Goal: Communication & Community: Answer question/provide support

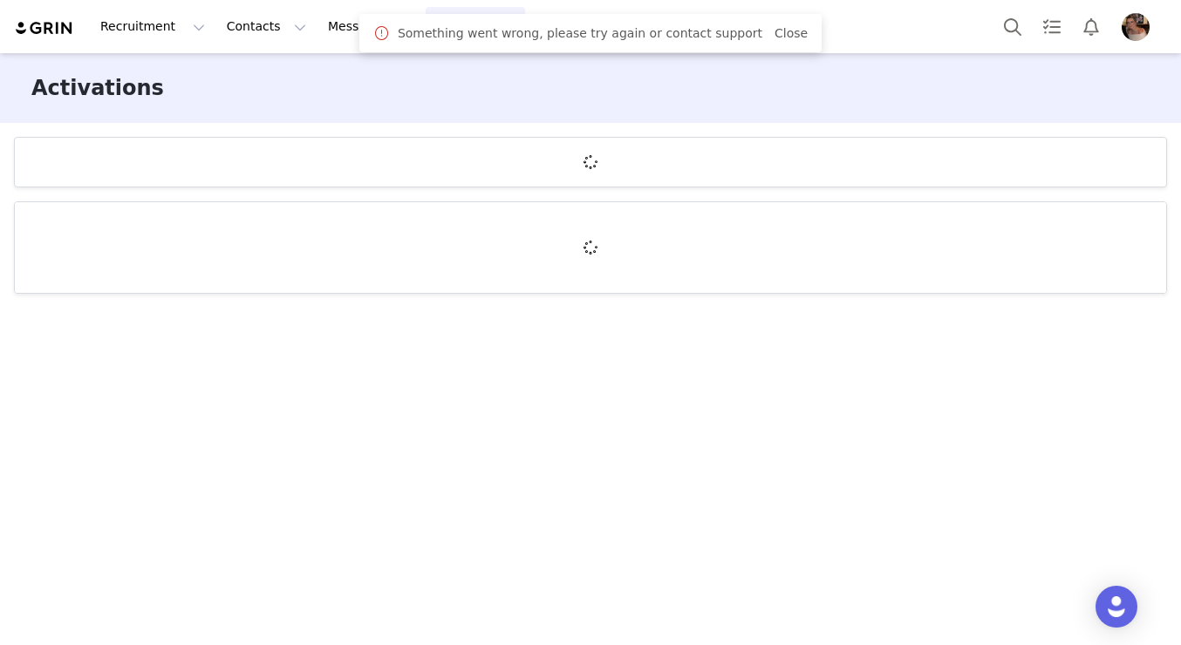
click at [778, 24] on span "Close" at bounding box center [790, 33] width 33 height 18
click at [778, 40] on span "Close" at bounding box center [790, 33] width 33 height 18
click at [777, 37] on link "Close" at bounding box center [790, 33] width 33 height 14
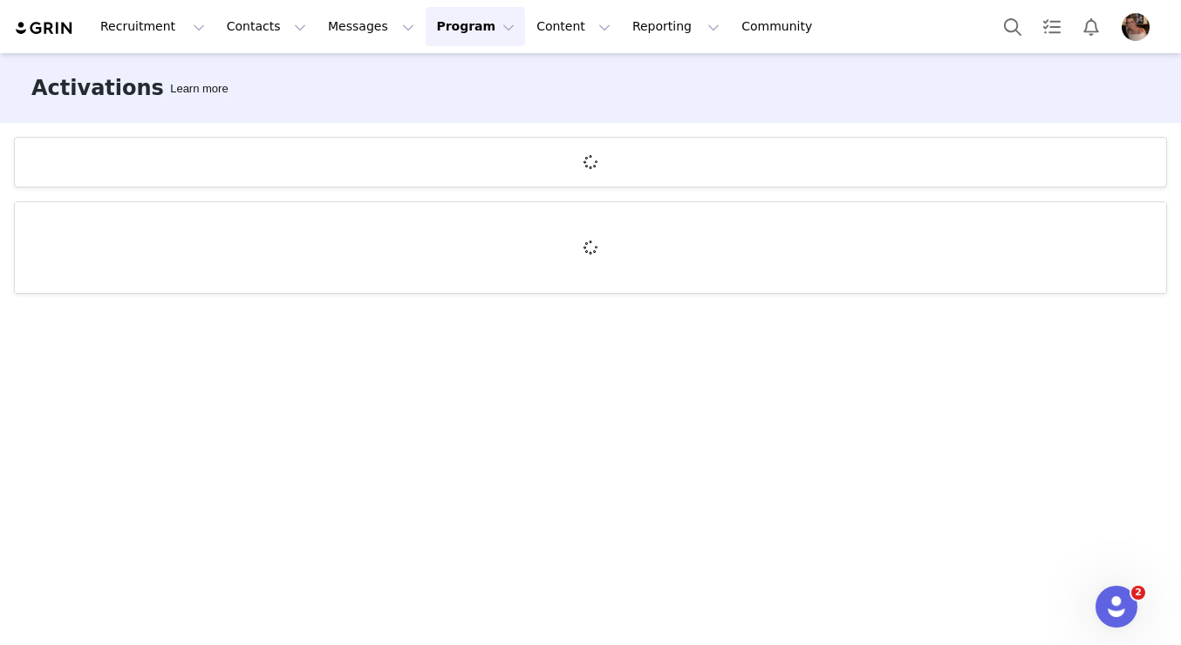
click at [65, 33] on img at bounding box center [44, 28] width 61 height 17
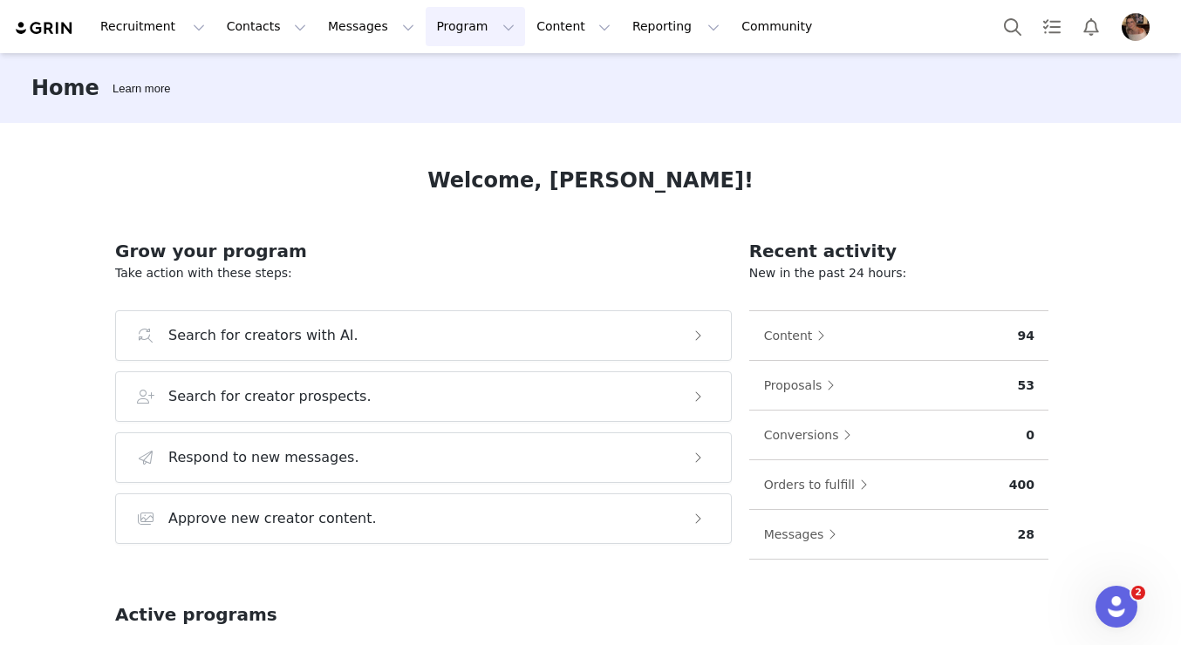
click at [426, 31] on button "Program Program" at bounding box center [475, 26] width 99 height 39
click at [448, 76] on p "Activations" at bounding box center [446, 77] width 67 height 18
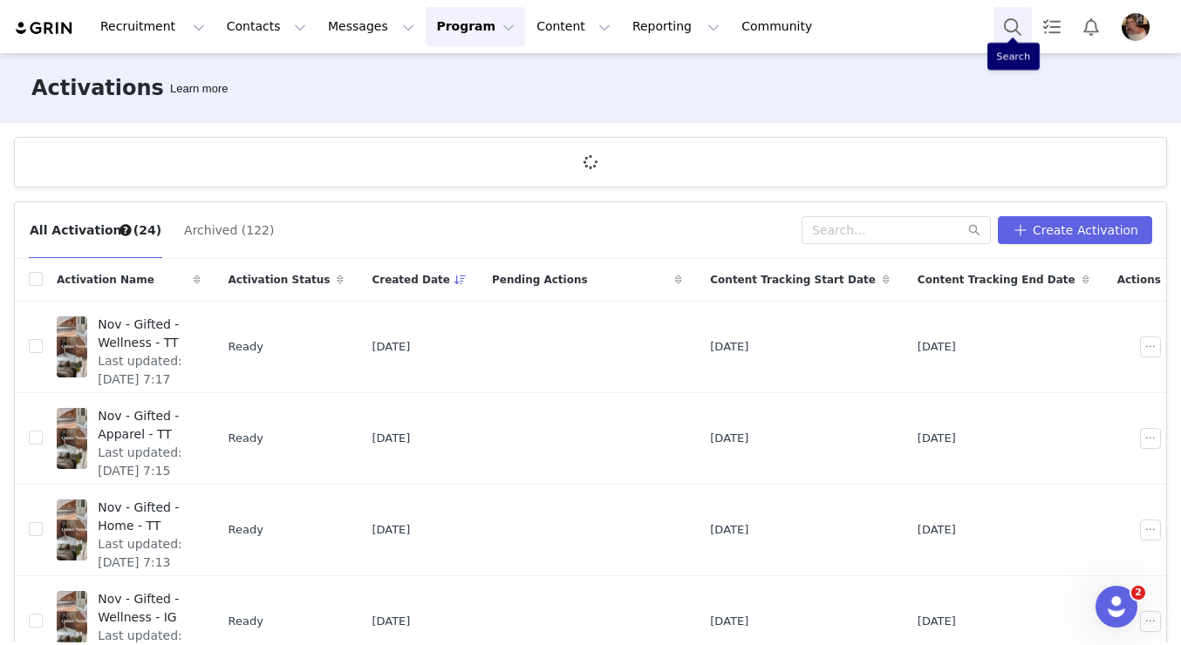
click at [1006, 24] on button "Search" at bounding box center [1012, 26] width 38 height 39
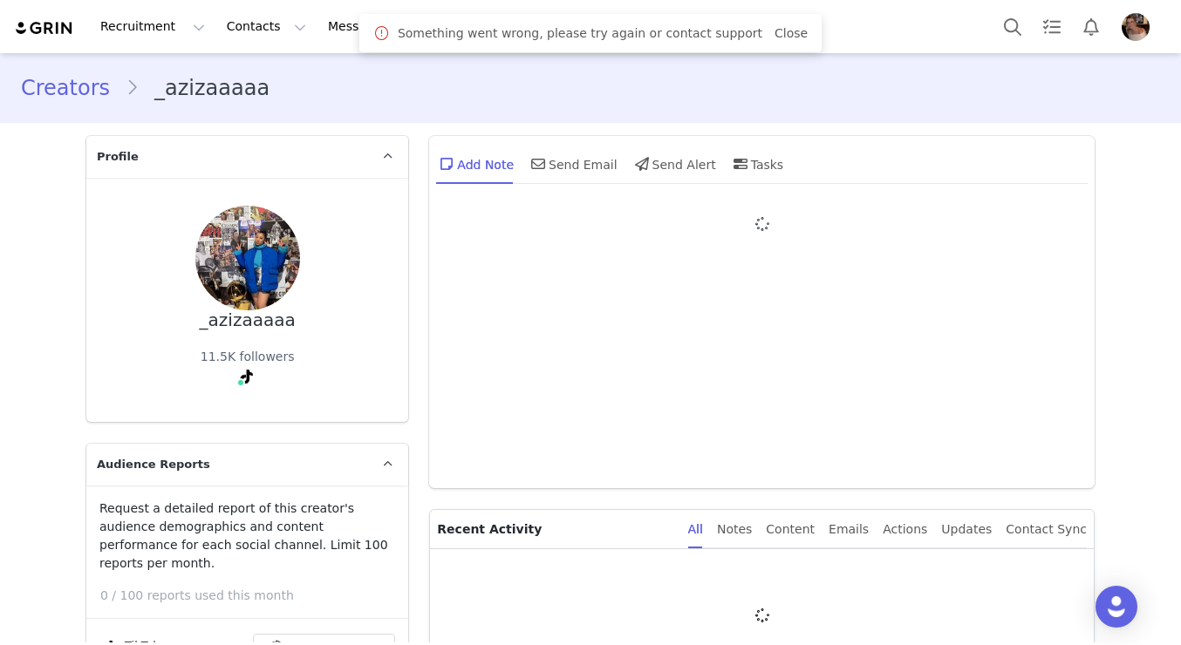
type input "+1 (United States)"
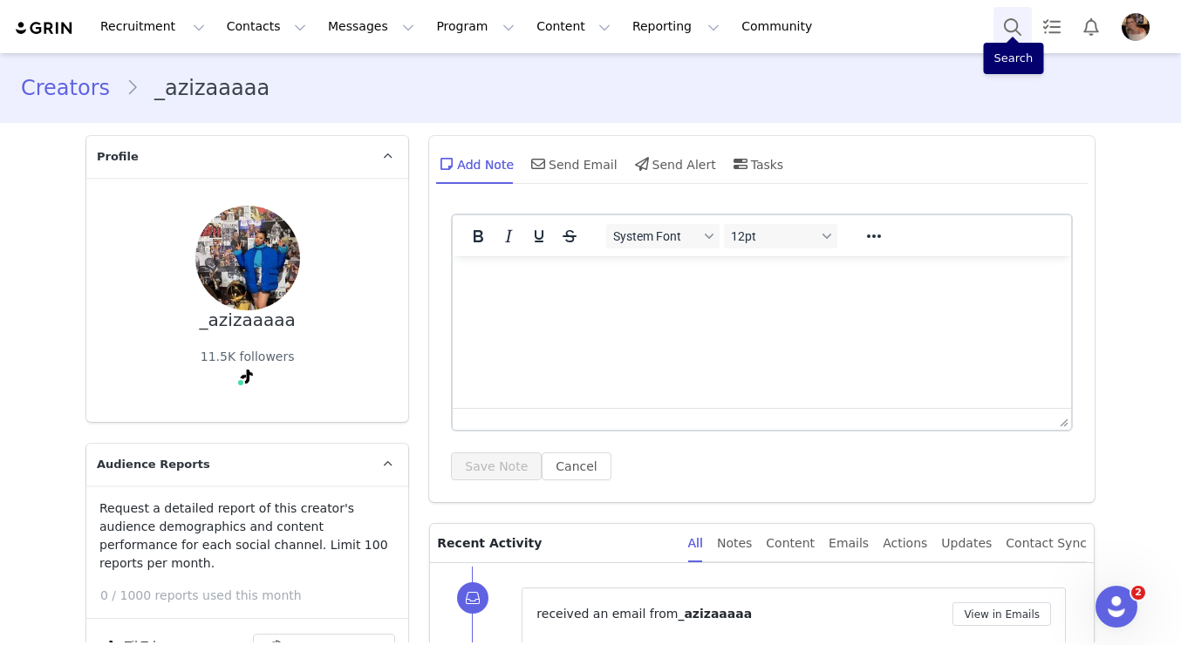
click at [1012, 26] on button "Search" at bounding box center [1012, 26] width 38 height 39
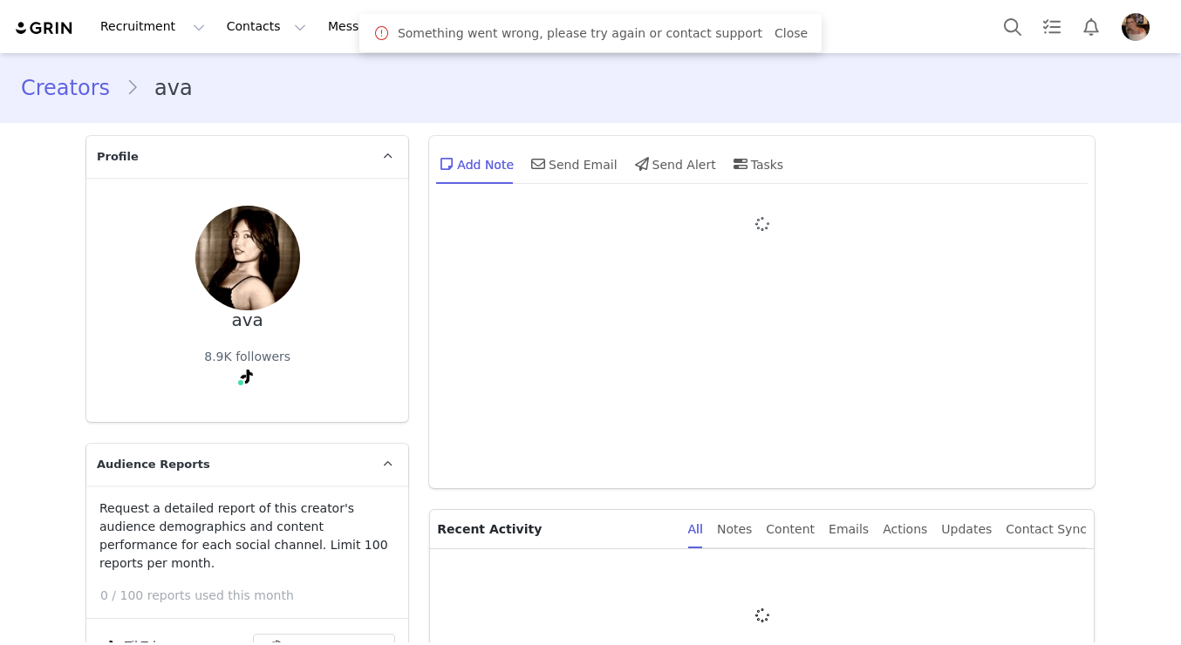
type input "+1 ([GEOGRAPHIC_DATA])"
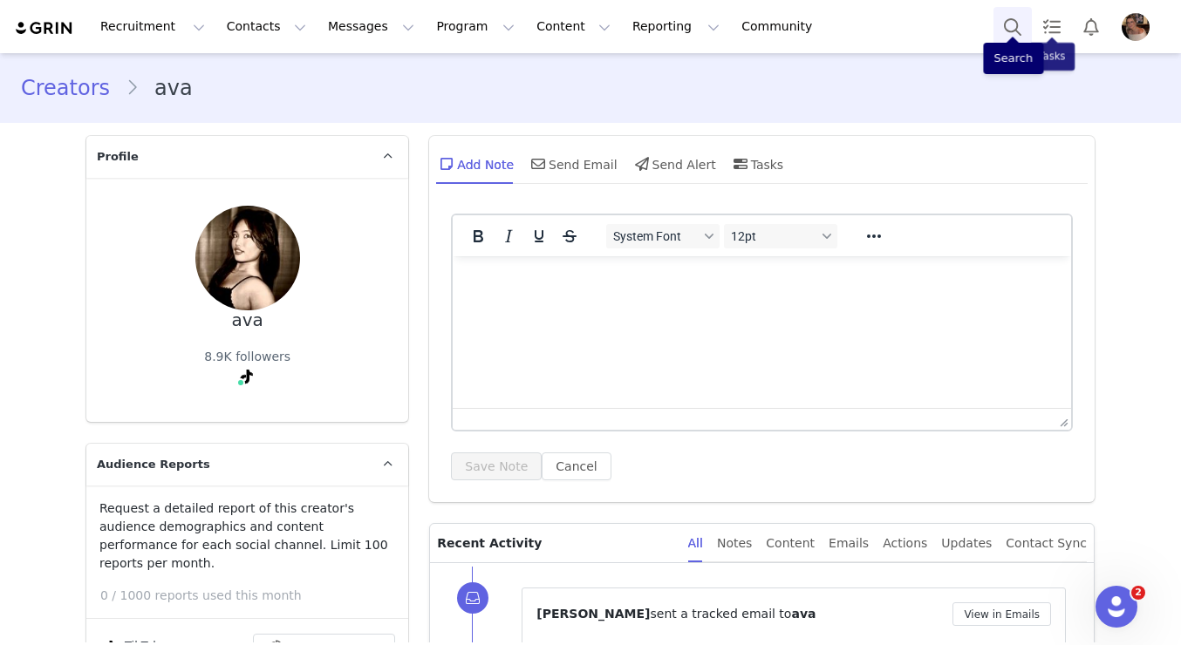
click at [1021, 23] on button "Search" at bounding box center [1012, 26] width 38 height 39
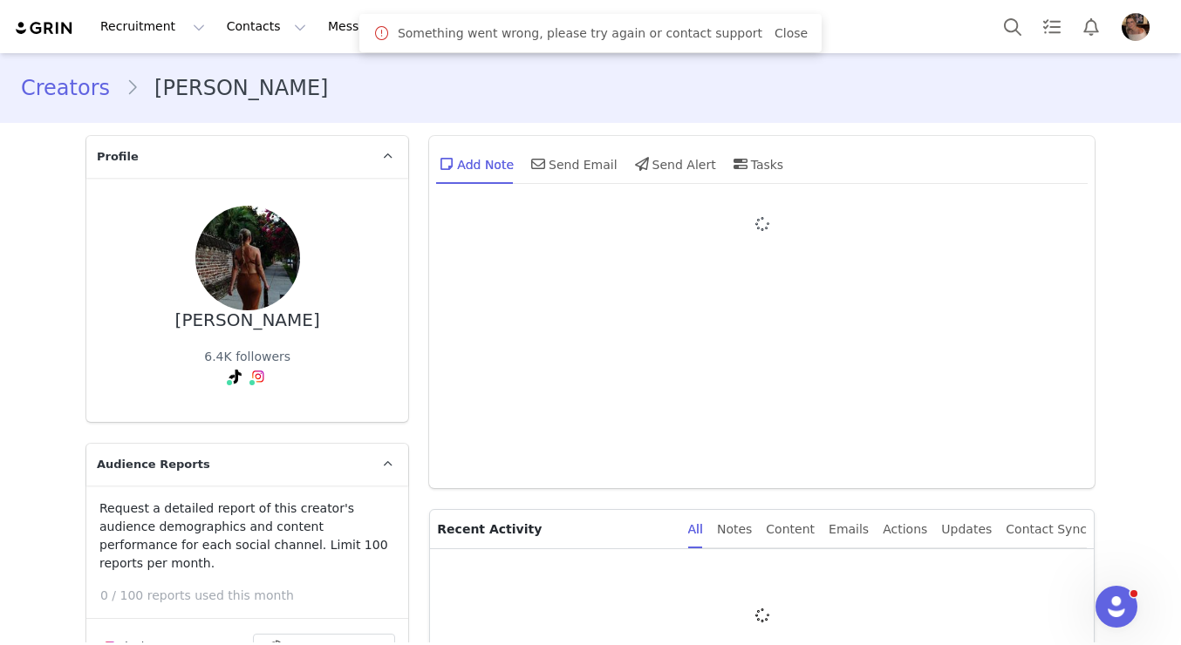
type input "+1 ([GEOGRAPHIC_DATA])"
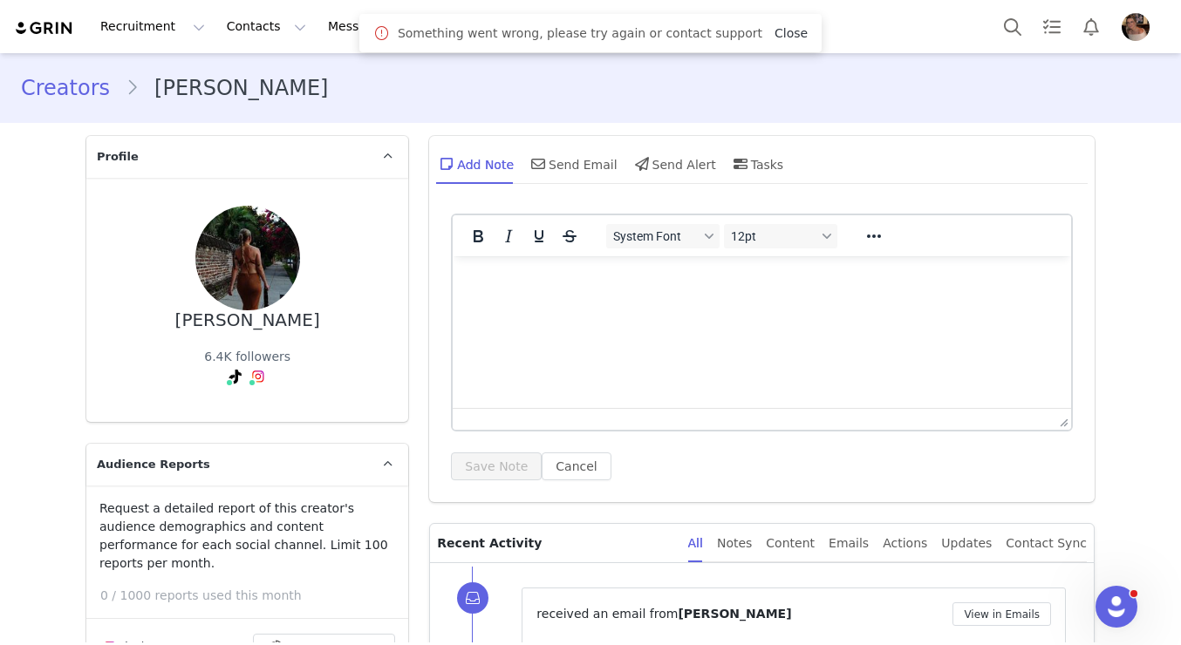
click at [774, 37] on link "Close" at bounding box center [790, 33] width 33 height 14
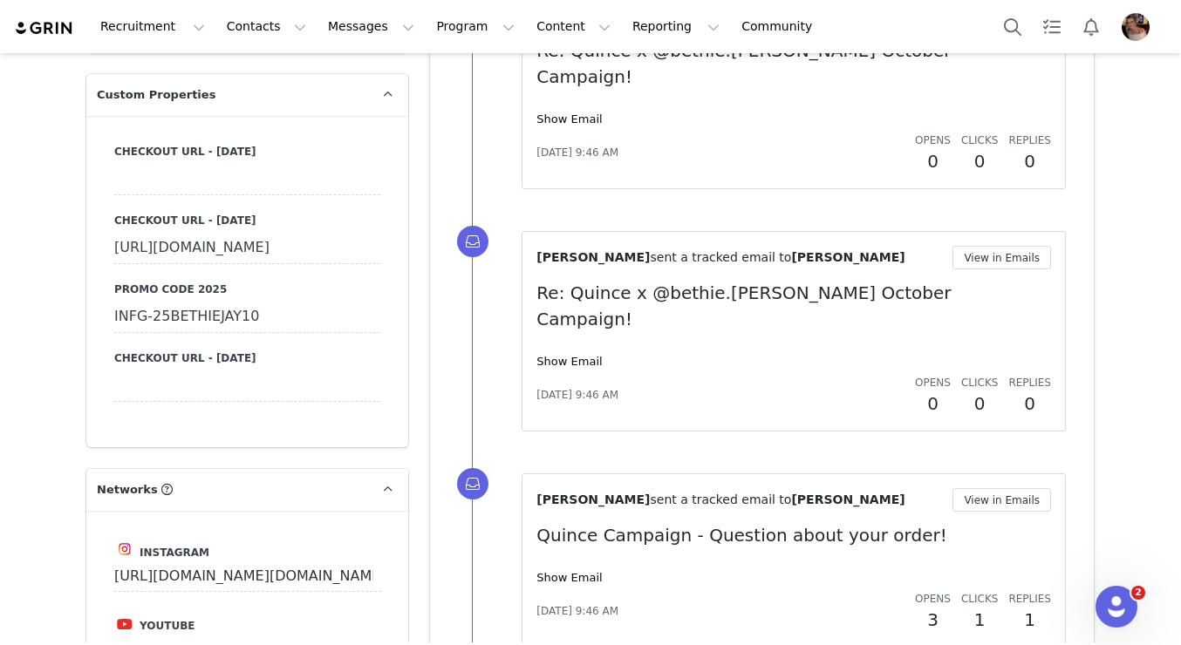
scroll to position [1931, 0]
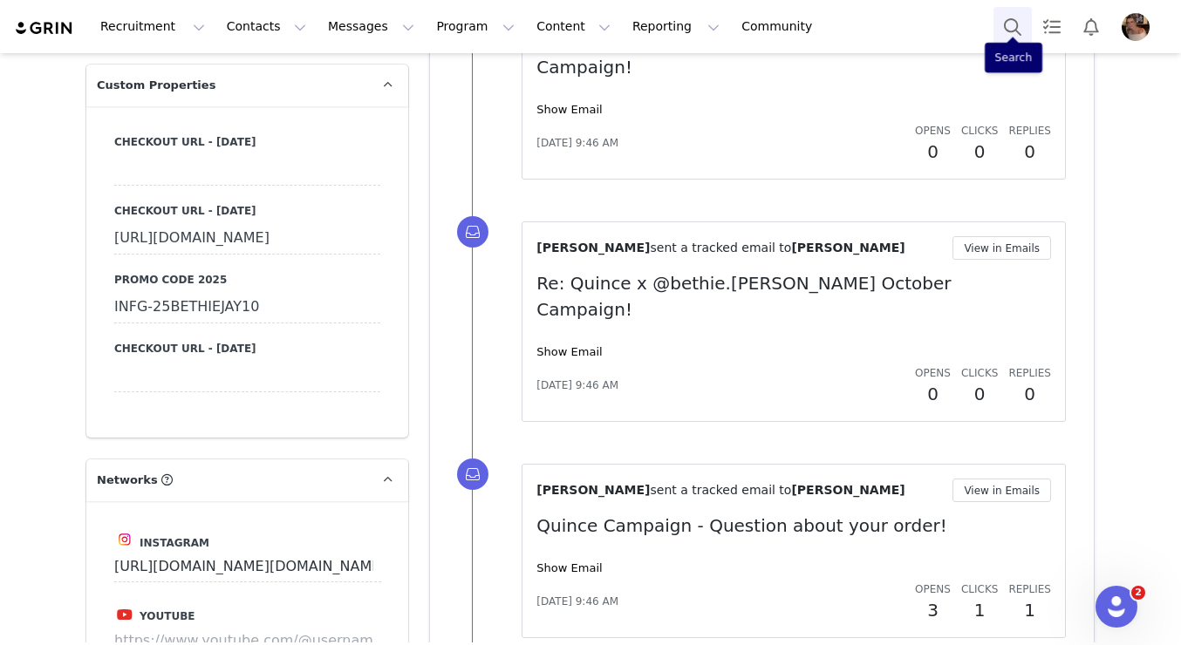
click at [1006, 34] on button "Search" at bounding box center [1012, 26] width 38 height 39
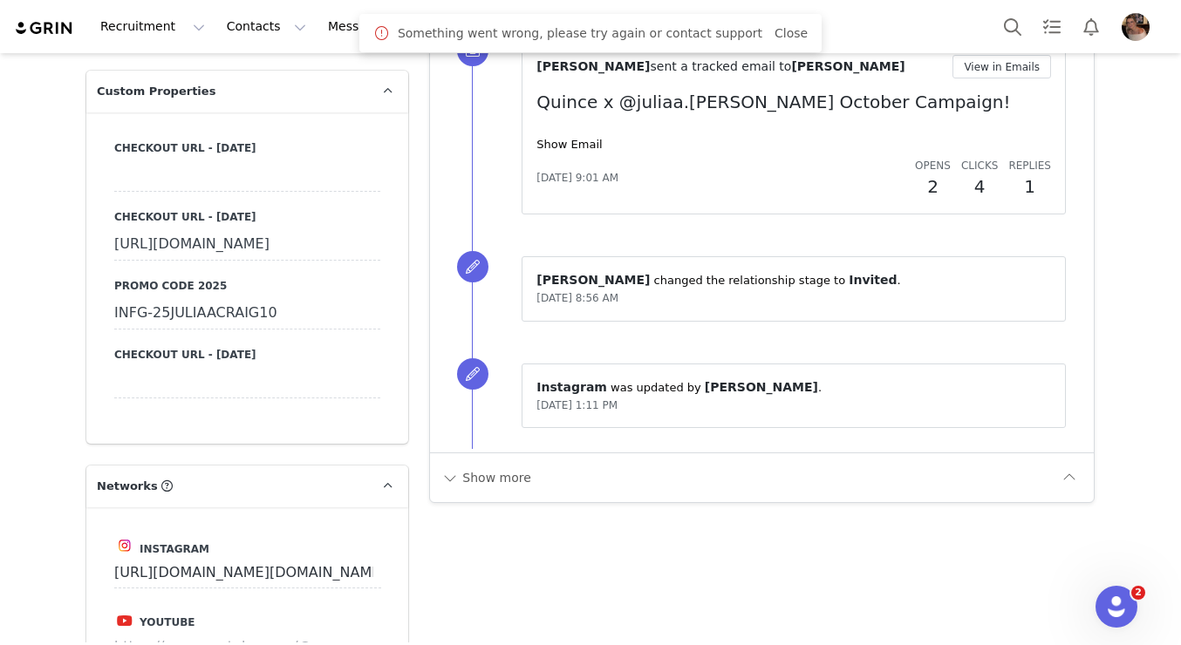
scroll to position [1926, 0]
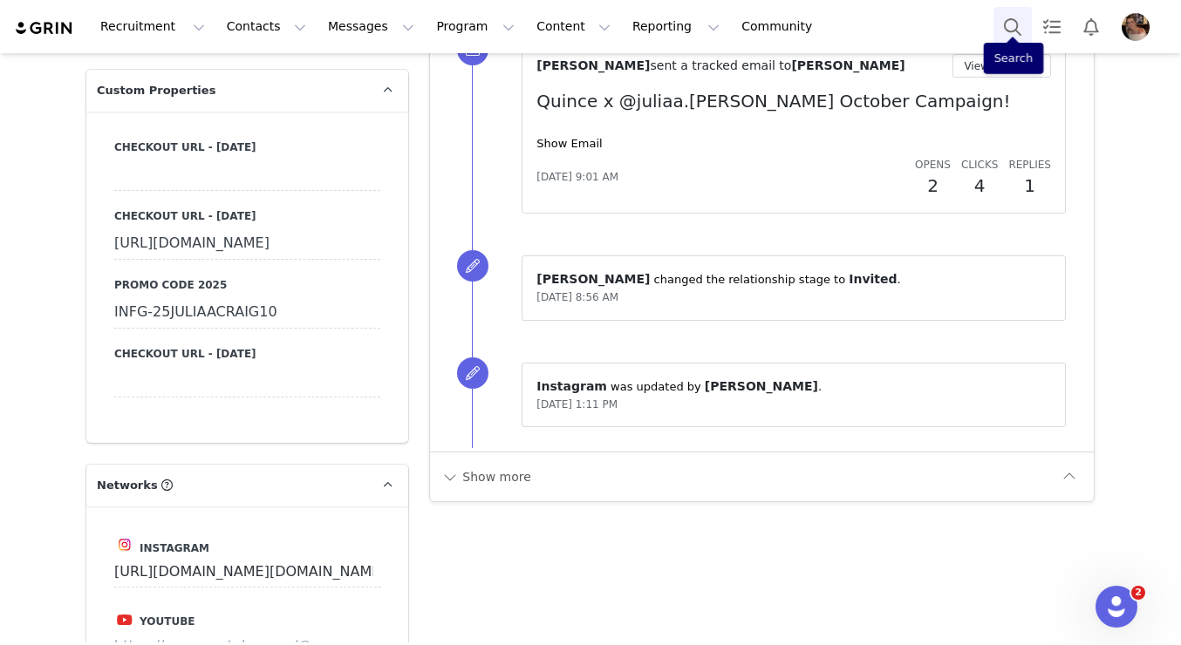
click at [1000, 34] on button "Search" at bounding box center [1012, 26] width 38 height 39
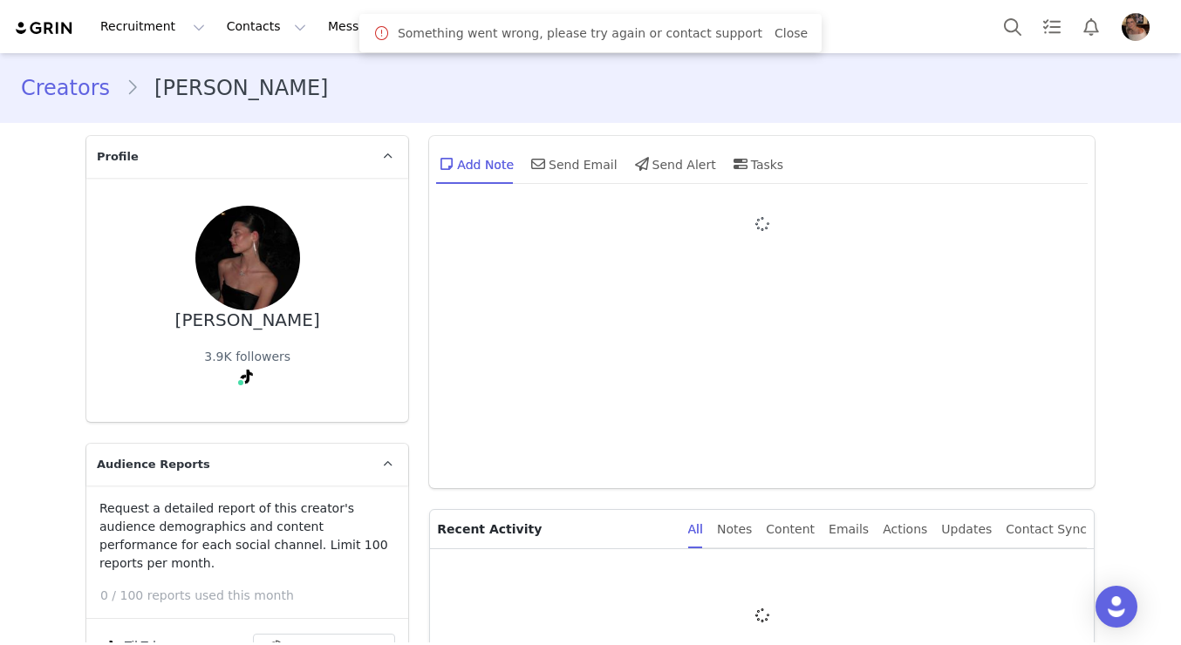
type input "+1 ([GEOGRAPHIC_DATA])"
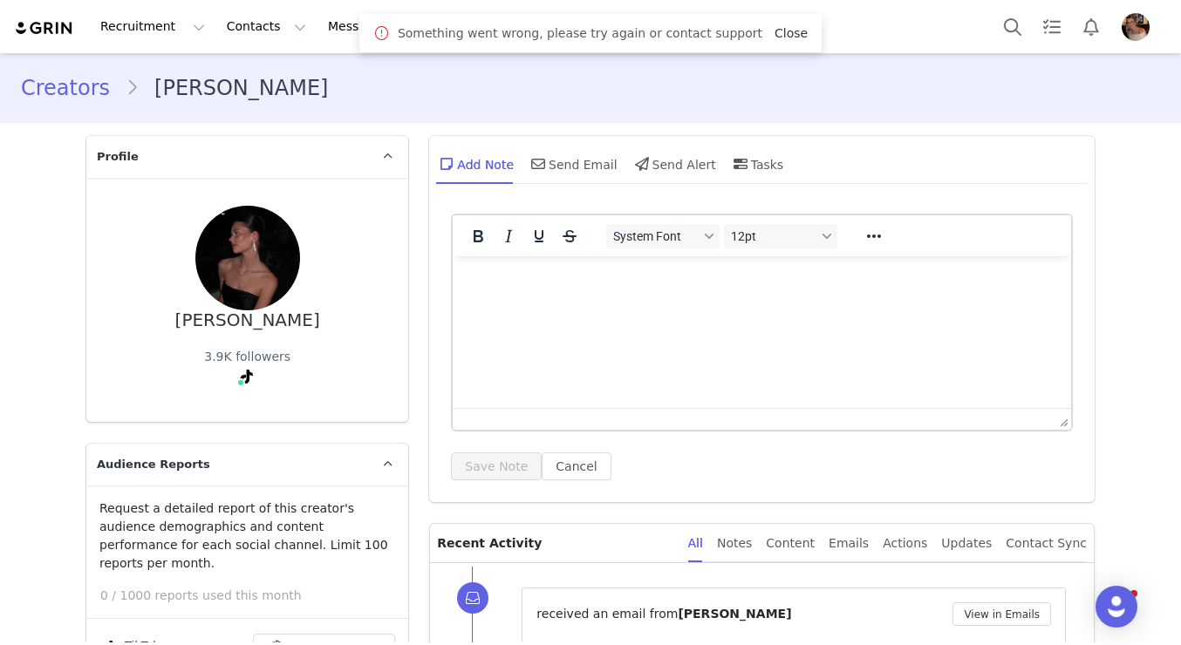
click at [774, 38] on link "Close" at bounding box center [790, 33] width 33 height 14
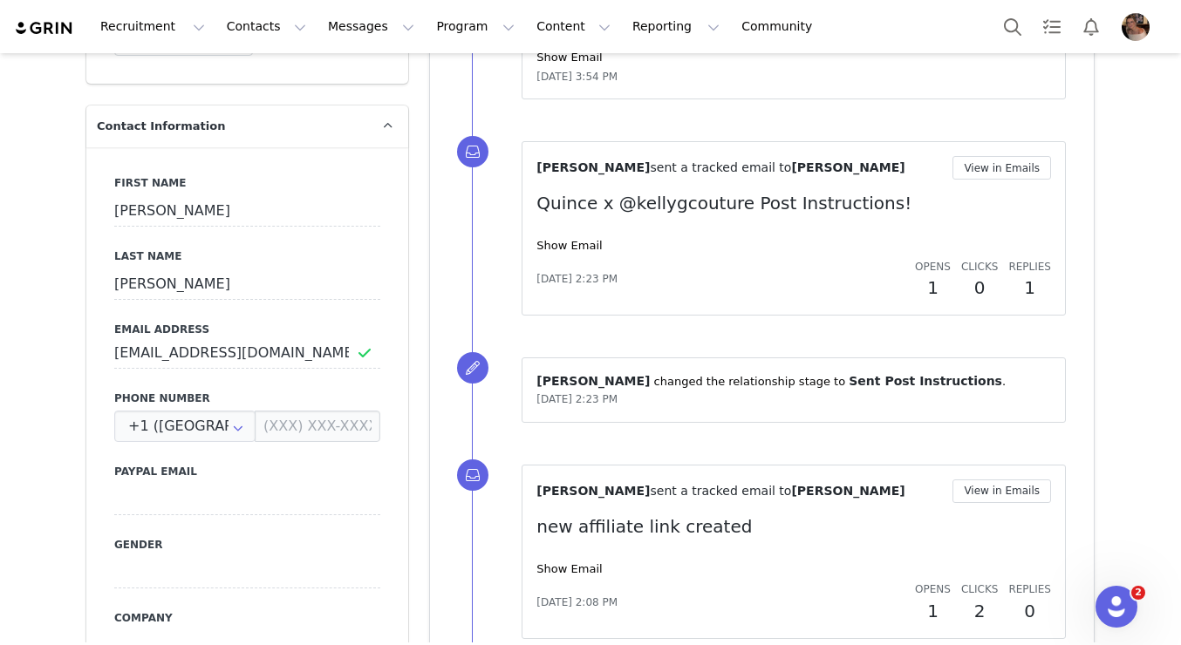
scroll to position [826, 0]
click at [1006, 42] on button "Search" at bounding box center [1012, 26] width 38 height 39
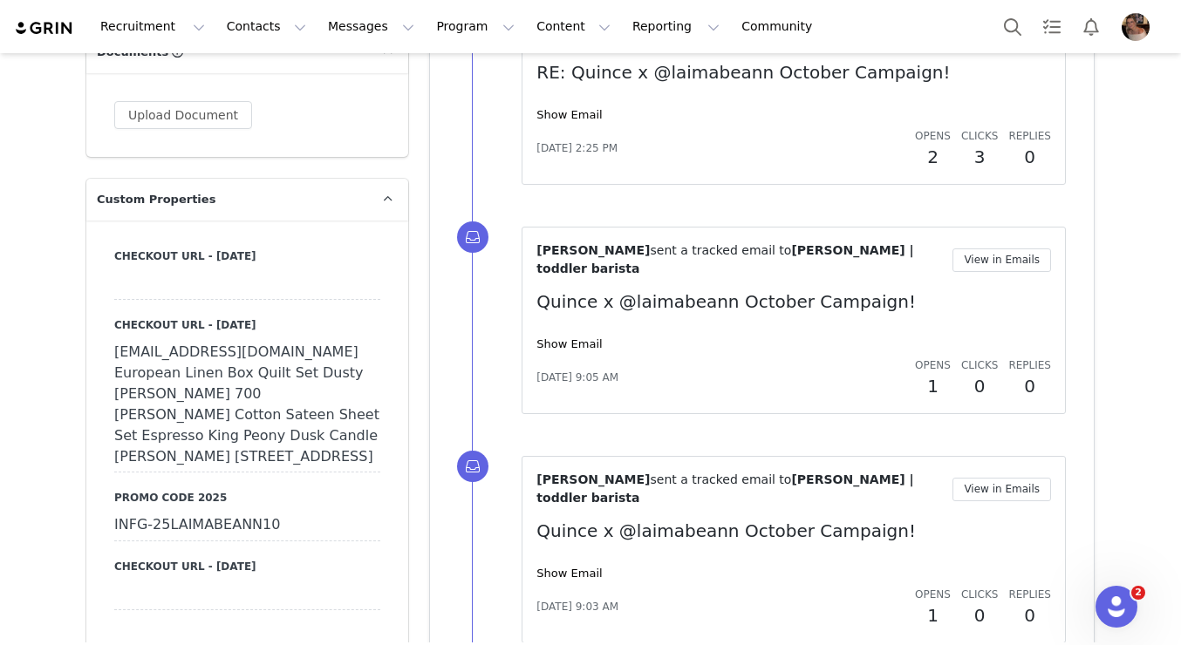
scroll to position [1845, 0]
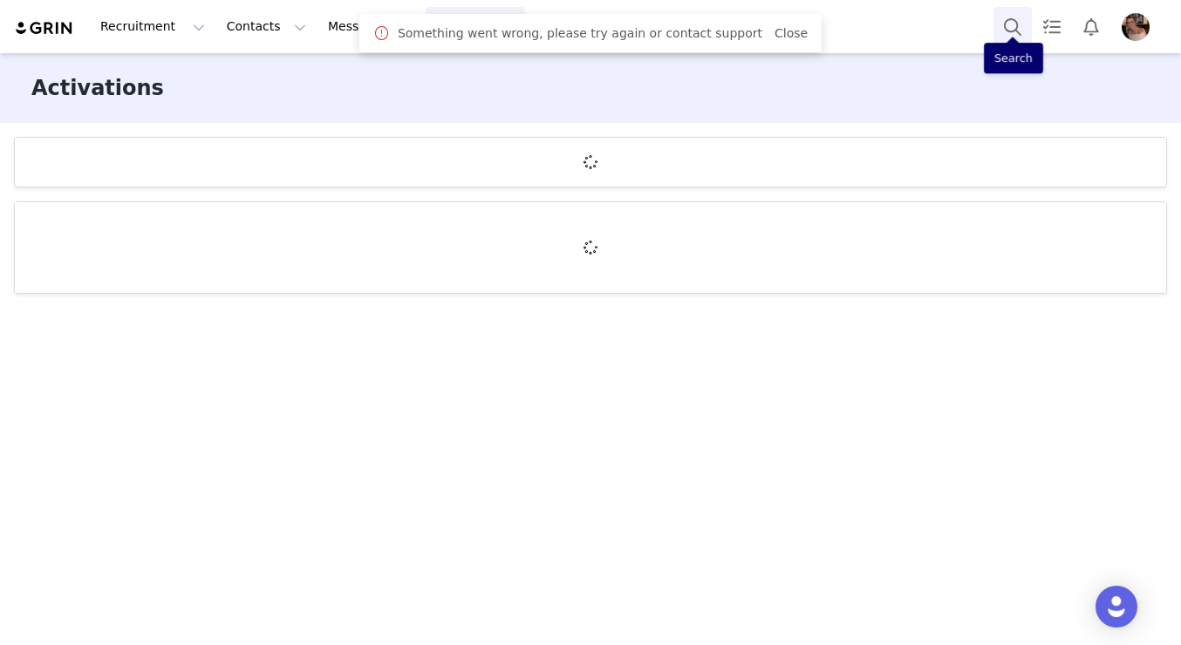
click at [1009, 24] on button "Search" at bounding box center [1012, 26] width 38 height 39
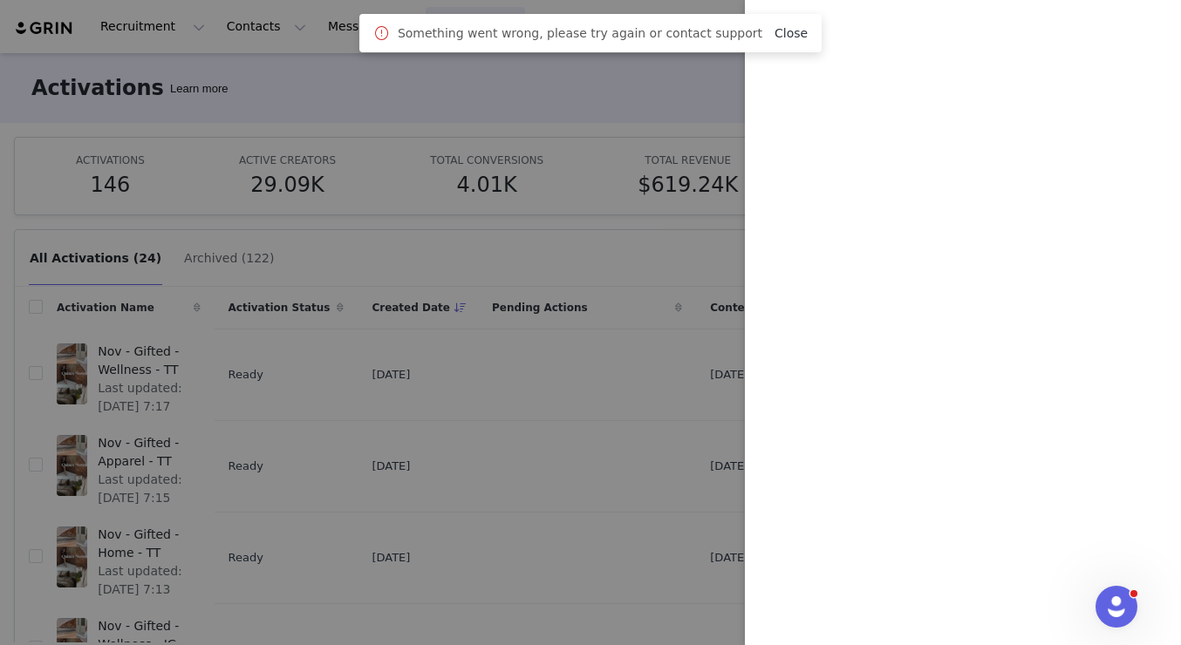
click at [788, 29] on link "Close" at bounding box center [790, 33] width 33 height 14
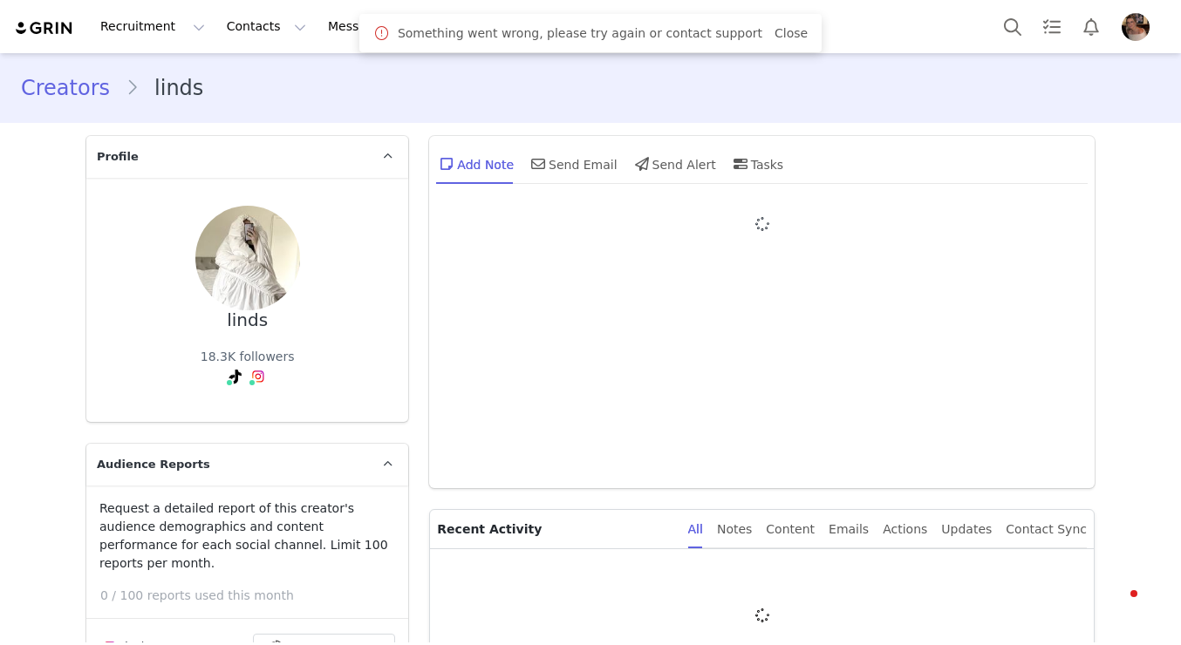
type input "+1 ([GEOGRAPHIC_DATA])"
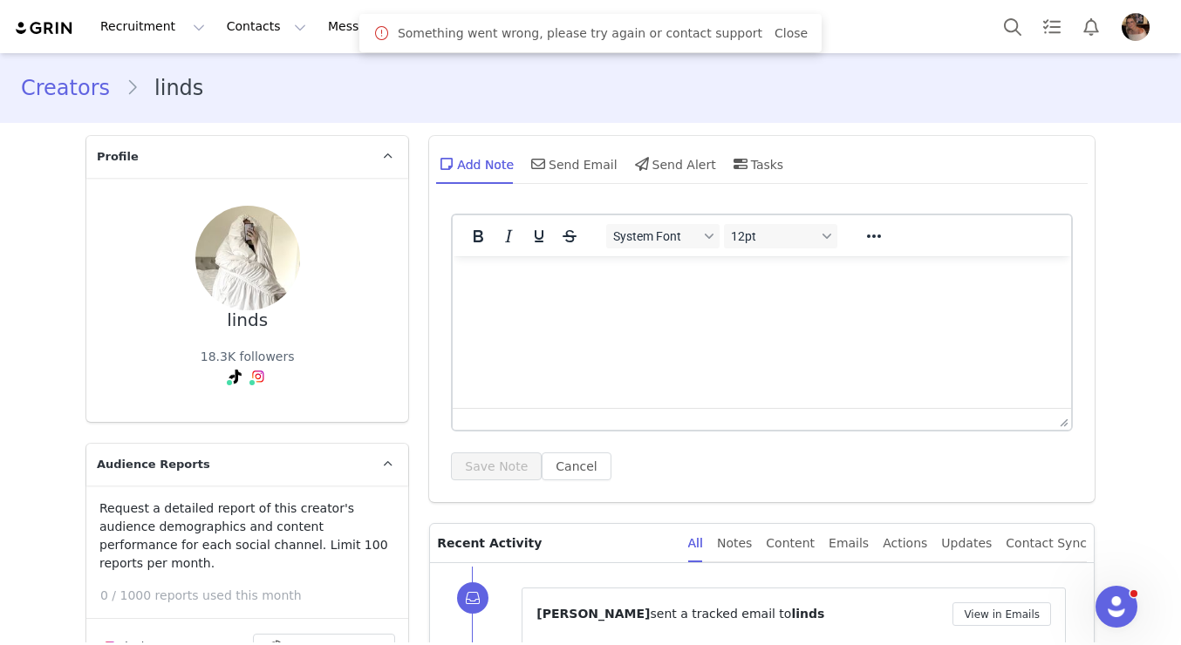
click at [799, 26] on div "Something went wrong, please try again or contact support Close" at bounding box center [590, 33] width 462 height 38
click at [788, 29] on link "Close" at bounding box center [790, 33] width 33 height 14
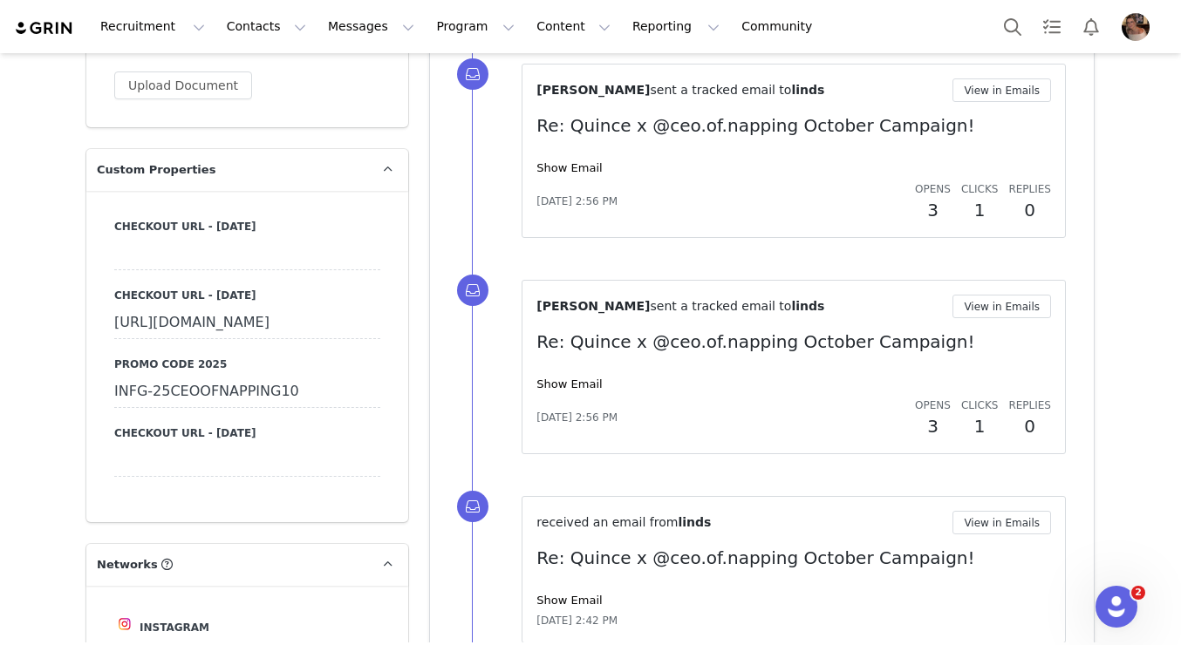
scroll to position [1854, 0]
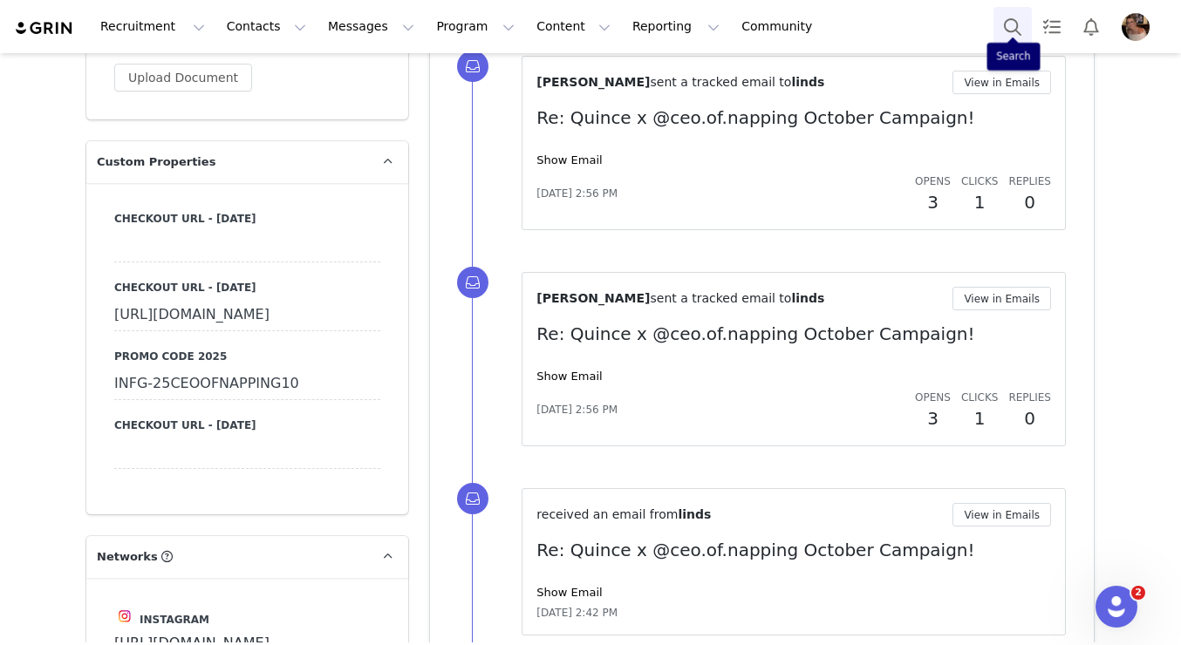
click at [1006, 23] on button "Search" at bounding box center [1012, 26] width 38 height 39
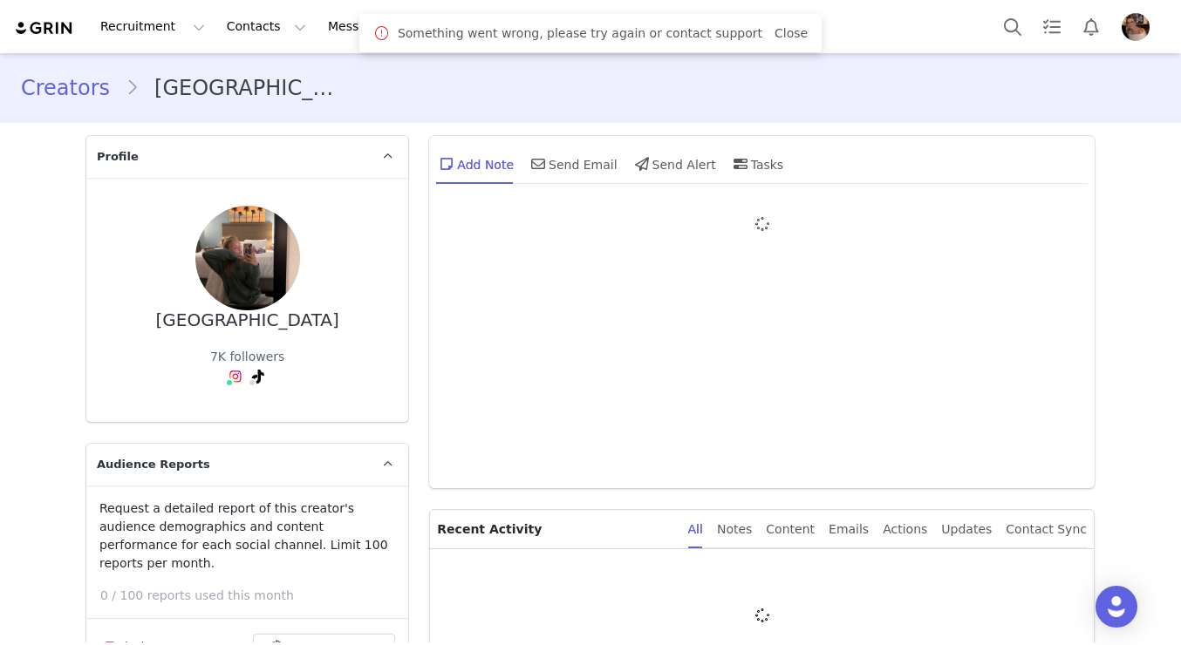
type input "+1 ([GEOGRAPHIC_DATA])"
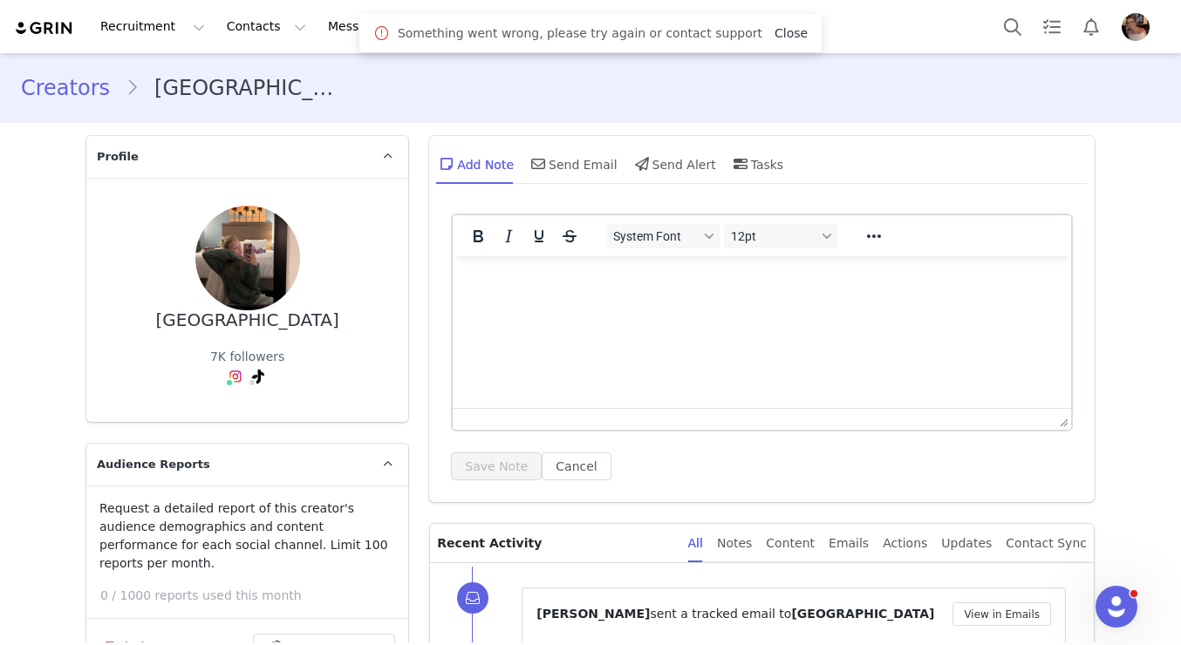
click at [774, 36] on link "Close" at bounding box center [790, 33] width 33 height 14
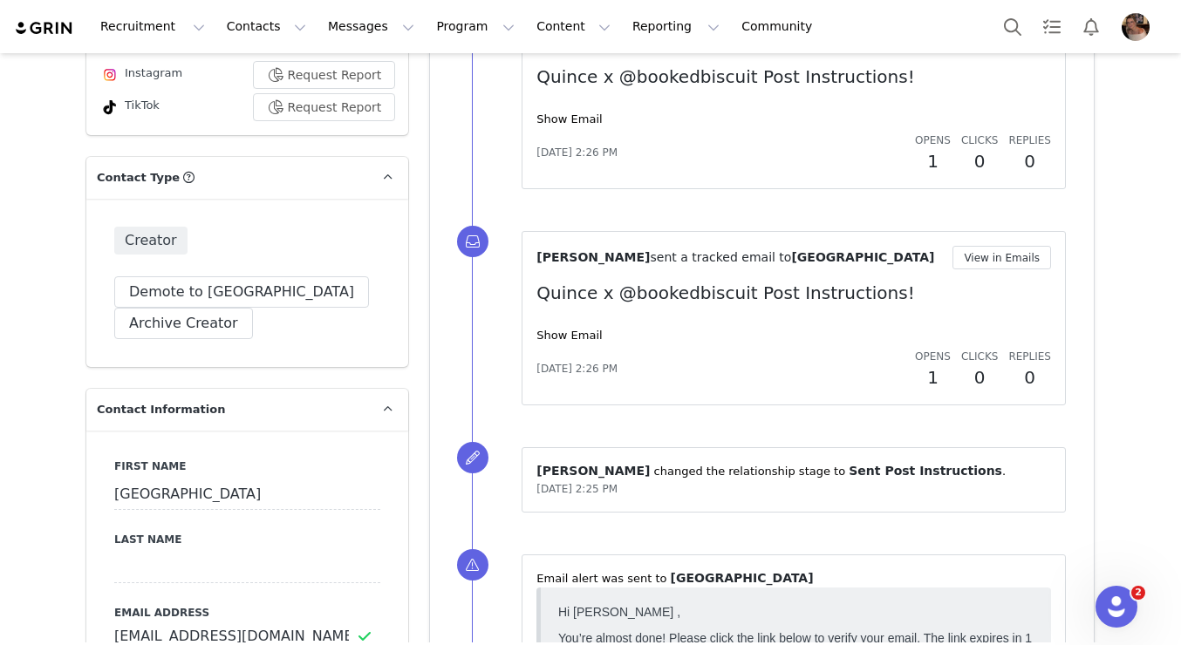
scroll to position [97, 0]
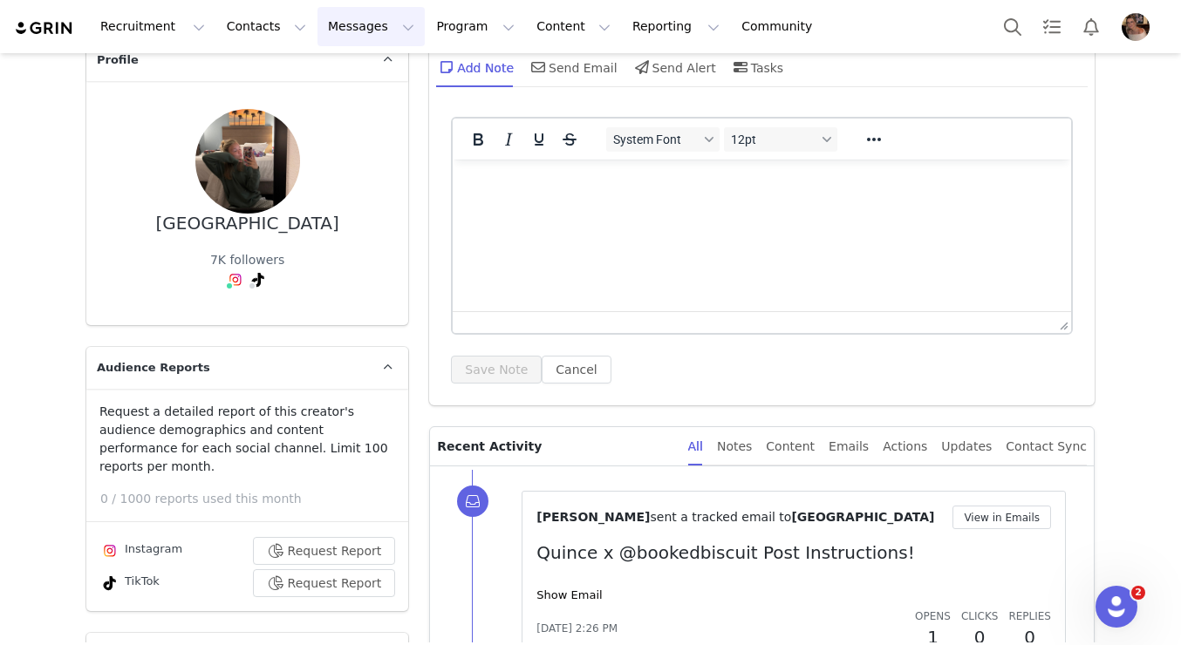
click at [320, 30] on button "Messages Messages" at bounding box center [370, 26] width 107 height 39
click at [324, 117] on p "Inbox" at bounding box center [328, 109] width 33 height 18
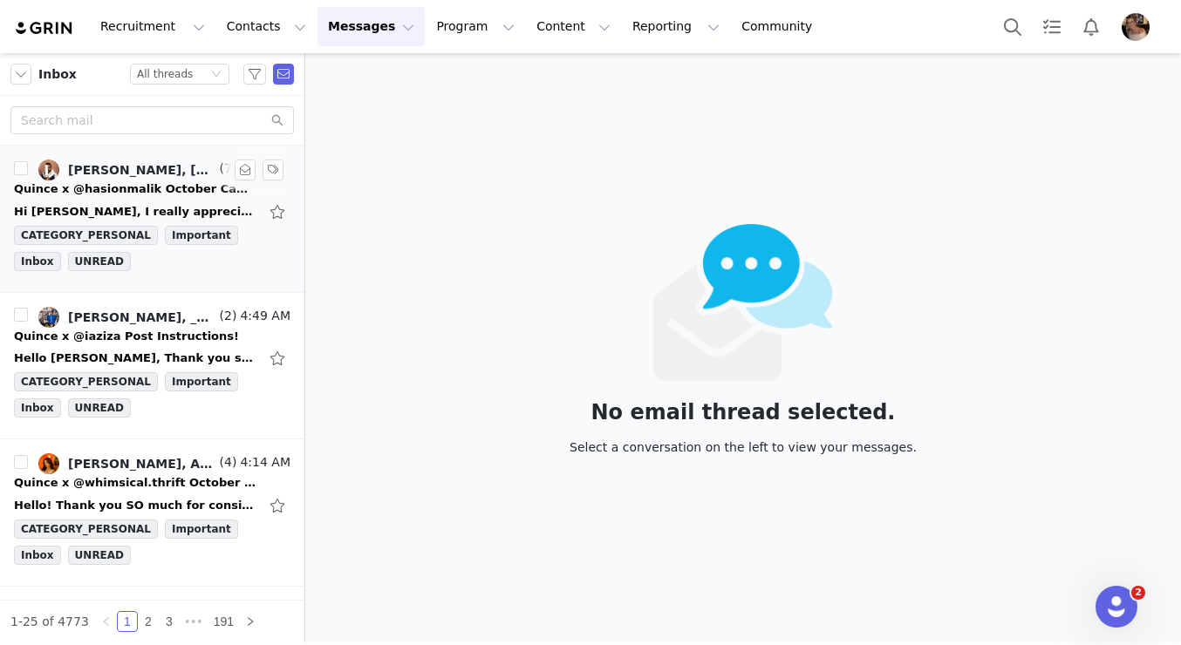
click at [189, 198] on div "Hi Alexis, I really appreciate your flexibility. I have made my selections plea…" at bounding box center [152, 212] width 276 height 28
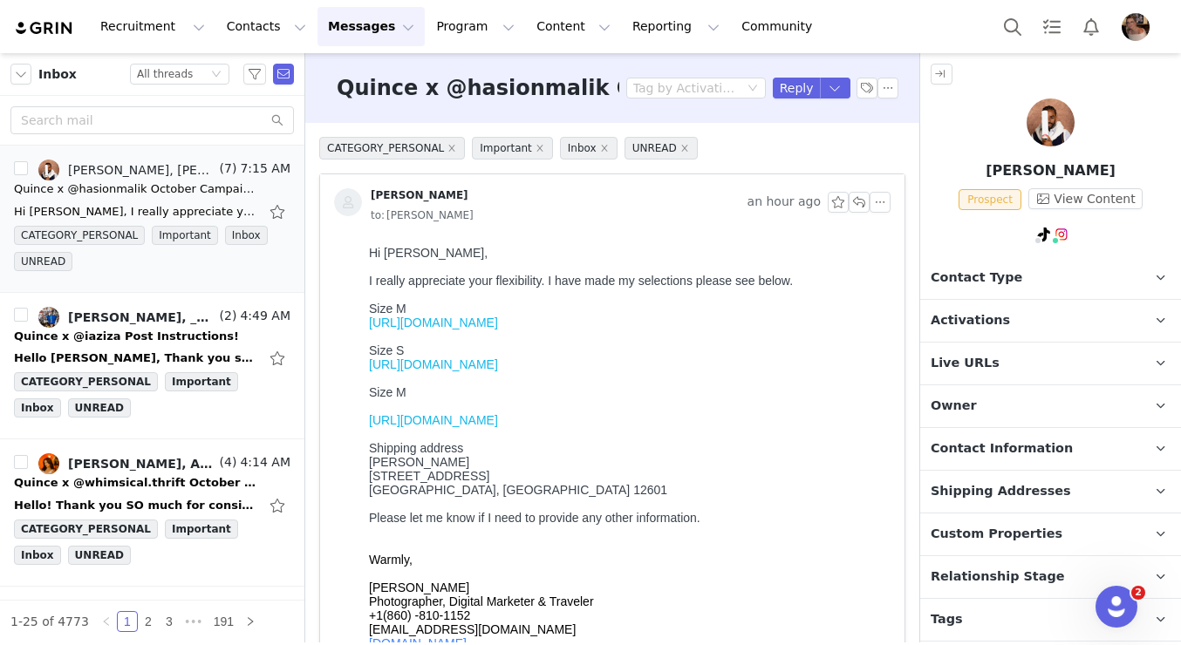
click at [498, 325] on link "https://www.quince.com/men/100-suede-cafe-racer-jacket?color=espresso-brown" at bounding box center [433, 323] width 129 height 14
click at [498, 371] on link "https://www.quince.com/men/mongolian-cashmere-fisherman-quarter-zip?color=heath…" at bounding box center [433, 365] width 129 height 14
click at [498, 427] on link "https://www.quince.com/men/100-organic-cotton-fisherman-crewneck-sweater?color=…" at bounding box center [433, 420] width 129 height 14
click at [974, 326] on span "Activations" at bounding box center [970, 320] width 79 height 19
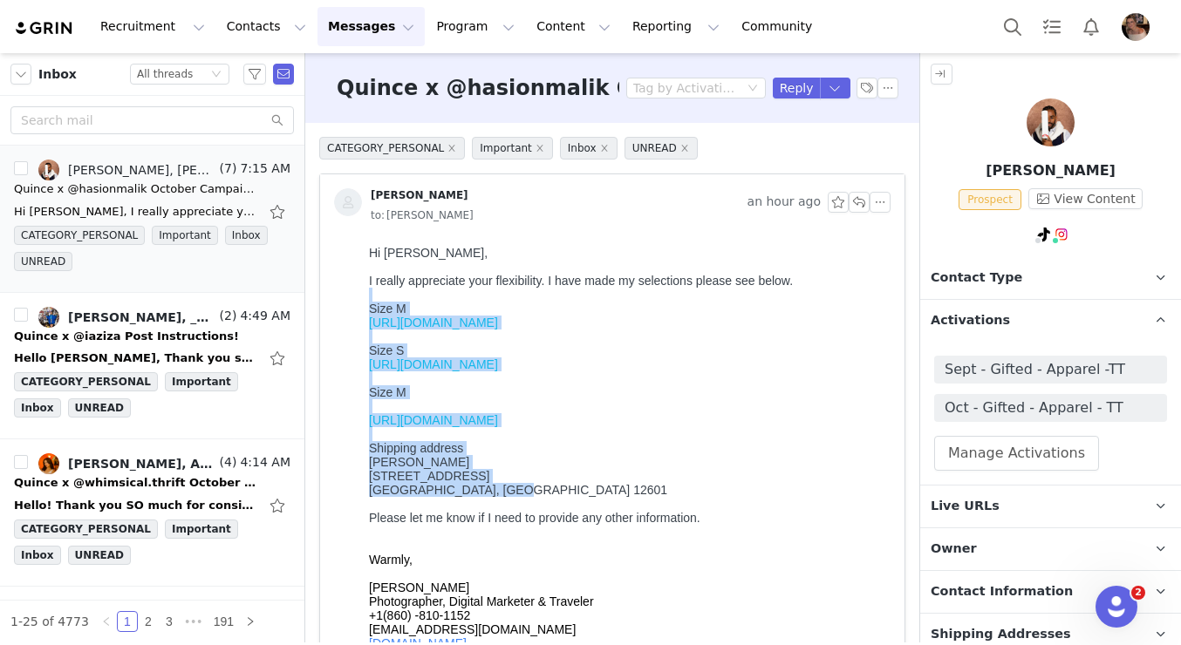
drag, startPoint x: 526, startPoint y: 515, endPoint x: 363, endPoint y: 303, distance: 268.1
click at [363, 303] on html "Hi Alexis, I really appreciate your flexibility. I have made my selections plea…" at bounding box center [626, 607] width 529 height 736
copy body "Size M https://www.quince.com/men/100-suede-cafe-racer-jacket?color=espresso-br…"
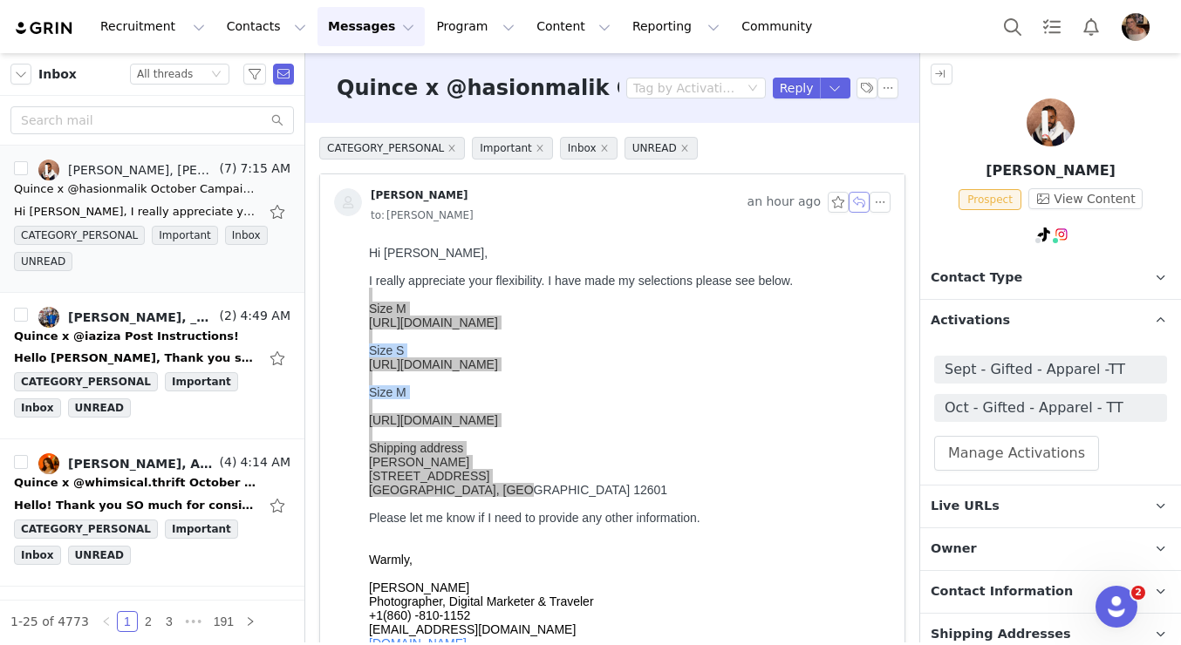
drag, startPoint x: 1221, startPoint y: 445, endPoint x: 818, endPoint y: 242, distance: 451.3
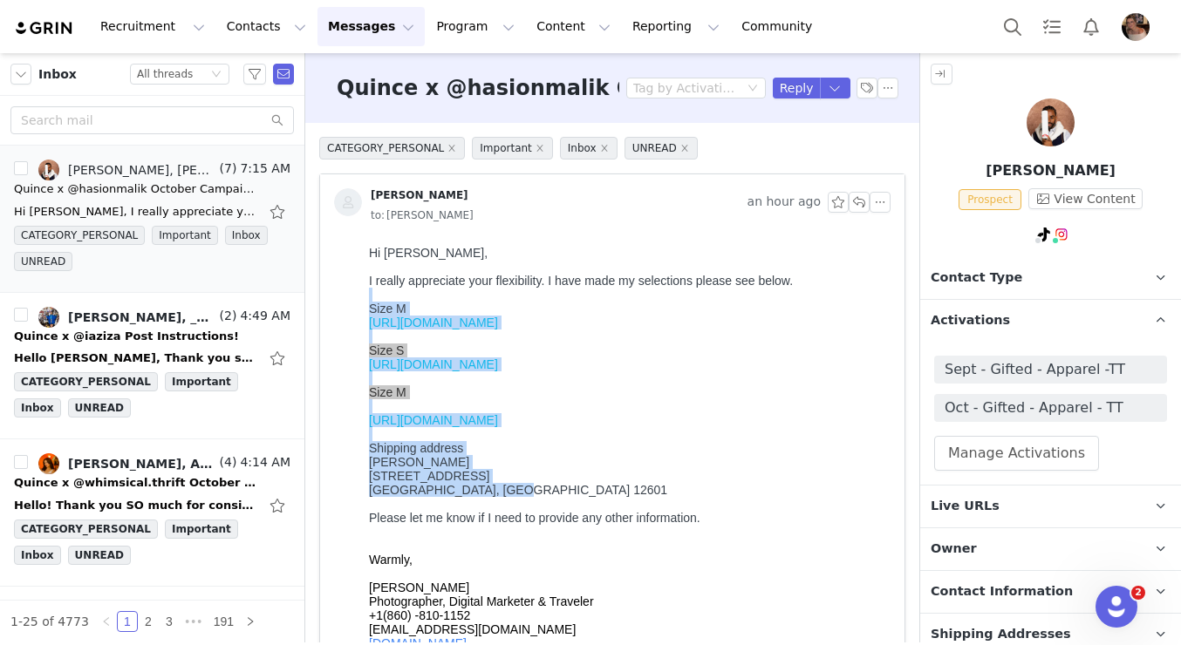
click at [498, 326] on link "https://www.quince.com/men/100-suede-cafe-racer-jacket?color=espresso-brown" at bounding box center [433, 323] width 129 height 14
click at [498, 372] on link "https://www.quince.com/men/mongolian-cashmere-fisherman-quarter-zip?color=heath…" at bounding box center [433, 365] width 129 height 14
click at [498, 427] on link "https://www.quince.com/men/100-organic-cotton-fisherman-crewneck-sweater?color=…" at bounding box center [433, 420] width 129 height 14
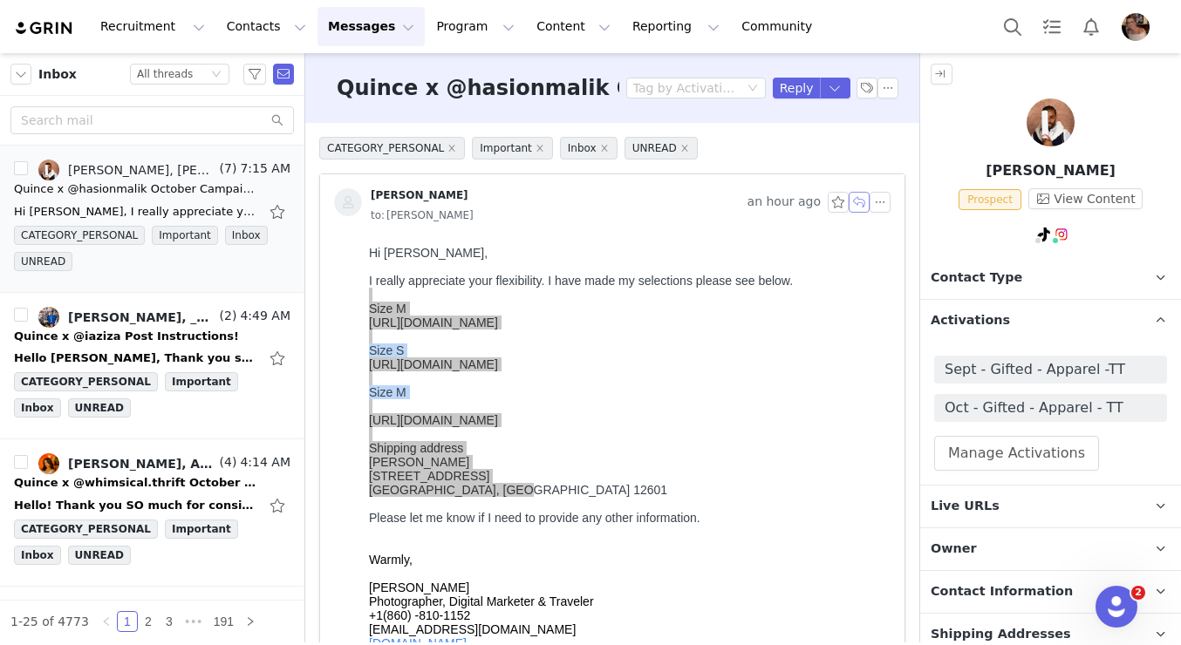
click at [859, 201] on button "button" at bounding box center [859, 202] width 21 height 21
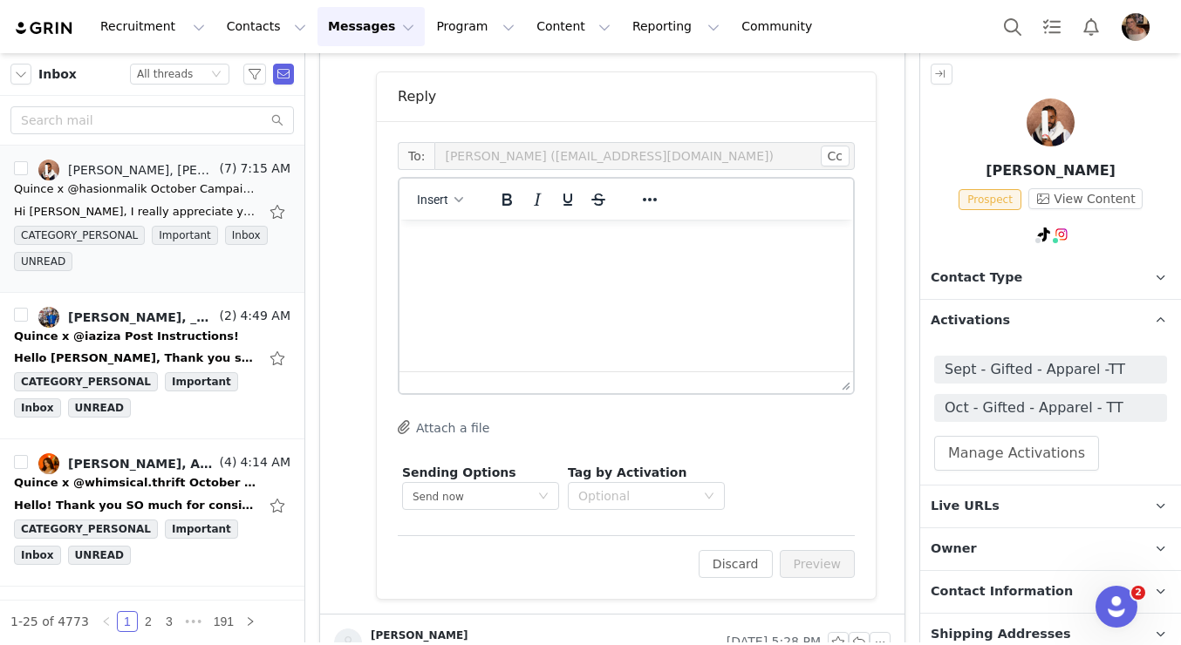
scroll to position [945, 0]
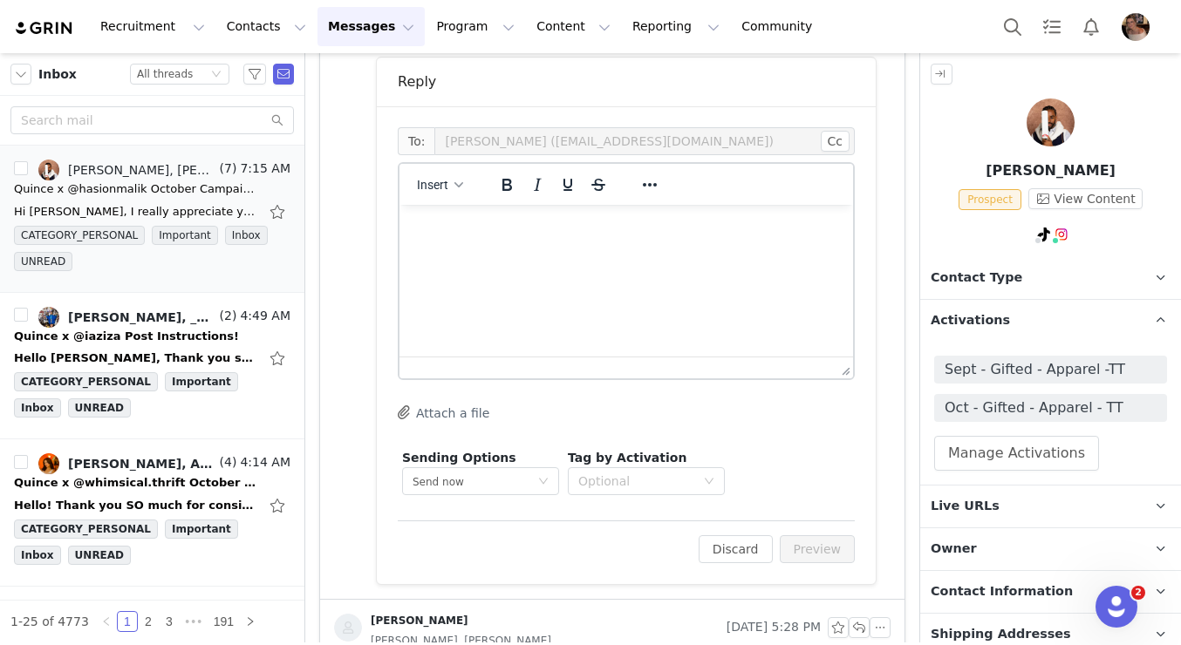
click at [653, 244] on html at bounding box center [626, 228] width 454 height 47
click at [824, 544] on button "Preview" at bounding box center [818, 549] width 76 height 28
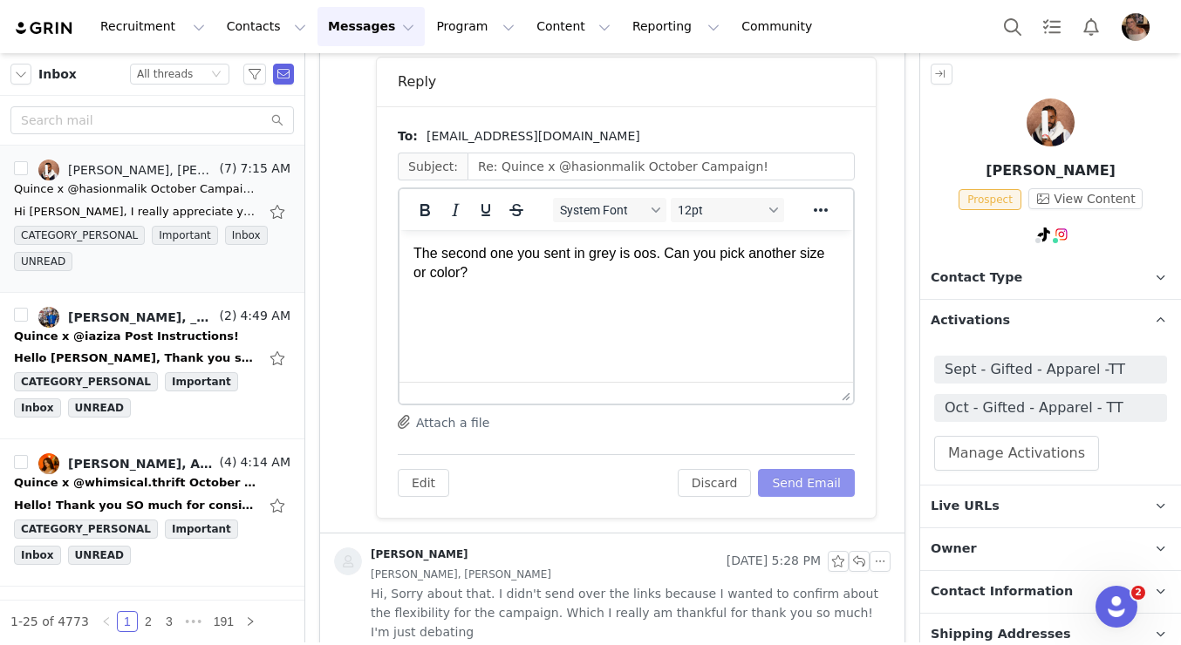
scroll to position [0, 0]
click at [821, 490] on button "Send Email" at bounding box center [806, 483] width 97 height 28
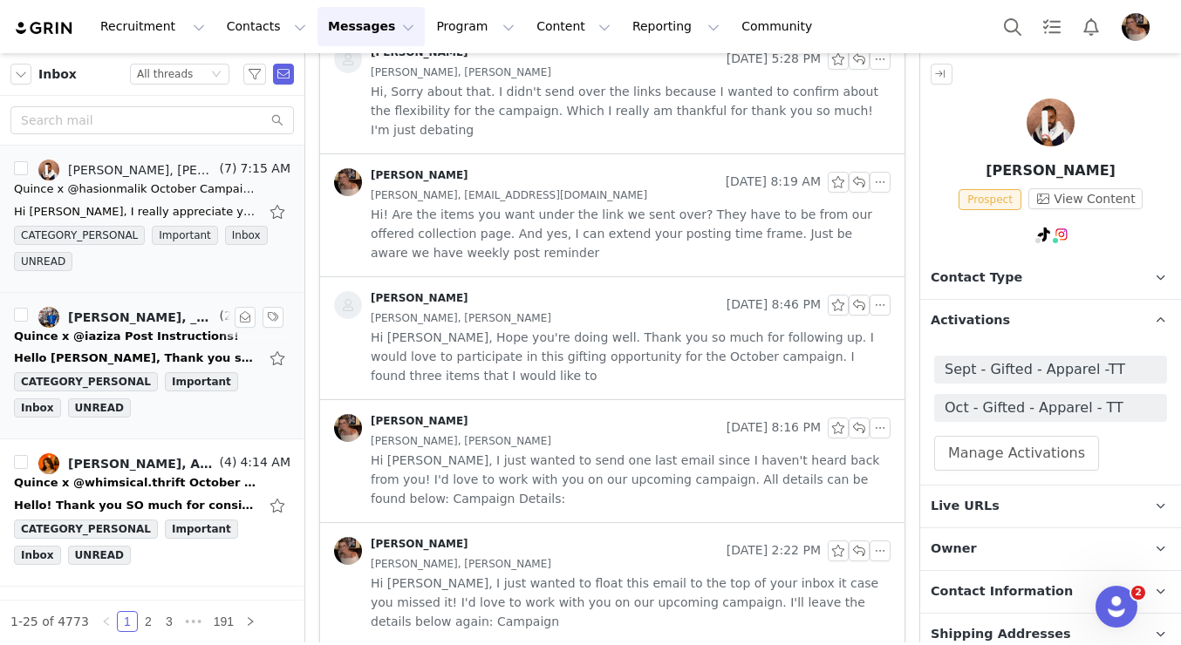
click at [180, 346] on div "Hello Alexis, Thank you so much. I received the tracking information email. I a…" at bounding box center [152, 358] width 276 height 28
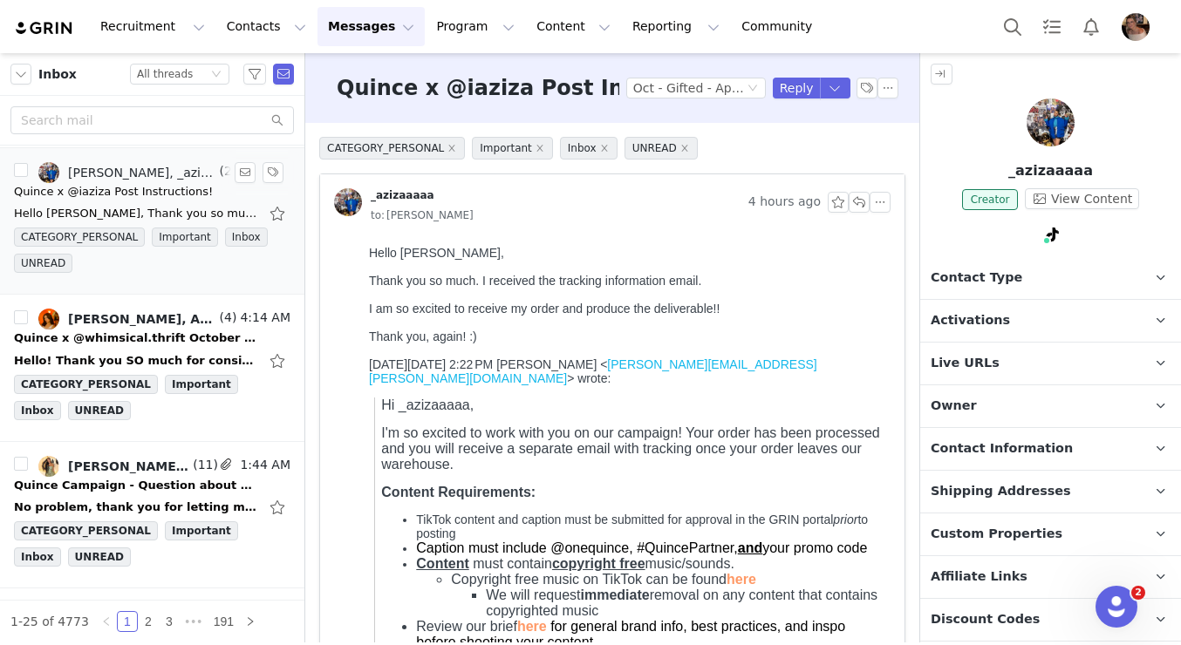
scroll to position [148, 0]
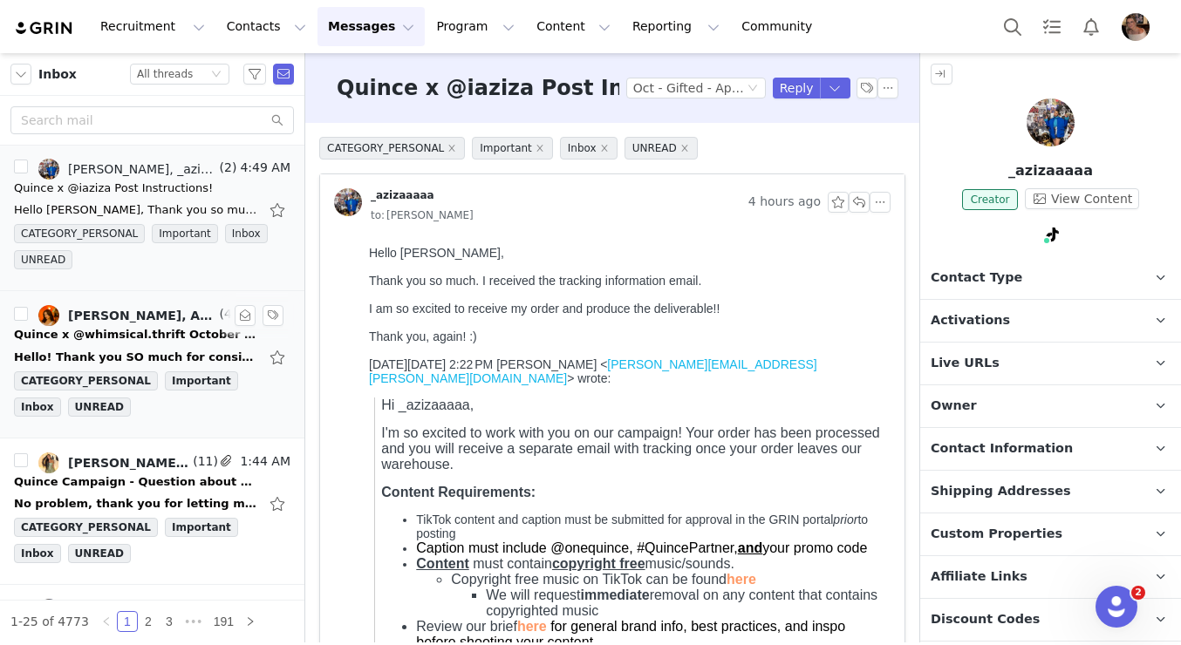
click at [174, 330] on div "Quince x @whimsical.thrift October Campaign!" at bounding box center [136, 334] width 244 height 17
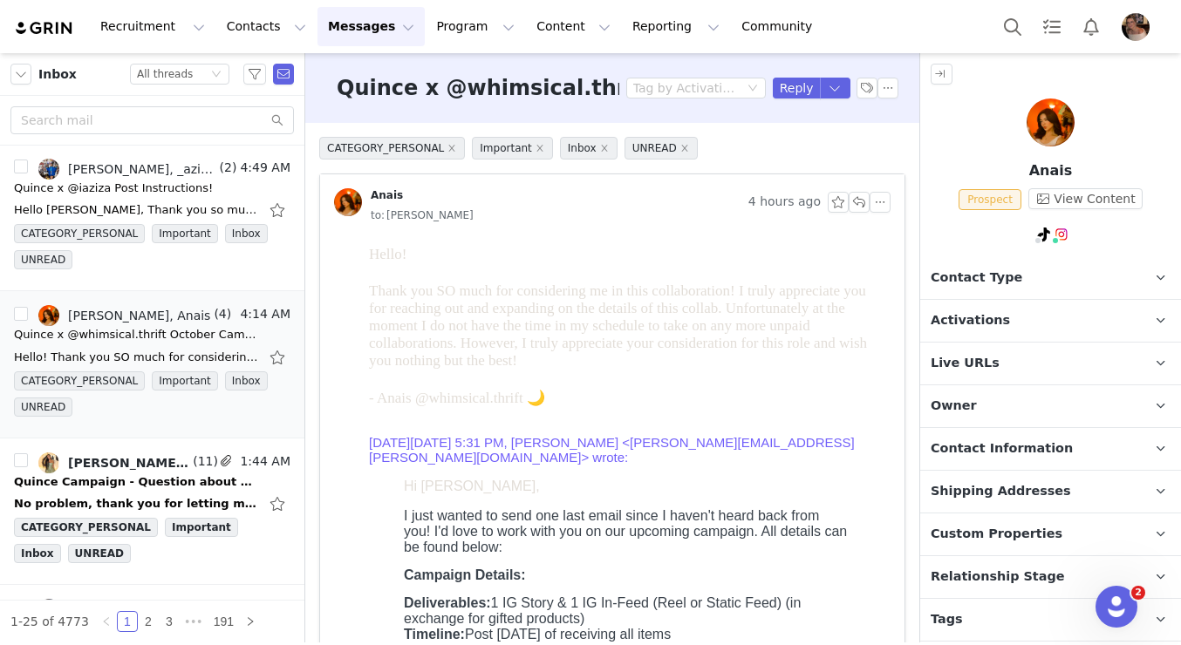
scroll to position [0, 0]
click at [857, 205] on button "button" at bounding box center [859, 202] width 21 height 21
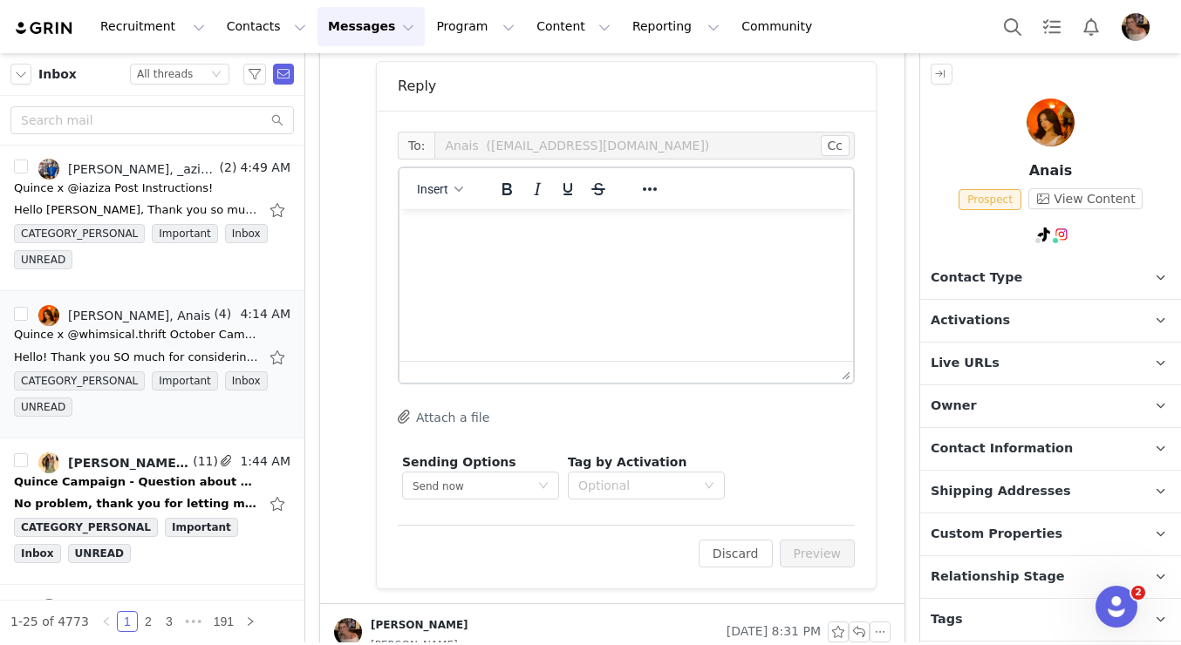
scroll to position [909, 0]
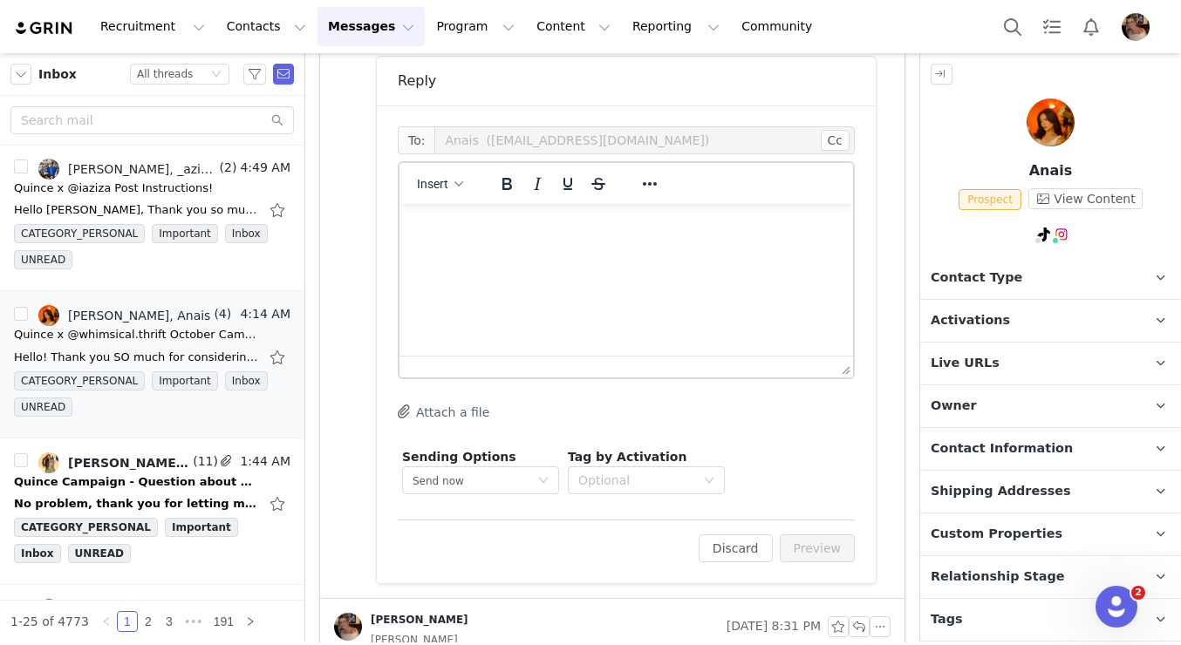
click at [975, 568] on span "Relationship Stage" at bounding box center [998, 577] width 134 height 19
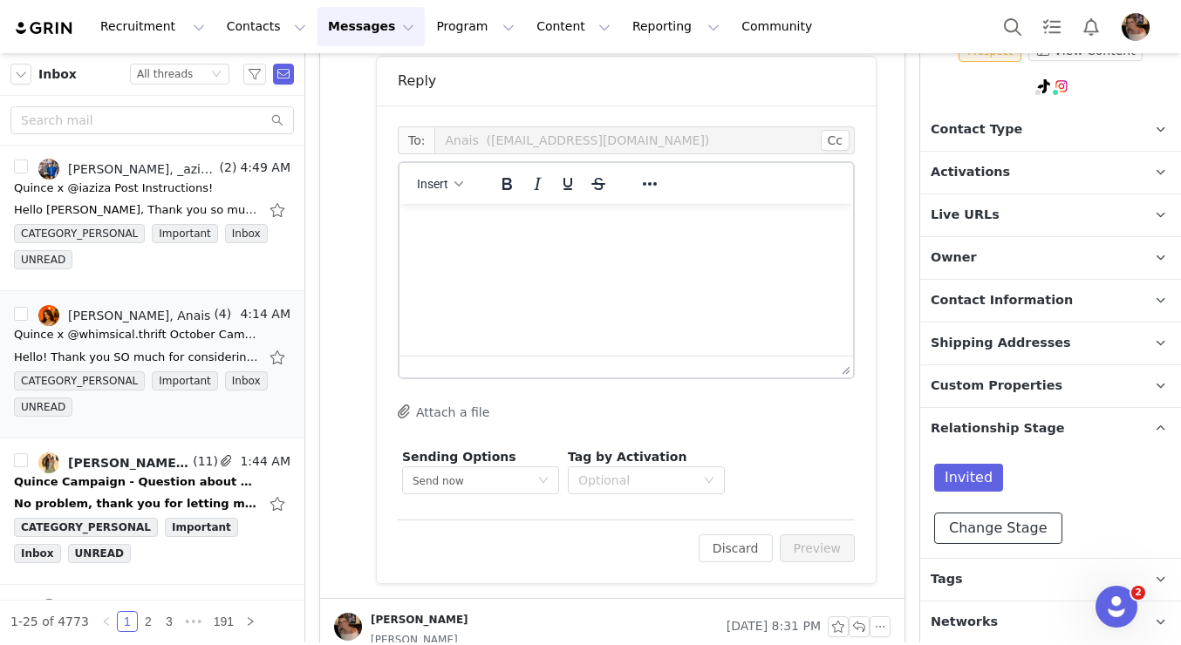
click at [972, 523] on button "Change Stage" at bounding box center [998, 528] width 128 height 31
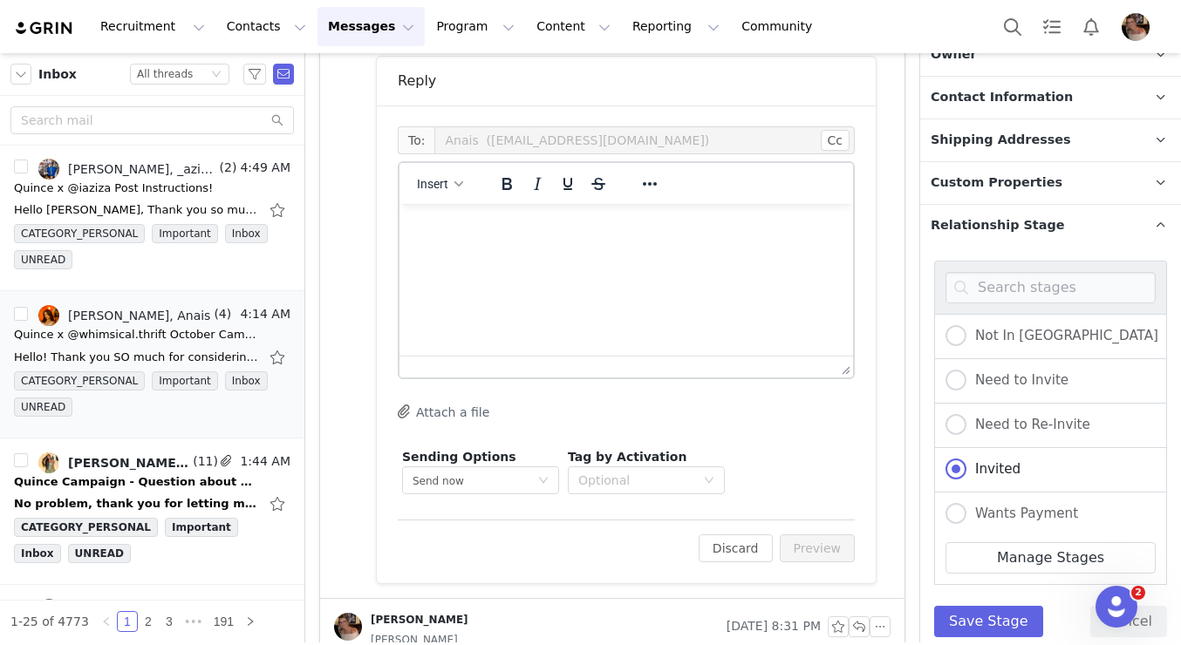
scroll to position [388, 0]
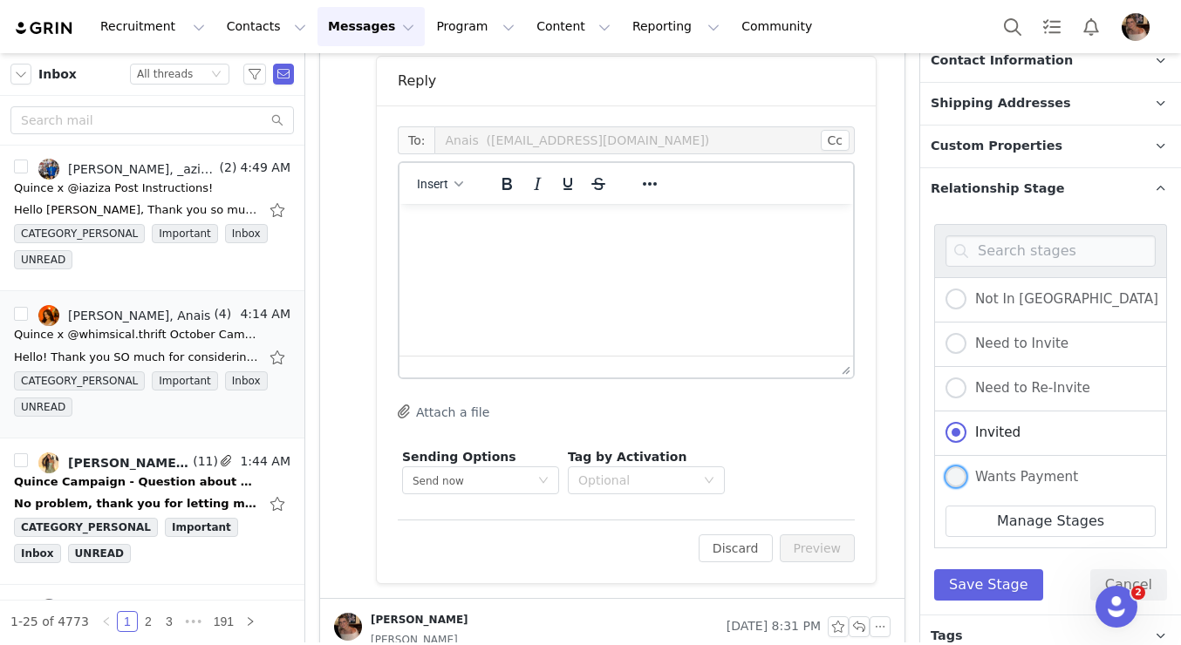
click at [950, 467] on span at bounding box center [955, 478] width 21 height 23
click at [950, 467] on input "Wants Payment" at bounding box center [955, 478] width 21 height 23
radio input "true"
radio input "false"
radio input "true"
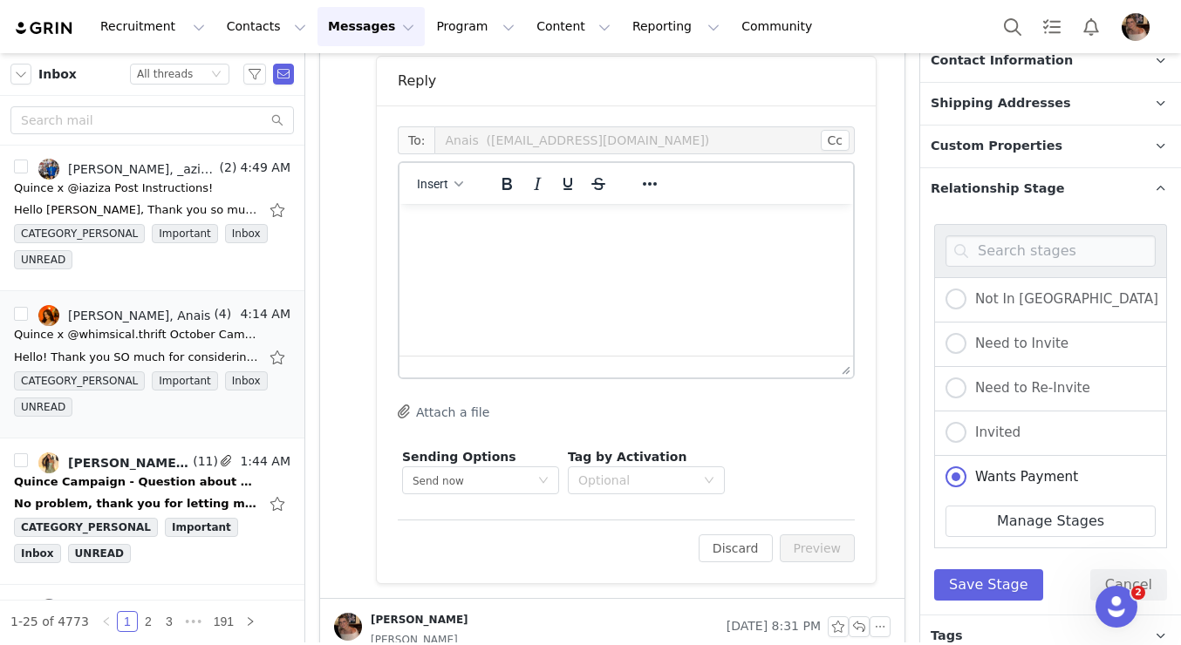
click at [959, 625] on p "Tags Keep track of your contacts by assigning them tags. You can then filter yo…" at bounding box center [1029, 637] width 219 height 42
click at [967, 597] on button "Save Stage" at bounding box center [988, 585] width 109 height 31
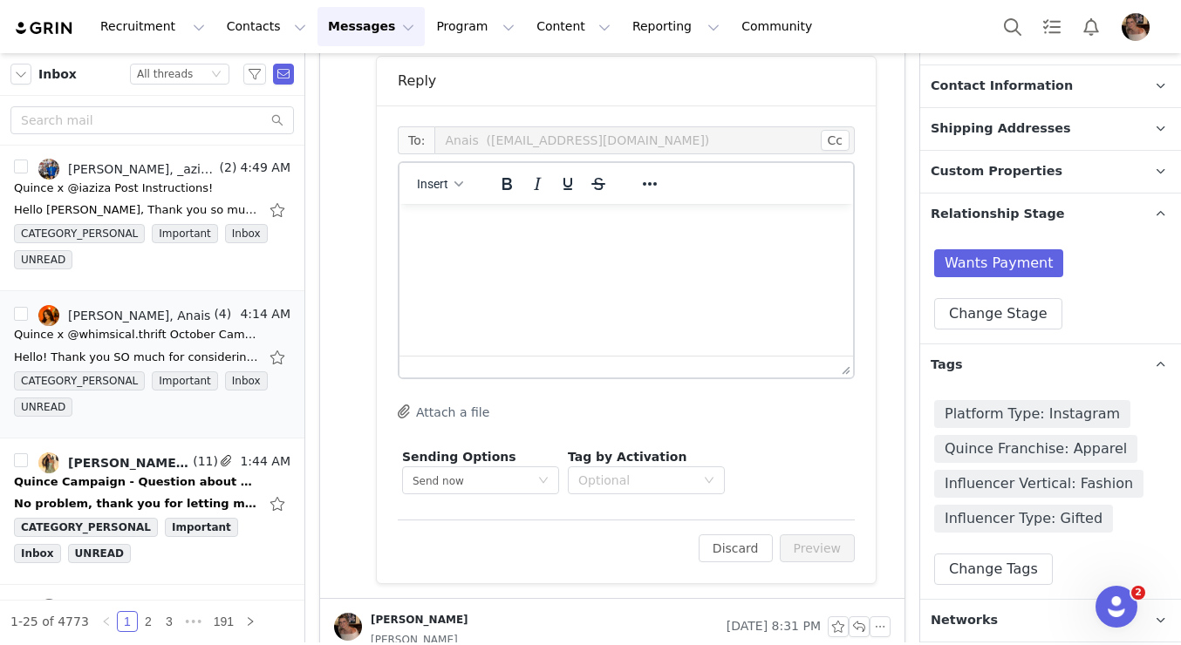
scroll to position [361, 0]
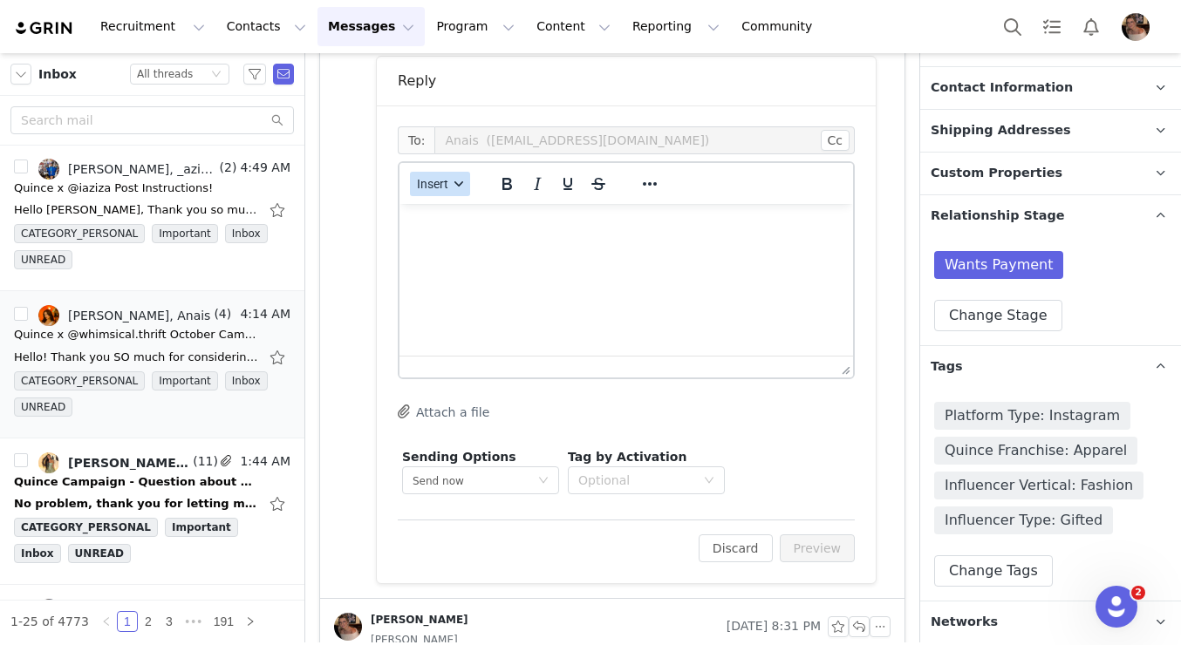
click at [445, 188] on span "Insert" at bounding box center [432, 184] width 31 height 14
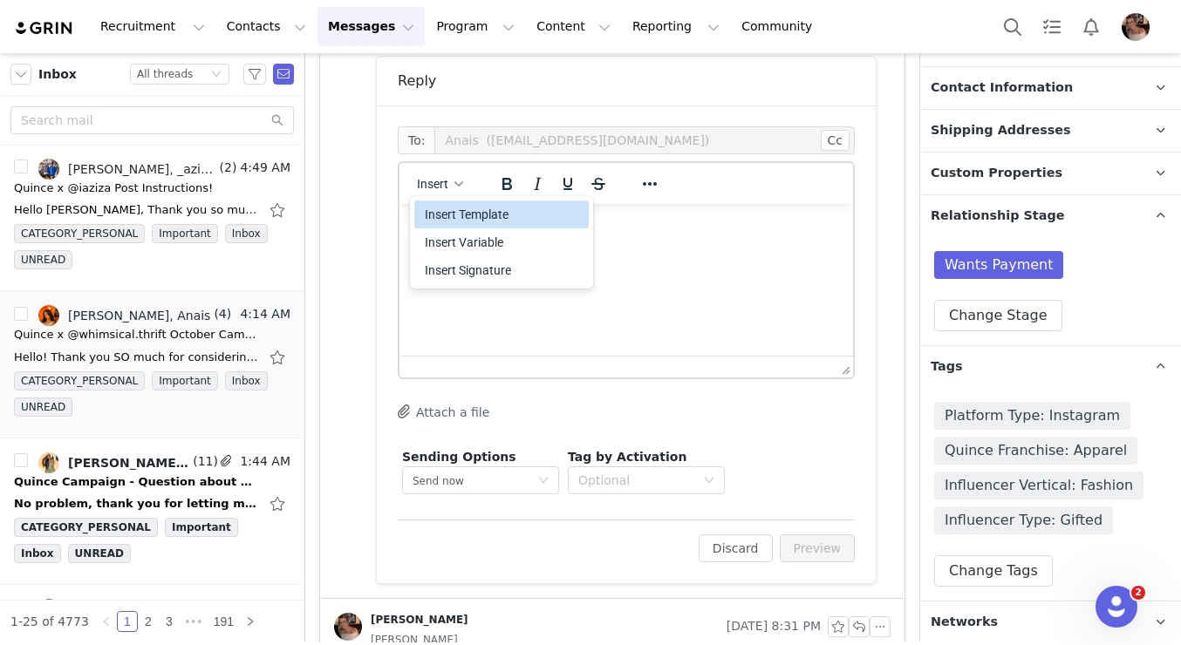
click at [461, 219] on div "Insert Template" at bounding box center [503, 214] width 157 height 21
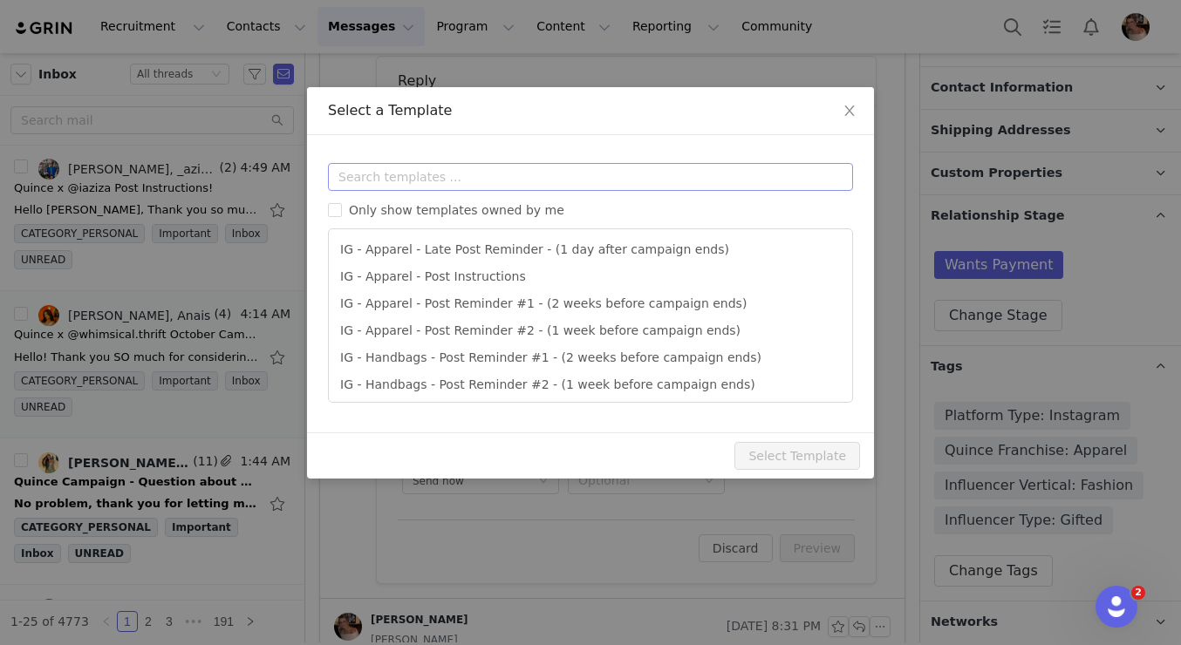
scroll to position [0, 0]
click at [491, 178] on input "text" at bounding box center [590, 177] width 525 height 28
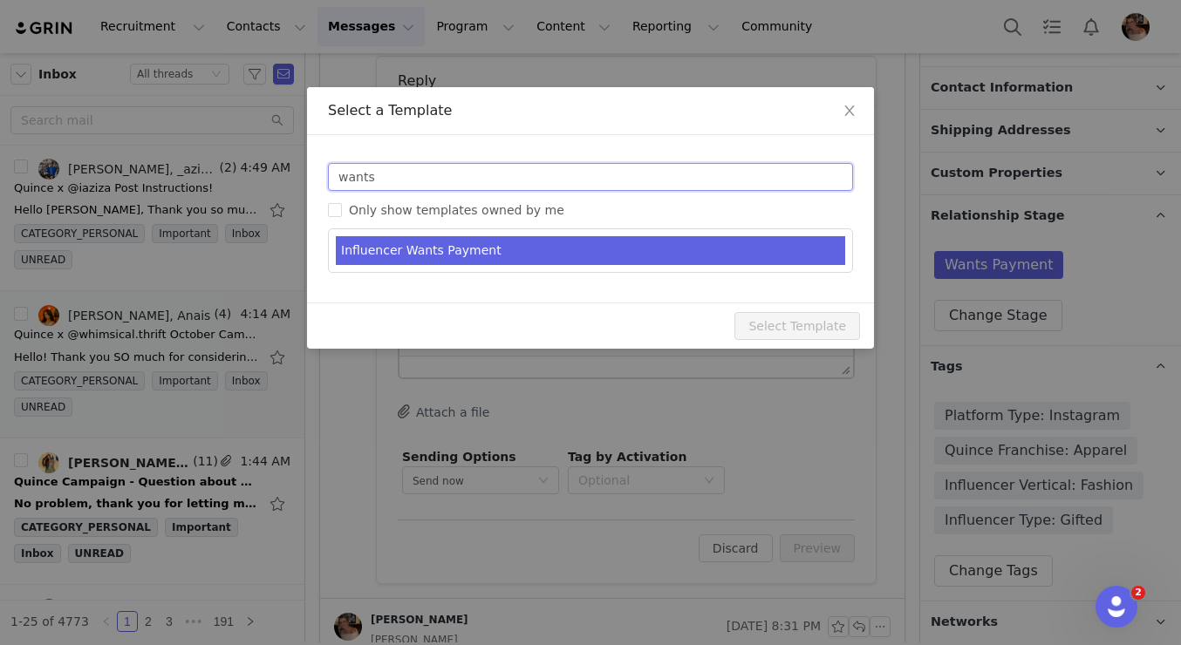
type input "wants"
type input "RE: Quince Campaign!"
click at [410, 254] on li "Influencer Wants Payment" at bounding box center [590, 250] width 509 height 29
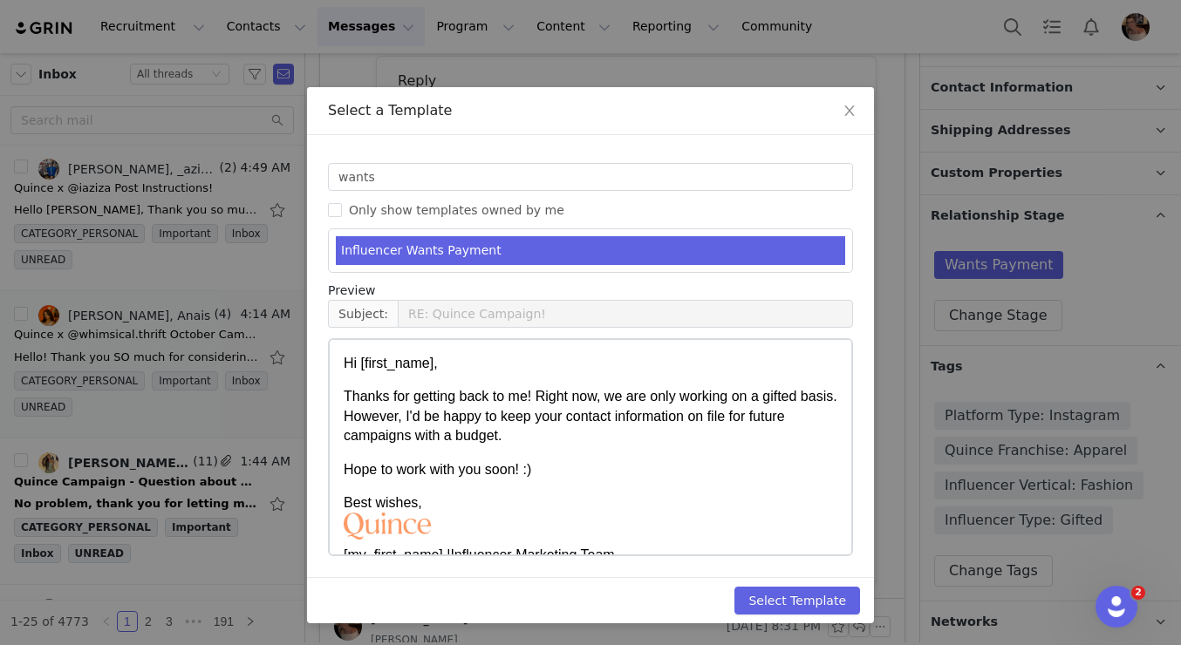
click at [801, 583] on div "Select Template" at bounding box center [590, 600] width 567 height 46
click at [813, 600] on button "Select Template" at bounding box center [797, 601] width 126 height 28
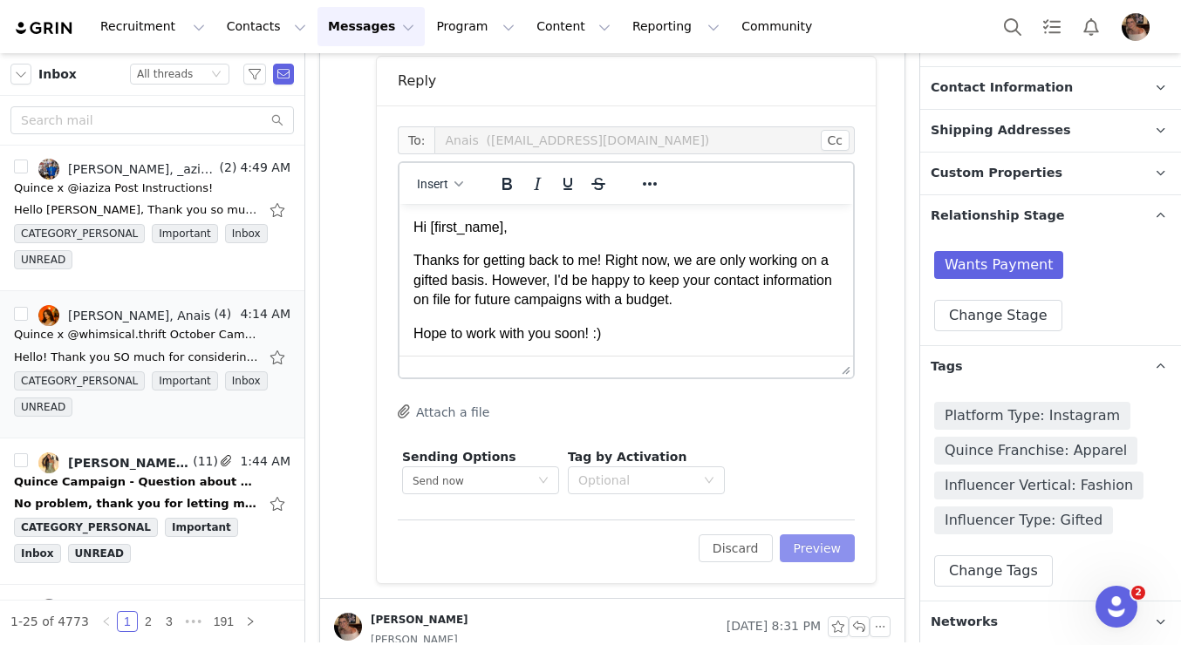
click at [850, 539] on button "Preview" at bounding box center [818, 549] width 76 height 28
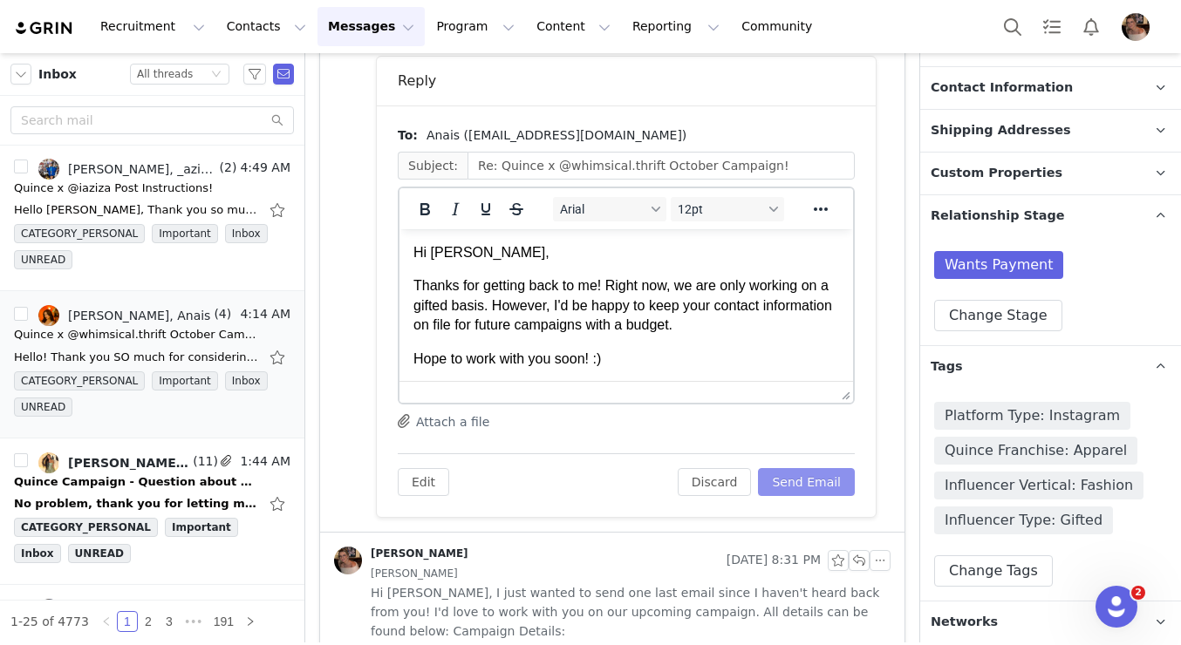
click at [829, 481] on button "Send Email" at bounding box center [806, 482] width 97 height 28
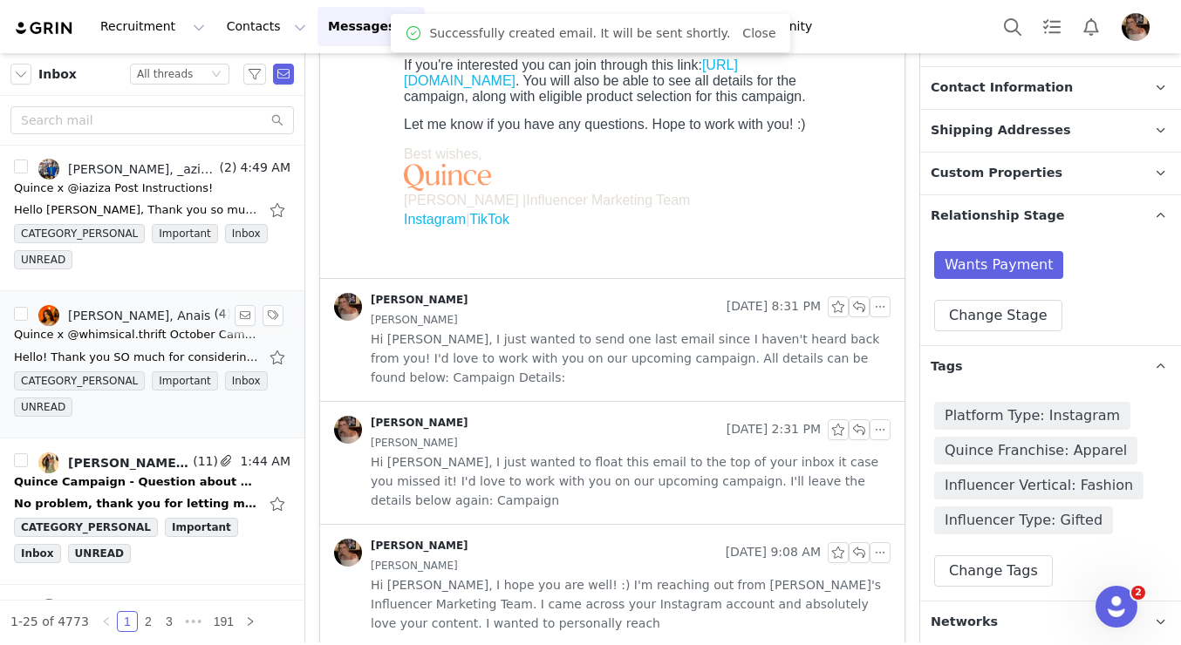
scroll to position [331, 0]
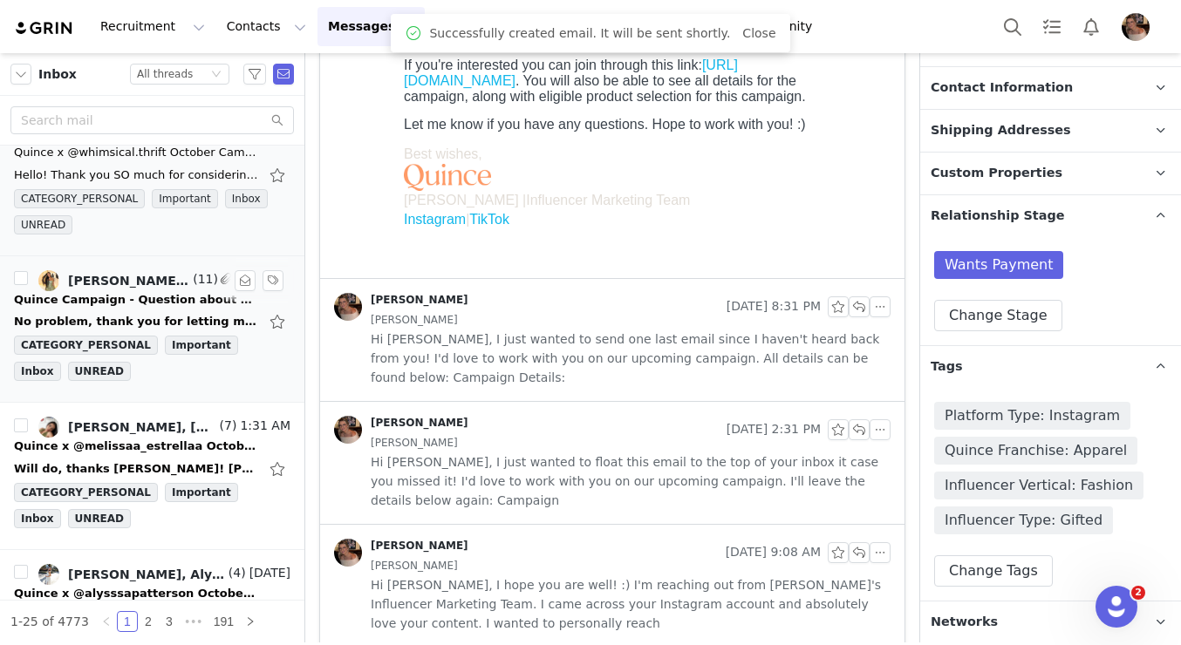
click at [174, 314] on div "No problem, thank you for letting me know! On Mon, Sep 29, 2025 at 9:39 PM Alex…" at bounding box center [136, 321] width 244 height 17
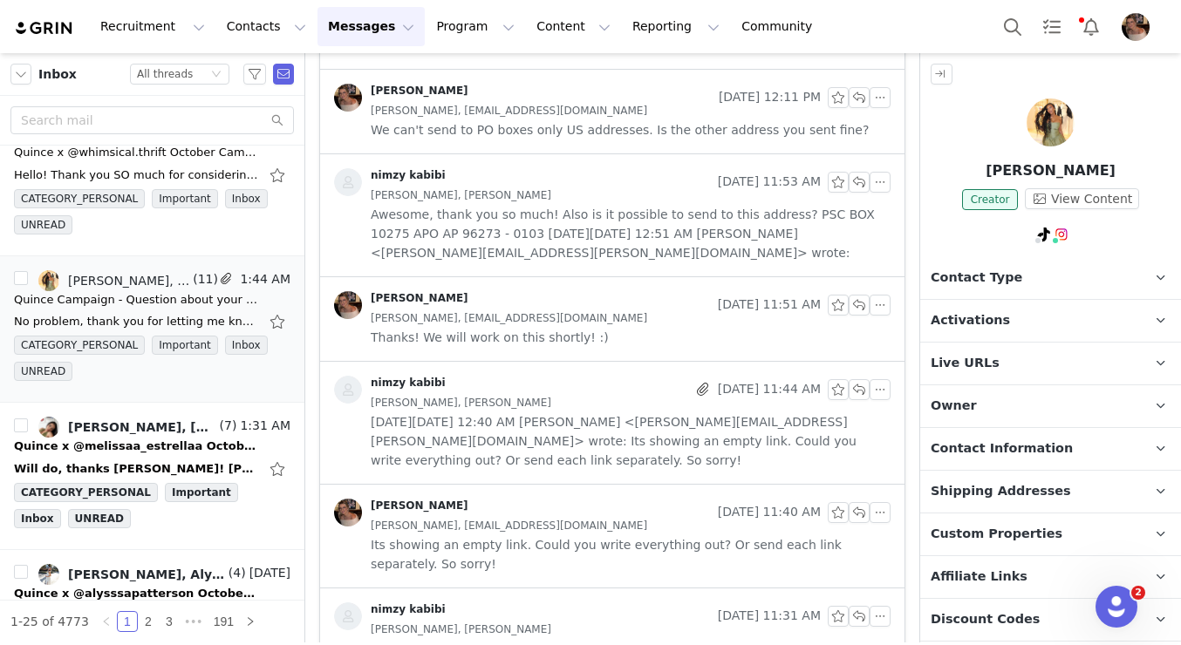
scroll to position [0, 0]
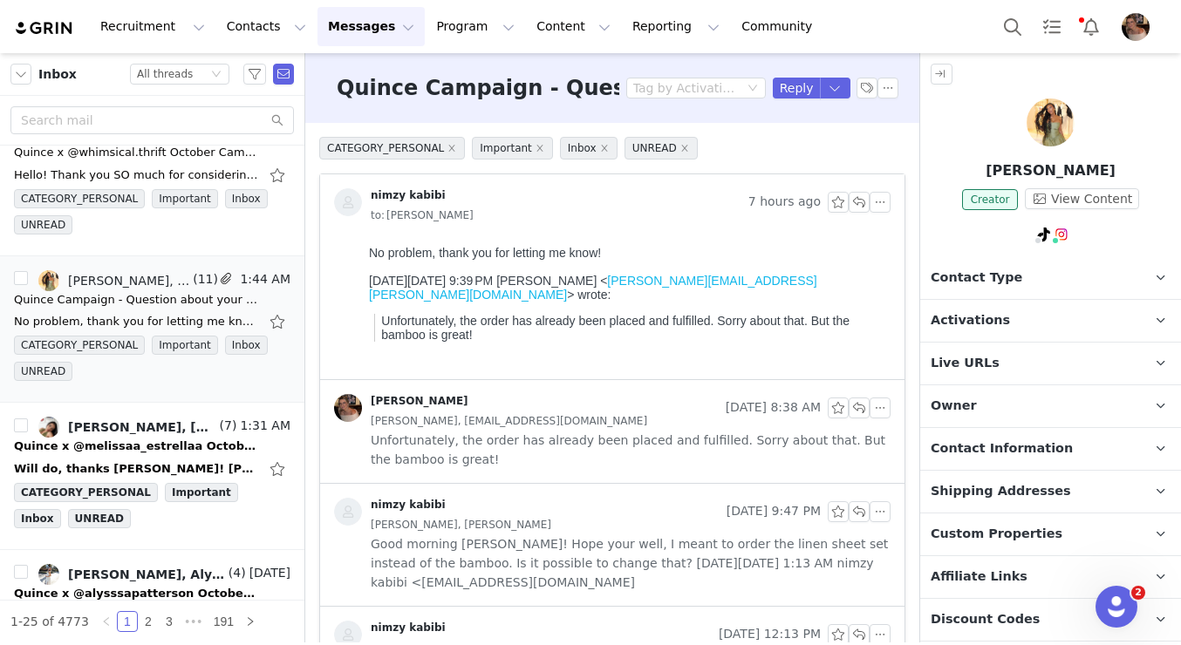
click at [976, 324] on span "Activations" at bounding box center [970, 320] width 79 height 19
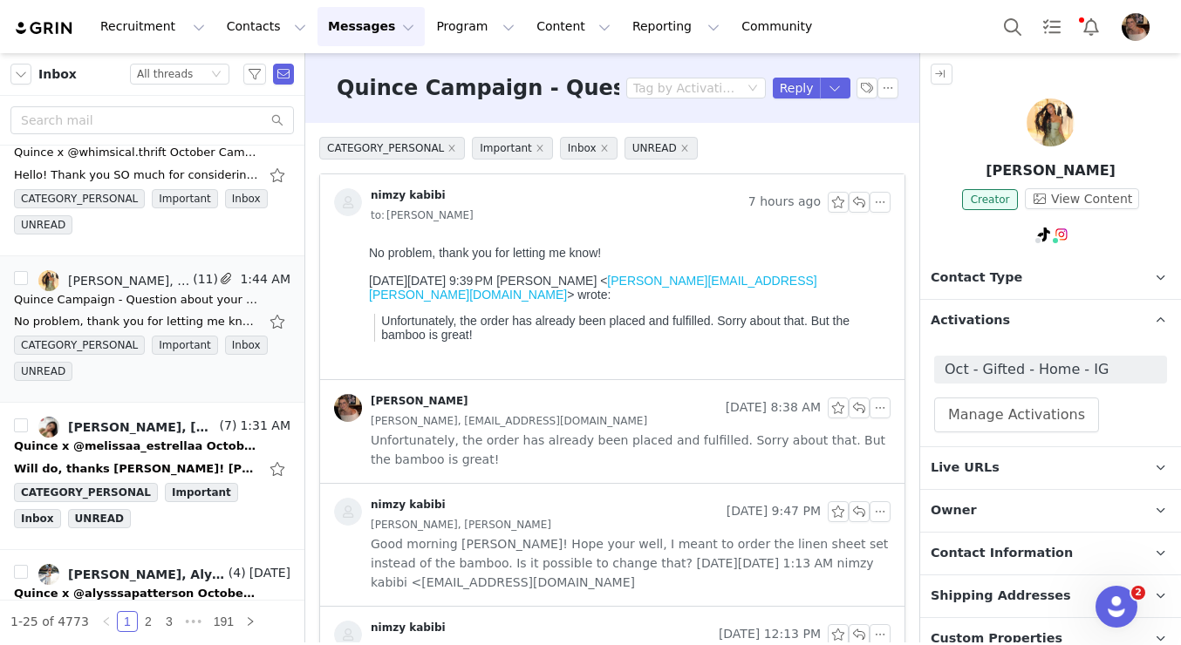
click at [991, 326] on span "Activations" at bounding box center [970, 320] width 79 height 19
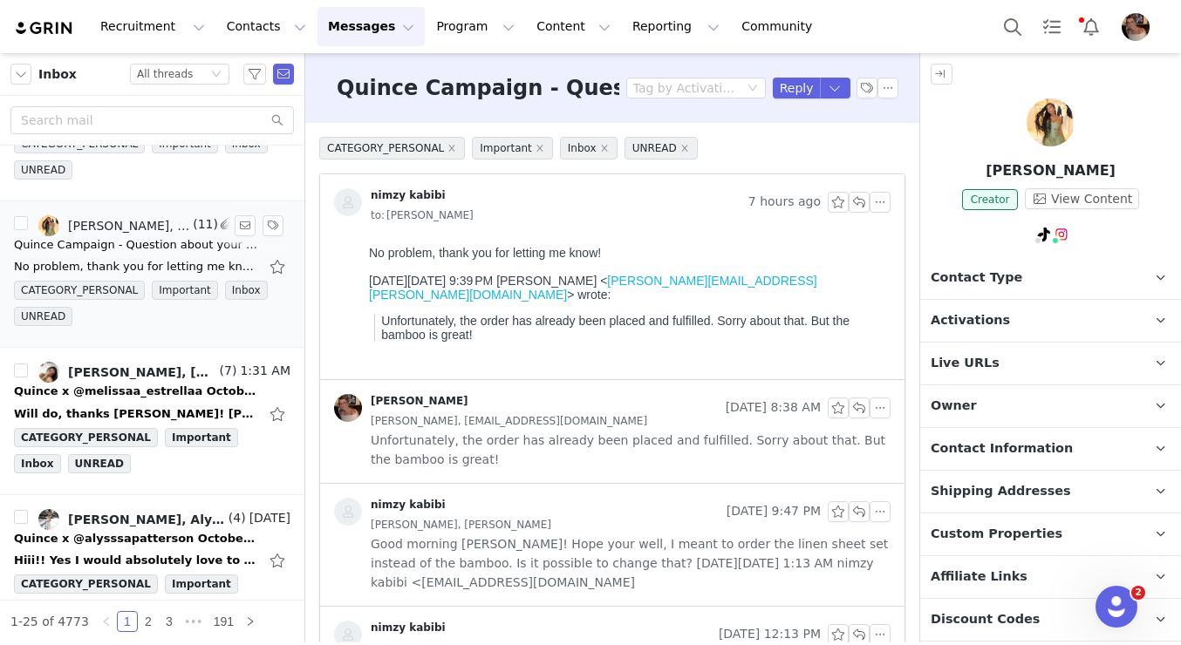
scroll to position [425, 0]
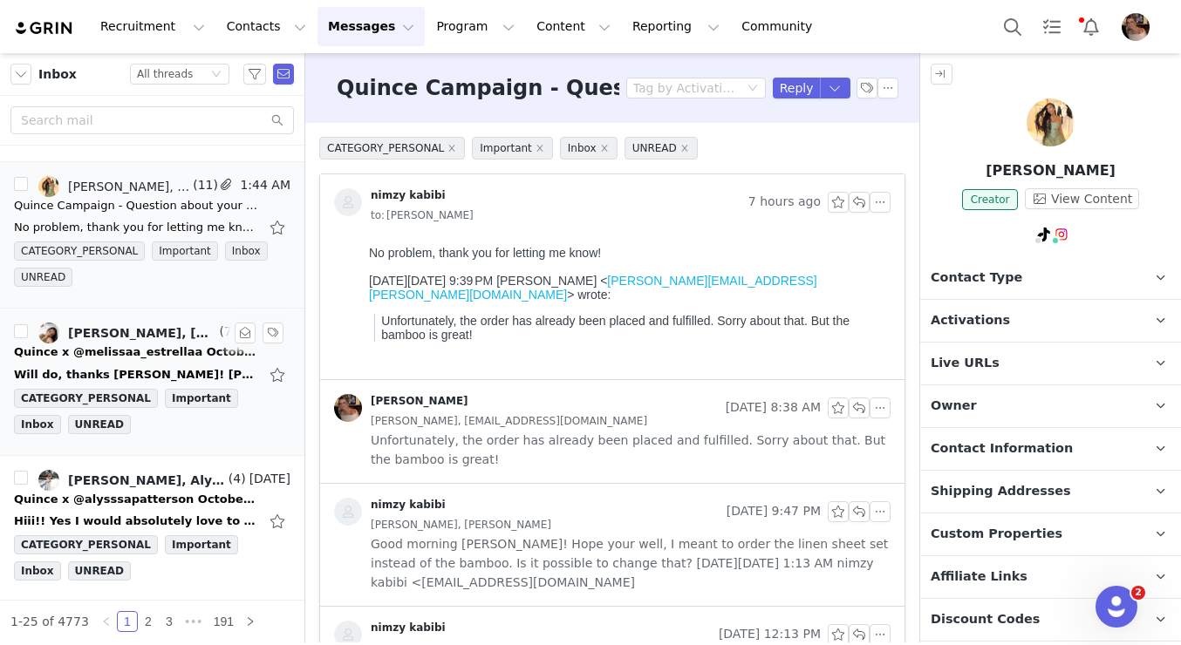
click at [156, 338] on div "Alexis Bignotti, Jana Mollica, Mahsa Mirzaie, Melissa Estrella" at bounding box center [142, 333] width 148 height 14
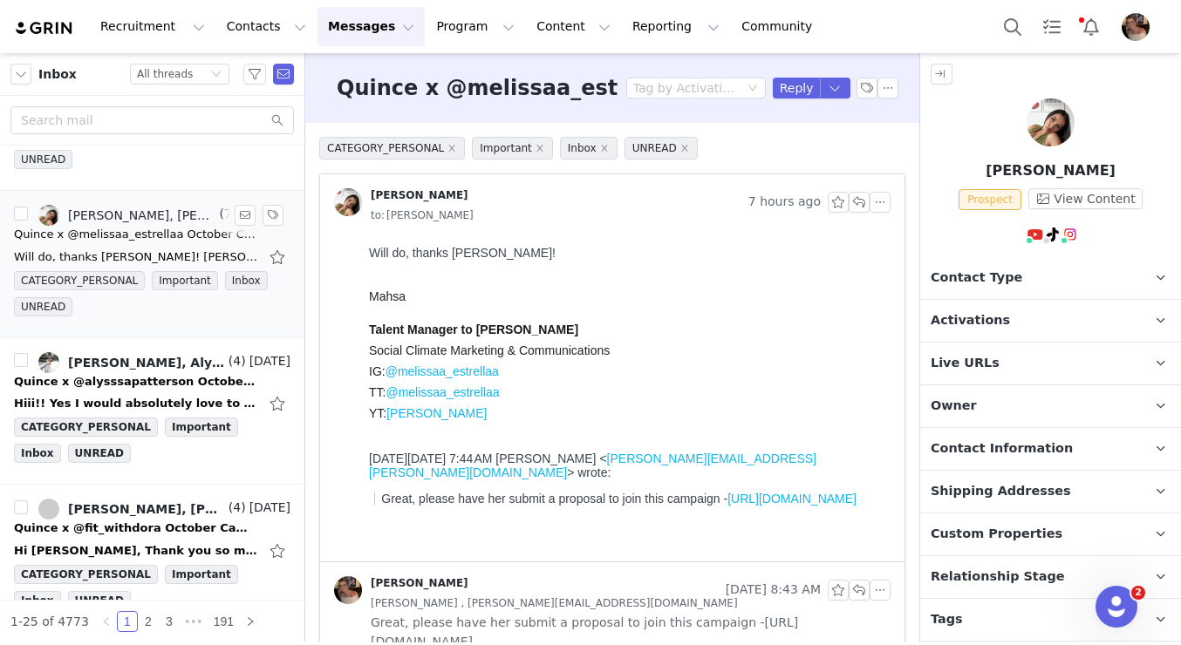
scroll to position [603, 0]
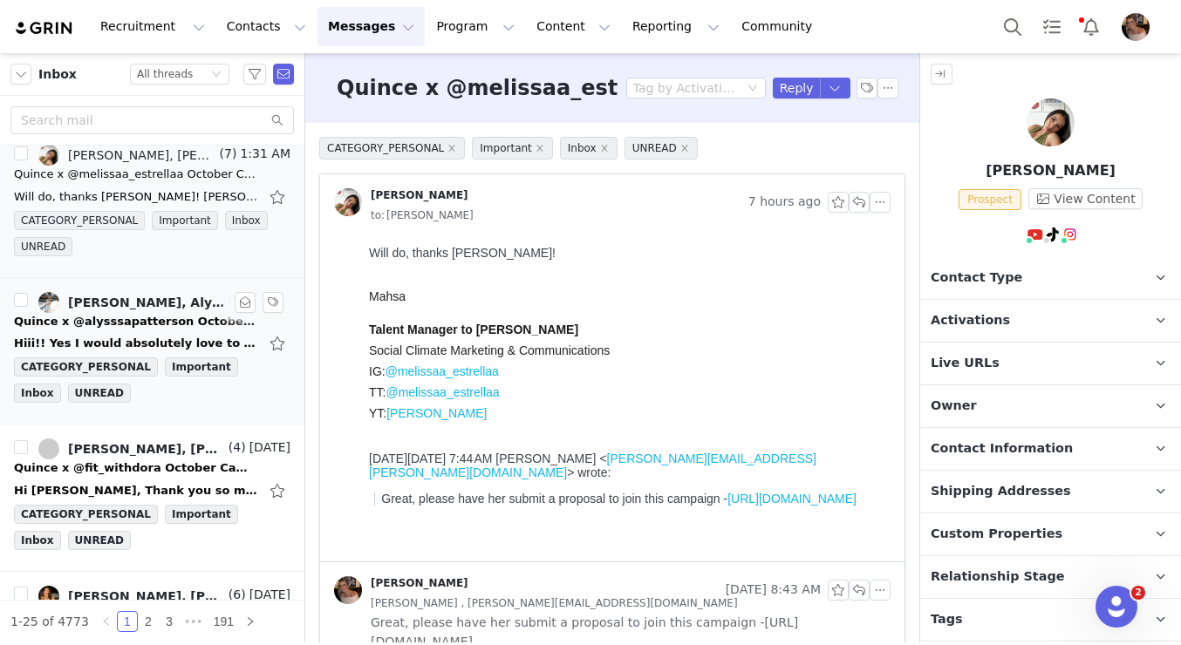
click at [169, 318] on div "Quince x @alysssapatterson October Campaign!" at bounding box center [136, 321] width 244 height 17
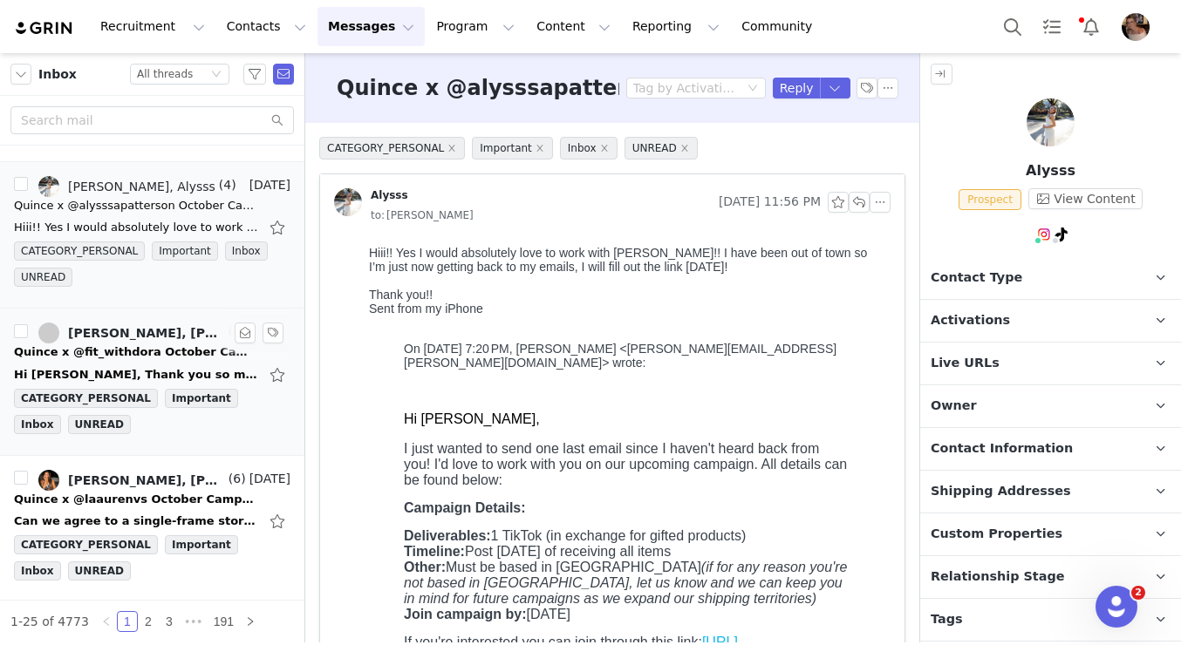
scroll to position [740, 0]
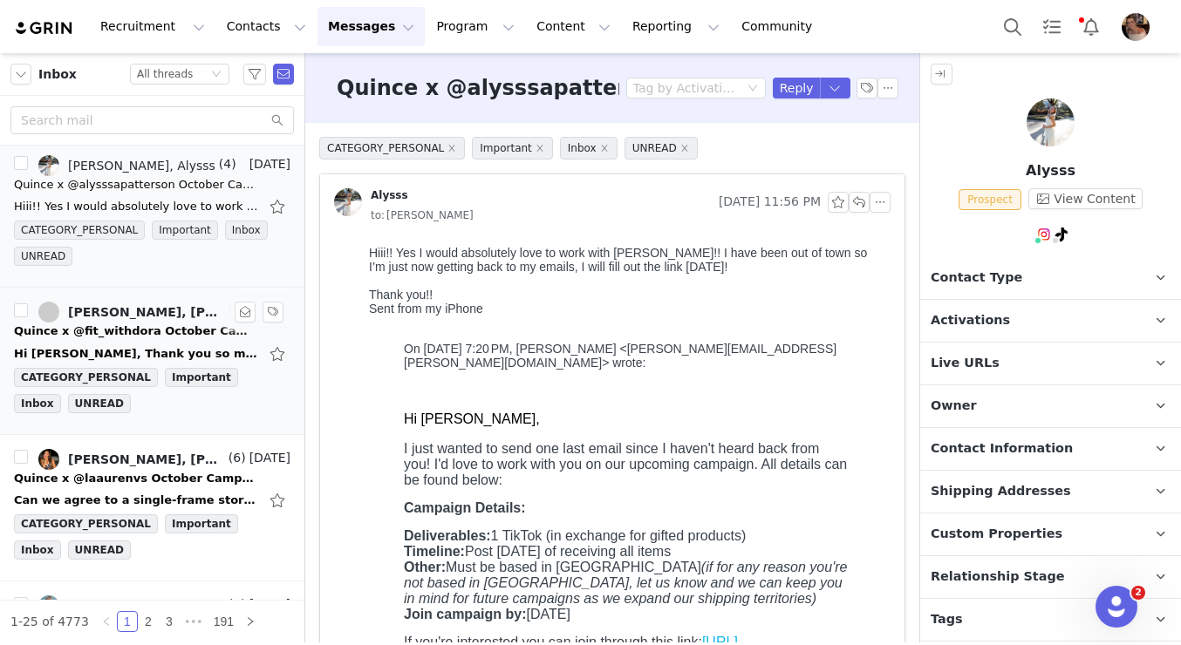
click at [192, 326] on div "Quince x @fit_withdora October Campaign!" at bounding box center [136, 331] width 244 height 17
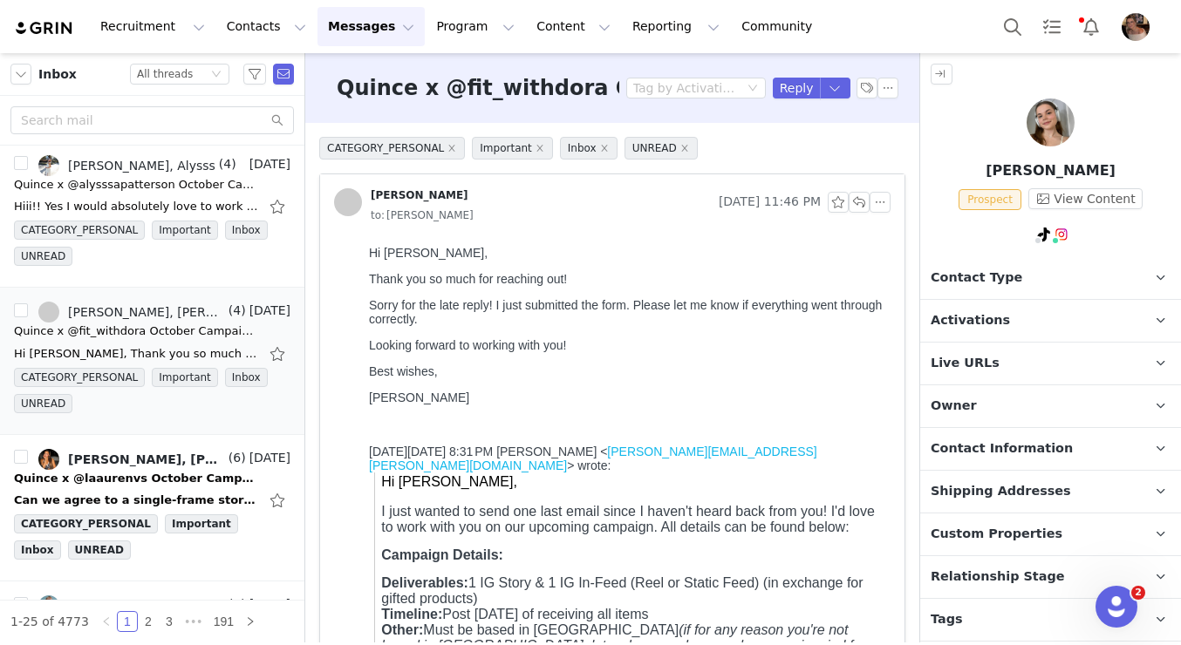
scroll to position [6, 0]
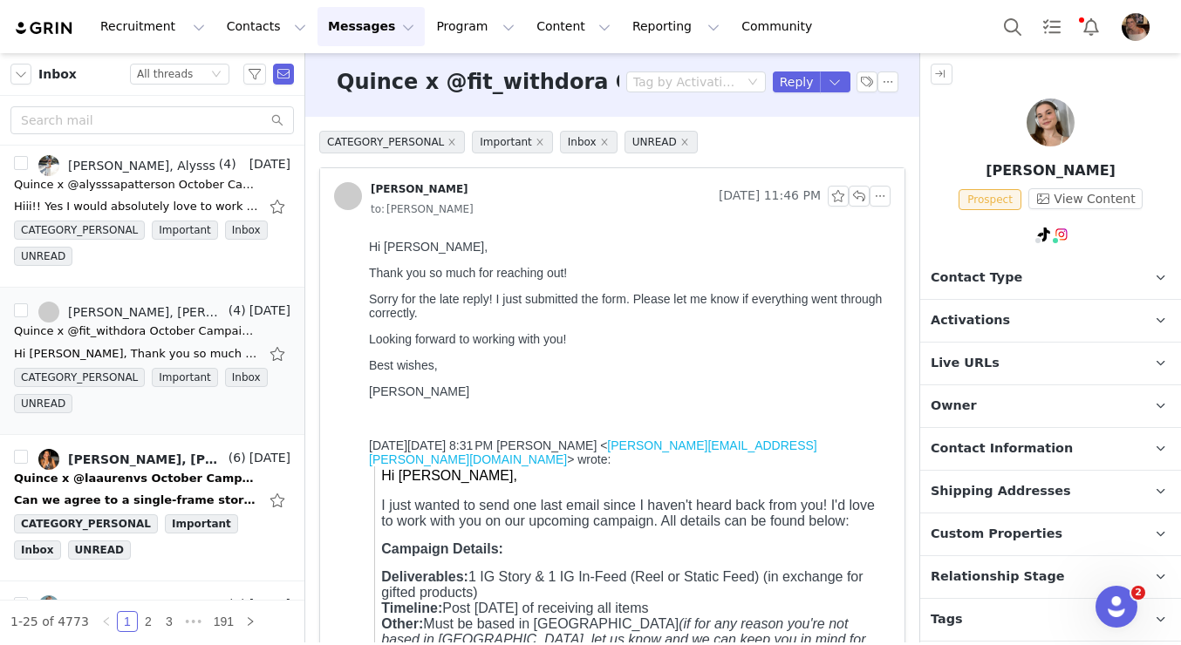
click at [967, 331] on span "Activations" at bounding box center [970, 320] width 79 height 19
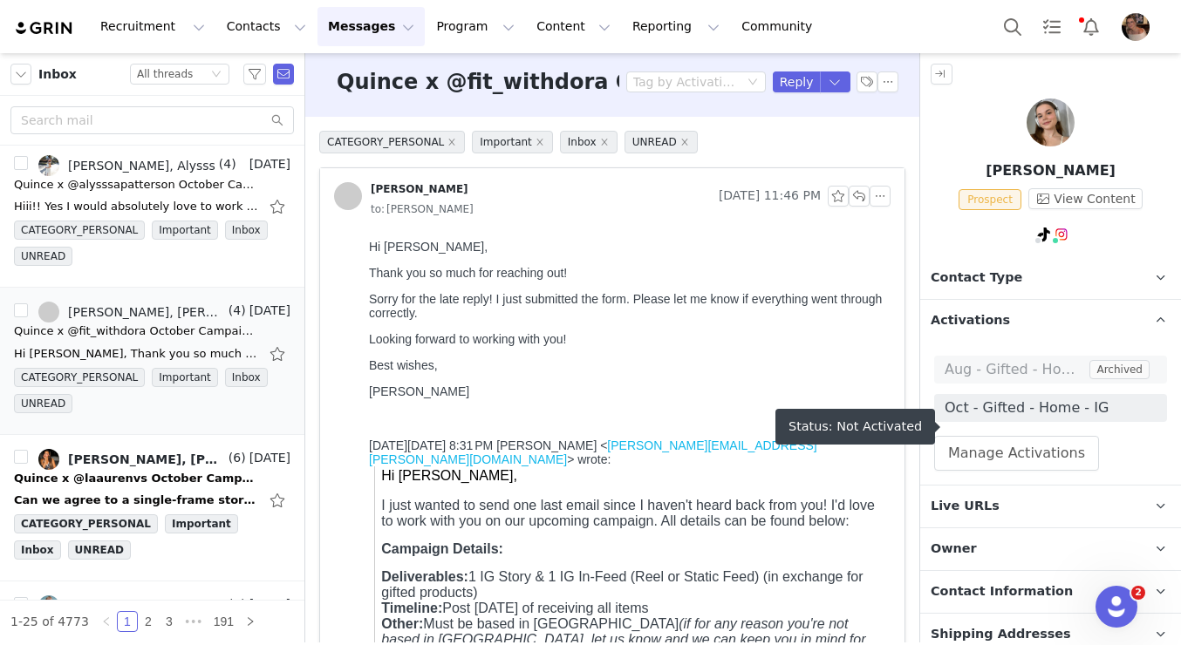
click at [999, 419] on span "Oct - Gifted - Home - IG" at bounding box center [1051, 408] width 212 height 21
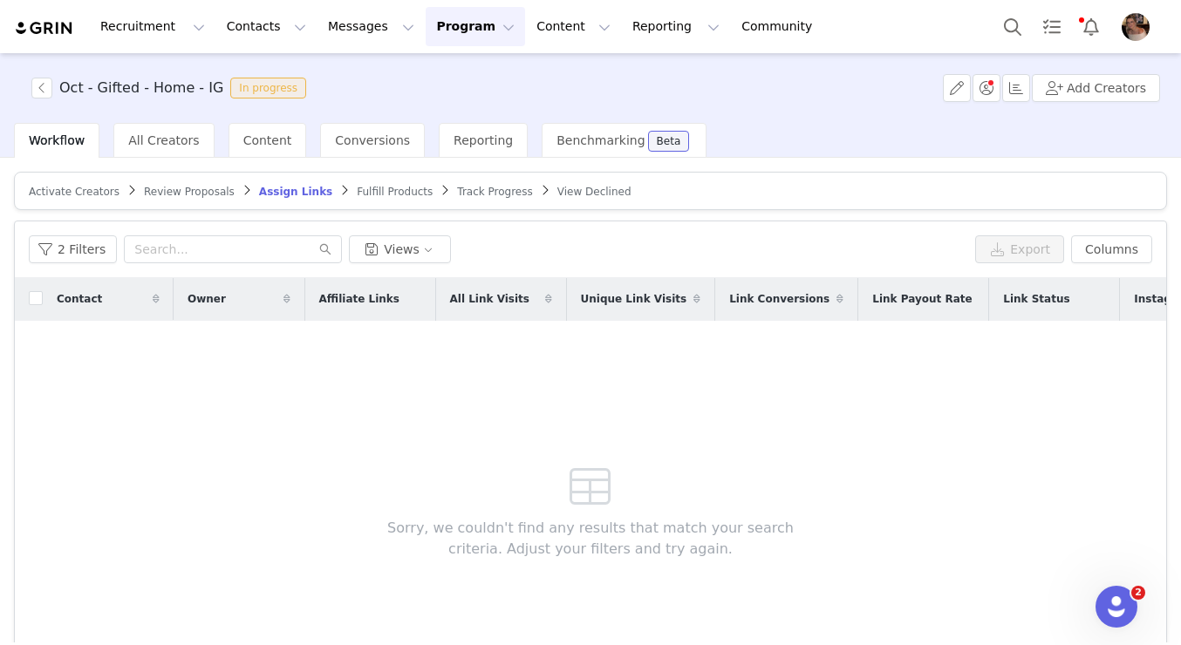
click at [226, 198] on article "Activate Creators Review Proposals Assign Links Fulfill Products Track Progress…" at bounding box center [590, 191] width 1153 height 38
click at [222, 194] on span "Review Proposals" at bounding box center [189, 192] width 91 height 12
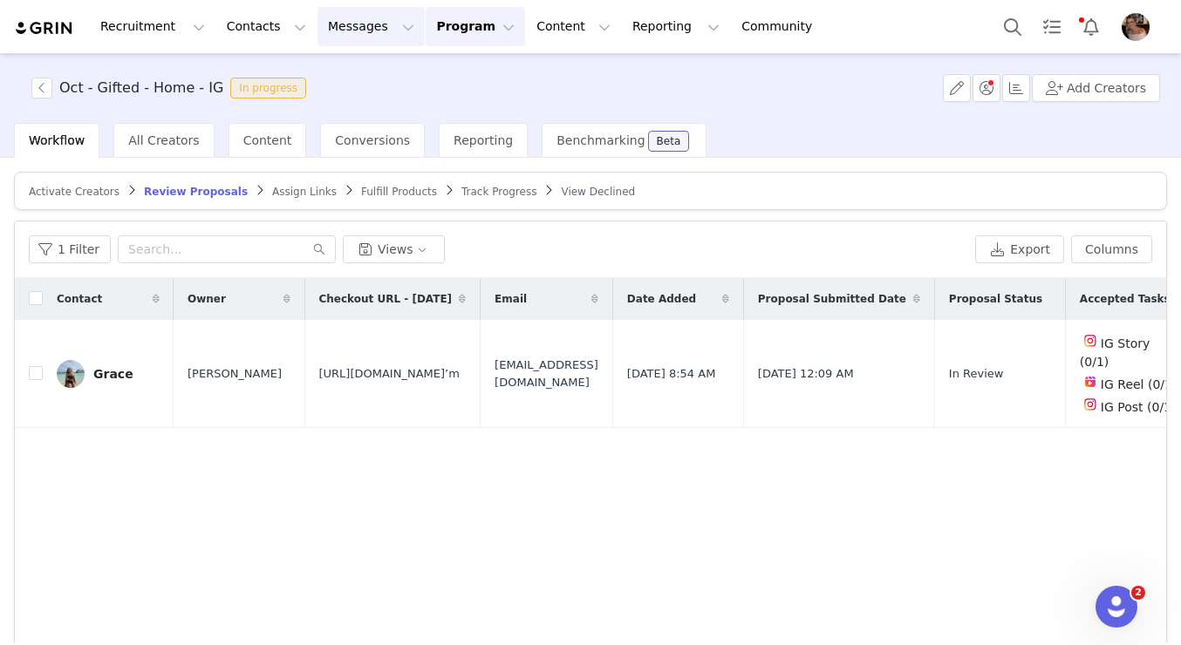
click at [340, 34] on button "Messages Messages" at bounding box center [370, 26] width 107 height 39
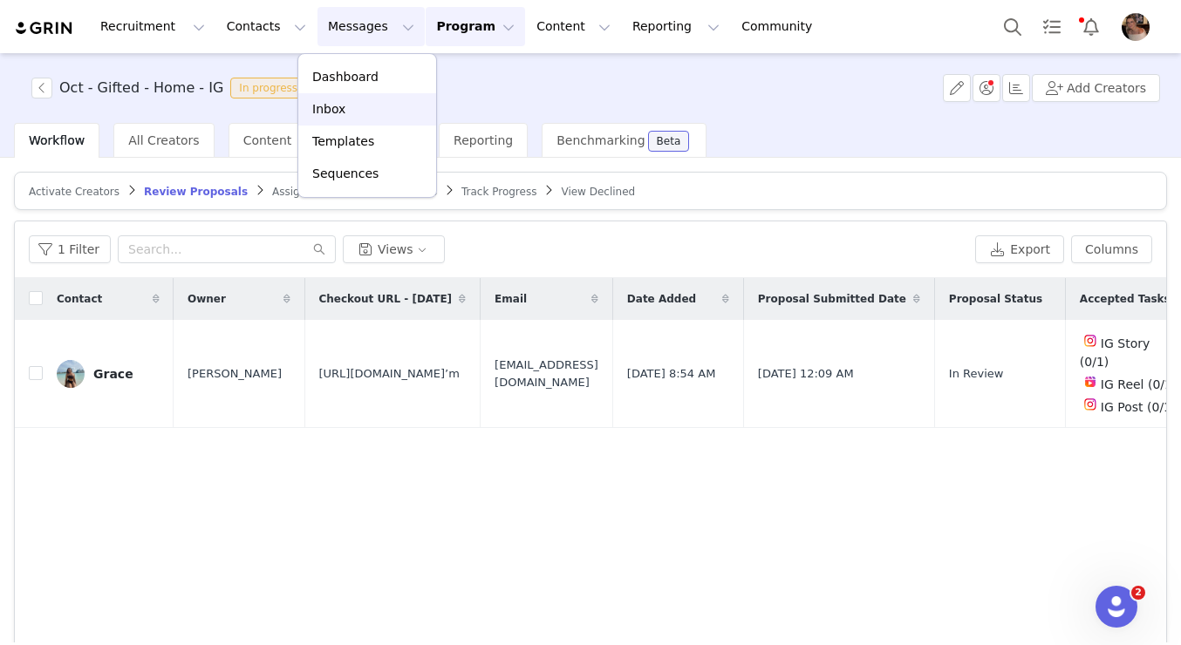
click at [349, 117] on div "Inbox" at bounding box center [367, 109] width 117 height 18
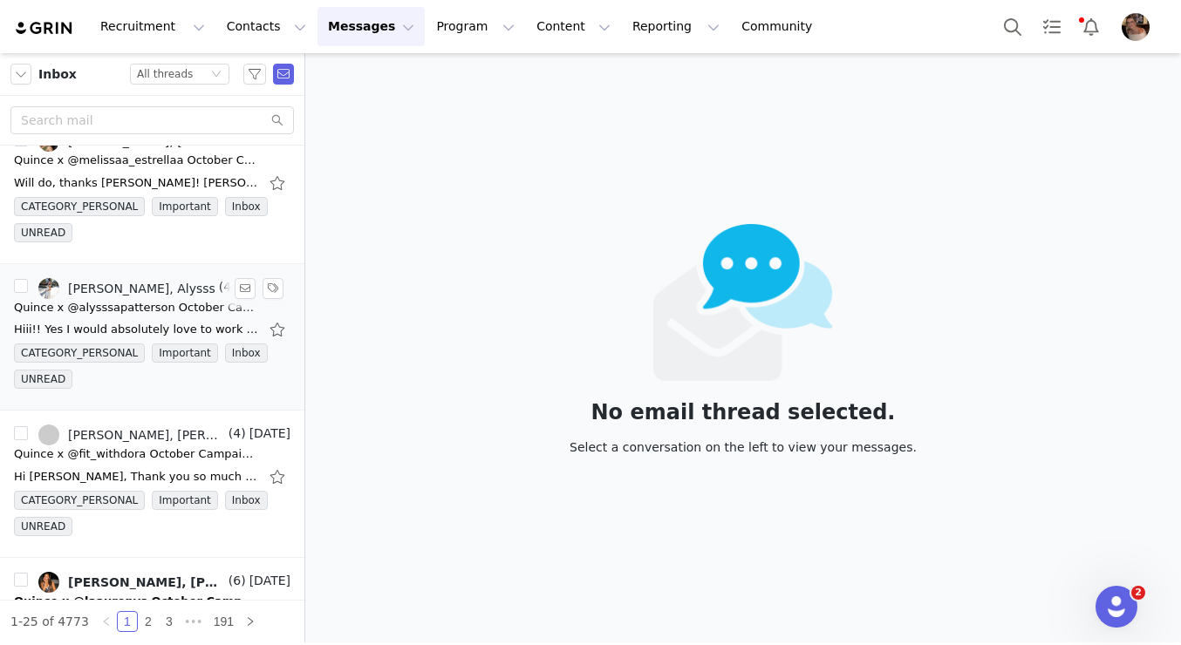
scroll to position [705, 0]
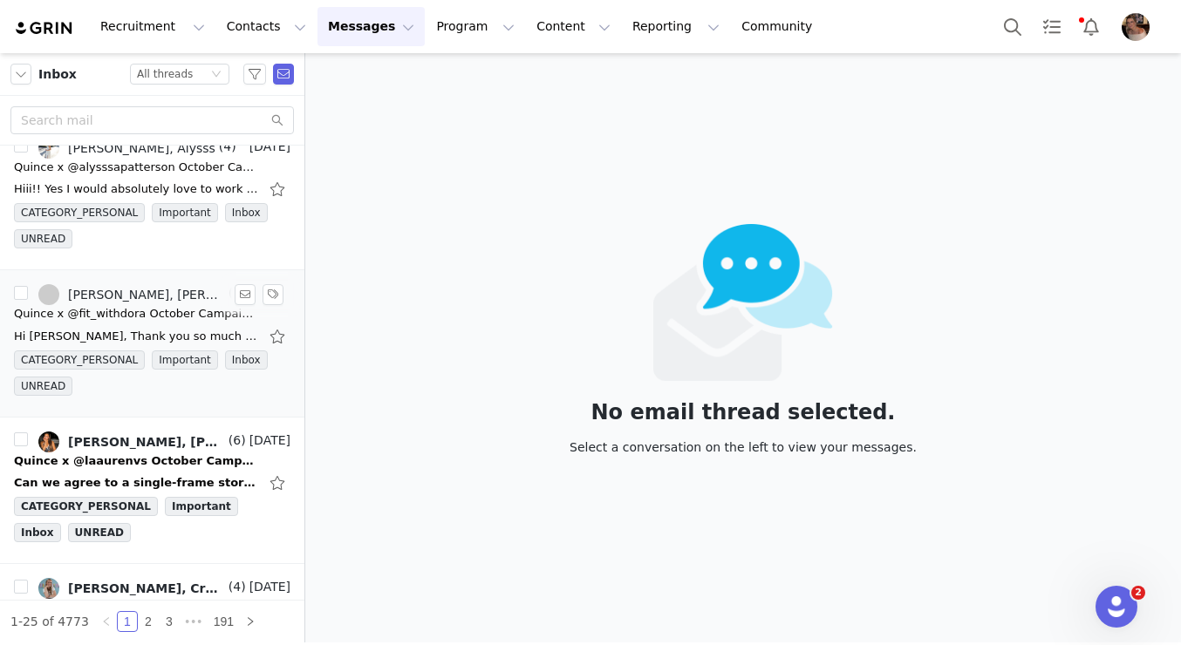
click at [169, 302] on link "Alexis Bignotti, Daryna Shumska" at bounding box center [131, 294] width 187 height 21
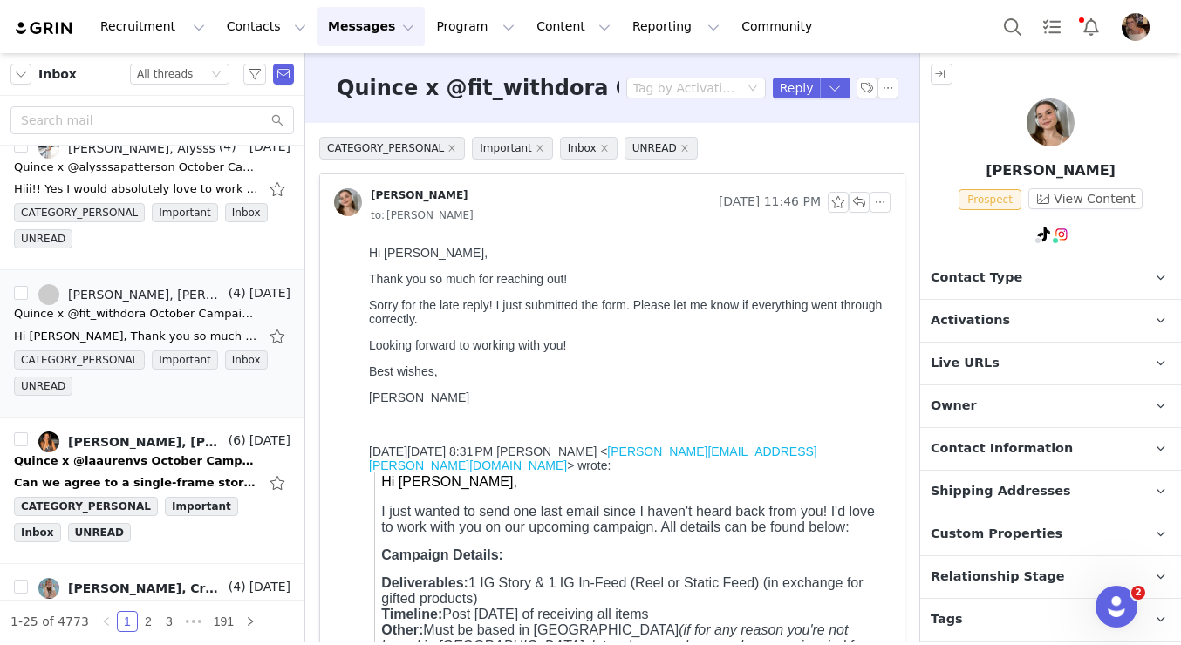
scroll to position [0, 0]
click at [858, 203] on button "button" at bounding box center [859, 202] width 21 height 21
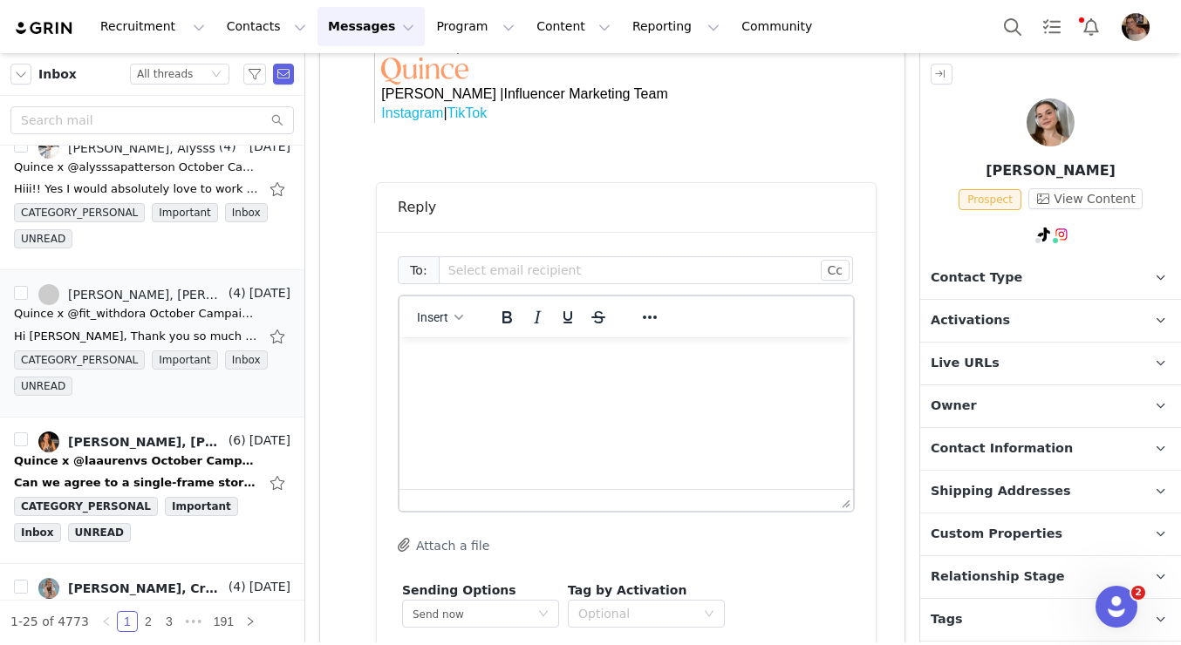
scroll to position [823, 0]
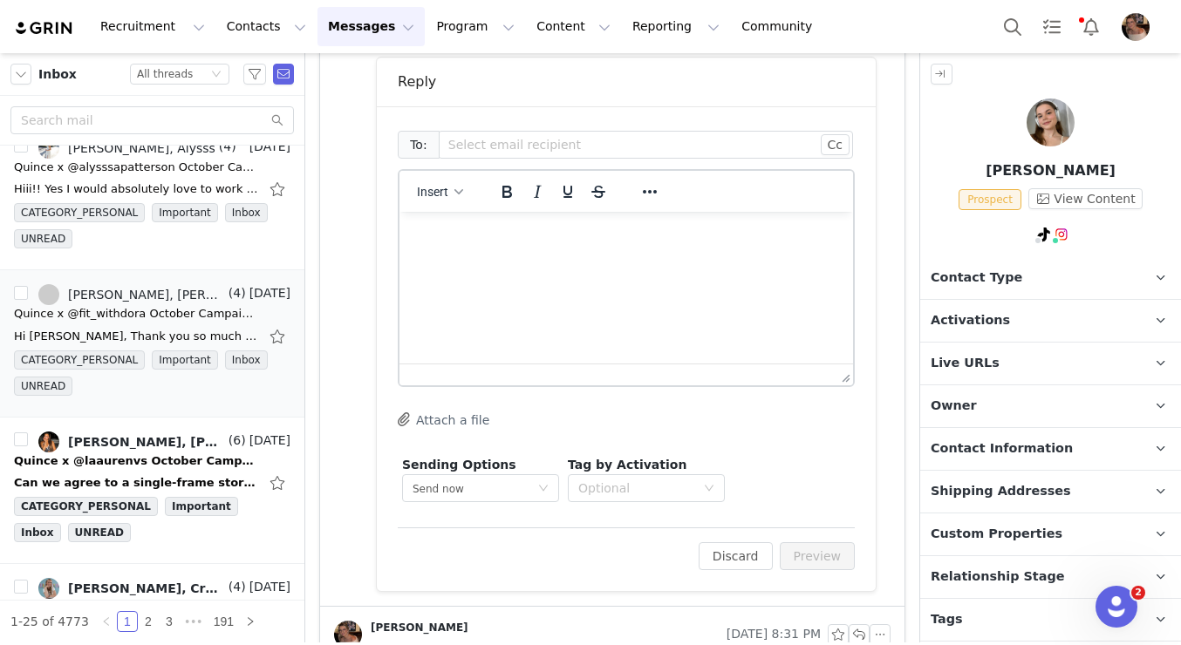
click at [624, 259] on html at bounding box center [626, 235] width 454 height 47
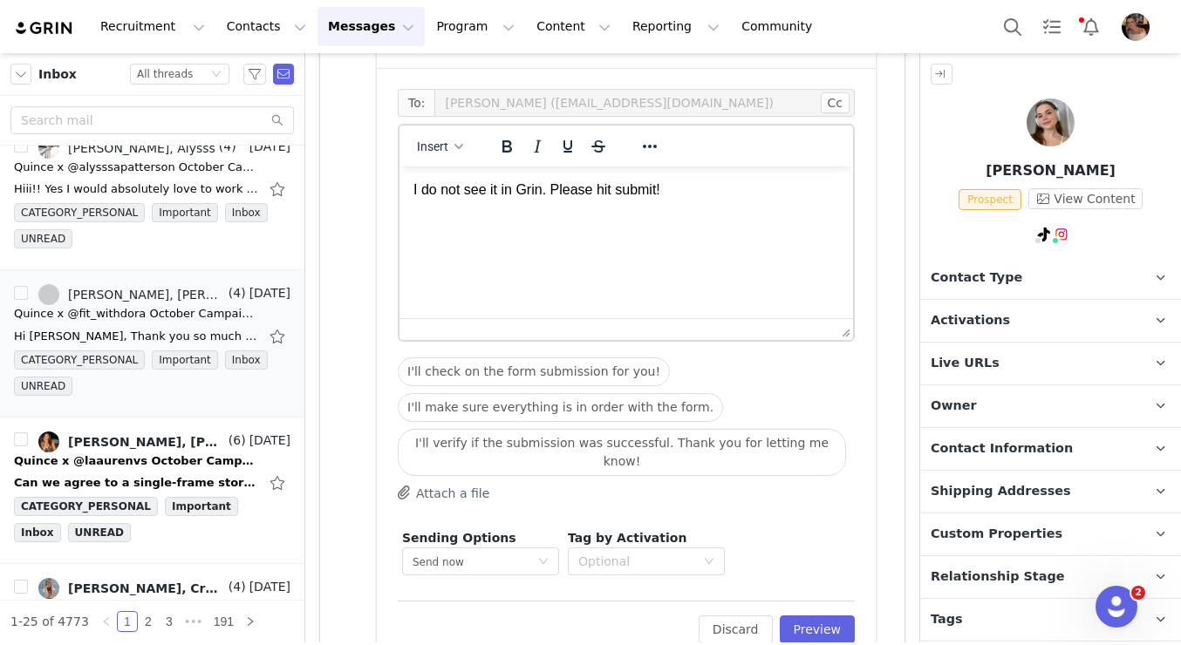
scroll to position [911, 0]
click at [410, 188] on html "I do not see it in Grin. Please hit submit!" at bounding box center [626, 189] width 454 height 47
click at [420, 184] on p "hey! I do not see it in Grin. Please hit submit!" at bounding box center [626, 189] width 426 height 19
click at [446, 190] on p "Hey! I do not see it in Grin. Please hit submit!" at bounding box center [626, 189] width 426 height 19
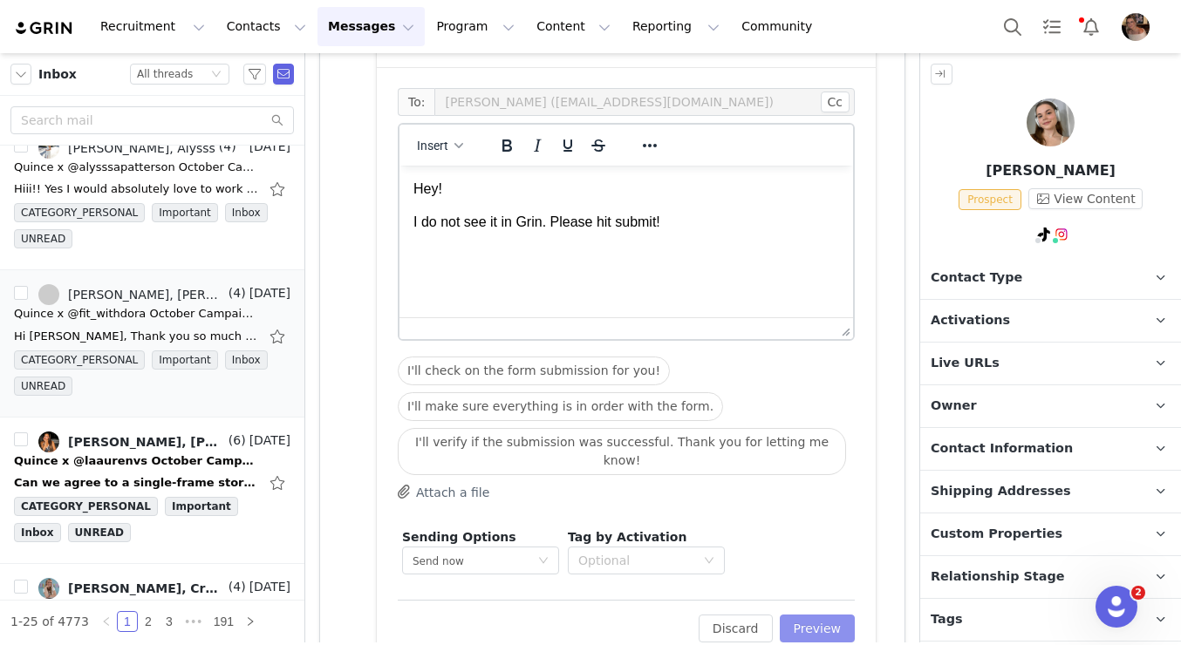
click at [831, 615] on button "Preview" at bounding box center [818, 629] width 76 height 28
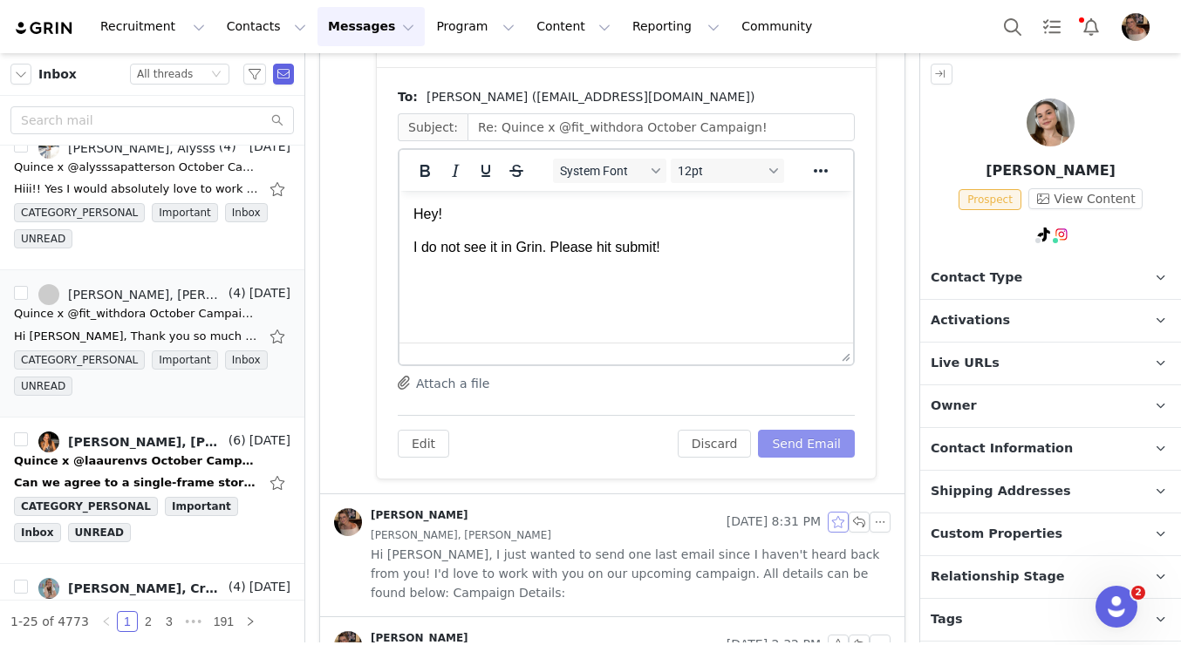
scroll to position [0, 0]
click at [829, 453] on button "Send Email" at bounding box center [806, 444] width 97 height 28
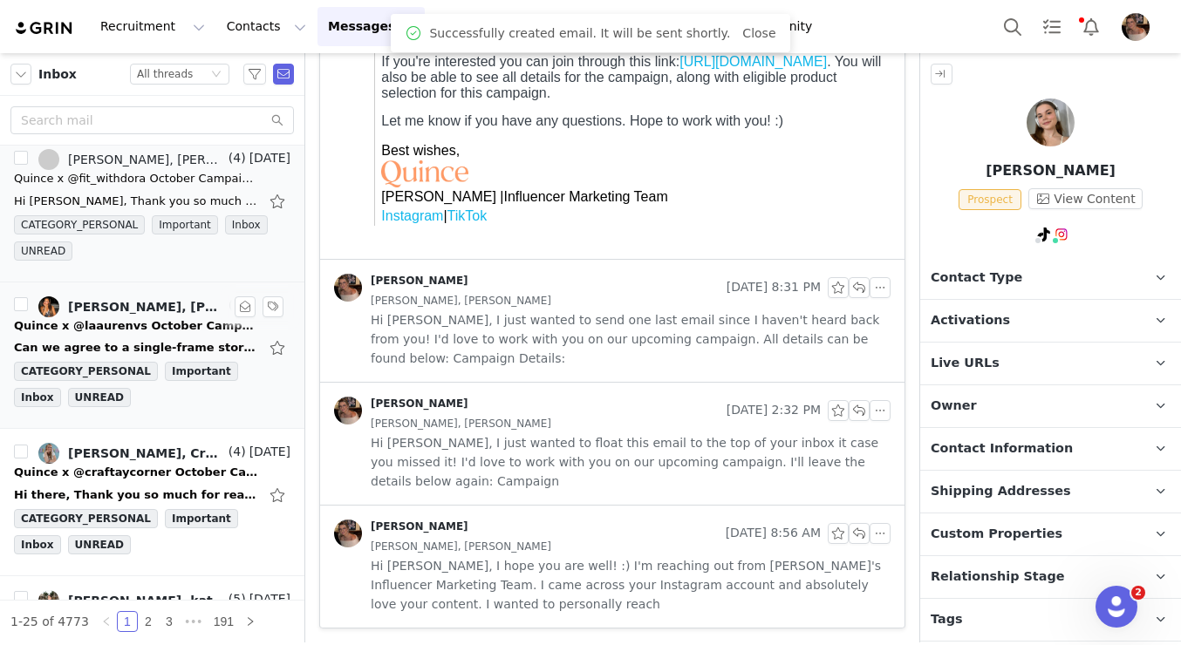
scroll to position [849, 0]
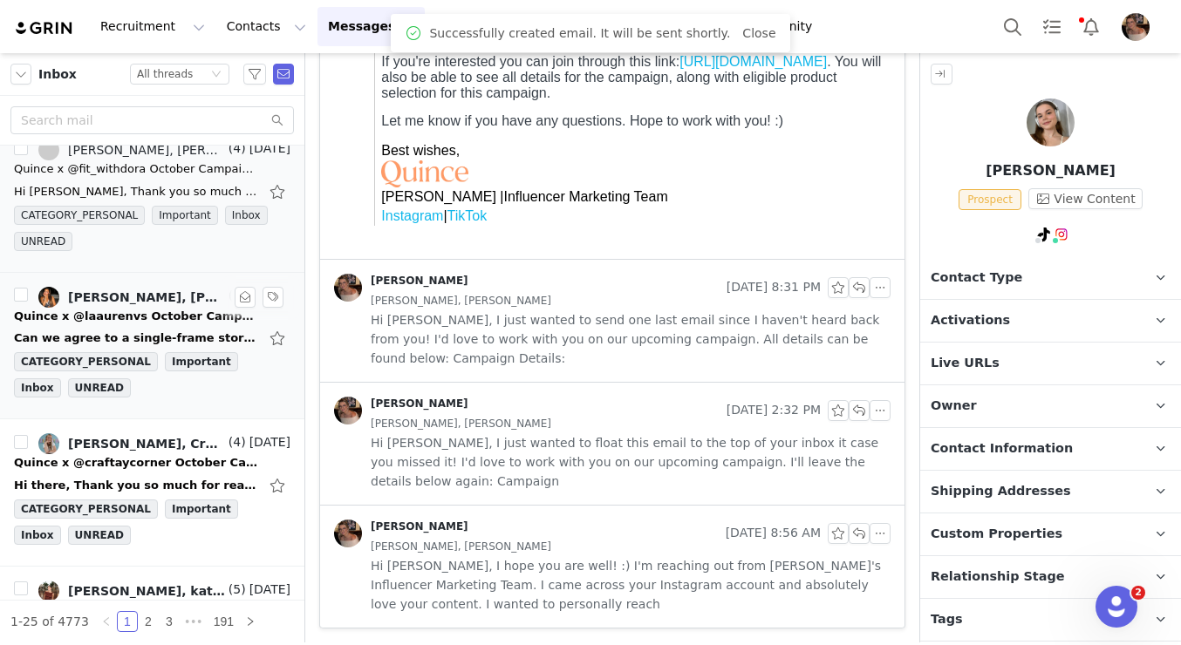
click at [176, 335] on div "Can we agree to a single-frame story for this gifting? On Fri, Sep 26, 2025 at …" at bounding box center [136, 338] width 244 height 17
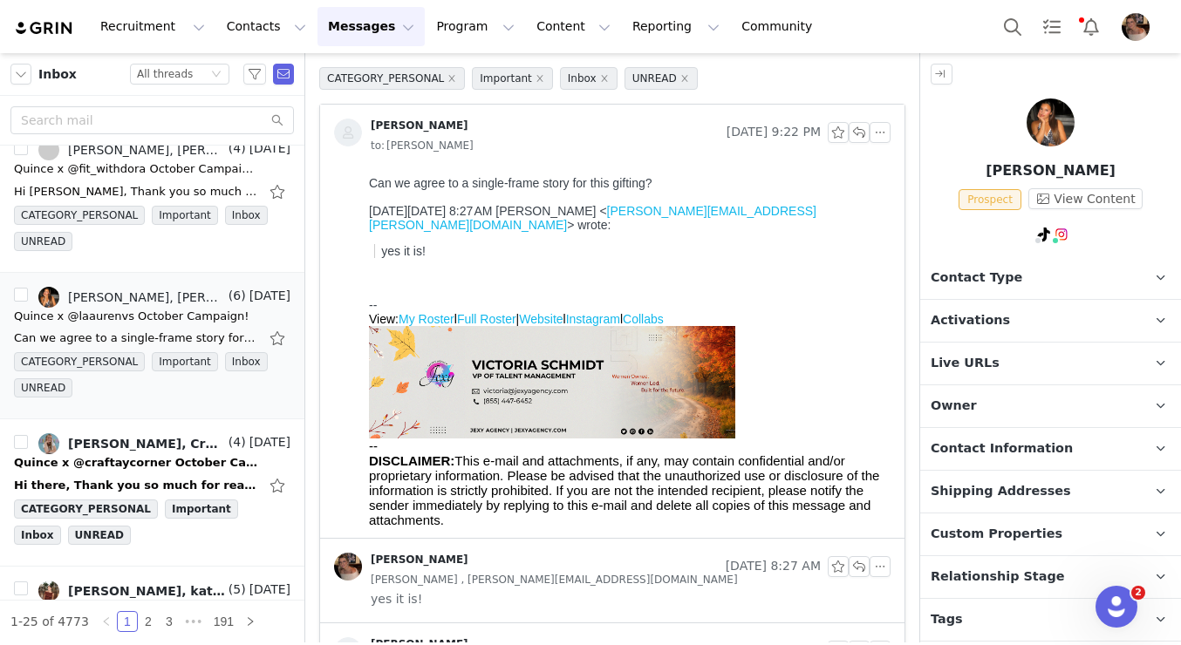
scroll to position [0, 0]
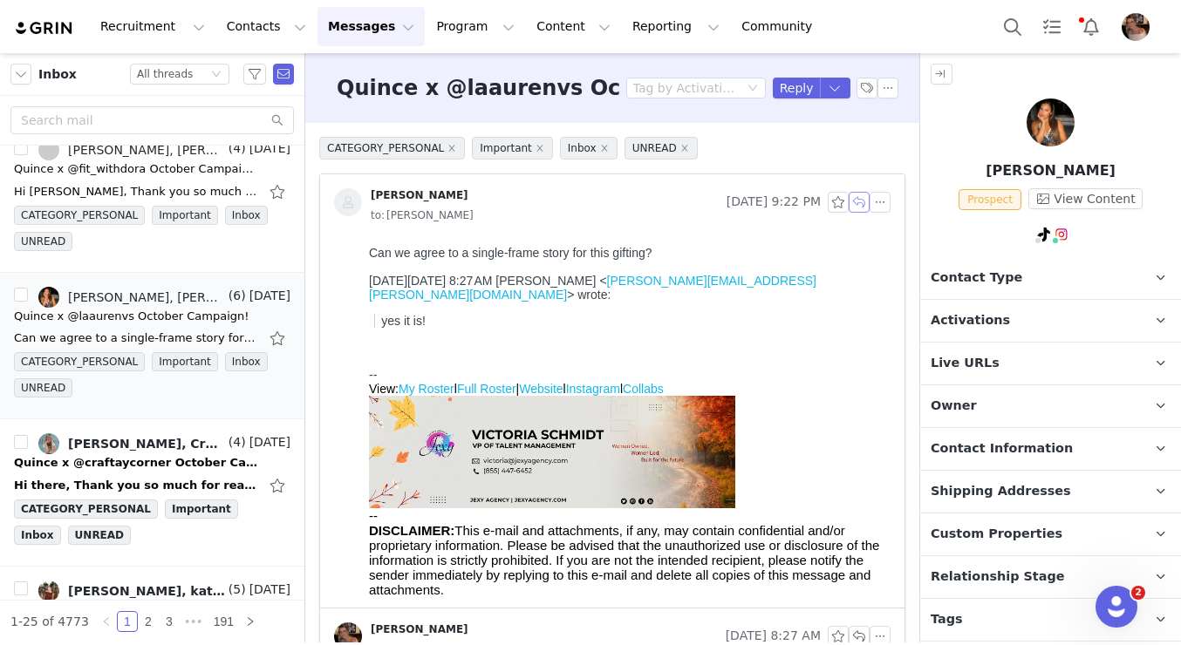
click at [862, 202] on button "button" at bounding box center [859, 202] width 21 height 21
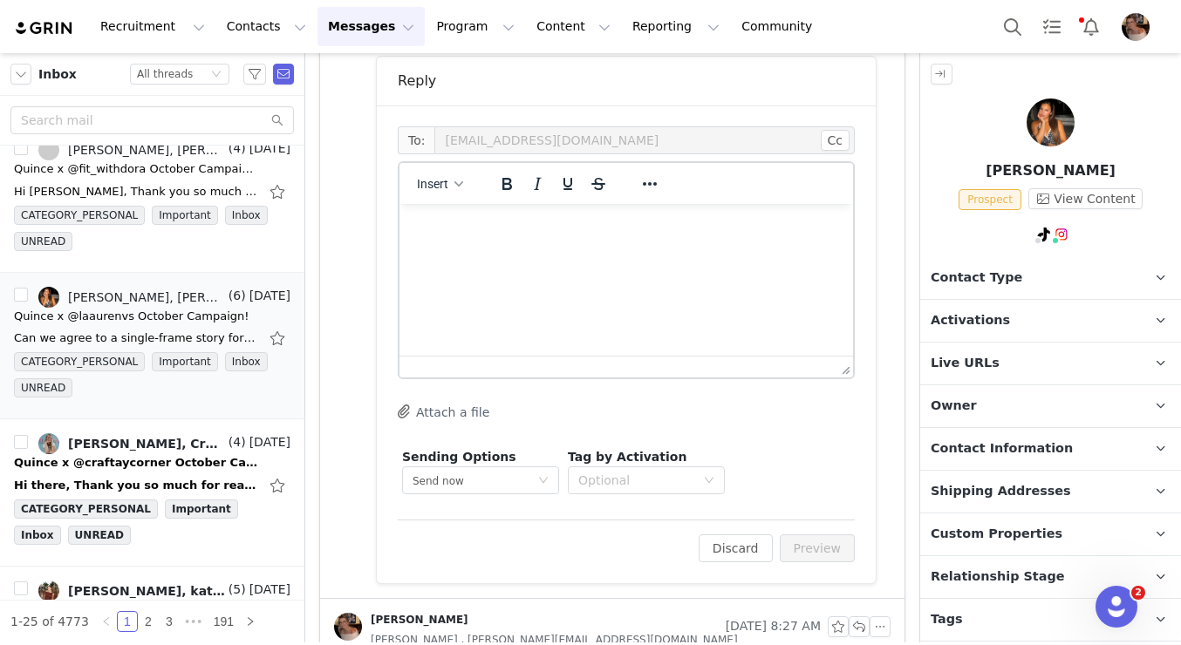
click at [604, 251] on html at bounding box center [626, 227] width 454 height 47
click at [416, 225] on p "Unfortunately, we can't. Sorry about that!" at bounding box center [626, 227] width 426 height 19
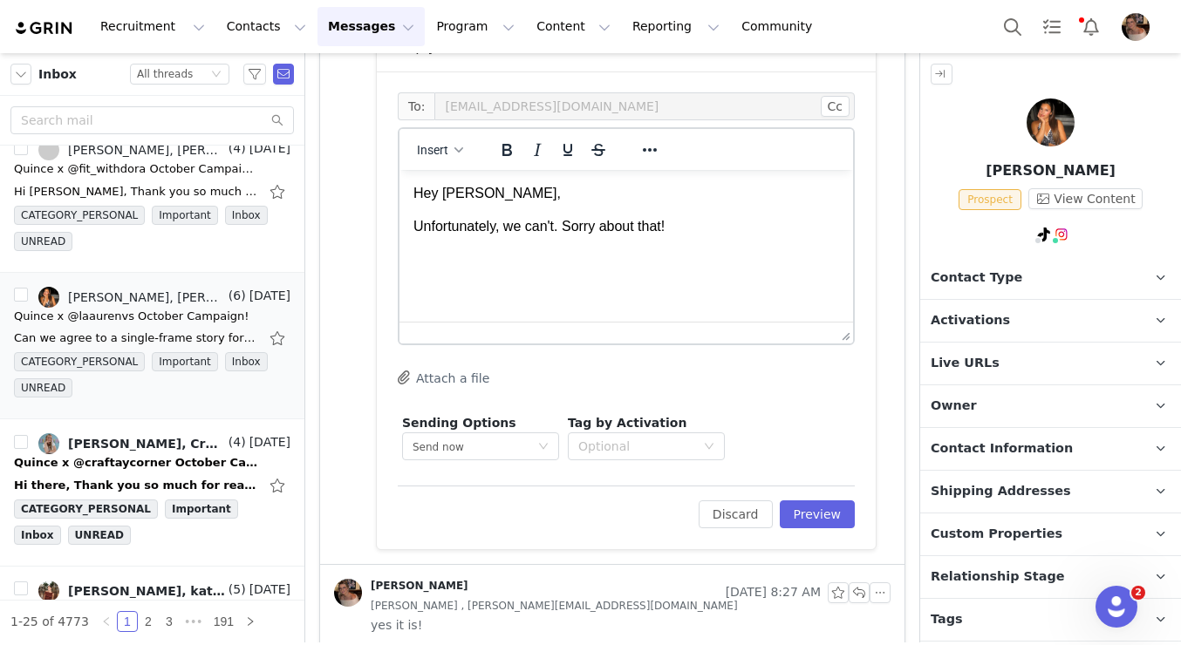
scroll to position [586, 0]
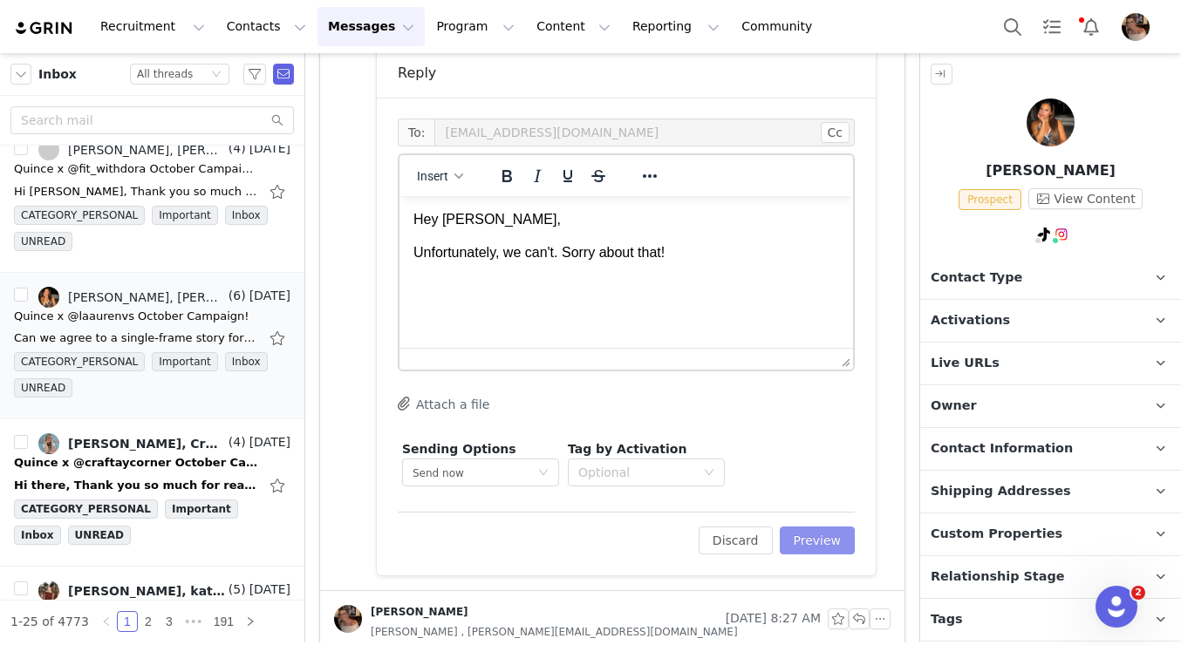
click at [831, 538] on button "Preview" at bounding box center [818, 541] width 76 height 28
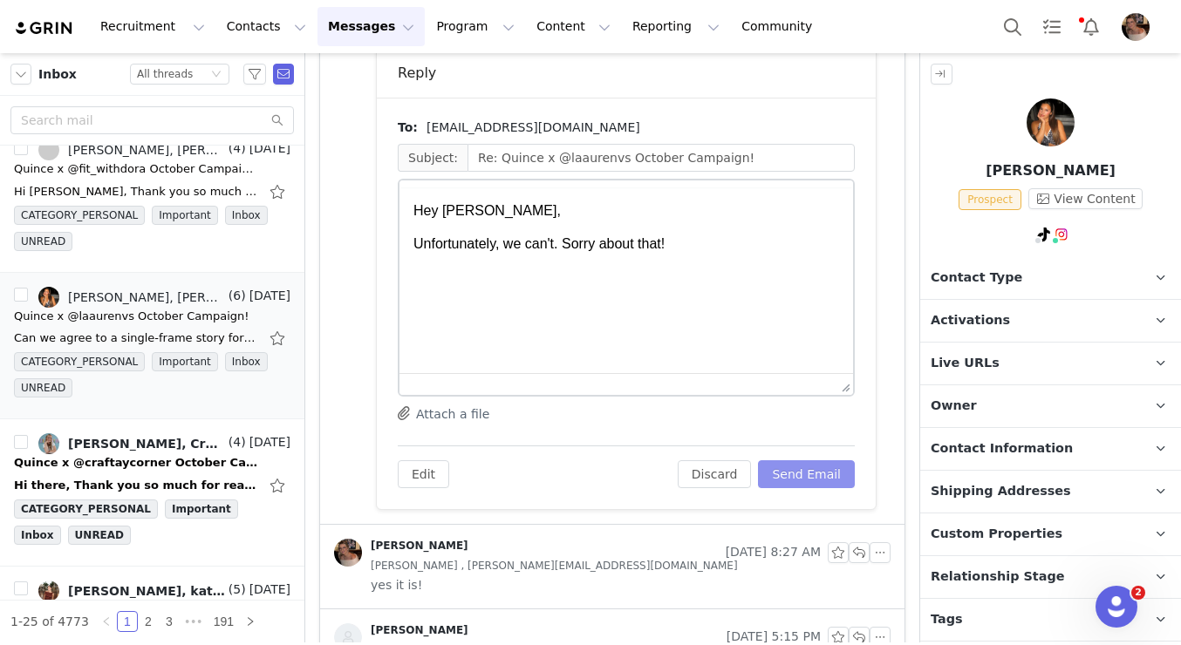
scroll to position [0, 0]
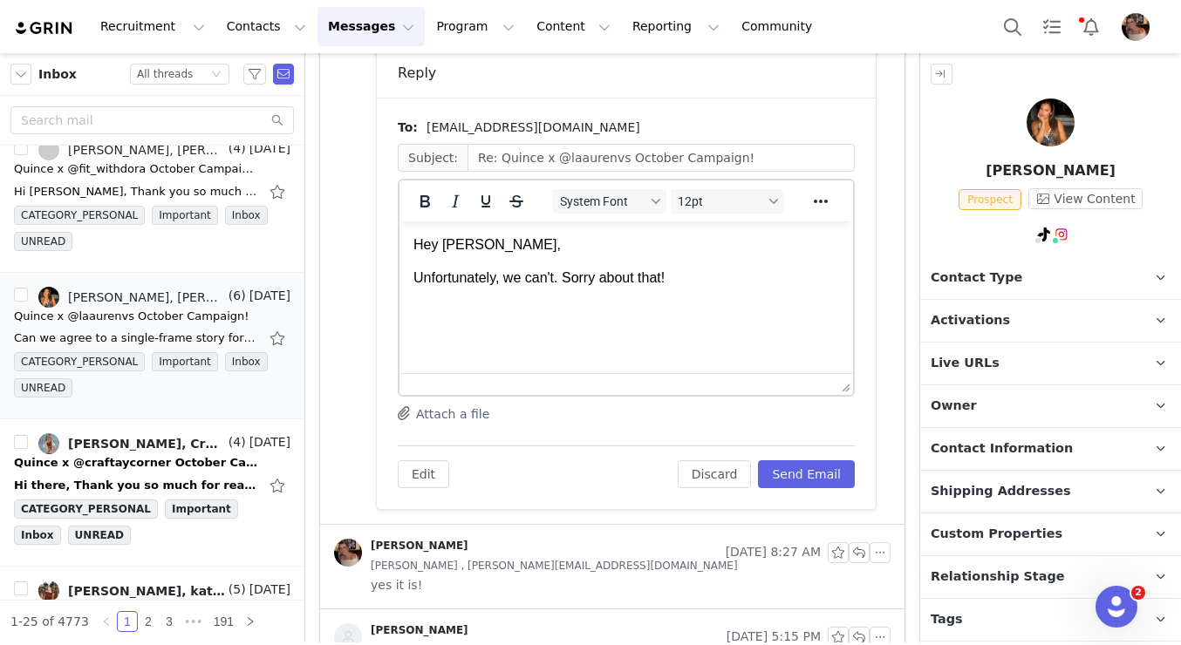
click at [834, 457] on div "Edit Discard Send Email" at bounding box center [626, 467] width 457 height 43
click at [834, 474] on button "Send Email" at bounding box center [806, 474] width 97 height 28
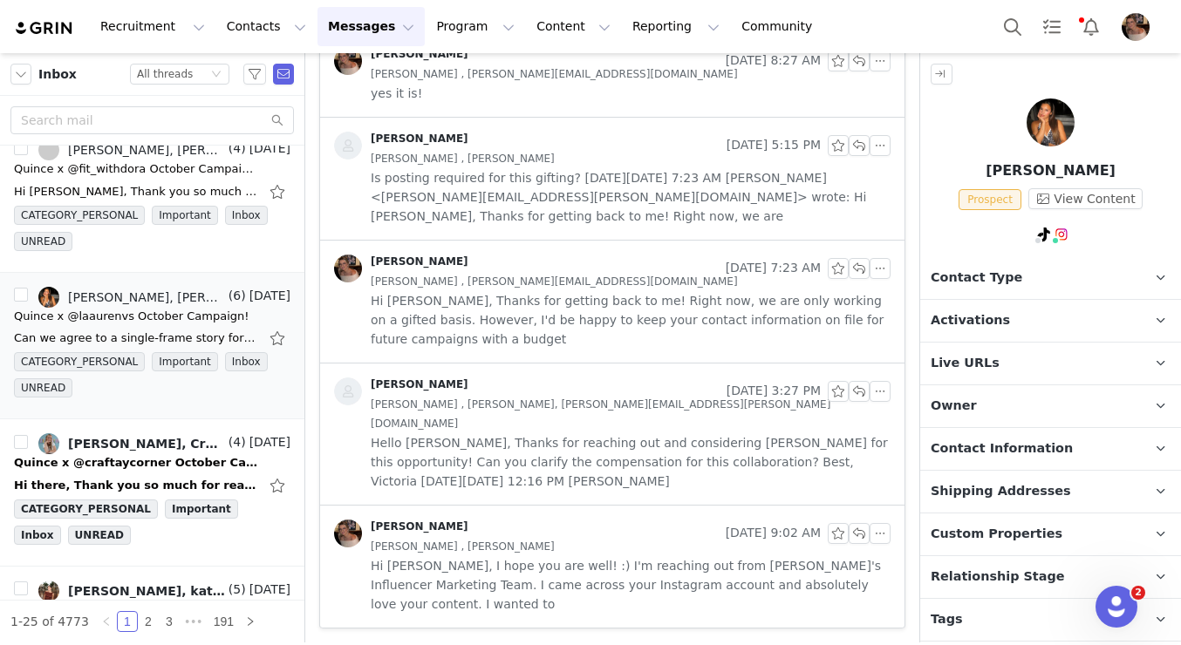
scroll to position [556, 0]
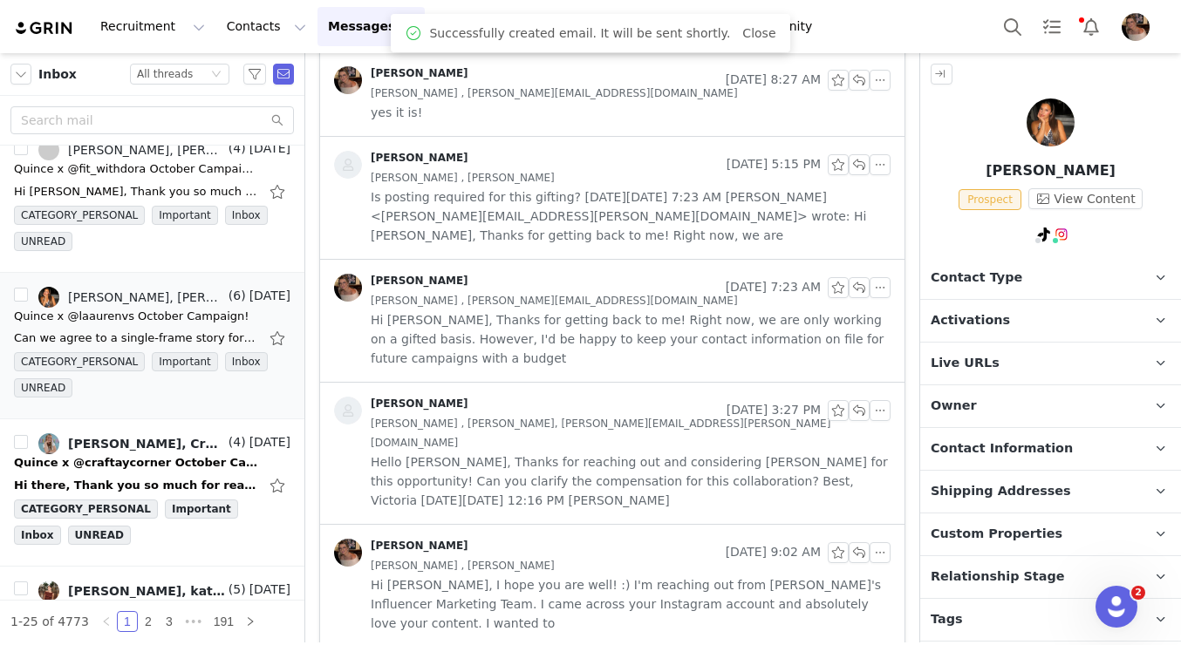
click at [990, 573] on span "Relationship Stage" at bounding box center [998, 577] width 134 height 19
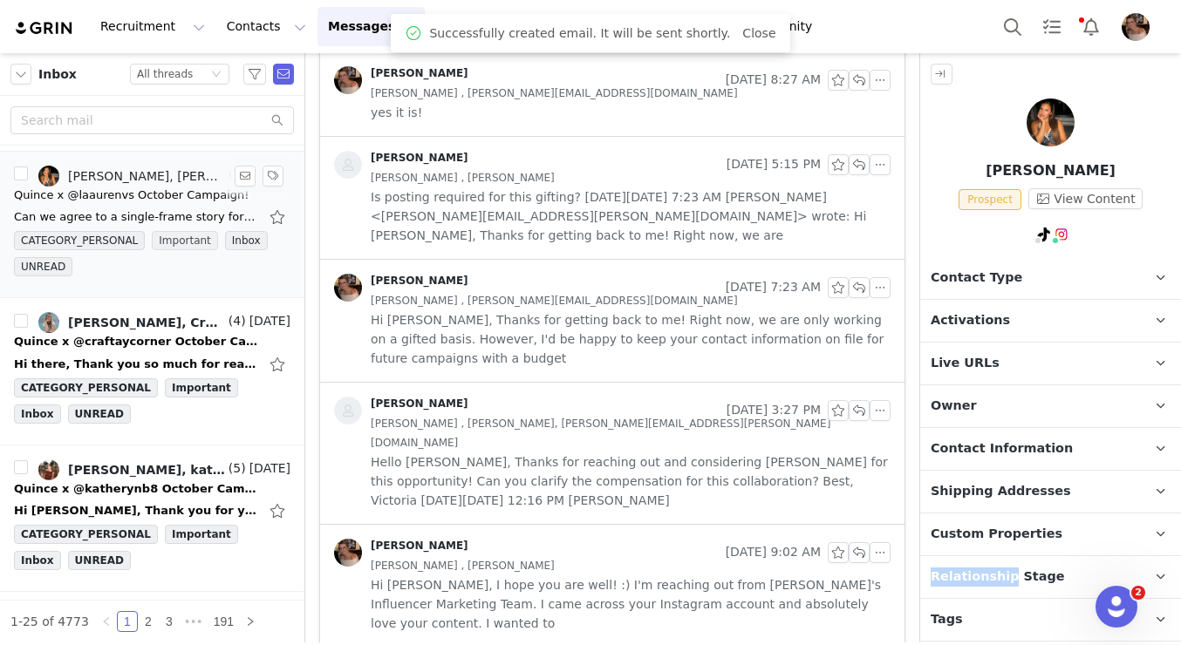
scroll to position [997, 0]
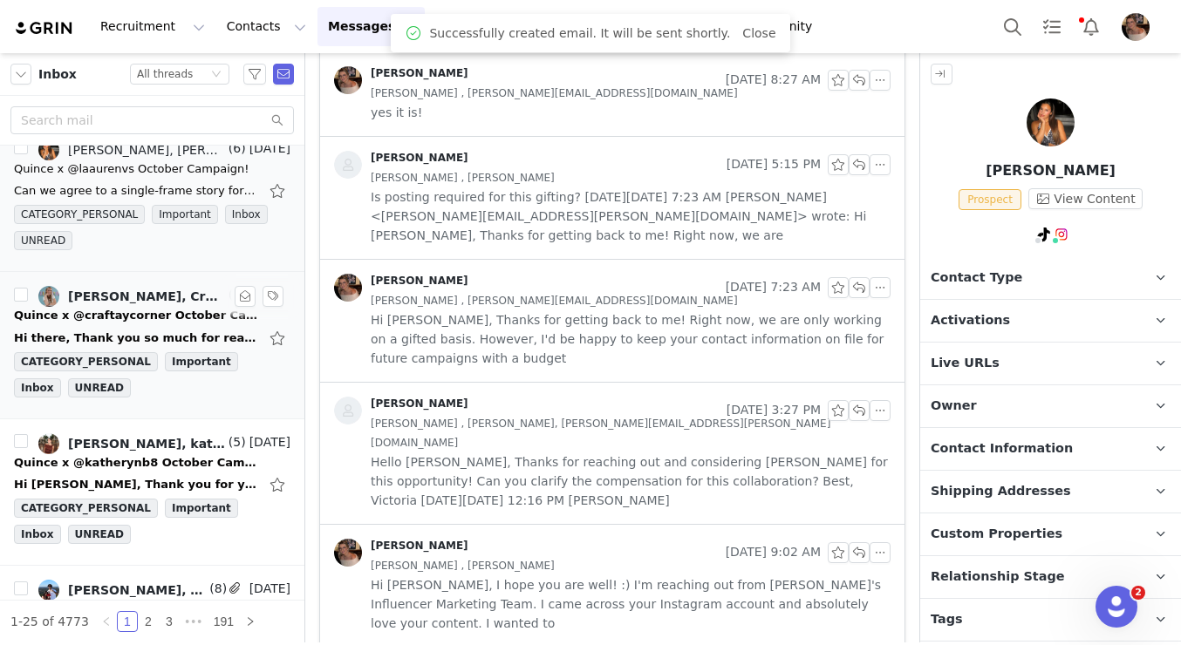
click at [167, 327] on div "Hi there, Thank you so much for reaching out! At the moment, with the high volu…" at bounding box center [152, 338] width 276 height 28
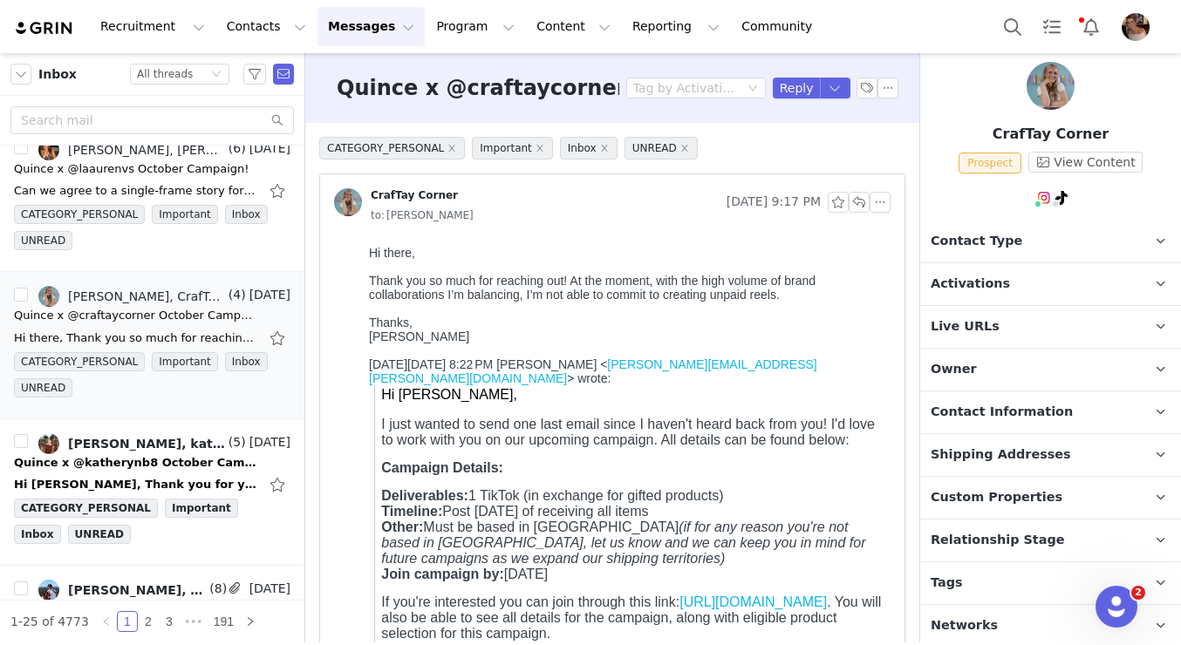
scroll to position [40, 0]
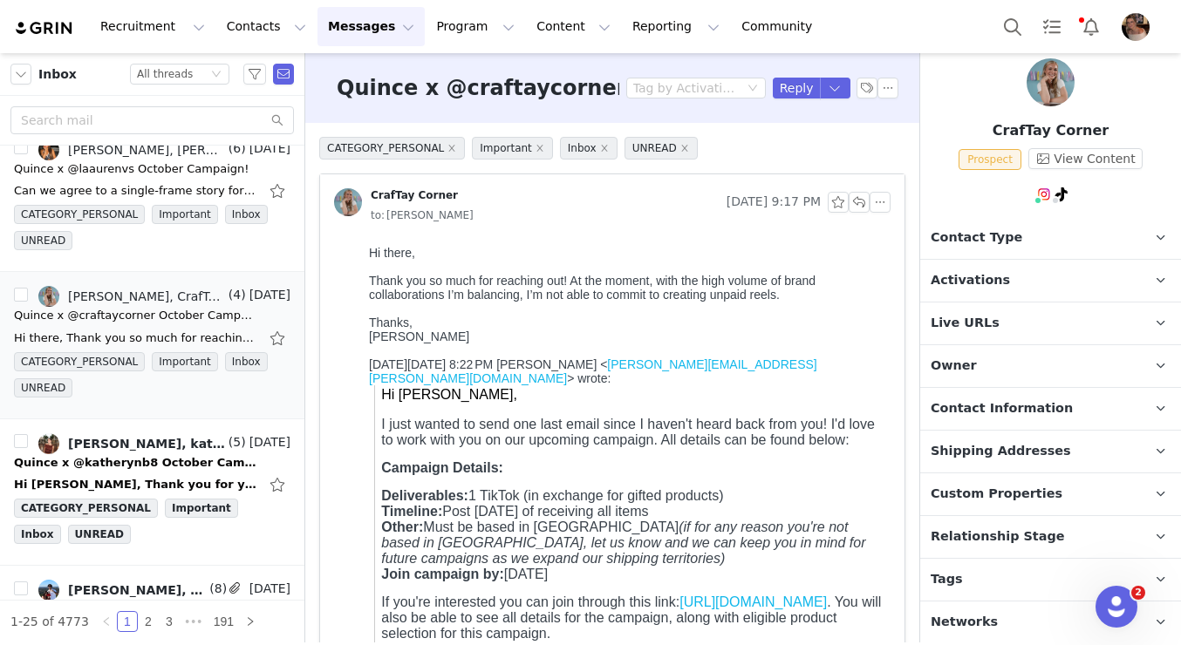
click at [970, 543] on span "Relationship Stage" at bounding box center [998, 537] width 134 height 19
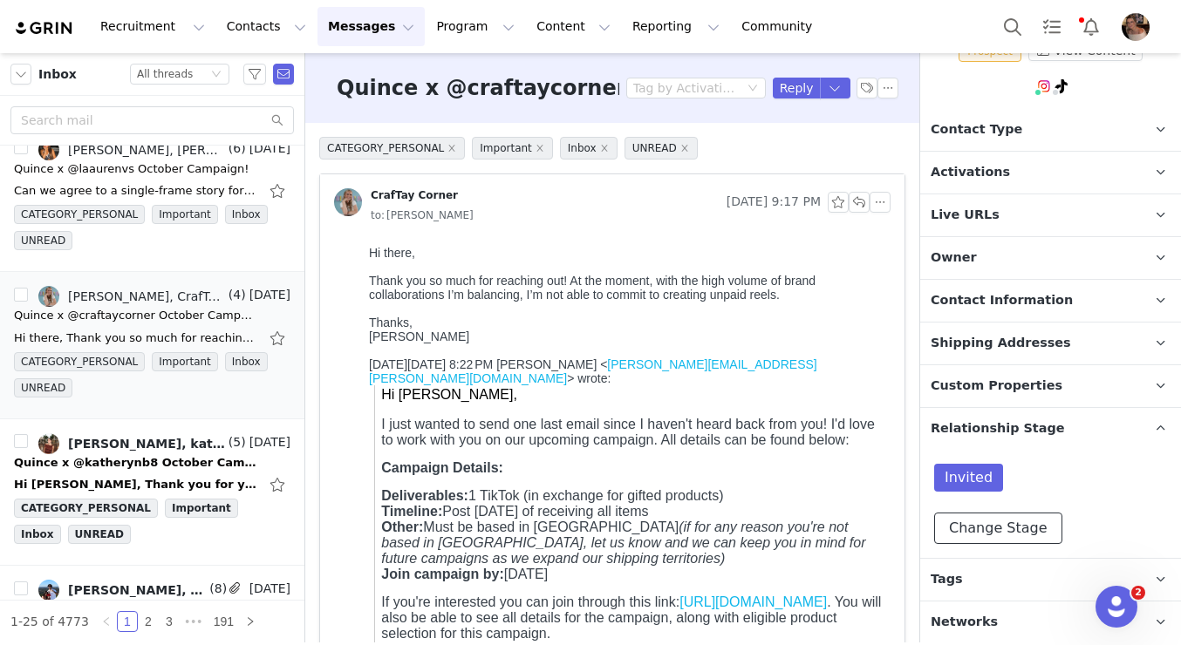
click at [972, 529] on button "Change Stage" at bounding box center [998, 528] width 128 height 31
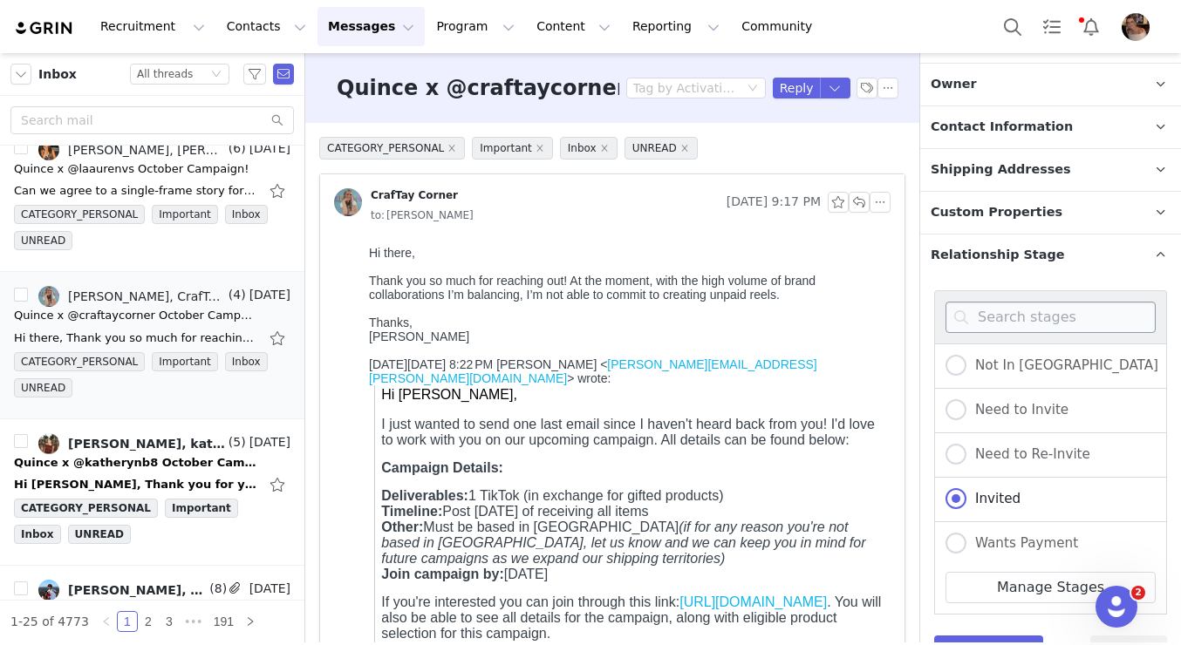
scroll to position [445, 0]
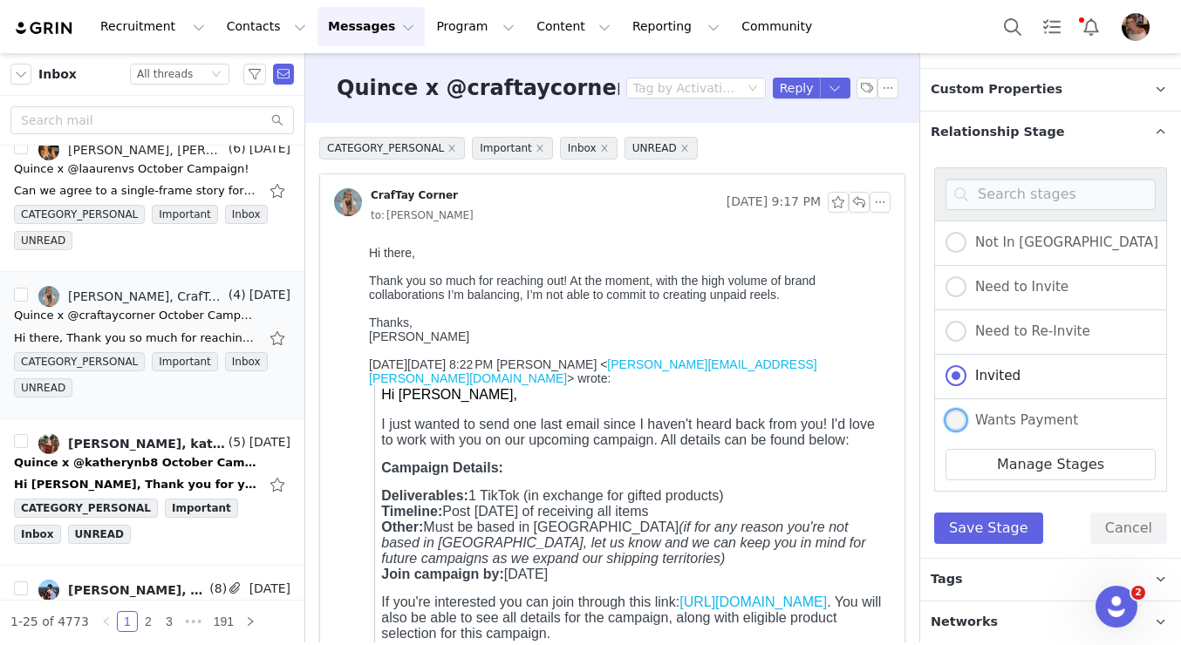
click at [956, 427] on span at bounding box center [955, 420] width 21 height 21
click at [956, 427] on input "Wants Payment" at bounding box center [955, 421] width 21 height 23
radio input "true"
radio input "false"
radio input "true"
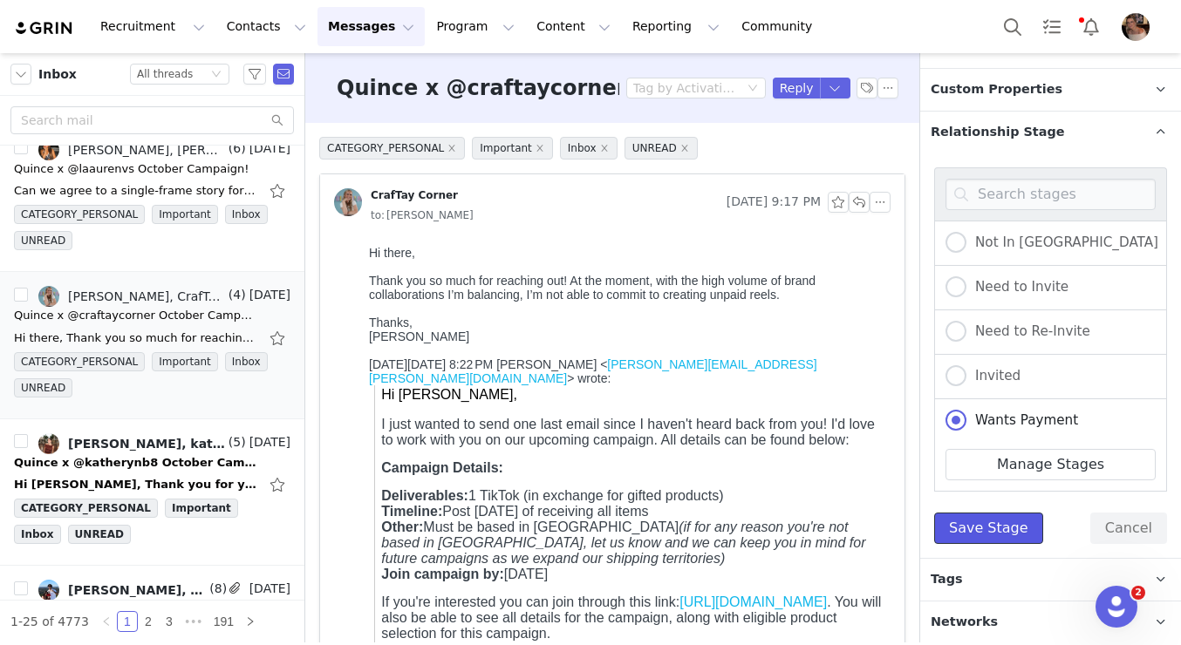
click at [965, 519] on button "Save Stage" at bounding box center [988, 528] width 109 height 31
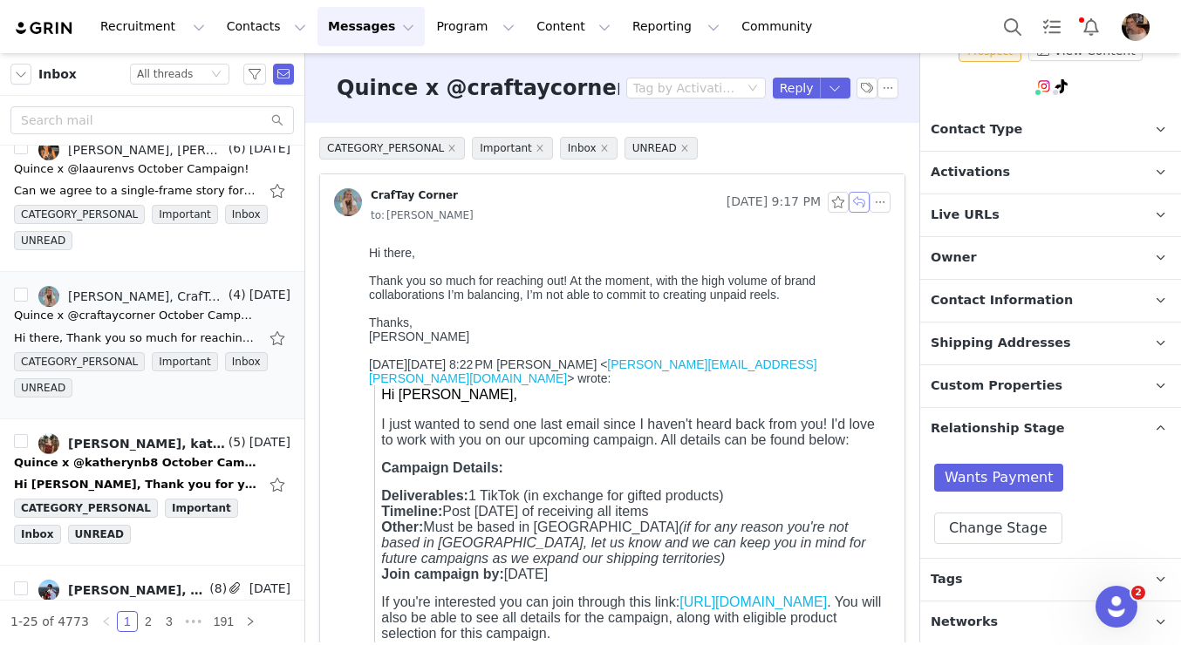
click at [855, 197] on button "button" at bounding box center [859, 202] width 21 height 21
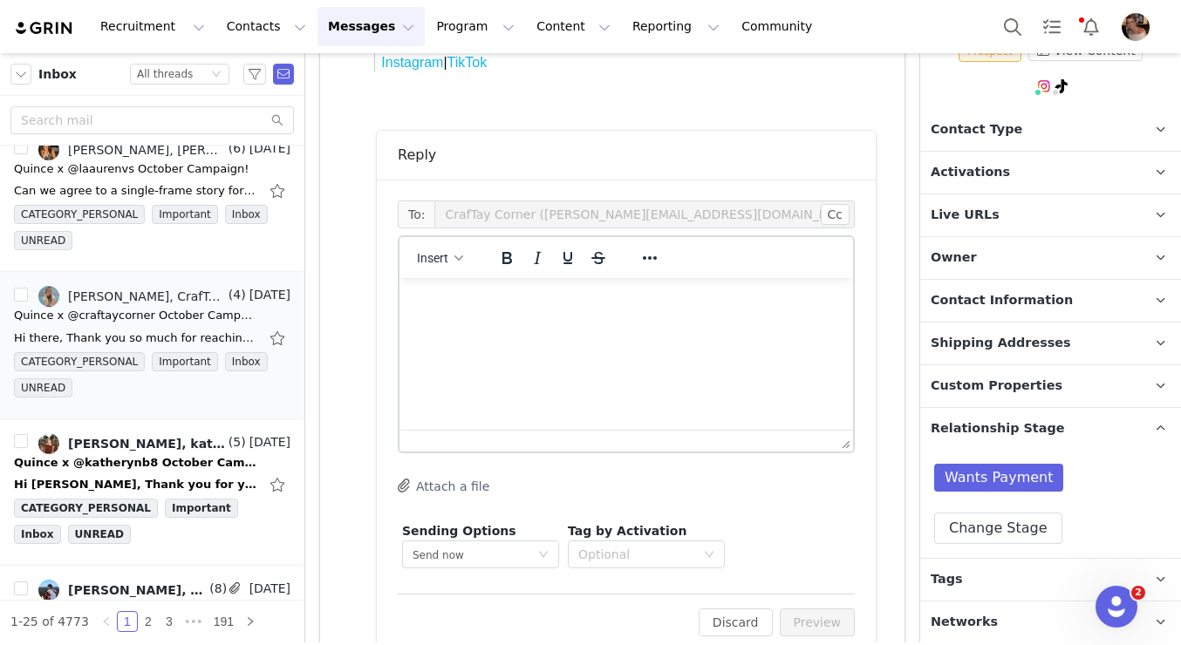
scroll to position [0, 0]
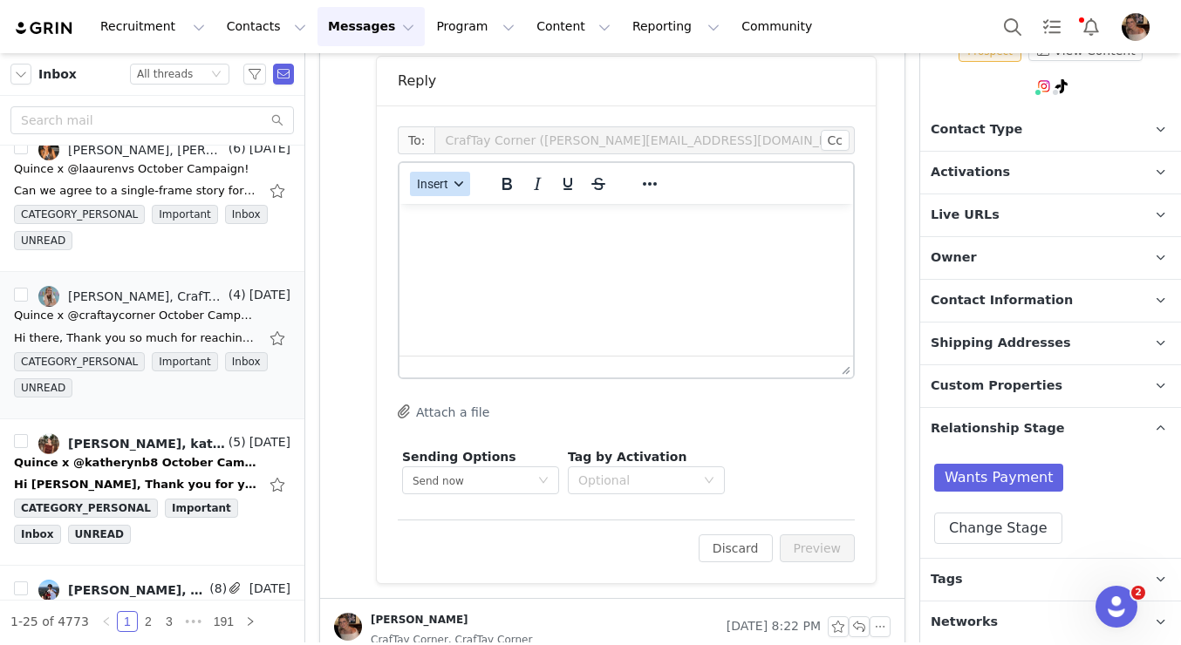
click at [433, 174] on button "Insert" at bounding box center [440, 184] width 60 height 24
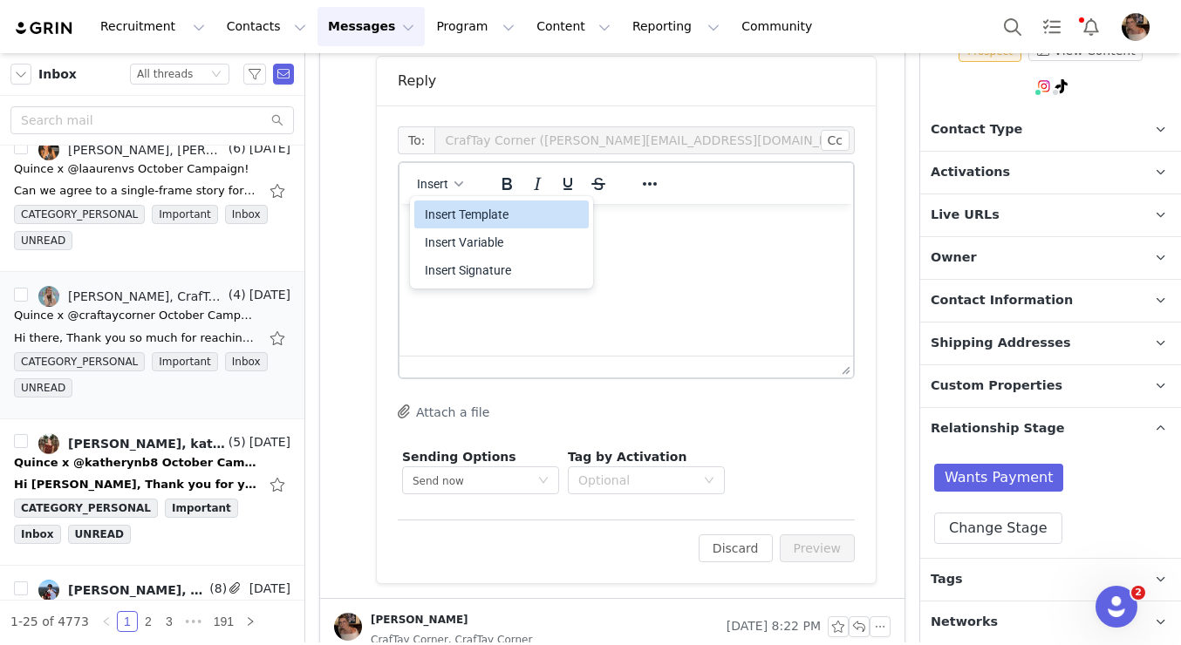
click at [443, 222] on div "Insert Template" at bounding box center [503, 214] width 157 height 21
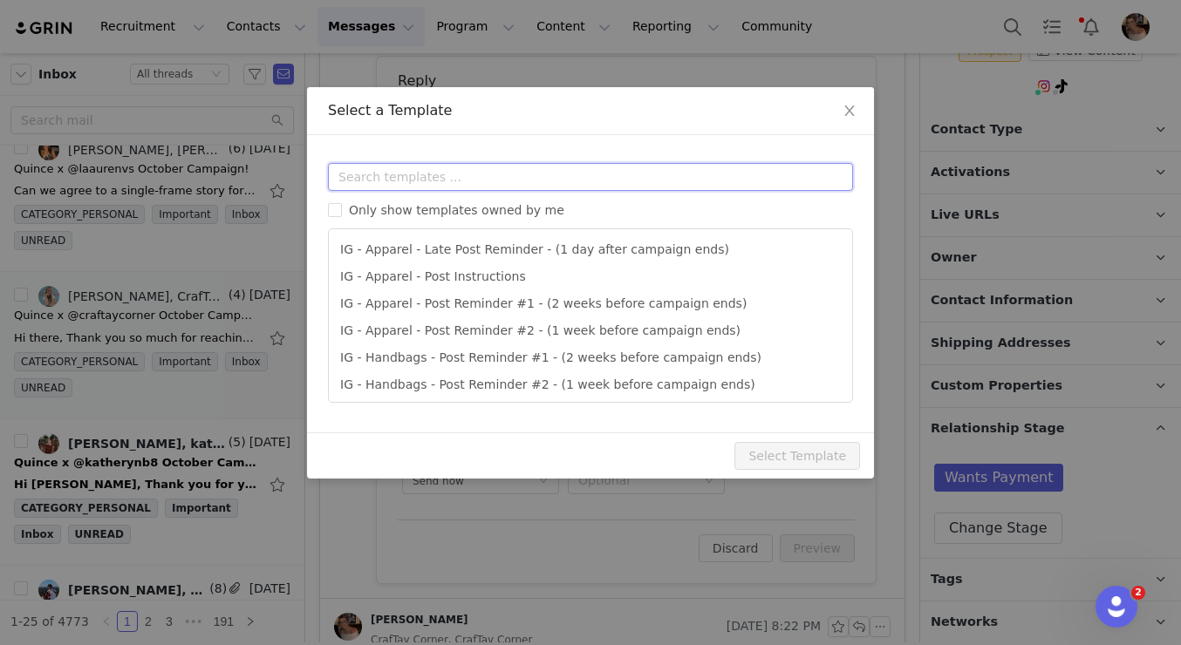
click at [475, 177] on input "text" at bounding box center [590, 177] width 525 height 28
type input "e"
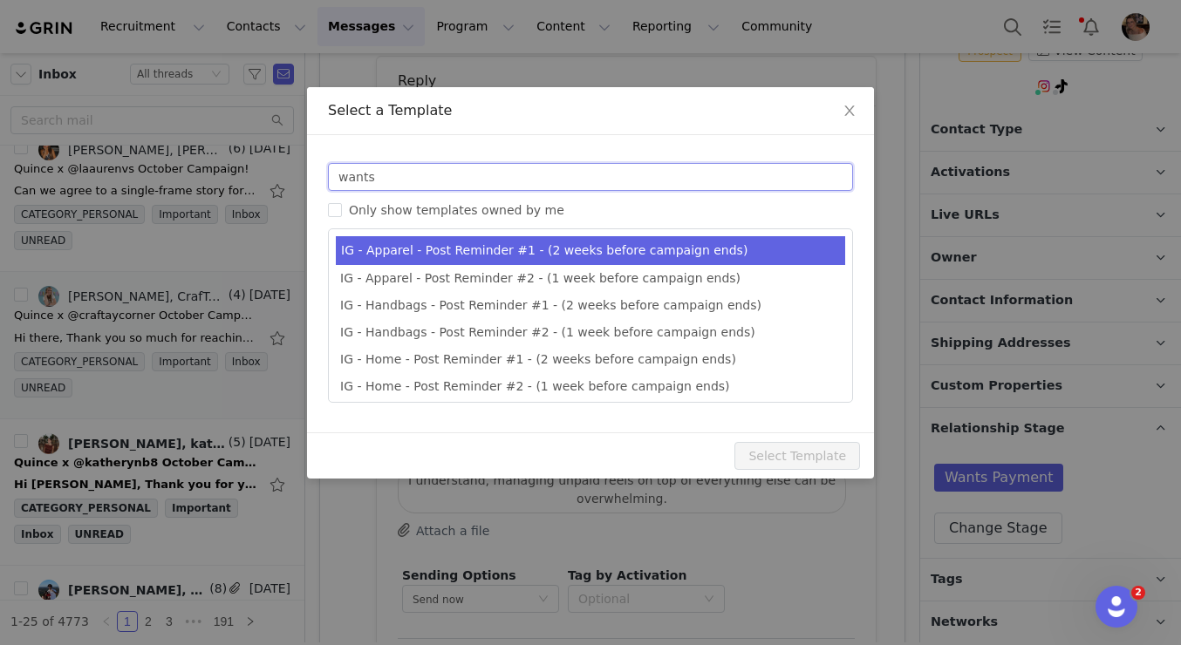
type input "wants"
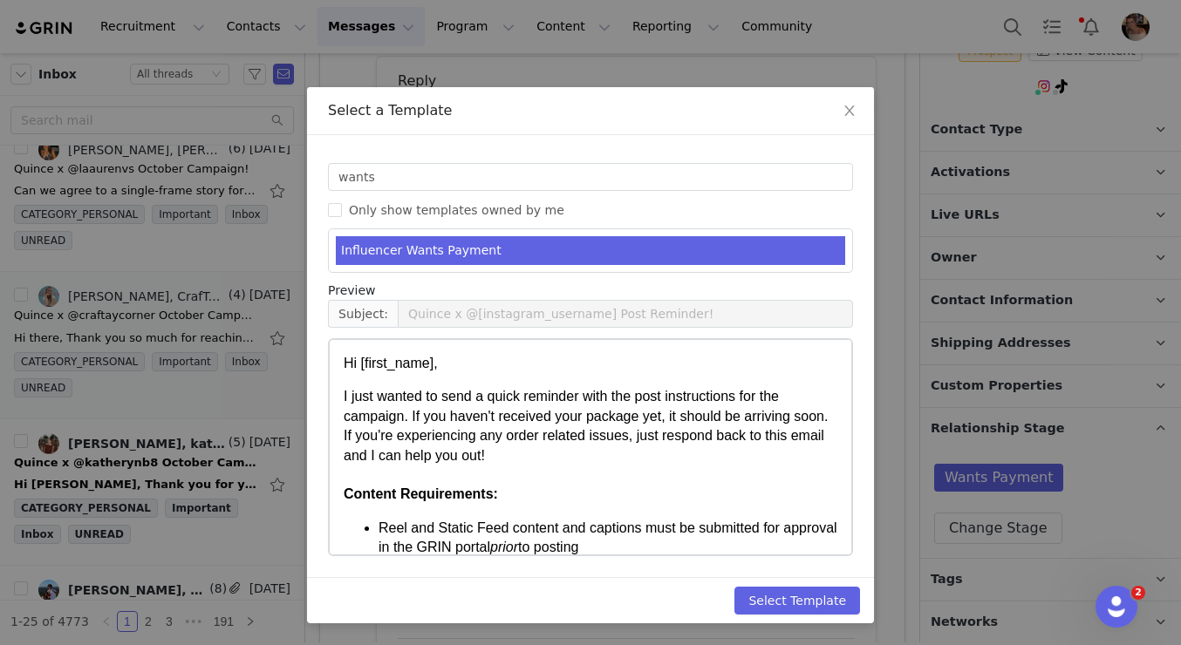
click at [461, 258] on li "Influencer Wants Payment" at bounding box center [590, 250] width 509 height 29
type input "RE: Quince Campaign!"
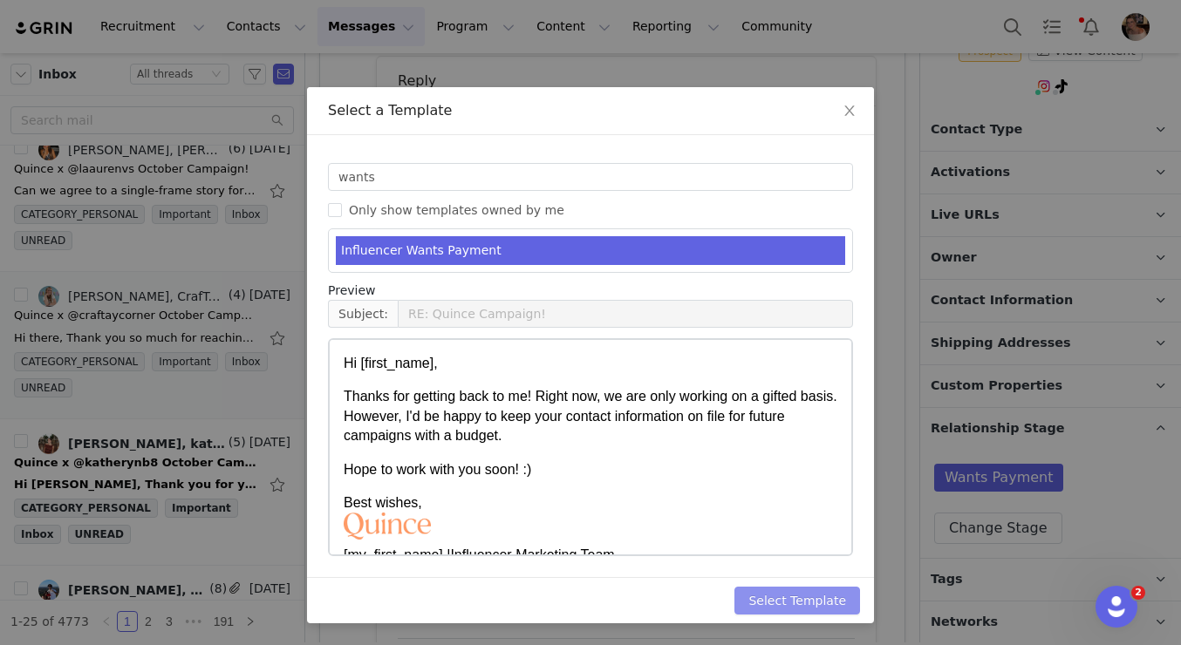
click at [811, 601] on button "Select Template" at bounding box center [797, 601] width 126 height 28
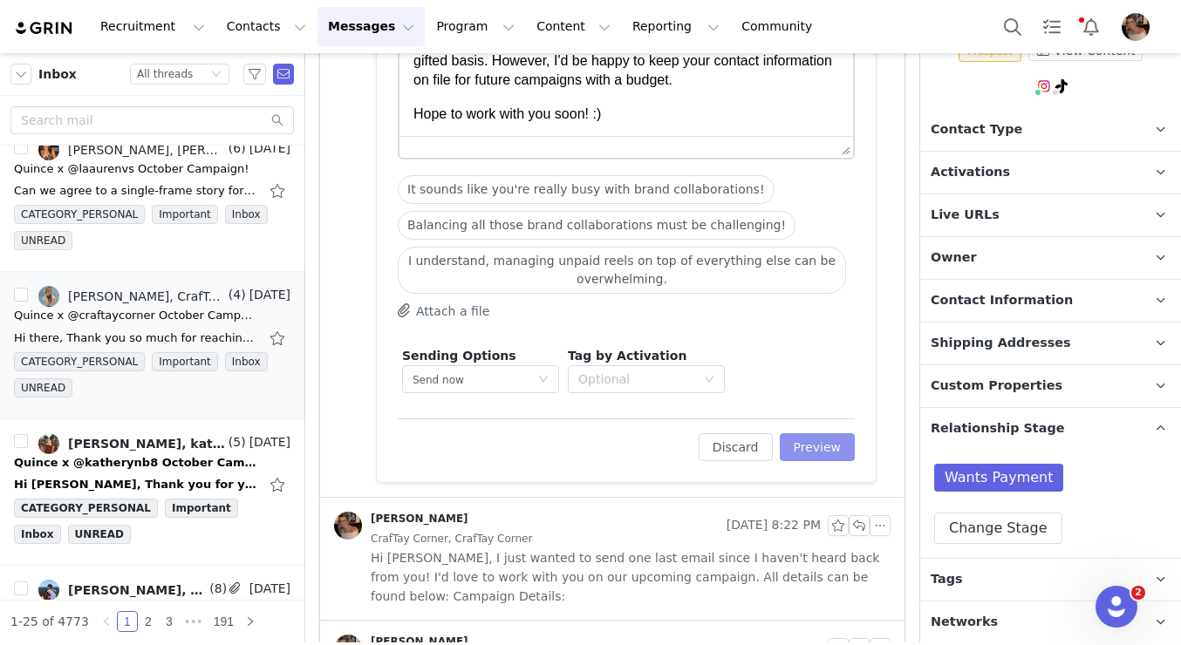
click at [822, 457] on button "Preview" at bounding box center [818, 447] width 76 height 28
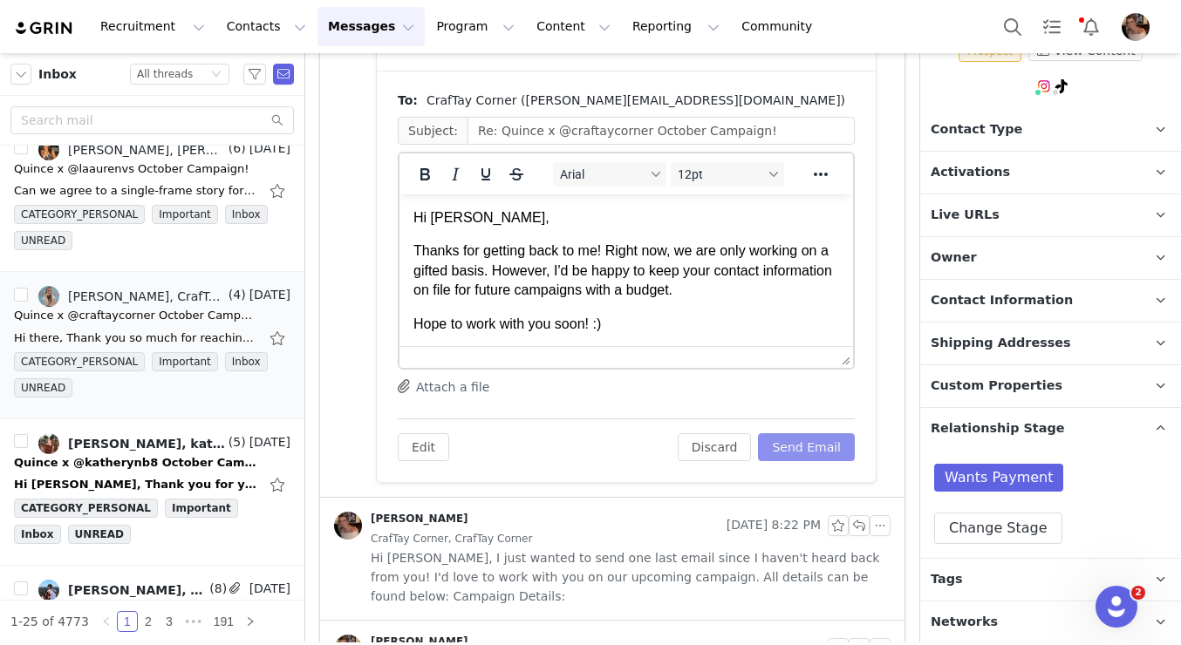
click at [815, 442] on button "Send Email" at bounding box center [806, 447] width 97 height 28
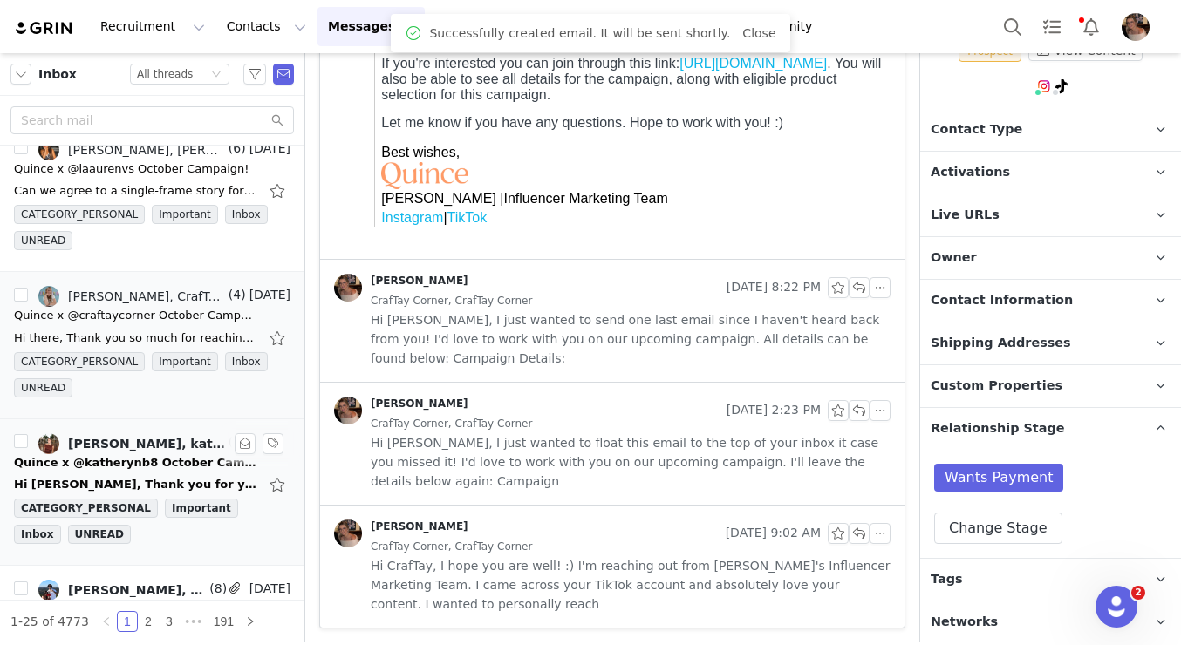
click at [179, 450] on link "Alexis Bignotti, katherynb8_" at bounding box center [131, 443] width 187 height 21
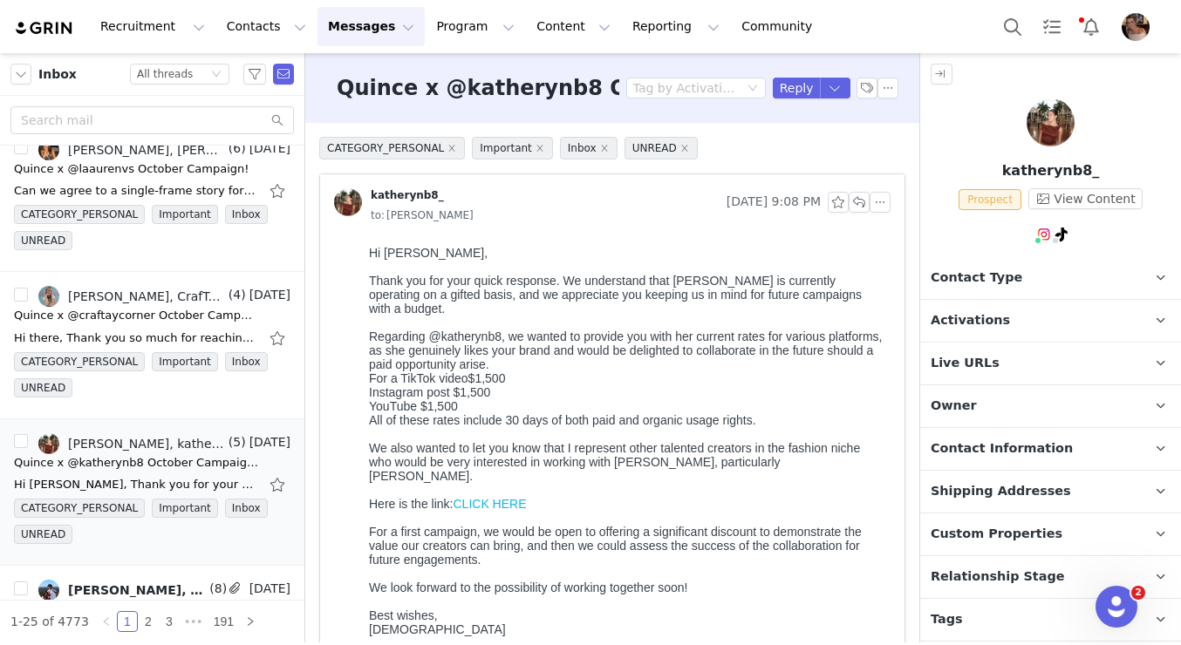
click at [986, 568] on span "Relationship Stage" at bounding box center [998, 577] width 134 height 19
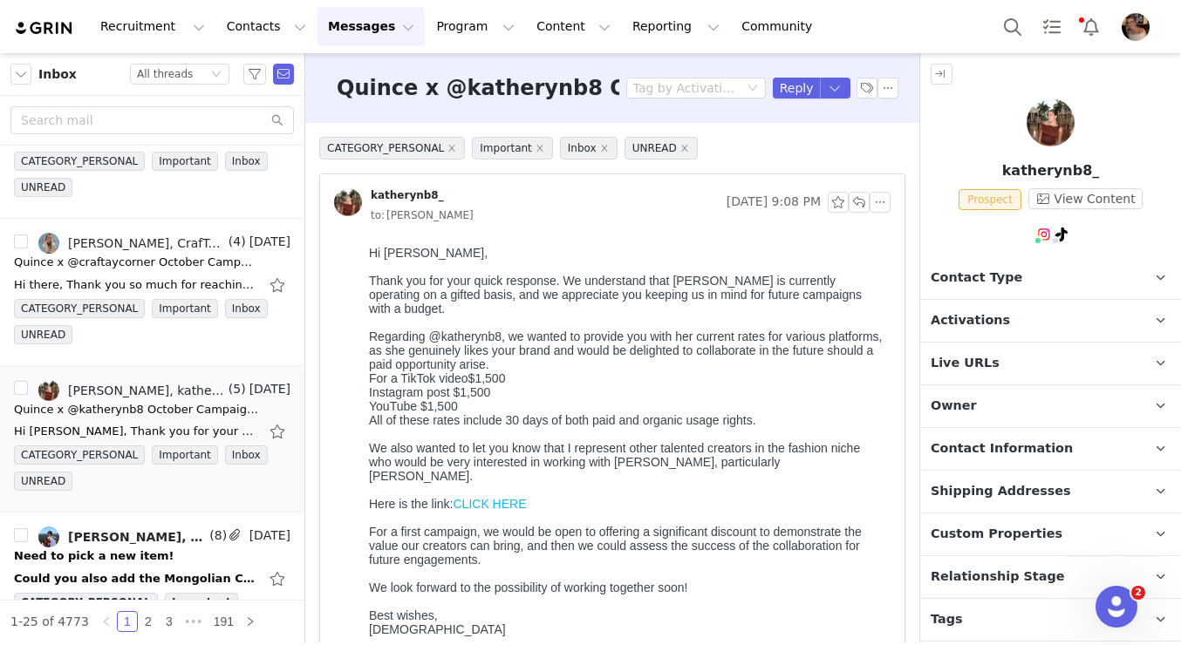
click at [509, 497] on link "CLICK HERE" at bounding box center [489, 504] width 73 height 14
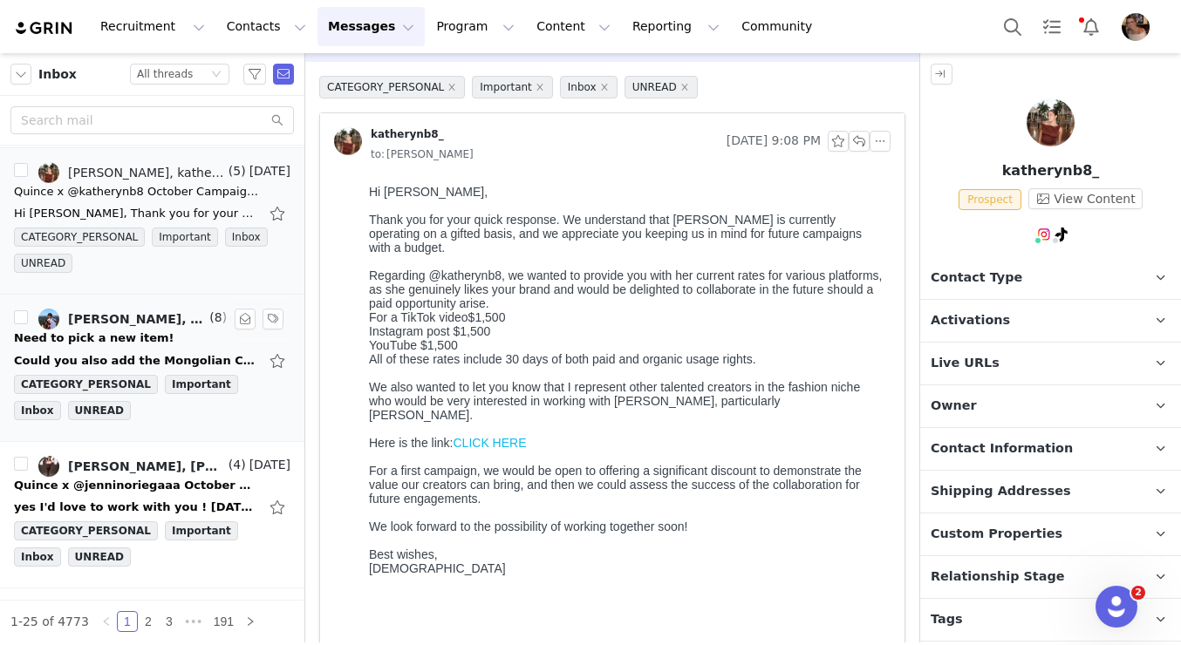
scroll to position [1278, 0]
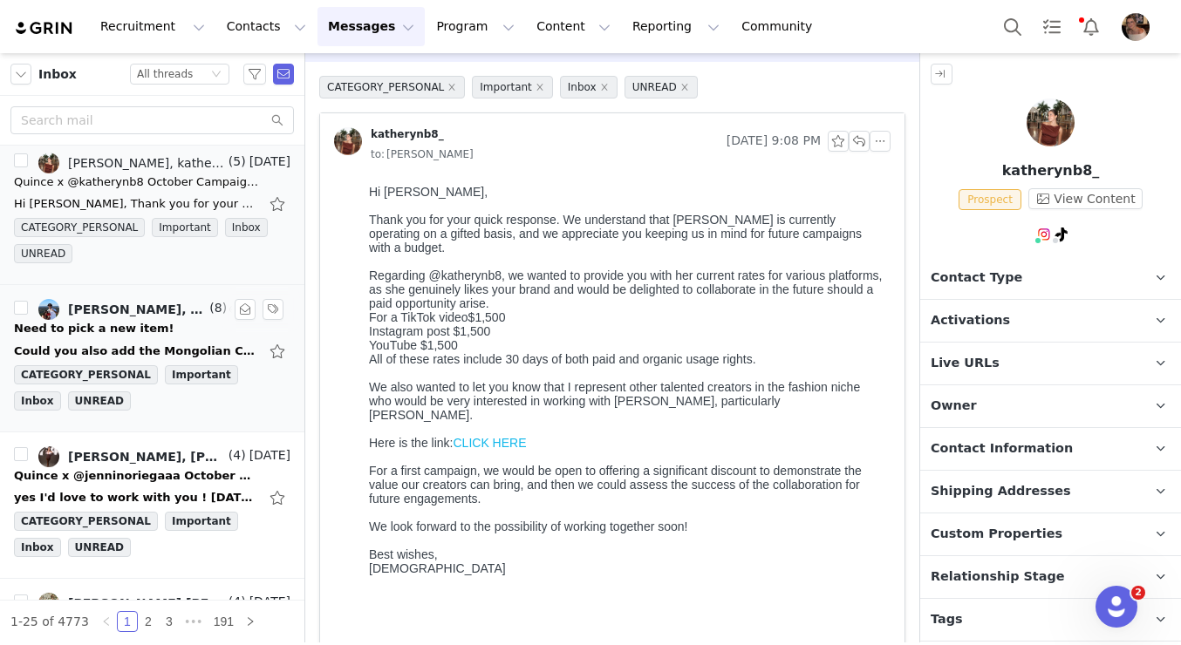
click at [179, 344] on div "Could you also add the Mongolian Cashmere Henley Sweater in Black in a XXL, tha…" at bounding box center [136, 351] width 244 height 17
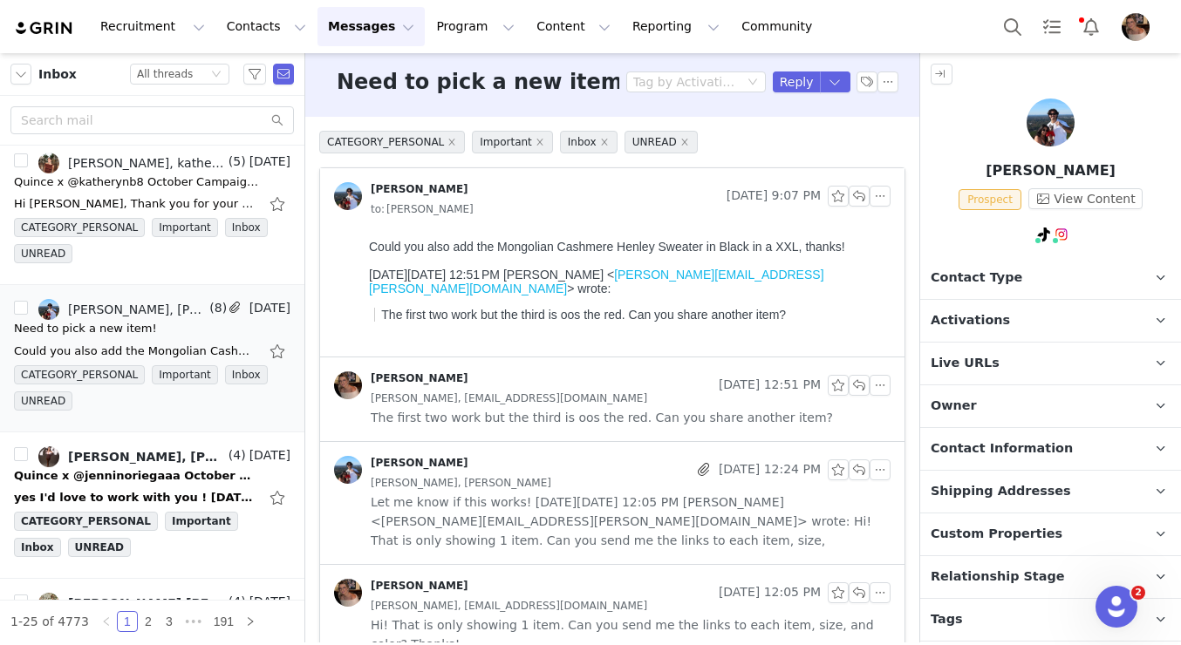
scroll to position [10, 0]
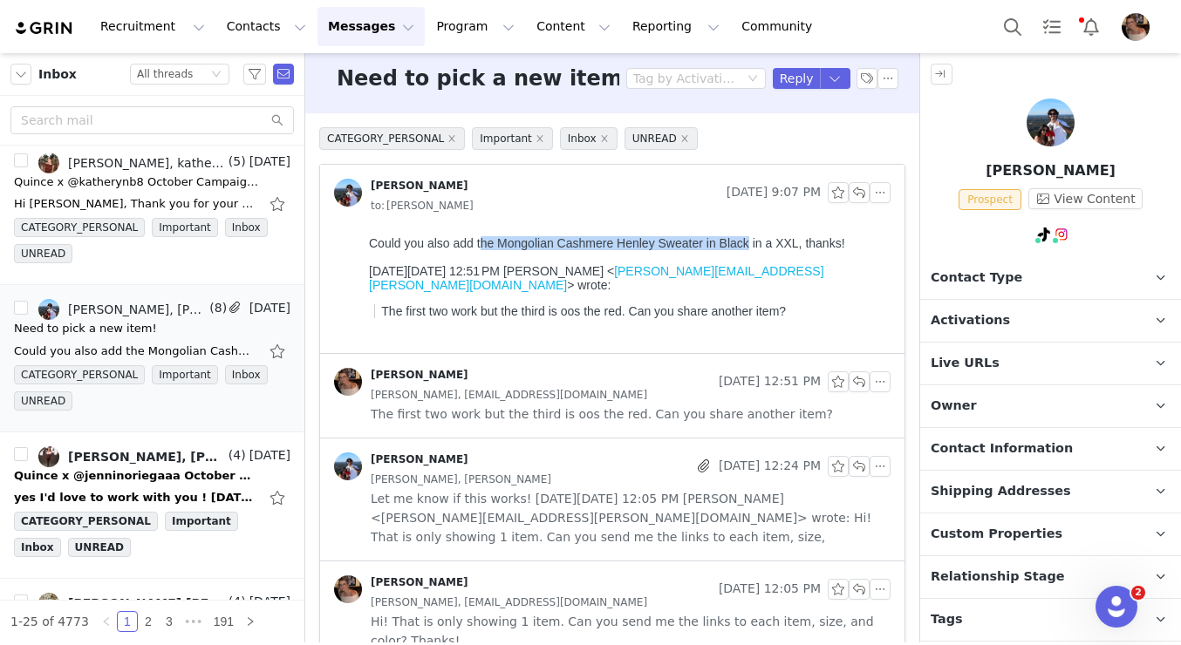
drag, startPoint x: 485, startPoint y: 244, endPoint x: 750, endPoint y: 245, distance: 265.1
click at [750, 245] on div "Could you also add the Mongolian Cashmere Henley Sweater in Black in a XXL, tha…" at bounding box center [626, 243] width 515 height 14
copy div "he Mongolian Cashmere Henley Sweater in Black"
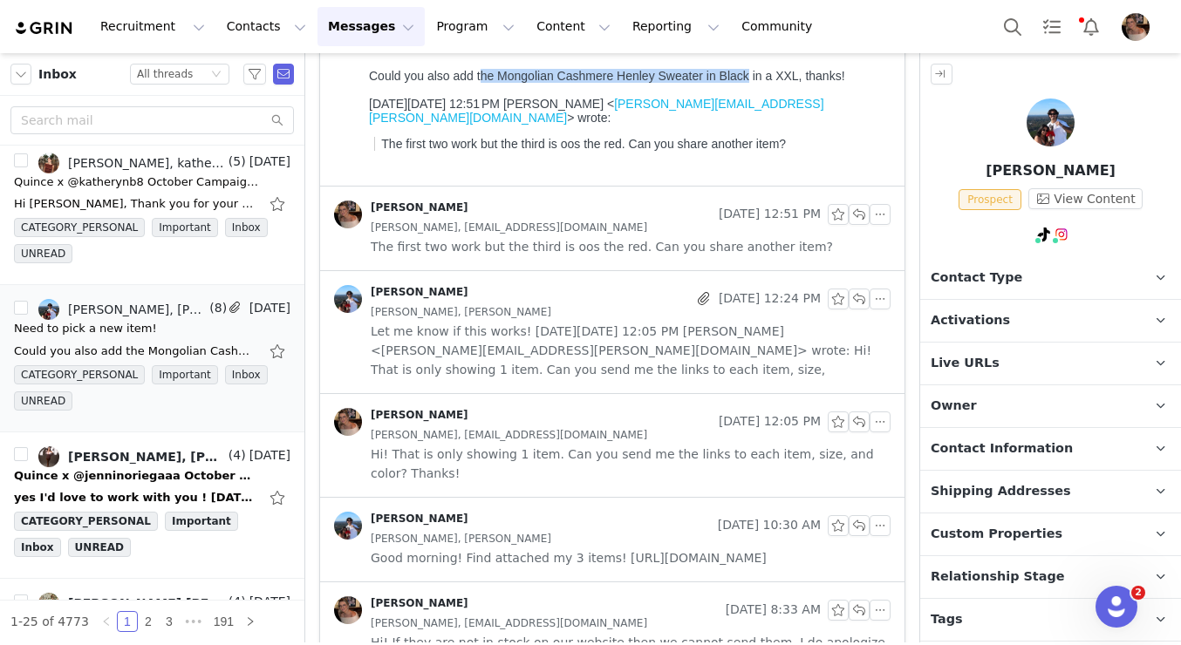
scroll to position [190, 0]
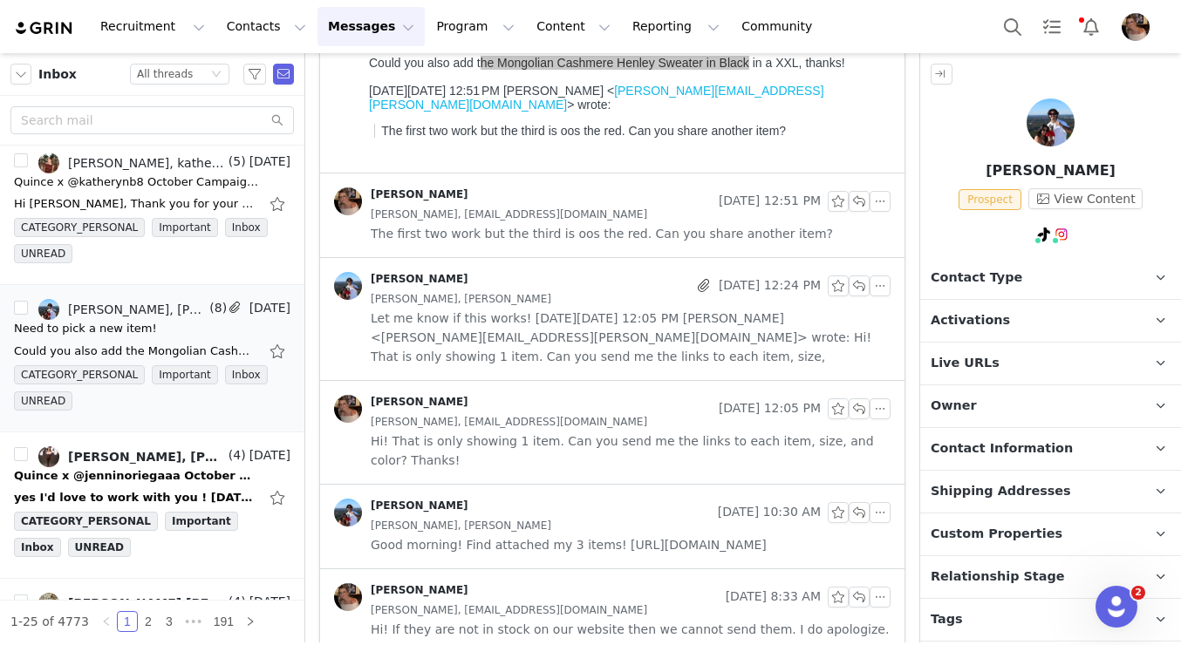
click at [611, 344] on span "Let me know if this works! On Mon, Sep 29, 2025 at 12:05 PM Alexis Bignotti <al…" at bounding box center [631, 338] width 520 height 58
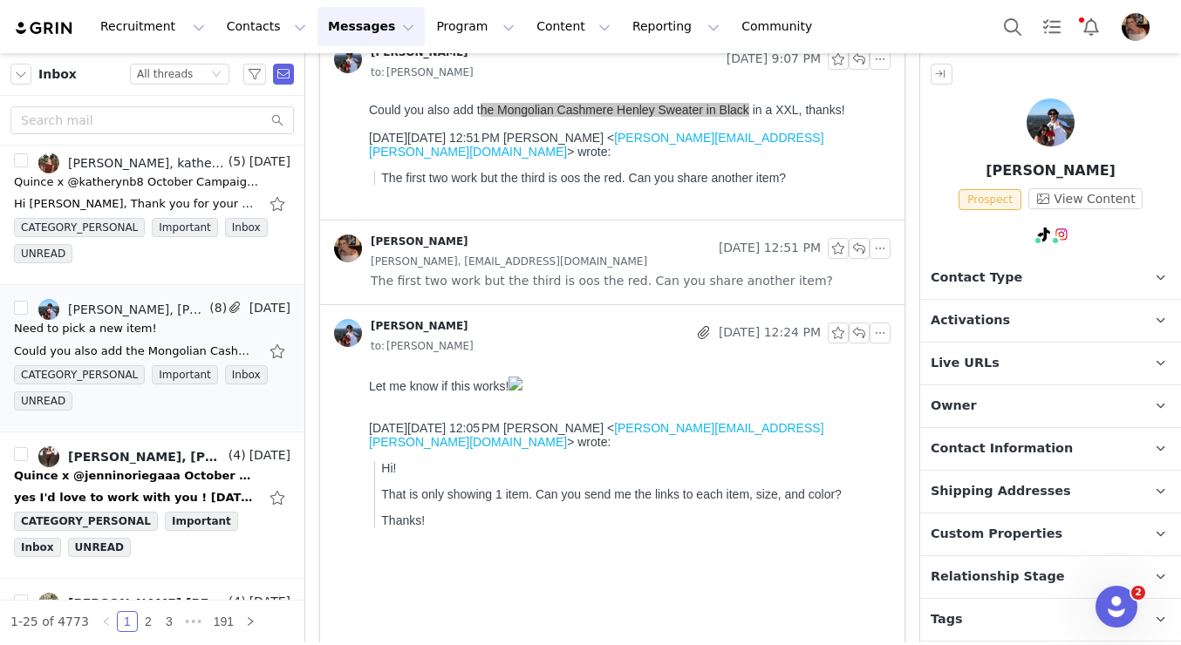
scroll to position [0, 0]
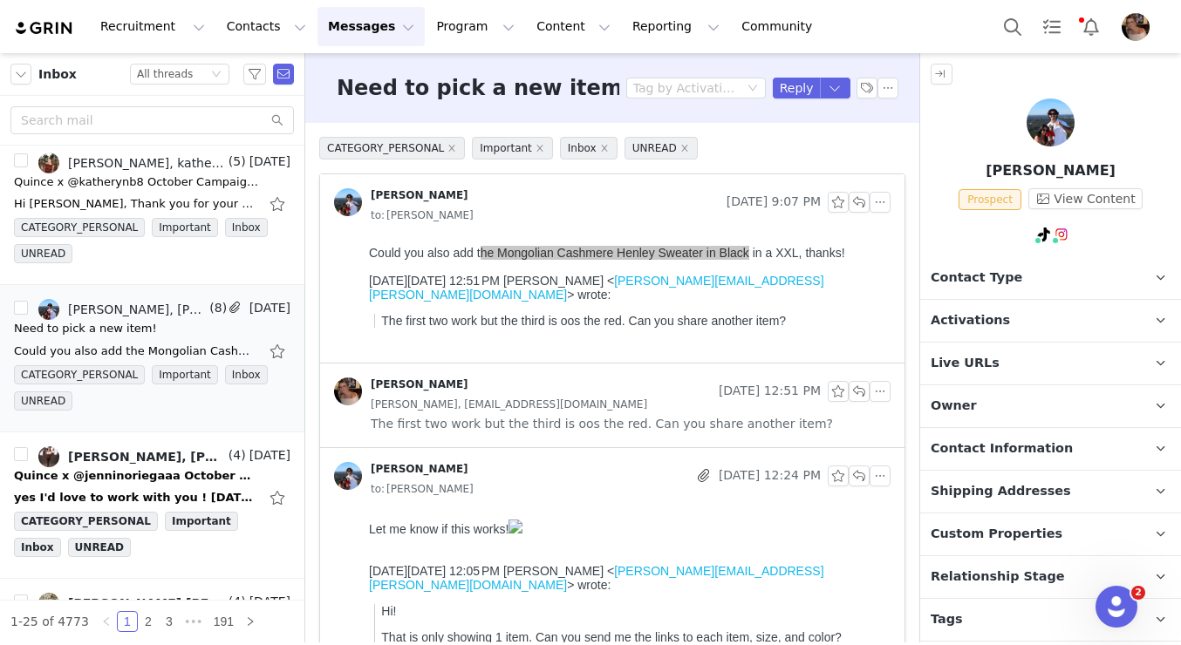
drag, startPoint x: 473, startPoint y: 196, endPoint x: 369, endPoint y: 198, distance: 103.8
click at [369, 198] on div "Gabe Teixeira" at bounding box center [526, 202] width 385 height 28
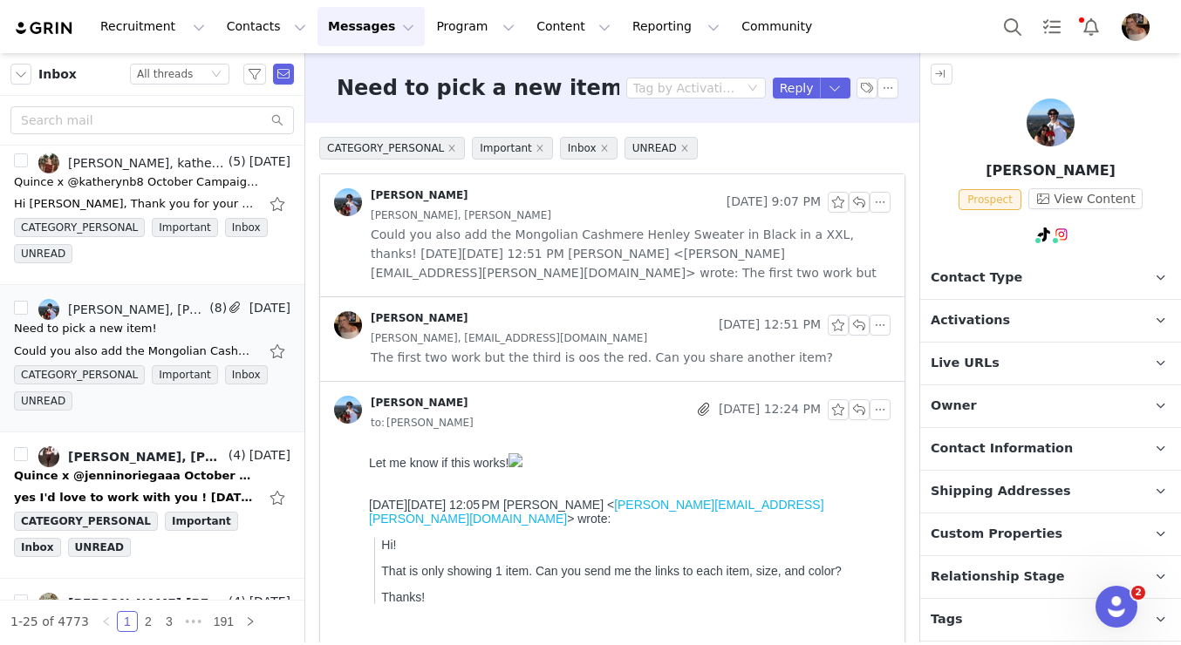
copy div "Gabe Teixeira"
click at [976, 324] on span "Activations" at bounding box center [970, 320] width 79 height 19
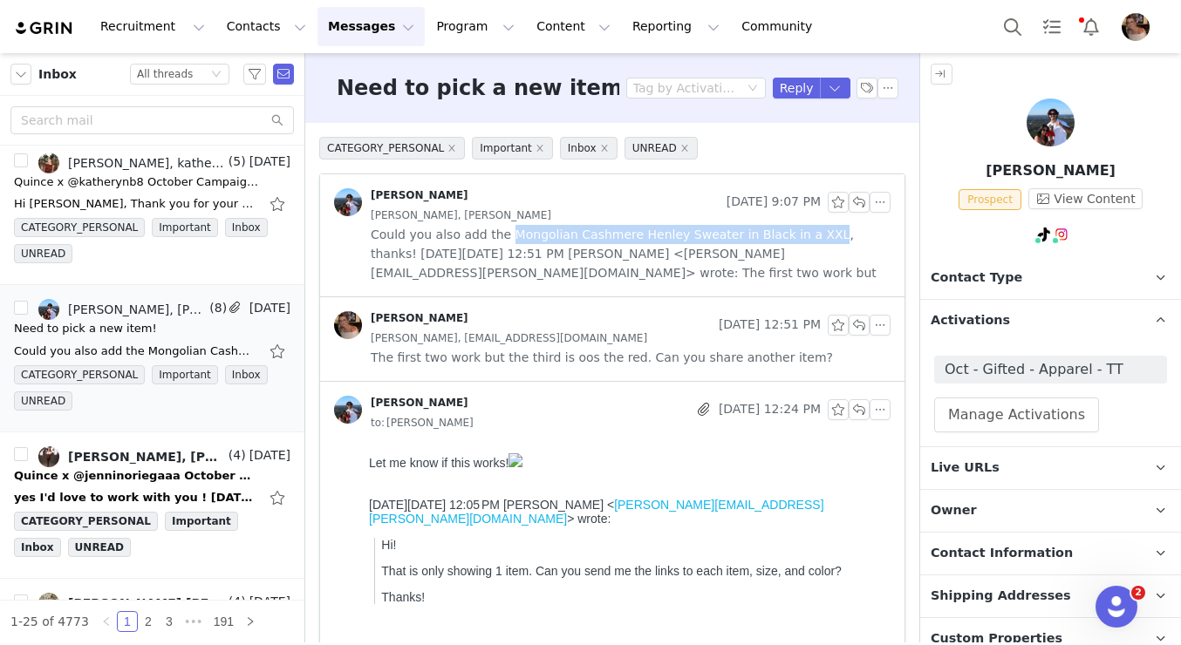
drag, startPoint x: 503, startPoint y: 235, endPoint x: 808, endPoint y: 238, distance: 304.4
click at [808, 238] on span "Could you also add the Mongolian Cashmere Henley Sweater in Black in a XXL, tha…" at bounding box center [631, 254] width 520 height 58
copy span "Mongolian Cashmere Henley Sweater in Black in a XXL"
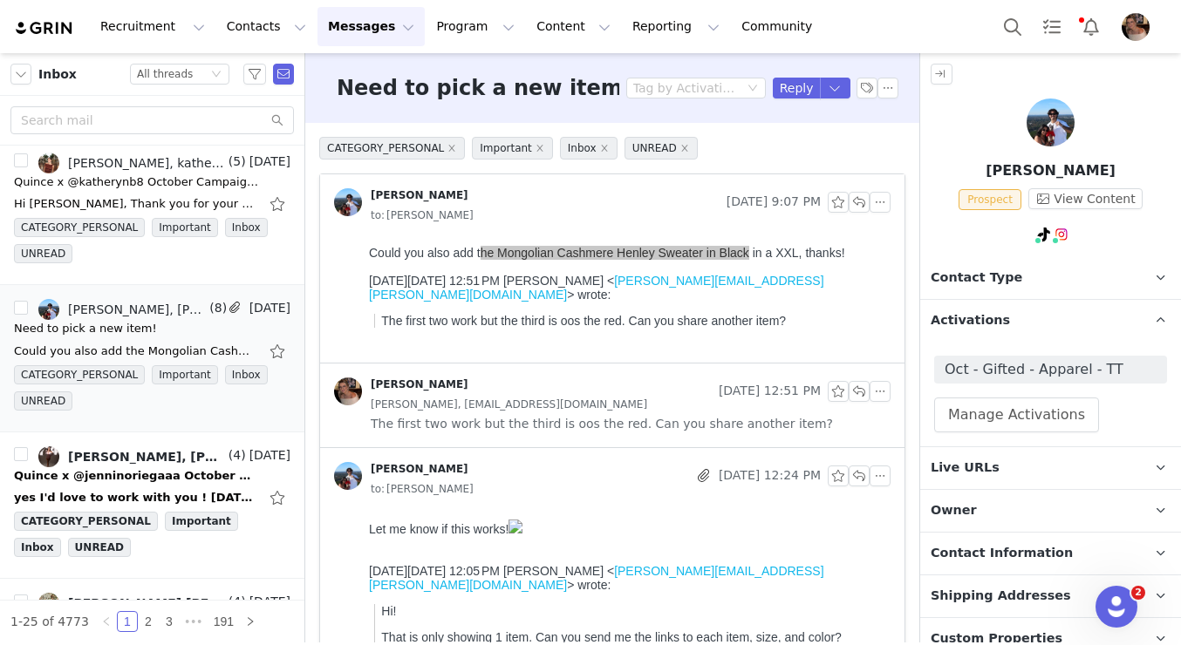
copy span "Mongolian Cashmere Henley Sweater in Black in a XXL"
click at [726, 225] on div "Gabe Teixeira Sep 29, 2025 9:07 PM to: Alexis Bignotti" at bounding box center [612, 206] width 584 height 65
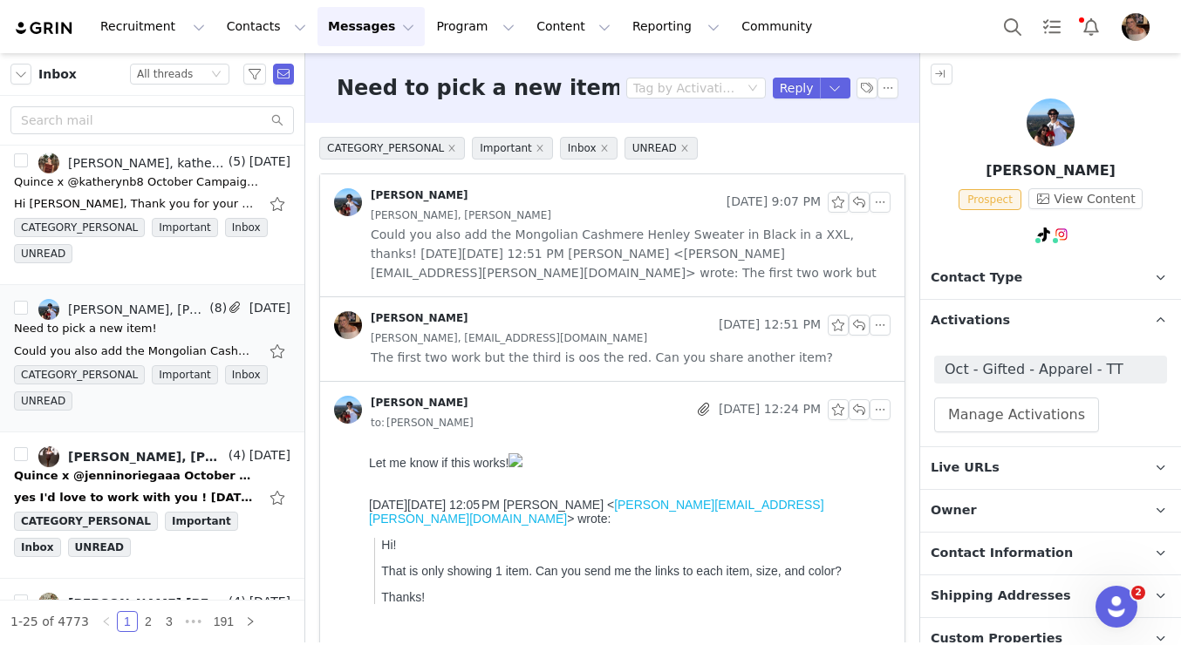
click at [733, 243] on span "Could you also add the Mongolian Cashmere Henley Sweater in Black in a XXL, tha…" at bounding box center [631, 254] width 520 height 58
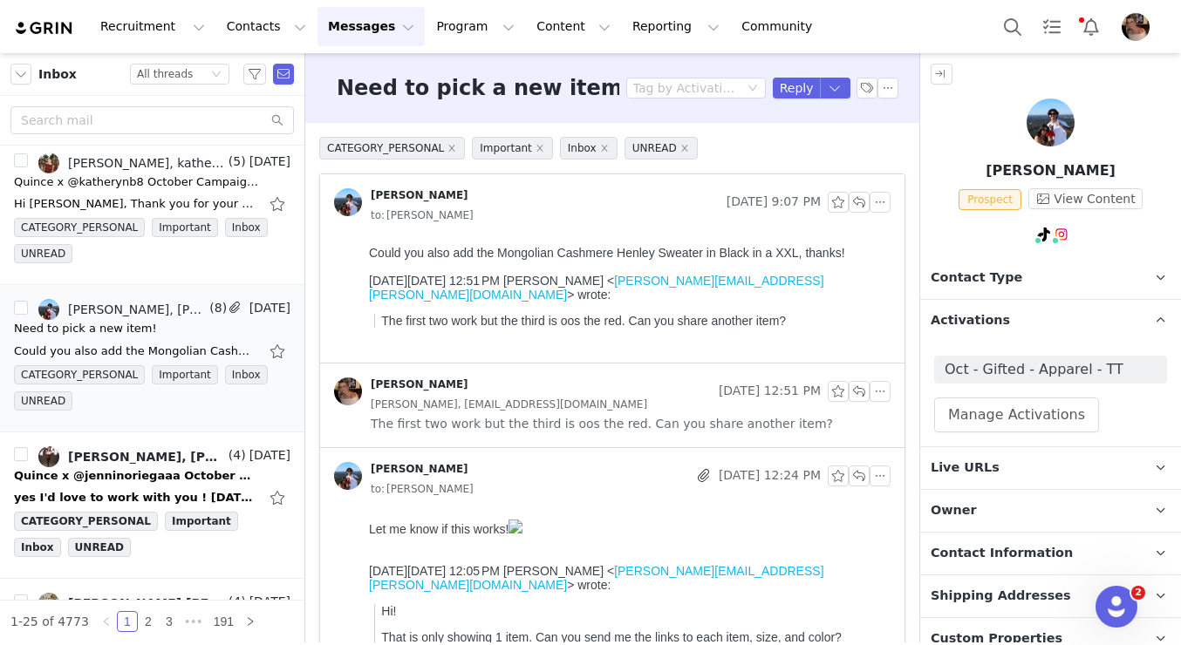
click at [754, 256] on div "Could you also add the Mongolian Cashmere Henley Sweater in Black in a XXL, tha…" at bounding box center [626, 253] width 515 height 14
drag, startPoint x: 752, startPoint y: 256, endPoint x: 500, endPoint y: 256, distance: 252.0
click at [500, 256] on div "Could you also add the Mongolian Cashmere Henley Sweater in Black in a XXL, tha…" at bounding box center [626, 253] width 515 height 14
copy div "Mongolian Cashmere Henley Sweater in Black"
click at [857, 201] on button "button" at bounding box center [859, 202] width 21 height 21
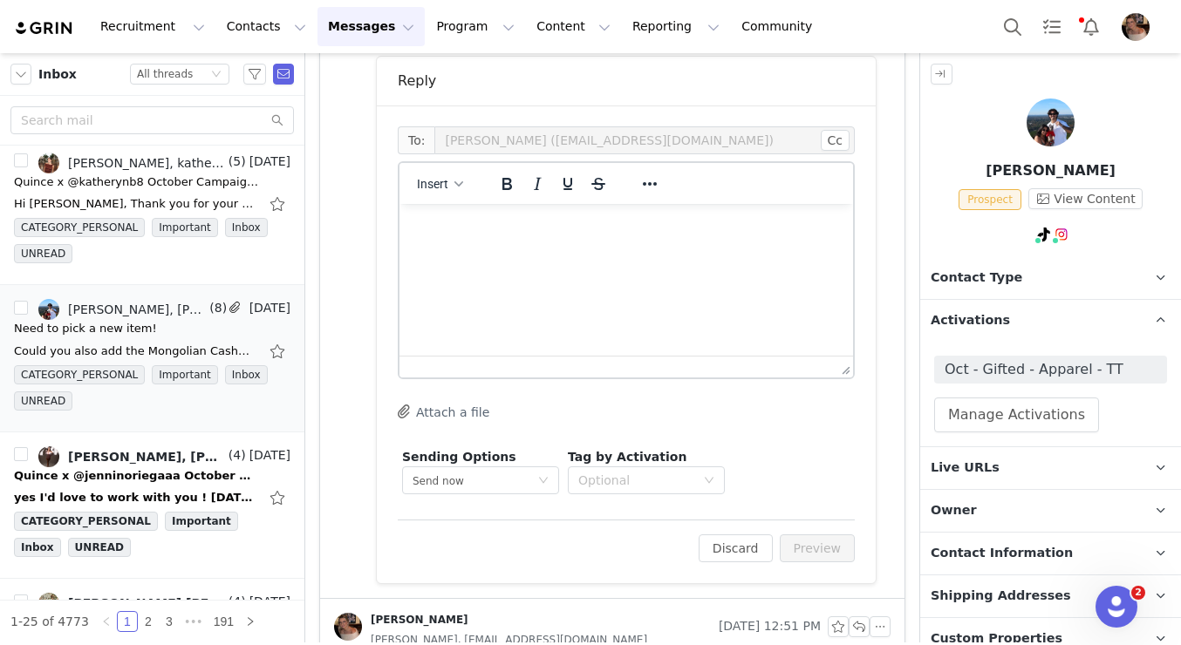
click at [633, 251] on html at bounding box center [626, 227] width 454 height 47
click at [816, 565] on div "To: Gabe Teixeira (gteixeirawps@gmail.com) Cc Cc: Insert System Font 12pt To op…" at bounding box center [626, 345] width 499 height 478
click at [816, 551] on button "Preview" at bounding box center [818, 549] width 76 height 28
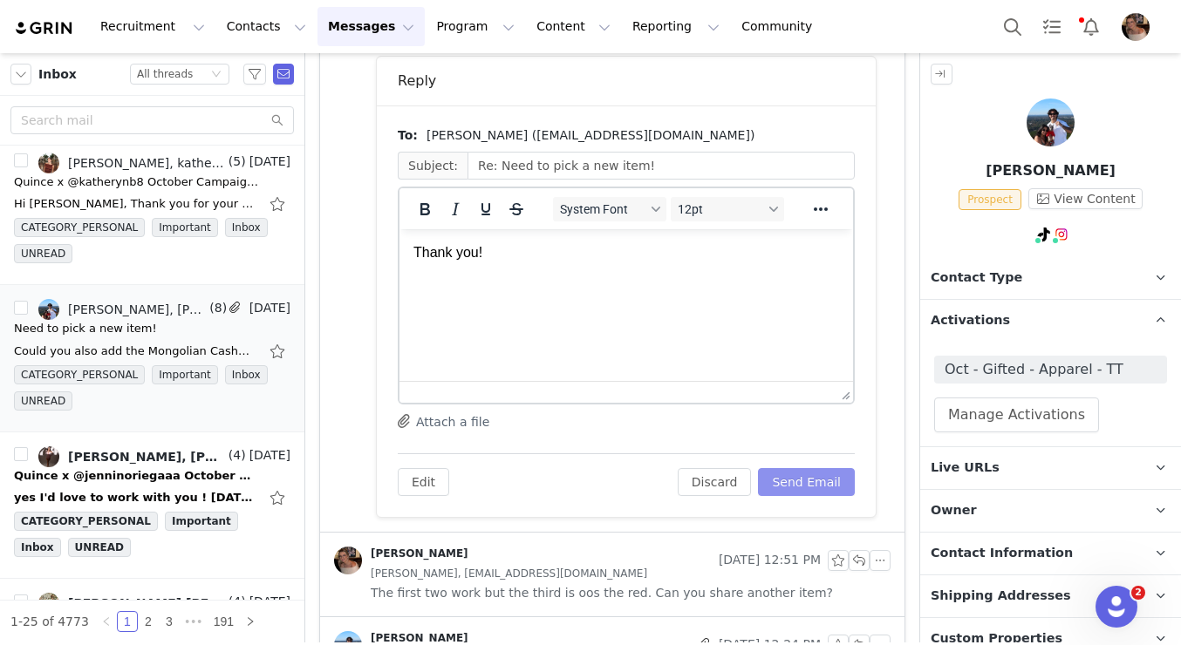
click at [808, 493] on button "Send Email" at bounding box center [806, 482] width 97 height 28
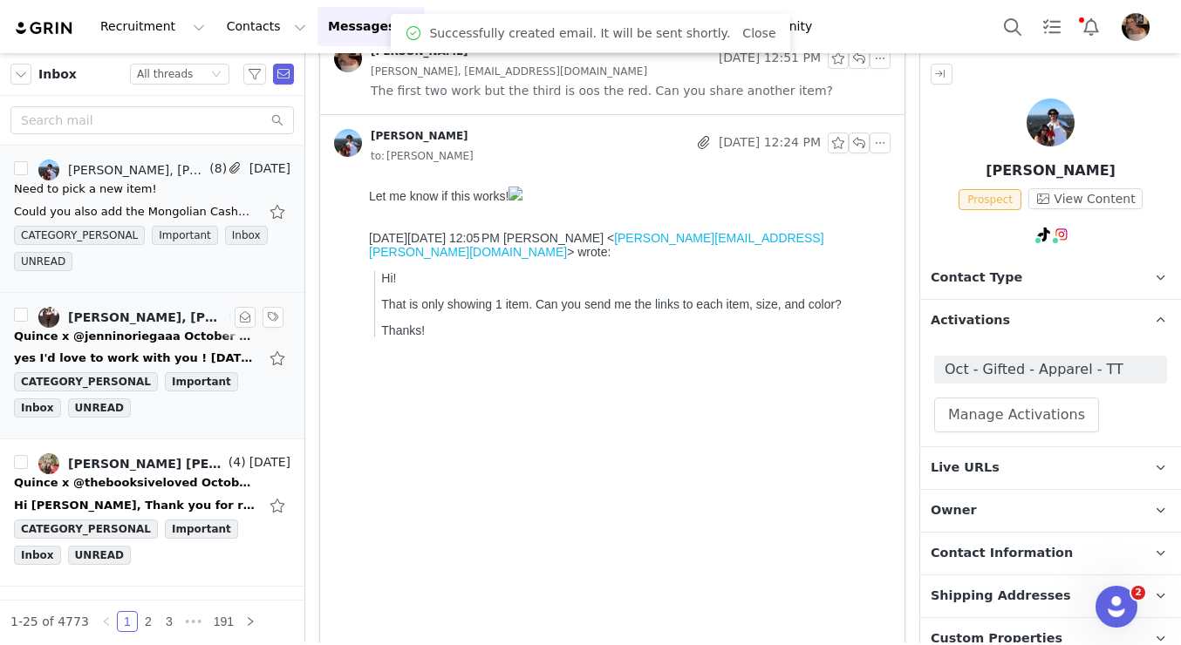
scroll to position [1431, 0]
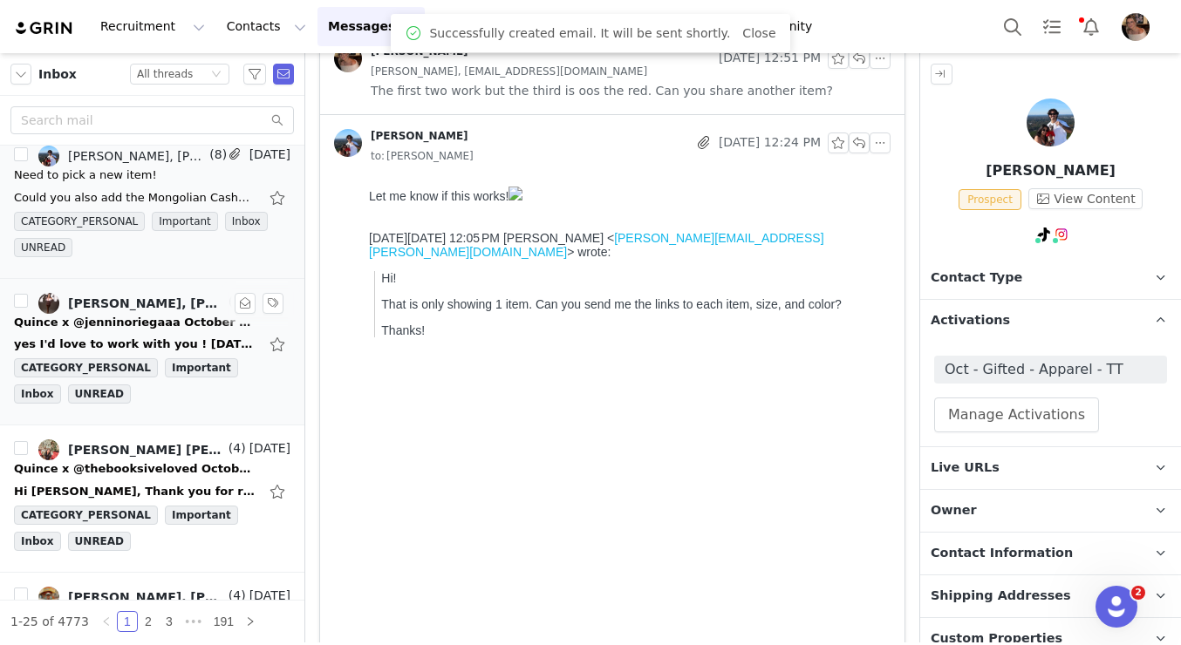
click at [179, 323] on div "Quince x @jenninoriegaaa October Campaign!" at bounding box center [136, 322] width 244 height 17
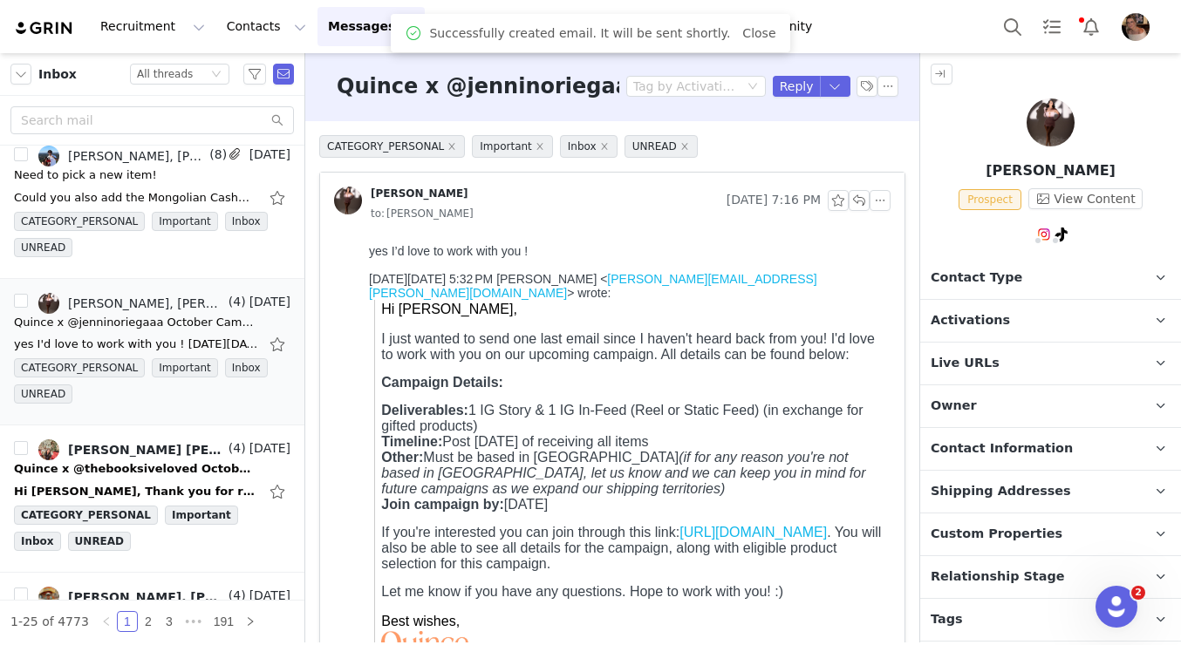
scroll to position [0, 0]
click at [860, 201] on button "button" at bounding box center [859, 200] width 21 height 21
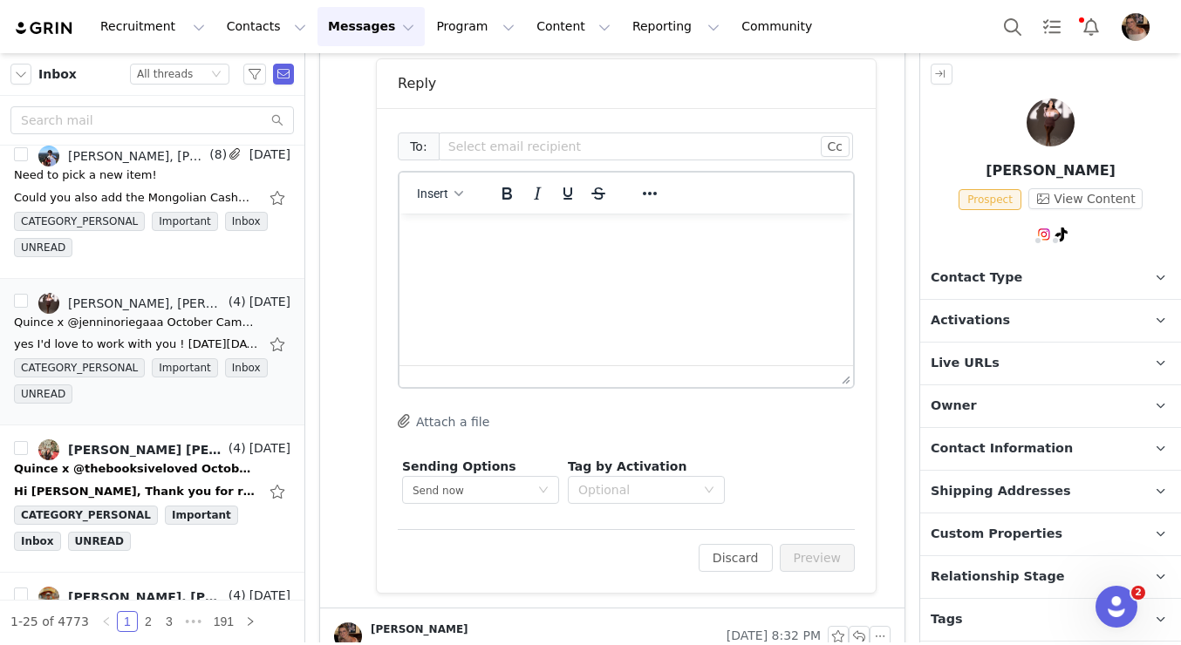
scroll to position [696, 0]
click at [658, 258] on html at bounding box center [626, 234] width 454 height 47
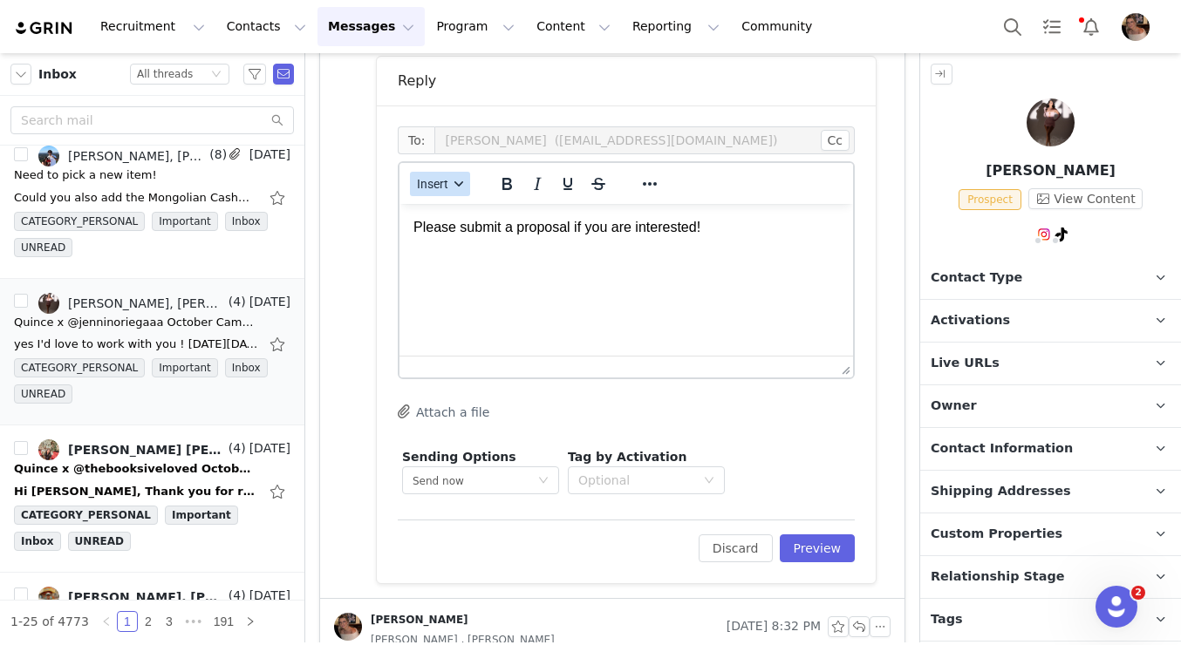
click at [444, 183] on span "Insert" at bounding box center [432, 184] width 31 height 14
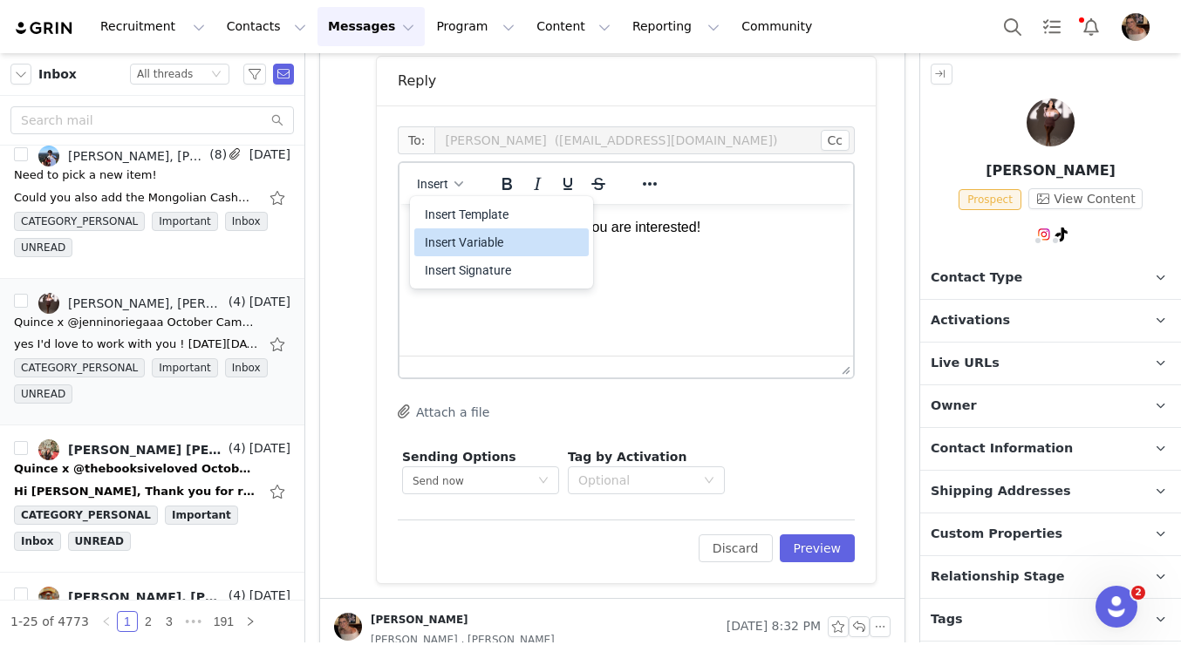
click at [454, 239] on div "Insert Variable" at bounding box center [503, 242] width 157 height 21
select select
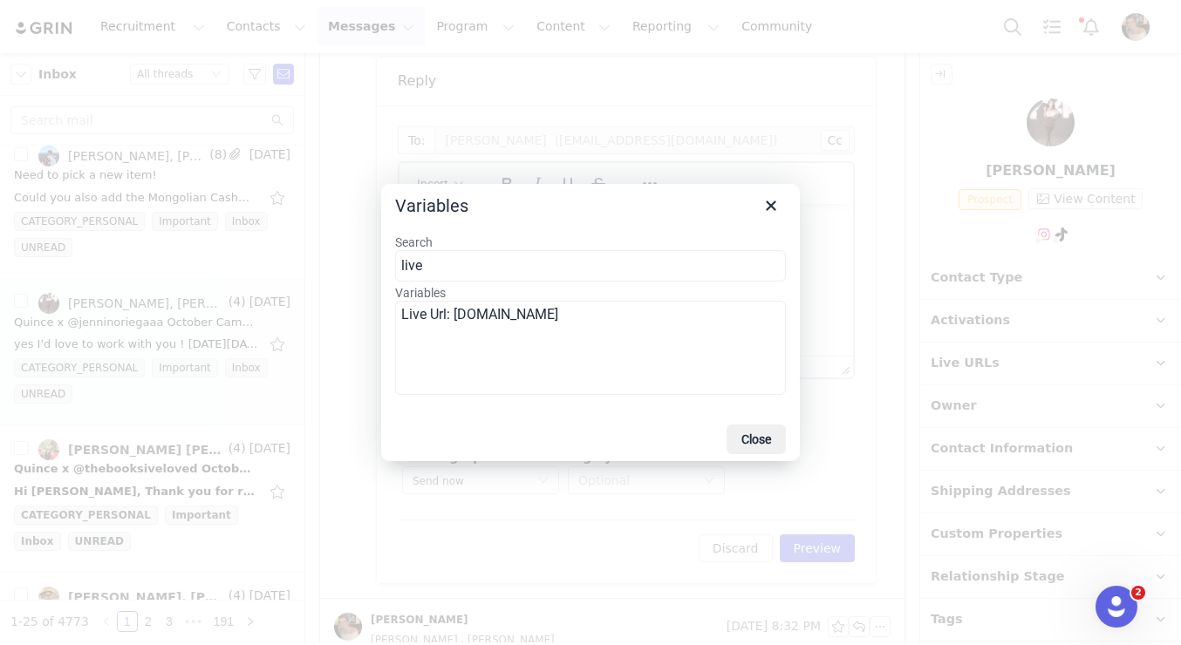
type input "live"
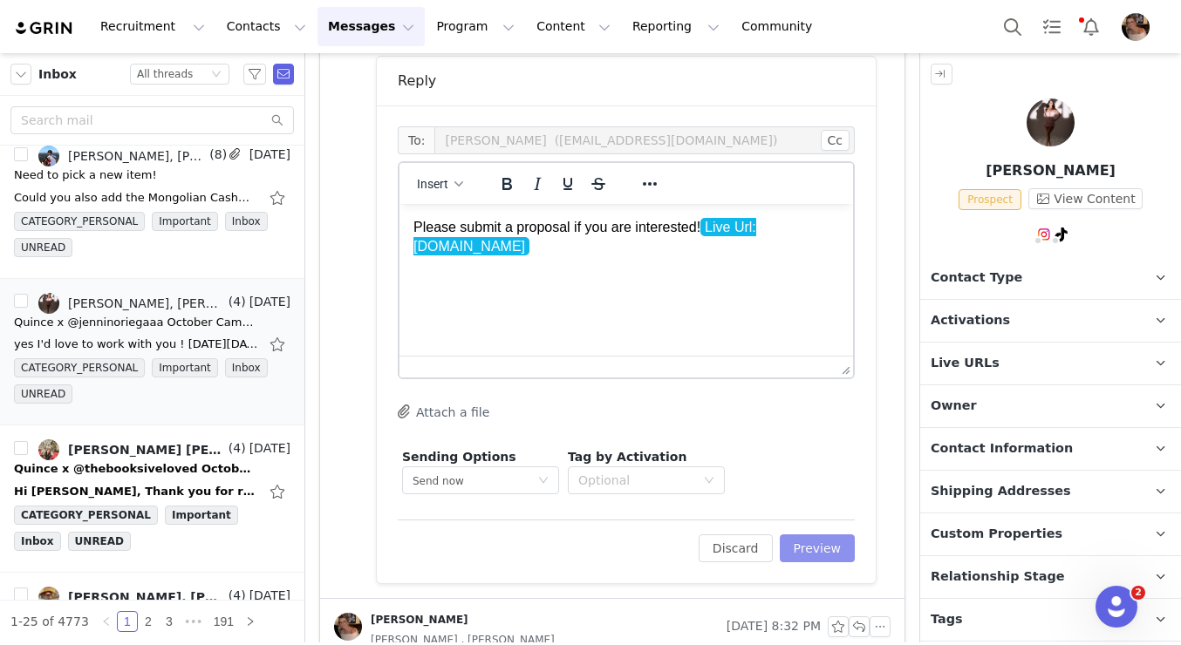
click at [808, 548] on button "Preview" at bounding box center [818, 549] width 76 height 28
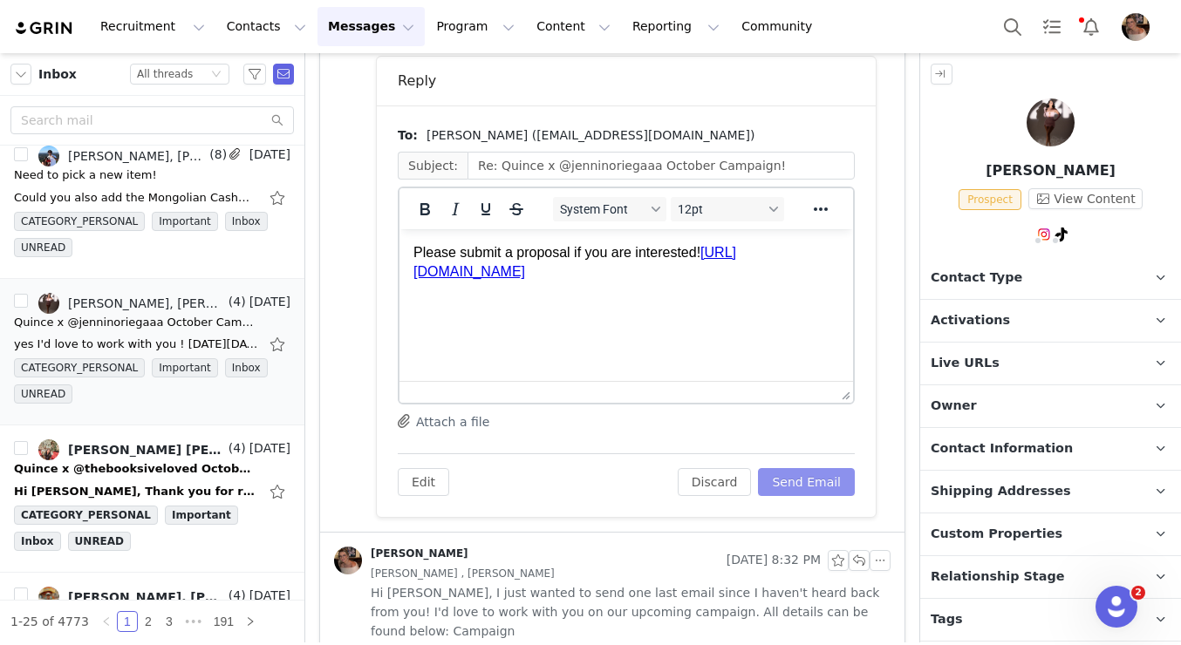
scroll to position [0, 0]
click at [801, 477] on button "Send Email" at bounding box center [806, 482] width 97 height 28
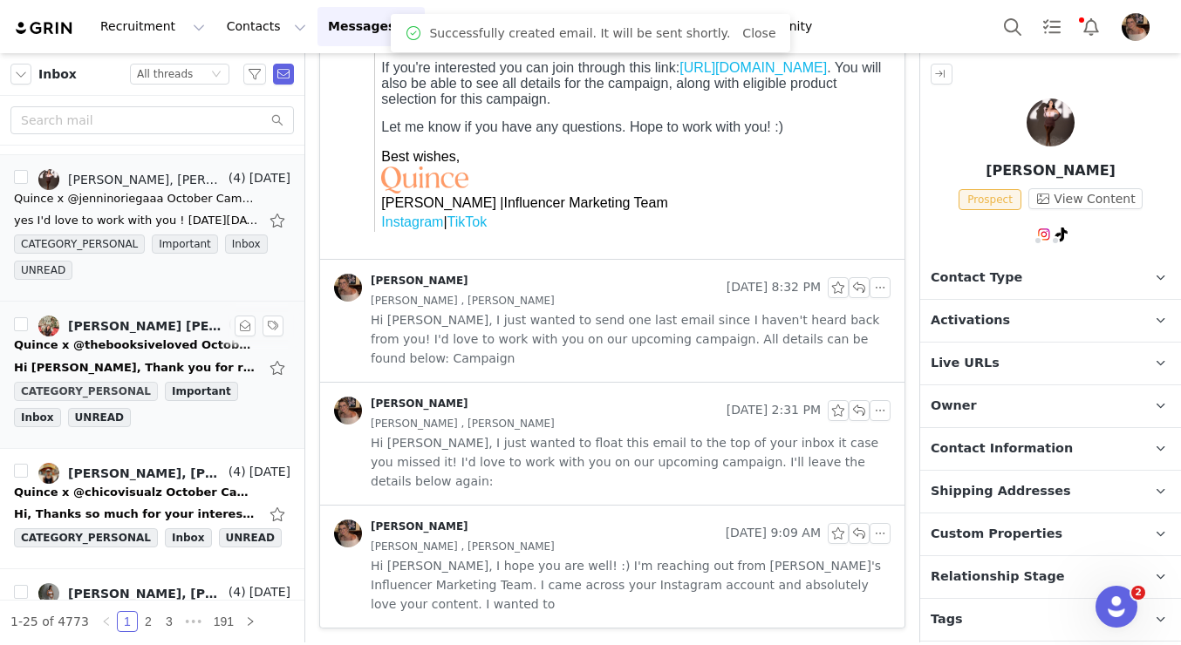
scroll to position [1565, 0]
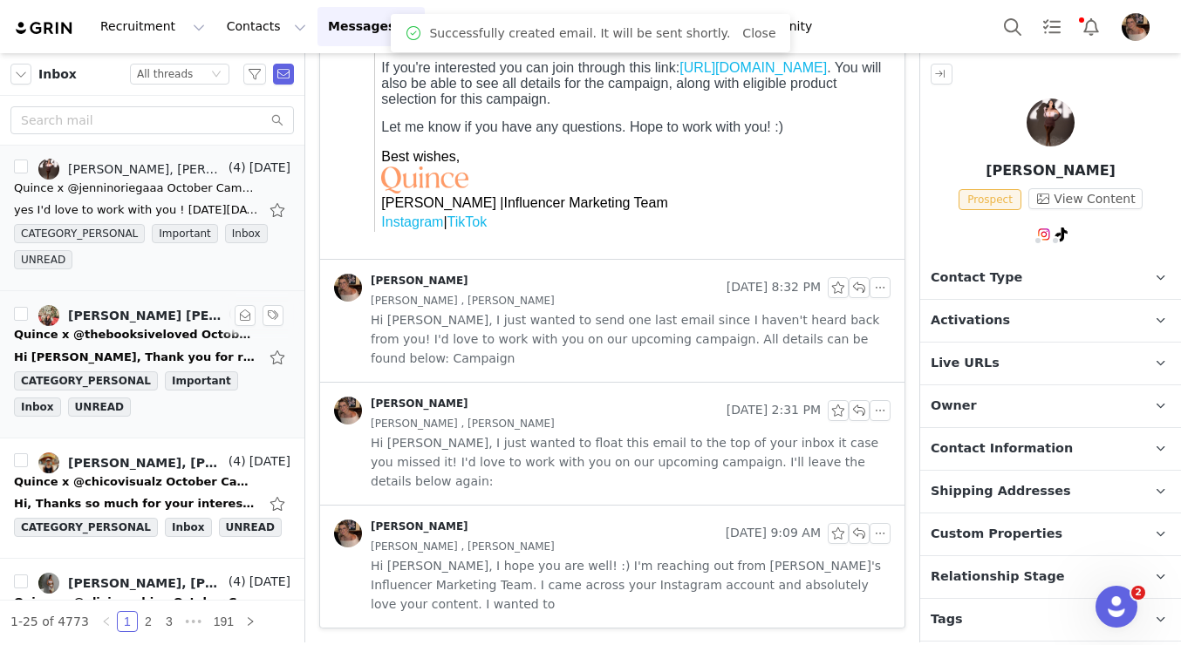
click at [147, 347] on div "Hi Alexis, Thank you for reaching out and I'm sorry to get back to you so late!…" at bounding box center [152, 358] width 276 height 28
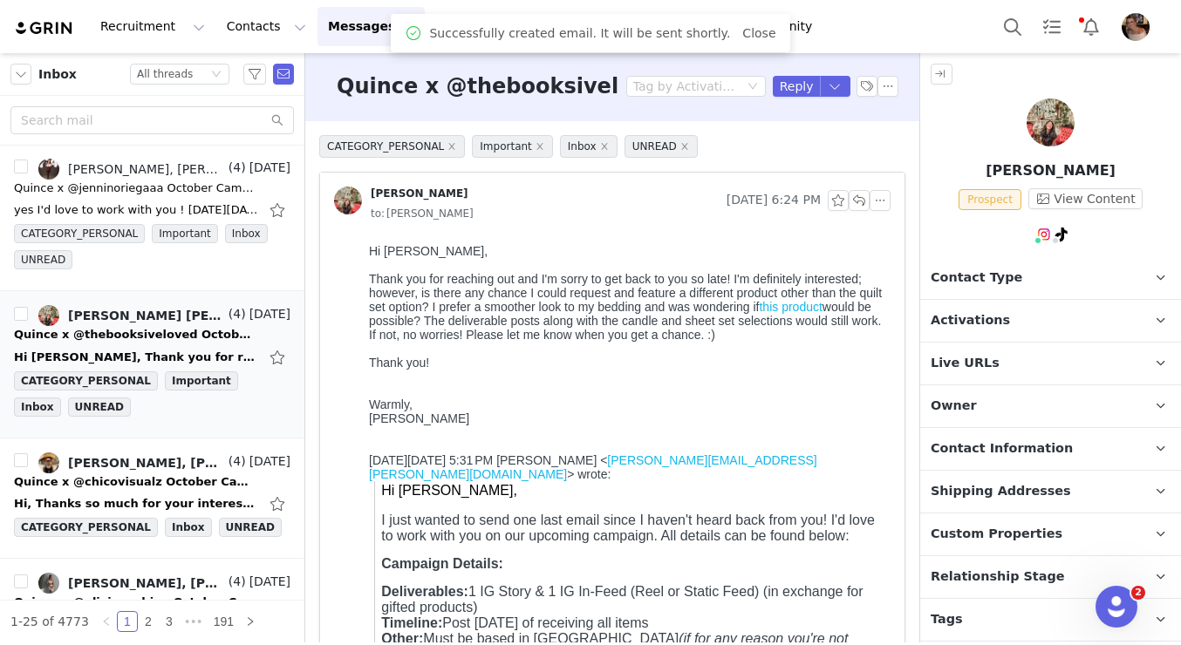
scroll to position [0, 0]
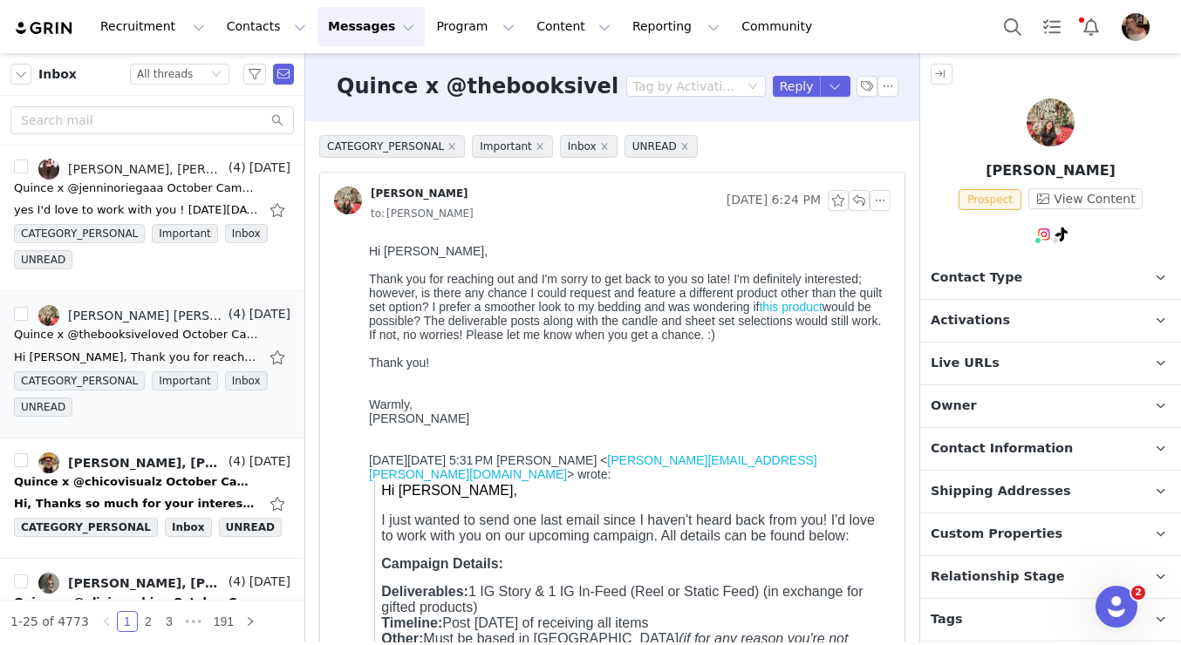
click at [822, 310] on link "this product" at bounding box center [790, 307] width 63 height 14
click at [972, 327] on span "Activations" at bounding box center [970, 320] width 79 height 19
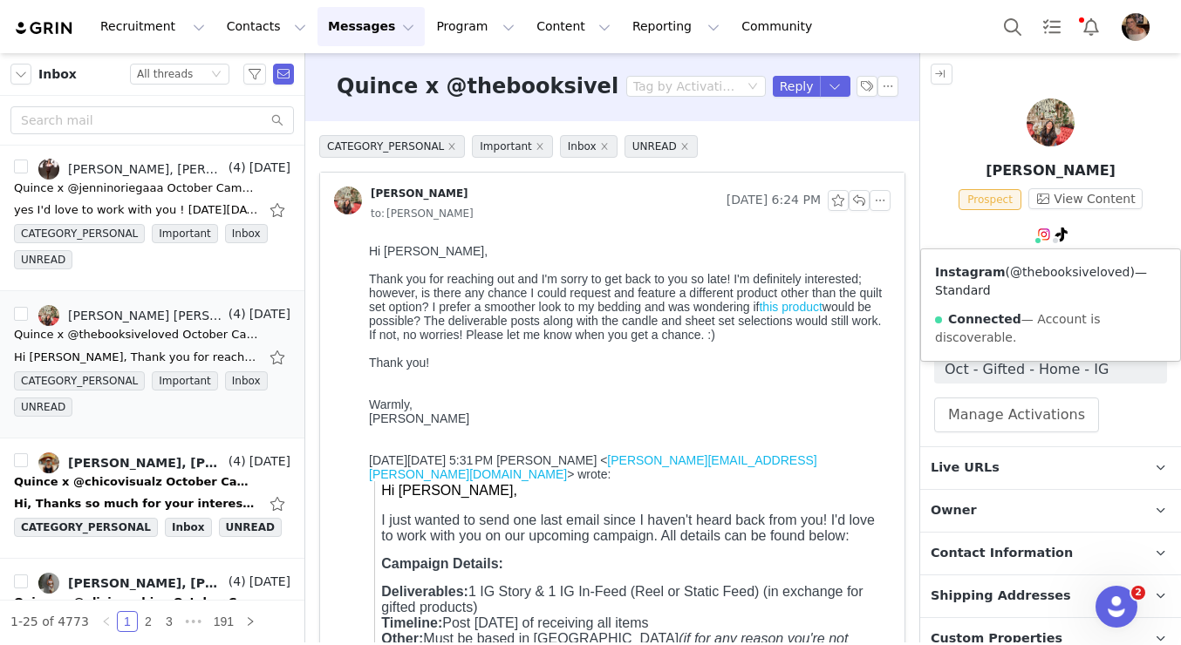
click at [1039, 273] on link "@thebooksiveloved" at bounding box center [1069, 272] width 119 height 14
click at [860, 201] on button "button" at bounding box center [859, 200] width 21 height 21
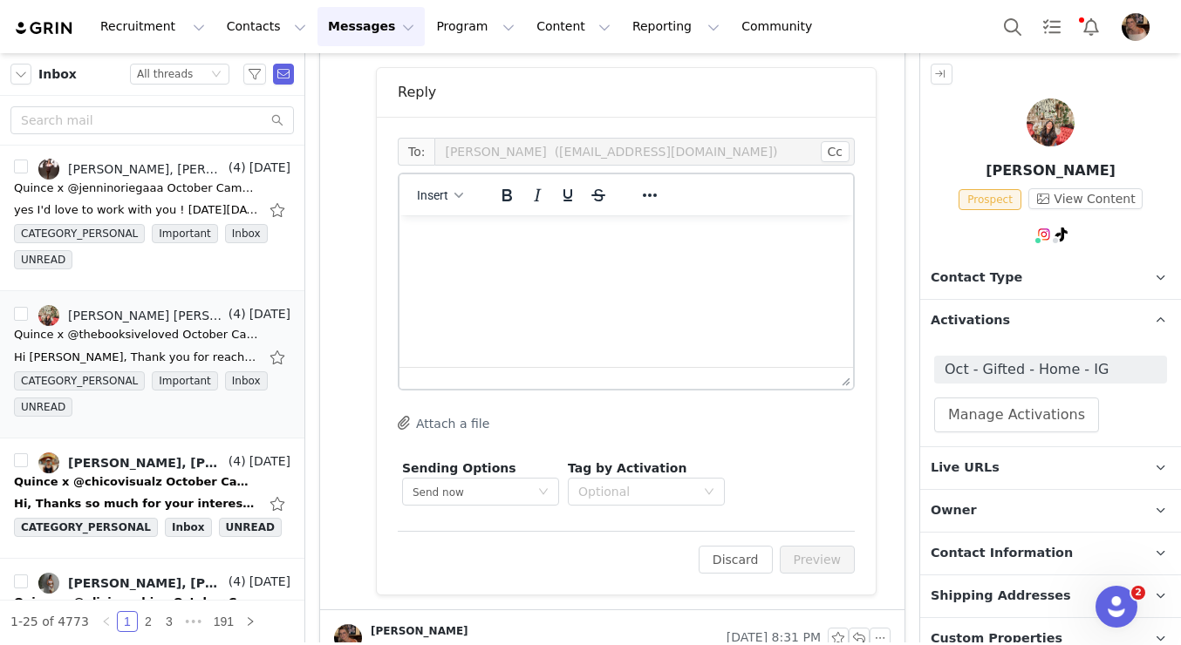
scroll to position [889, 0]
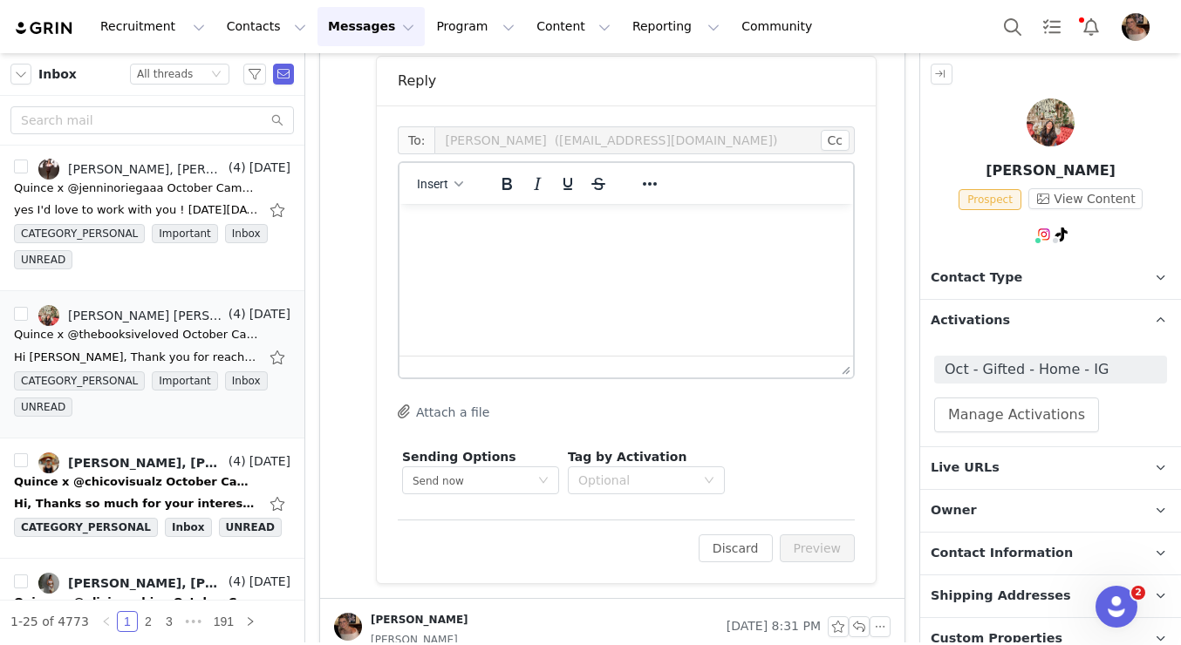
click at [659, 245] on html at bounding box center [626, 227] width 454 height 47
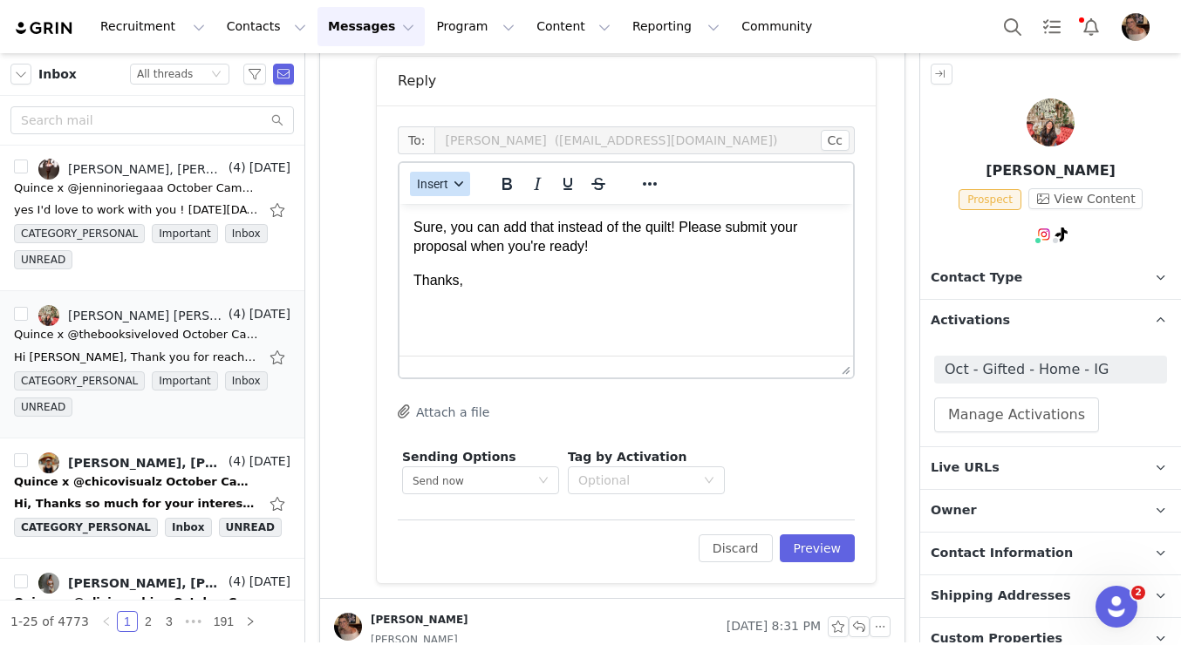
click at [452, 179] on button "Insert" at bounding box center [440, 184] width 60 height 24
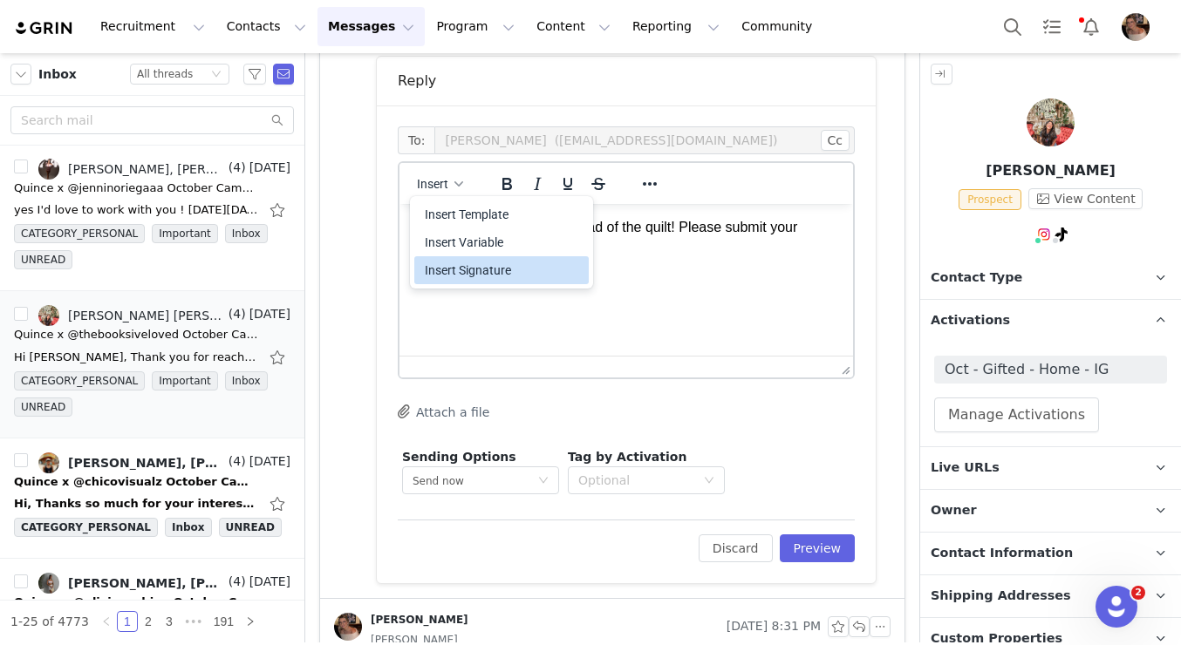
click at [453, 269] on div "Insert Signature" at bounding box center [503, 270] width 157 height 21
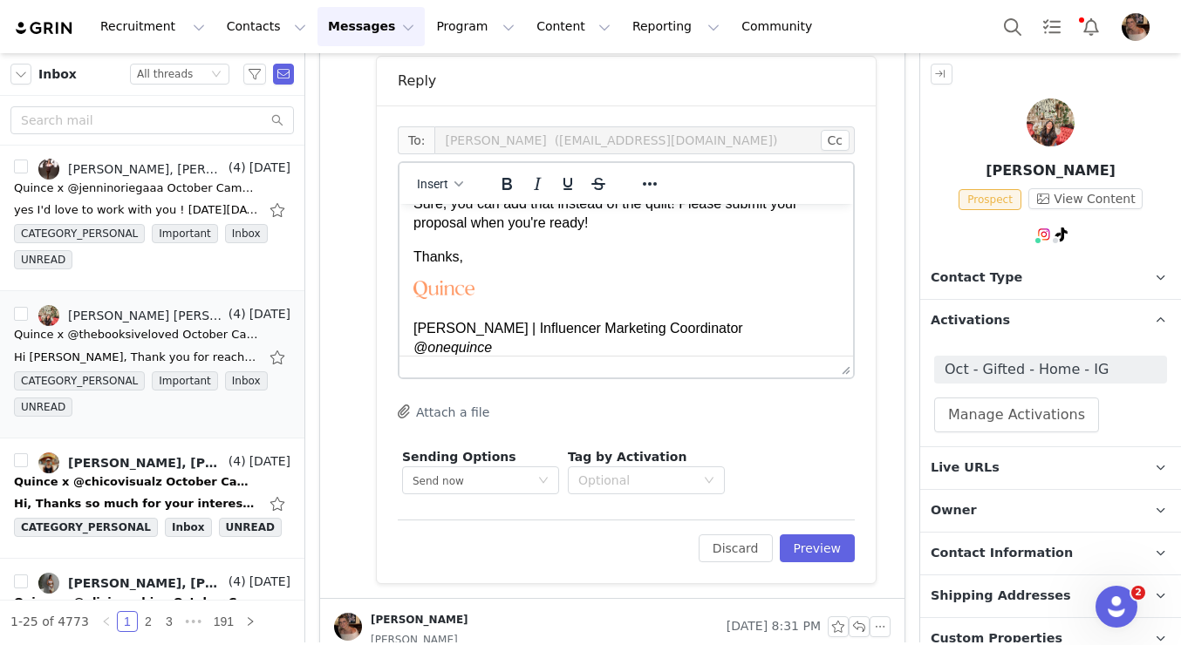
scroll to position [0, 0]
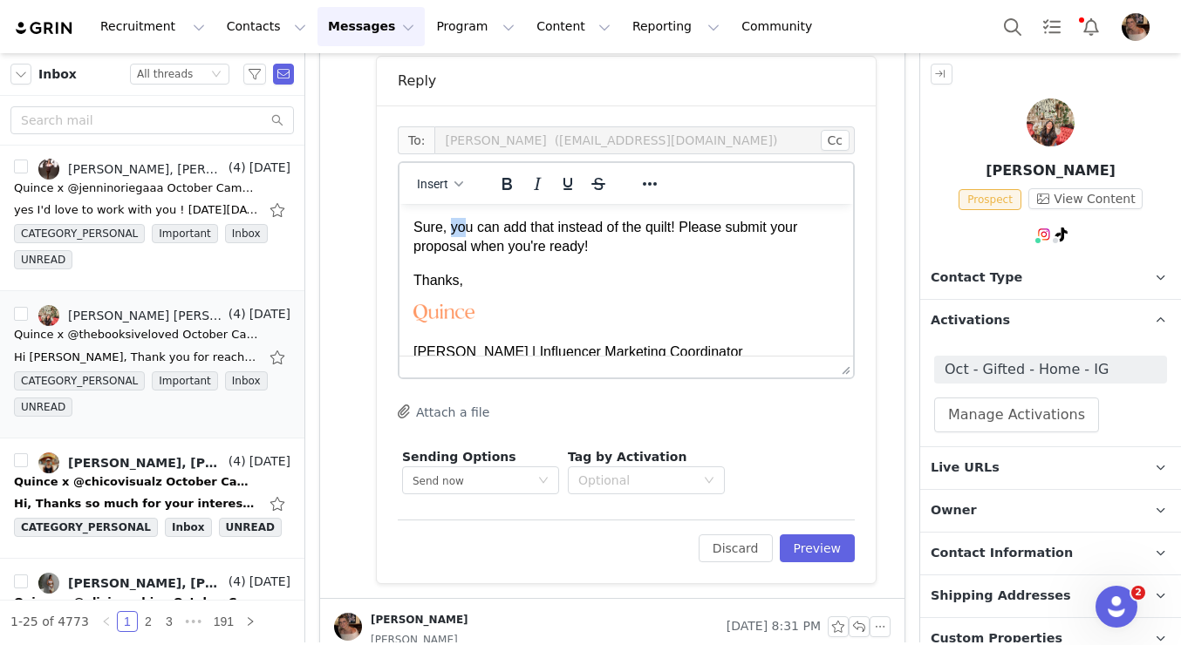
drag, startPoint x: 468, startPoint y: 231, endPoint x: 453, endPoint y: 229, distance: 15.8
click at [453, 229] on p "Sure, you can add that instead of the quilt! Please submit your proposal when y…" at bounding box center [626, 237] width 426 height 39
drag, startPoint x: 475, startPoint y: 228, endPoint x: 450, endPoint y: 228, distance: 25.3
click at [450, 228] on p "Sure, you can add that instead of the quilt! Please submit your proposal when y…" at bounding box center [626, 237] width 426 height 39
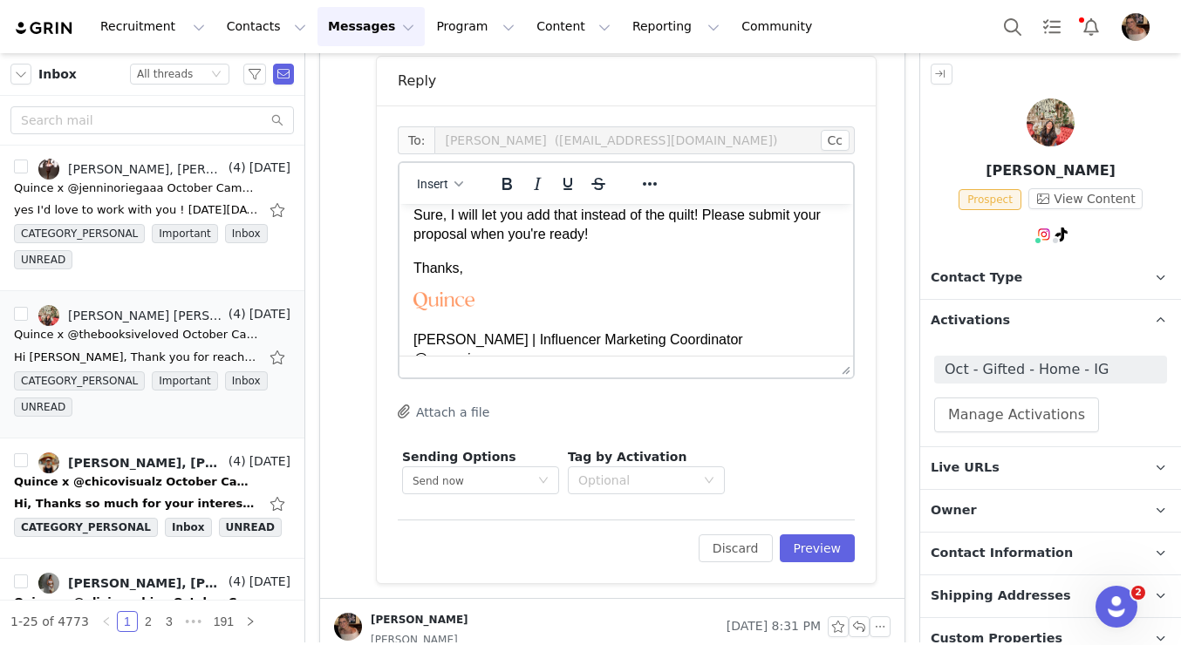
scroll to position [15, 0]
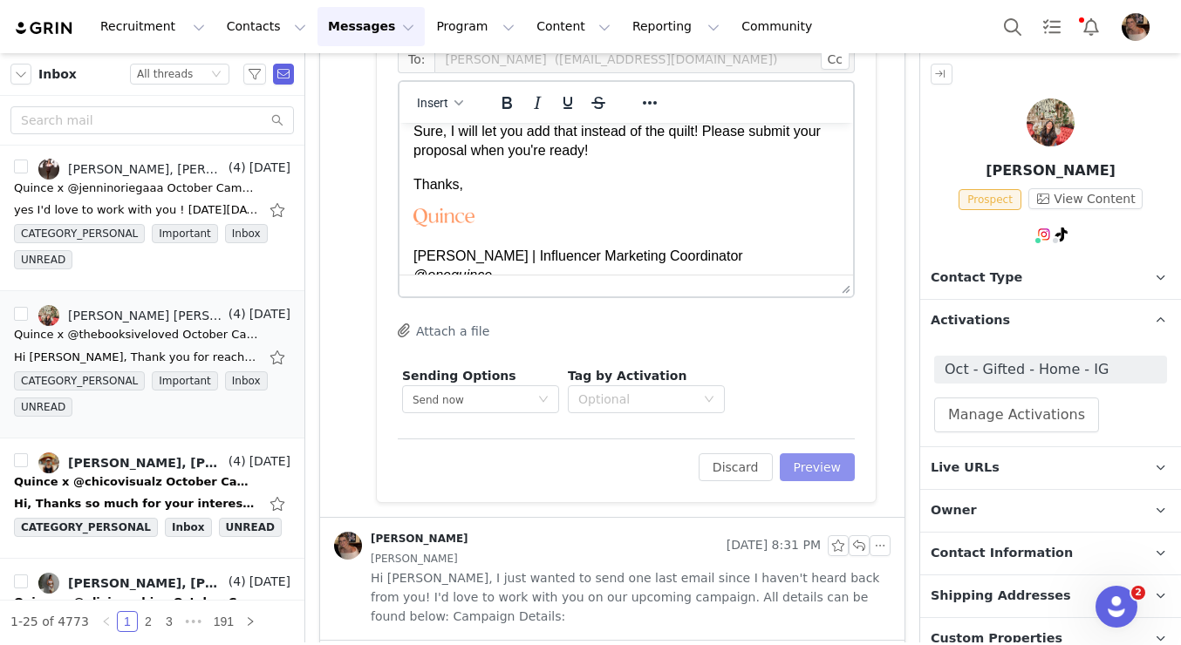
click at [795, 468] on button "Preview" at bounding box center [818, 468] width 76 height 28
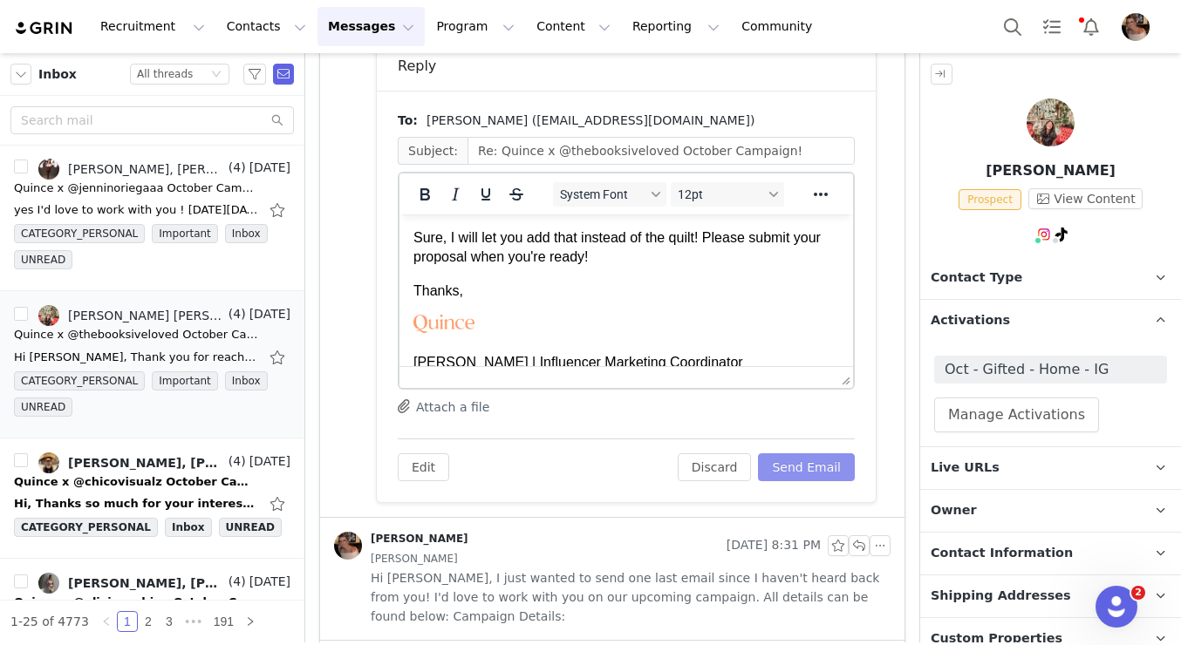
scroll to position [0, 0]
click at [804, 467] on button "Send Email" at bounding box center [806, 468] width 97 height 28
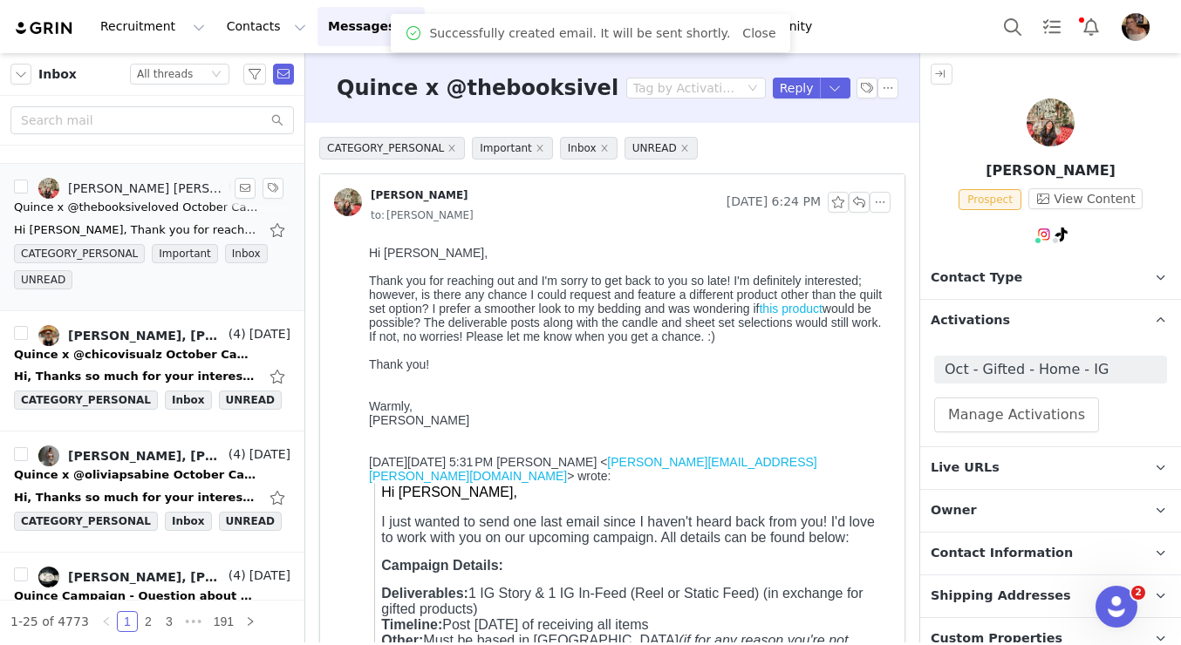
scroll to position [1727, 0]
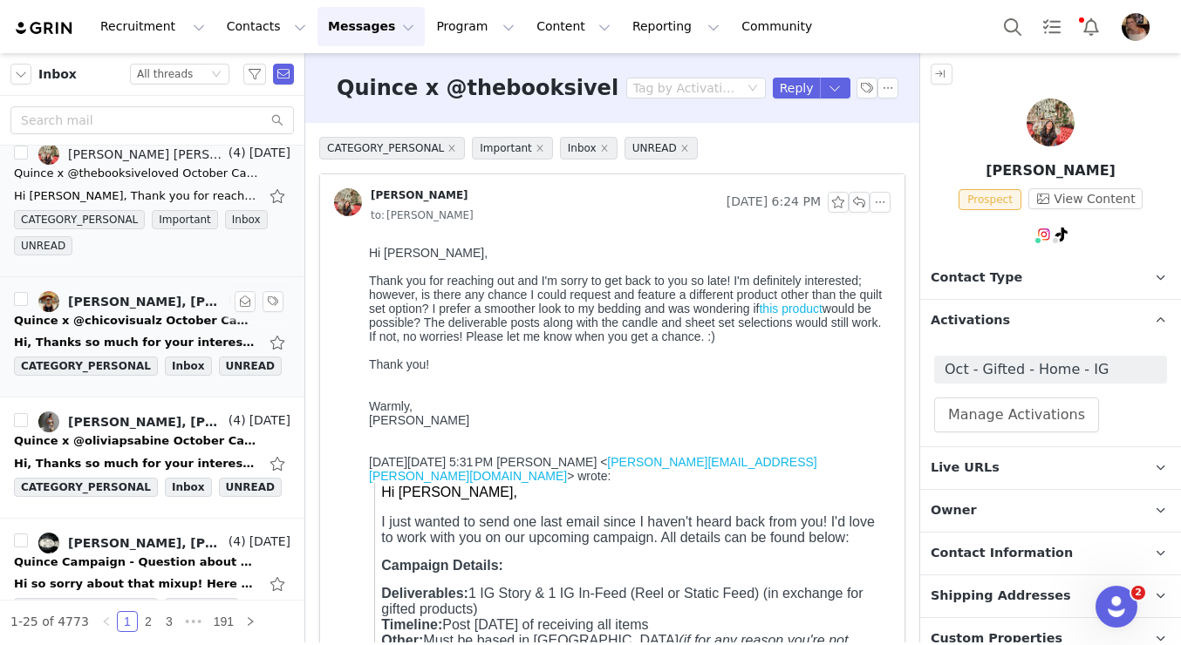
click at [176, 328] on div "Quince x @chicovisualz October Campaign!" at bounding box center [136, 320] width 244 height 17
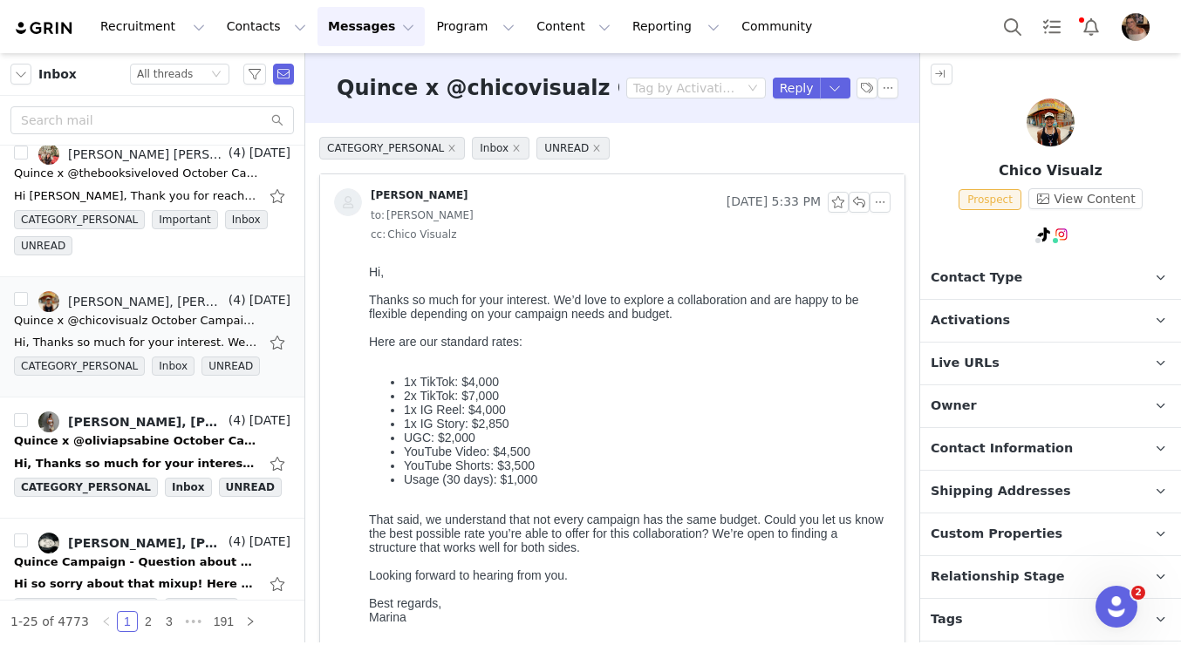
scroll to position [0, 0]
click at [857, 202] on button "button" at bounding box center [859, 202] width 21 height 21
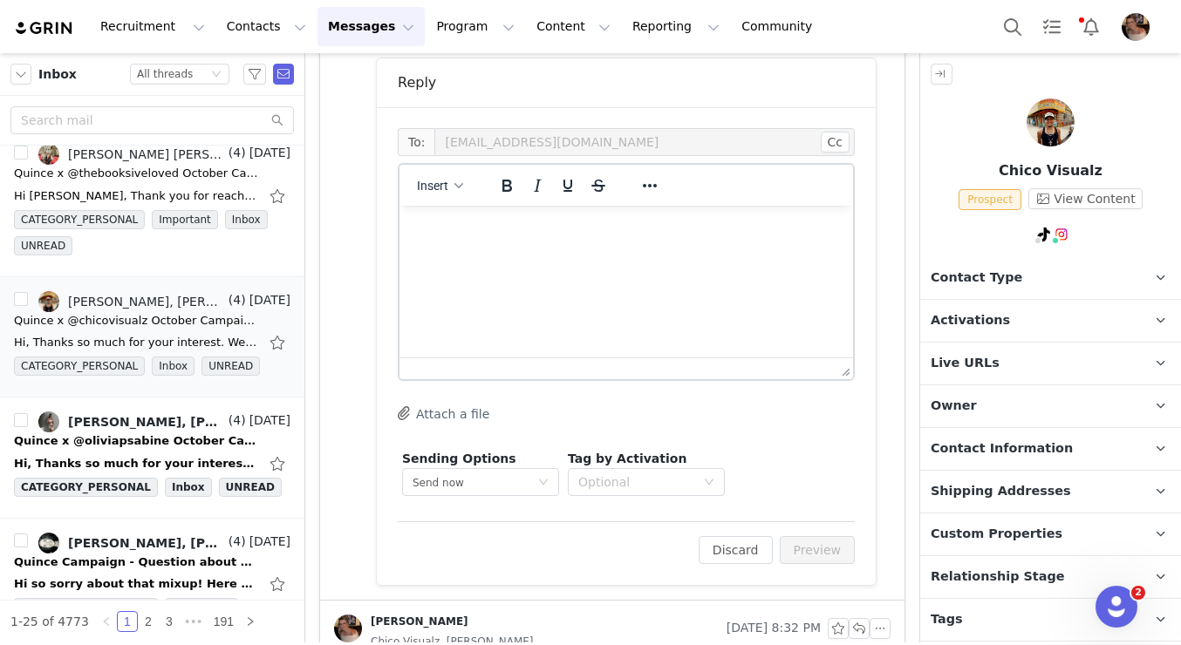
scroll to position [1250, 0]
click at [437, 215] on html at bounding box center [626, 227] width 454 height 47
click at [438, 184] on span "Insert" at bounding box center [432, 184] width 31 height 14
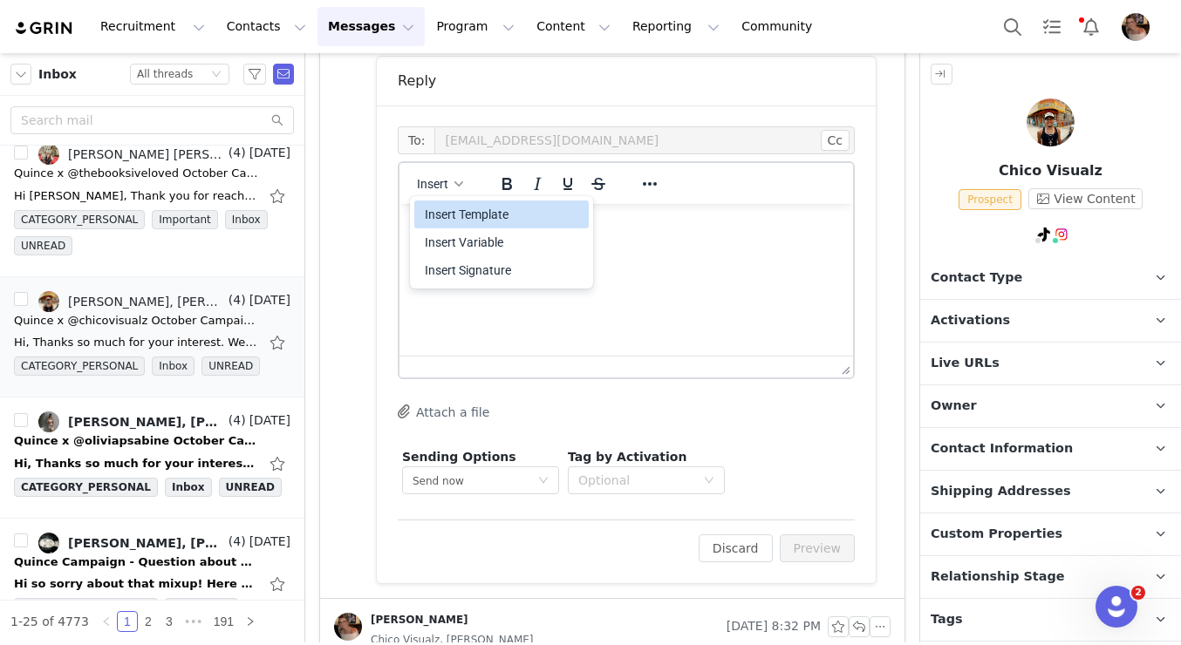
click at [429, 211] on div "Insert Template" at bounding box center [503, 214] width 157 height 21
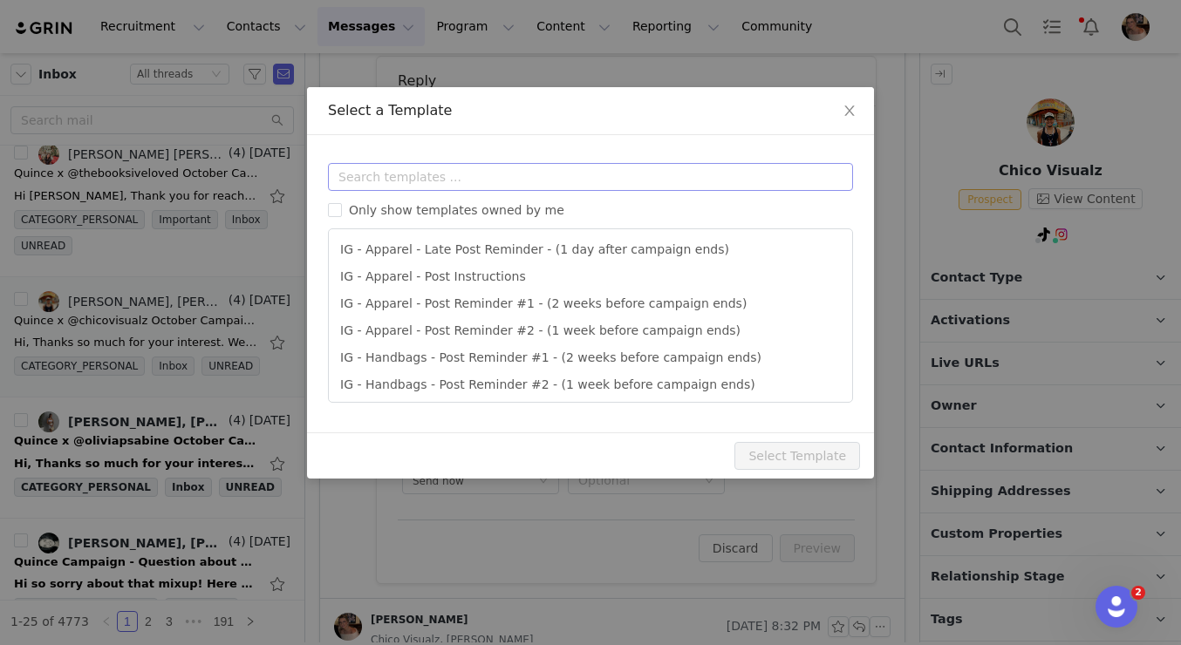
scroll to position [0, 0]
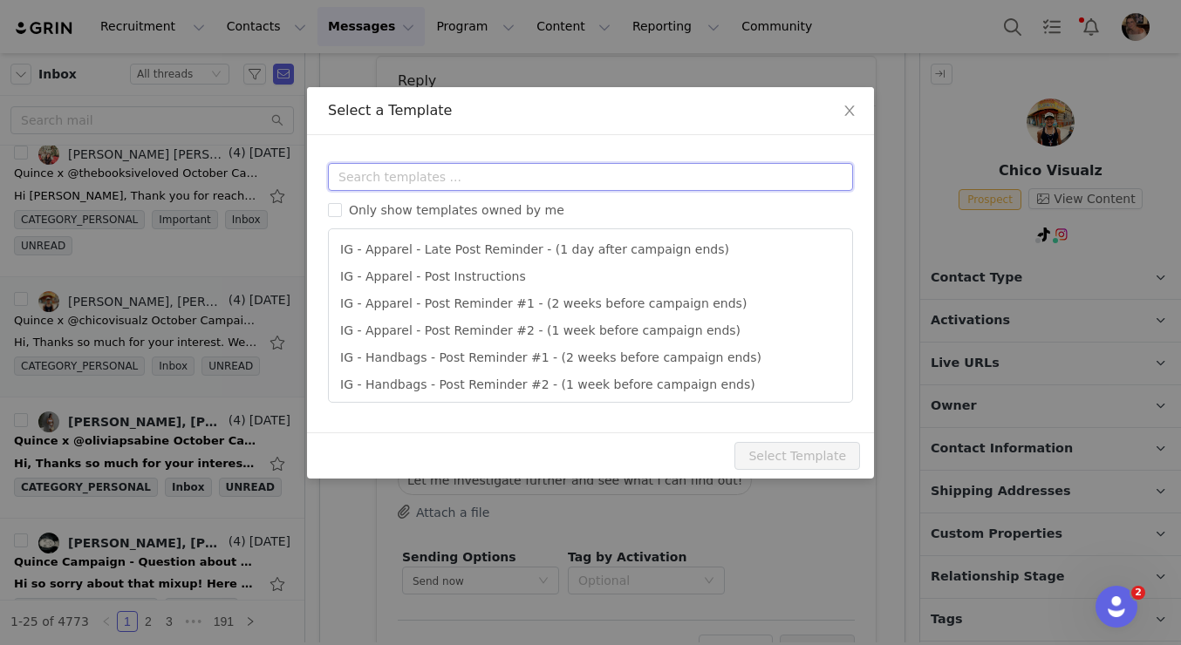
click at [472, 167] on input "text" at bounding box center [590, 177] width 525 height 28
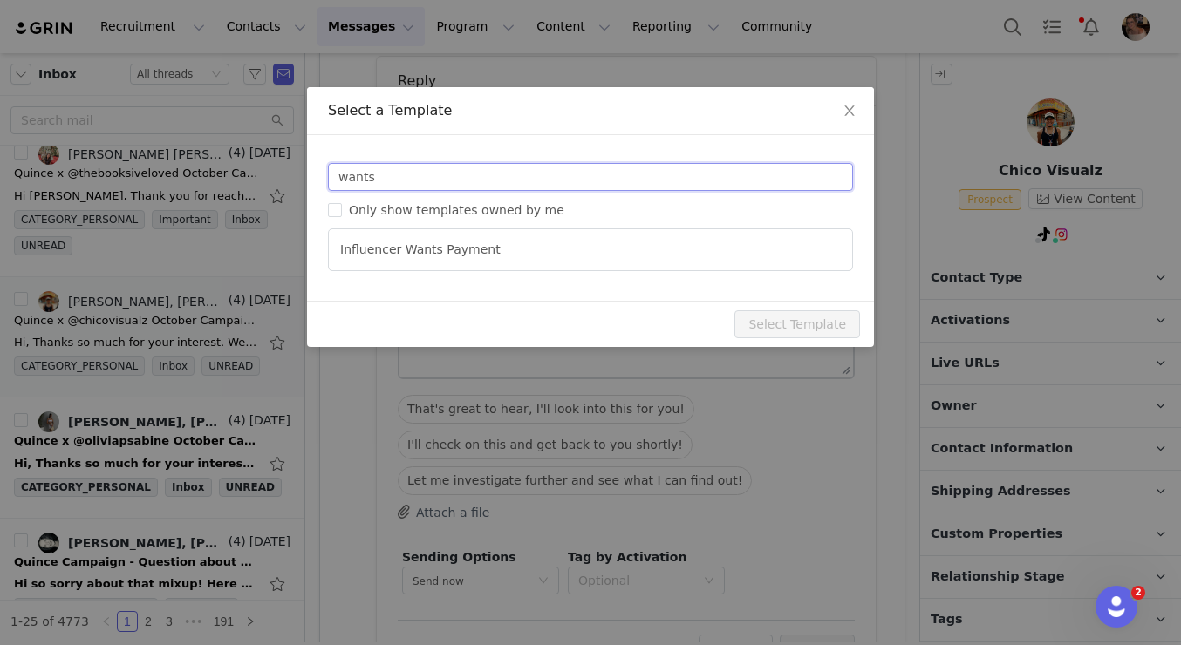
type input "wants"
type input "RE: Quince Campaign!"
click at [455, 239] on li "Influencer Wants Payment" at bounding box center [590, 249] width 509 height 27
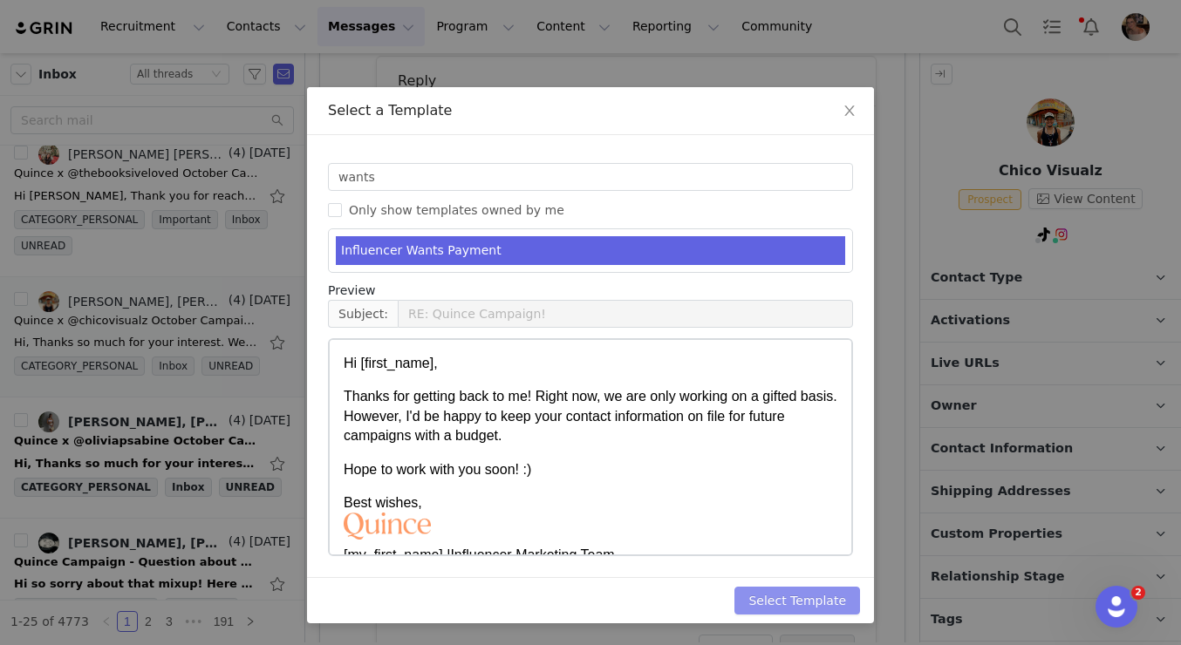
click at [842, 607] on button "Select Template" at bounding box center [797, 601] width 126 height 28
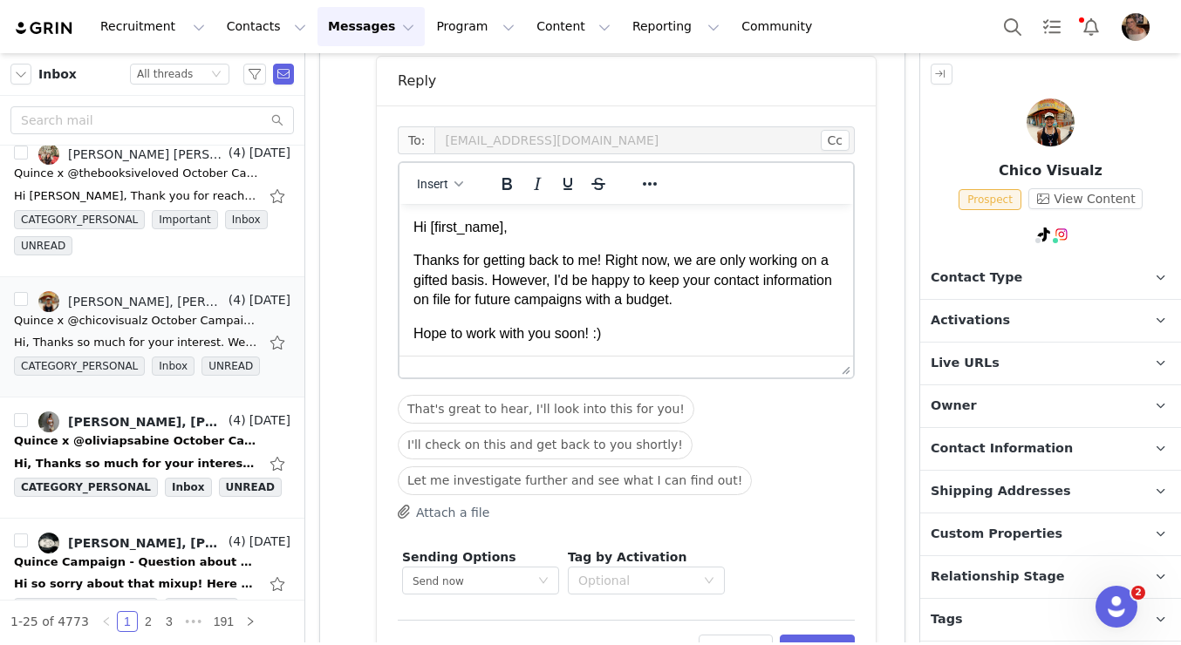
click at [823, 631] on div "Edit Discard Preview" at bounding box center [626, 641] width 457 height 43
click at [825, 637] on button "Preview" at bounding box center [818, 649] width 76 height 28
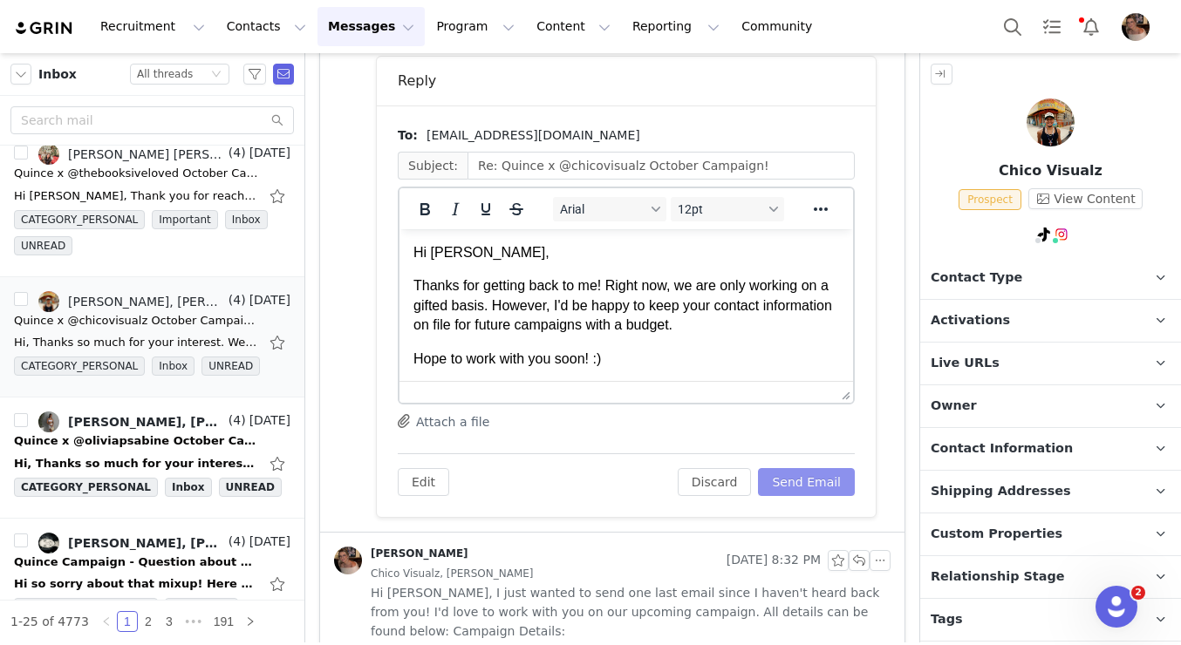
click at [822, 481] on button "Send Email" at bounding box center [806, 482] width 97 height 28
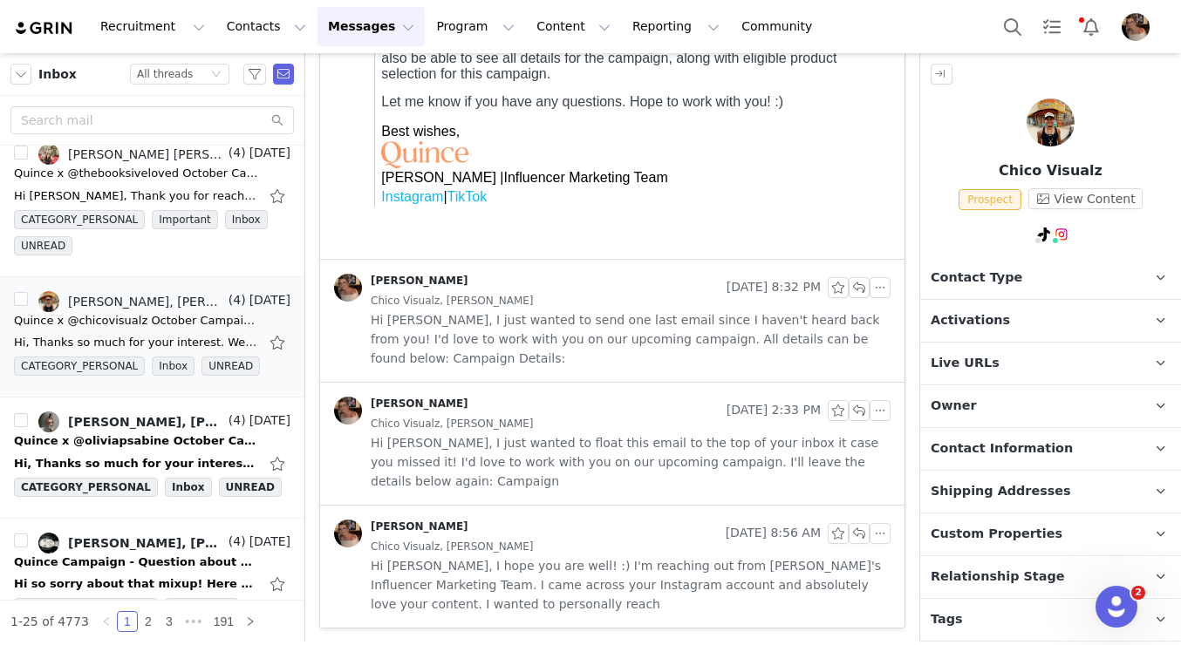
scroll to position [1001, 0]
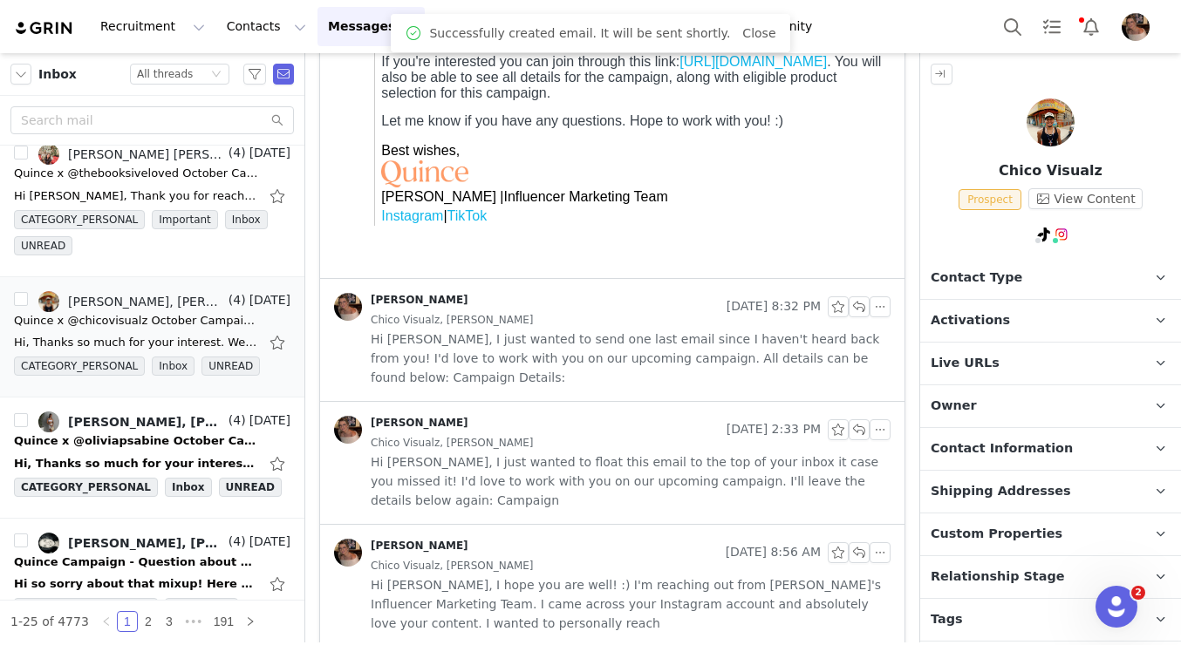
click at [977, 577] on span "Relationship Stage" at bounding box center [998, 577] width 134 height 19
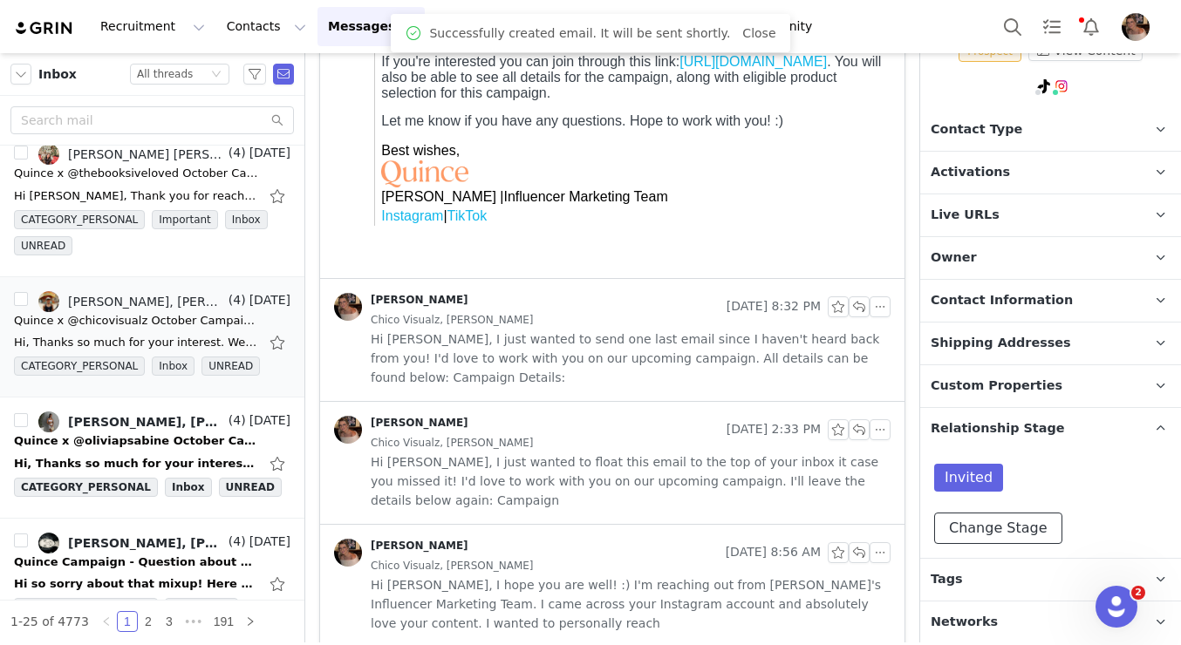
click at [970, 528] on button "Change Stage" at bounding box center [998, 528] width 128 height 31
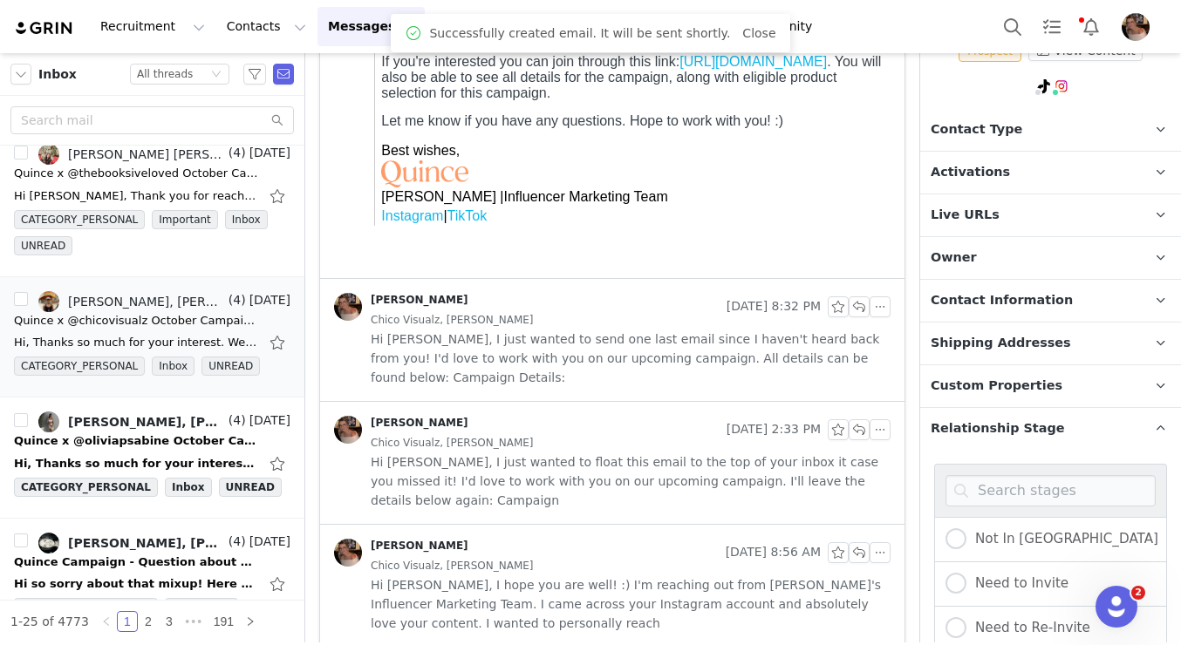
scroll to position [399, 0]
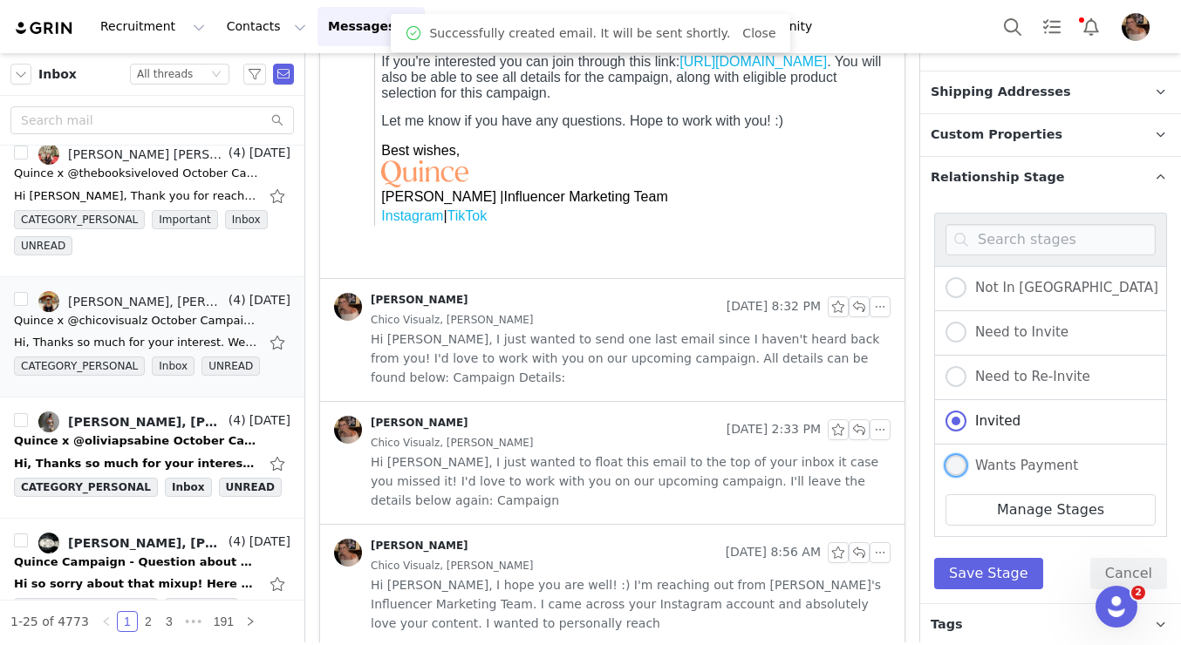
click at [961, 460] on span at bounding box center [955, 465] width 21 height 21
click at [961, 460] on input "Wants Payment" at bounding box center [955, 466] width 21 height 23
radio input "true"
radio input "false"
radio input "true"
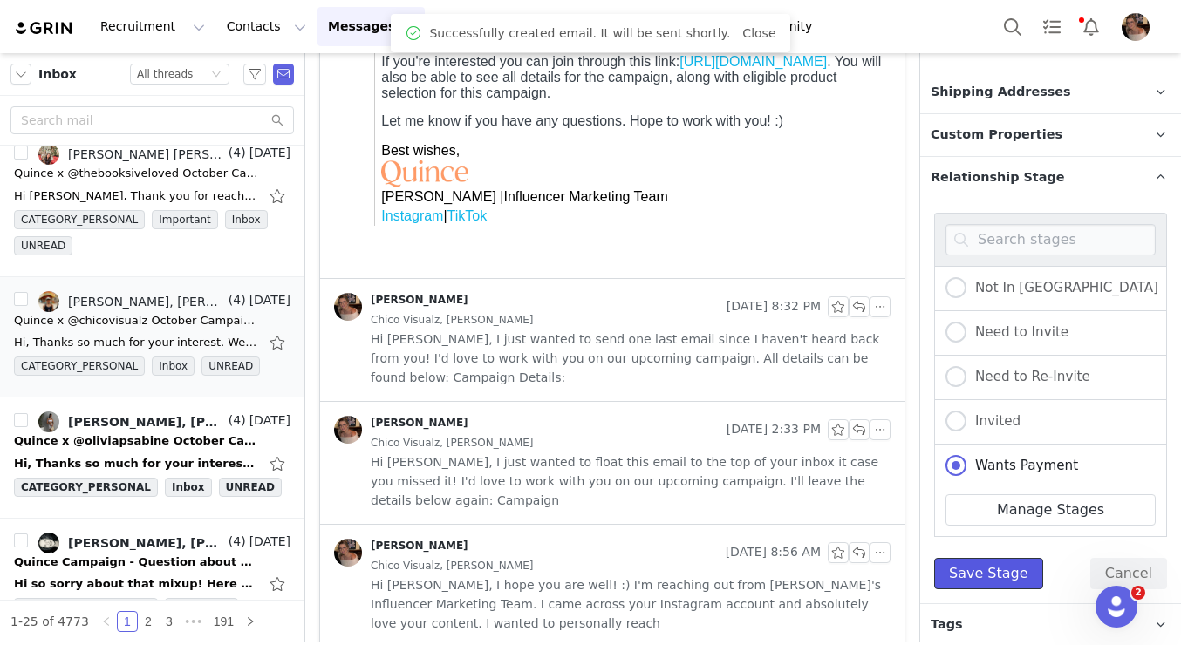
click at [964, 558] on button "Save Stage" at bounding box center [988, 573] width 109 height 31
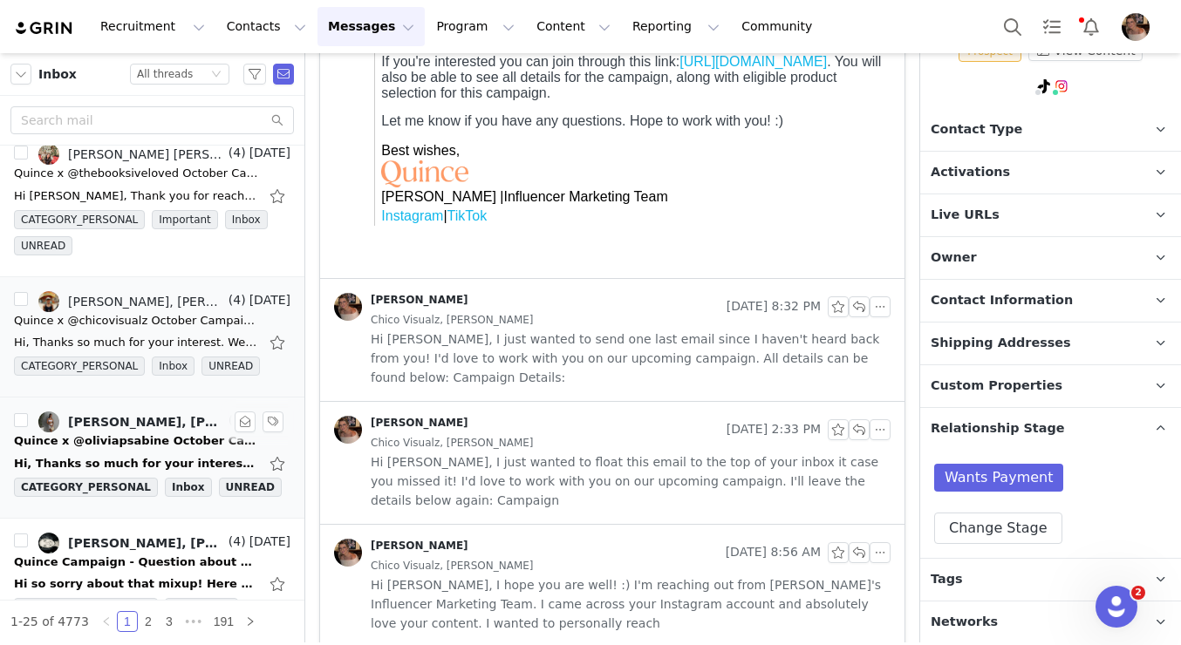
click at [153, 423] on div "Olivia, Alexis Bignotti, Marina Simoska" at bounding box center [146, 422] width 157 height 14
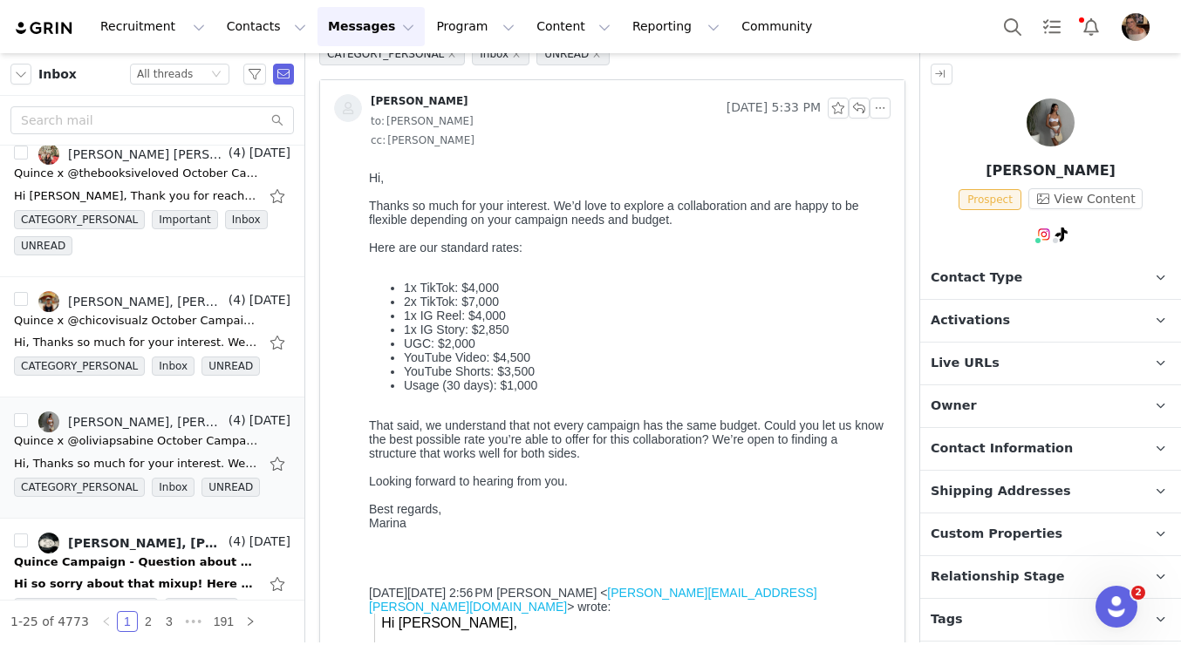
scroll to position [0, 0]
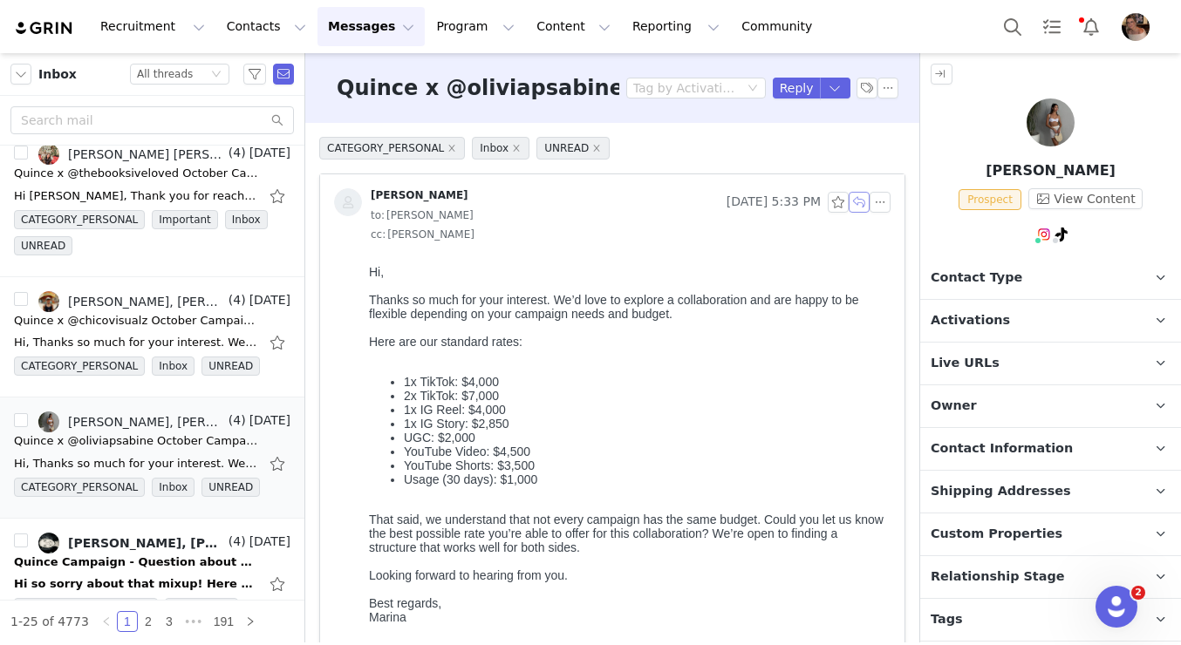
click at [857, 207] on button "button" at bounding box center [859, 202] width 21 height 21
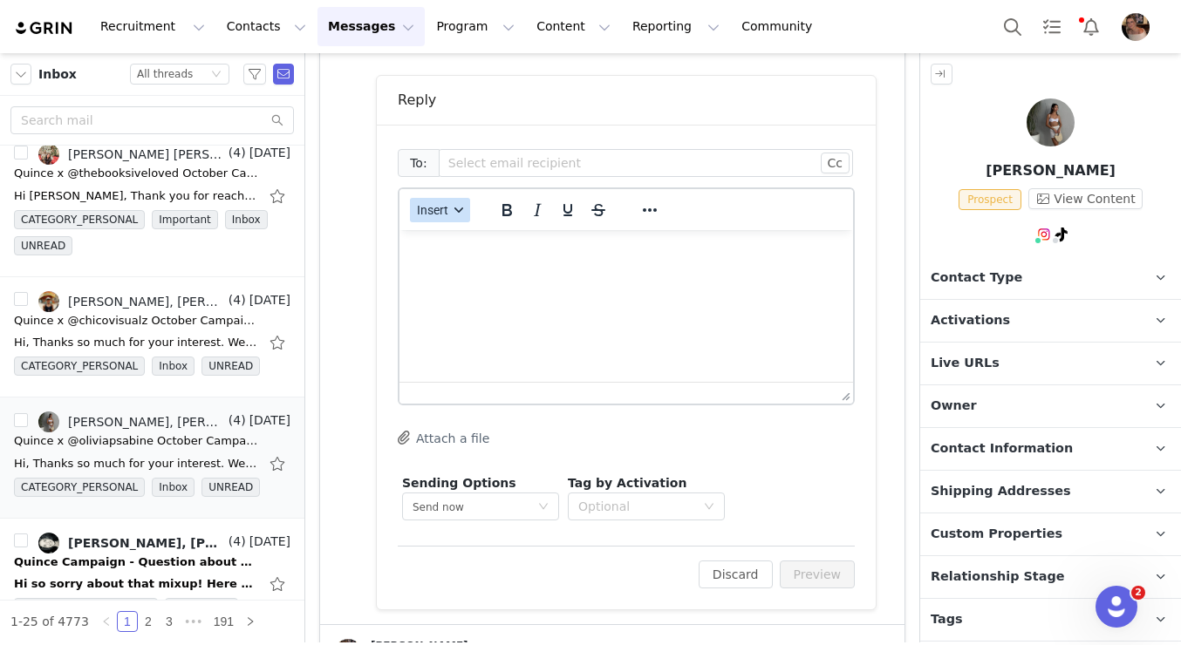
scroll to position [1250, 0]
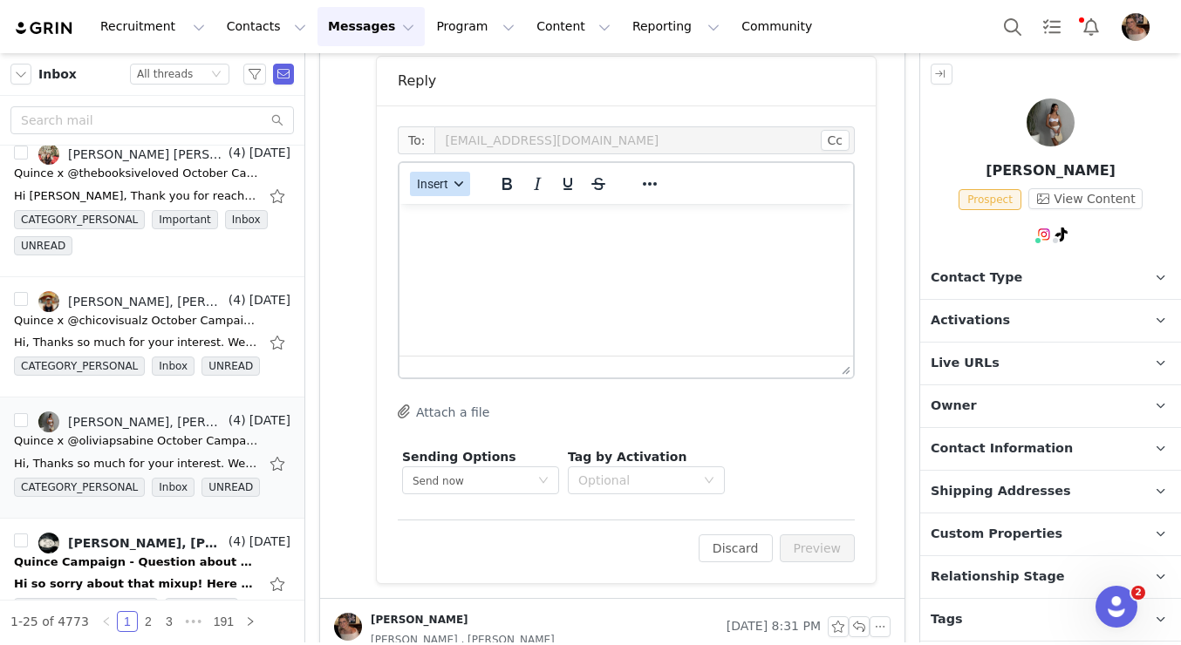
click at [446, 190] on span "Insert" at bounding box center [432, 184] width 31 height 14
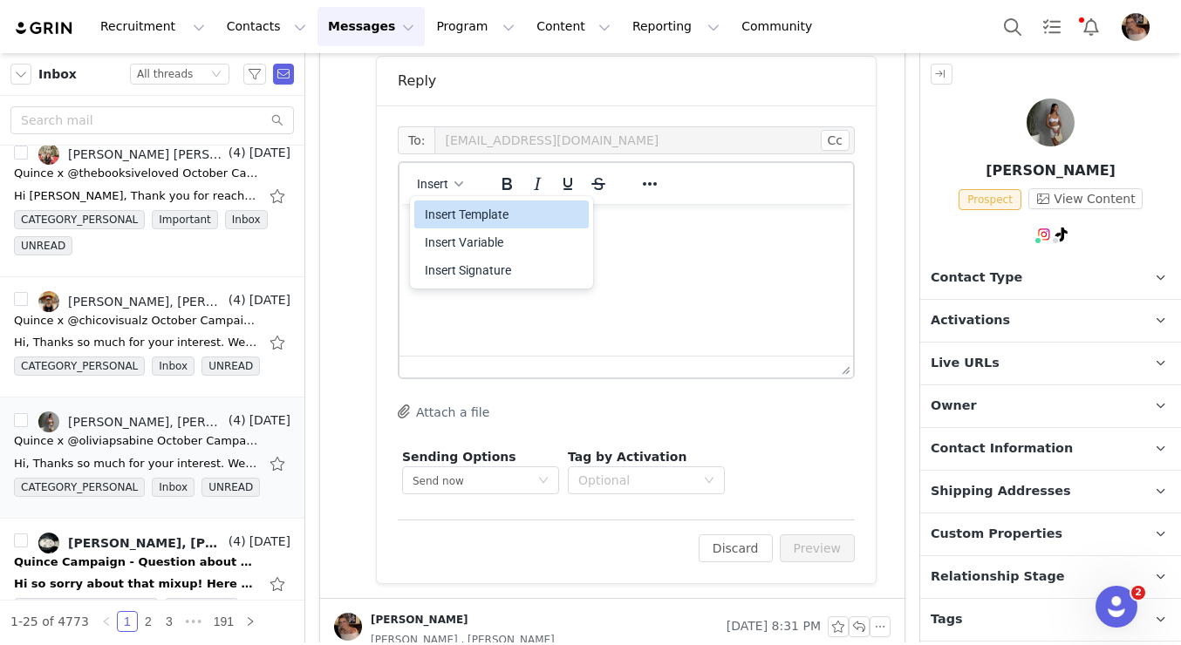
click at [441, 216] on div "Insert Template" at bounding box center [503, 214] width 157 height 21
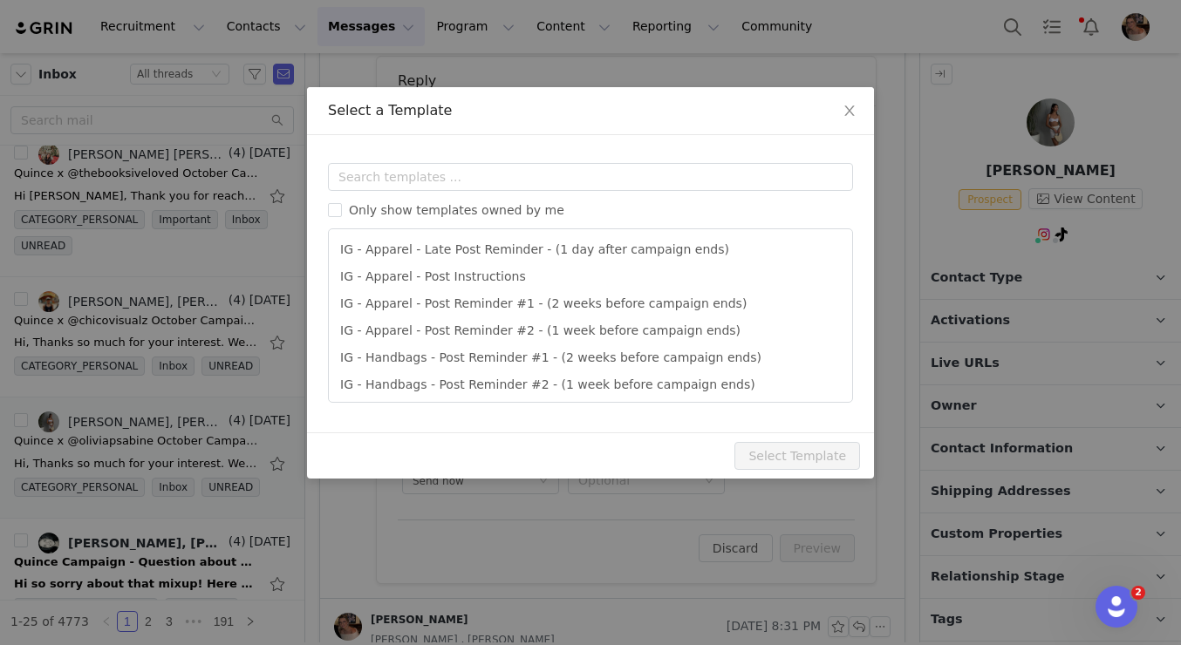
scroll to position [0, 0]
click at [454, 177] on input "text" at bounding box center [590, 177] width 525 height 28
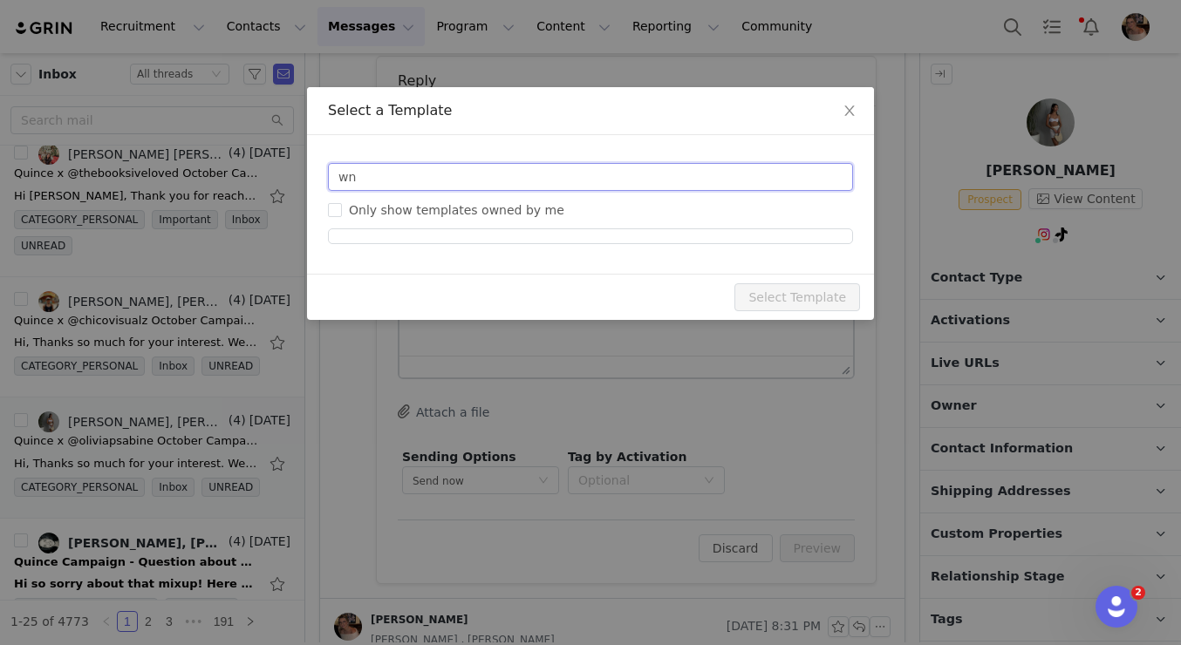
type input "w"
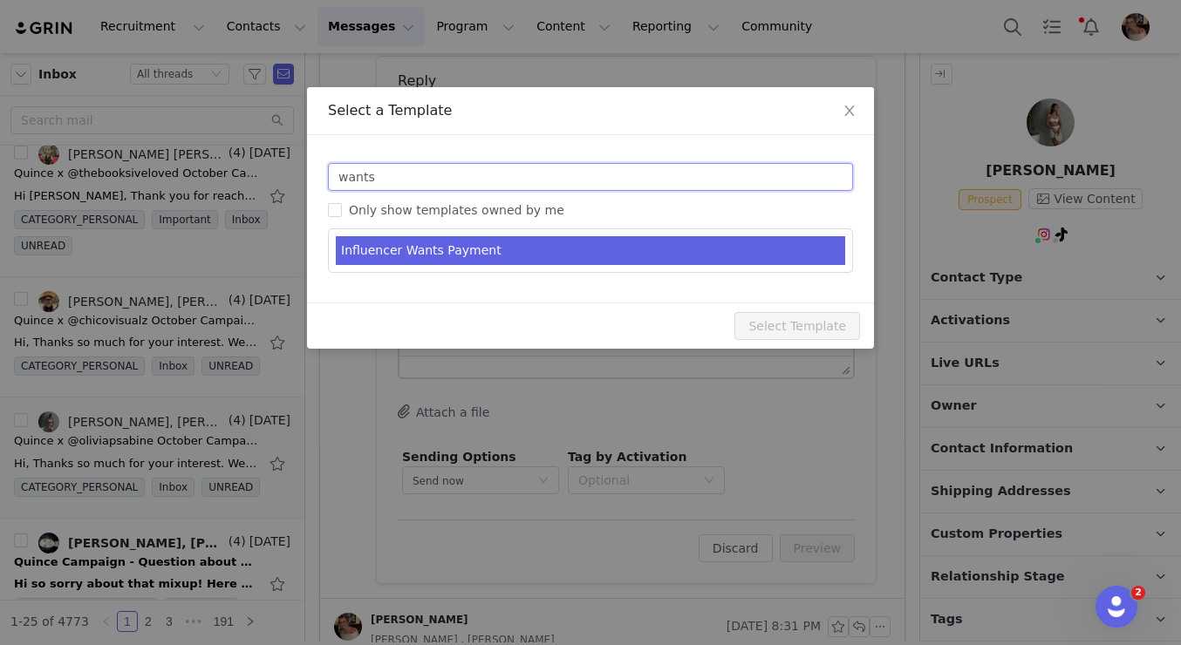
type input "wants"
type input "RE: Quince Campaign!"
click at [447, 255] on li "Influencer Wants Payment" at bounding box center [590, 250] width 509 height 29
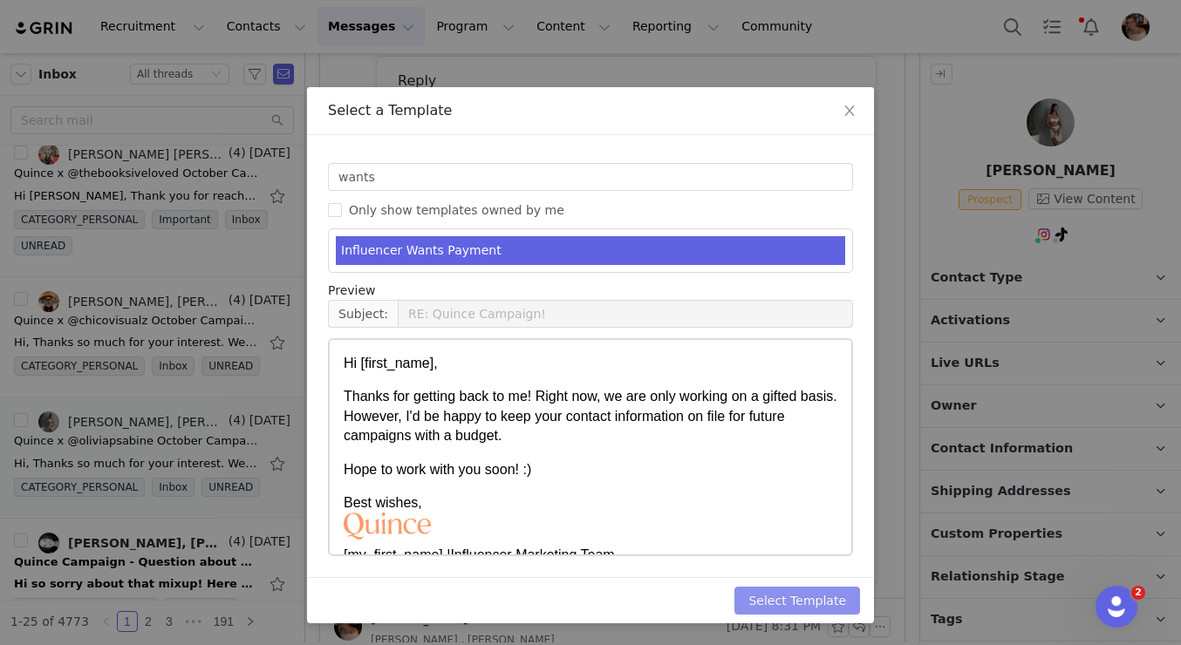
click at [791, 610] on button "Select Template" at bounding box center [797, 601] width 126 height 28
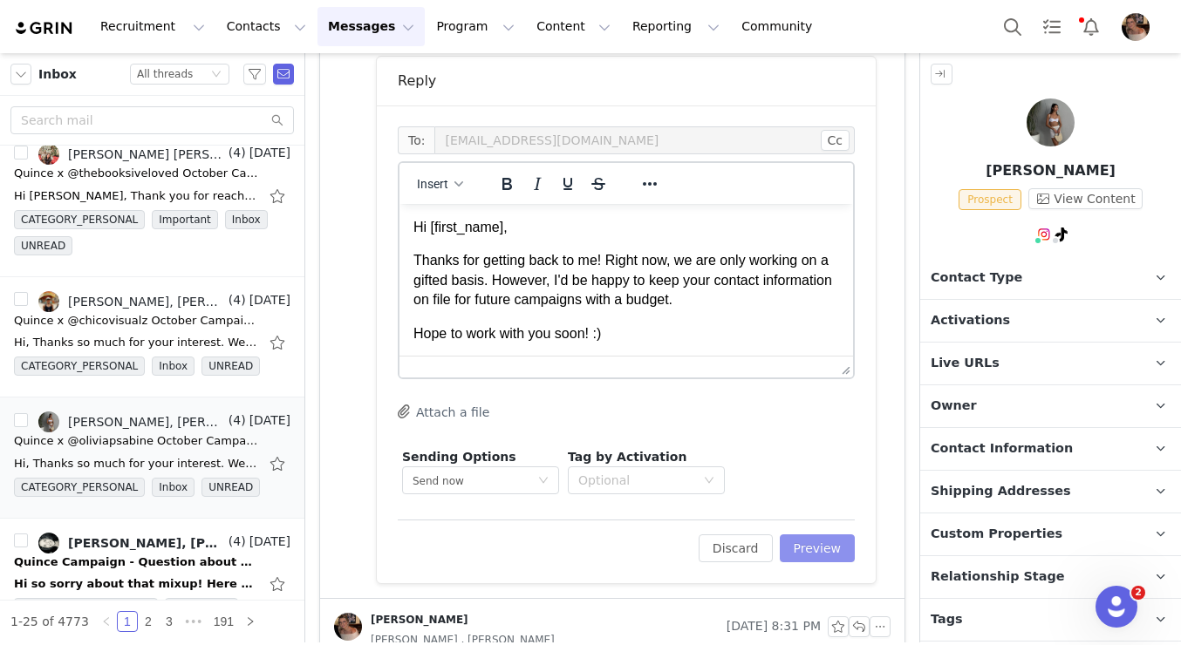
click at [838, 544] on button "Preview" at bounding box center [818, 549] width 76 height 28
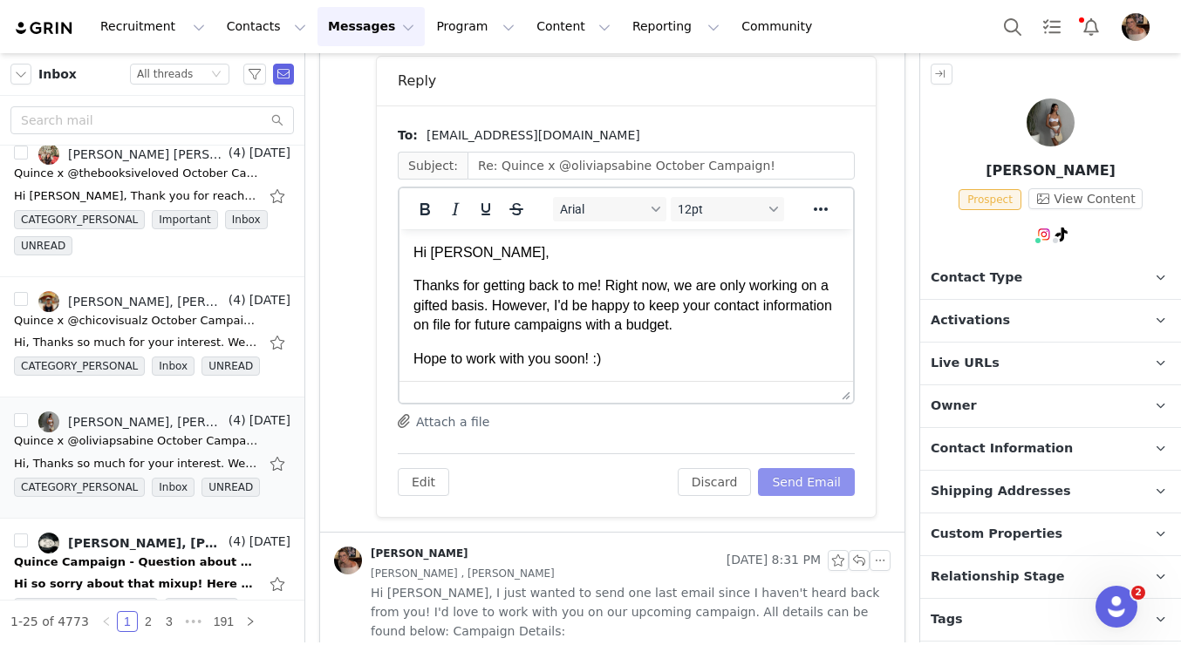
click at [823, 487] on button "Send Email" at bounding box center [806, 482] width 97 height 28
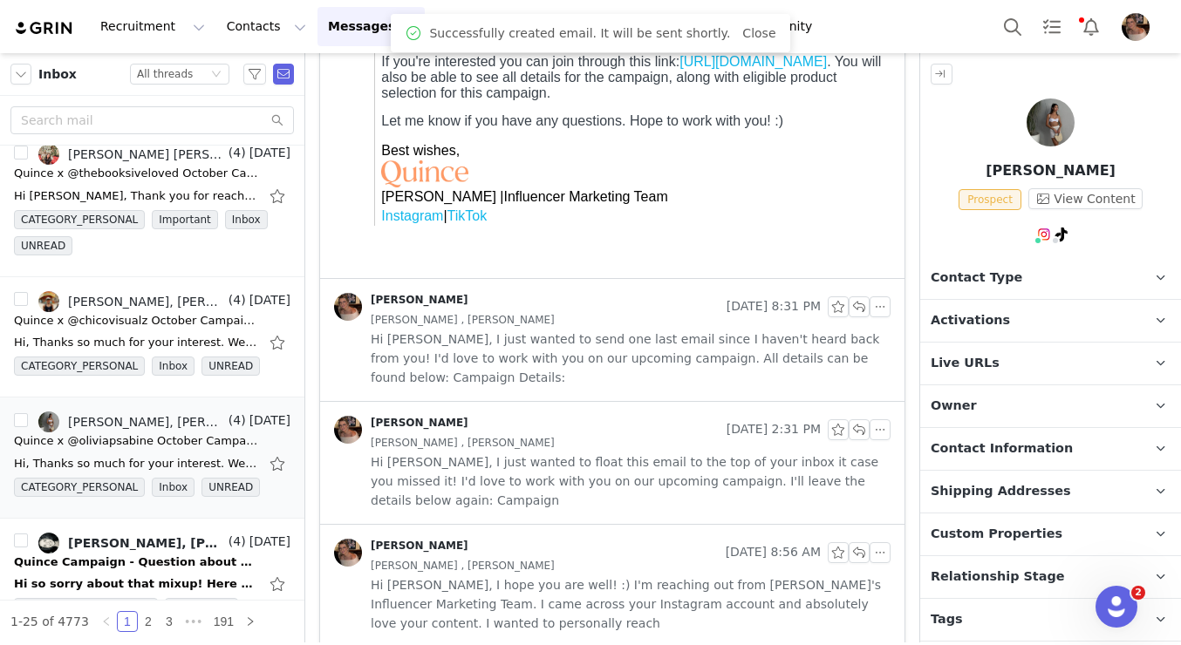
click at [1009, 575] on span "Relationship Stage" at bounding box center [998, 577] width 134 height 19
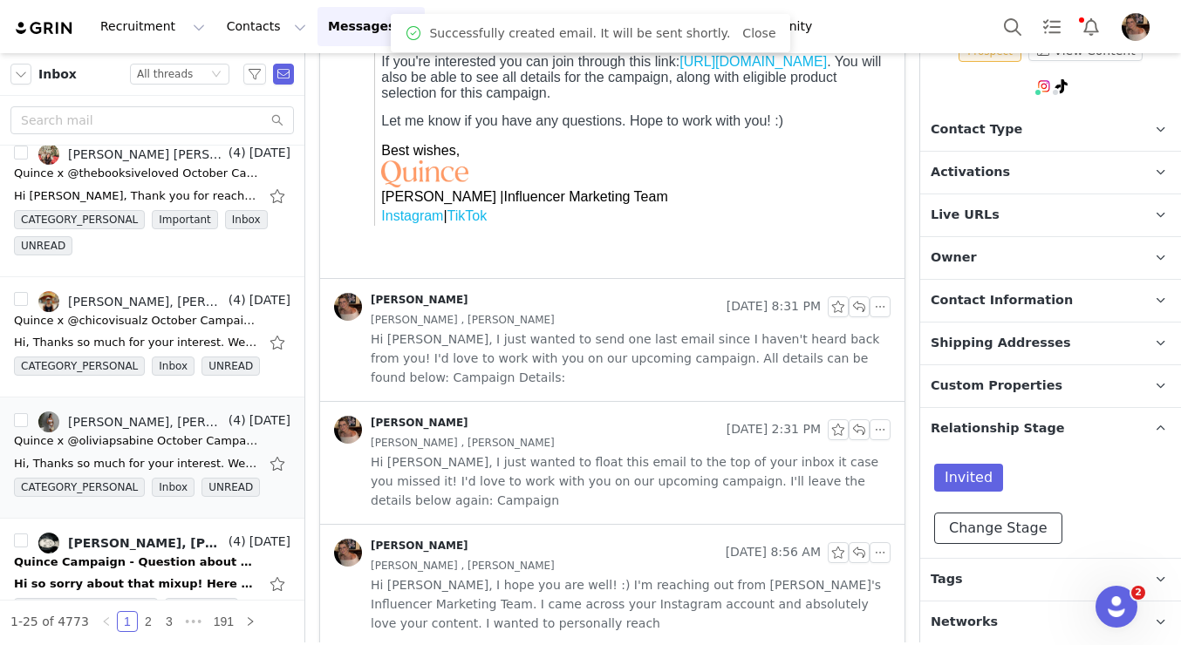
click at [983, 535] on button "Change Stage" at bounding box center [998, 528] width 128 height 31
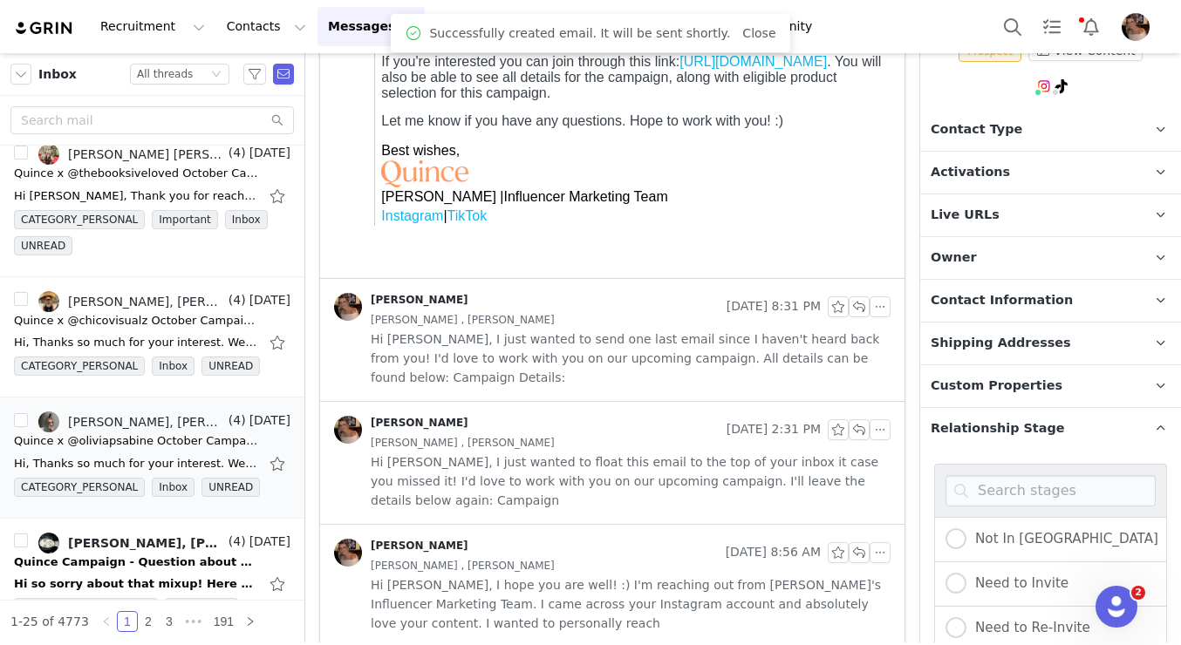
scroll to position [445, 0]
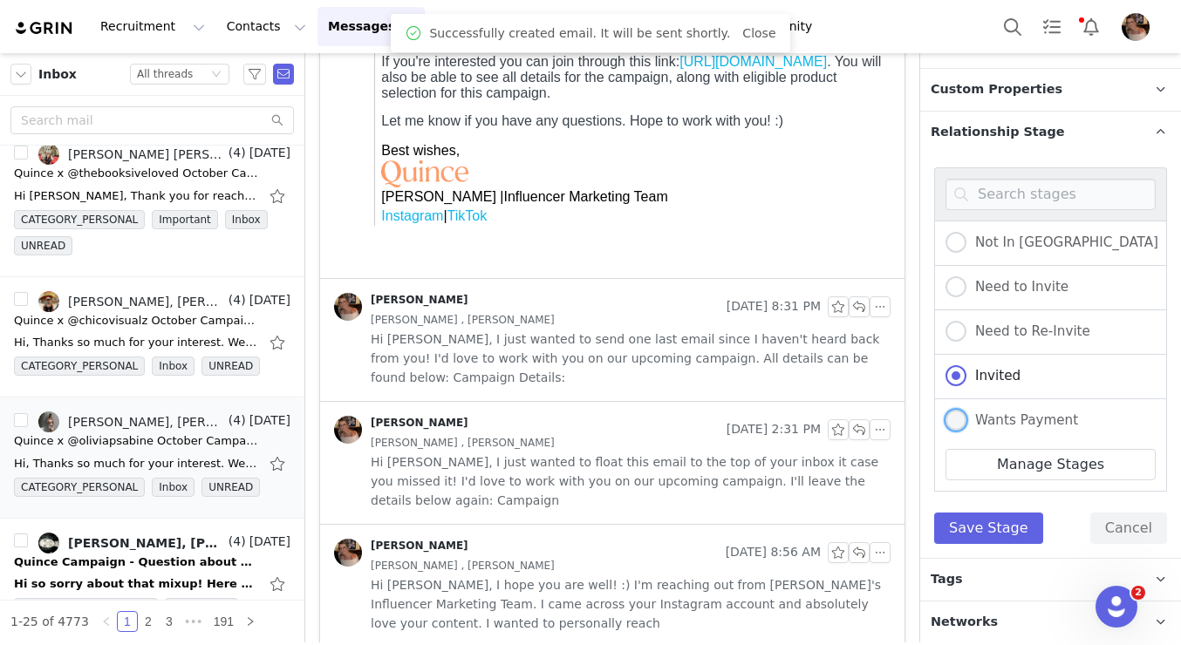
click at [958, 419] on span at bounding box center [955, 420] width 21 height 21
click at [958, 419] on input "Wants Payment" at bounding box center [955, 421] width 21 height 23
radio input "true"
radio input "false"
radio input "true"
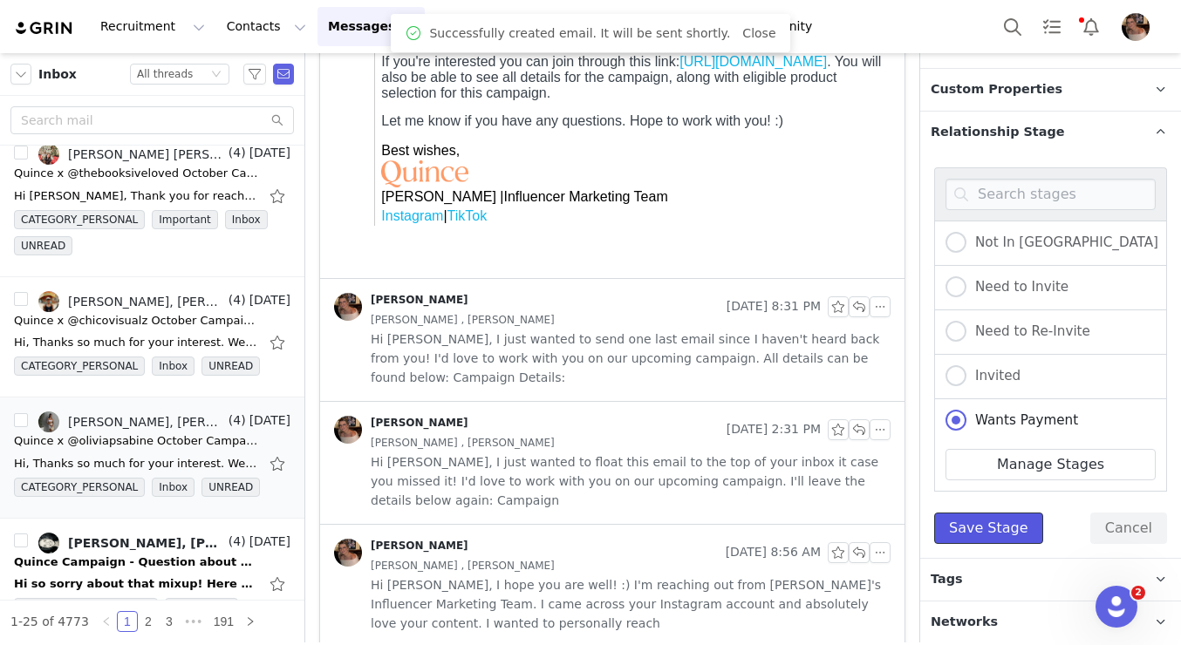
click at [964, 539] on button "Save Stage" at bounding box center [988, 528] width 109 height 31
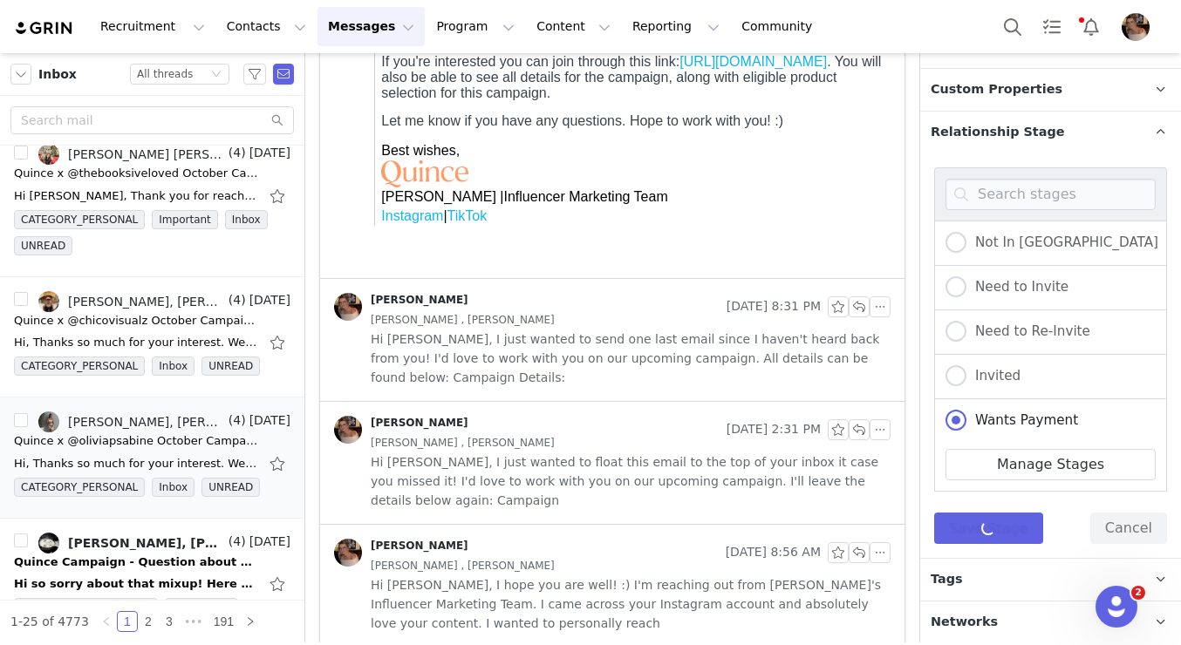
scroll to position [148, 0]
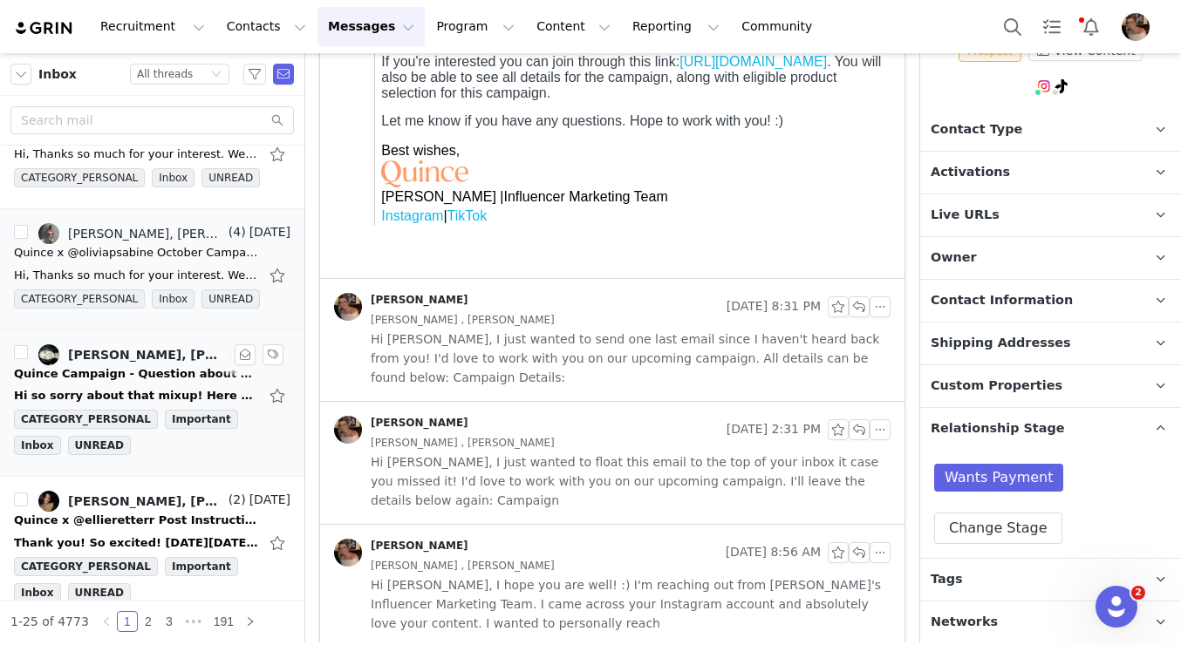
click at [176, 382] on div "Hi so sorry about that mixup! Here are my updated selections: https://www.quinc…" at bounding box center [152, 396] width 276 height 28
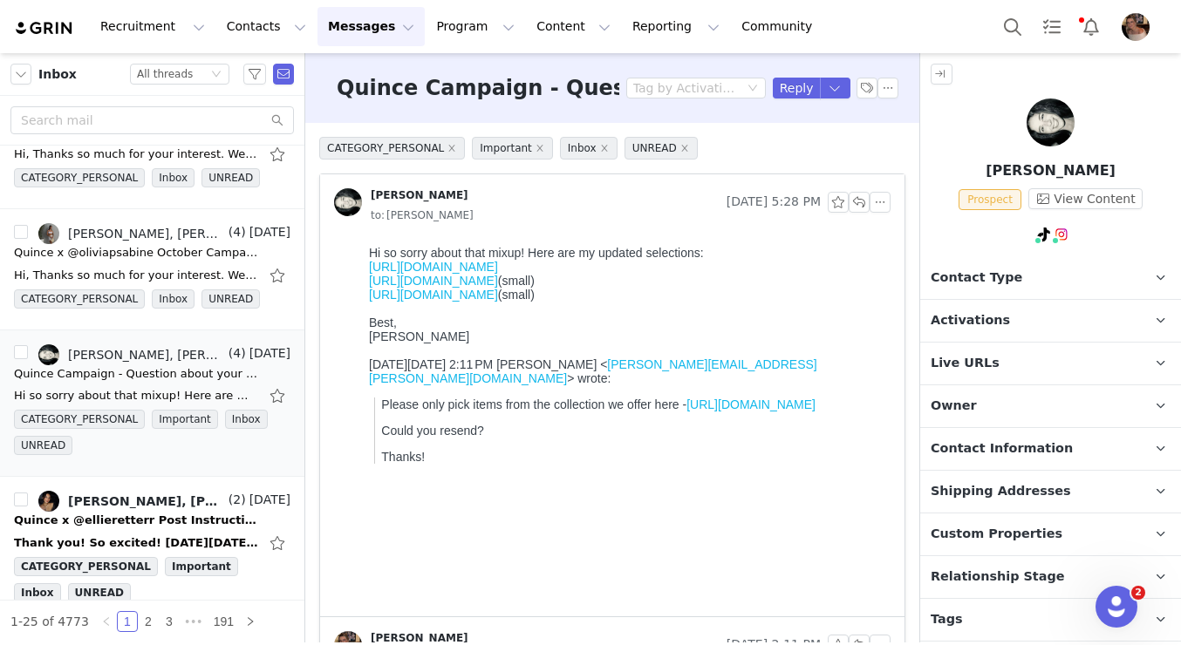
click at [498, 274] on link "https://www.quince.com/women/italian-leather-convertible-crescent-handwoven-sho…" at bounding box center [433, 267] width 129 height 14
click at [498, 302] on link "https://www.quince.com/women/mongolian-cashmere-structured-cardigan?color=brown…" at bounding box center [433, 295] width 129 height 14
click at [498, 288] on link "https://www.quince.com/women/mongolian-cashmere-oversized-crewneck?color=charco…" at bounding box center [433, 281] width 129 height 14
click at [973, 322] on span "Activations" at bounding box center [970, 320] width 79 height 19
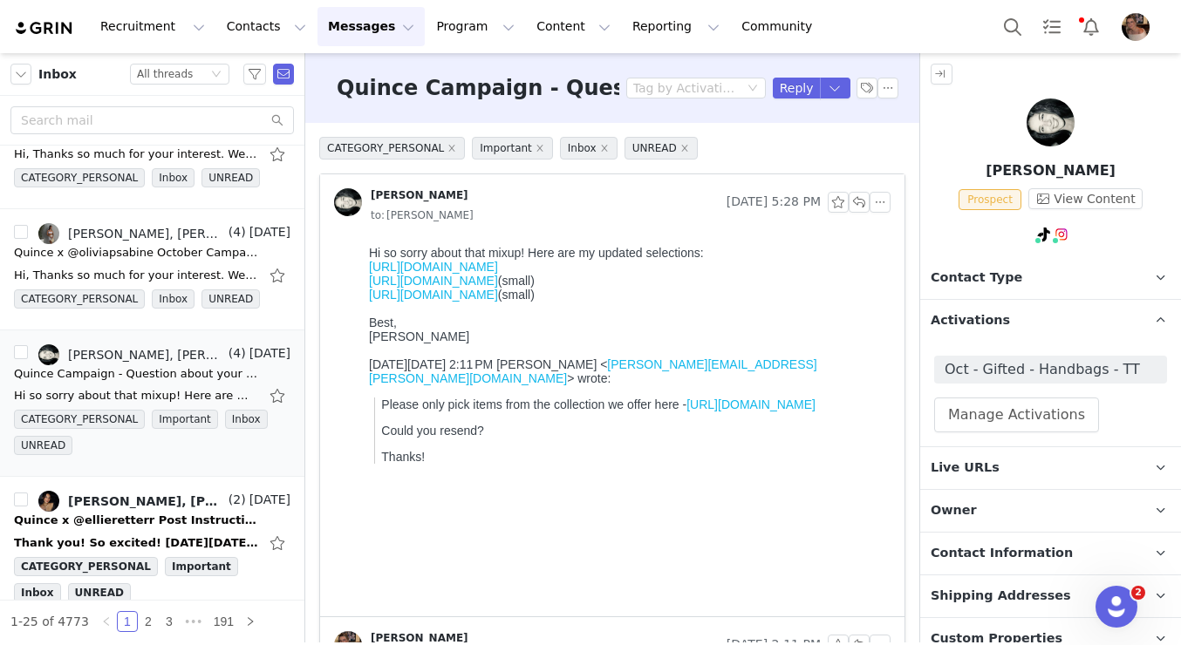
drag, startPoint x: 651, startPoint y: 392, endPoint x: 356, endPoint y: 253, distance: 326.9
click at [362, 253] on html "Hi so sorry about that mixup! Here are my updated selections: https://www.quinc…" at bounding box center [626, 428] width 529 height 378
copy div "Hi so sorry about that mixup! Here are my updated selections: https://www.quinc…"
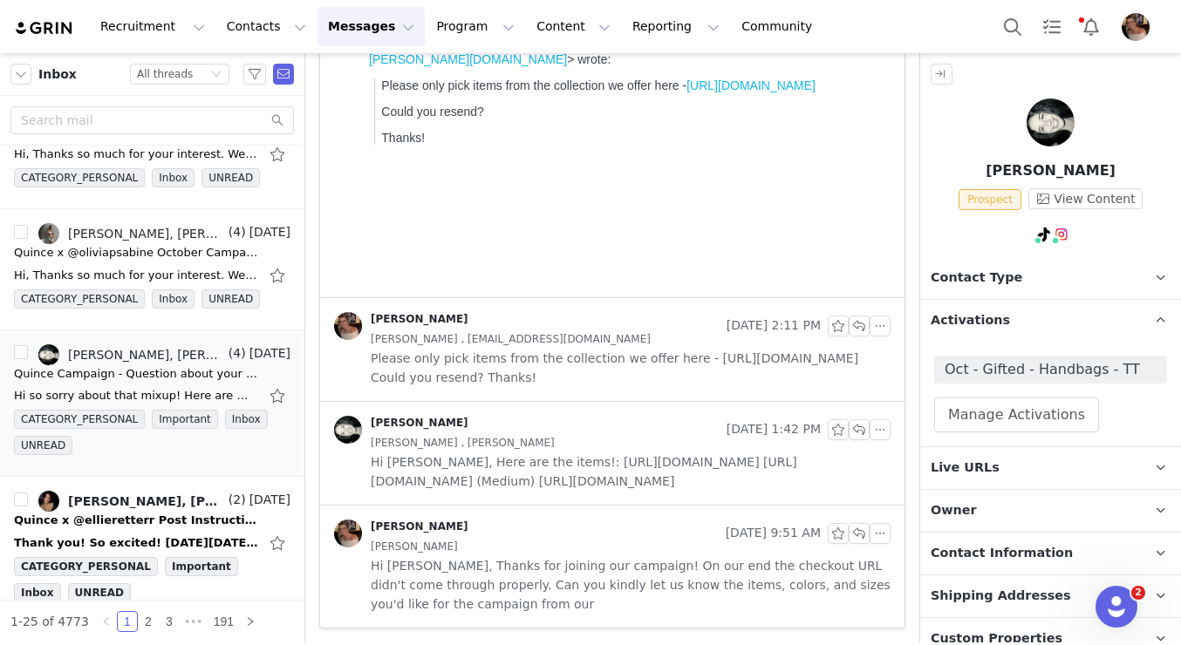
click at [698, 489] on span "Hi Alexis, Here are the items!: https://www.quince.com/women/italian-leather-ha…" at bounding box center [631, 472] width 520 height 38
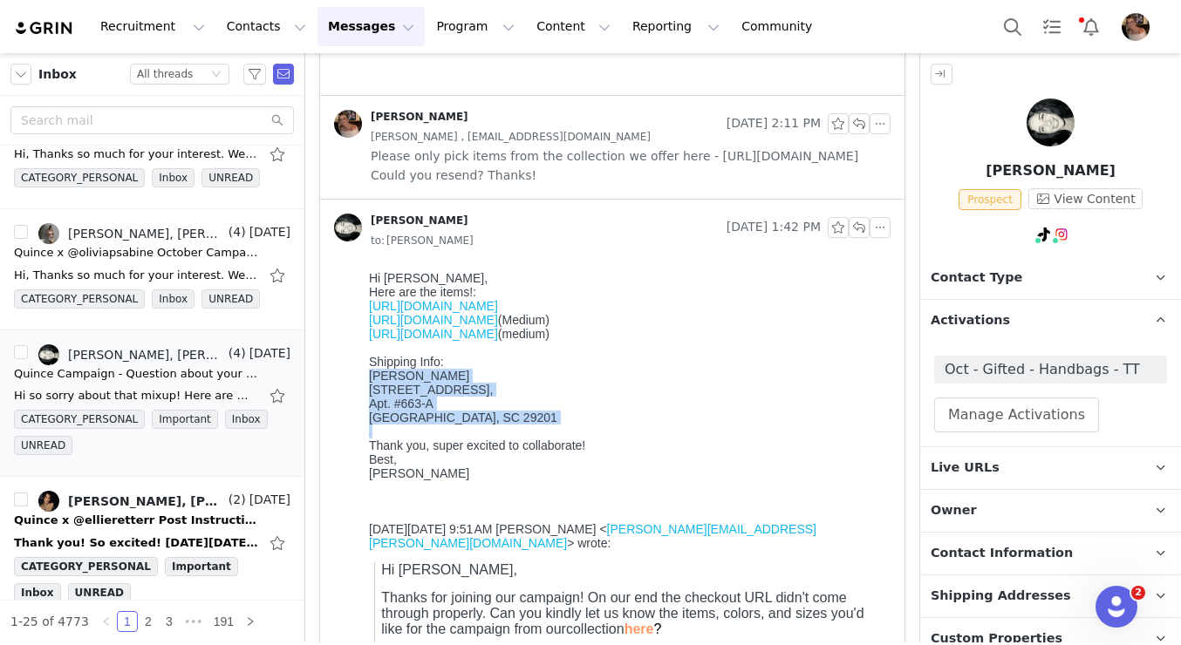
drag, startPoint x: 492, startPoint y: 439, endPoint x: 364, endPoint y: 384, distance: 139.5
click at [364, 384] on html "Hi Alexis, Here are the items!: https://www.quince.com/women/italian-leather-ha…" at bounding box center [626, 559] width 529 height 591
copy div "Adriana M Dalia 737 Gadsden Street, Apt. #663-A Columbia, SC 29201"
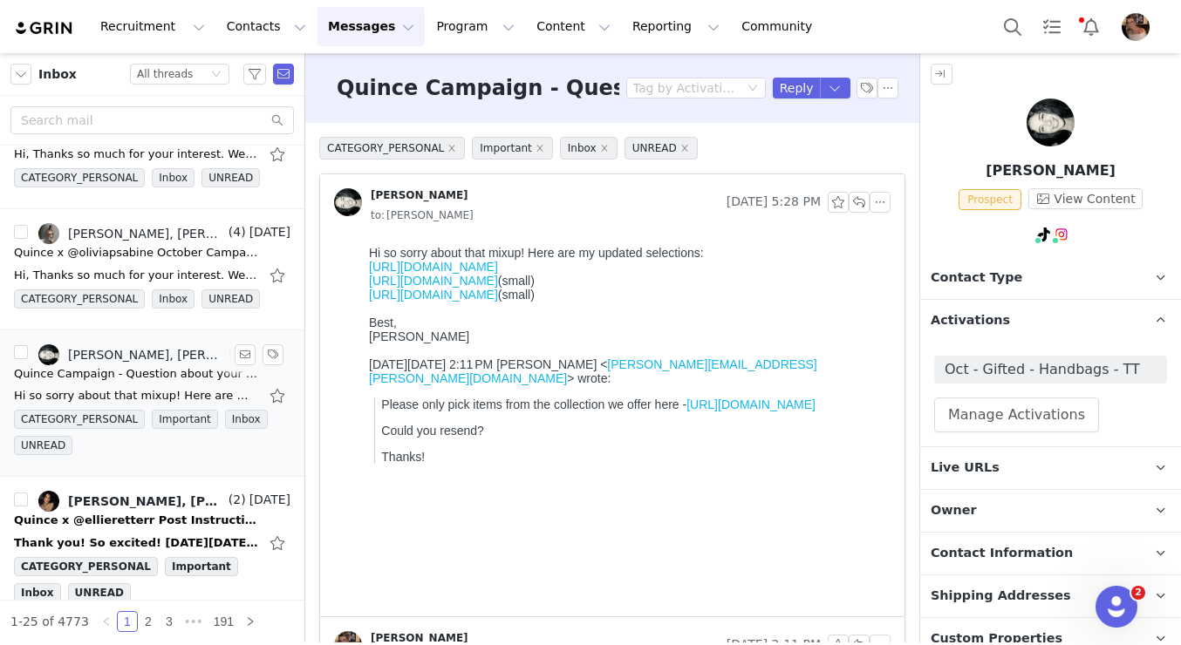
scroll to position [2079, 0]
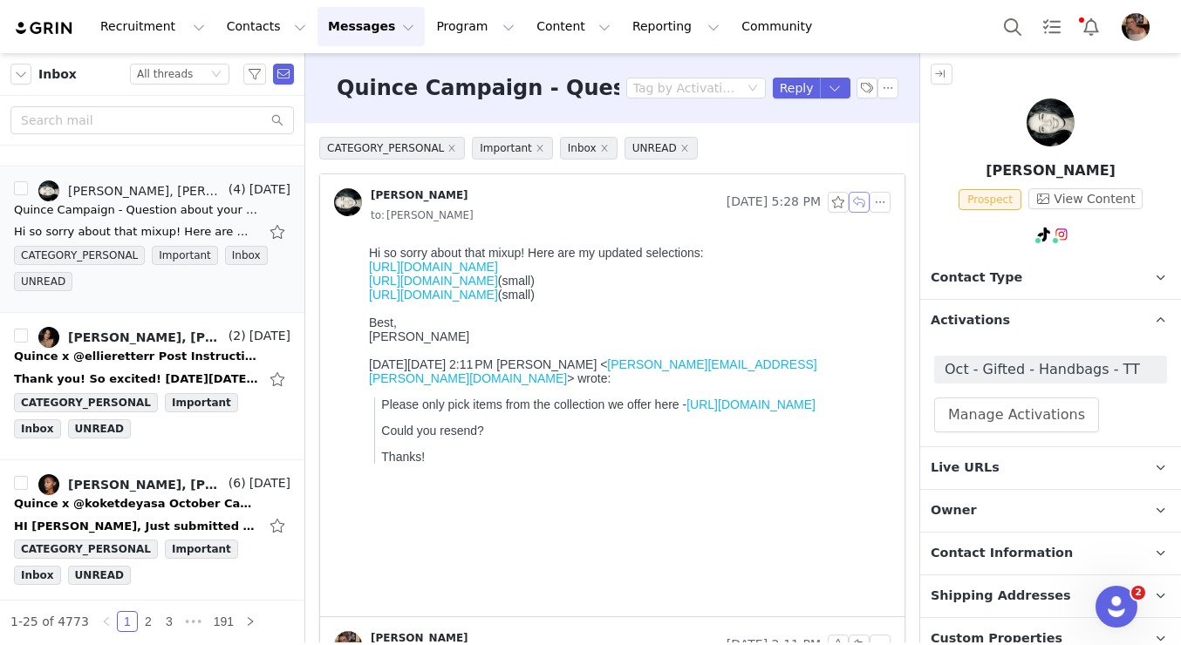
click at [856, 203] on button "button" at bounding box center [859, 202] width 21 height 21
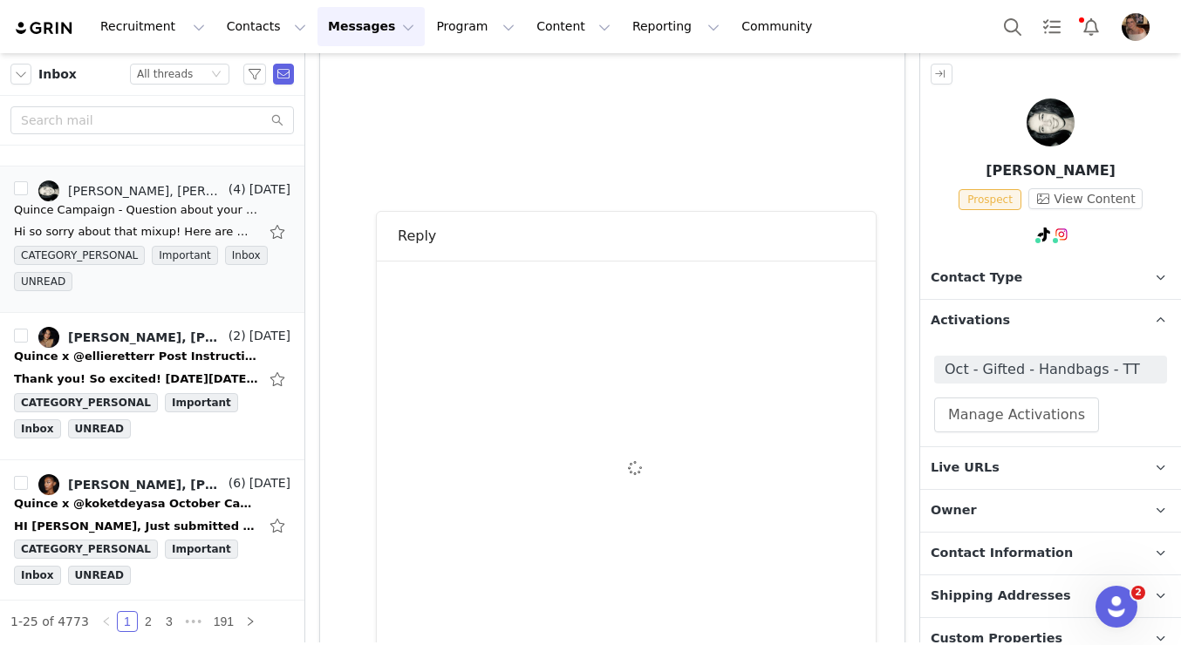
scroll to position [533, 0]
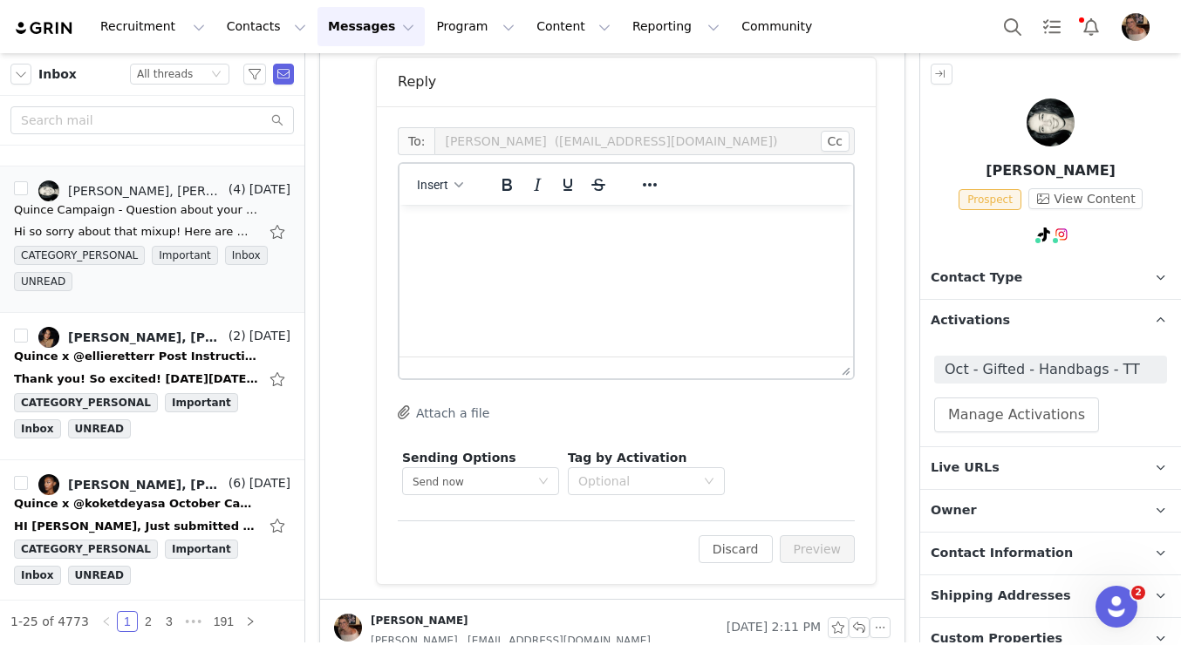
click at [631, 252] on html at bounding box center [626, 228] width 454 height 47
click at [805, 543] on button "Preview" at bounding box center [818, 549] width 76 height 28
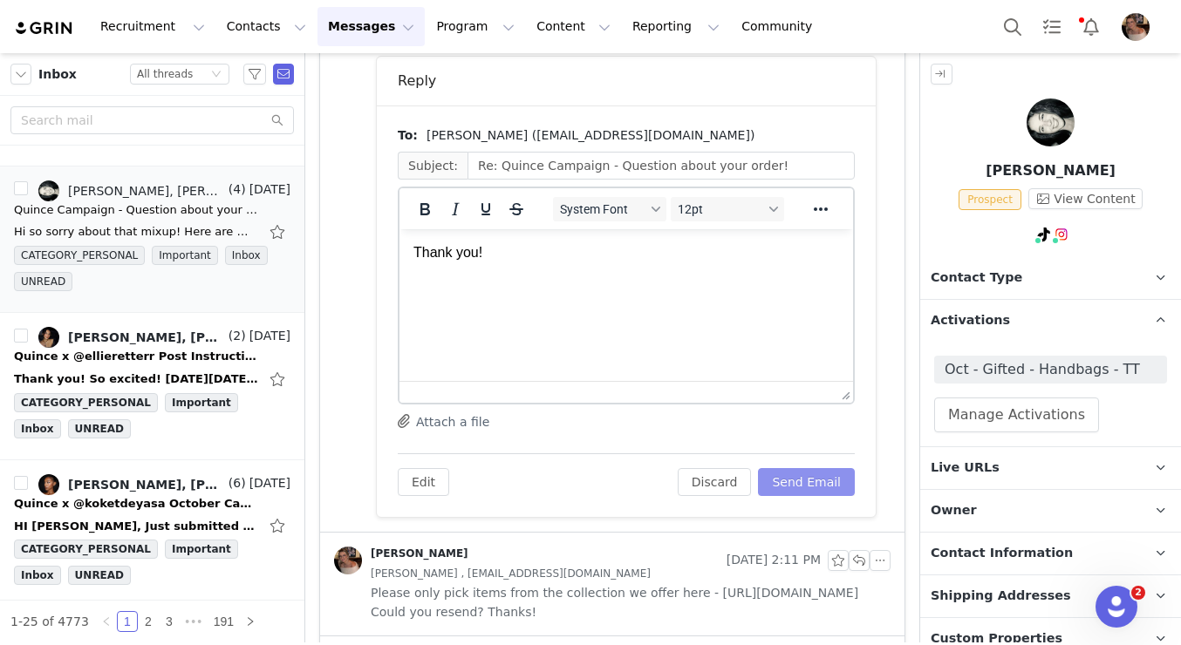
scroll to position [0, 0]
click at [815, 480] on button "Send Email" at bounding box center [806, 482] width 97 height 28
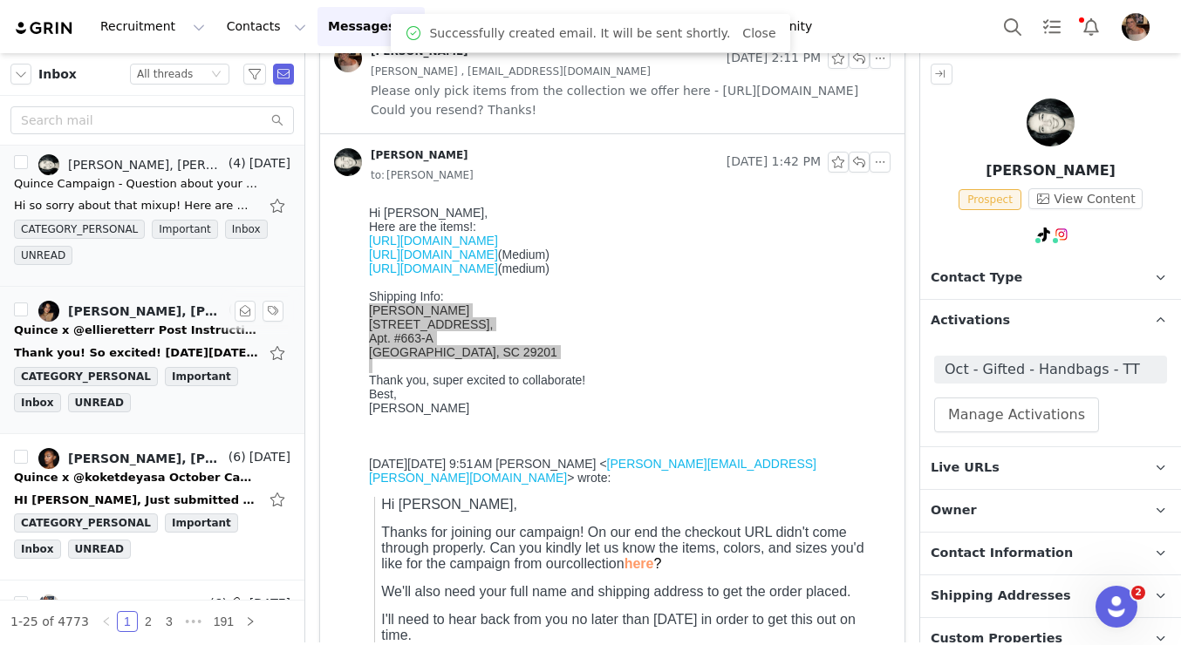
scroll to position [2108, 0]
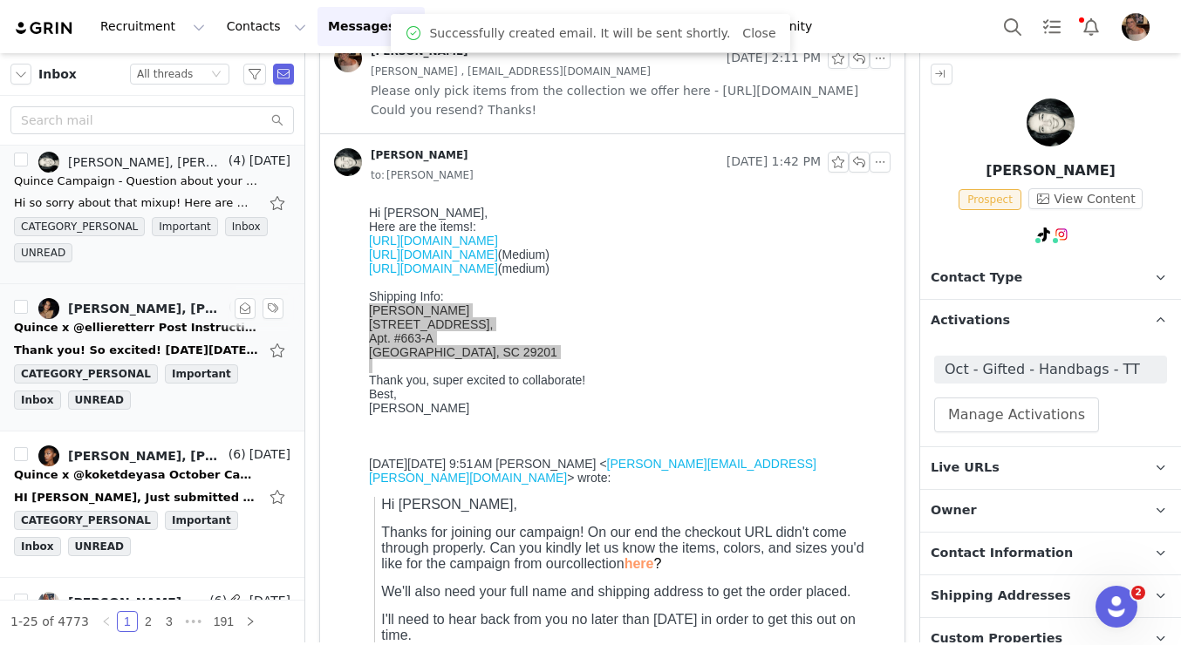
click at [167, 334] on div "Quince x @ellieretterr Post Instructions!" at bounding box center [136, 327] width 244 height 17
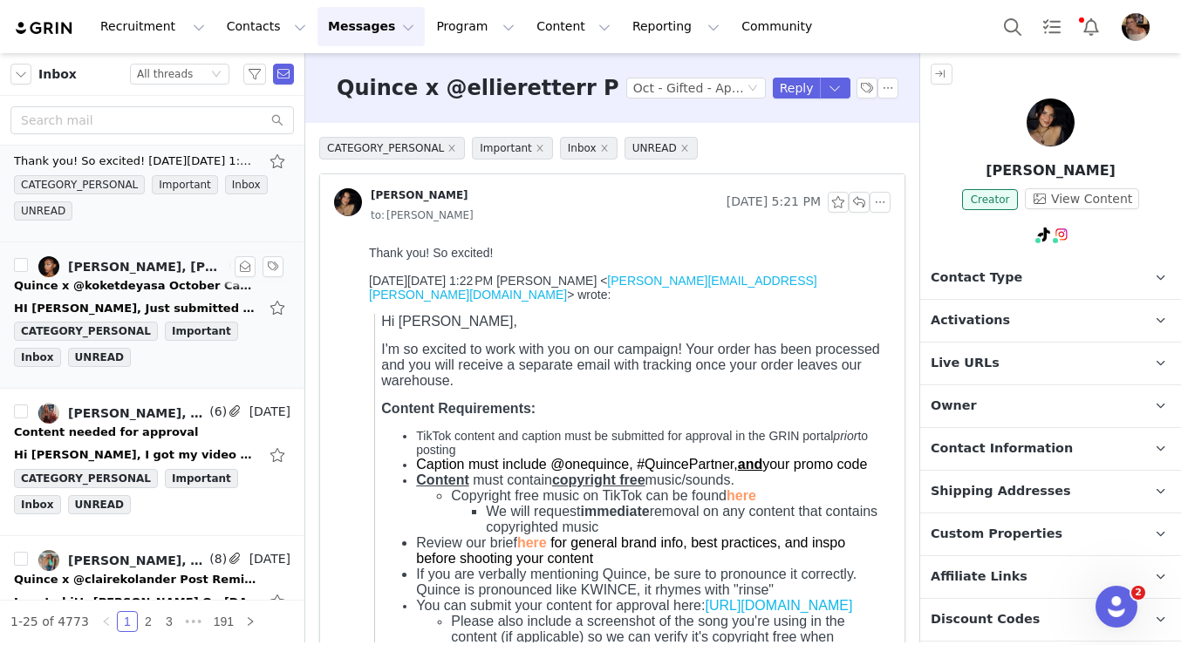
scroll to position [2319, 0]
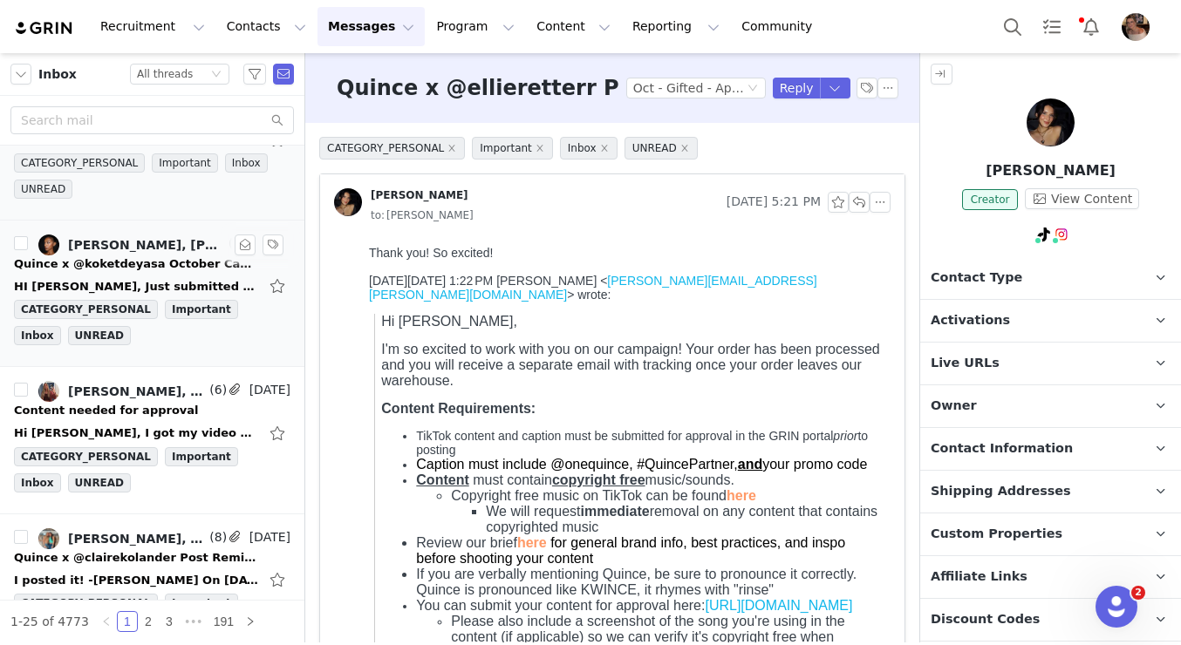
click at [172, 265] on div "Quince x @koketdeyasa October Campaign!" at bounding box center [136, 264] width 244 height 17
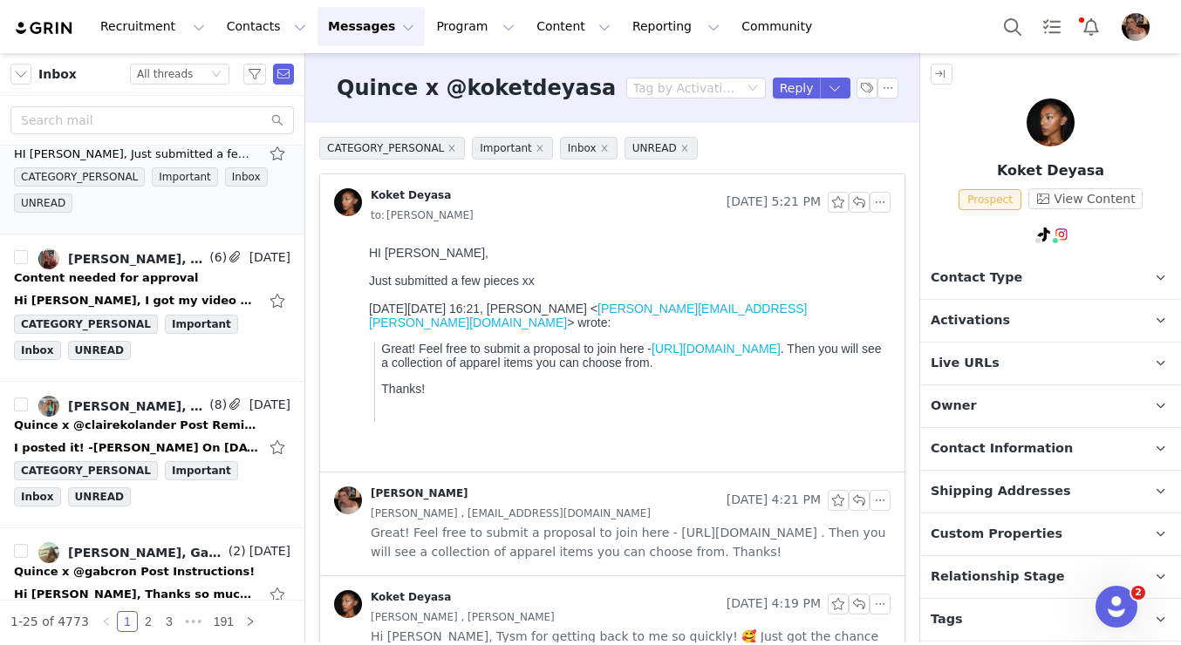
scroll to position [2489, 0]
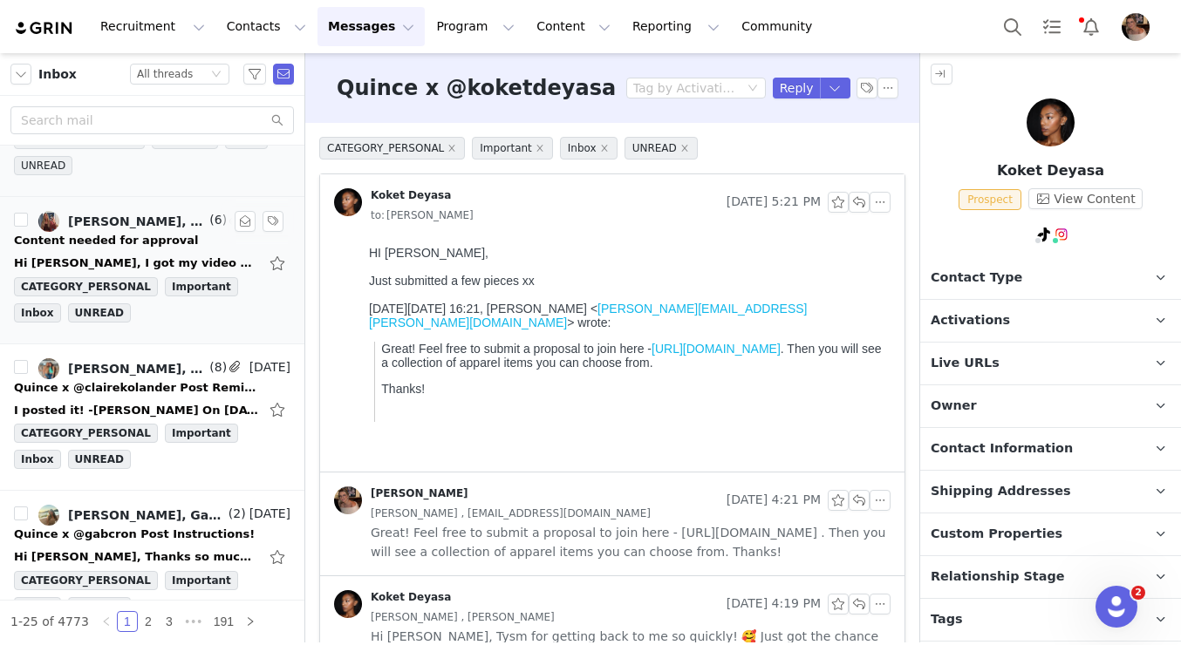
click at [175, 262] on div "Hi Alexis, I got my video posted the other day. Once I get home I will try logg…" at bounding box center [136, 263] width 244 height 17
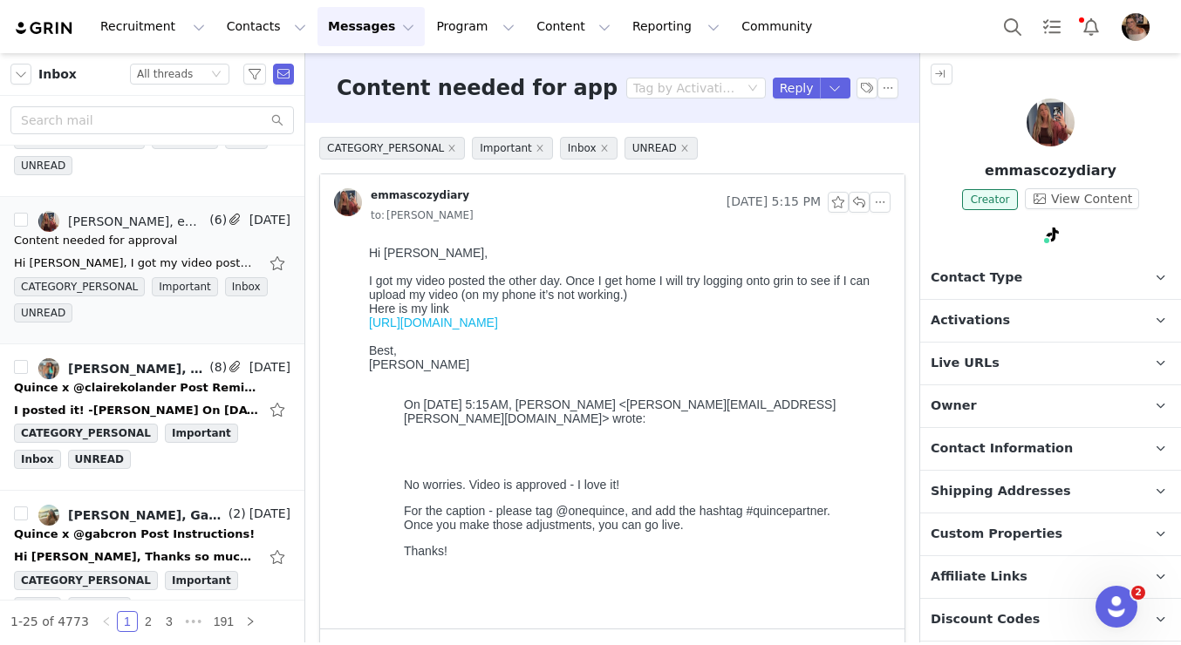
scroll to position [0, 0]
click at [498, 330] on link "https://www.tiktok.com/t/ZTM2o67Fm/" at bounding box center [433, 323] width 129 height 14
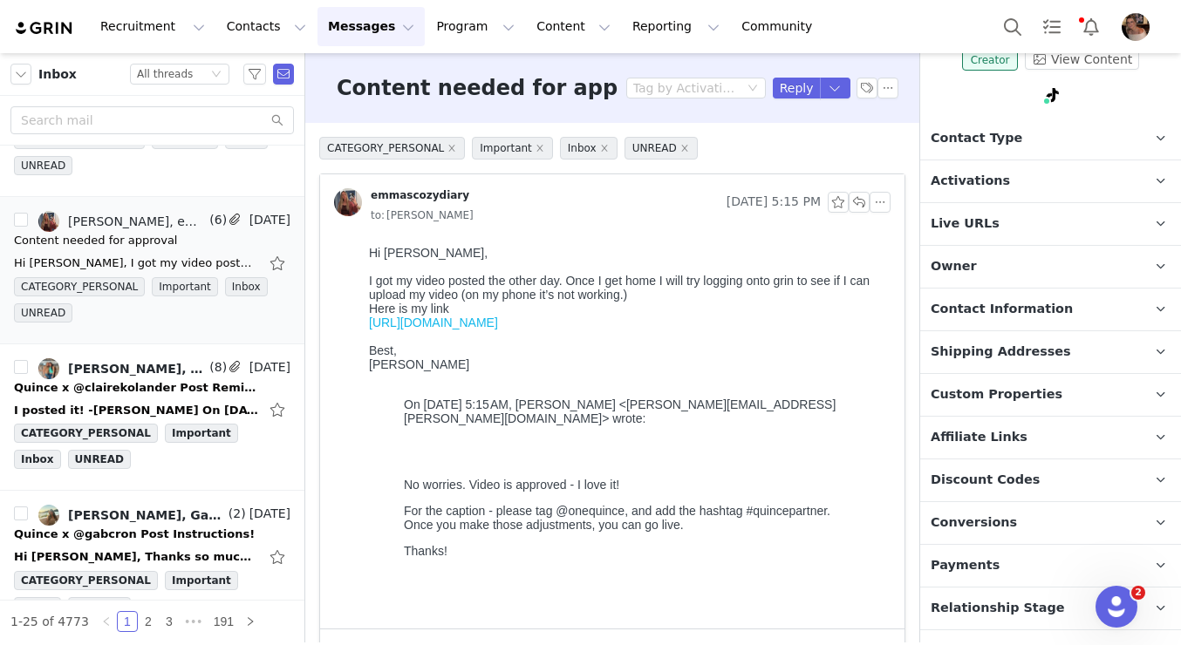
scroll to position [211, 0]
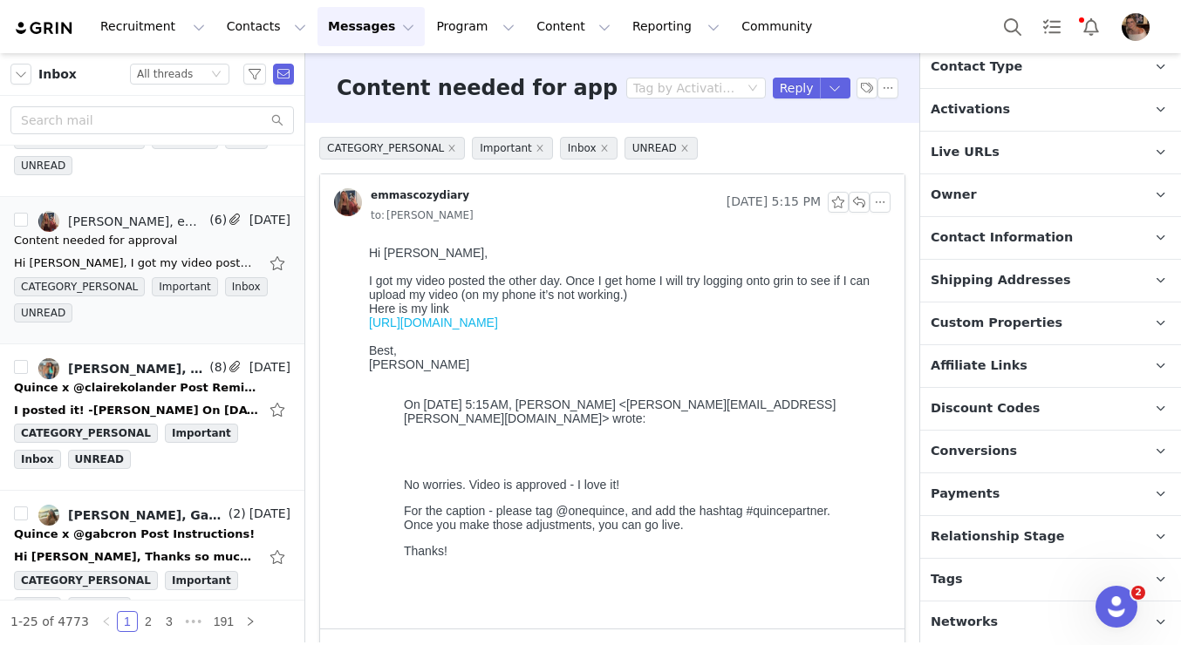
click at [988, 544] on span "Relationship Stage" at bounding box center [998, 537] width 134 height 19
click at [992, 531] on span "Relationship Stage" at bounding box center [998, 537] width 134 height 19
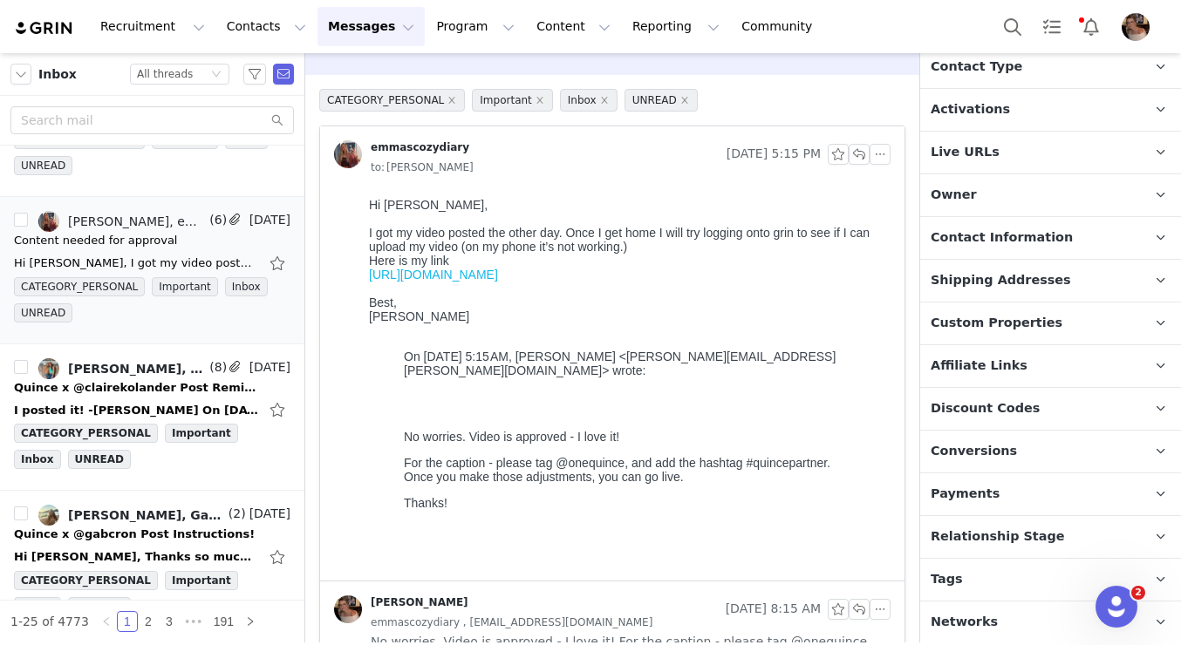
scroll to position [42, 0]
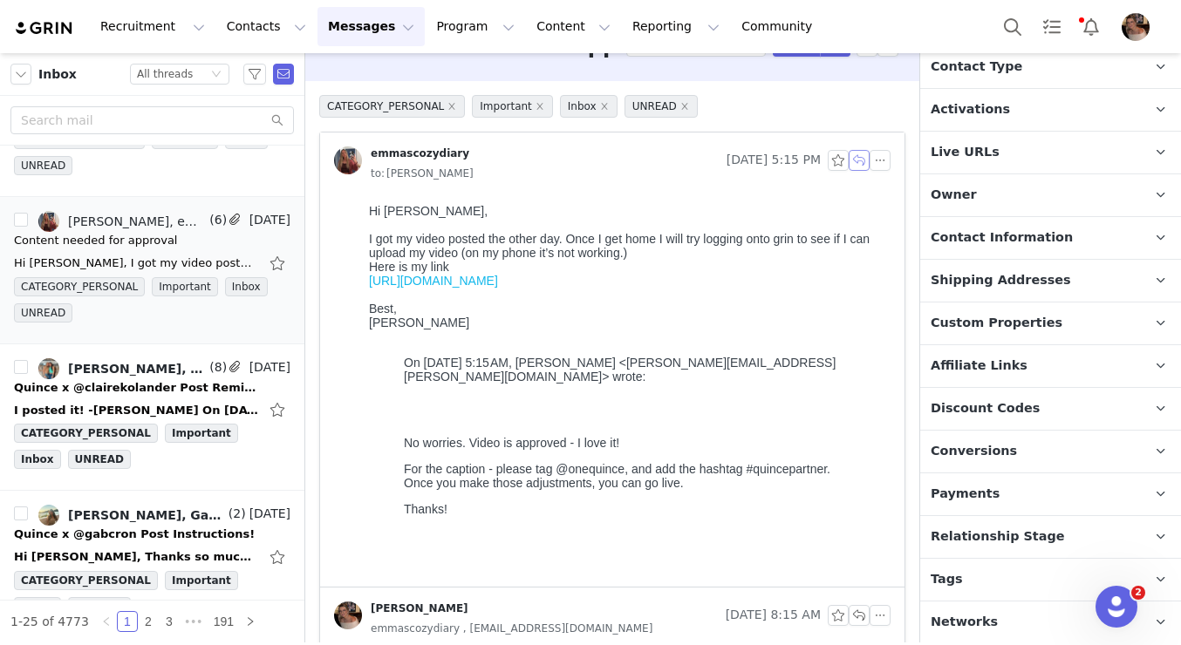
click at [860, 161] on button "button" at bounding box center [859, 160] width 21 height 21
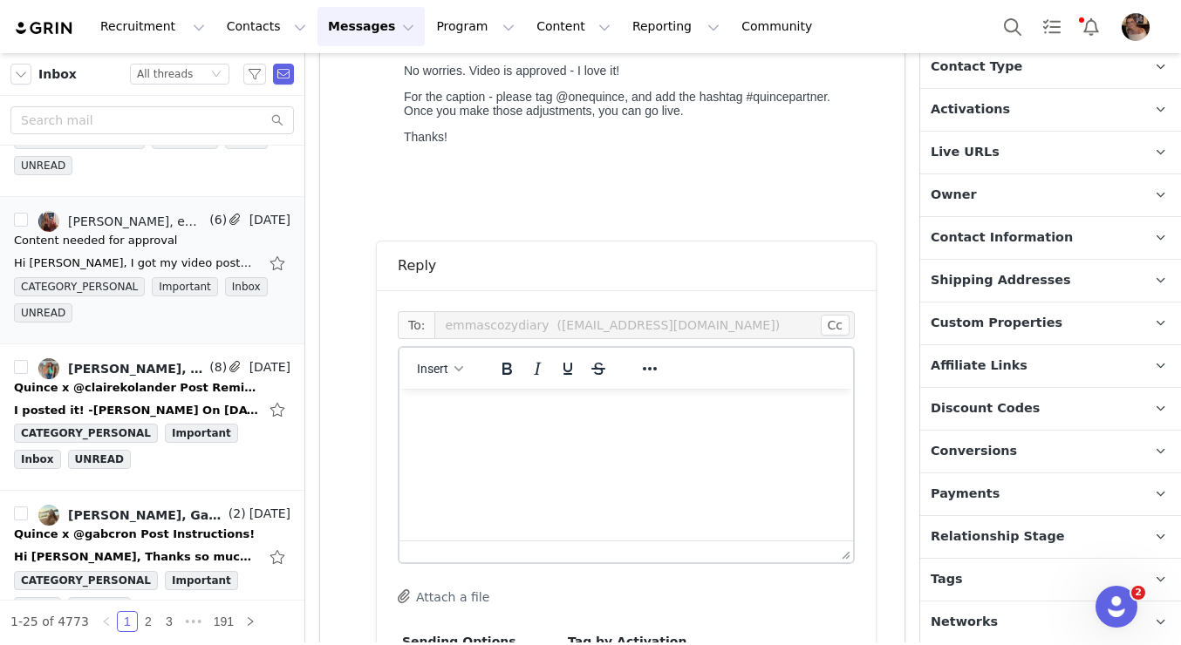
scroll to position [477, 0]
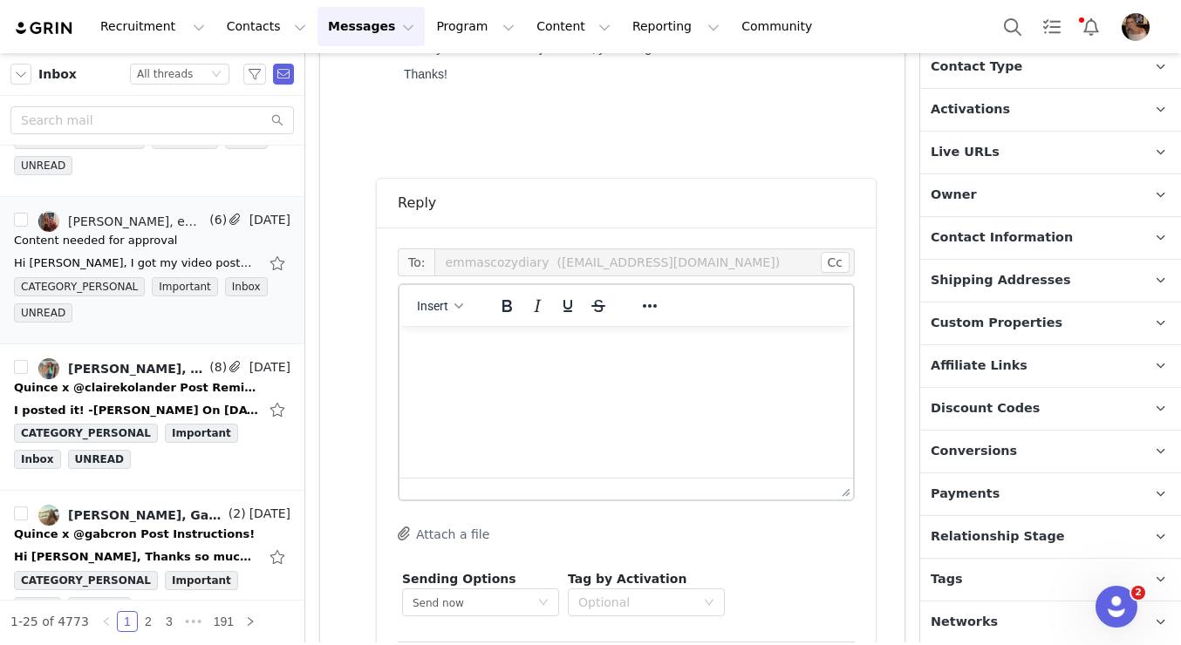
click at [548, 373] on html at bounding box center [626, 349] width 454 height 47
click at [469, 311] on button "Insert" at bounding box center [440, 306] width 60 height 24
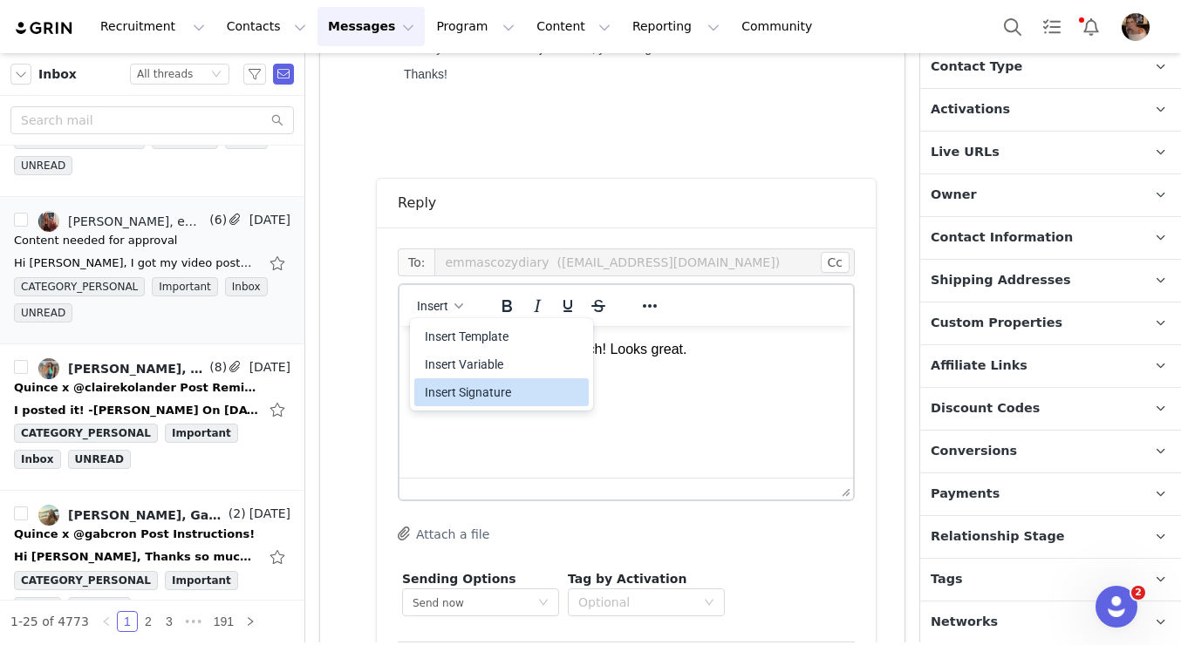
click at [493, 384] on div "Insert Signature" at bounding box center [503, 392] width 157 height 21
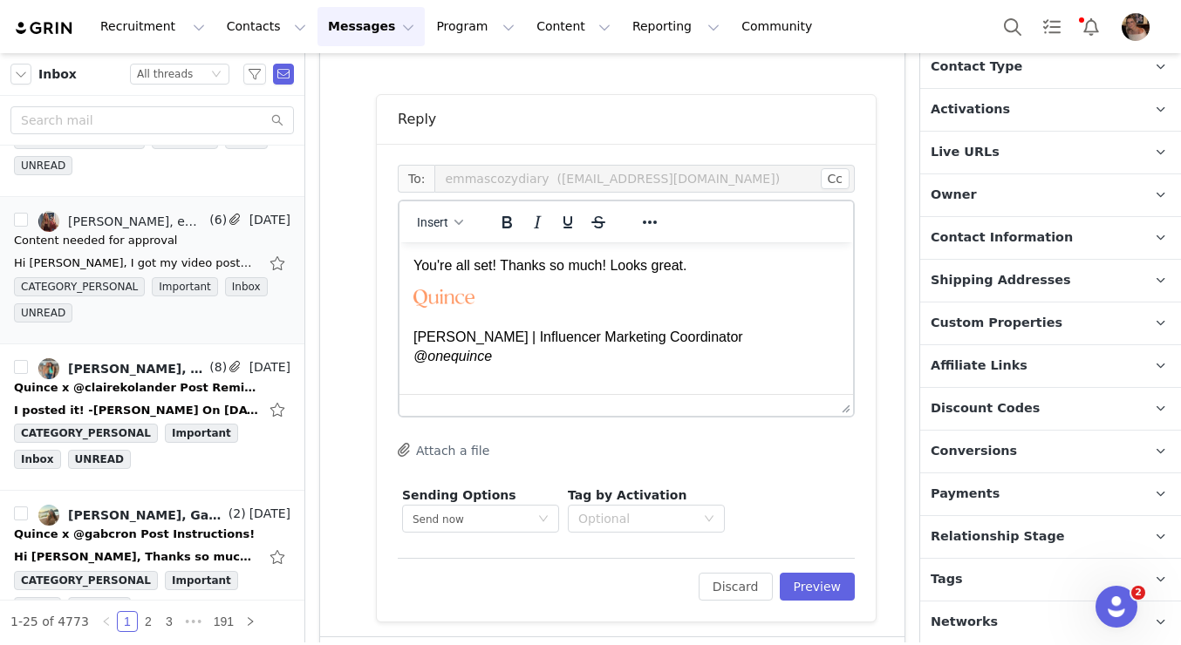
scroll to position [665, 0]
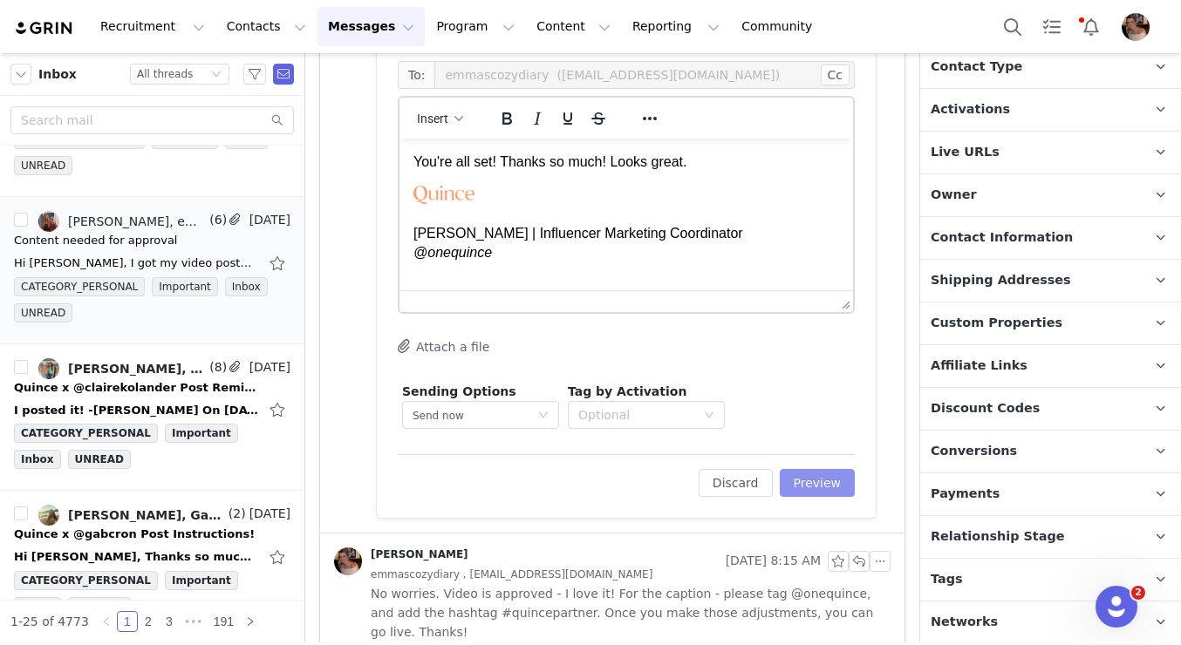
click at [816, 494] on button "Preview" at bounding box center [818, 483] width 76 height 28
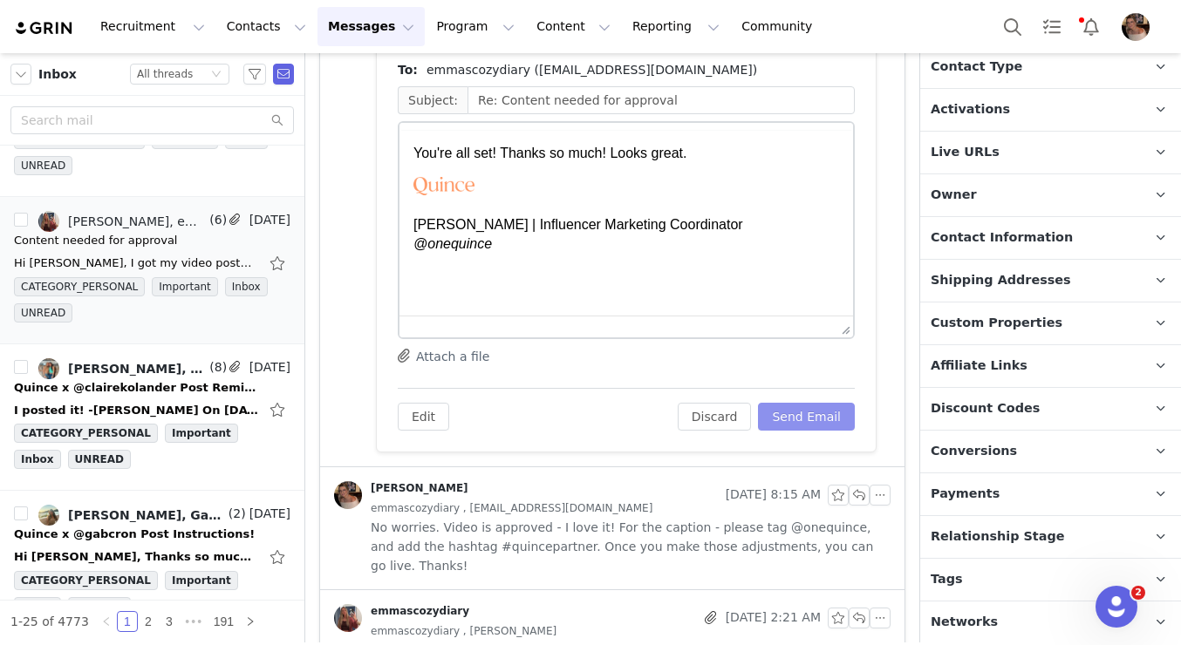
scroll to position [0, 0]
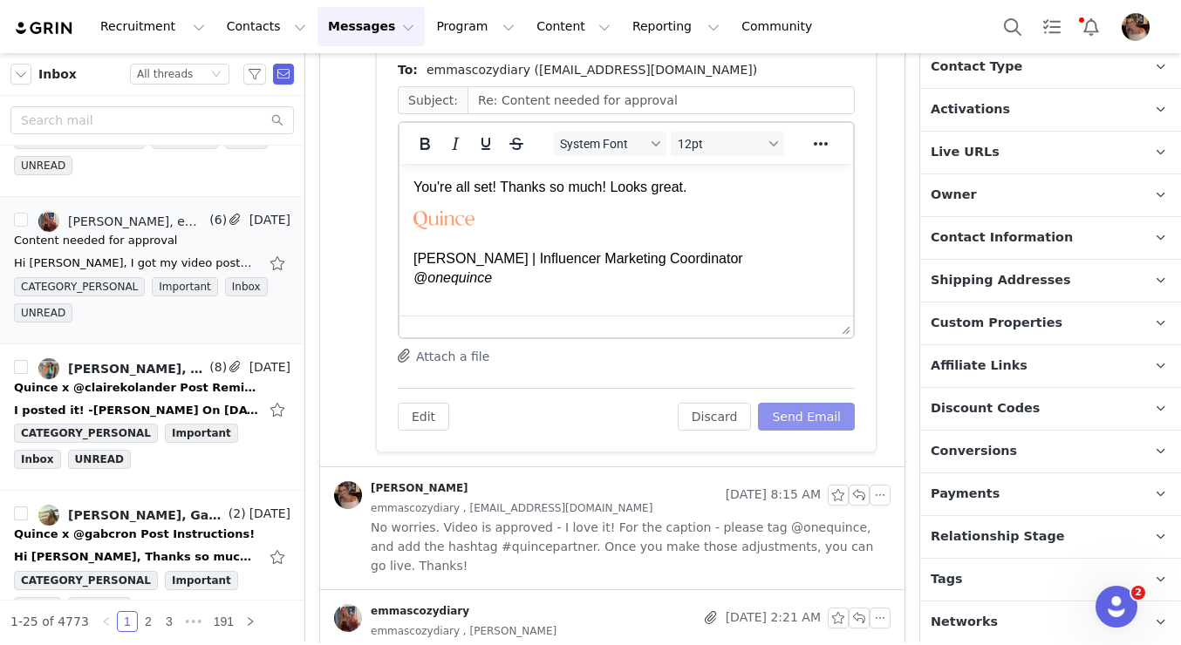
click at [820, 424] on button "Send Email" at bounding box center [806, 417] width 97 height 28
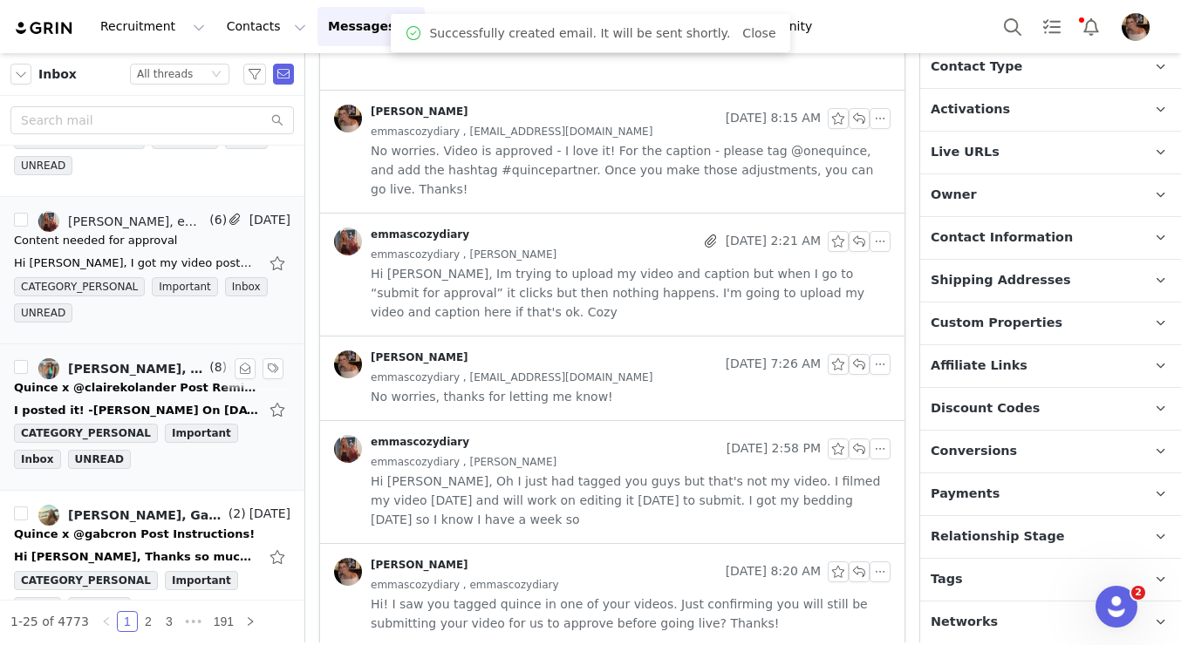
click at [181, 391] on div "Quince x @clairekolander Post Reminder!" at bounding box center [136, 387] width 244 height 17
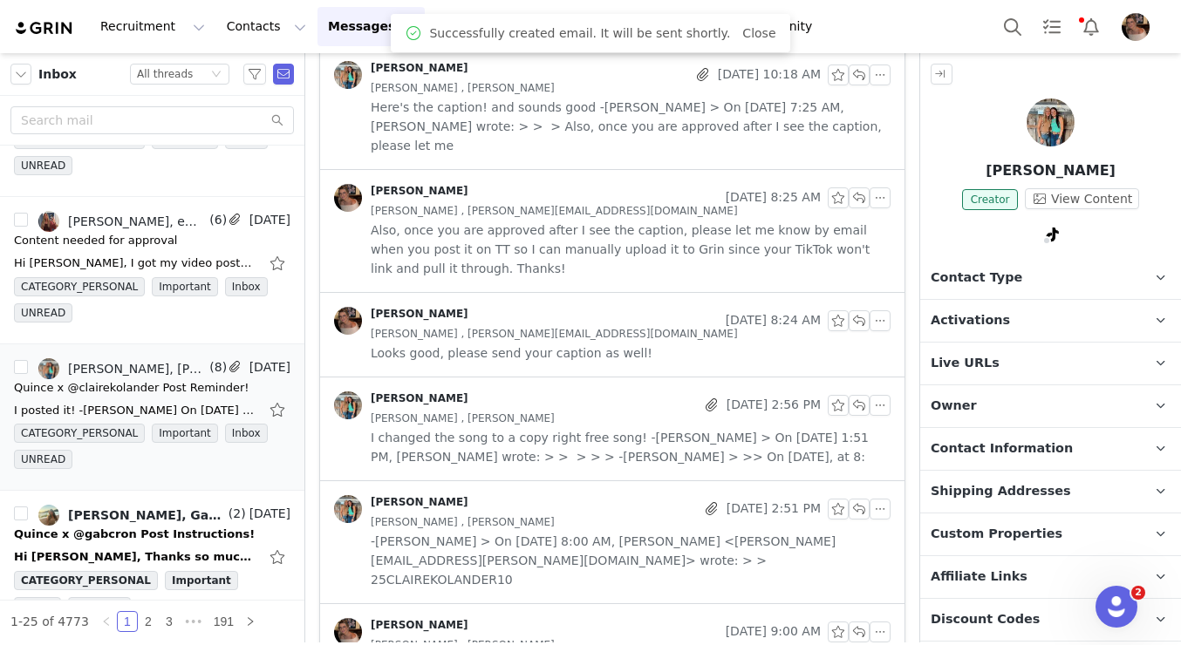
scroll to position [0, 0]
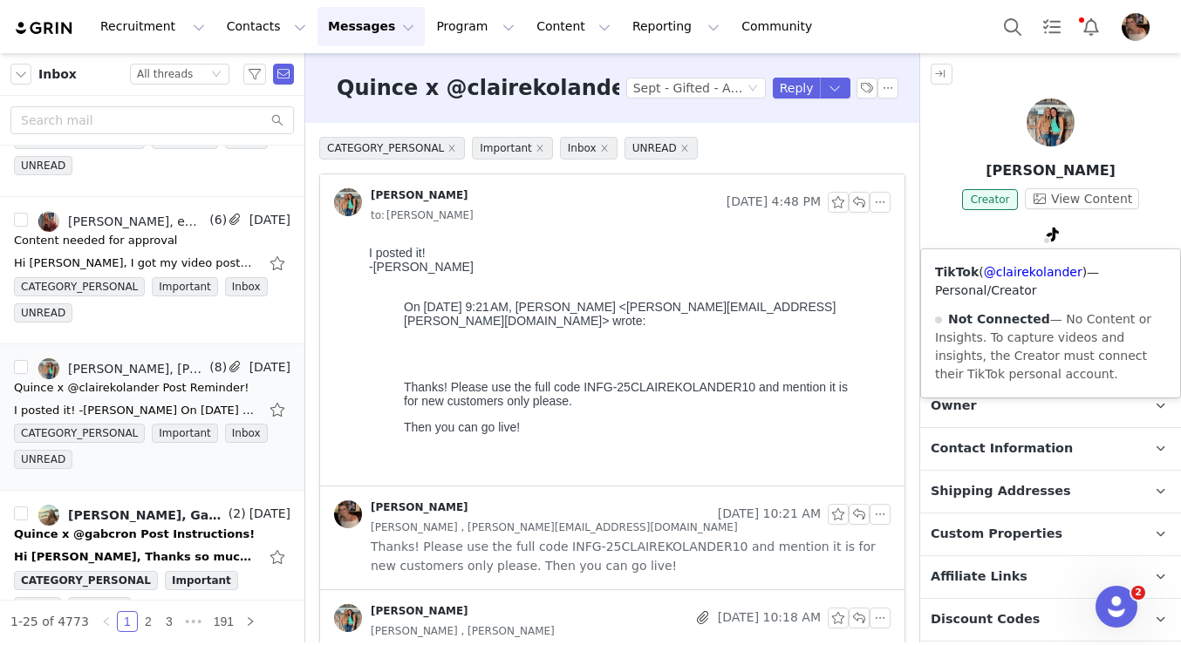
click at [1028, 281] on div "TikTok ( @clairekolander ) — Personal/Creator Not Connected — No Content or Ins…" at bounding box center [1050, 323] width 259 height 148
click at [1028, 273] on link "@clairekolander" at bounding box center [1033, 272] width 99 height 14
click at [987, 236] on div "TikTok ( @clairekolander ) — Personal/Creator Not Connected — No Content or Ins…" at bounding box center [1050, 237] width 261 height 26
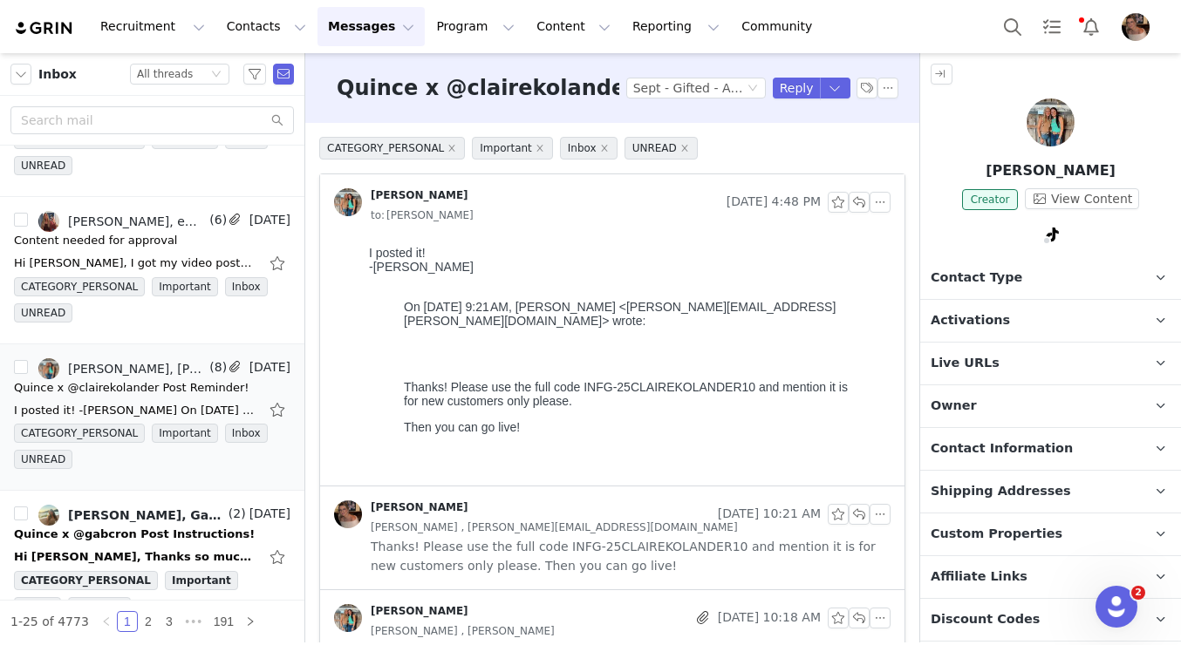
click at [998, 319] on span "Activations" at bounding box center [970, 320] width 79 height 19
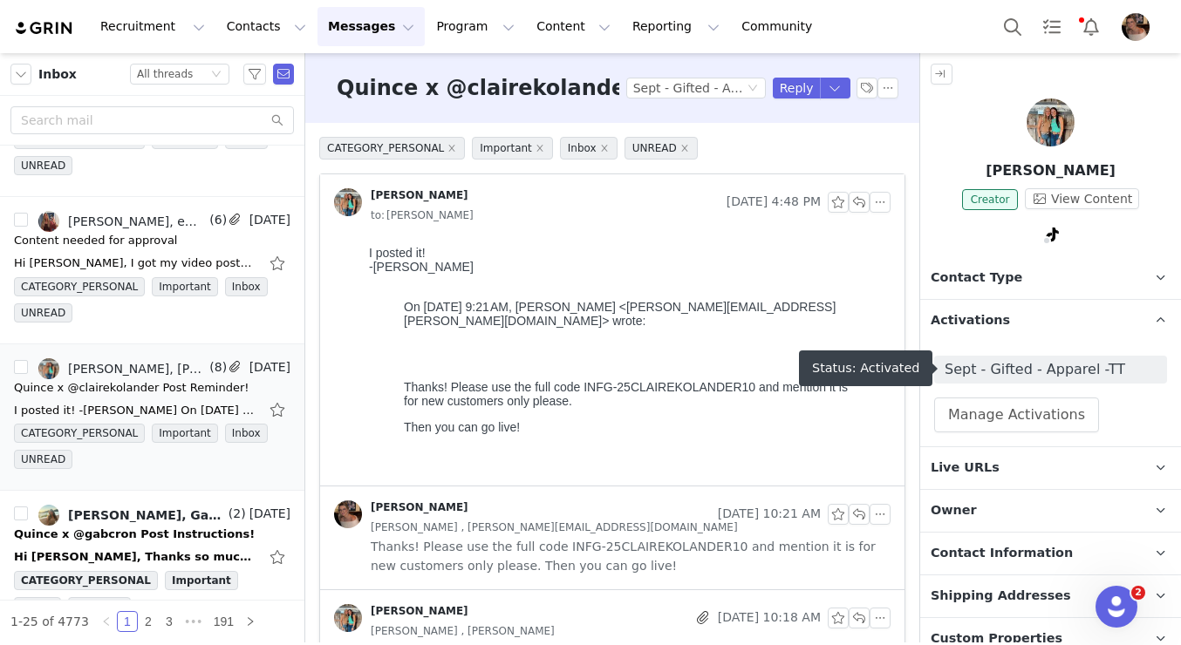
click at [987, 373] on span "Sept - Gifted - Apparel -TT" at bounding box center [1051, 369] width 212 height 21
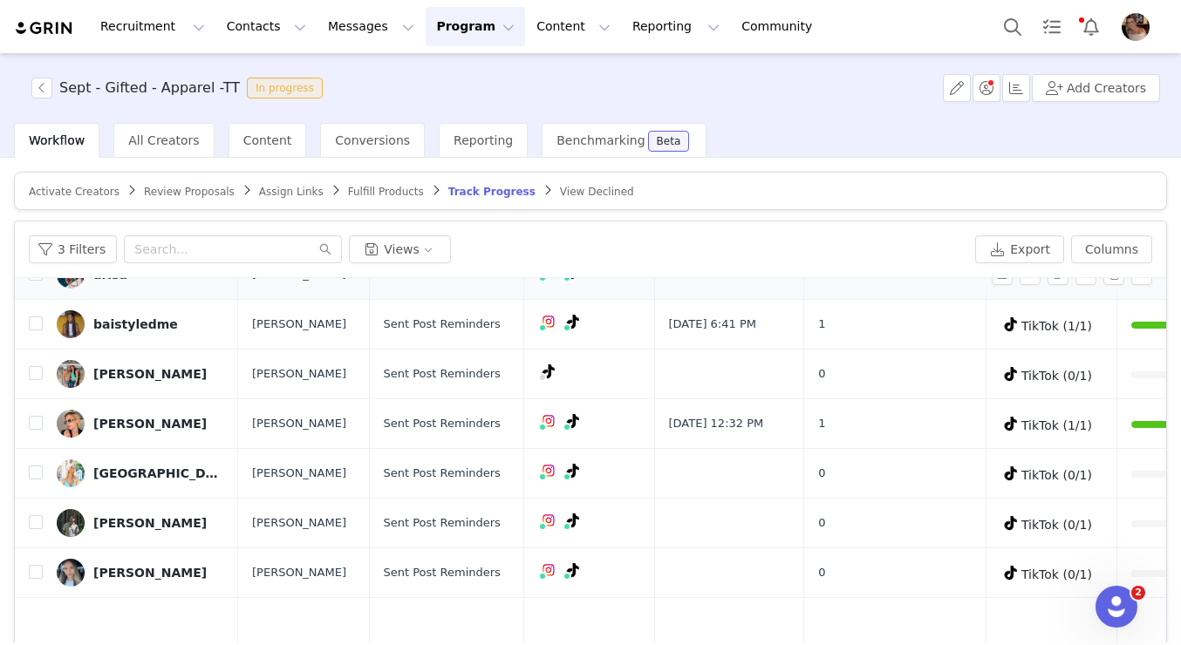
scroll to position [191, 0]
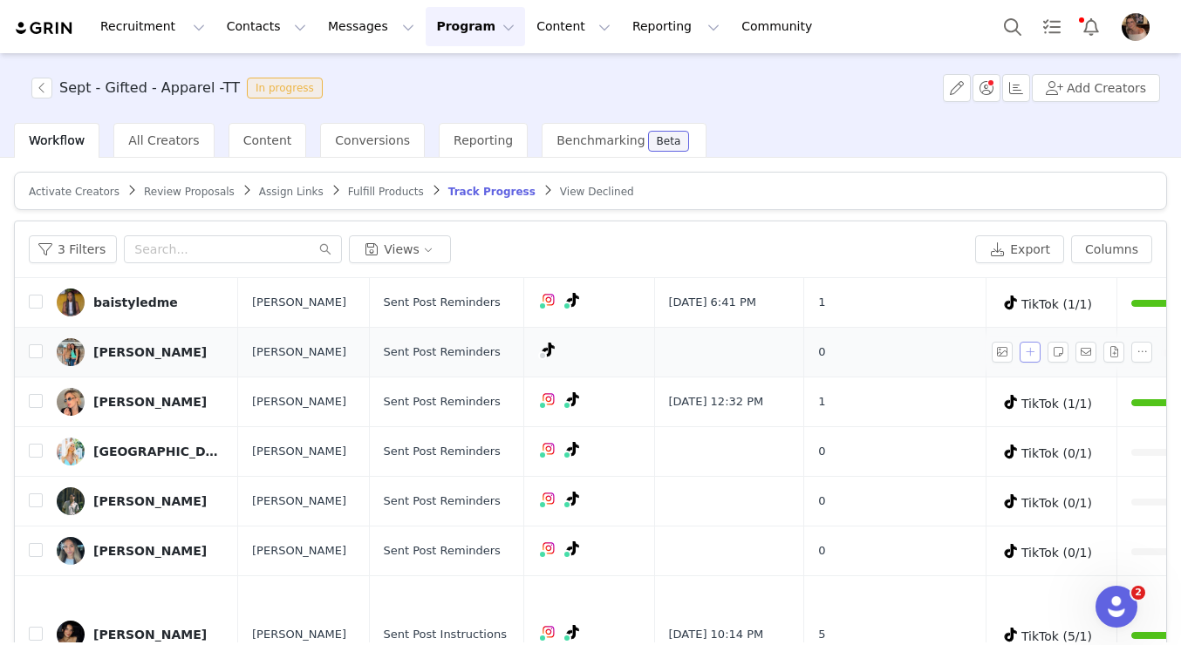
click at [1027, 360] on button "button" at bounding box center [1030, 352] width 21 height 21
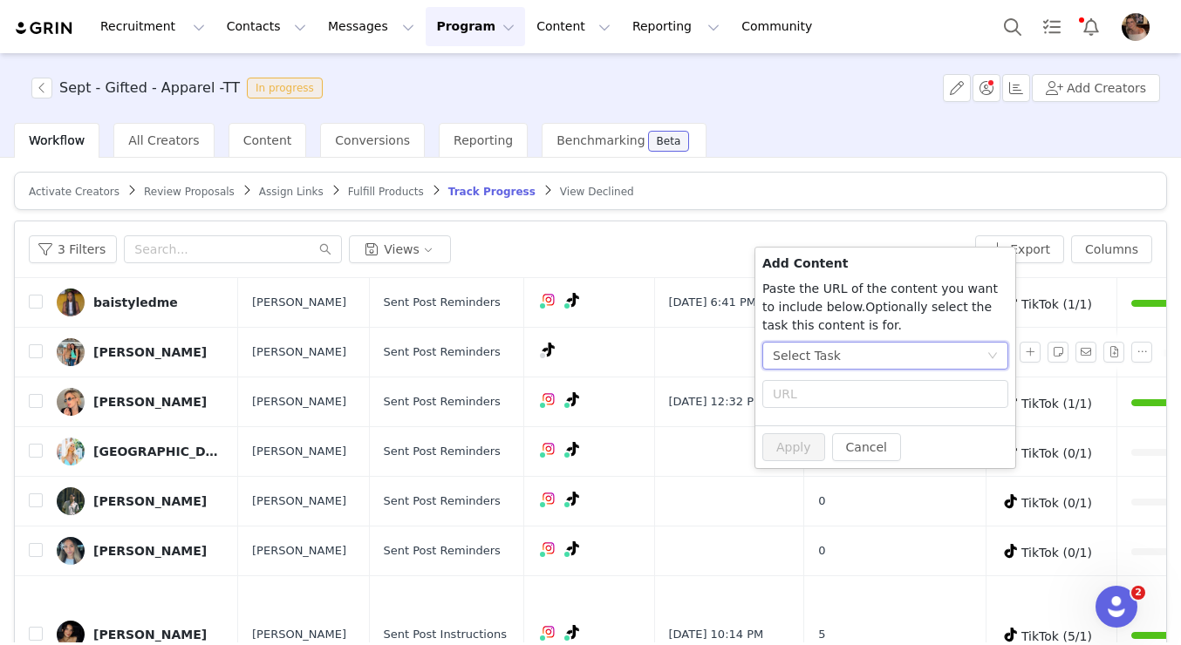
click at [891, 359] on div "Select Task" at bounding box center [880, 356] width 214 height 26
click at [819, 443] on span "(TikTok)" at bounding box center [833, 447] width 47 height 14
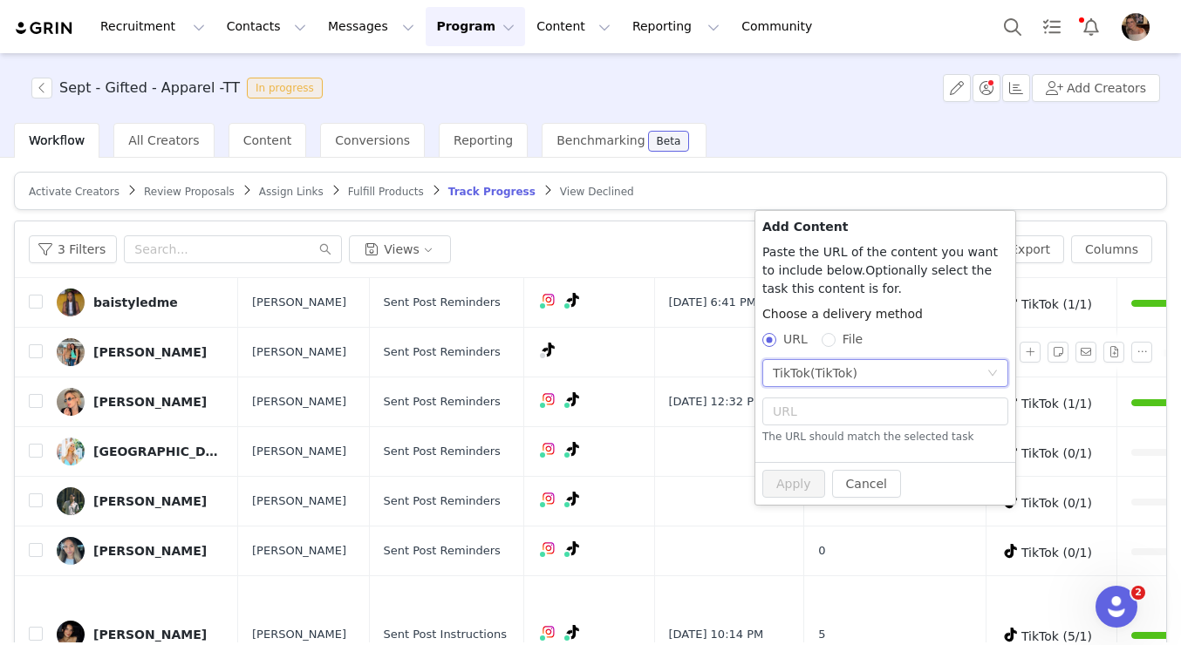
click at [810, 390] on div "TikTok (TikTok)" at bounding box center [885, 376] width 246 height 35
click at [808, 404] on input "text" at bounding box center [885, 412] width 246 height 28
paste input "https://www.tiktok.com/@clairekolander/video/7555615655546866958"
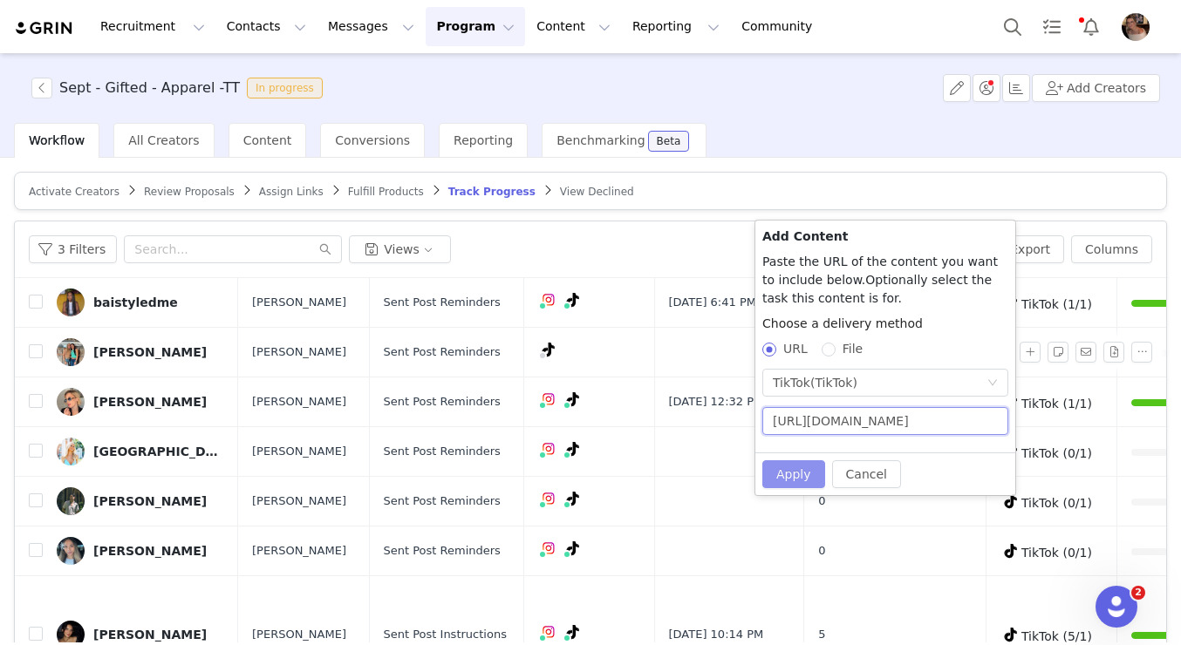
type input "https://www.tiktok.com/@clairekolander/video/7555615655546866958"
click at [805, 473] on button "Apply" at bounding box center [793, 474] width 63 height 28
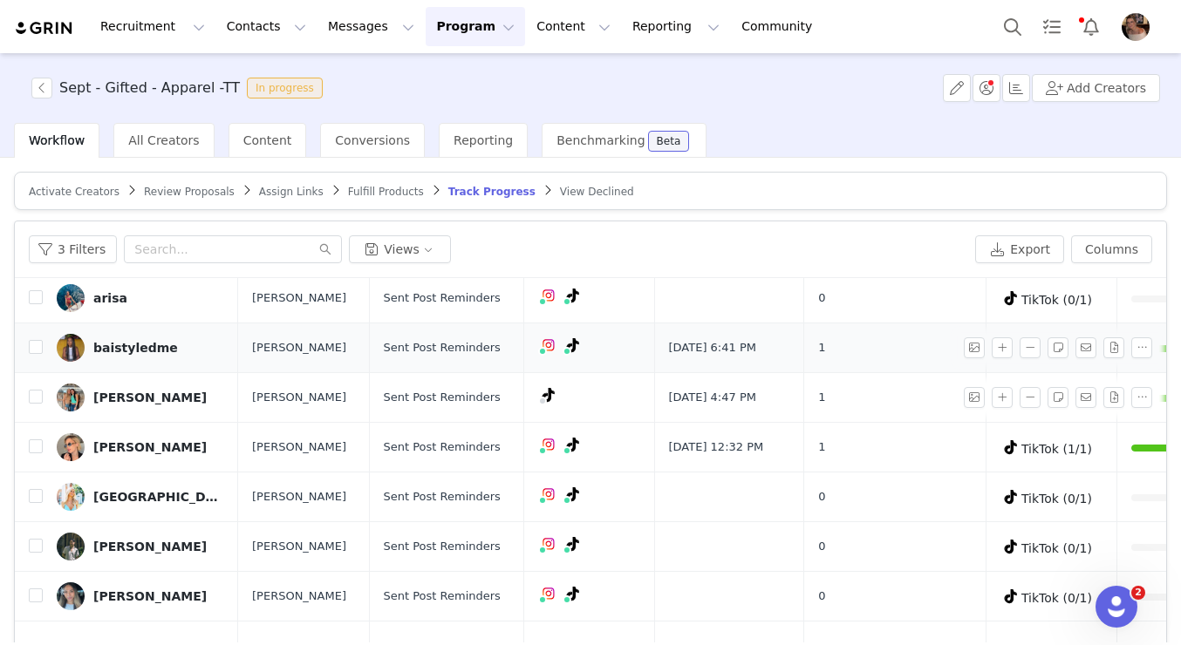
scroll to position [126, 0]
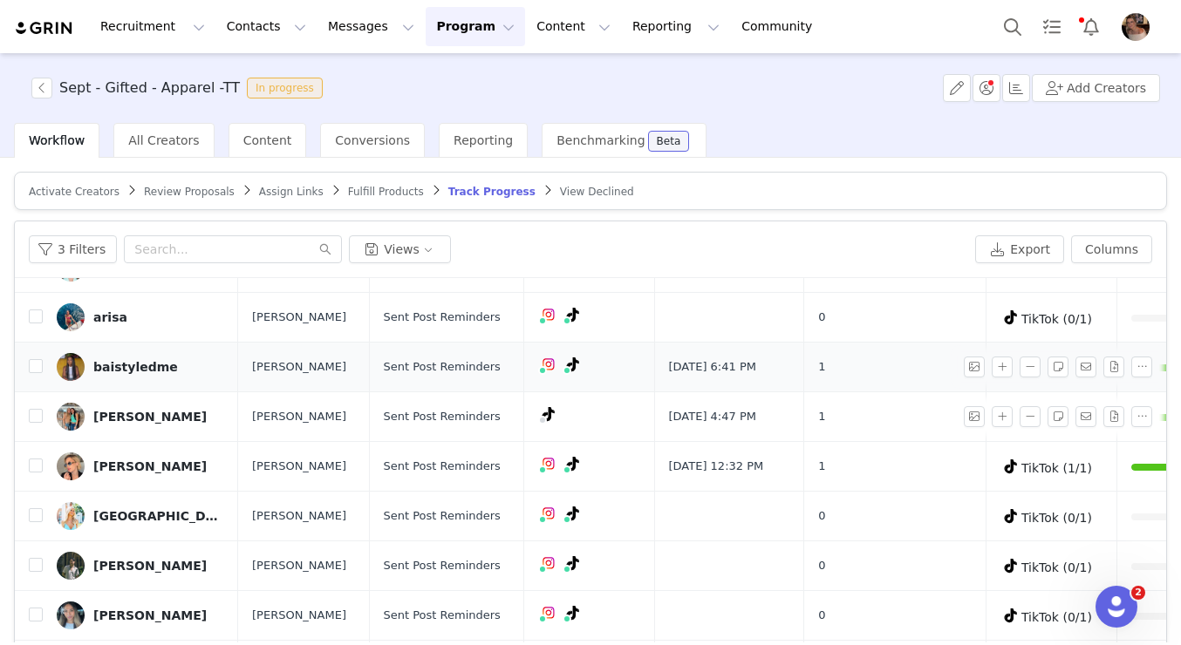
click at [566, 368] on div "TikTok ( @baistyledme ) — Personal/Creator Connected — Videos and Insights." at bounding box center [589, 367] width 102 height 26
click at [654, 522] on td at bounding box center [729, 517] width 150 height 50
click at [31, 423] on input "checkbox" at bounding box center [36, 416] width 14 height 14
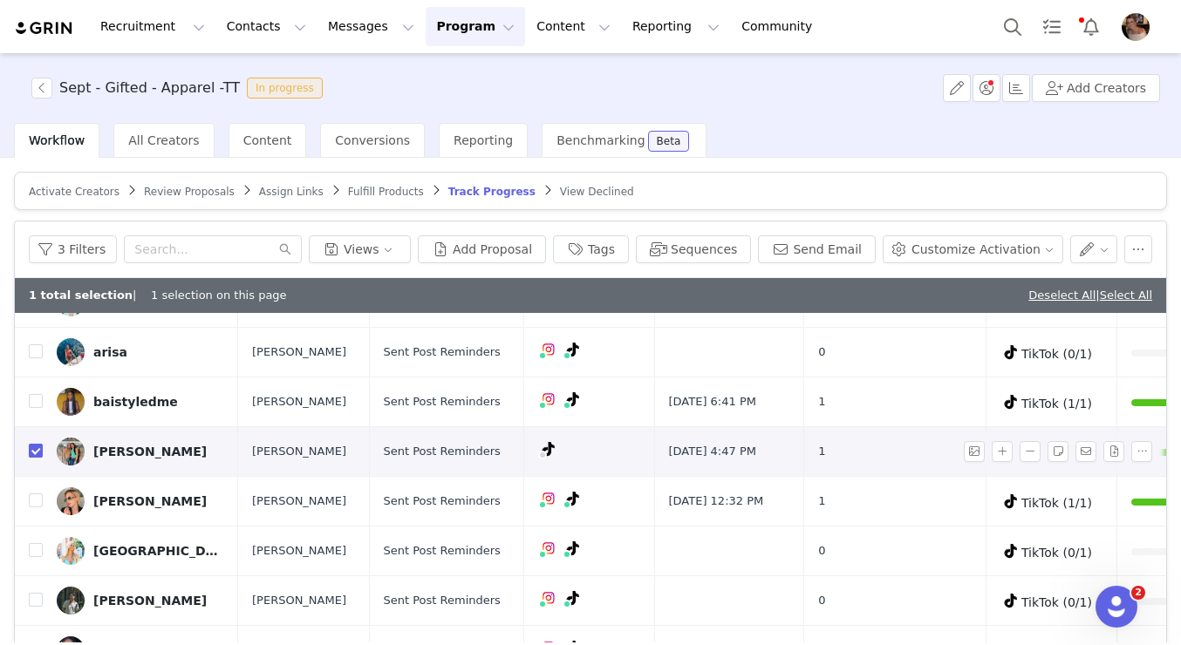
click at [34, 458] on input "checkbox" at bounding box center [36, 451] width 14 height 14
checkbox input "false"
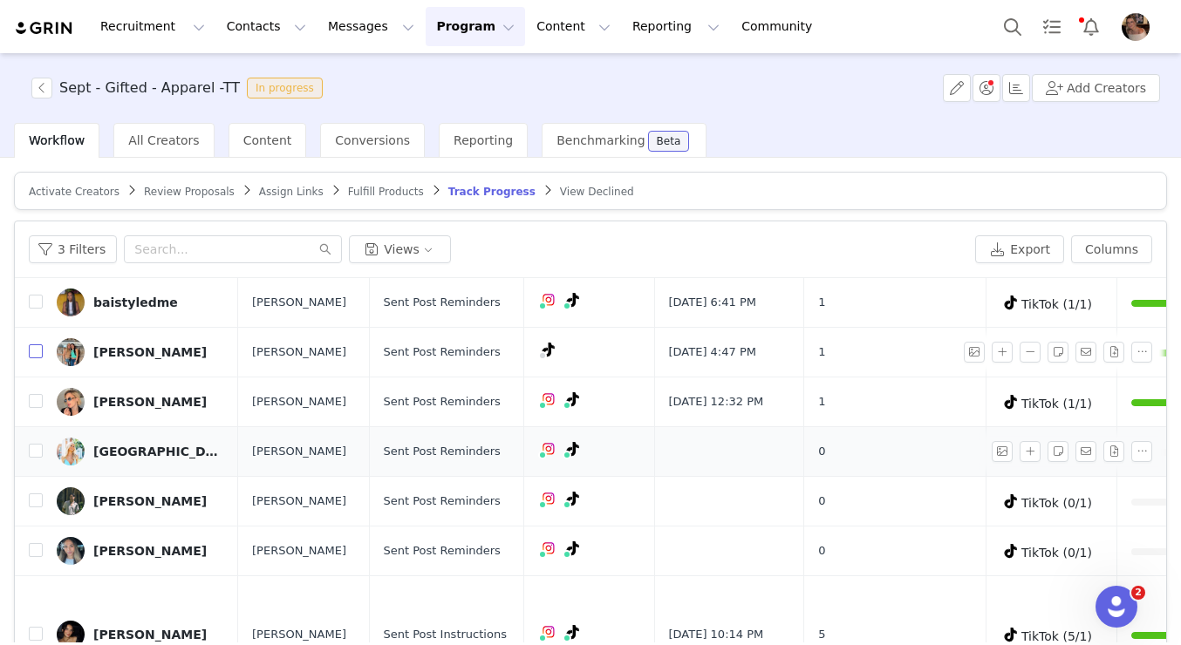
scroll to position [209, 0]
click at [448, 188] on span "Track Progress" at bounding box center [491, 192] width 87 height 12
click at [427, 192] on span at bounding box center [435, 190] width 17 height 14
click at [389, 193] on span "Fulfill Products" at bounding box center [386, 192] width 76 height 12
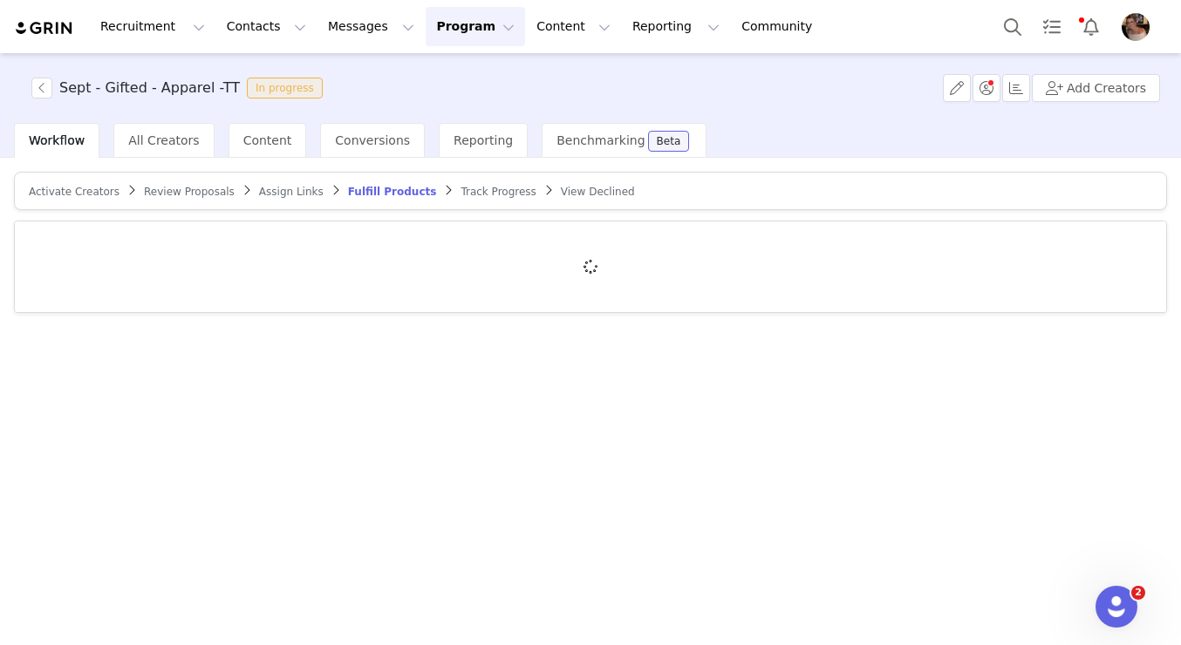
click at [478, 196] on span "Track Progress" at bounding box center [497, 192] width 75 height 12
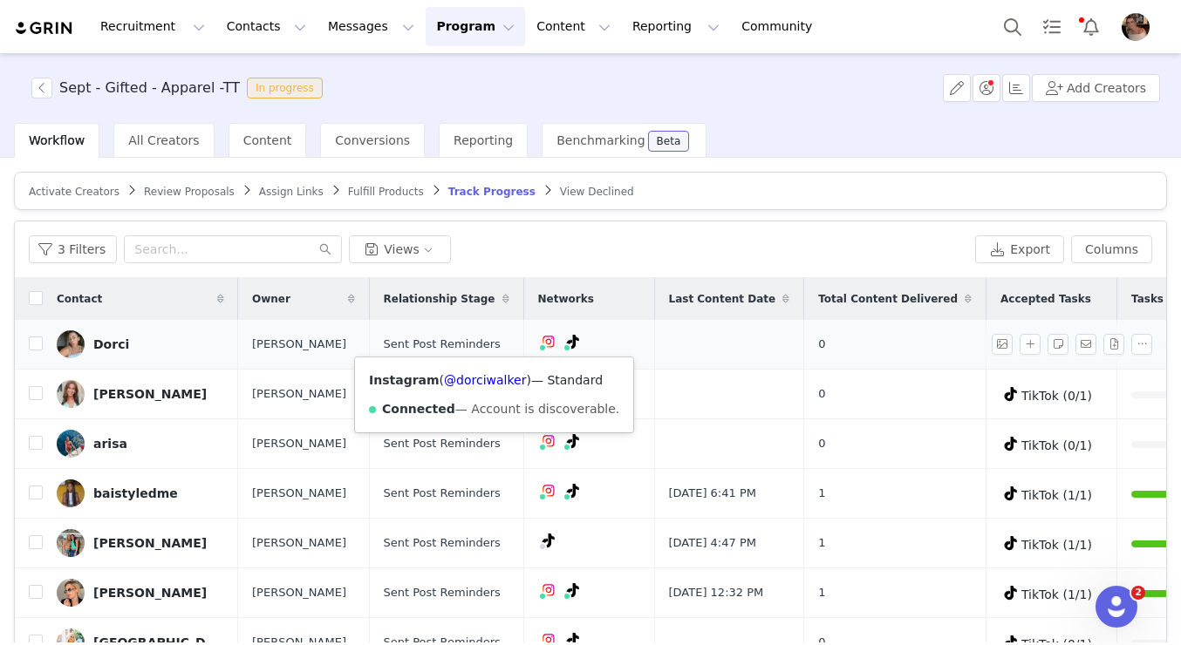
scroll to position [74, 0]
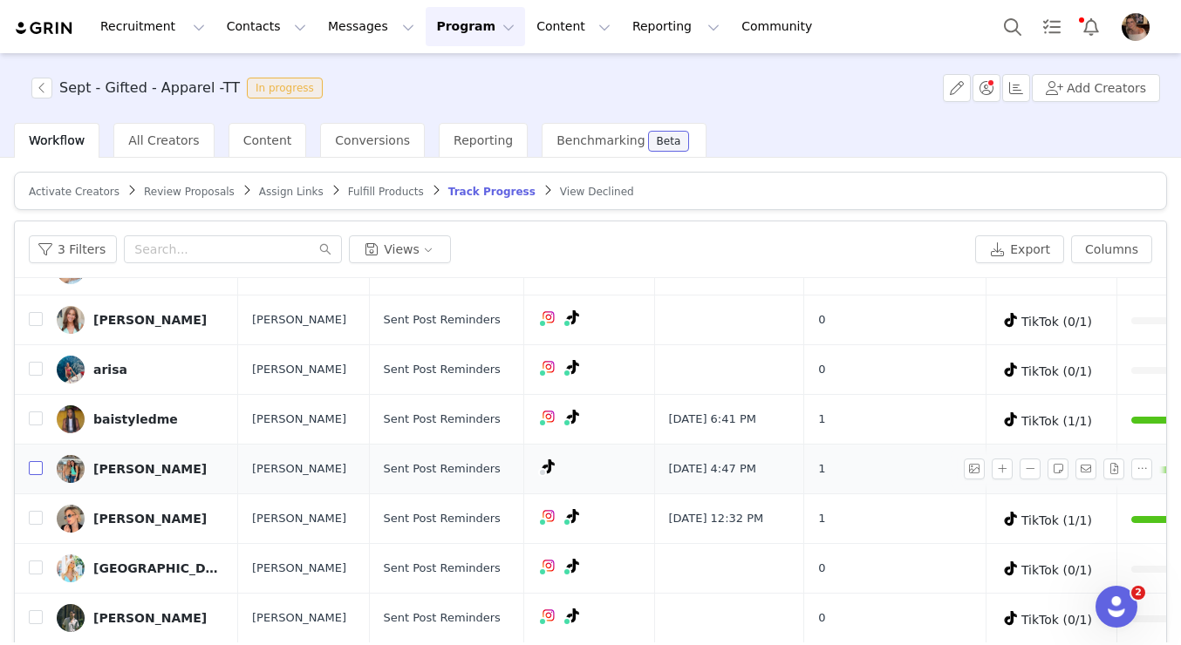
click at [37, 475] on input "checkbox" at bounding box center [36, 468] width 14 height 14
checkbox input "true"
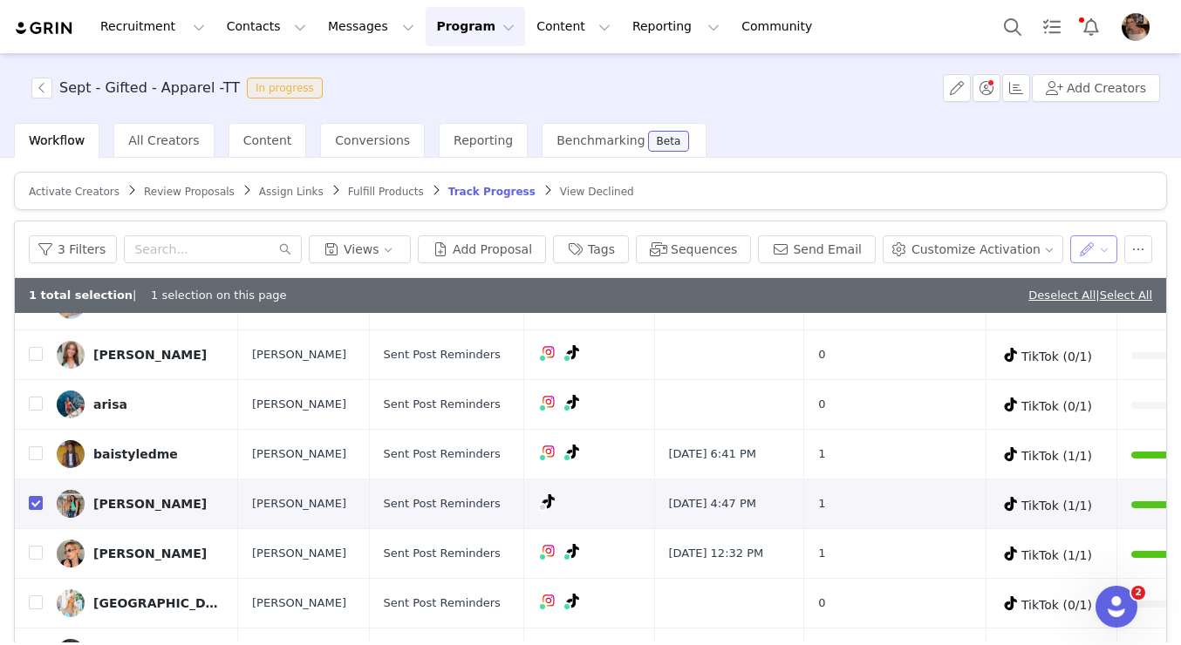
click at [1095, 252] on button "button" at bounding box center [1094, 249] width 48 height 28
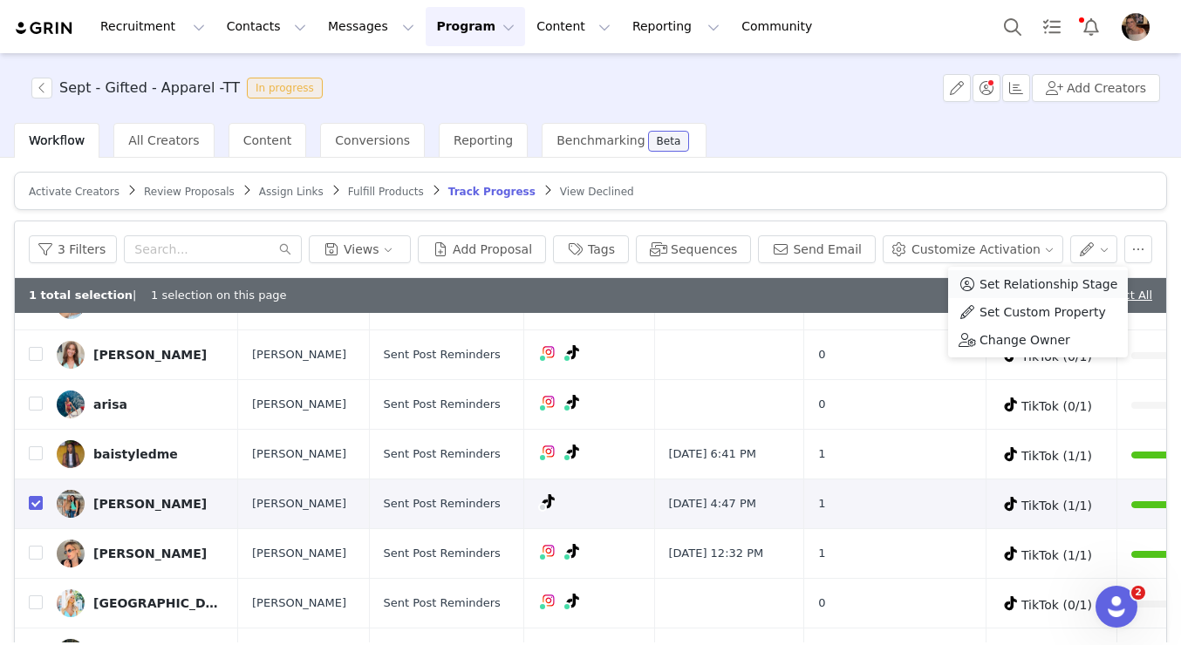
click at [1027, 283] on span "Set Relationship Stage" at bounding box center [1048, 284] width 138 height 19
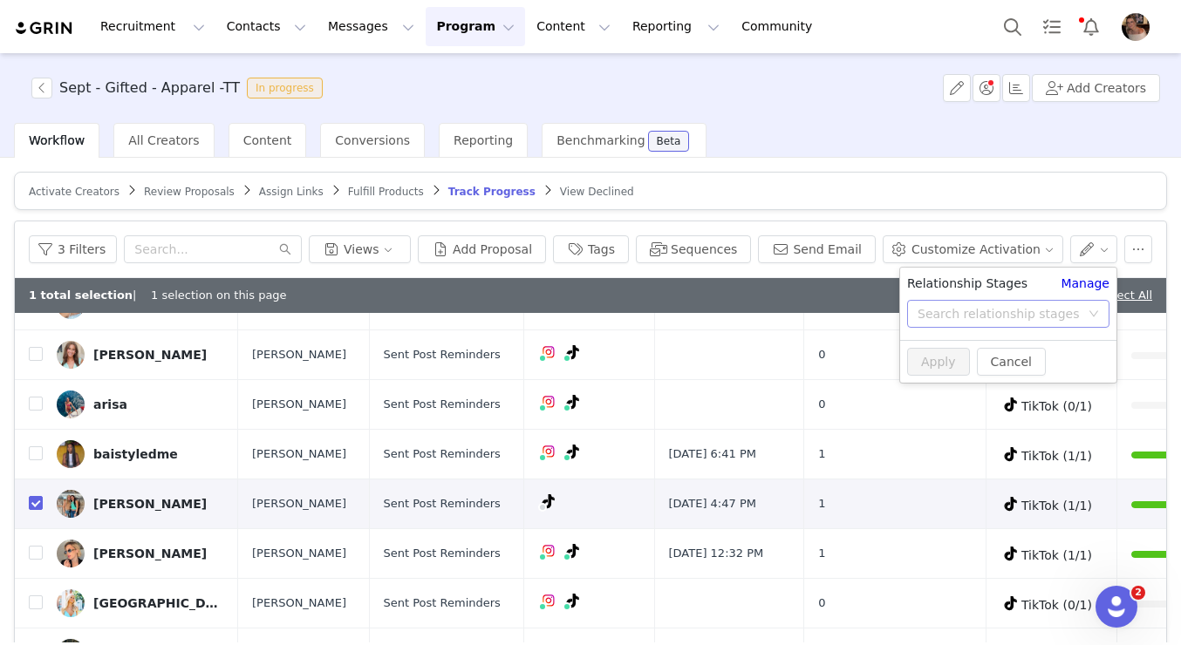
click at [988, 310] on div "Search relationship stages" at bounding box center [998, 313] width 162 height 17
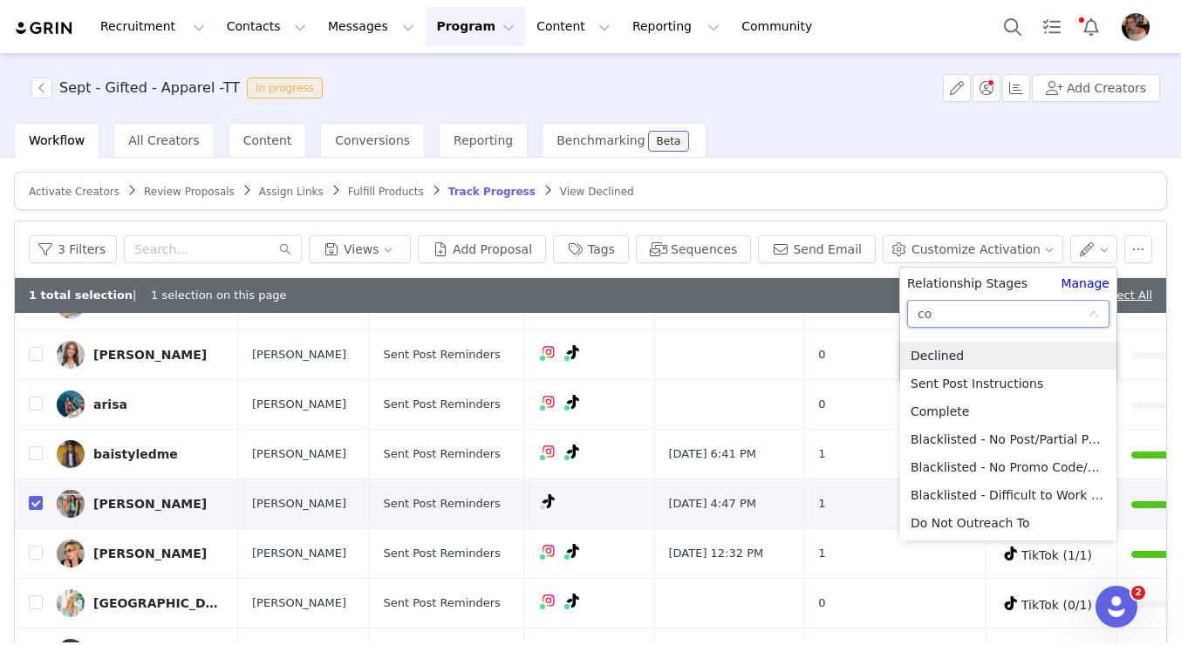
type input "com"
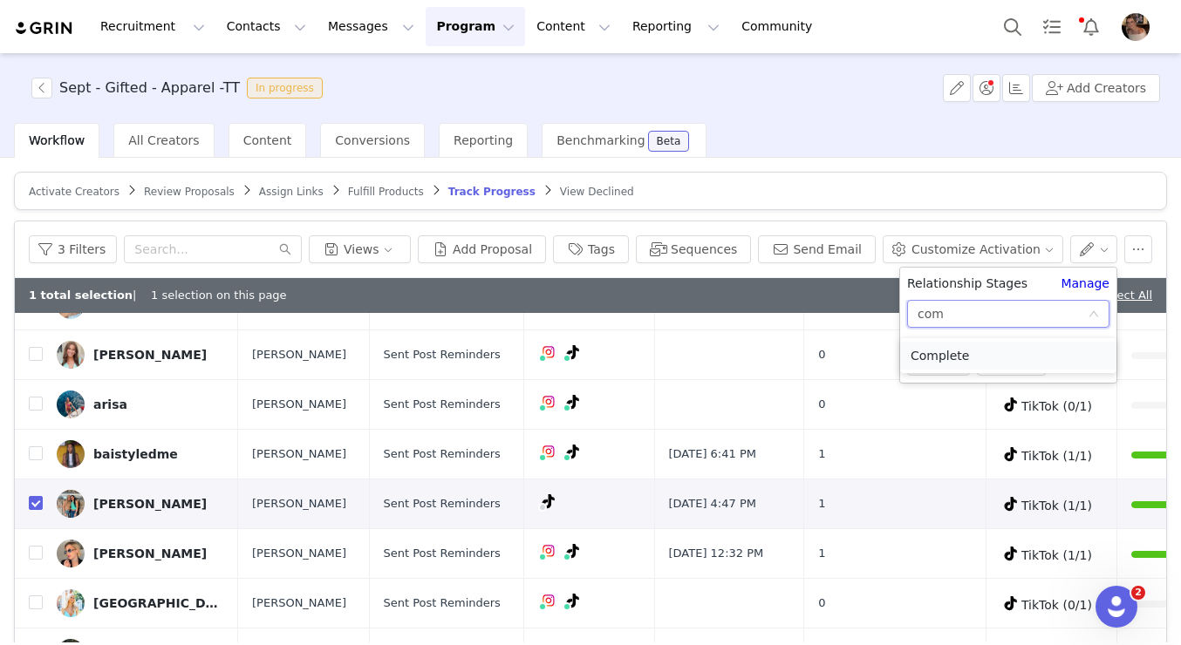
click at [936, 353] on li "Complete" at bounding box center [1008, 356] width 216 height 28
click at [931, 363] on button "Apply" at bounding box center [938, 362] width 63 height 28
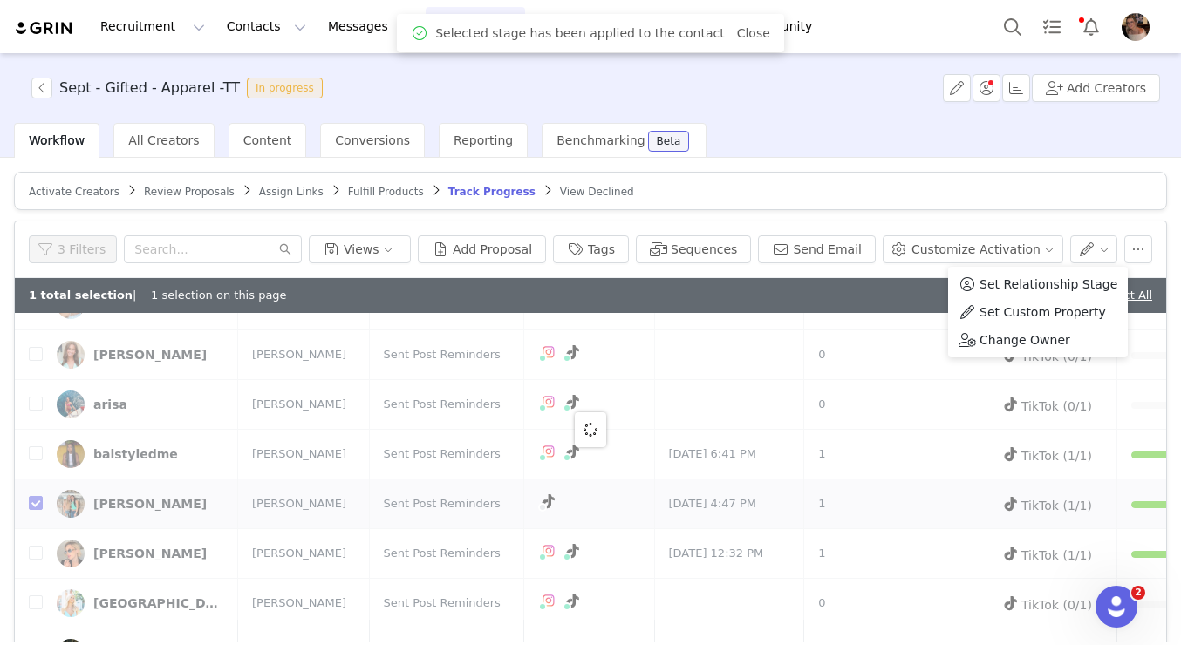
scroll to position [0, 0]
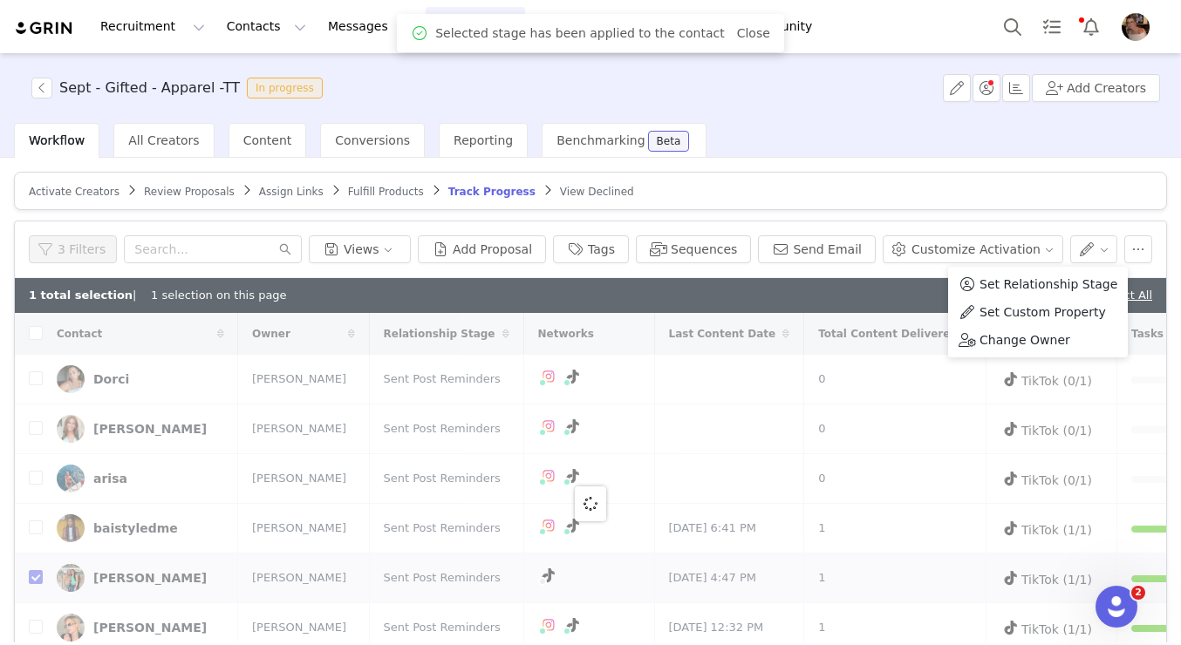
click at [885, 298] on div "1 total selection | 1 selection on this page Deselect All | Select All" at bounding box center [590, 295] width 1151 height 35
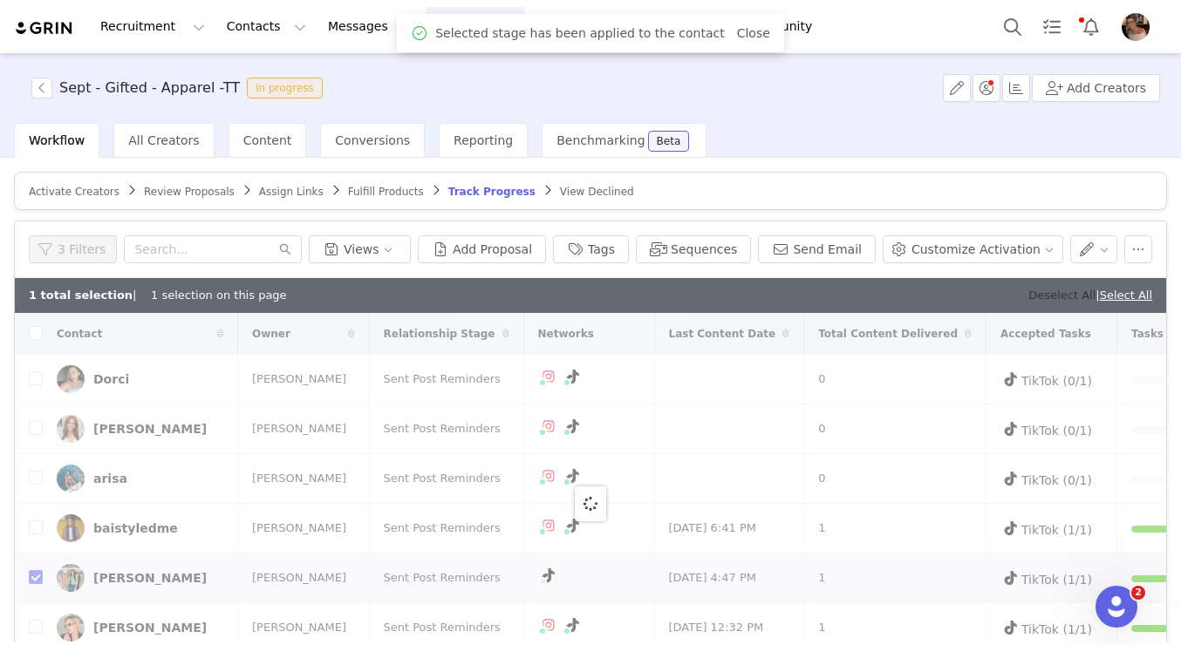
checkbox input "false"
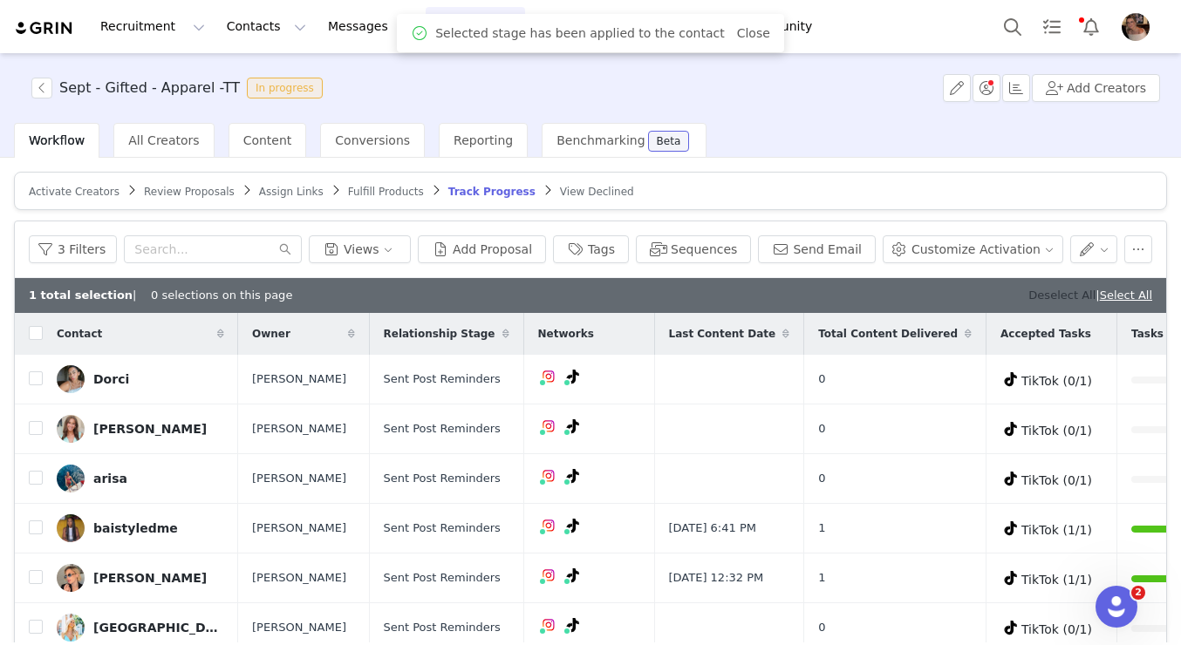
click at [1047, 290] on link "Deselect All" at bounding box center [1061, 295] width 67 height 13
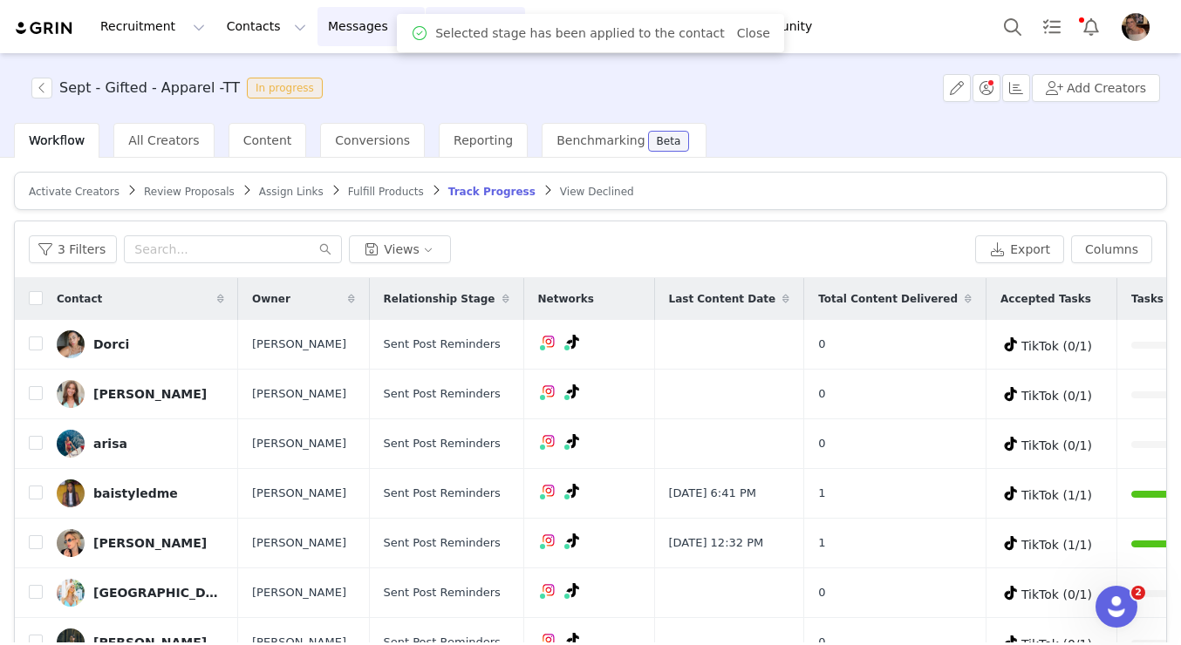
click at [339, 18] on button "Messages Messages" at bounding box center [370, 26] width 107 height 39
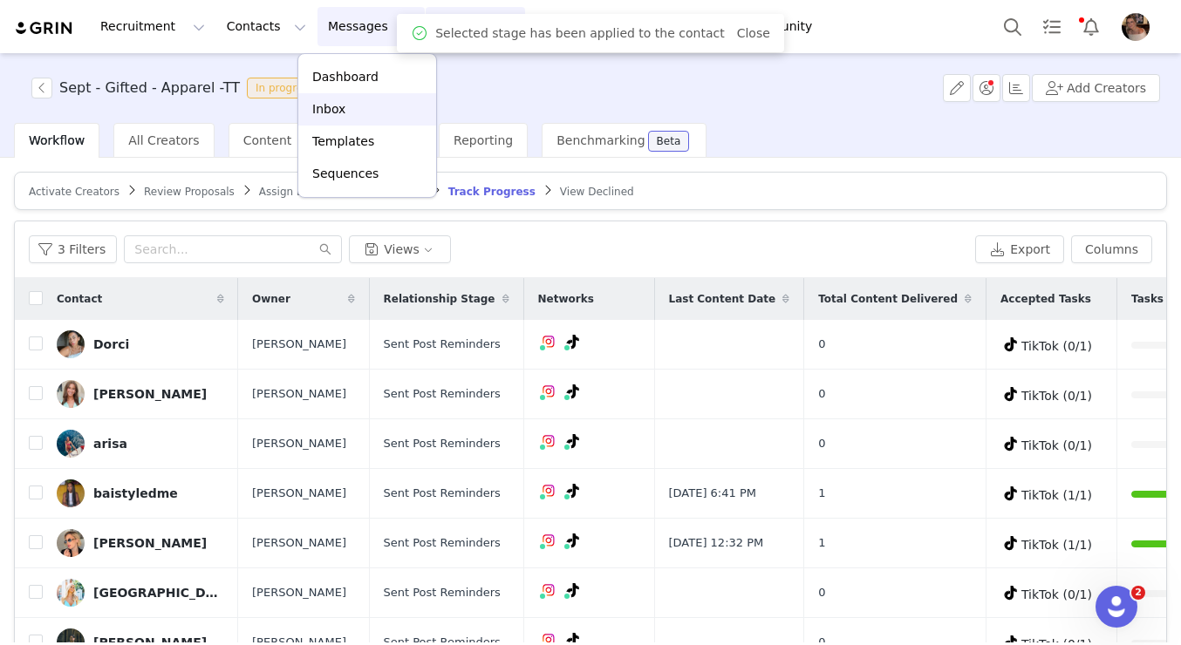
click at [351, 105] on div "Inbox" at bounding box center [367, 109] width 117 height 18
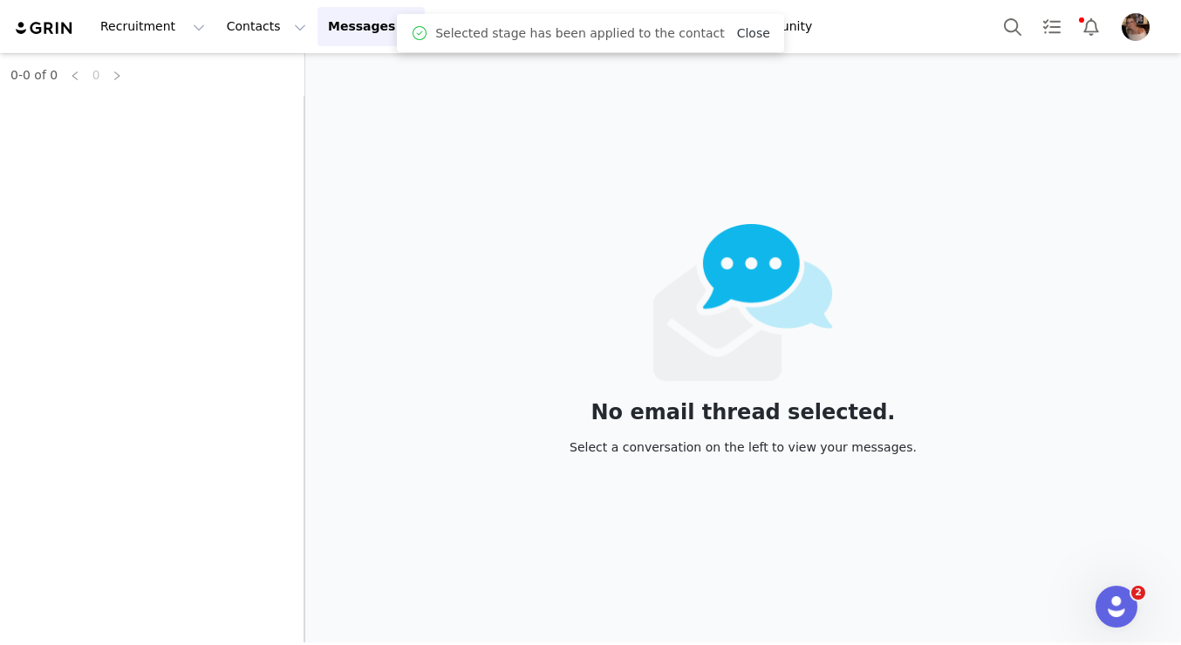
click at [748, 33] on link "Close" at bounding box center [753, 33] width 33 height 14
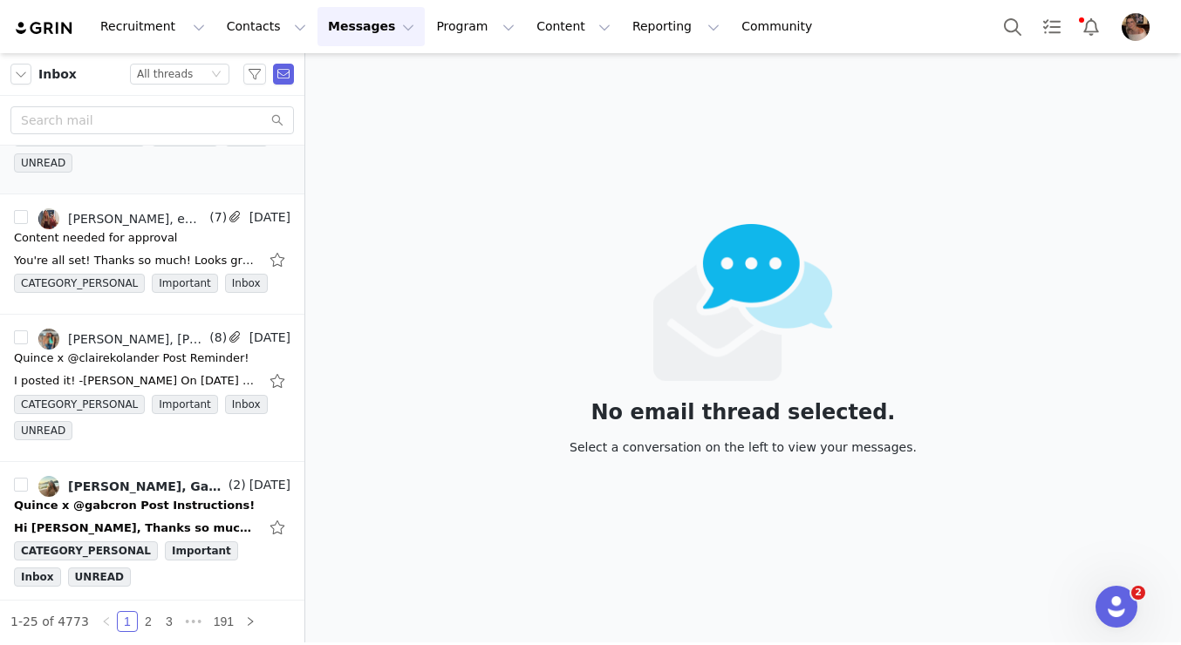
scroll to position [2568, 0]
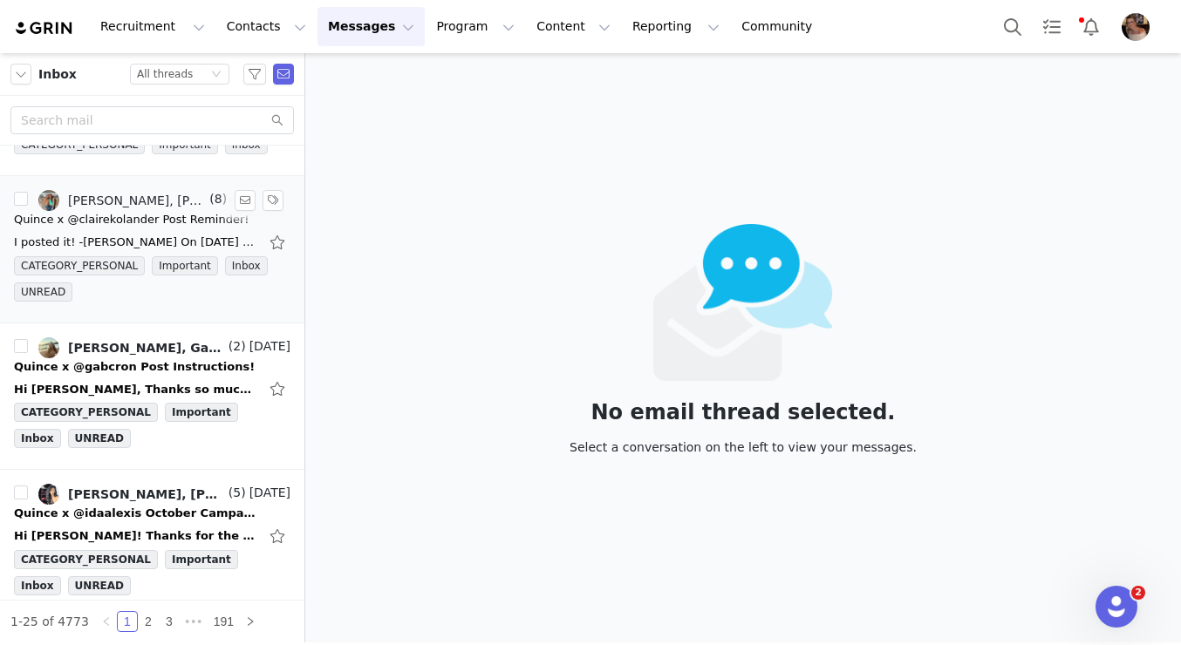
click at [176, 228] on div "I posted it! -Claire Kolander On Sep 29, 2025, at 9:21 AM, Alexis Bignotti <ale…" at bounding box center [152, 242] width 276 height 28
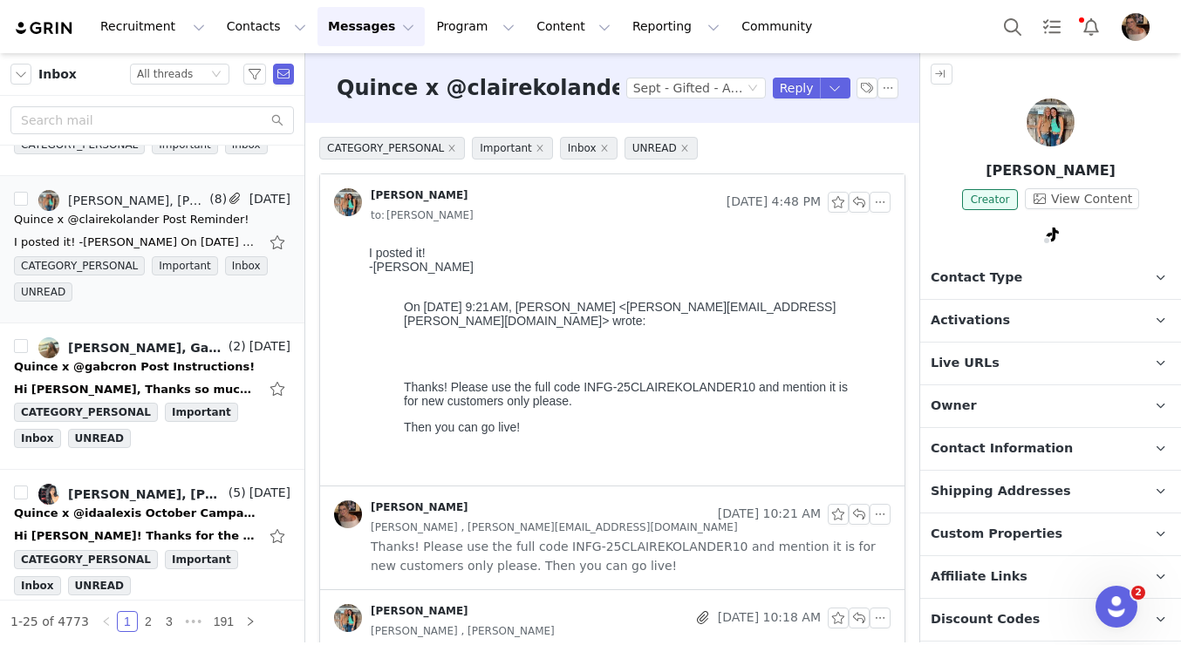
scroll to position [0, 0]
click at [860, 199] on button "button" at bounding box center [859, 202] width 21 height 21
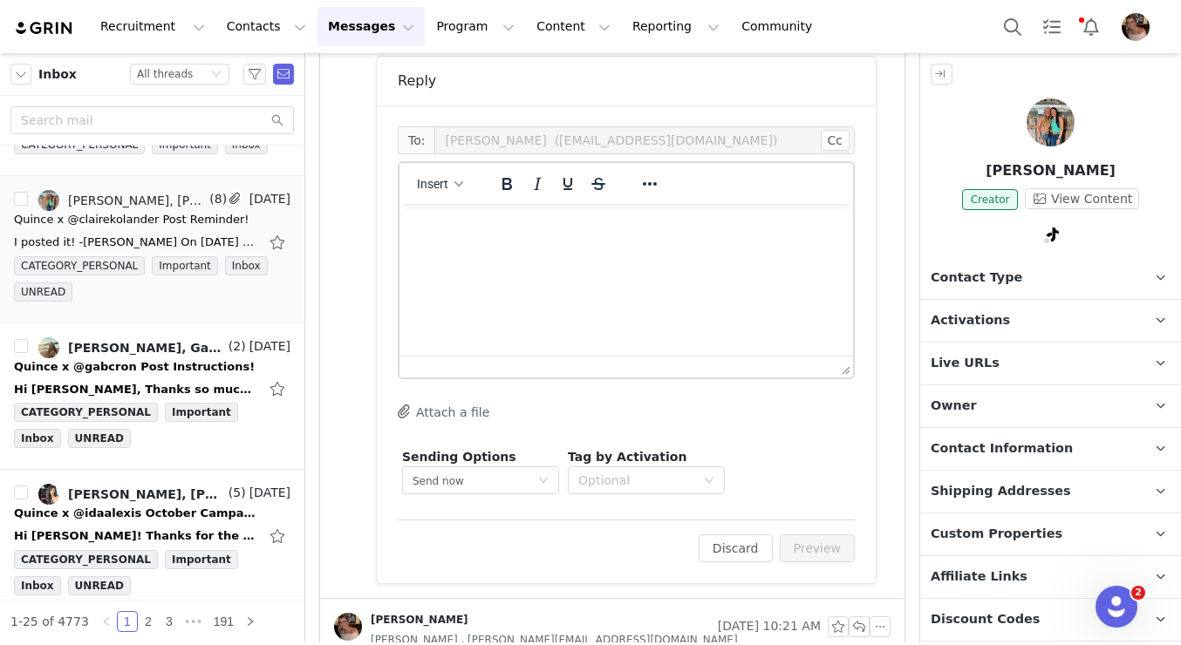
click at [606, 251] on html at bounding box center [626, 227] width 454 height 47
click at [601, 219] on p "Awesome! Marking you conpleete now :)" at bounding box center [626, 227] width 426 height 19
click at [808, 554] on button "Preview" at bounding box center [818, 549] width 76 height 28
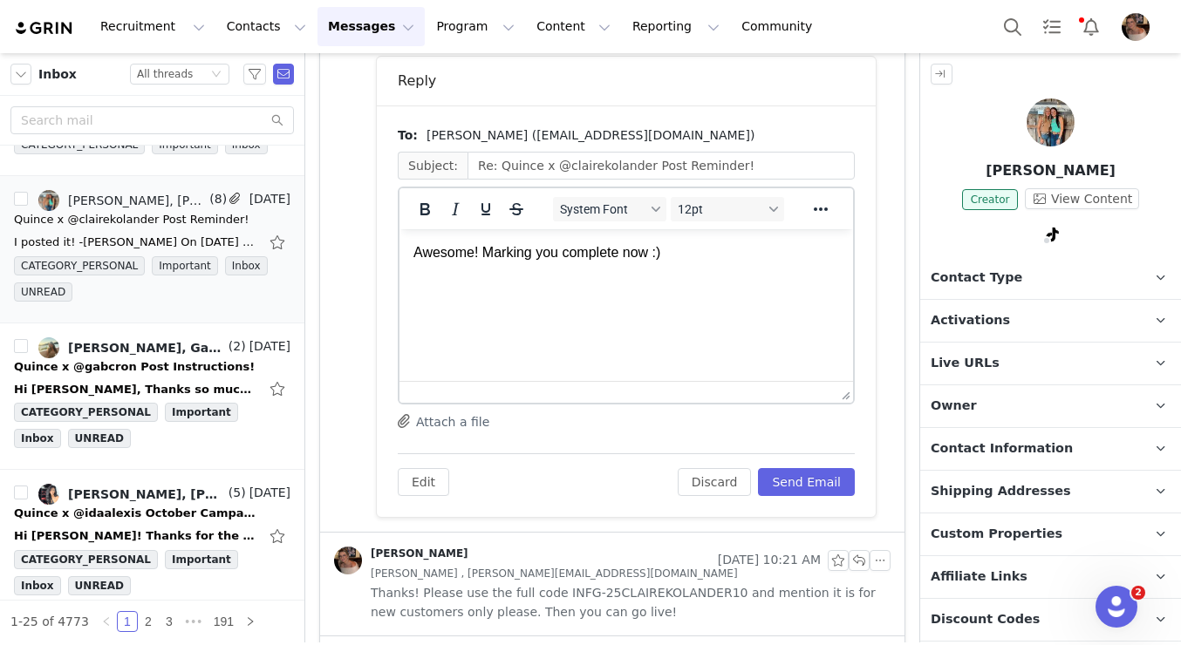
click at [822, 467] on div "Edit Discard Send Email" at bounding box center [626, 475] width 457 height 43
click at [822, 487] on button "Send Email" at bounding box center [806, 482] width 97 height 28
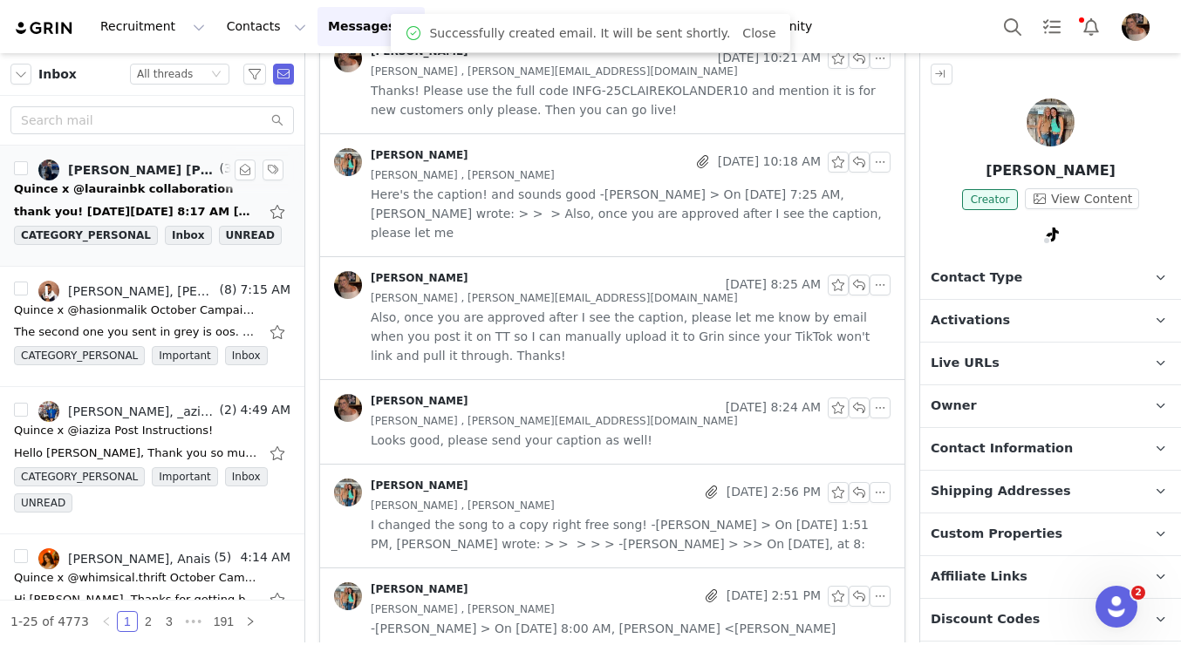
click at [172, 203] on div "thank you! On Mon, Sep 29, 2025 at 8:17 AM Alexis Bignotti <alexis.bignotti@one…" at bounding box center [136, 211] width 244 height 17
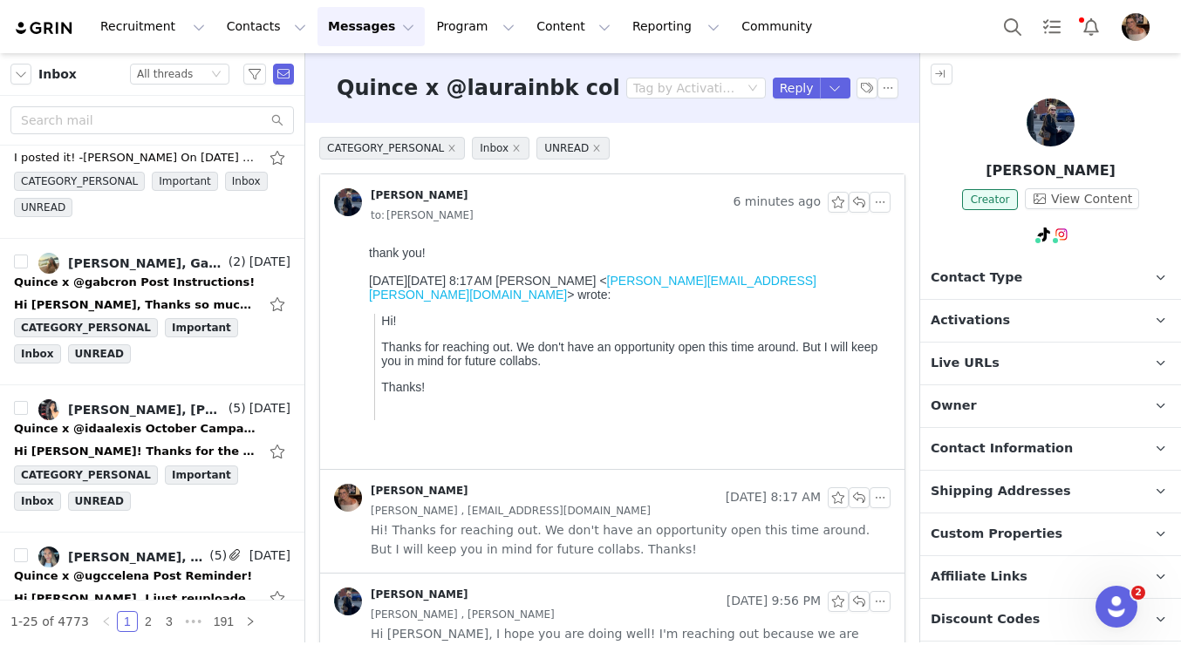
scroll to position [2659, 0]
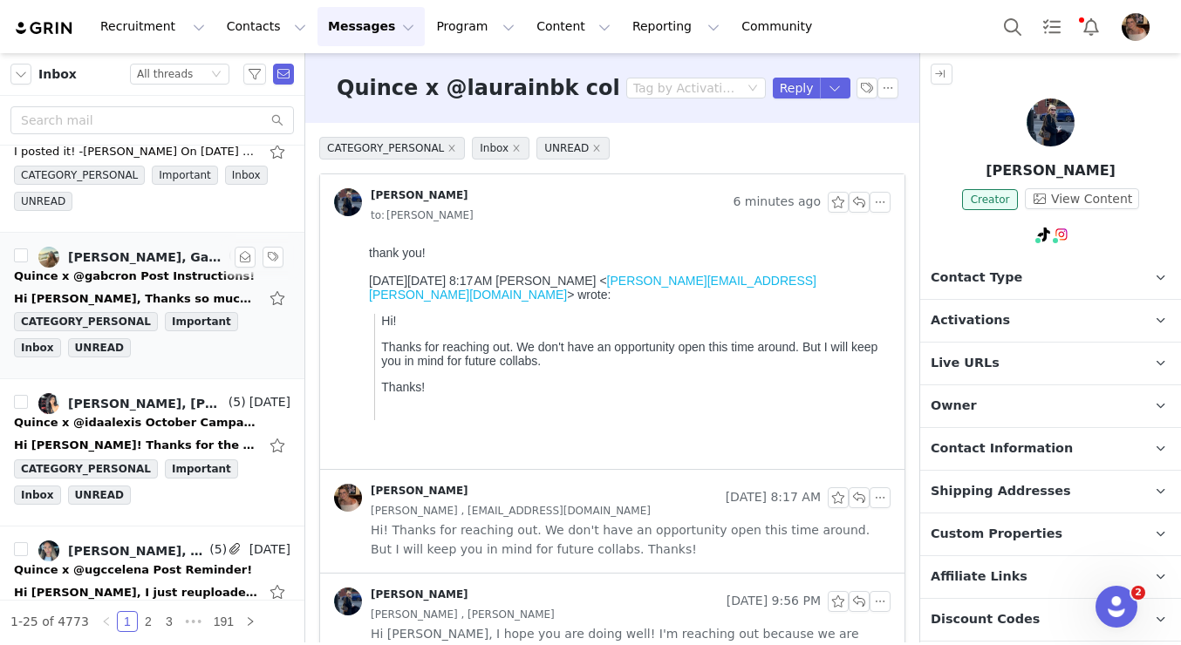
click at [155, 290] on div "Hi Alexis, Thanks so much for sending this along! I will send over a draft once…" at bounding box center [136, 298] width 244 height 17
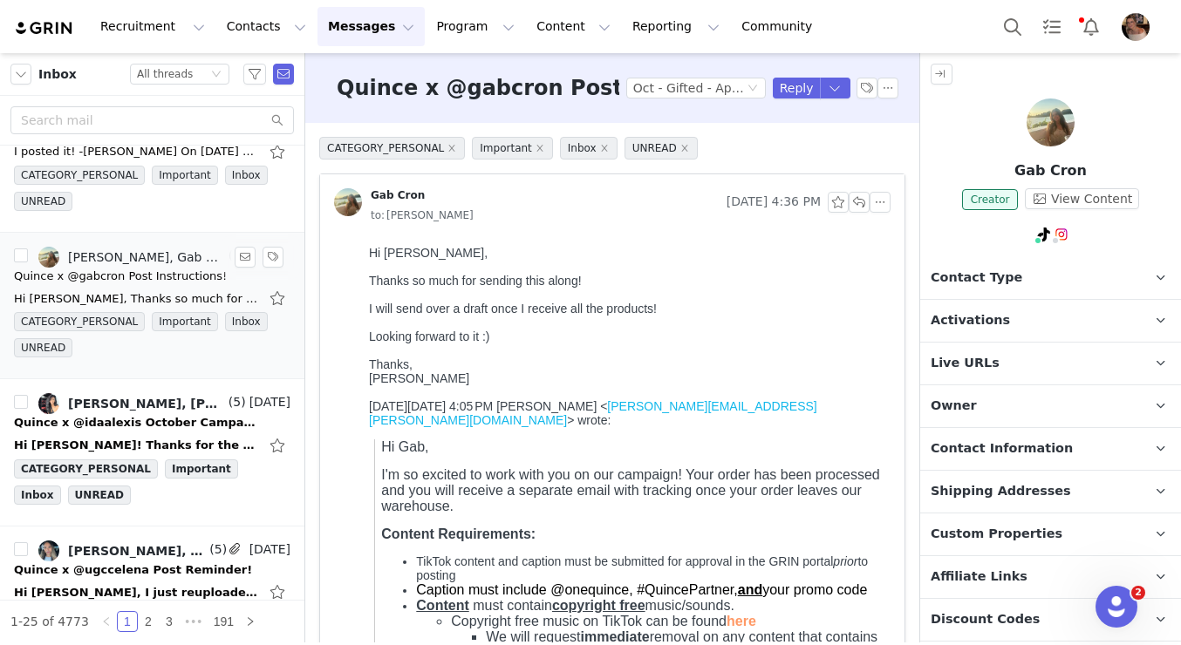
scroll to position [2752, 0]
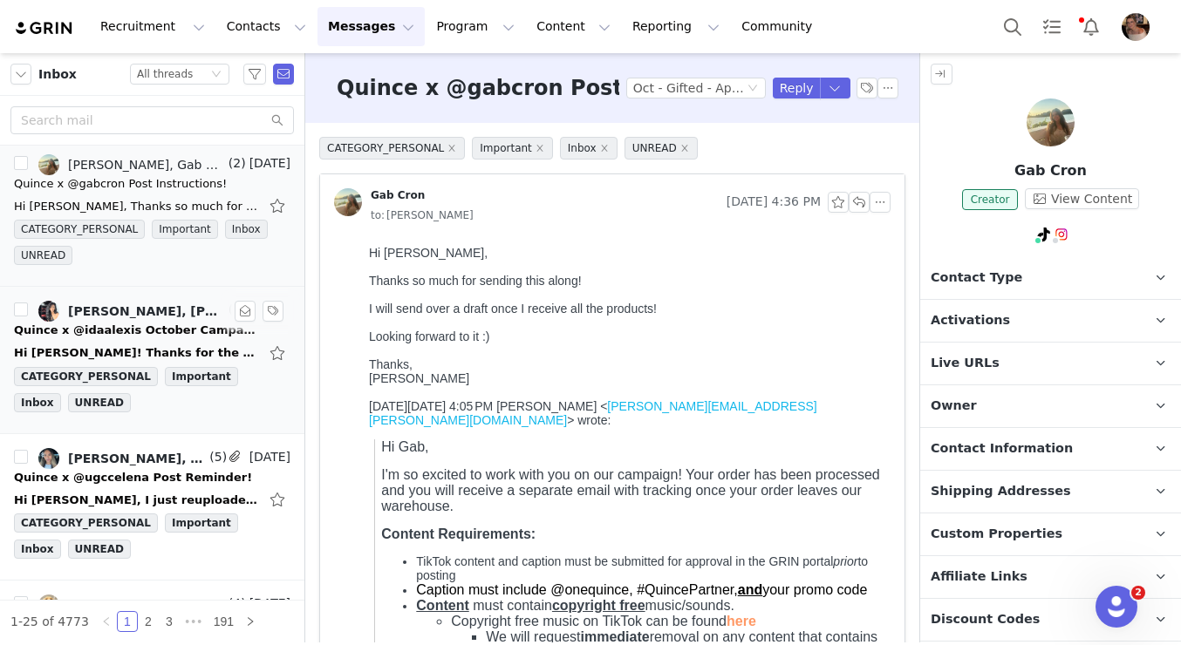
click at [191, 332] on div "Quince x @idaalexis October Campaign!" at bounding box center [136, 330] width 244 height 17
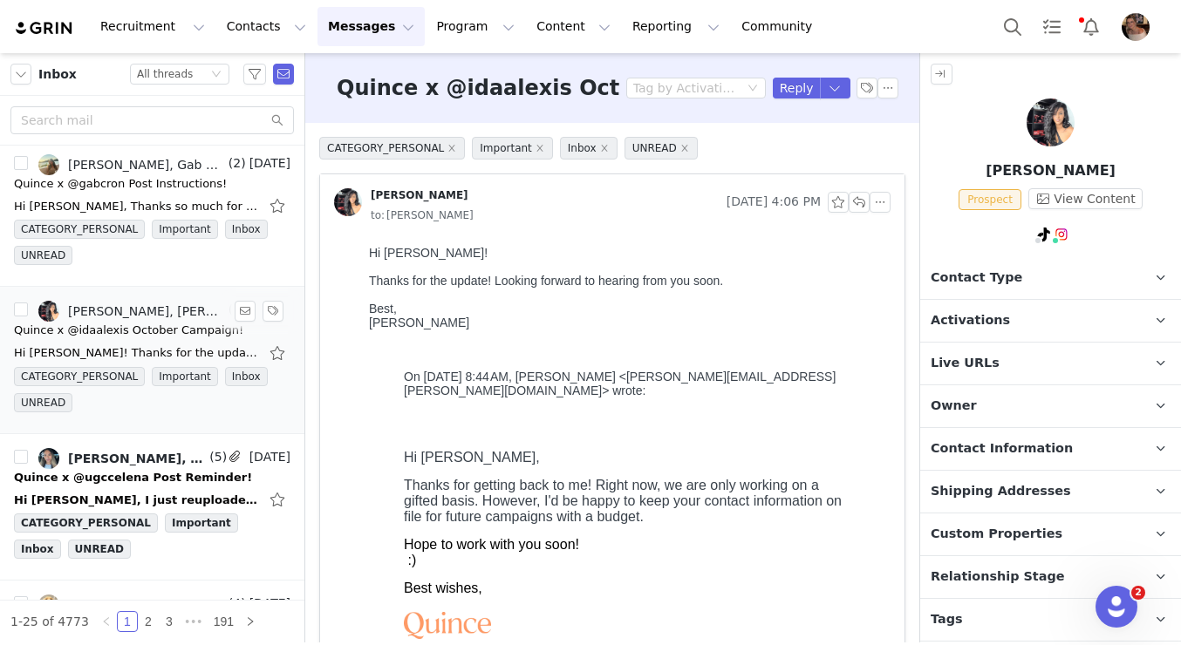
scroll to position [2879, 0]
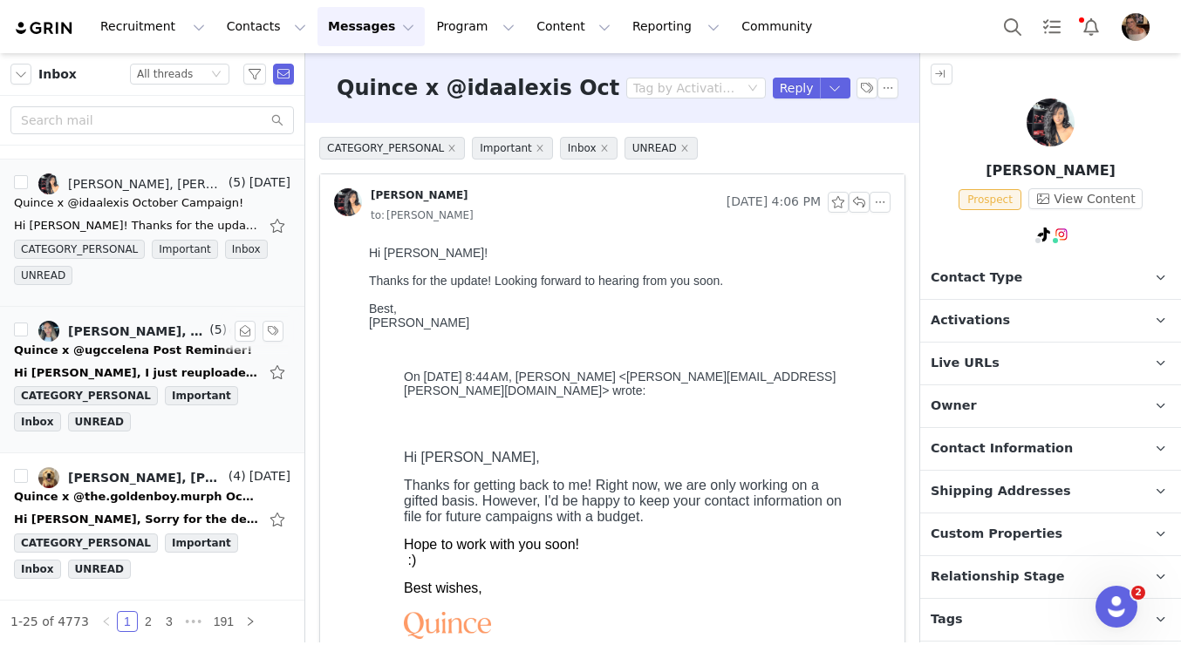
click at [153, 326] on div "Alexis Bignotti, Celena Molina" at bounding box center [137, 331] width 138 height 14
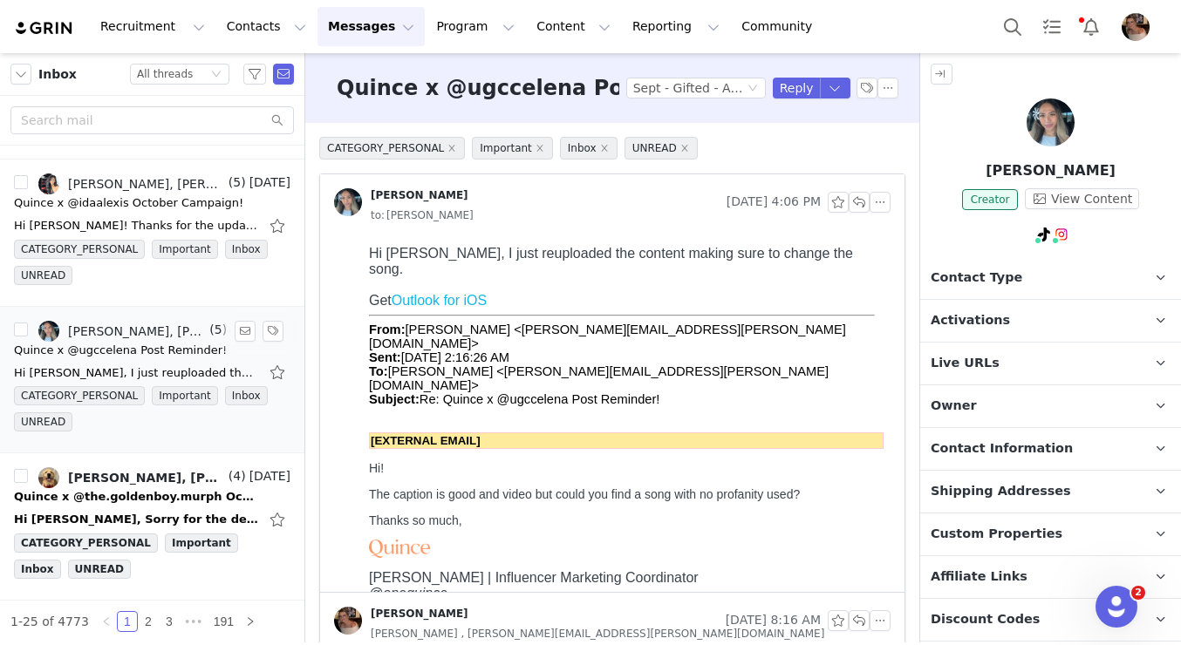
scroll to position [0, 0]
click at [989, 324] on span "Activations" at bounding box center [970, 320] width 79 height 19
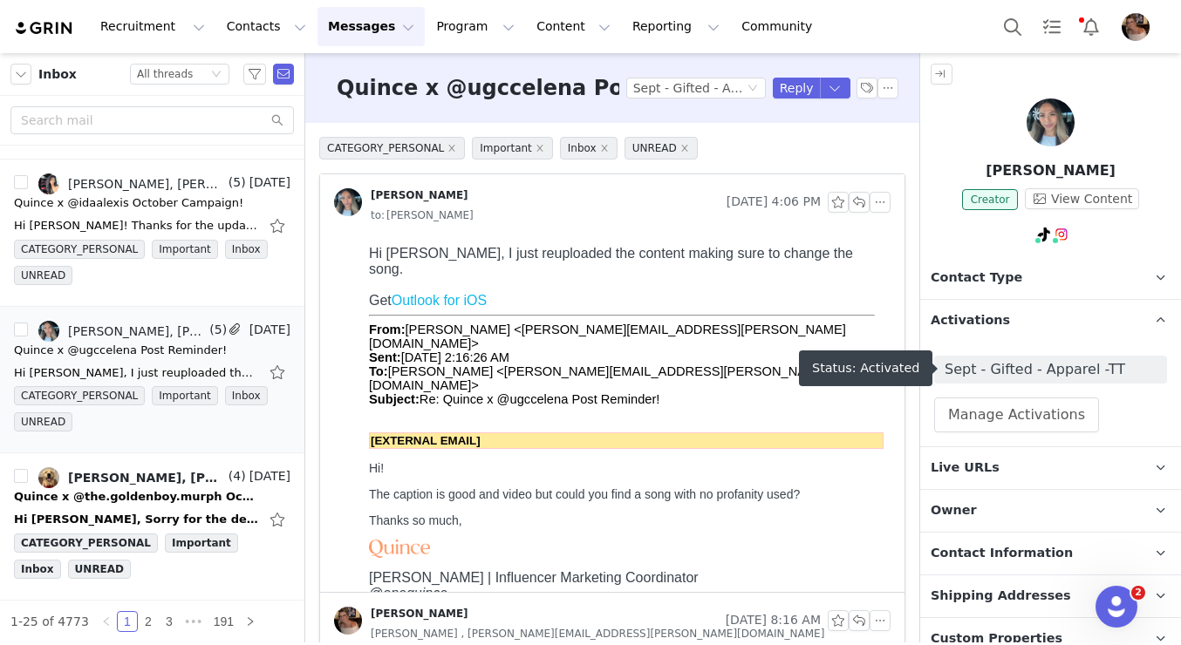
click at [1025, 372] on span "Sept - Gifted - Apparel -TT" at bounding box center [1051, 369] width 212 height 21
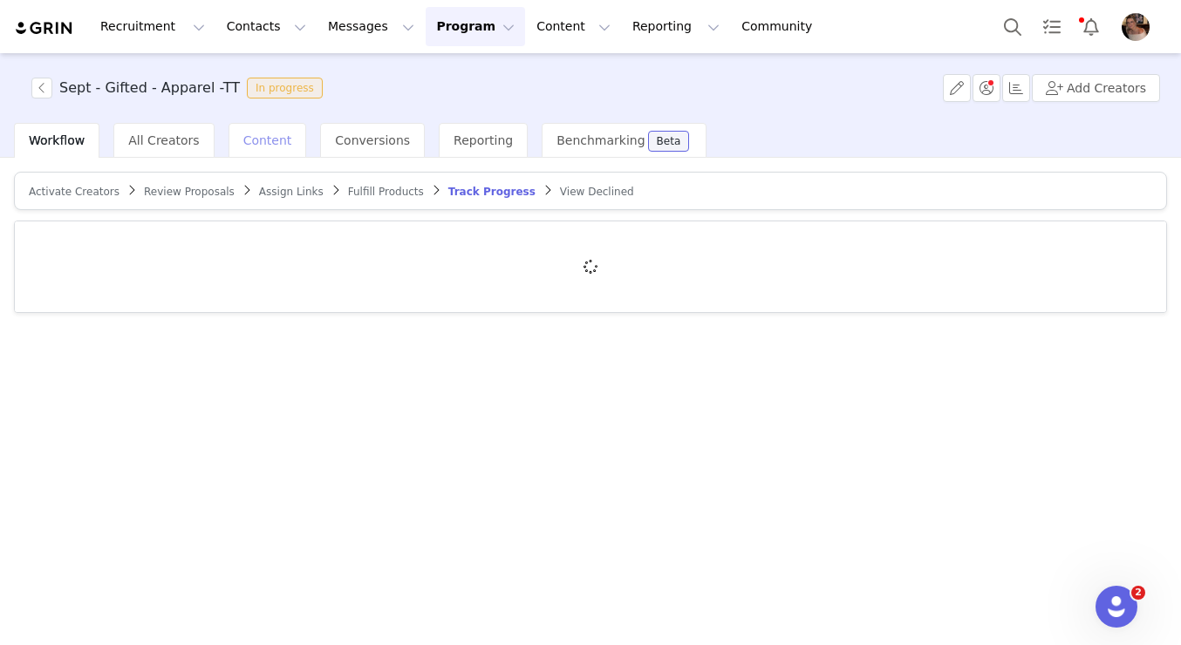
click at [254, 147] on span "Content" at bounding box center [267, 140] width 49 height 14
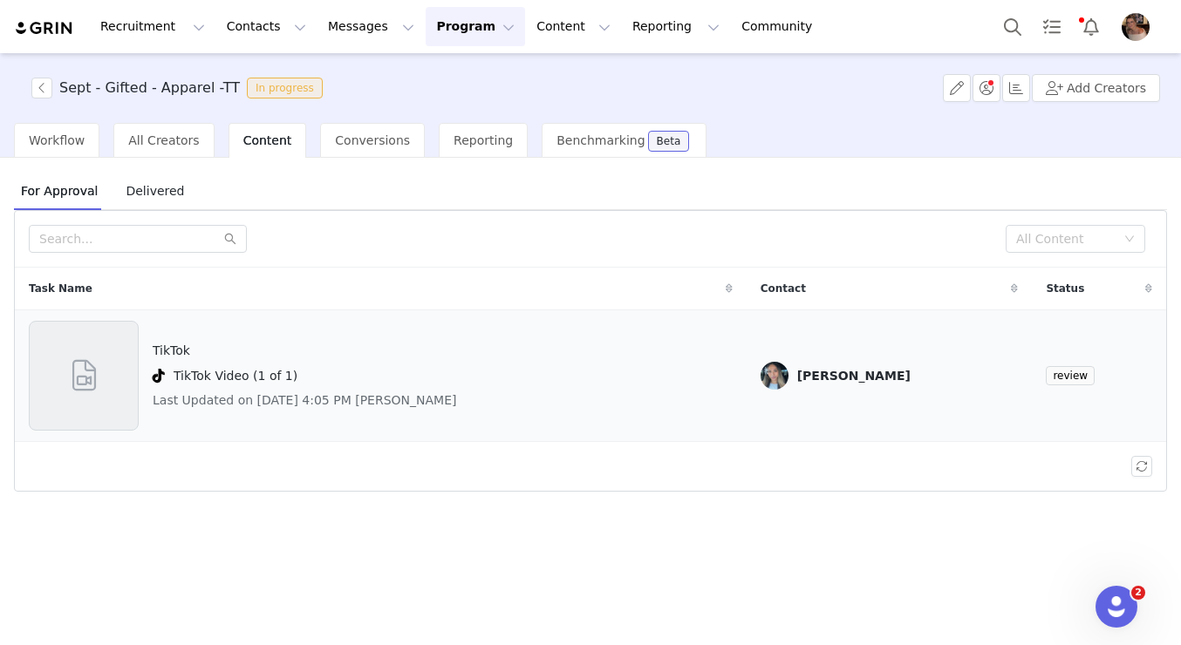
click at [642, 412] on div "TikTok TikTok Video (1 of 1) Last Updated on Sep 29, 2025 4:05 PM Celena Molina" at bounding box center [381, 376] width 704 height 110
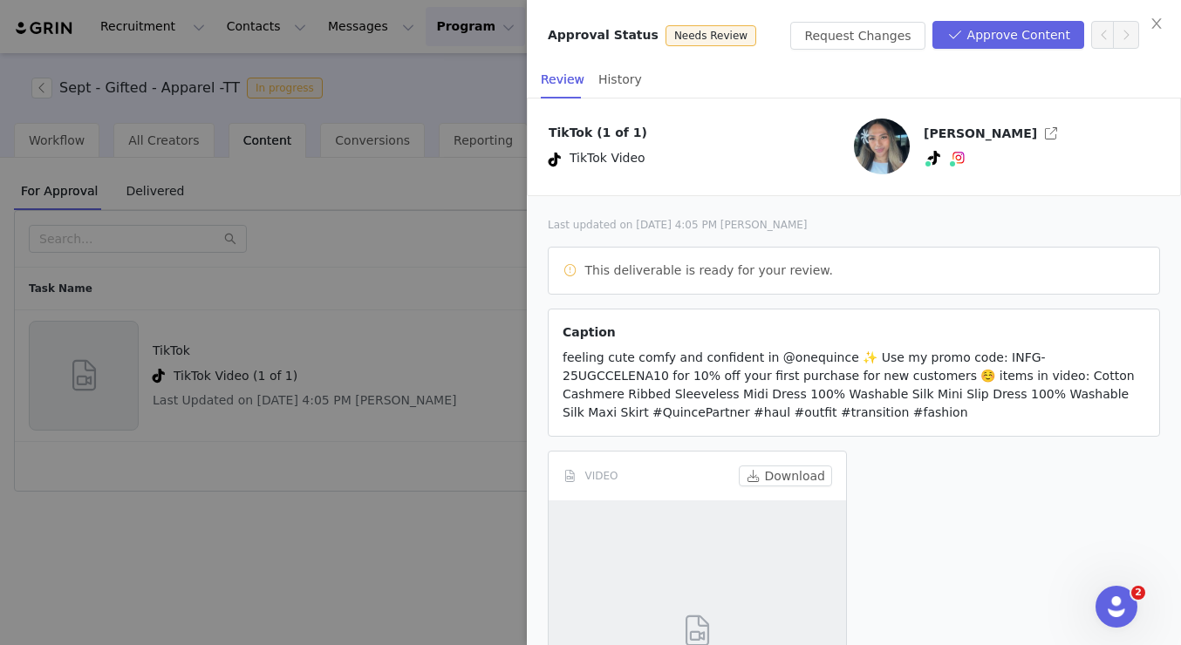
scroll to position [192, 0]
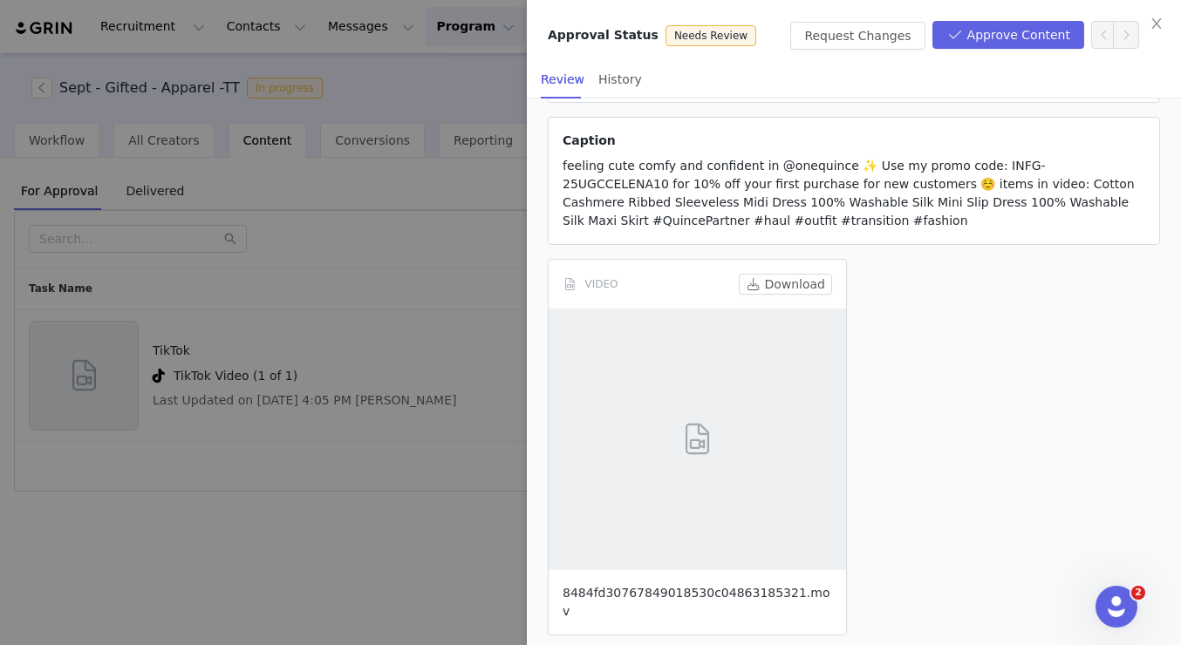
click at [681, 590] on link "8484fd30767849018530c04863185321.mov" at bounding box center [696, 602] width 267 height 32
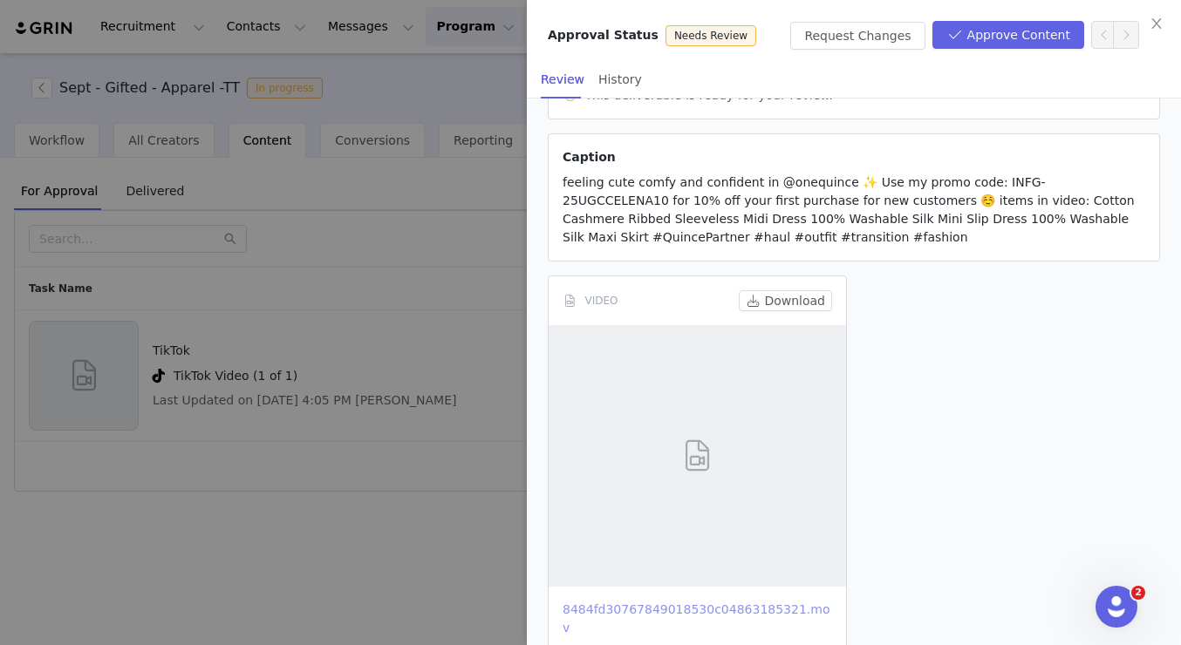
scroll to position [174, 0]
click at [1036, 190] on span "feeling cute comfy and confident in @onequince ✨ Use my promo code: INFG-25UGCC…" at bounding box center [849, 210] width 572 height 69
drag, startPoint x: 971, startPoint y: 183, endPoint x: 1031, endPoint y: 182, distance: 60.2
click at [1031, 182] on span "feeling cute comfy and confident in @onequince ✨ Use my promo code: INFG-25UGCC…" at bounding box center [849, 210] width 572 height 69
click at [975, 185] on span "feeling cute comfy and confident in @onequince ✨ Use my promo code: INFG-25UGCC…" at bounding box center [849, 210] width 572 height 69
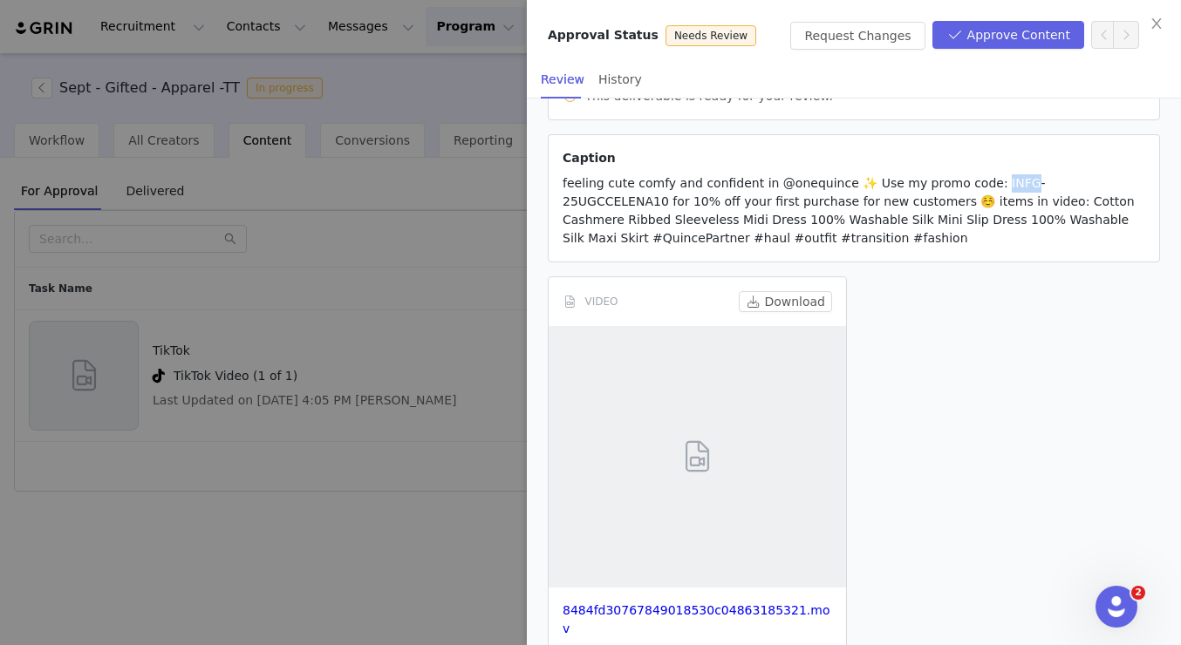
click at [975, 185] on span "feeling cute comfy and confident in @onequince ✨ Use my promo code: INFG-25UGCC…" at bounding box center [849, 210] width 572 height 69
click at [973, 184] on span "feeling cute comfy and confident in @onequince ✨ Use my promo code: INFG-25UGCC…" at bounding box center [849, 210] width 572 height 69
drag, startPoint x: 972, startPoint y: 184, endPoint x: 1108, endPoint y: 180, distance: 137.0
click at [1108, 180] on span "feeling cute comfy and confident in @onequince ✨ Use my promo code: INFG-25UGCC…" at bounding box center [849, 210] width 572 height 69
copy span "INFG-25UGCCELENA10"
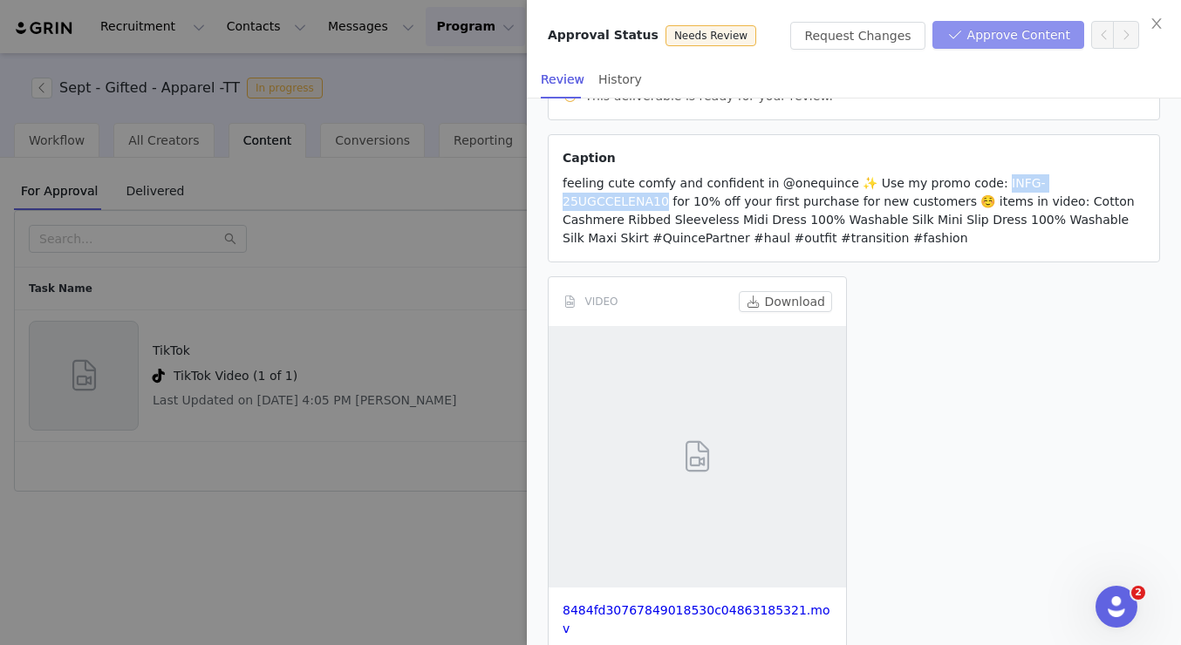
click at [1001, 40] on button "Approve Content" at bounding box center [1008, 35] width 152 height 28
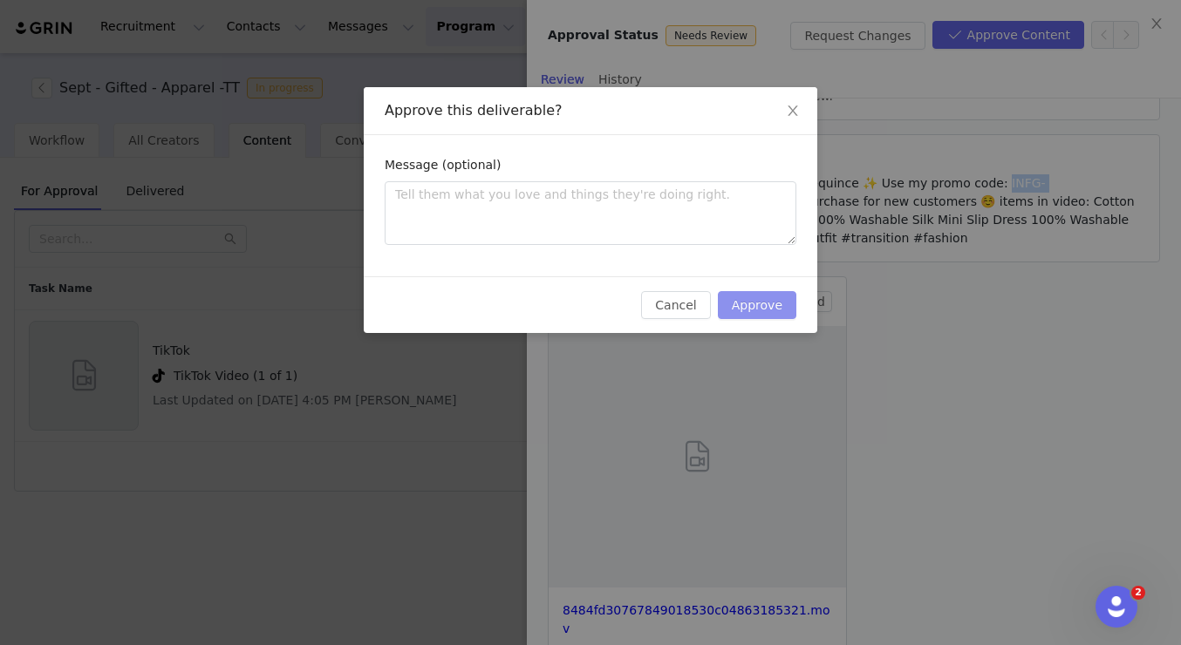
click at [726, 317] on button "Approve" at bounding box center [757, 305] width 78 height 28
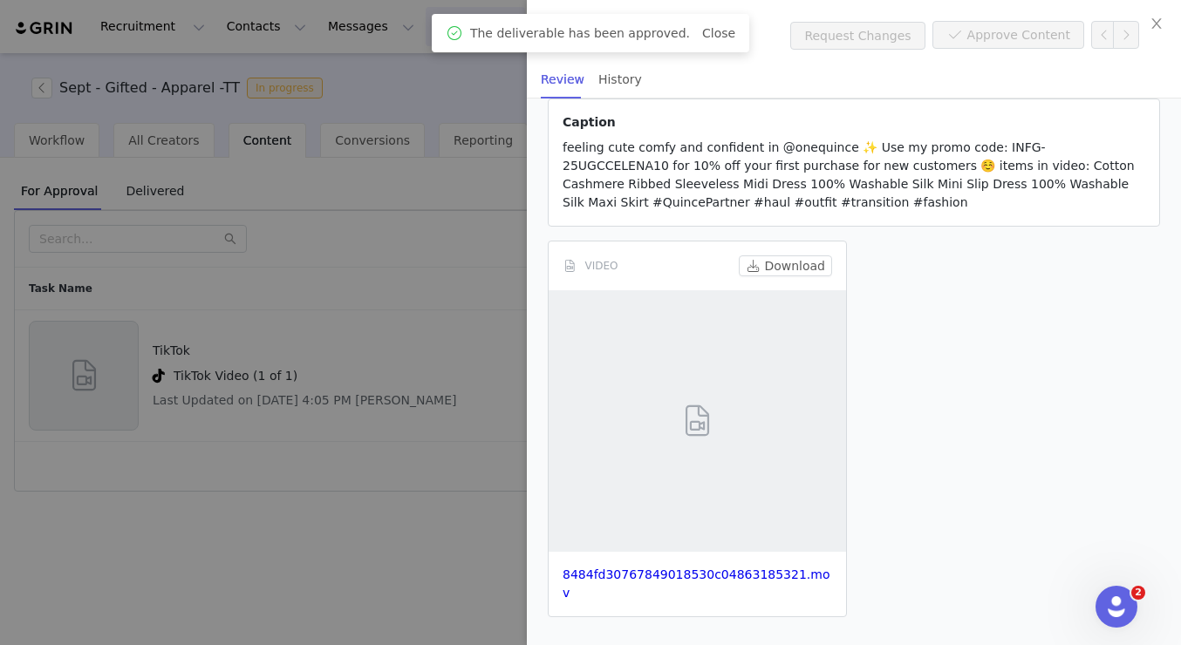
scroll to position [0, 0]
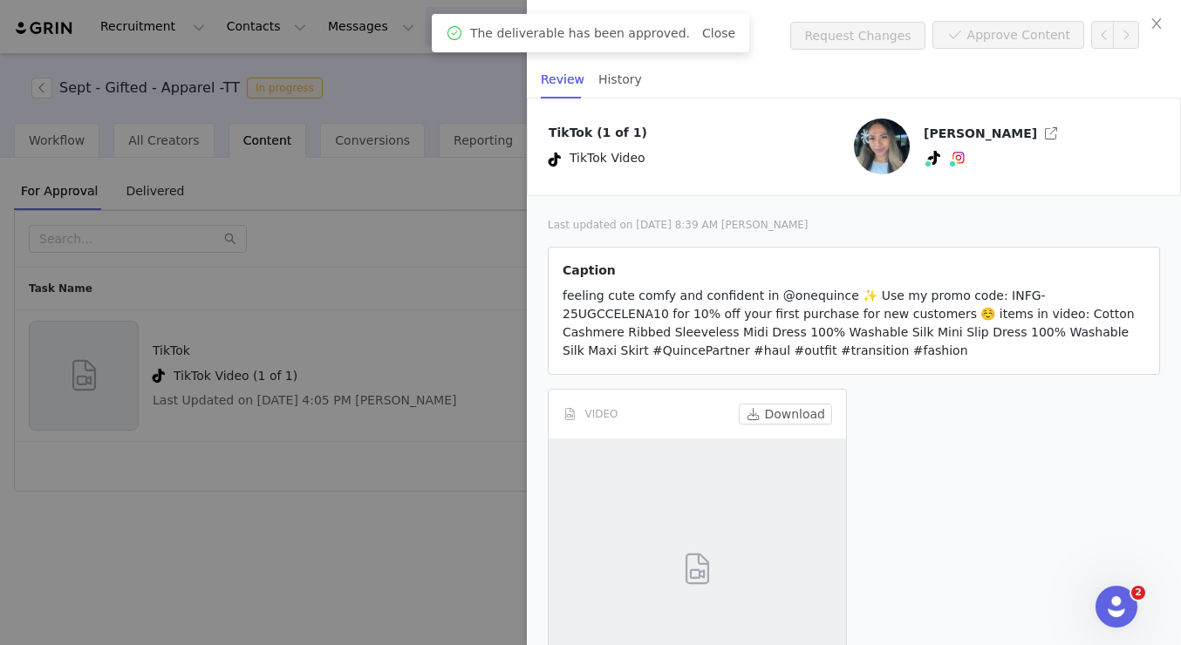
click at [331, 76] on div at bounding box center [590, 322] width 1181 height 645
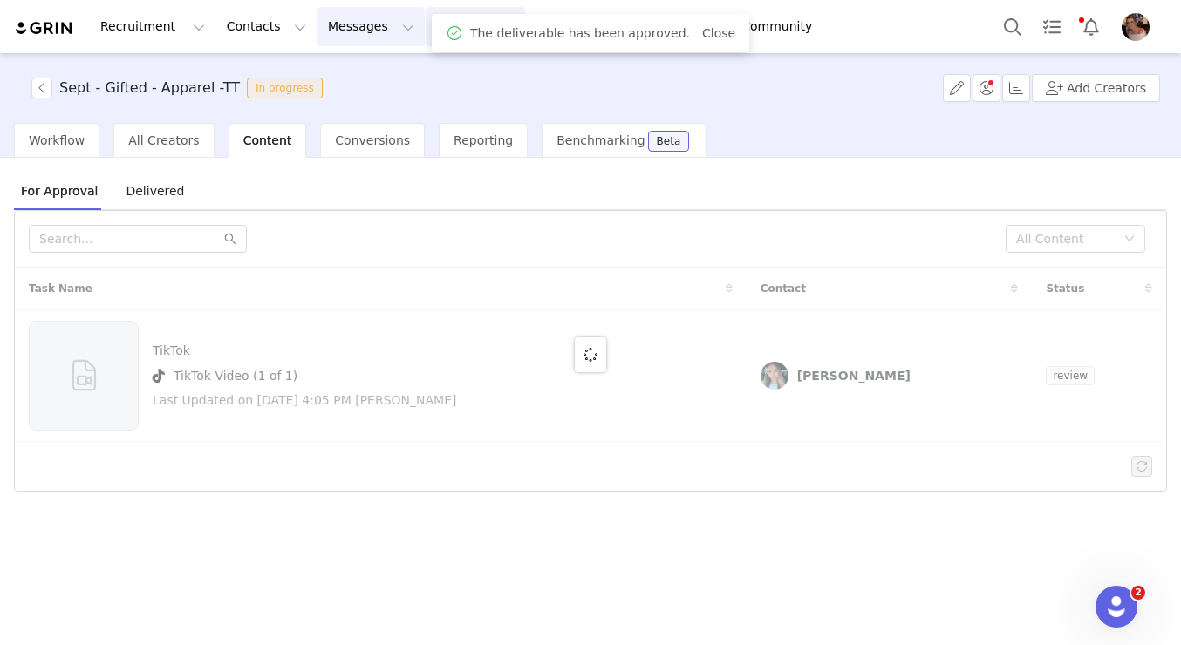
click at [328, 32] on button "Messages Messages" at bounding box center [370, 26] width 107 height 39
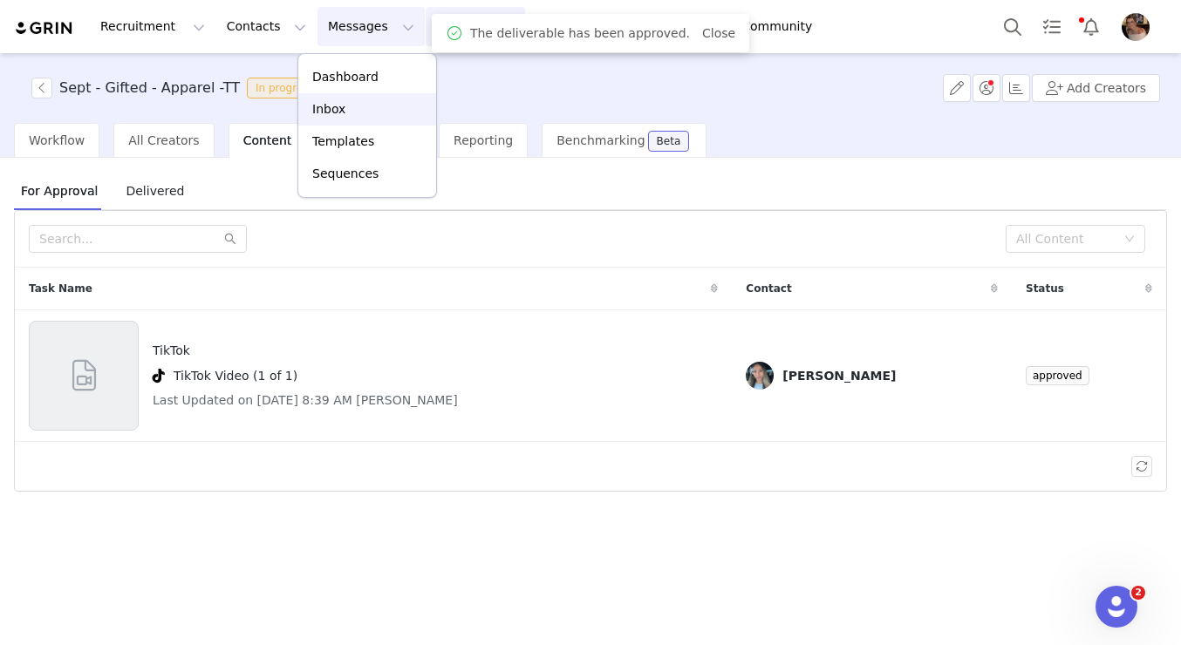
click at [337, 106] on p "Inbox" at bounding box center [328, 109] width 33 height 18
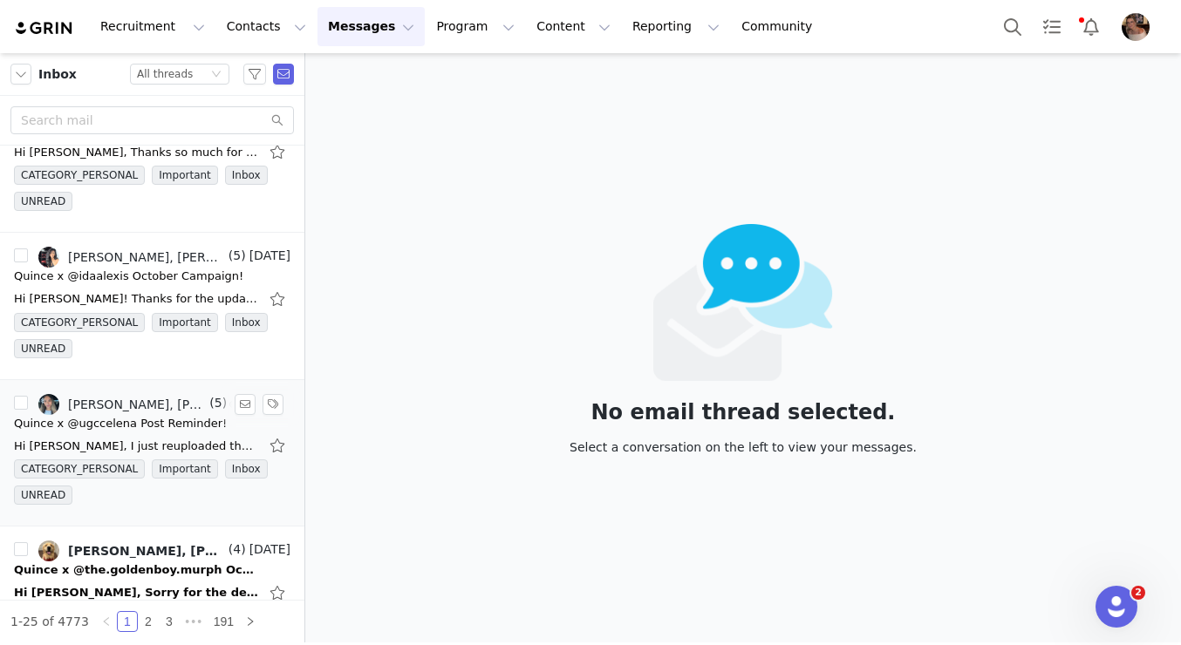
scroll to position [2853, 0]
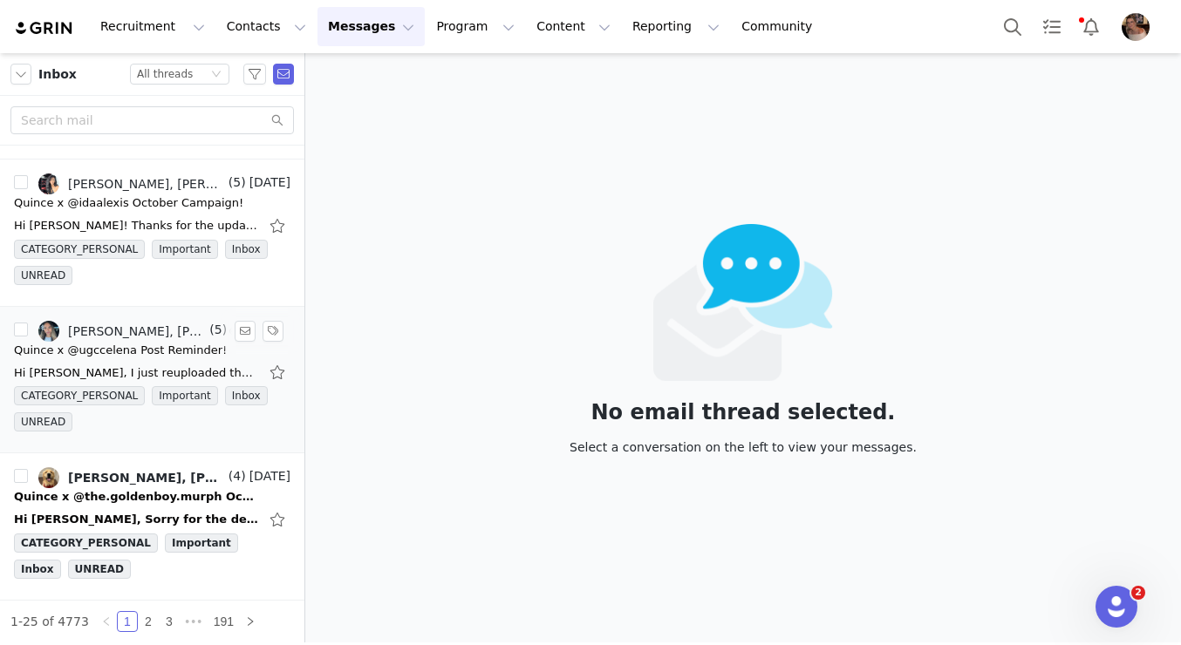
click at [137, 365] on div "Hi Alexis, I just reuploaded the content making sure to change the song. Get Ou…" at bounding box center [136, 373] width 244 height 17
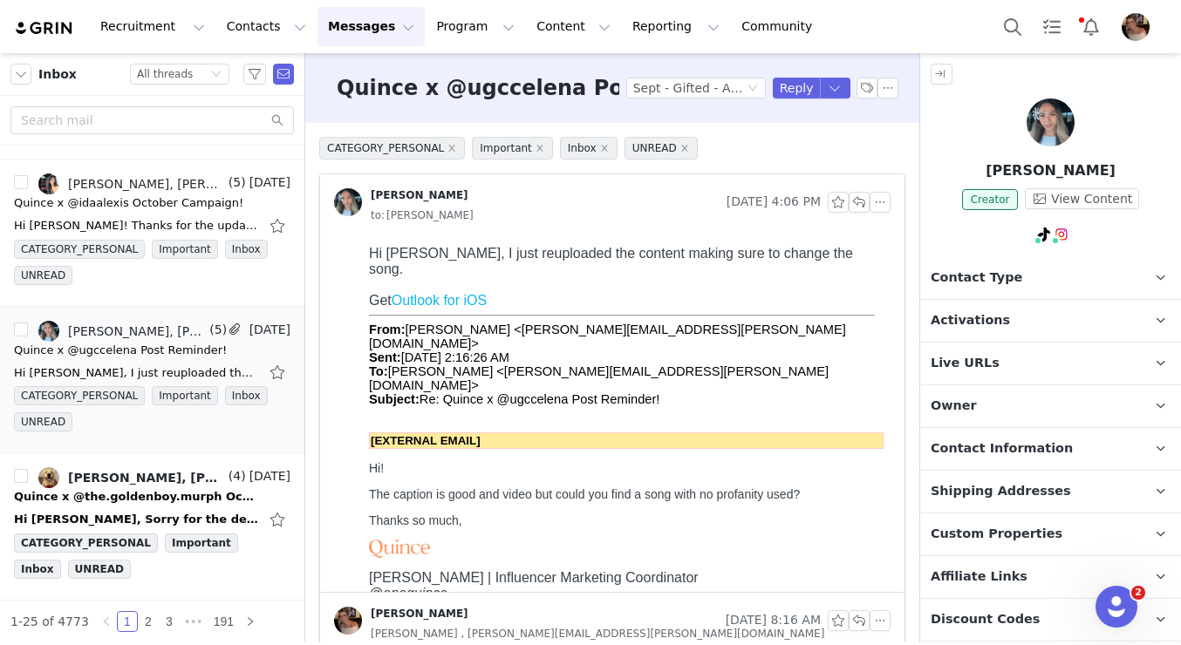
scroll to position [0, 0]
click at [860, 201] on button "button" at bounding box center [859, 202] width 21 height 21
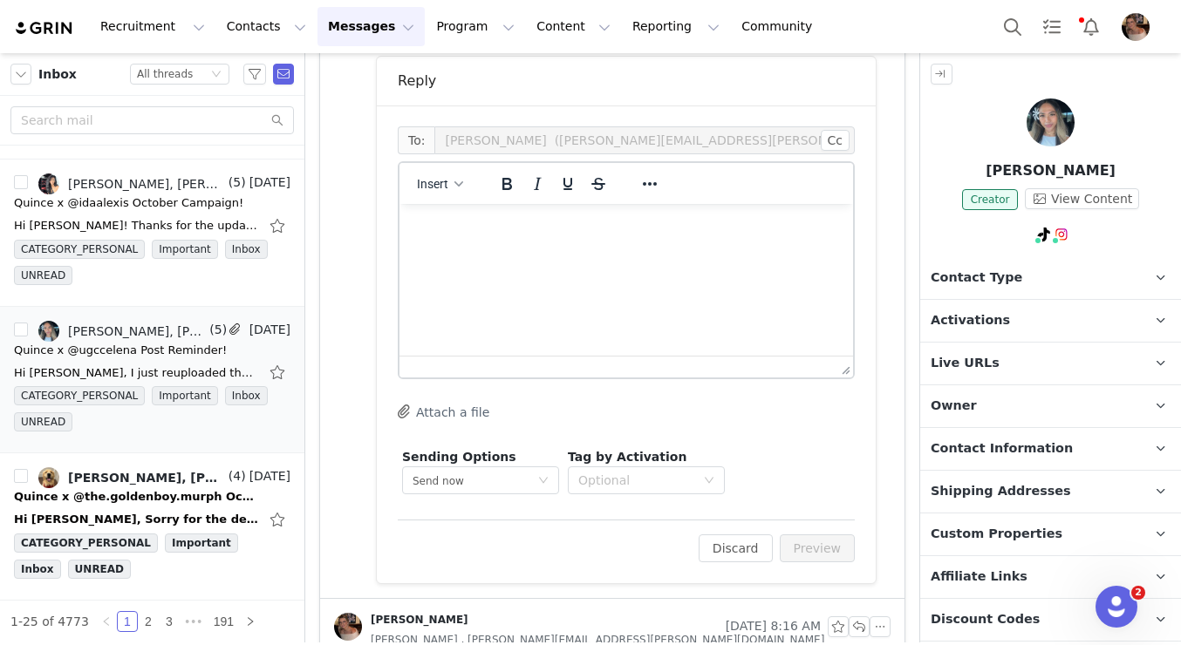
click at [653, 251] on html at bounding box center [626, 227] width 454 height 47
click at [816, 555] on button "Preview" at bounding box center [818, 549] width 76 height 28
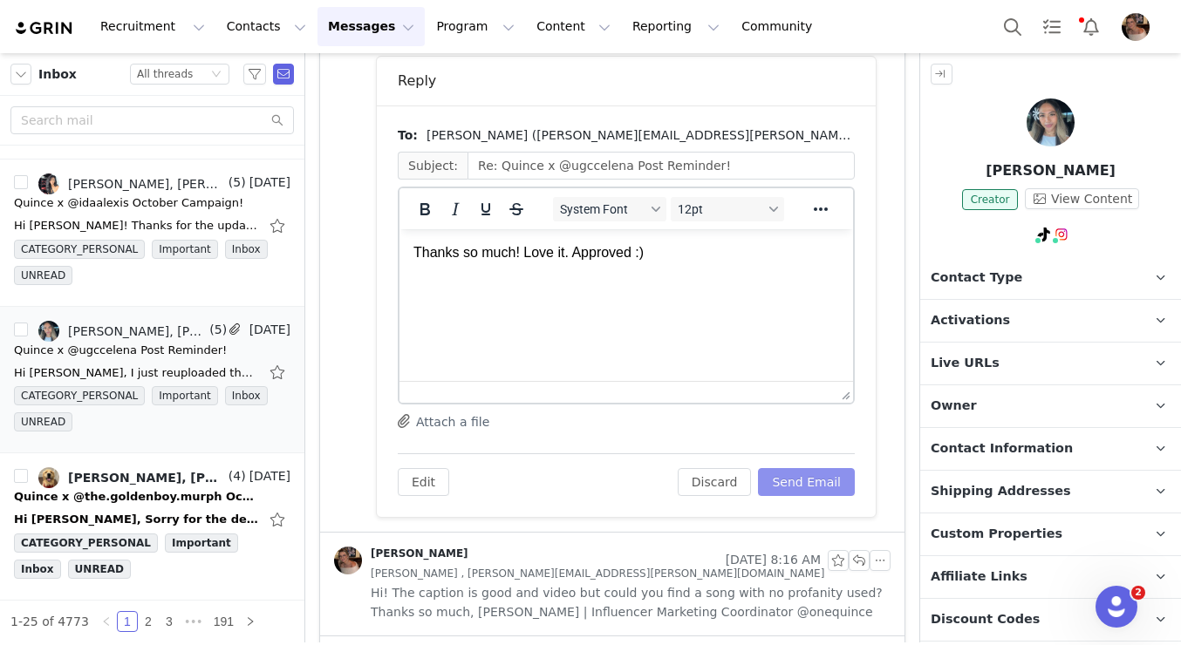
click at [823, 473] on button "Send Email" at bounding box center [806, 482] width 97 height 28
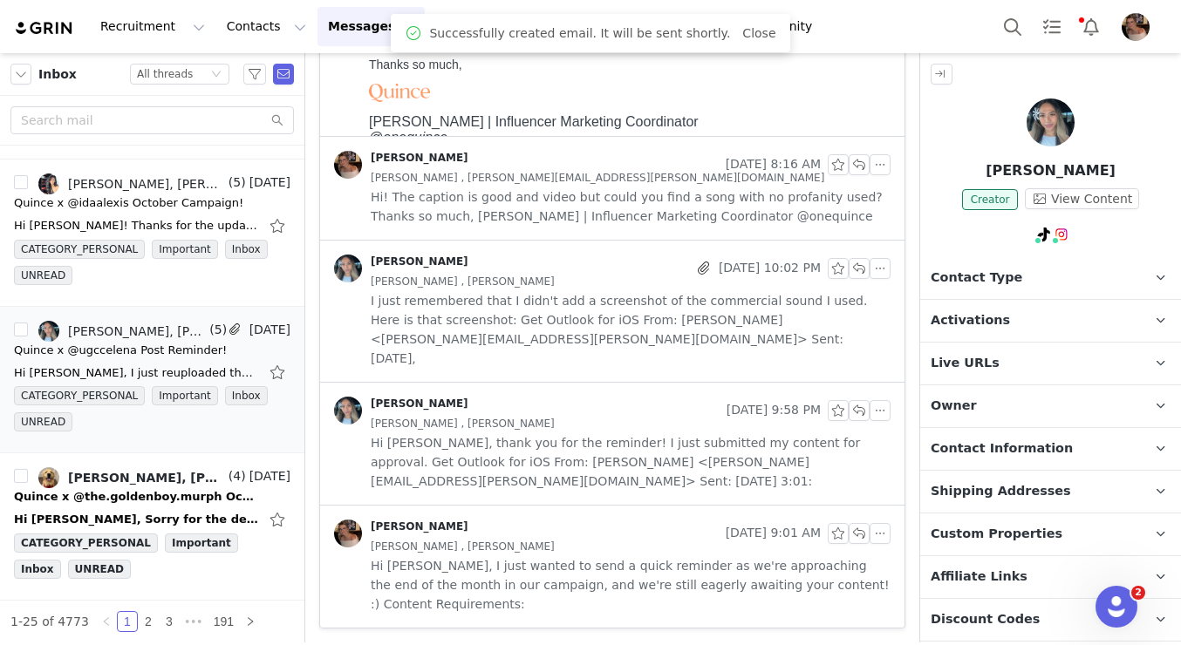
scroll to position [437, 0]
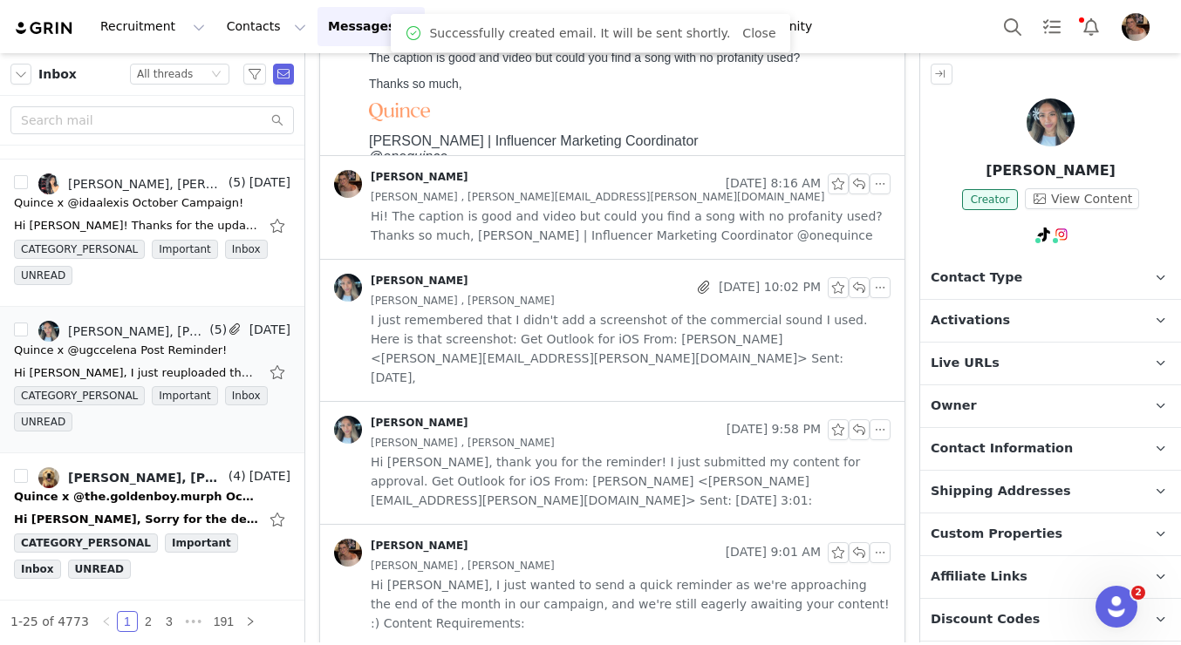
click at [968, 318] on span "Activations" at bounding box center [970, 320] width 79 height 19
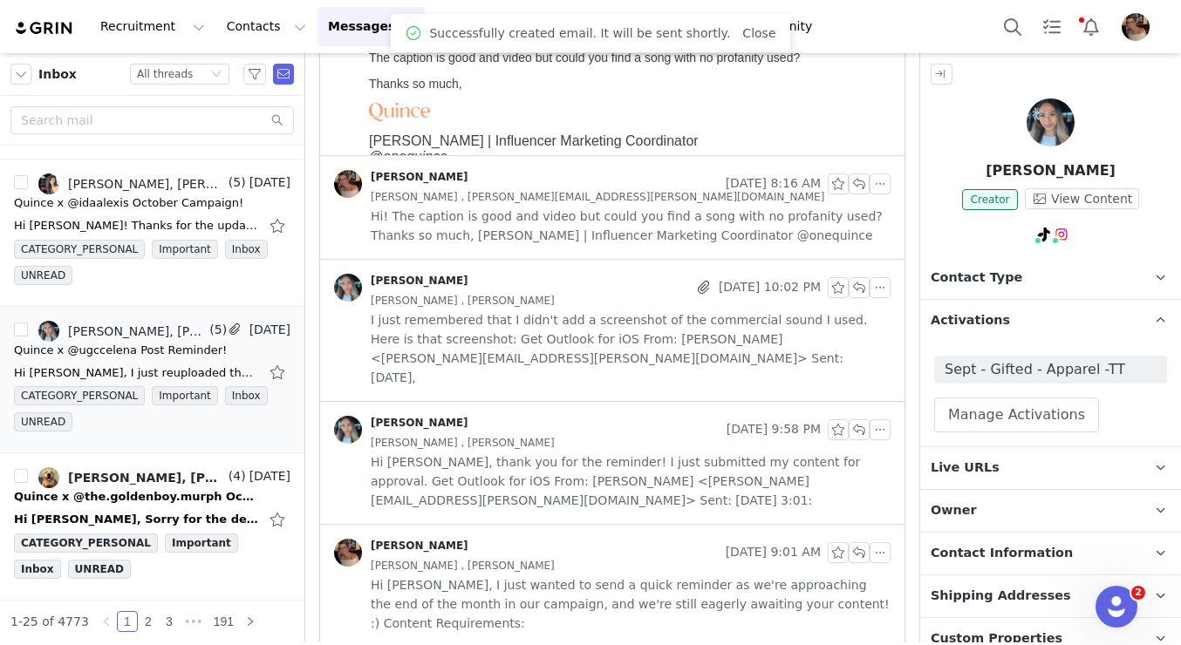
click at [968, 318] on span "Activations" at bounding box center [970, 320] width 79 height 19
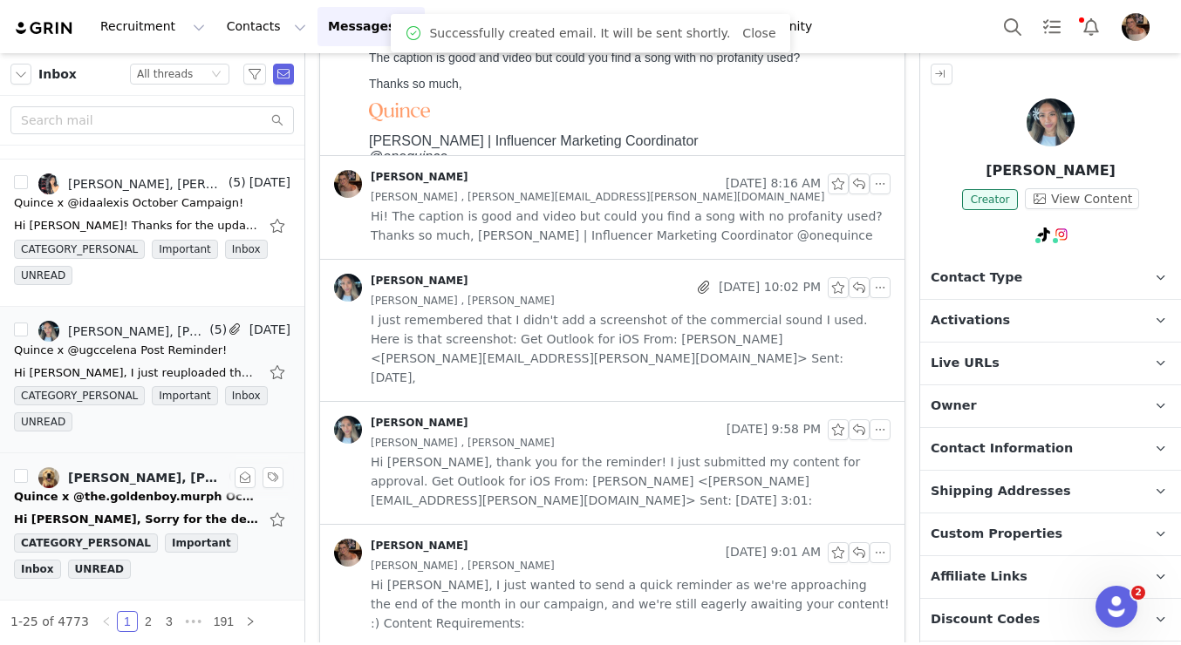
click at [162, 490] on div "Quince x @the.goldenboy.murph October Campaign!" at bounding box center [136, 496] width 244 height 17
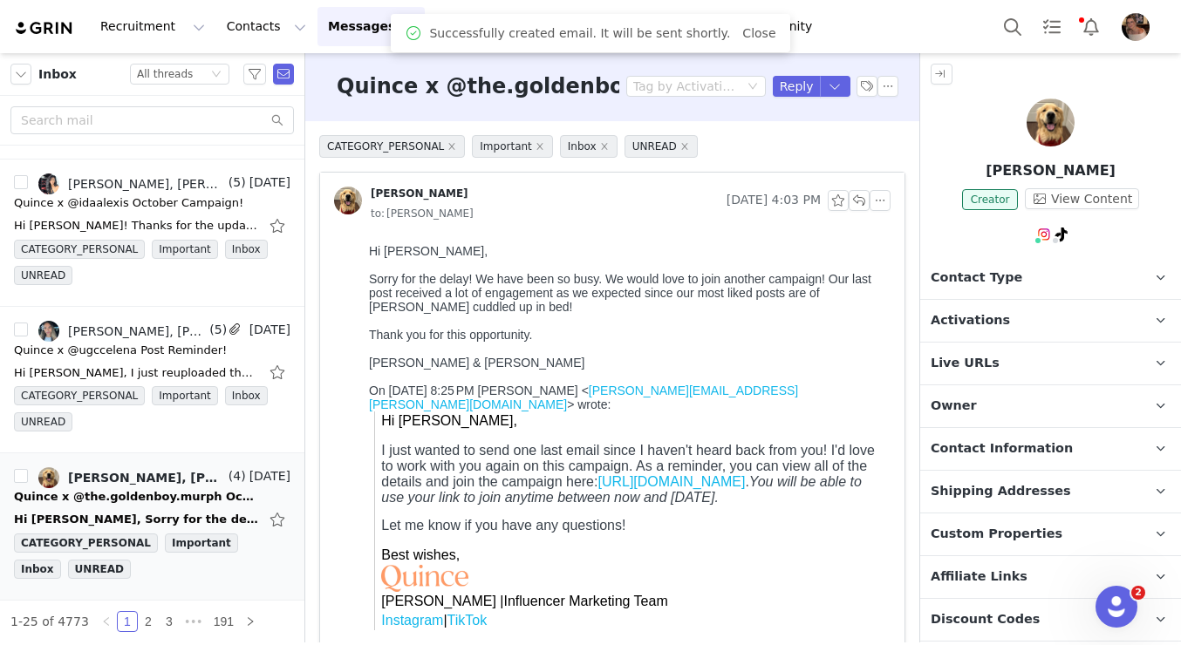
scroll to position [0, 0]
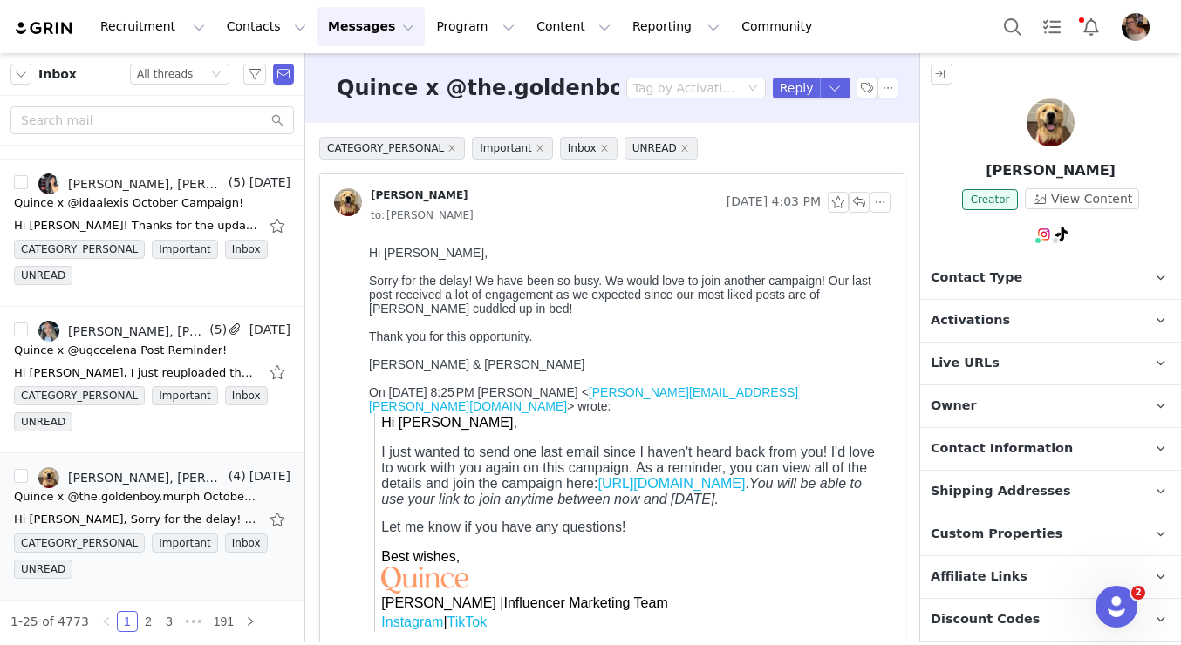
click at [975, 317] on span "Activations" at bounding box center [970, 320] width 79 height 19
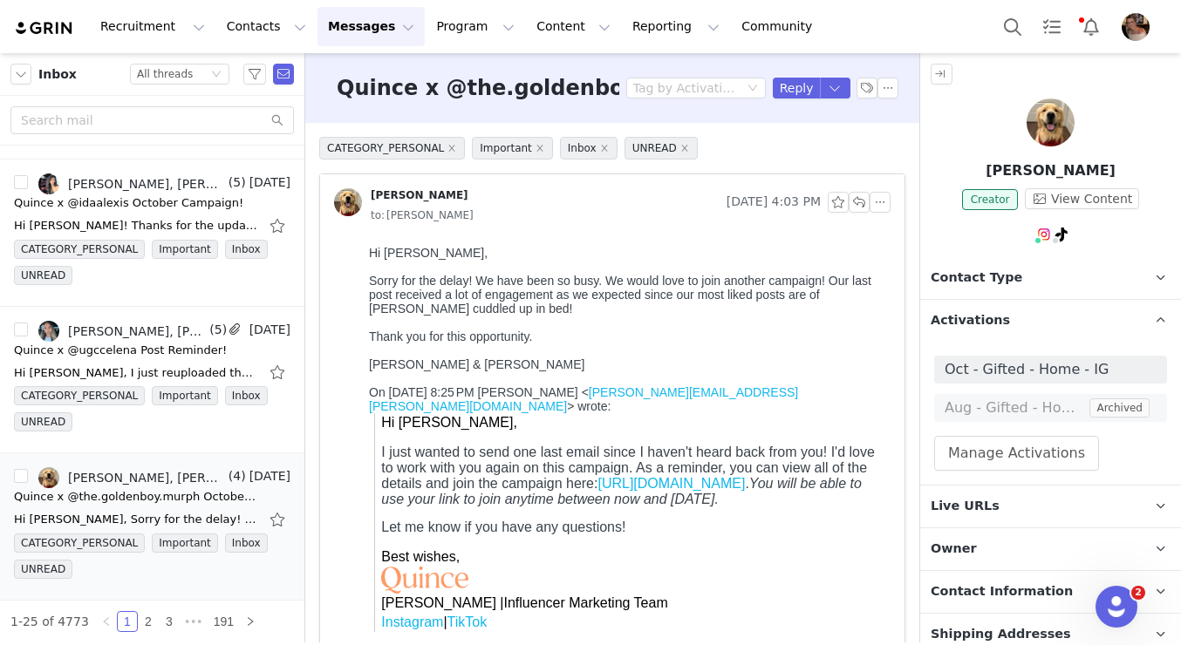
click at [985, 321] on span "Activations" at bounding box center [970, 320] width 79 height 19
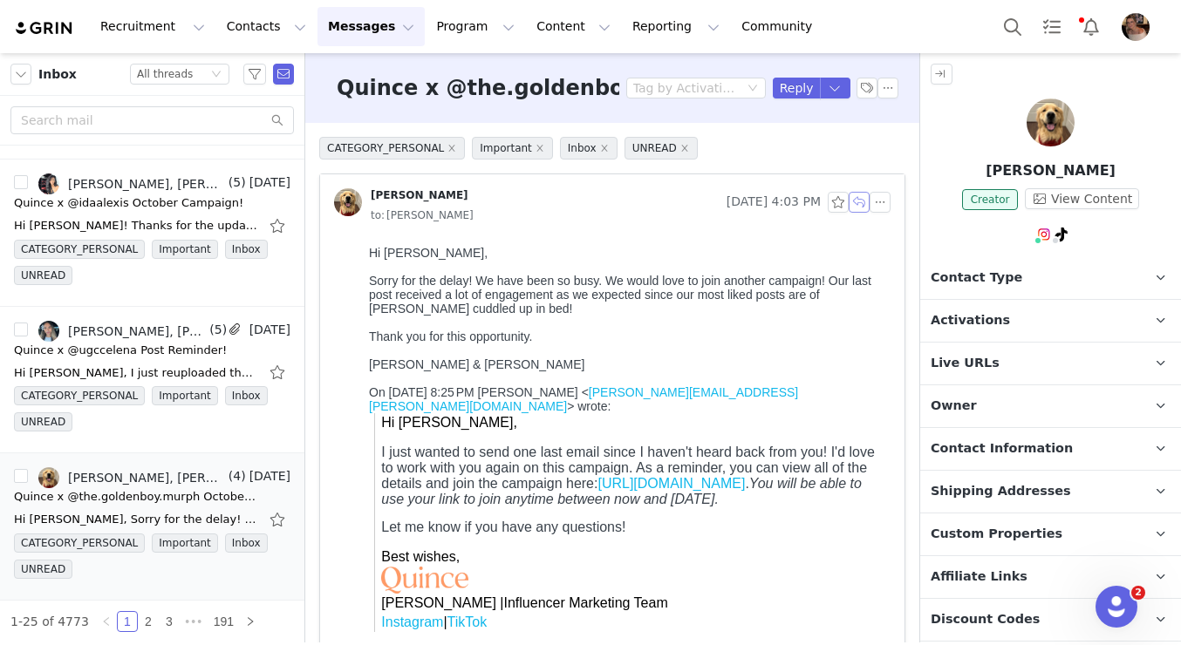
click at [860, 201] on button "button" at bounding box center [859, 202] width 21 height 21
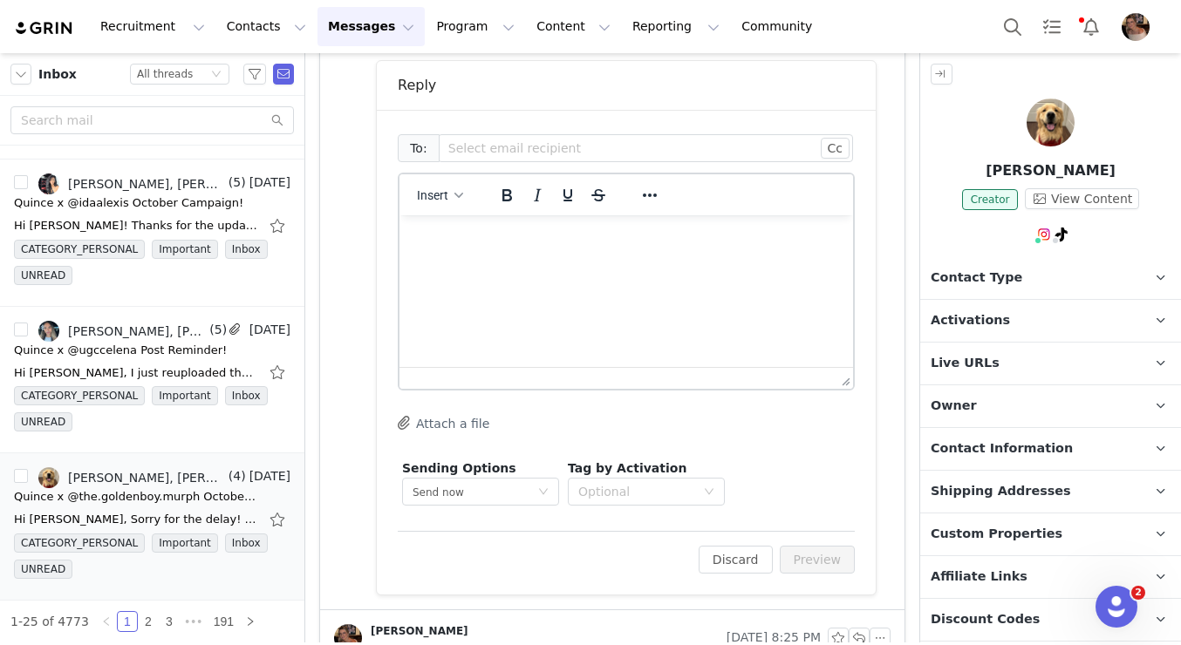
scroll to position [632, 0]
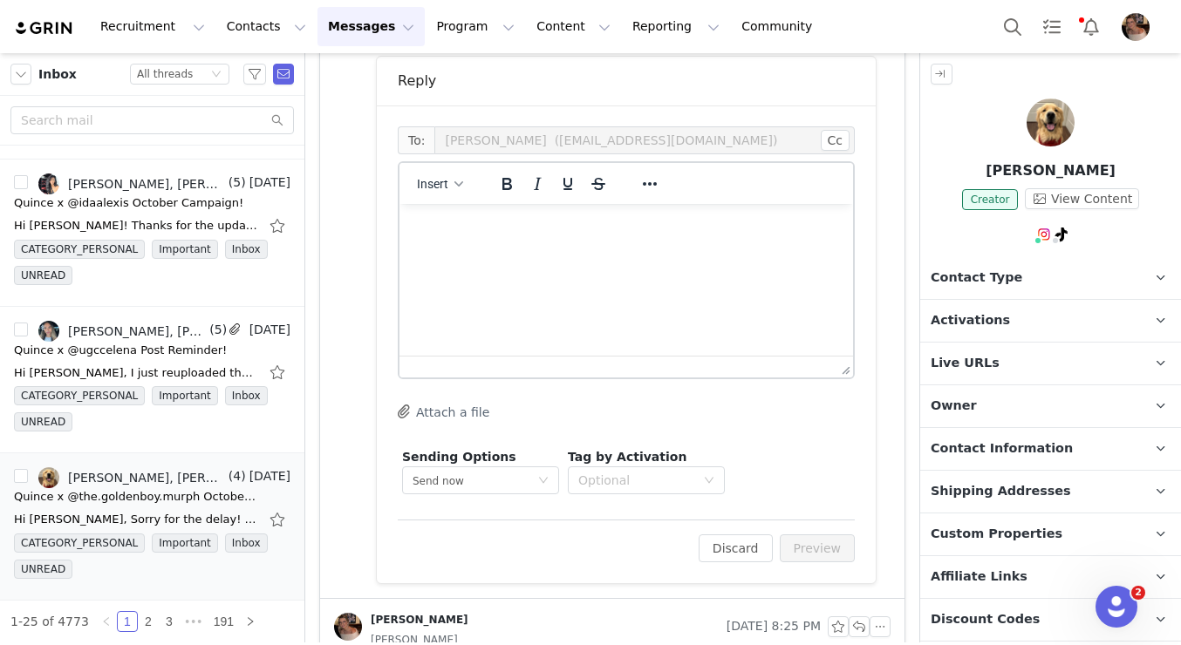
click at [597, 251] on html at bounding box center [626, 227] width 454 height 47
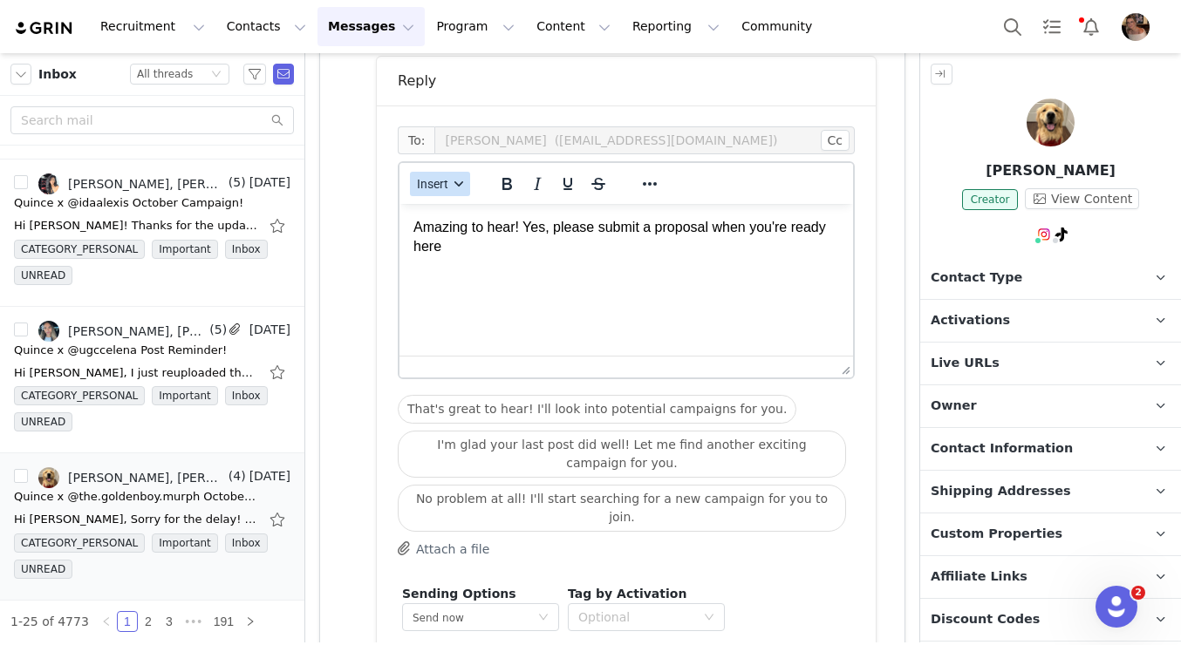
click at [450, 187] on button "Insert" at bounding box center [440, 184] width 60 height 24
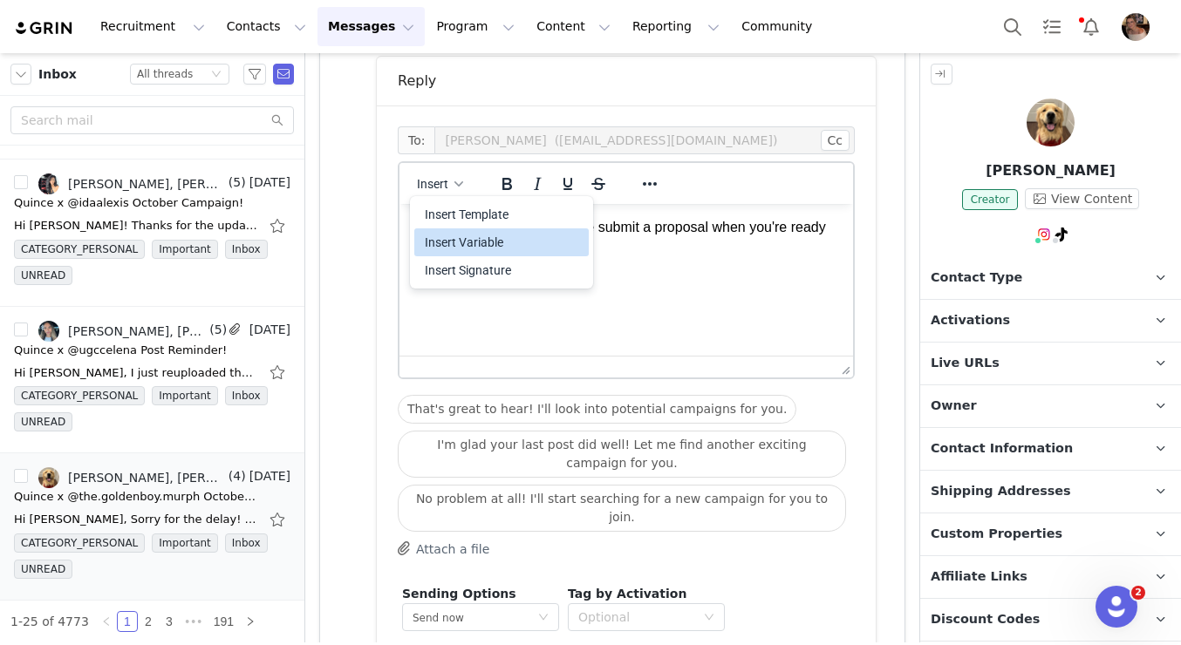
click at [461, 241] on div "Insert Variable" at bounding box center [503, 242] width 157 height 21
select select
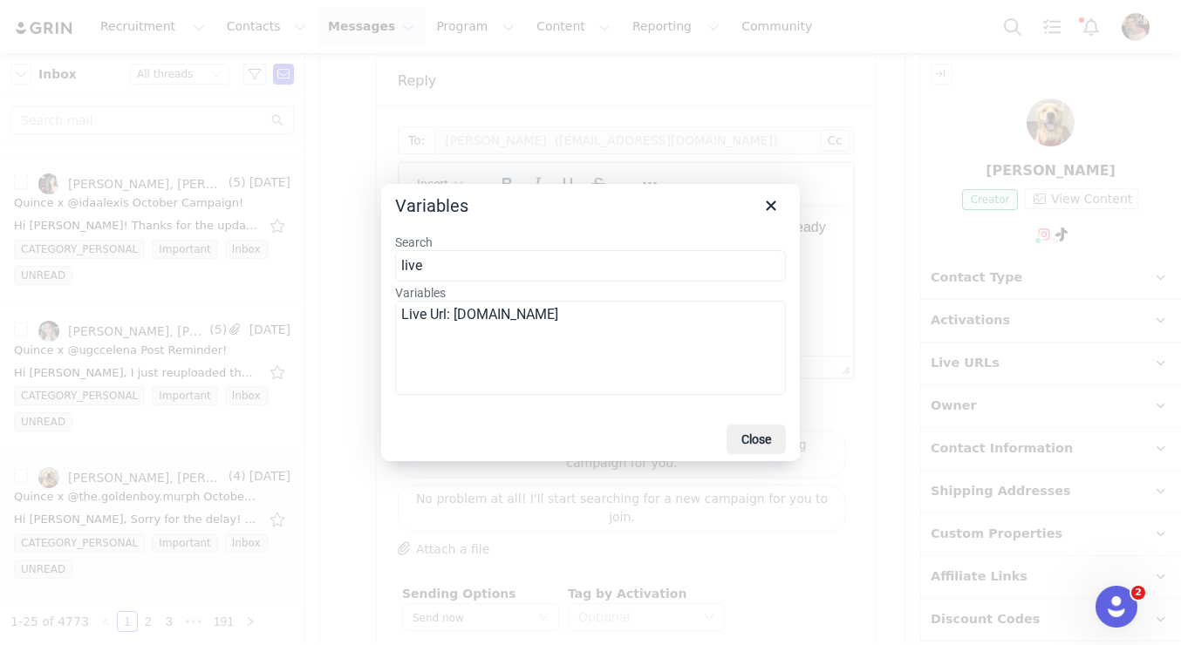
type input "live"
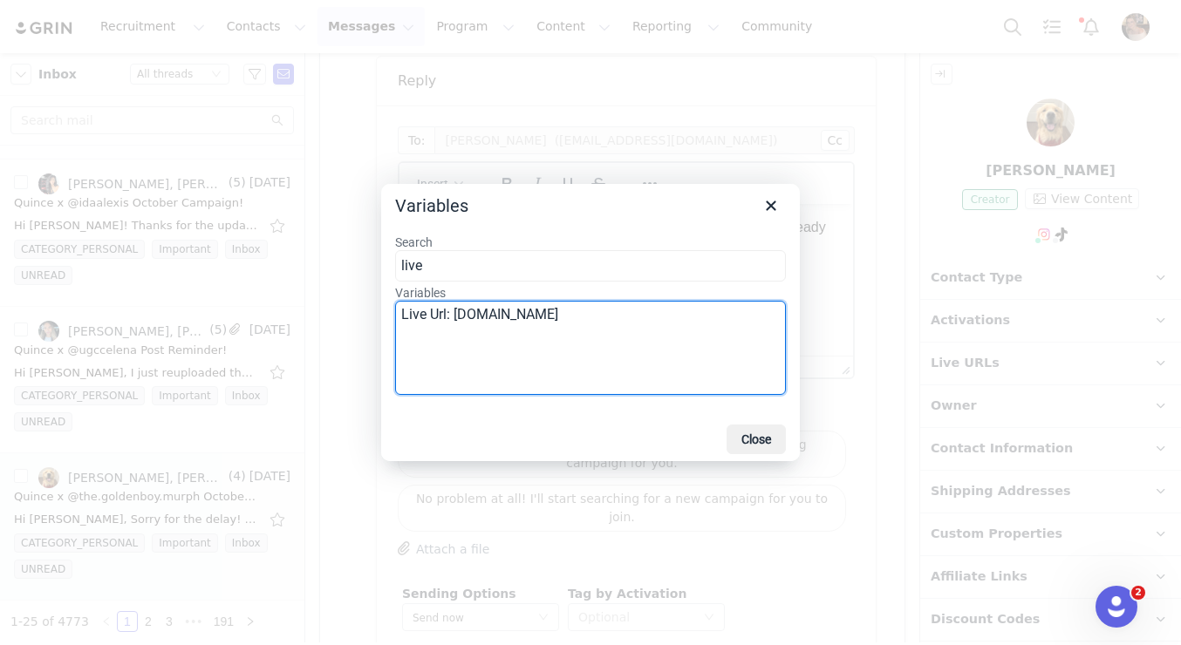
click at [529, 305] on select "Live Url: influencers.quince.com" at bounding box center [590, 348] width 391 height 94
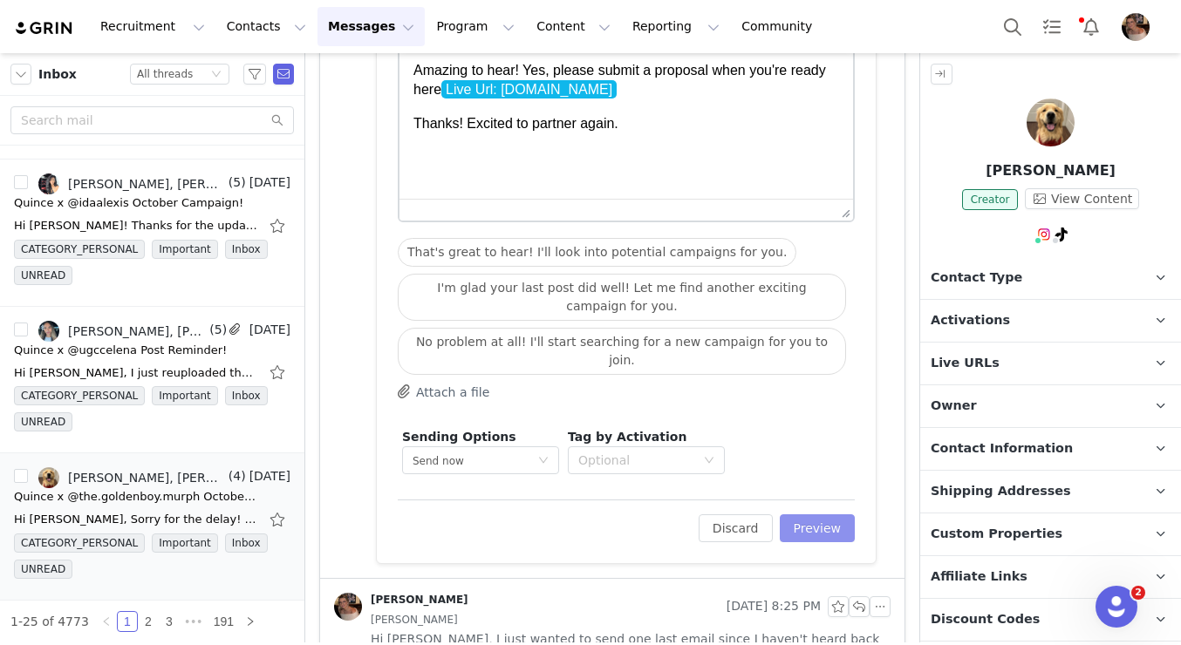
click at [838, 515] on button "Preview" at bounding box center [818, 529] width 76 height 28
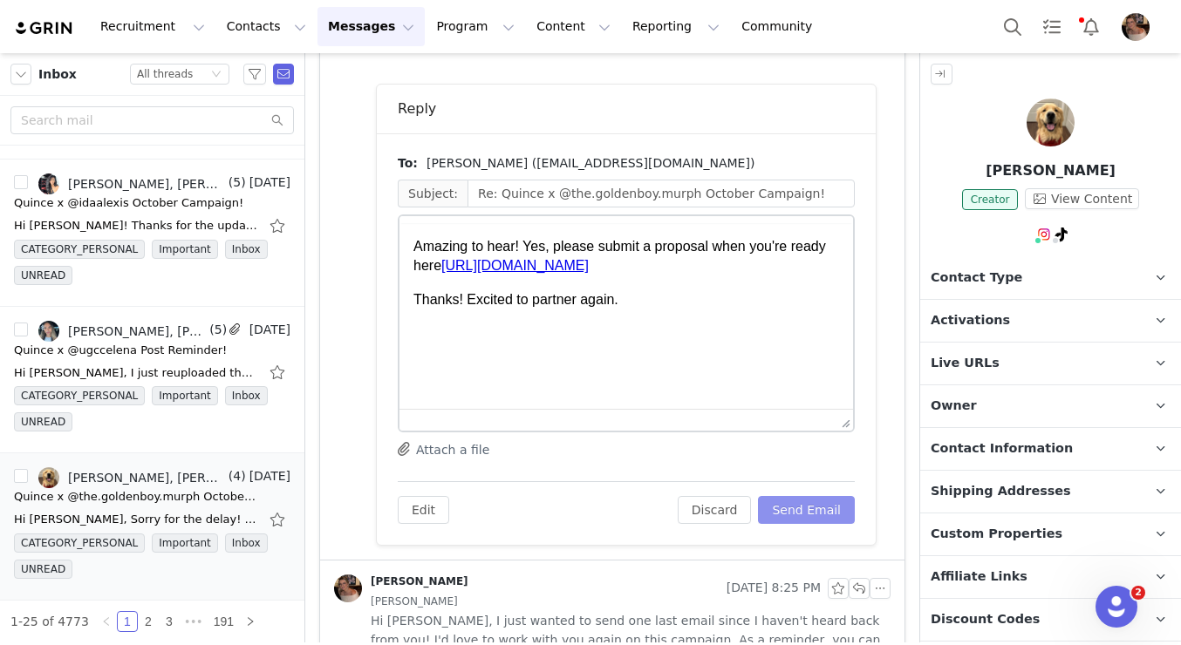
scroll to position [0, 0]
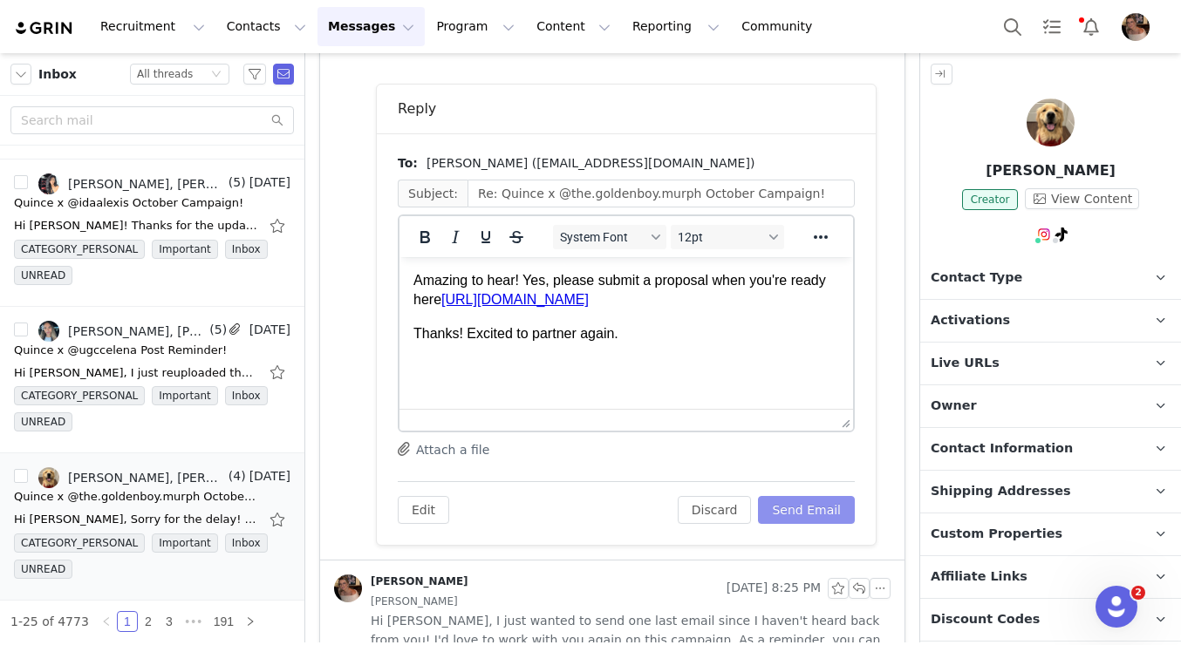
click at [830, 496] on button "Send Email" at bounding box center [806, 510] width 97 height 28
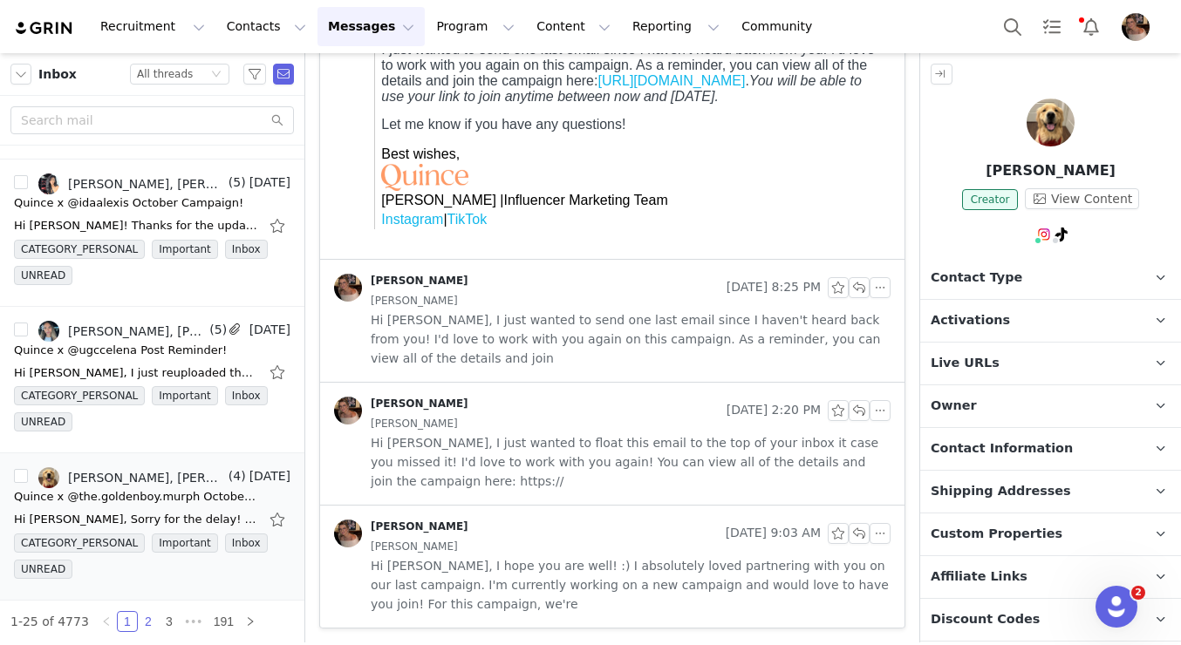
click at [145, 621] on link "2" at bounding box center [148, 621] width 19 height 19
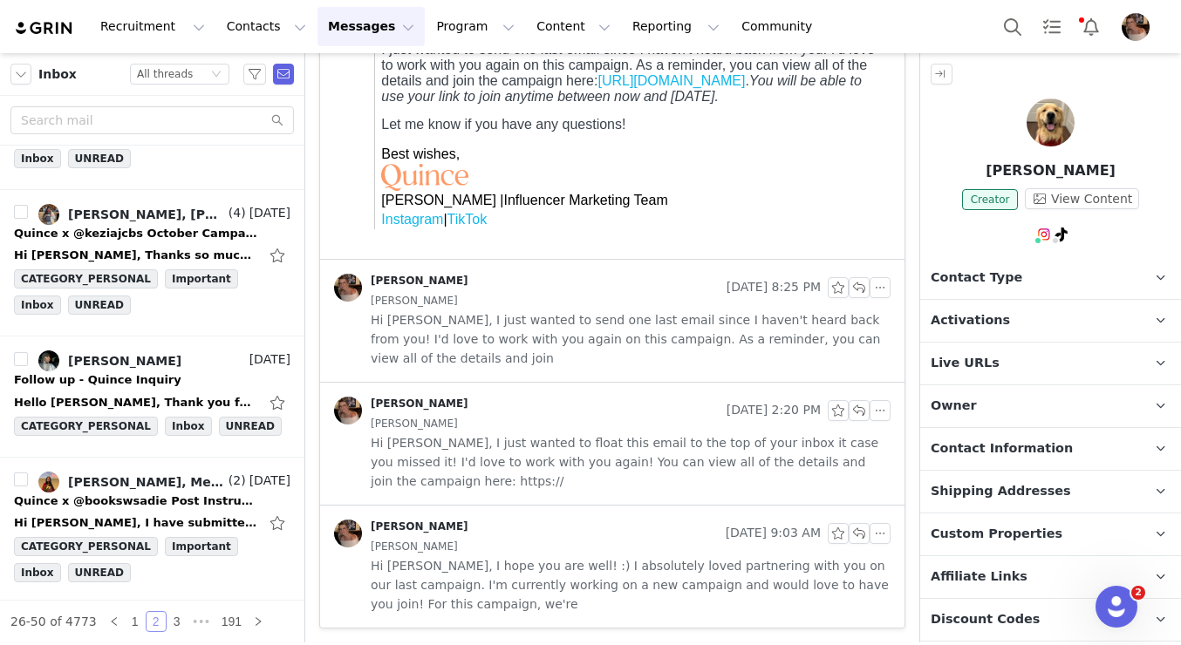
scroll to position [0, 0]
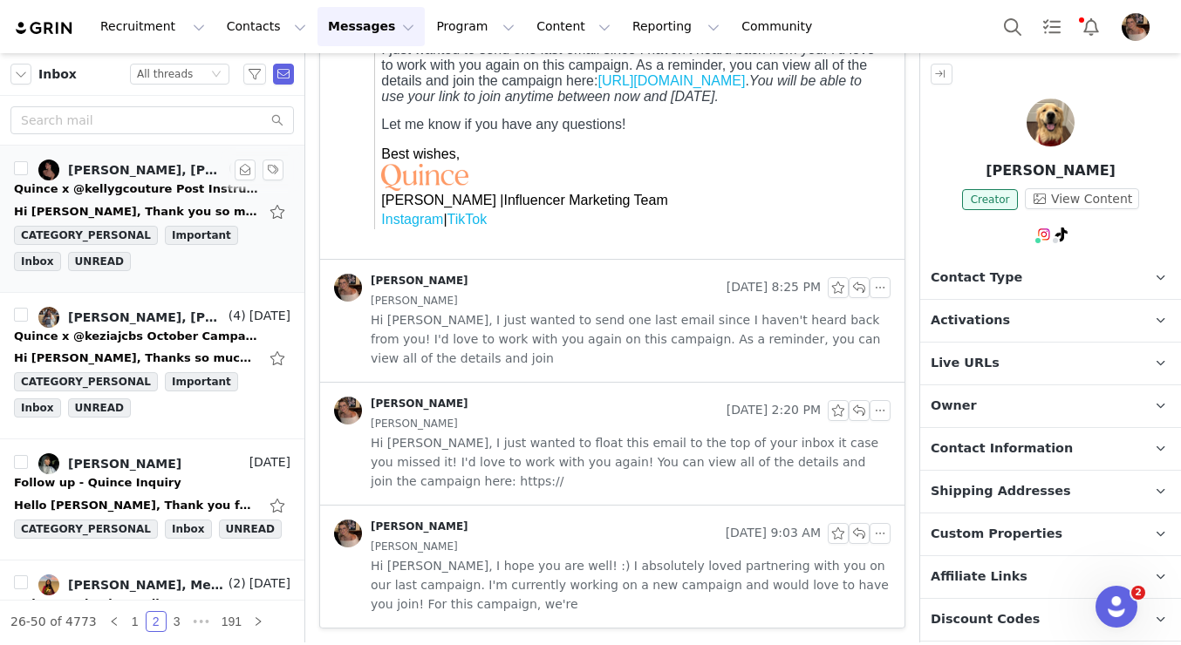
click at [192, 187] on div "Quince x @kellygcouture Post Instructions!" at bounding box center [136, 189] width 244 height 17
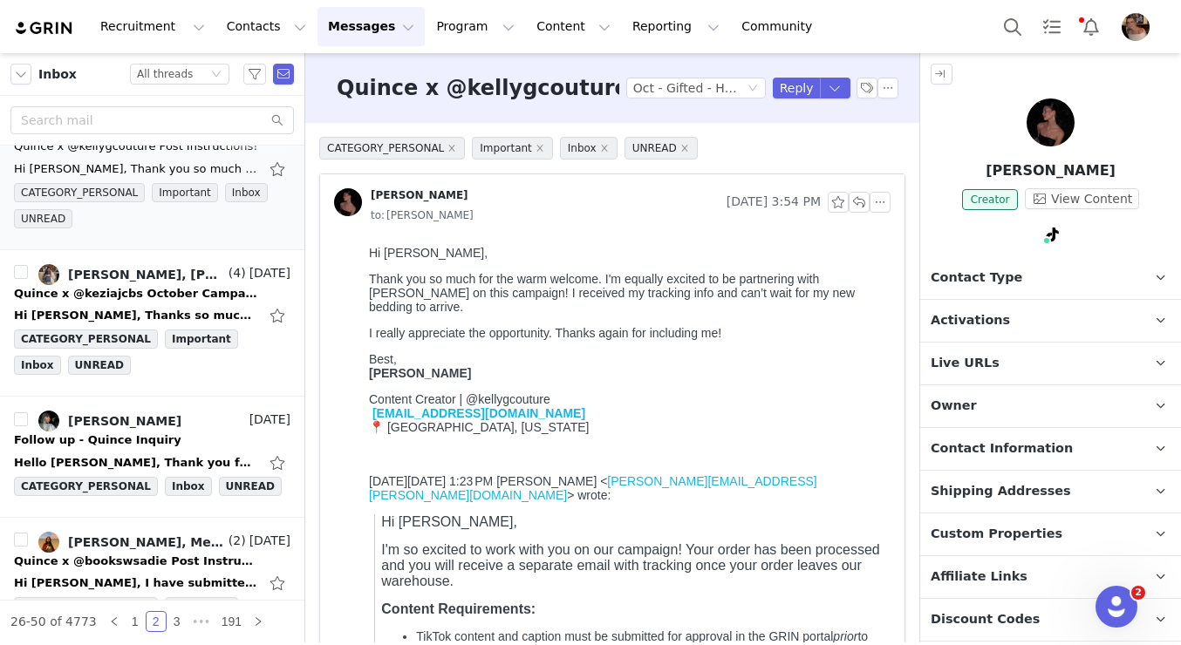
scroll to position [78, 0]
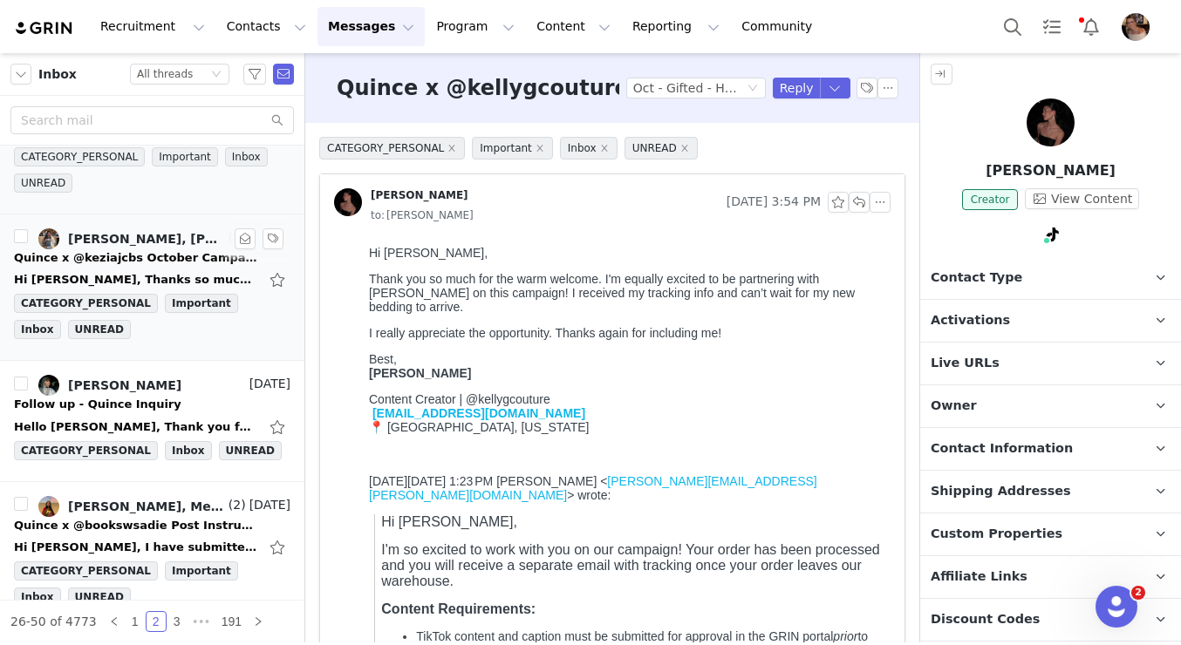
click at [189, 269] on div "Hi Alexis, Thanks so much for reaching out and my sincere apologies for not get…" at bounding box center [152, 280] width 276 height 28
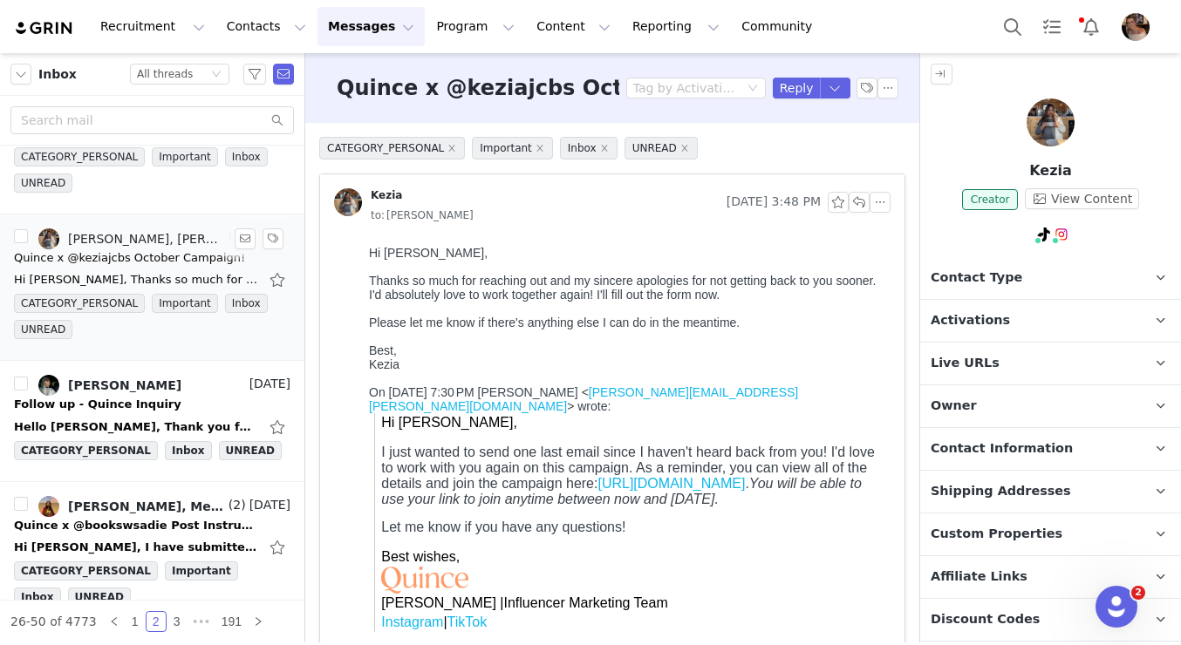
scroll to position [134, 0]
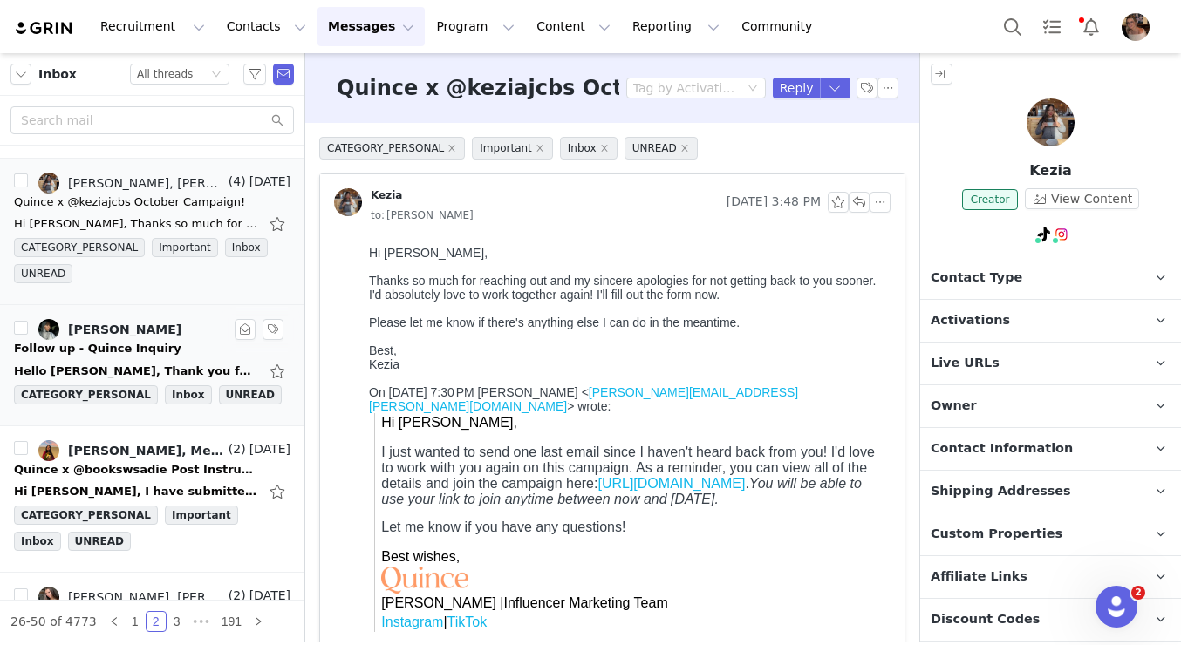
click at [160, 349] on div "Follow up - Quince Inquiry" at bounding box center [152, 348] width 276 height 17
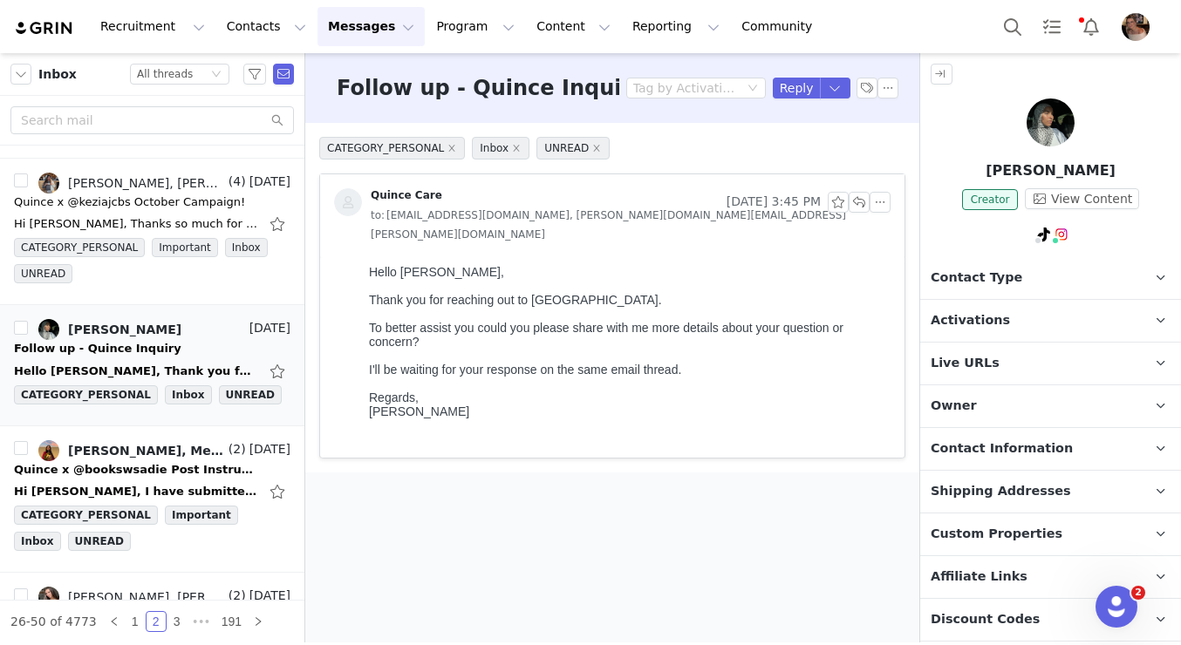
scroll to position [0, 0]
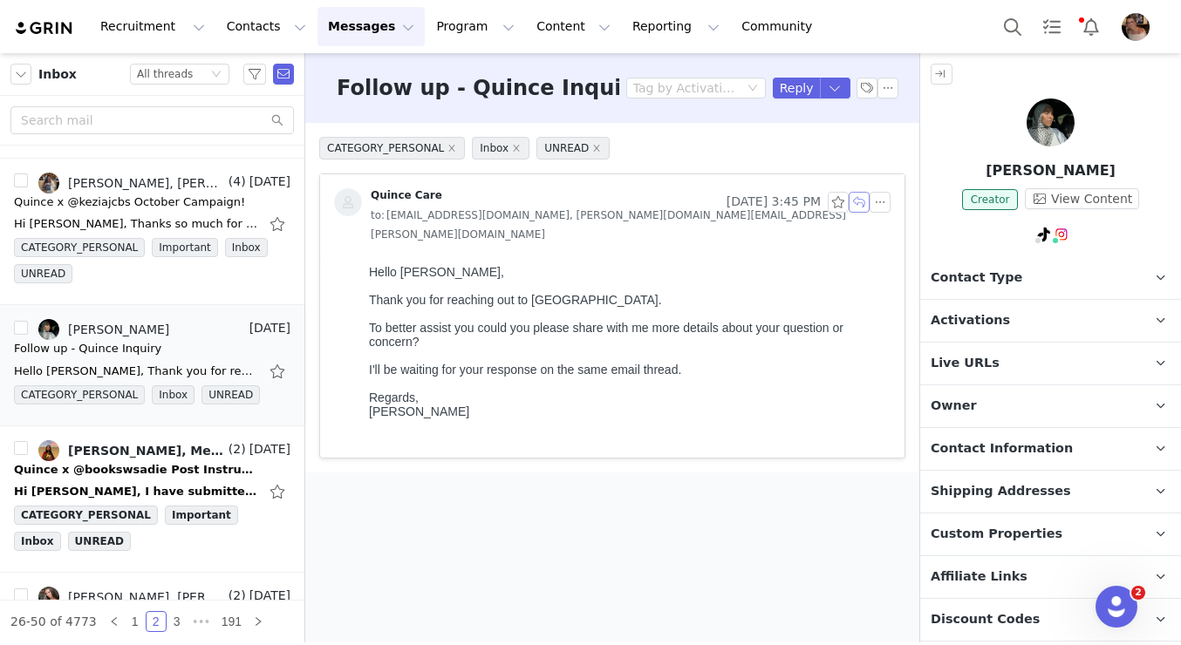
click at [861, 200] on button "button" at bounding box center [859, 202] width 21 height 21
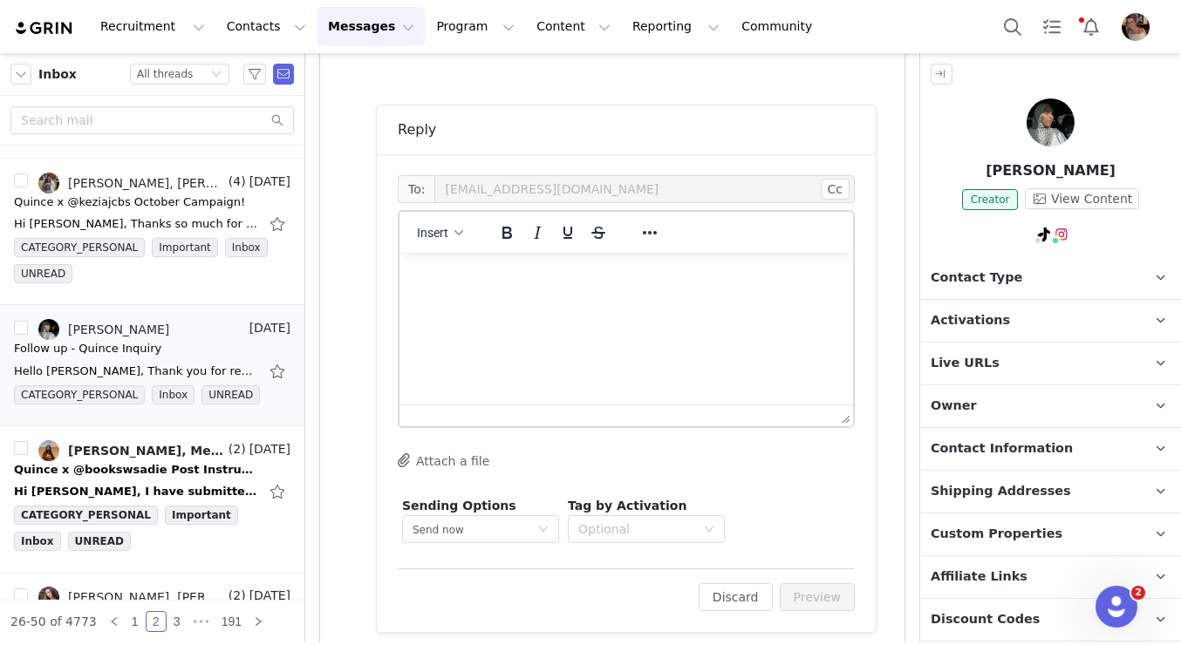
click at [690, 286] on p "Rich Text Area. Press ALT-0 for help." at bounding box center [626, 276] width 426 height 19
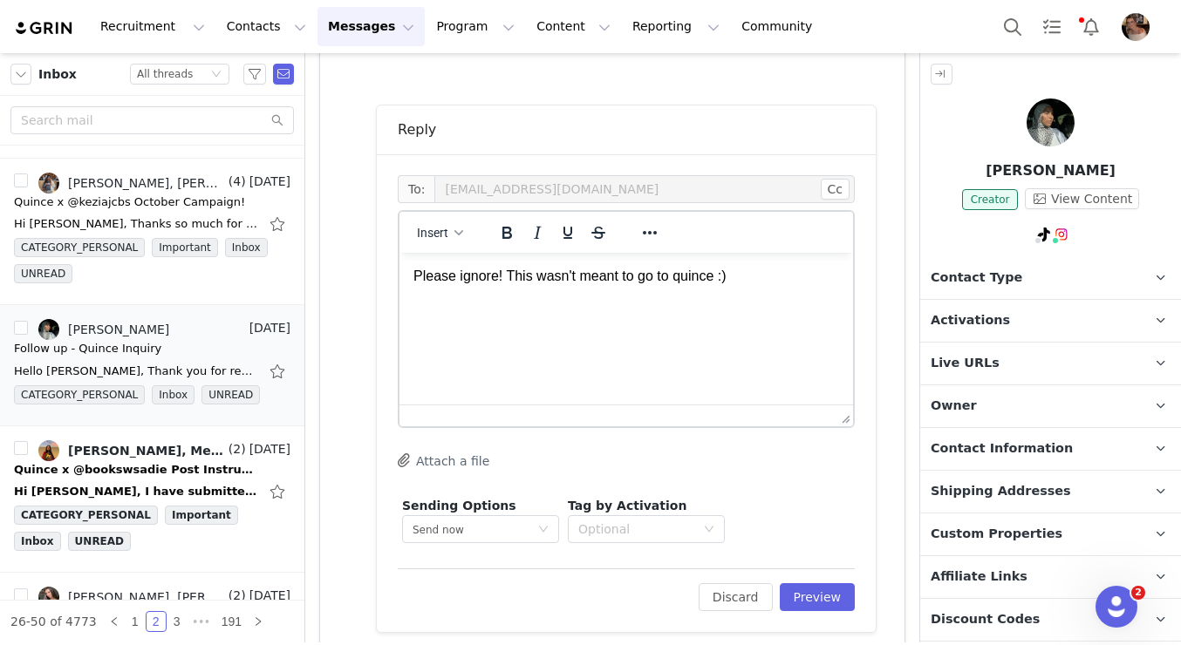
click at [825, 569] on div "Edit Discard Preview" at bounding box center [626, 590] width 457 height 43
click at [825, 583] on button "Preview" at bounding box center [818, 597] width 76 height 28
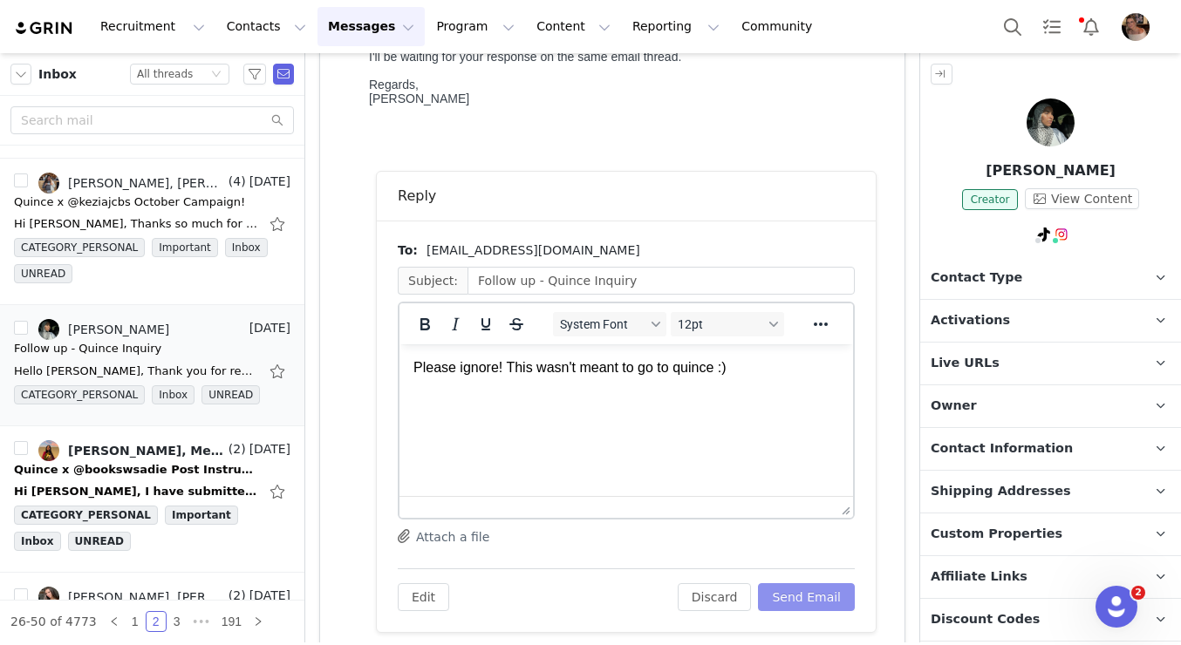
click at [810, 583] on button "Send Email" at bounding box center [806, 597] width 97 height 28
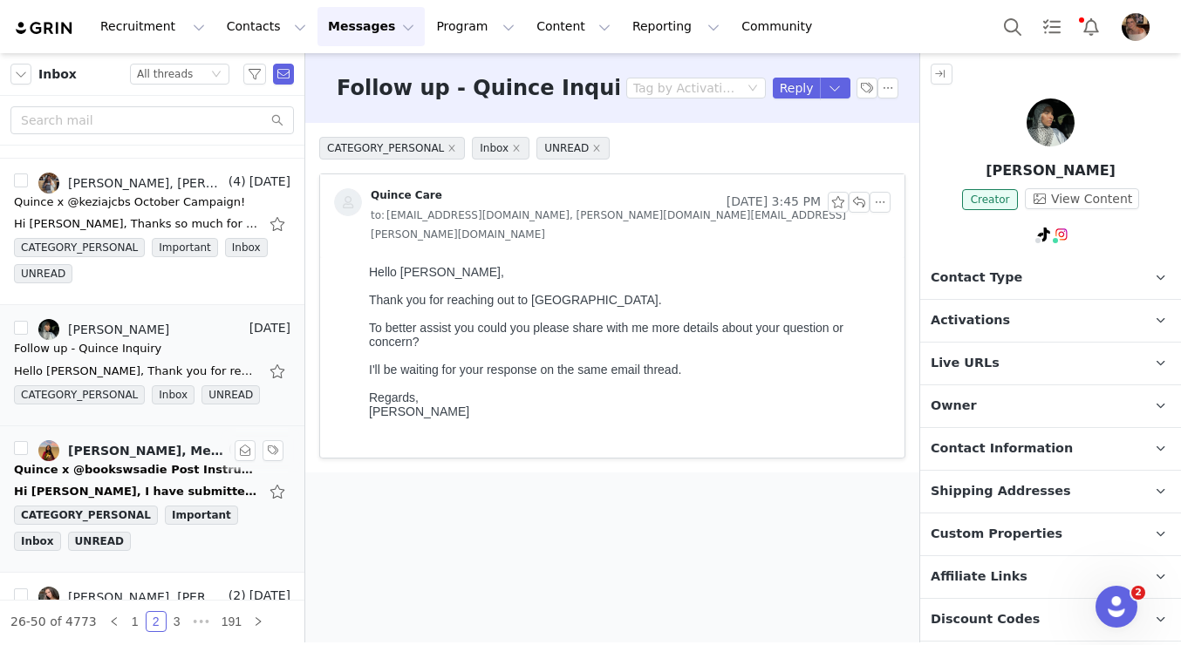
scroll to position [309, 0]
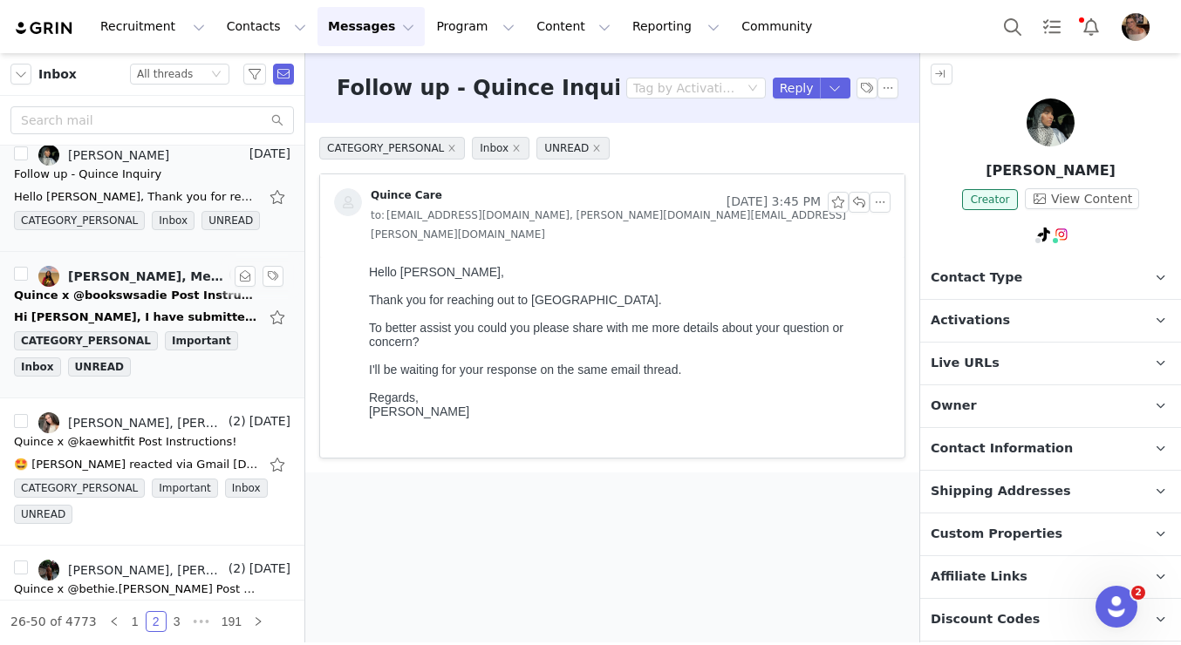
click at [184, 302] on div "Quince x @bookswsadie Post Instructions!" at bounding box center [136, 295] width 244 height 17
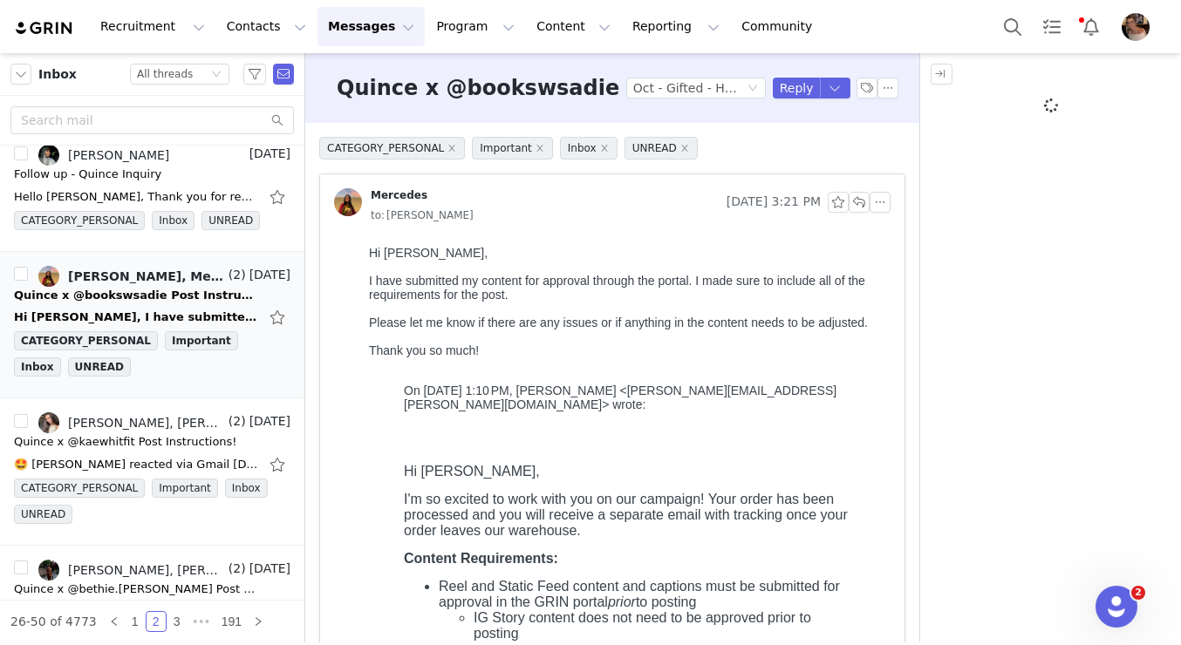
scroll to position [0, 0]
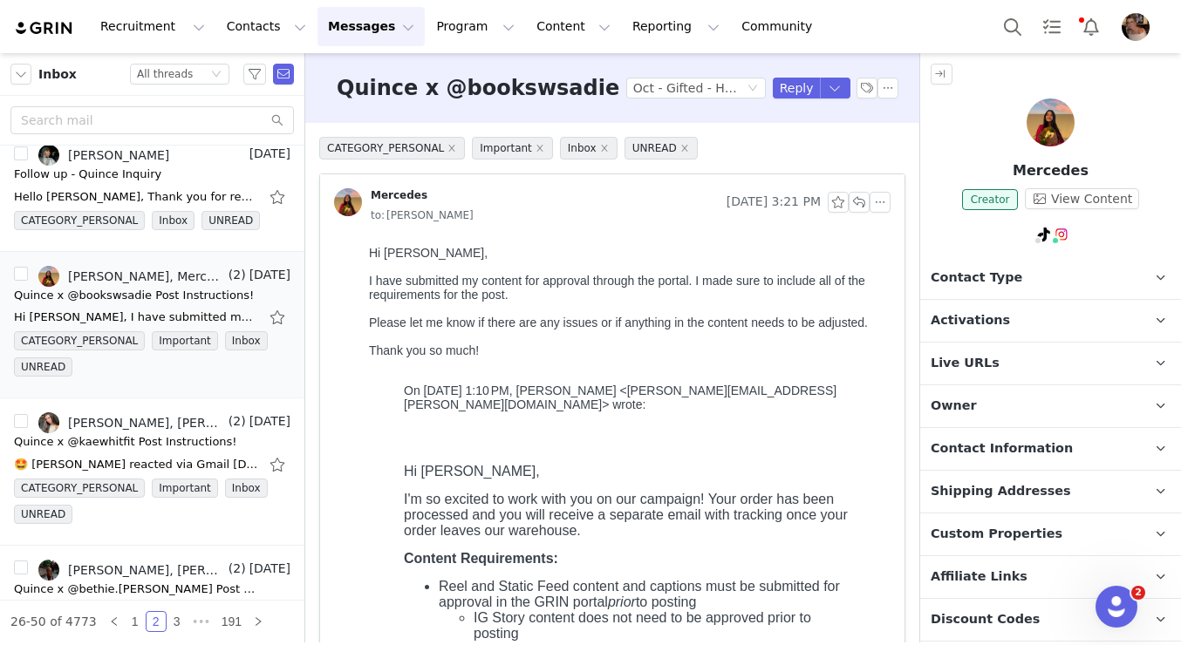
click at [965, 311] on span "Activations" at bounding box center [970, 320] width 79 height 19
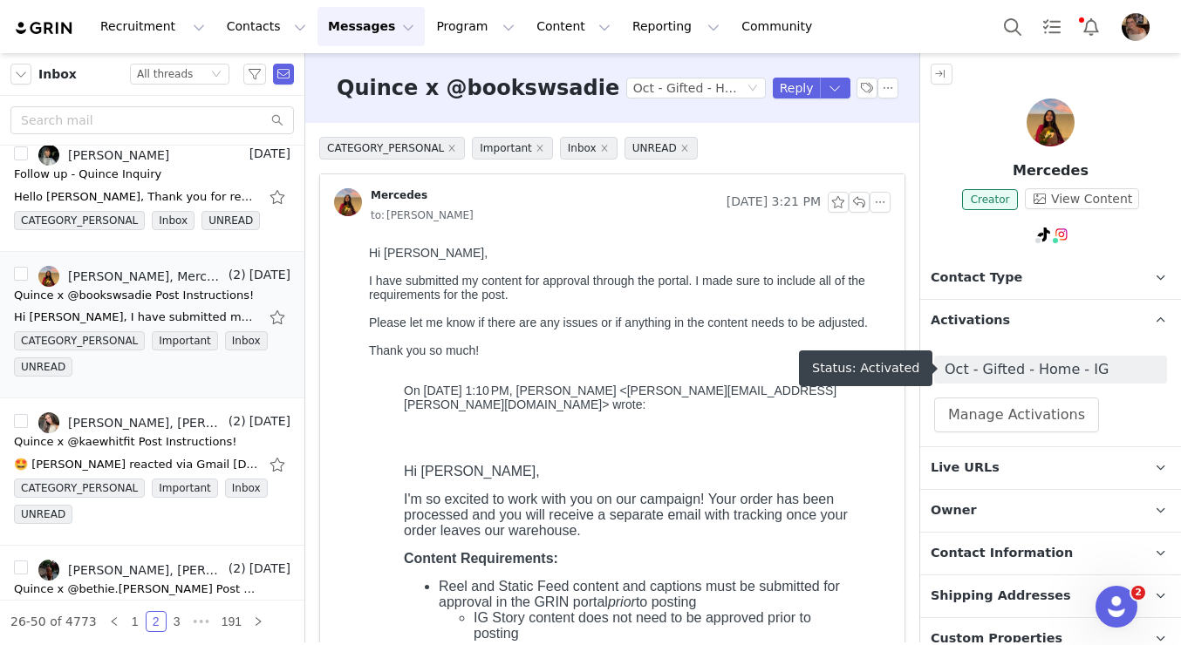
click at [991, 367] on span "Oct - Gifted - Home - IG" at bounding box center [1051, 369] width 212 height 21
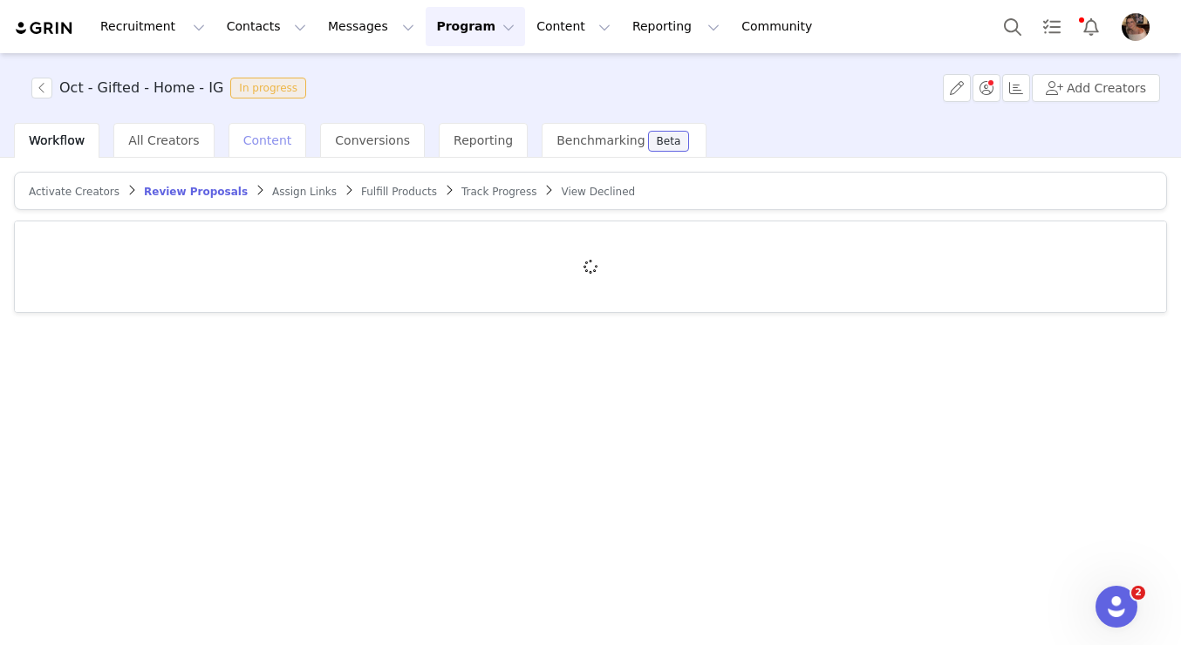
click at [254, 148] on div "Content" at bounding box center [267, 140] width 78 height 35
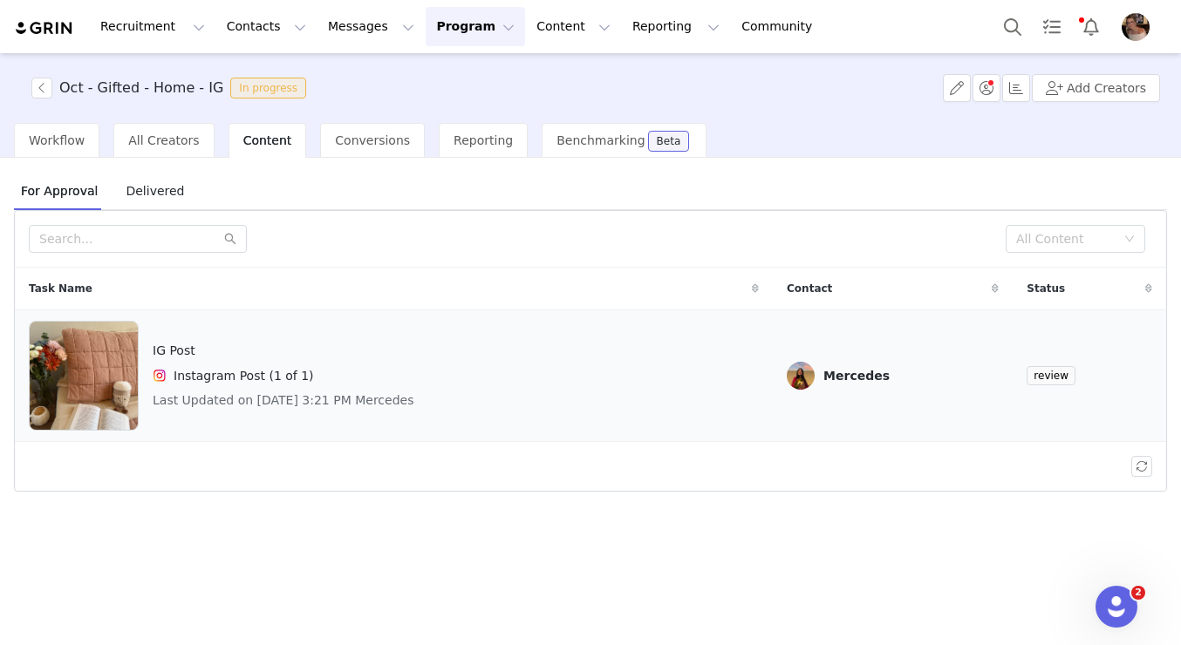
click at [657, 391] on div "IG Post Instagram Post (1 of 1) Last Updated on Sep 29, 2025 3:21 PM Mercedes" at bounding box center [394, 376] width 730 height 110
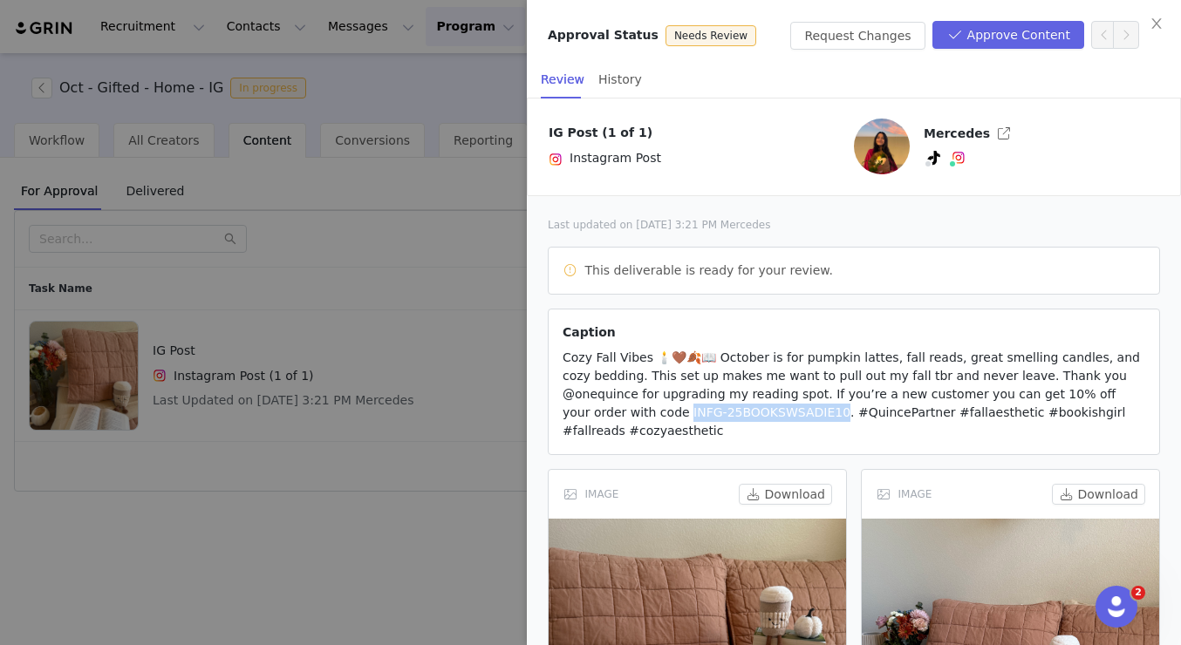
drag, startPoint x: 1099, startPoint y: 395, endPoint x: 679, endPoint y: 415, distance: 420.0
click at [679, 415] on span "Cozy Fall Vibes 🕯️🤎🍂📖 October is for pumpkin lattes, fall reads, great smelling…" at bounding box center [851, 394] width 577 height 87
copy span "-25BOOKSWSADIE10."
click at [999, 38] on button "Approve Content" at bounding box center [1008, 35] width 152 height 28
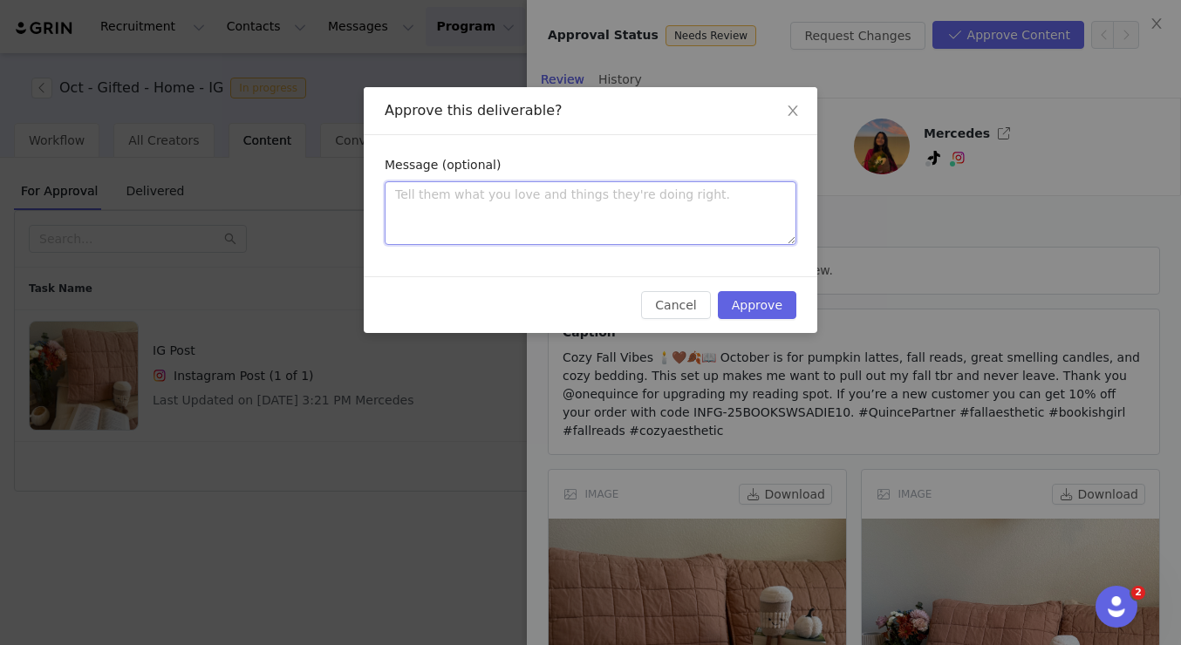
click at [622, 187] on textarea at bounding box center [591, 213] width 412 height 64
type textarea "I"
type textarea "It"
type textarea "It l"
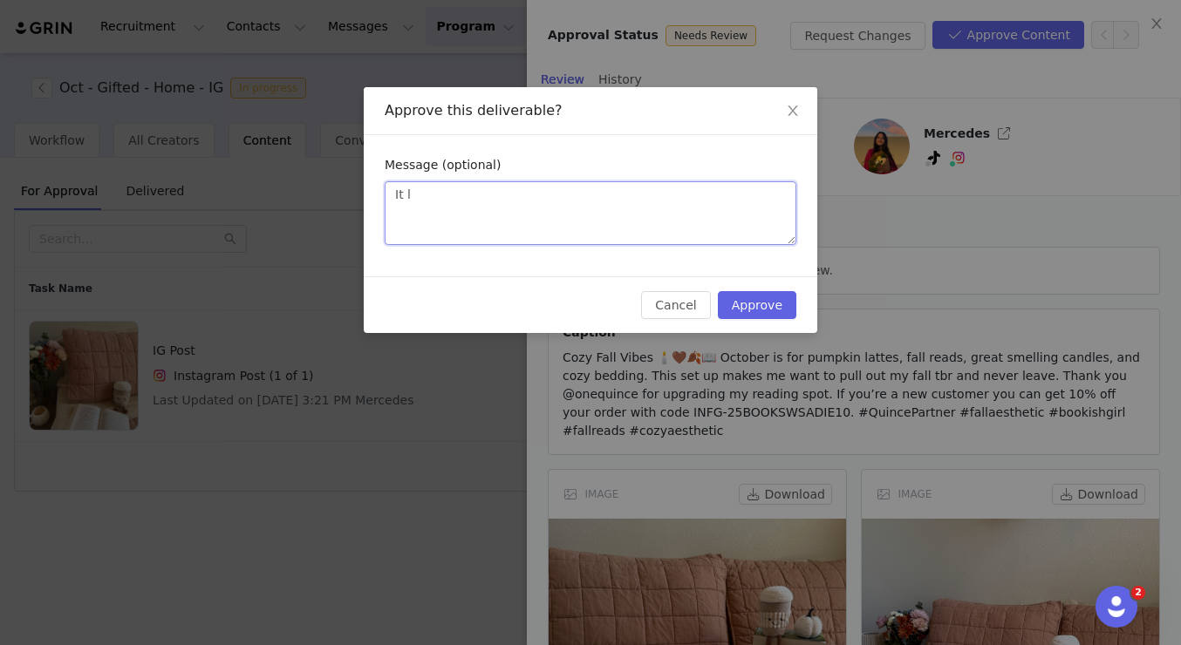
type textarea "It lo"
type textarea "It loo"
type textarea "It look"
type textarea "It looks"
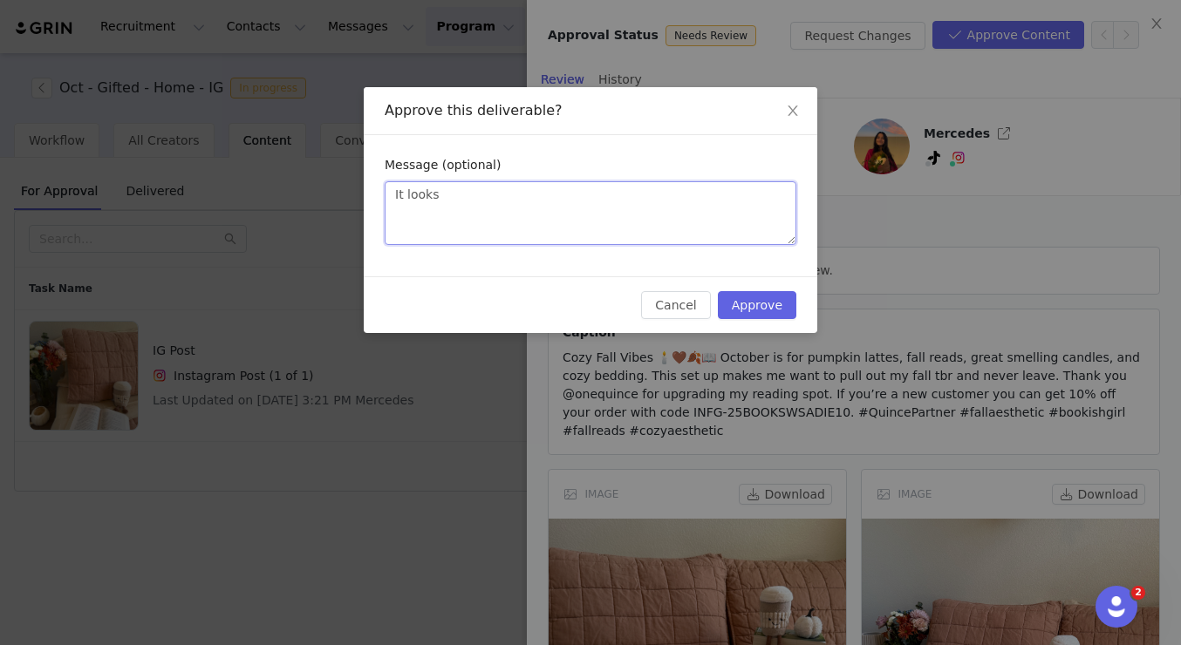
type textarea "It looks p"
type textarea "It looks pe"
type textarea "It looks per"
type textarea "It looks perf"
type textarea "It looks perfe"
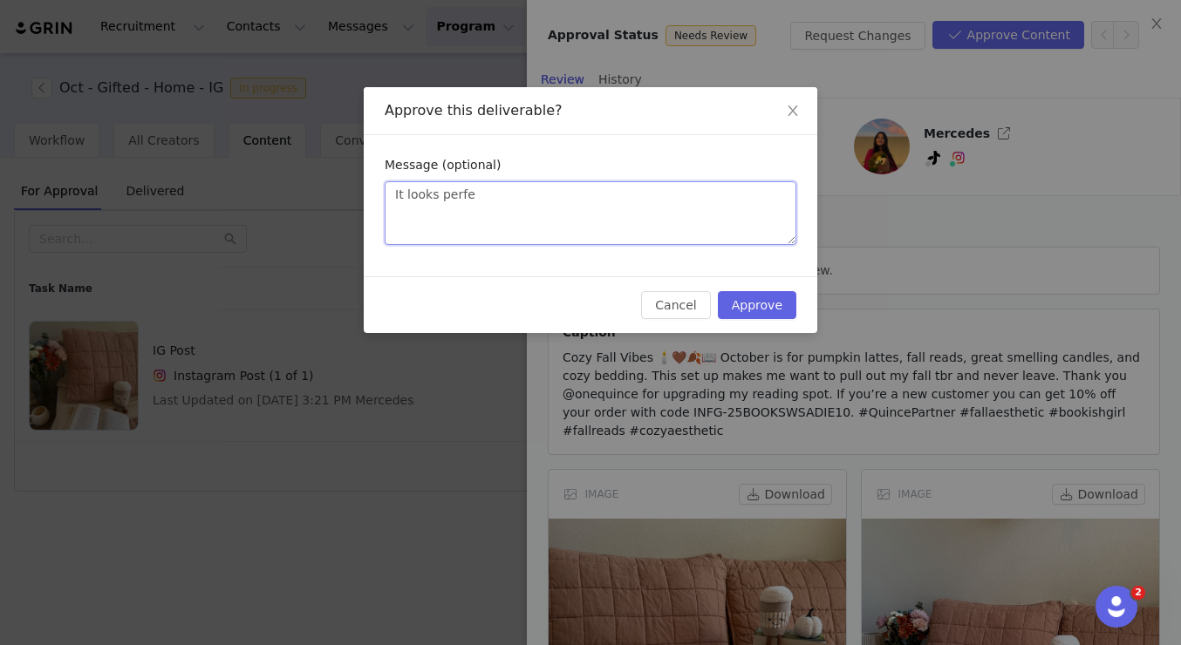
type textarea "It looks perfec"
type textarea "It looks perfect"
type textarea "It looks perfect!"
type textarea "It looks perfect! A"
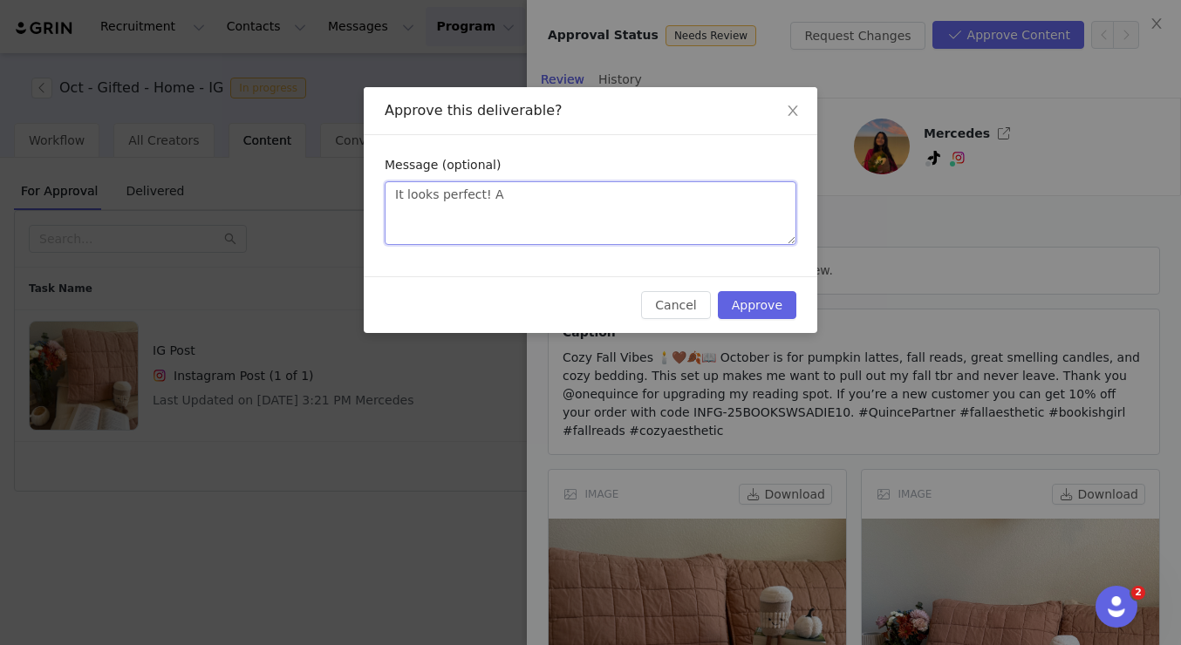
type textarea "It looks perfect! Ap"
type textarea "It looks perfect! App"
type textarea "It looks perfect! Appr"
type textarea "It looks perfect! Appro"
type textarea "It looks perfect! Approv"
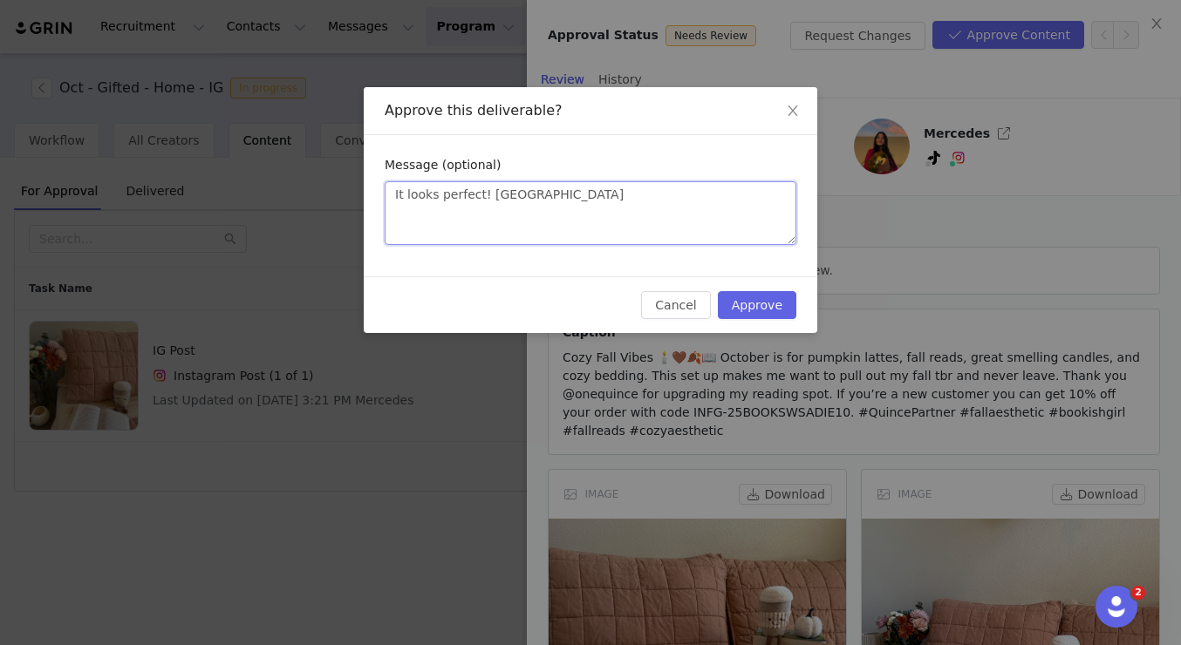
type textarea "It looks perfect! Approve"
type textarea "It looks perfect! Approved"
type textarea "It looks perfect! Approved :"
type textarea "It looks perfect! Approved :)"
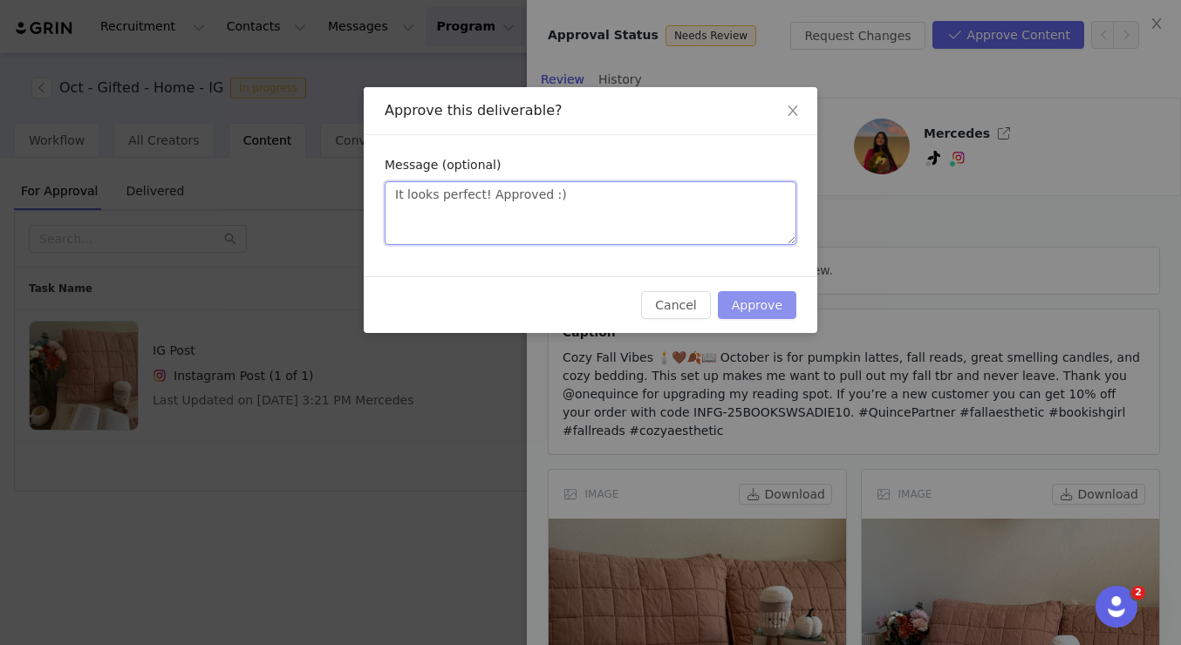
type textarea "It looks perfect! Approved :)"
click at [765, 310] on button "Approve" at bounding box center [757, 305] width 78 height 28
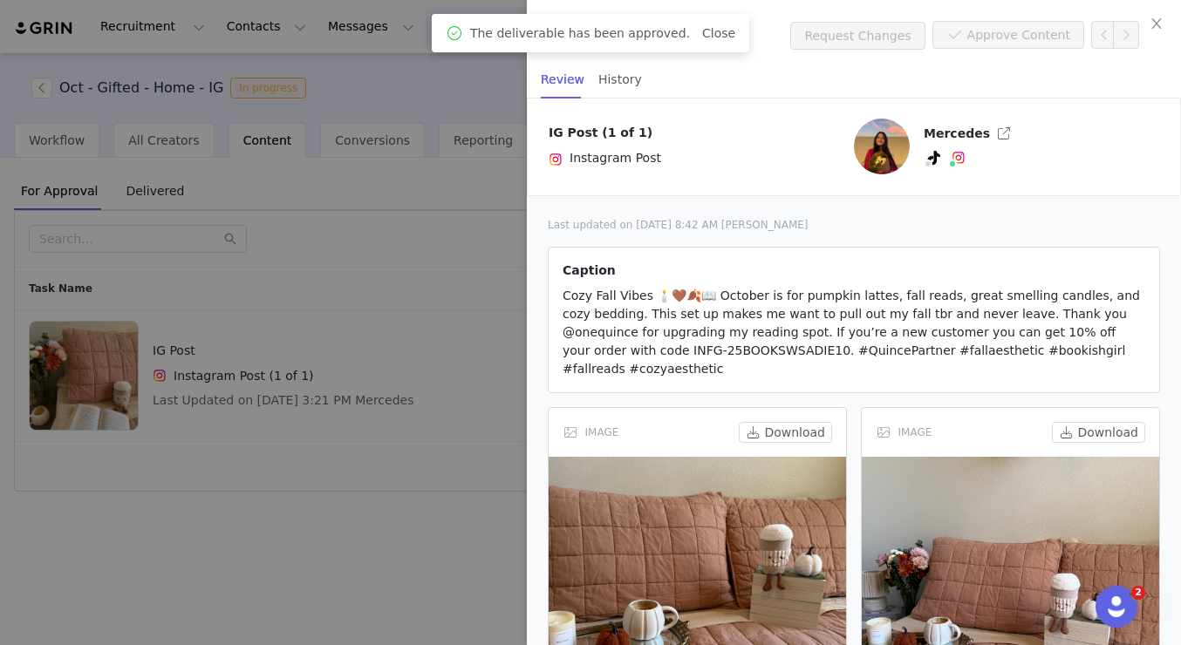
click at [429, 286] on div at bounding box center [590, 322] width 1181 height 645
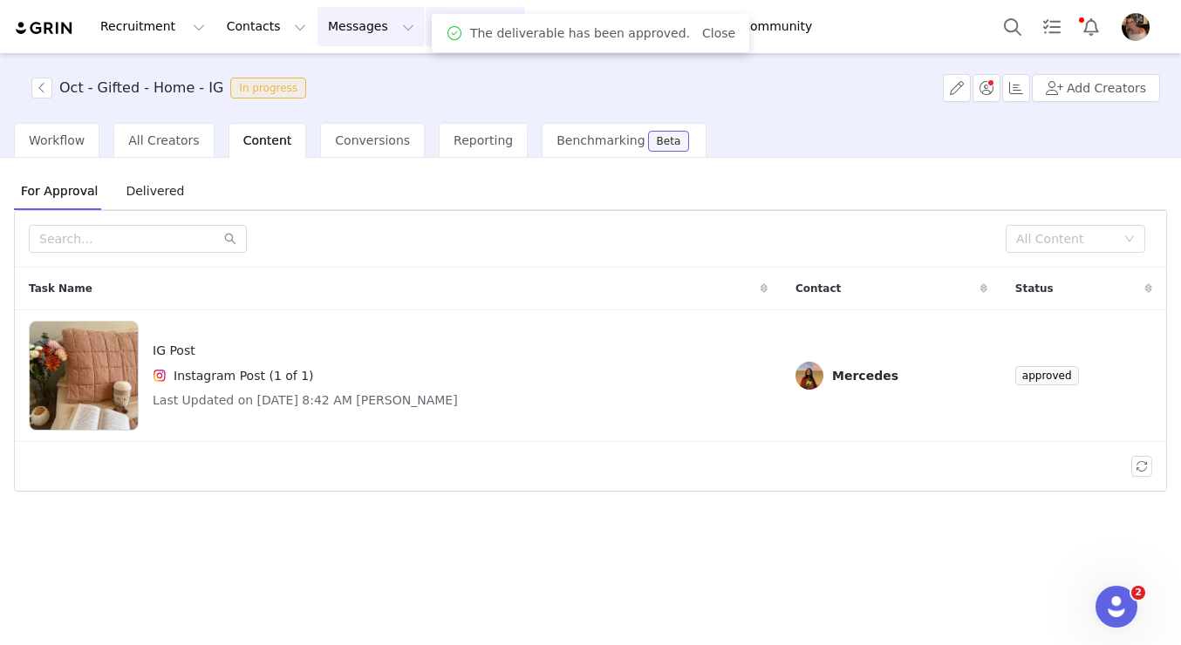
click at [334, 44] on button "Messages Messages" at bounding box center [370, 26] width 107 height 39
click at [338, 116] on p "Inbox" at bounding box center [328, 109] width 33 height 18
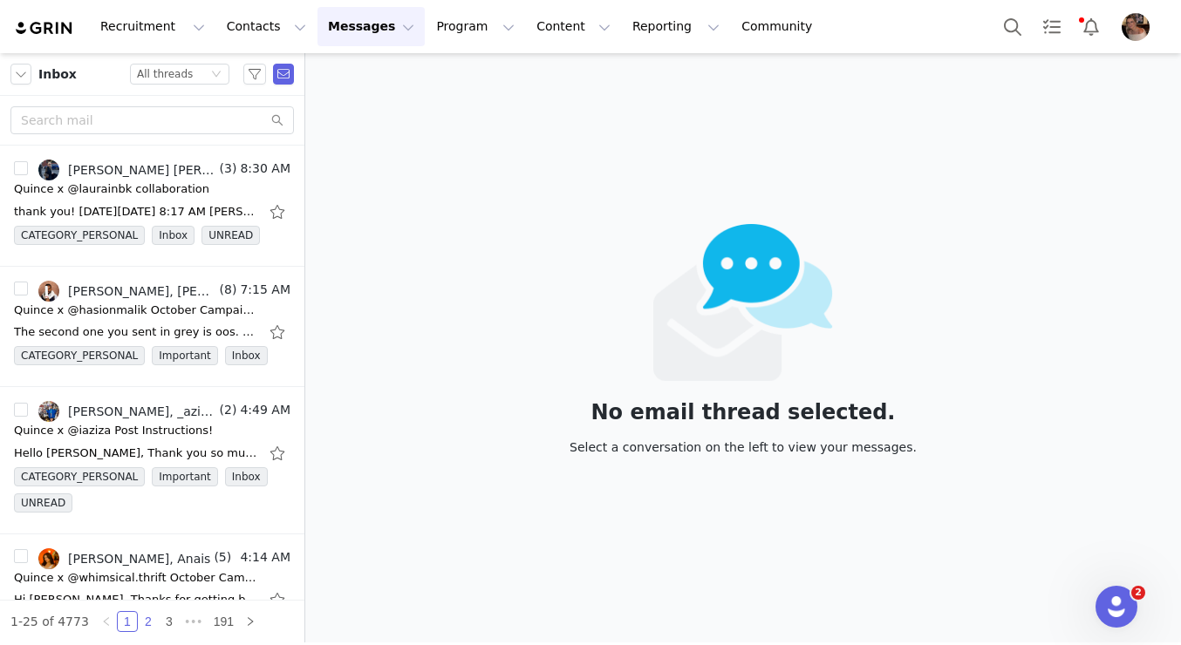
click at [146, 628] on link "2" at bounding box center [148, 621] width 19 height 19
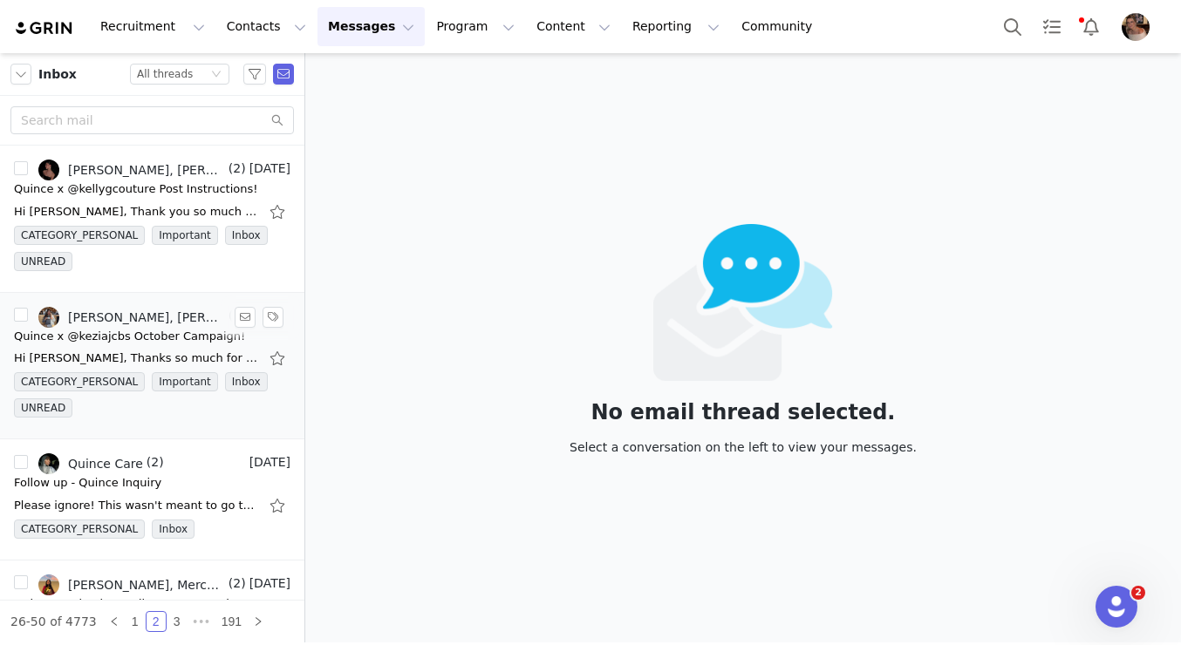
click at [167, 336] on div "Quince x @keziajcbs October Campaign!" at bounding box center [129, 336] width 231 height 17
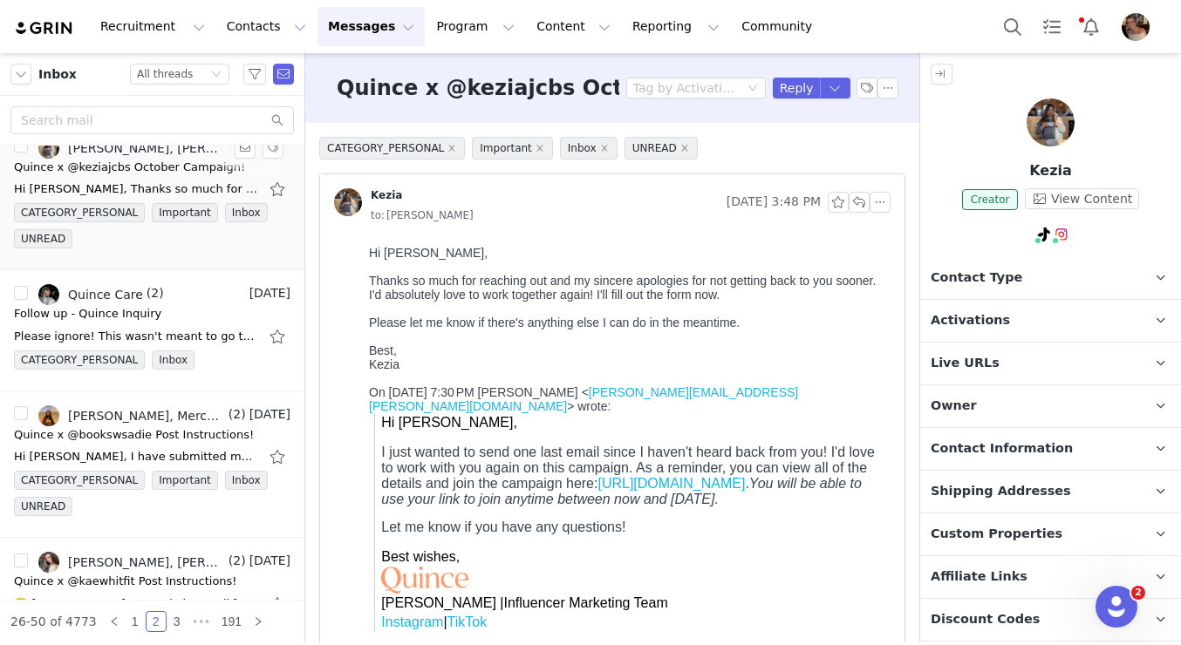
scroll to position [222, 0]
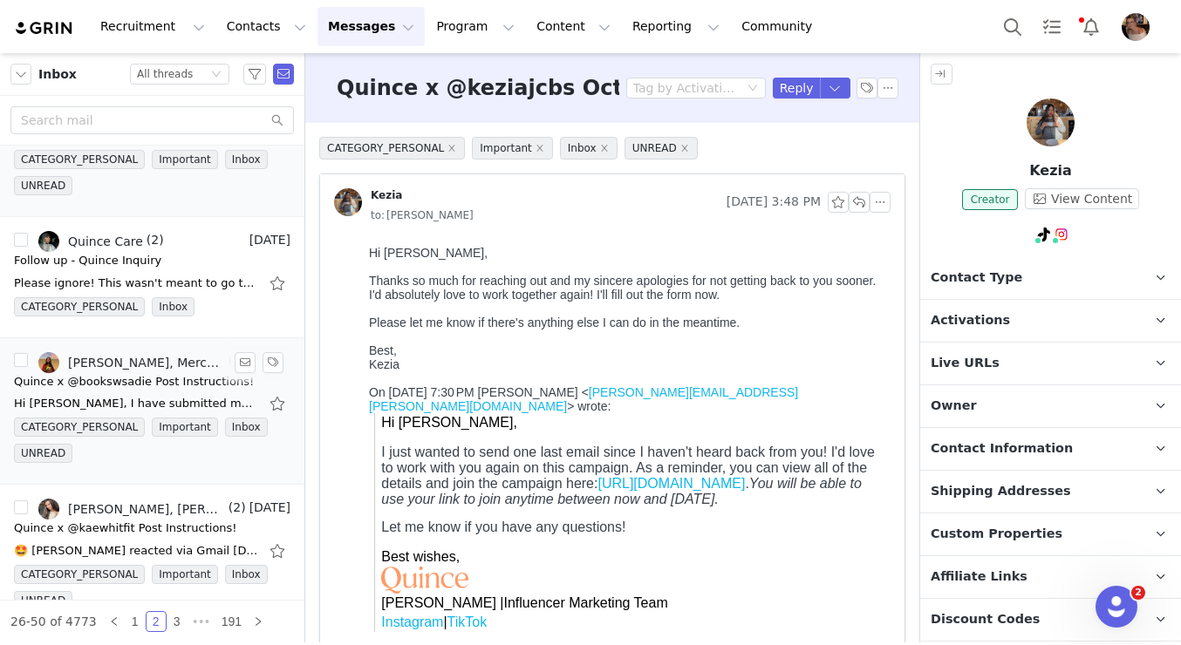
click at [161, 365] on div "Alexis Bignotti, Mercedes" at bounding box center [146, 363] width 157 height 14
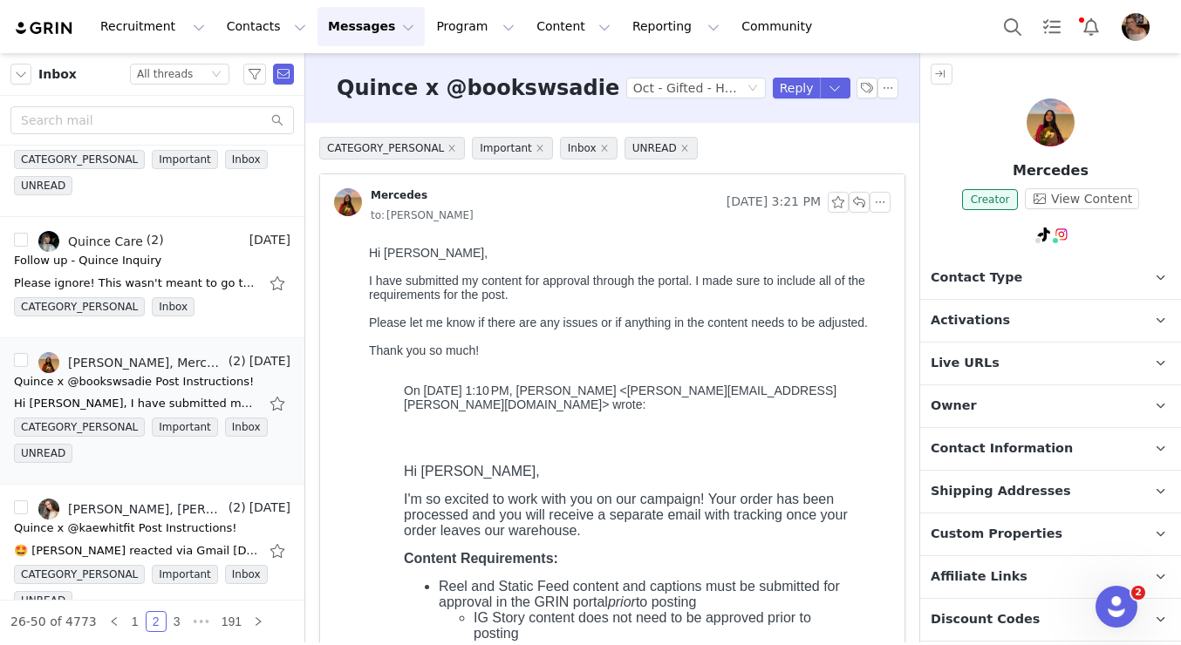
scroll to position [0, 0]
click at [863, 202] on button "button" at bounding box center [859, 202] width 21 height 21
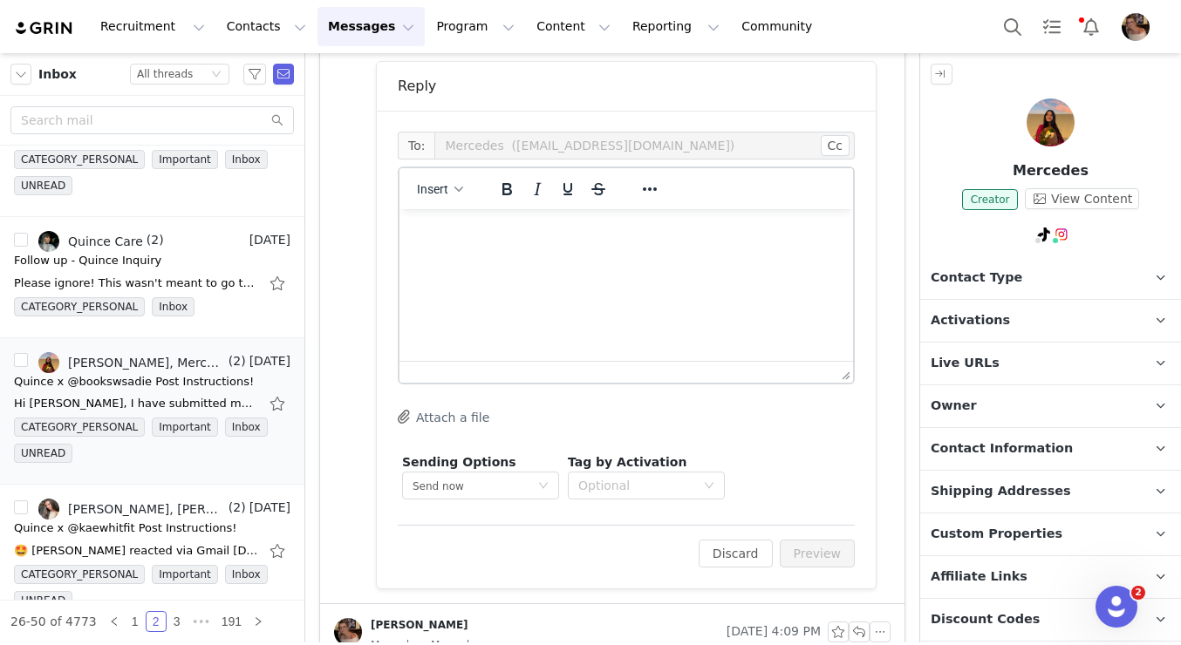
scroll to position [1358, 0]
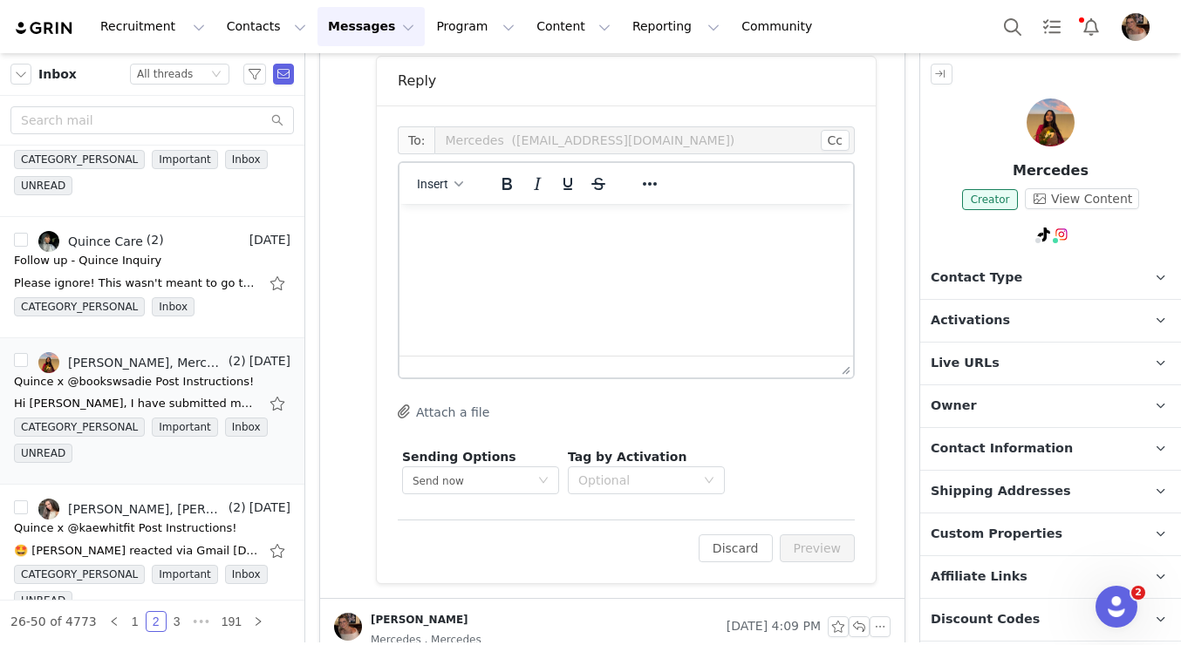
click at [617, 251] on html at bounding box center [626, 227] width 454 height 47
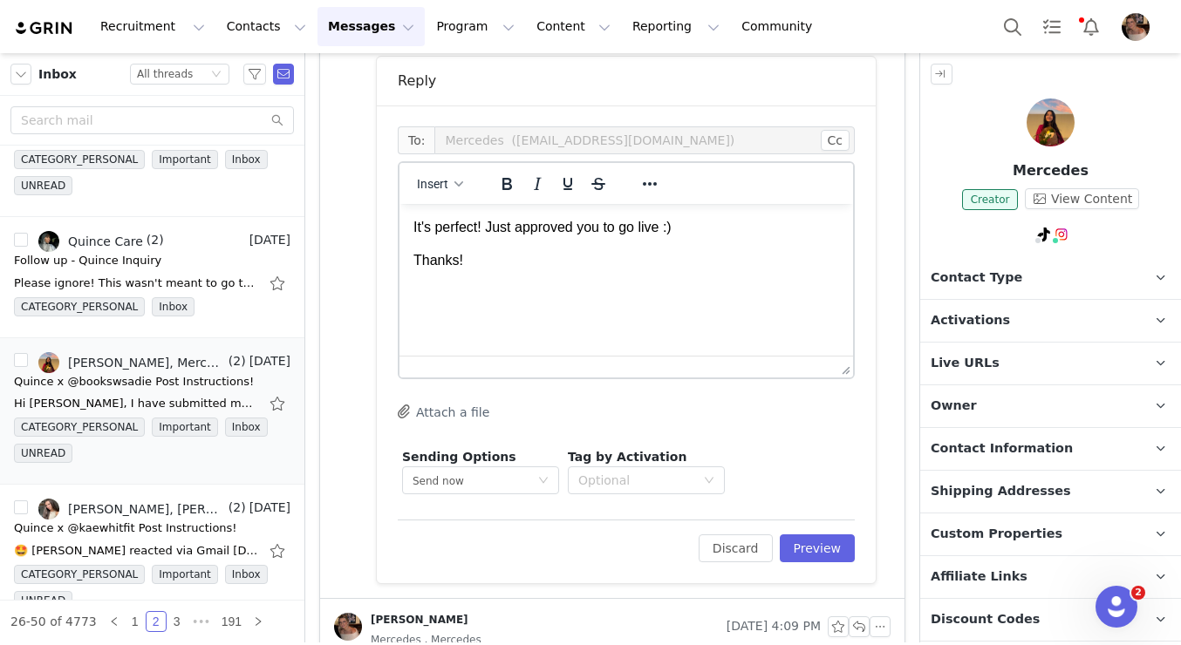
click at [413, 229] on p "It's perfect! Just approved you to go live :)" at bounding box center [626, 227] width 426 height 19
click at [488, 268] on p "Thanks!" at bounding box center [626, 260] width 426 height 19
click at [816, 542] on button "Preview" at bounding box center [818, 549] width 76 height 28
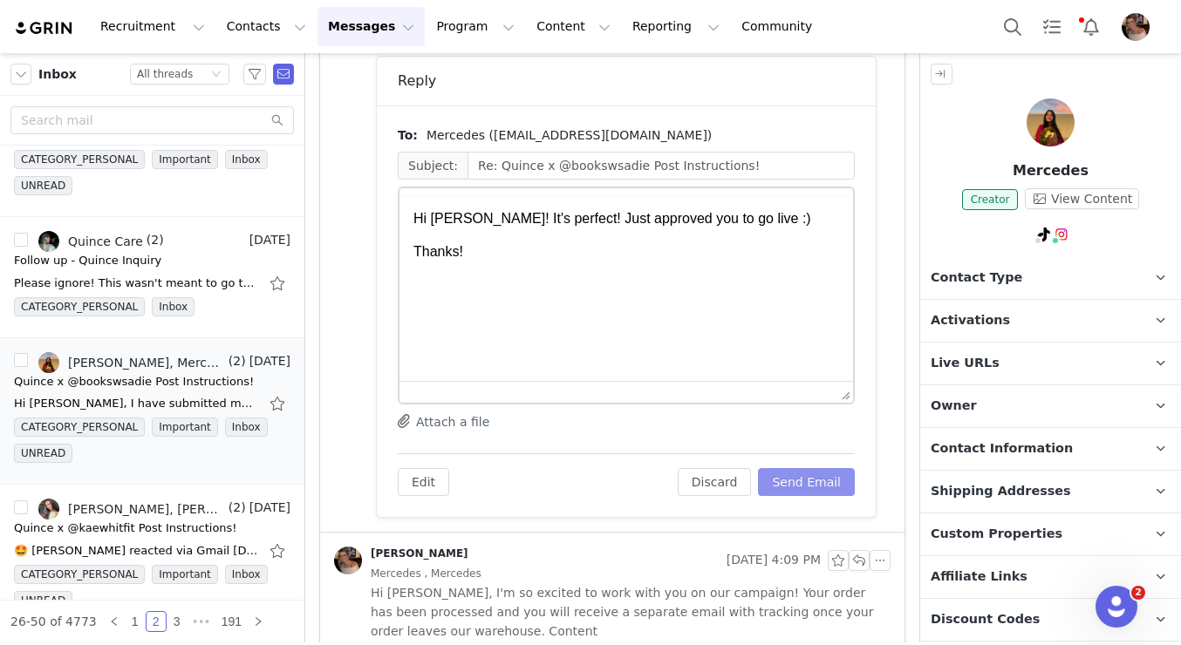
scroll to position [0, 0]
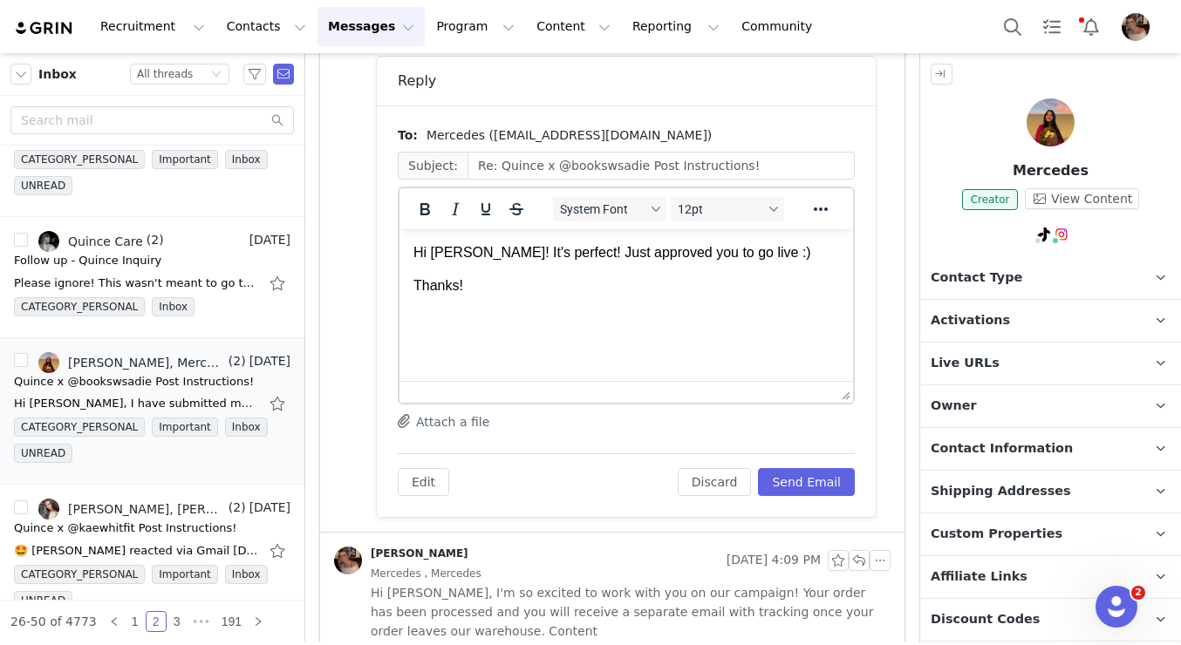
click at [636, 301] on html "Hi Mercedes! It's perfect! Just approved you to go live :) Thanks!" at bounding box center [626, 269] width 454 height 81
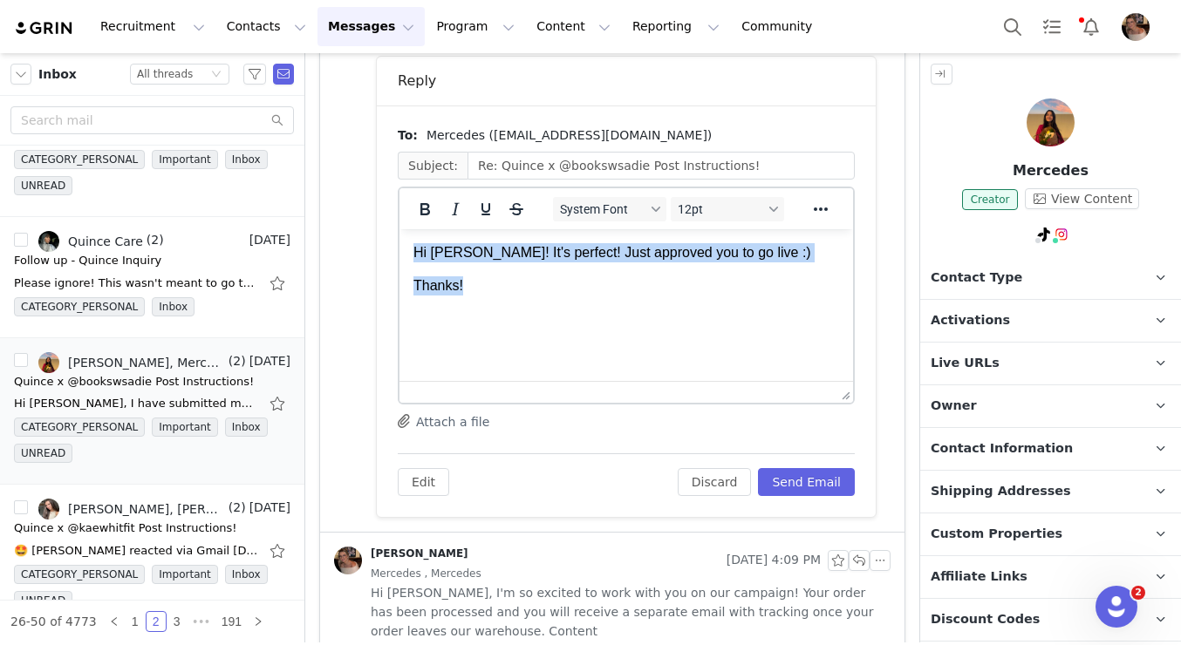
drag, startPoint x: 543, startPoint y: 291, endPoint x: 404, endPoint y: 254, distance: 144.5
click at [404, 254] on html "Hi Mercedes! It's perfect! Just approved you to go live :) Thanks!" at bounding box center [626, 286] width 454 height 114
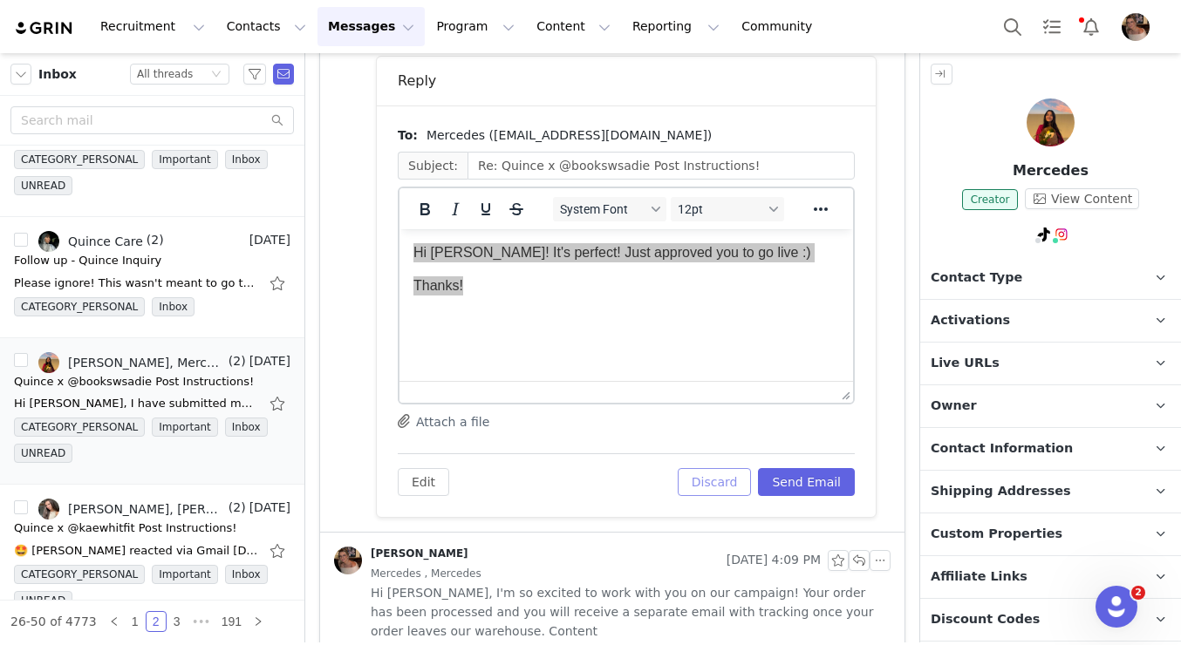
click at [711, 474] on button "Discard" at bounding box center [715, 482] width 74 height 28
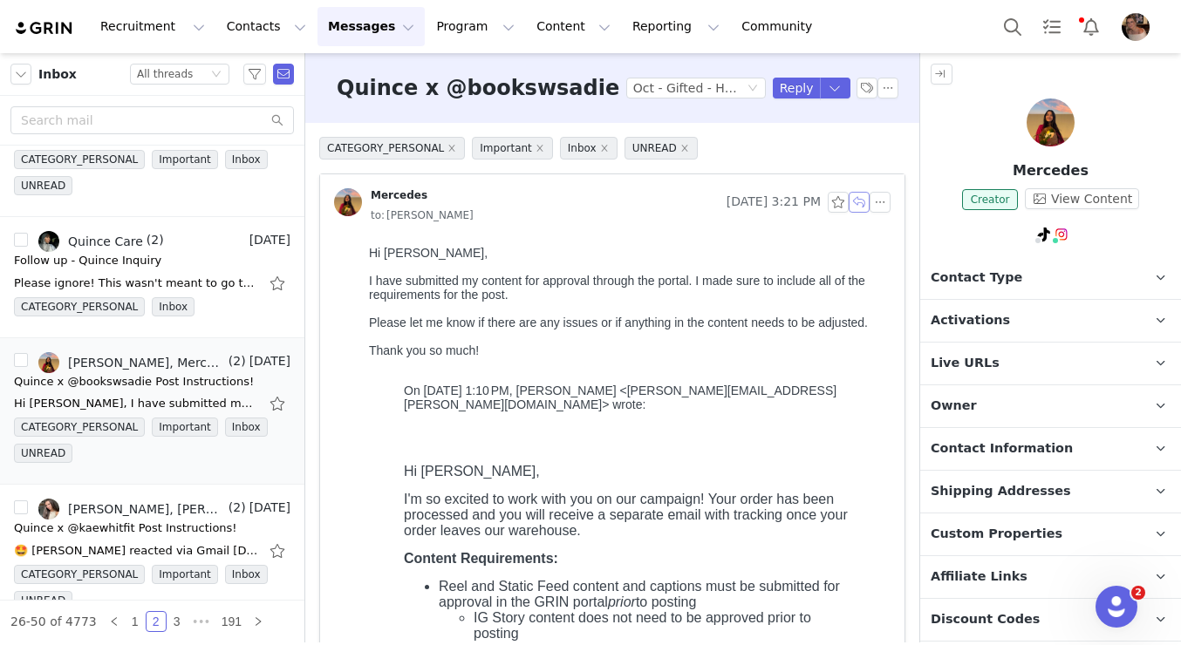
click at [857, 203] on button "button" at bounding box center [859, 202] width 21 height 21
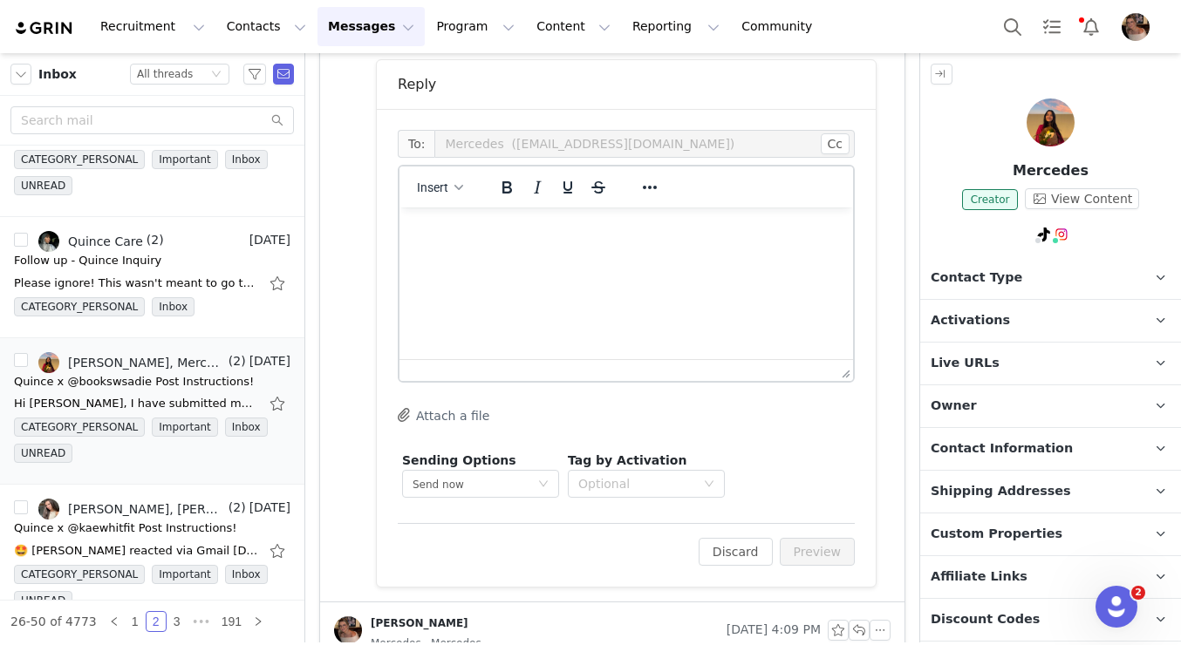
scroll to position [1358, 0]
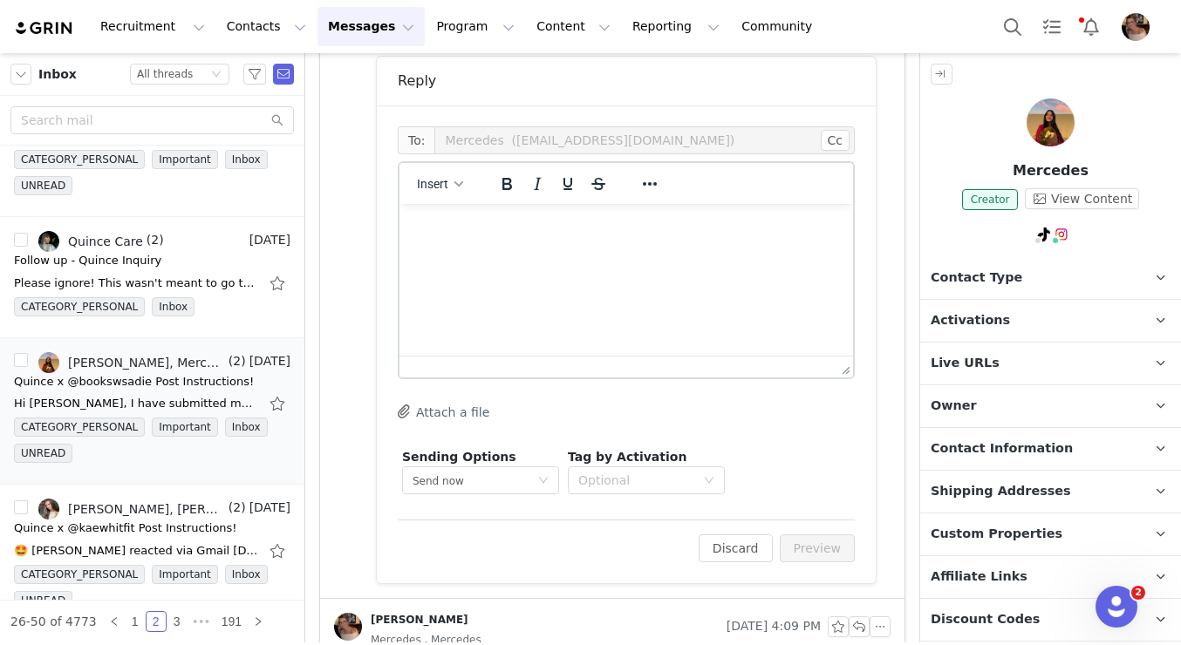
click at [585, 251] on html at bounding box center [626, 227] width 454 height 47
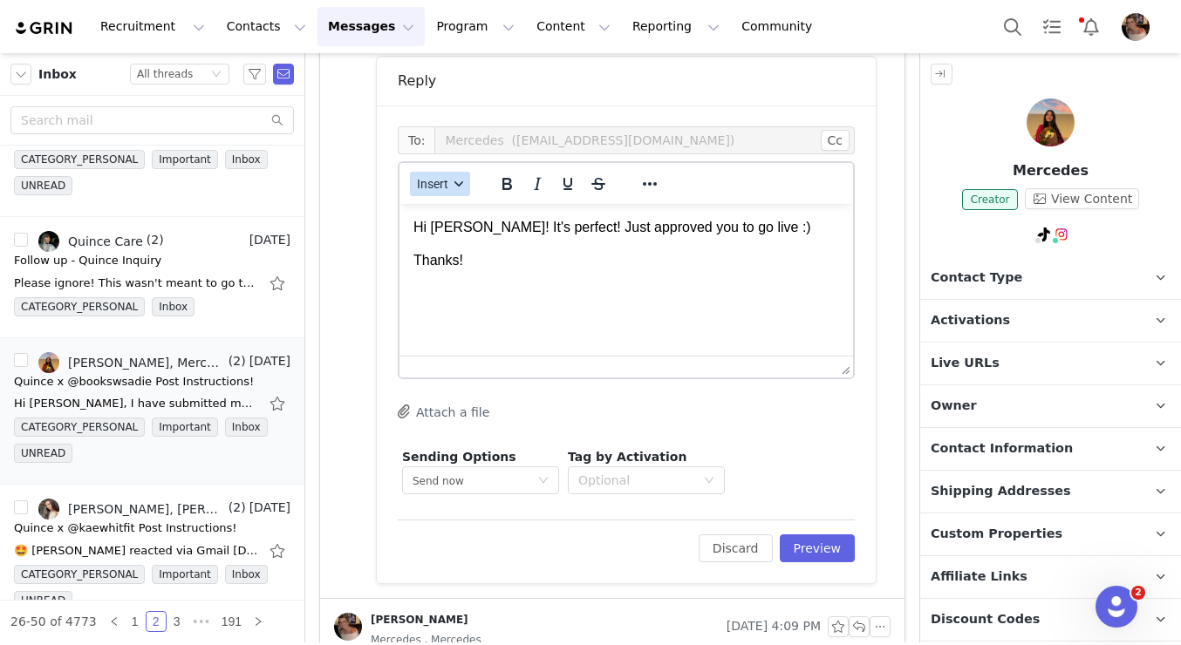
click at [444, 176] on button "Insert" at bounding box center [440, 184] width 60 height 24
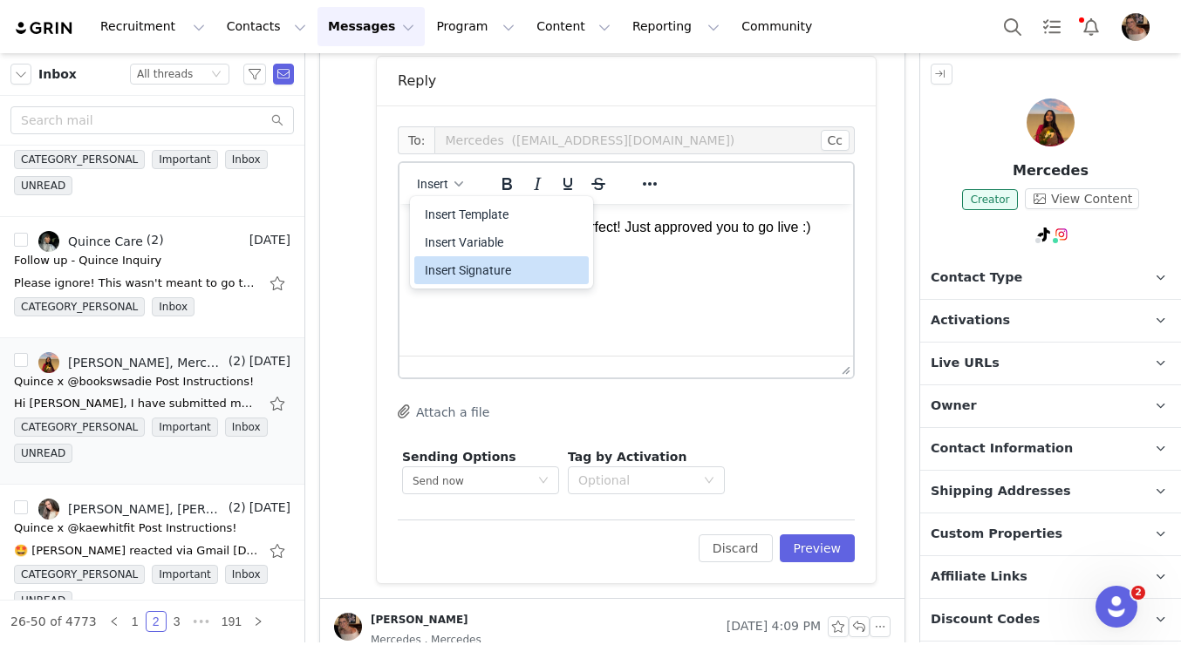
click at [488, 269] on div "Insert Signature" at bounding box center [503, 270] width 157 height 21
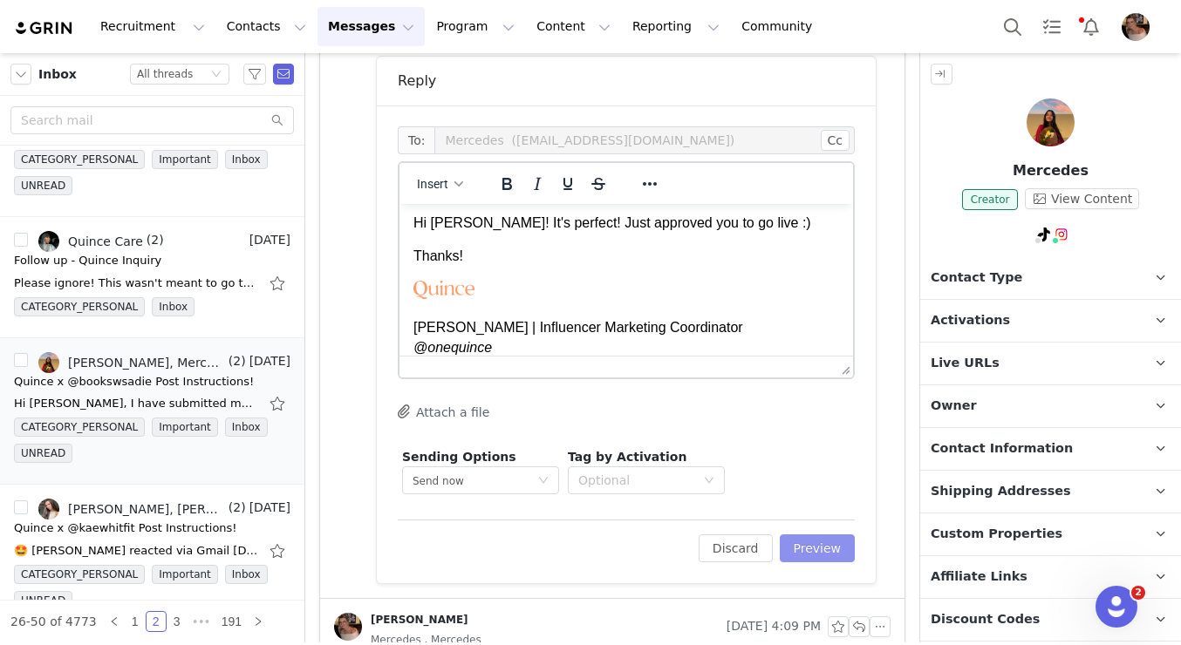
click at [826, 556] on button "Preview" at bounding box center [818, 549] width 76 height 28
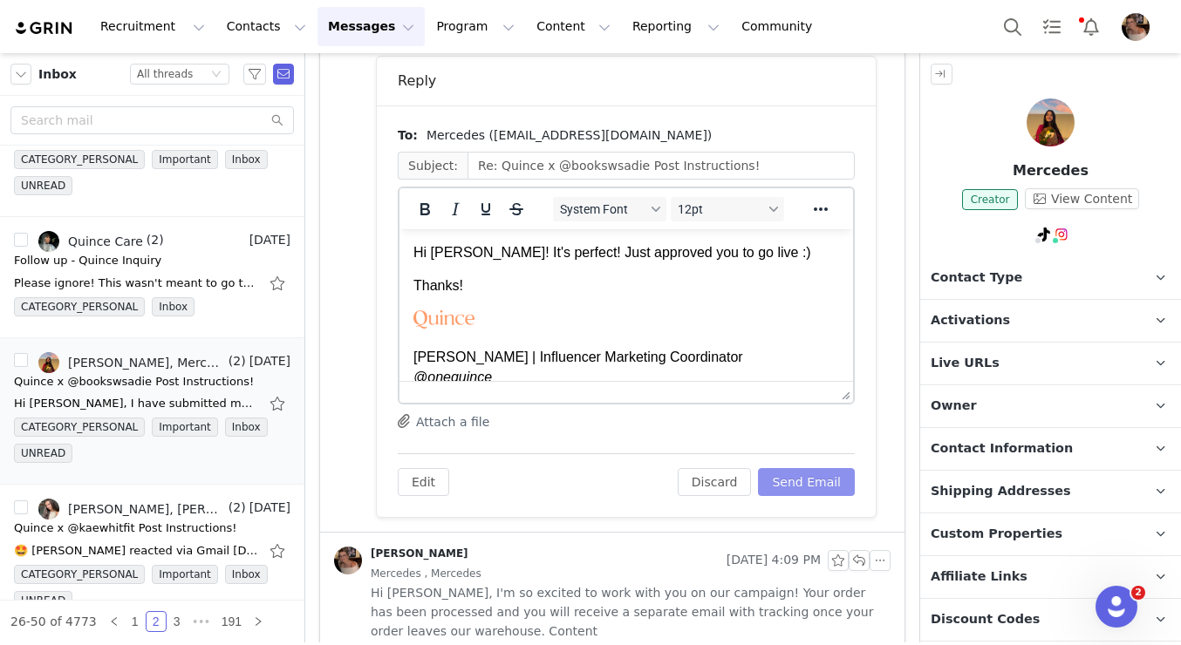
scroll to position [0, 0]
click at [805, 488] on button "Send Email" at bounding box center [806, 482] width 97 height 28
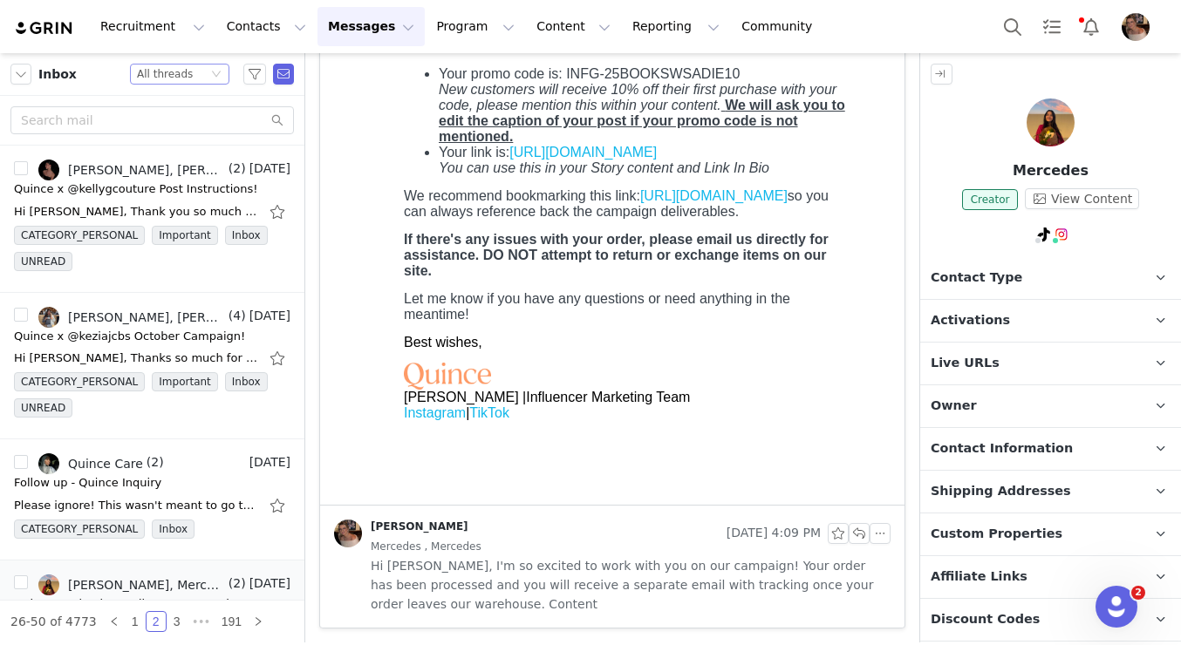
click at [193, 72] on div "Status All threads" at bounding box center [172, 74] width 71 height 19
click at [181, 157] on li "Unread only" at bounding box center [179, 161] width 99 height 28
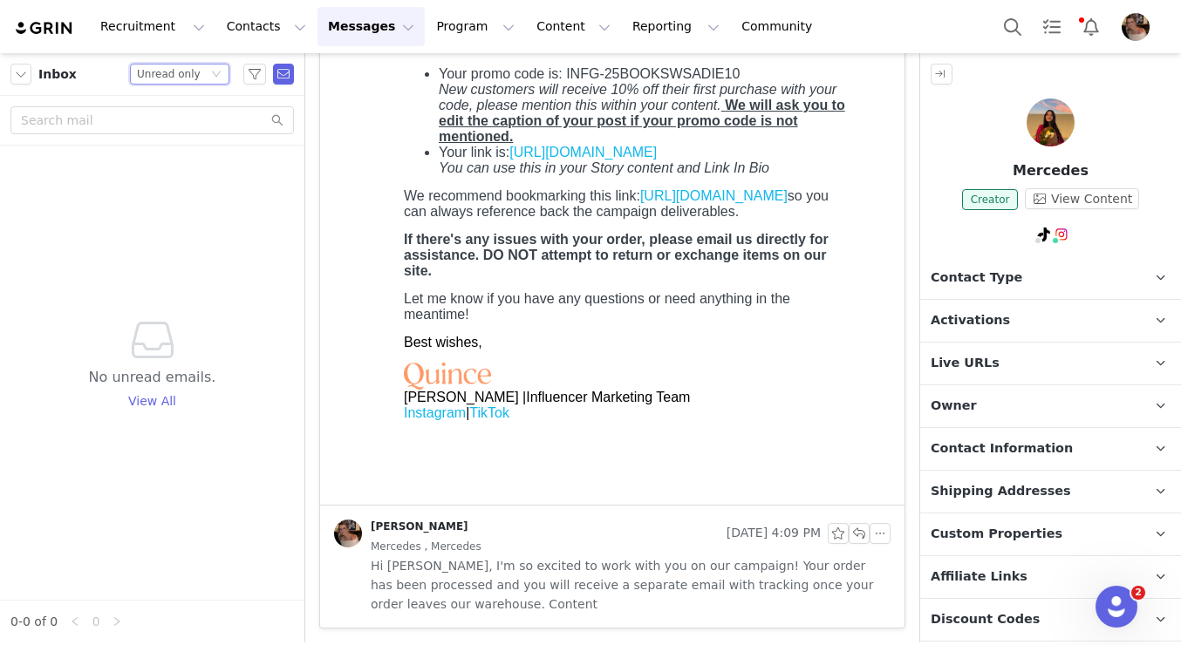
click at [195, 65] on div "Unread only" at bounding box center [169, 74] width 64 height 19
click at [187, 105] on li "All threads" at bounding box center [179, 106] width 99 height 28
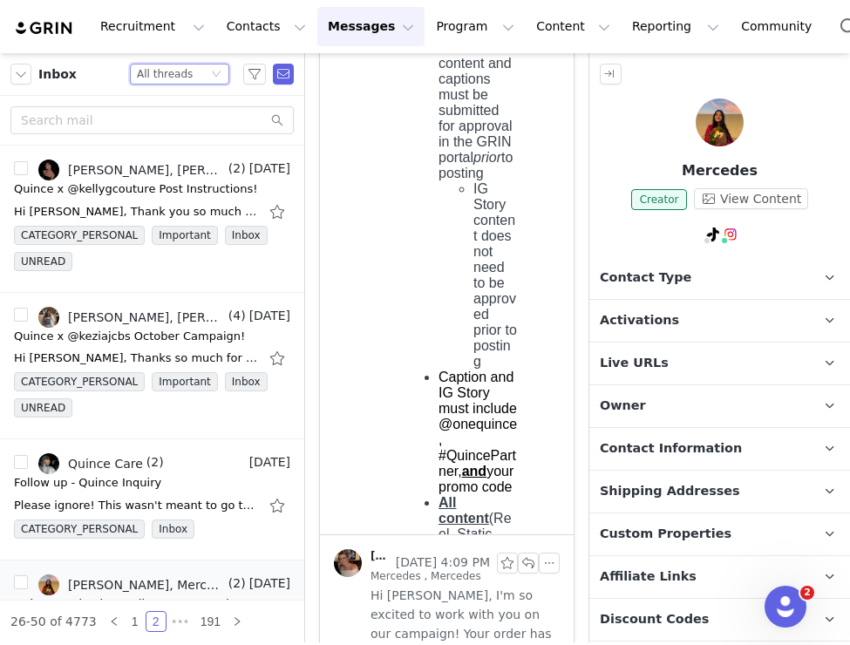
scroll to position [989, 0]
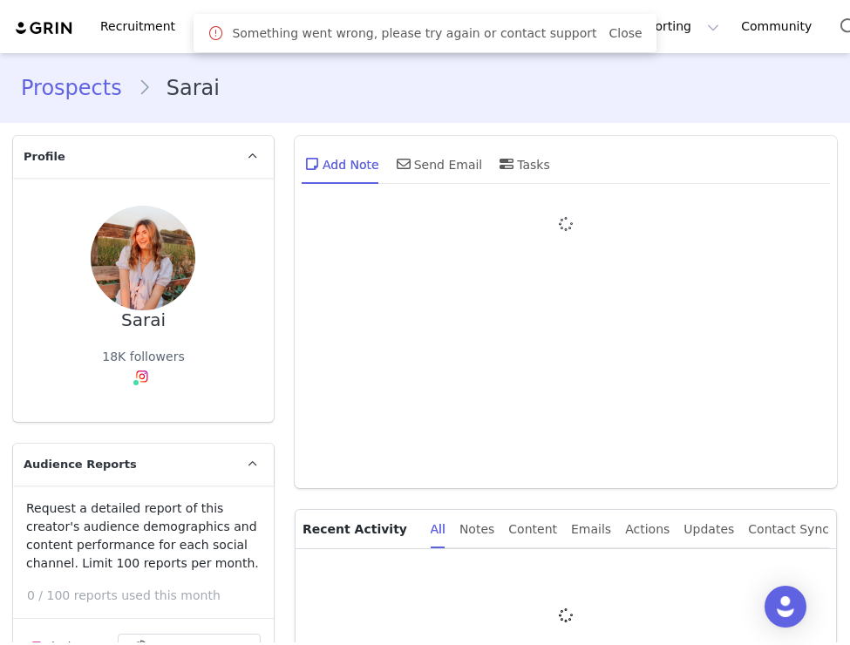
type input "+1 ([GEOGRAPHIC_DATA])"
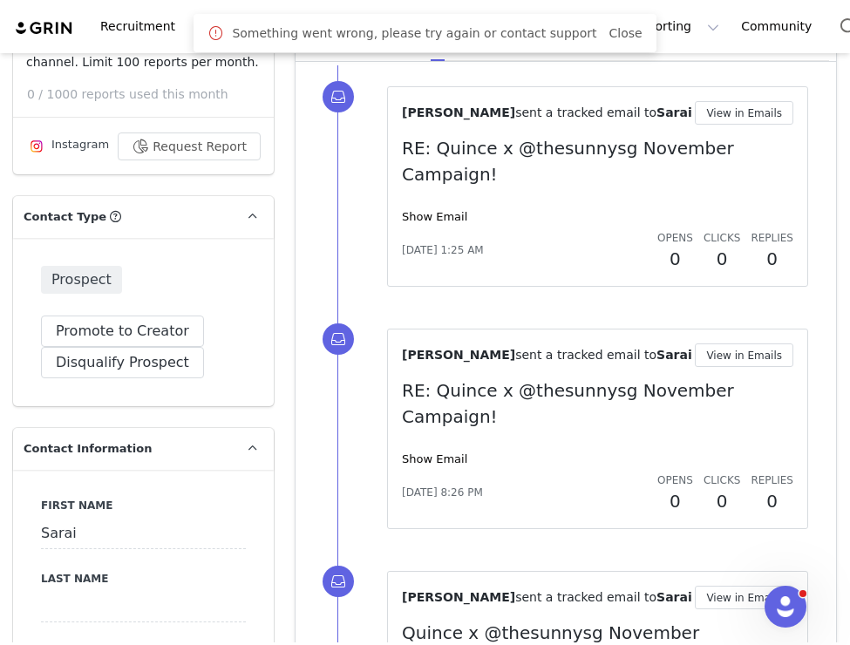
scroll to position [86, 0]
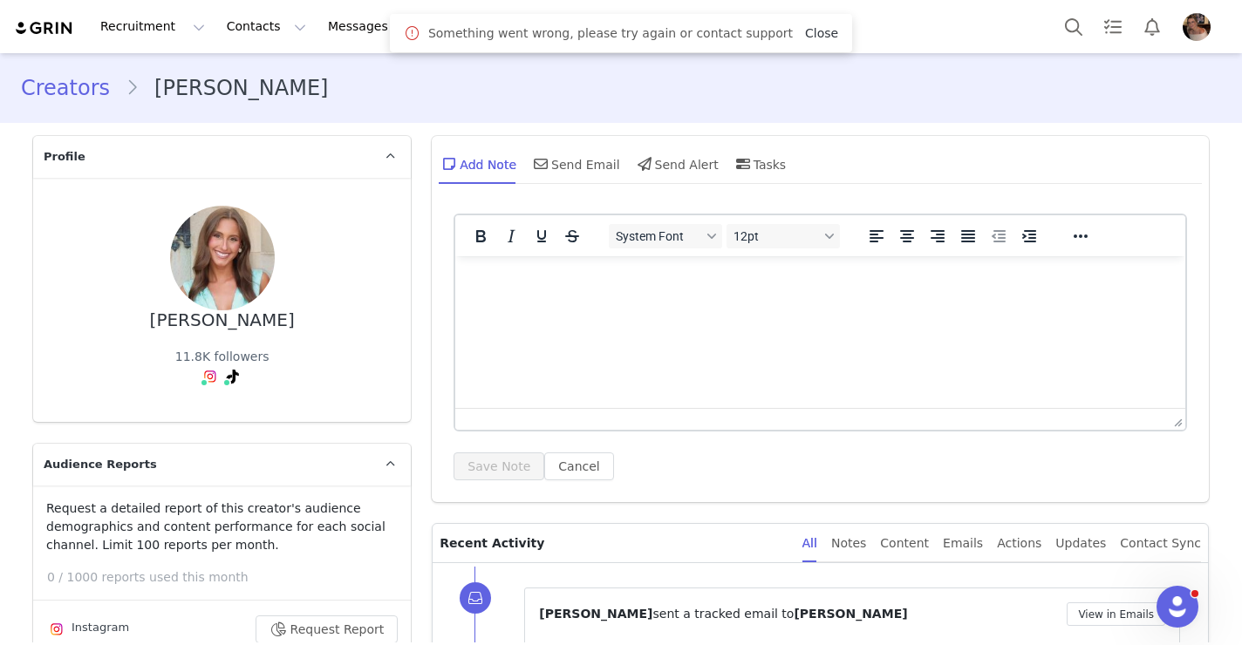
click at [805, 36] on link "Close" at bounding box center [821, 33] width 33 height 14
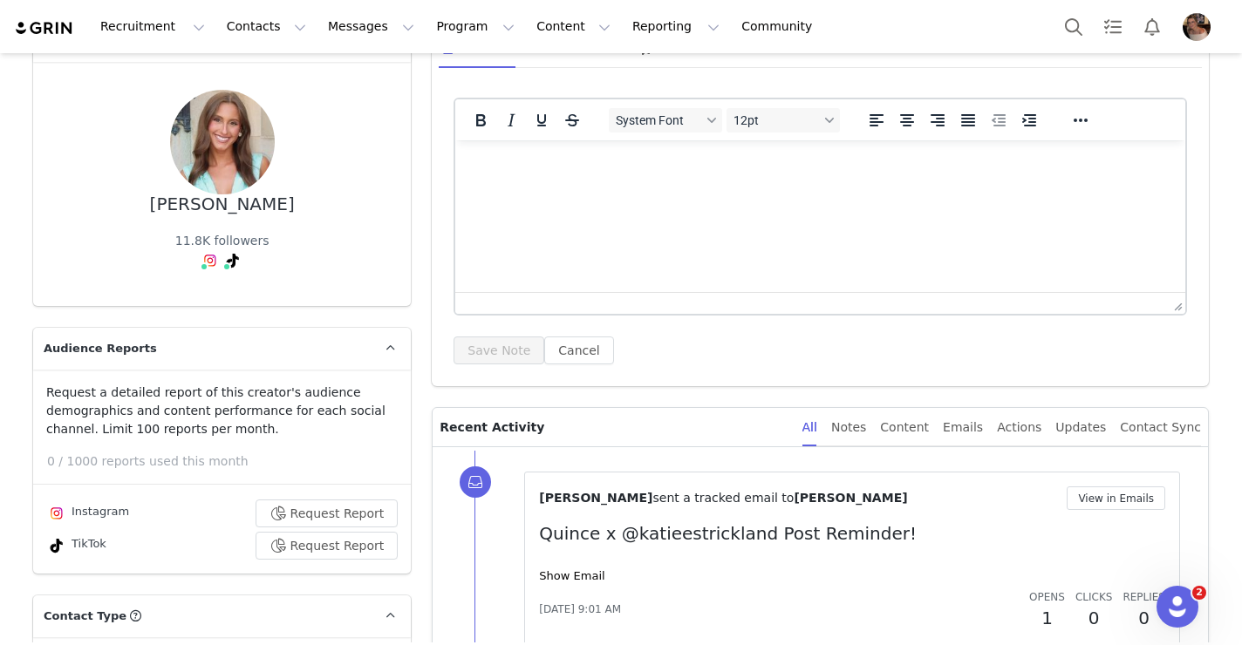
scroll to position [90, 0]
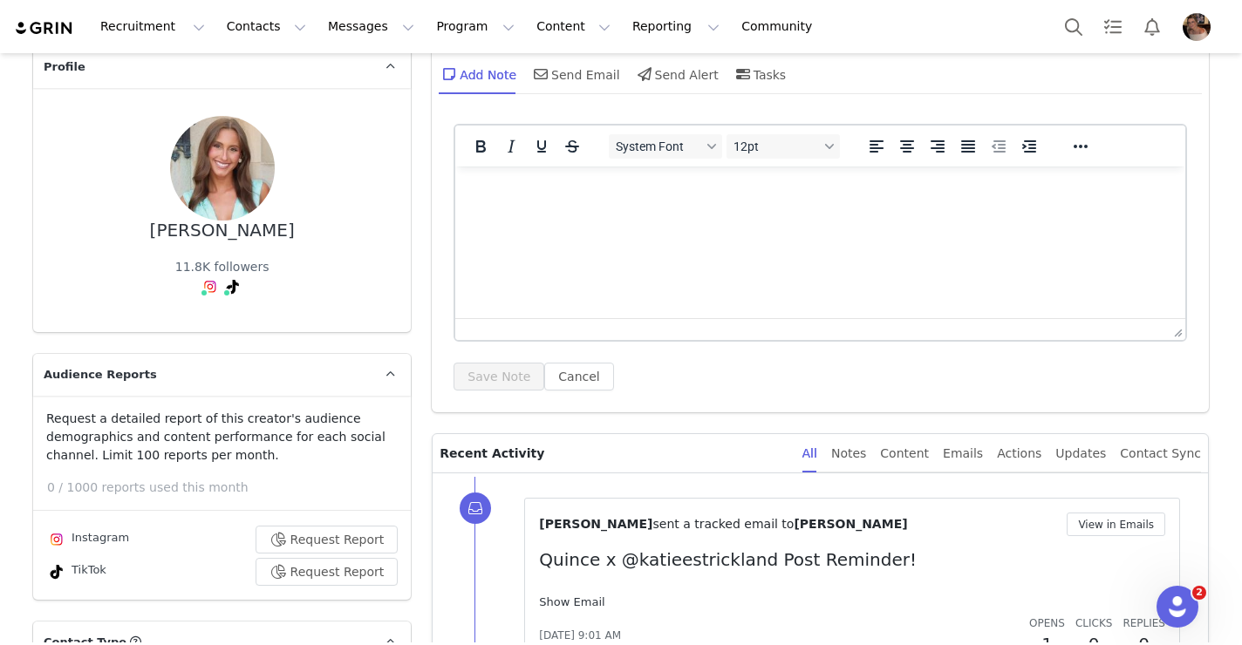
click at [576, 604] on link "Show Email" at bounding box center [571, 602] width 65 height 13
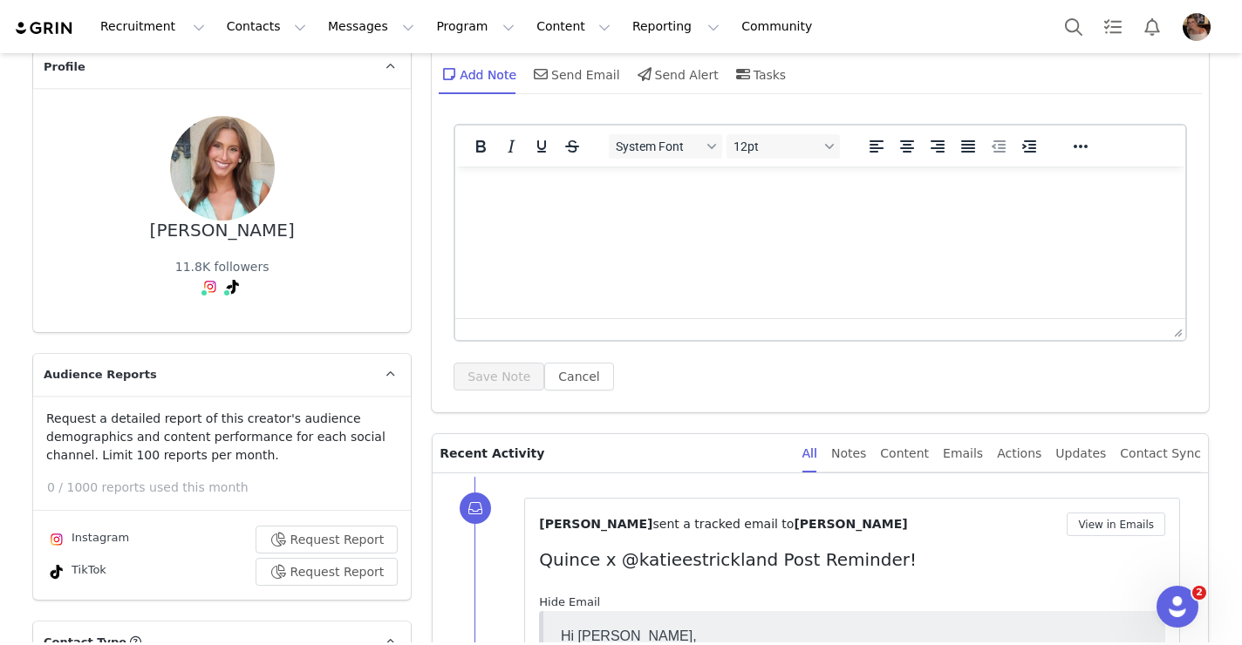
scroll to position [0, 0]
click at [585, 602] on link "Hide Email" at bounding box center [569, 602] width 61 height 13
